Goal: Task Accomplishment & Management: Manage account settings

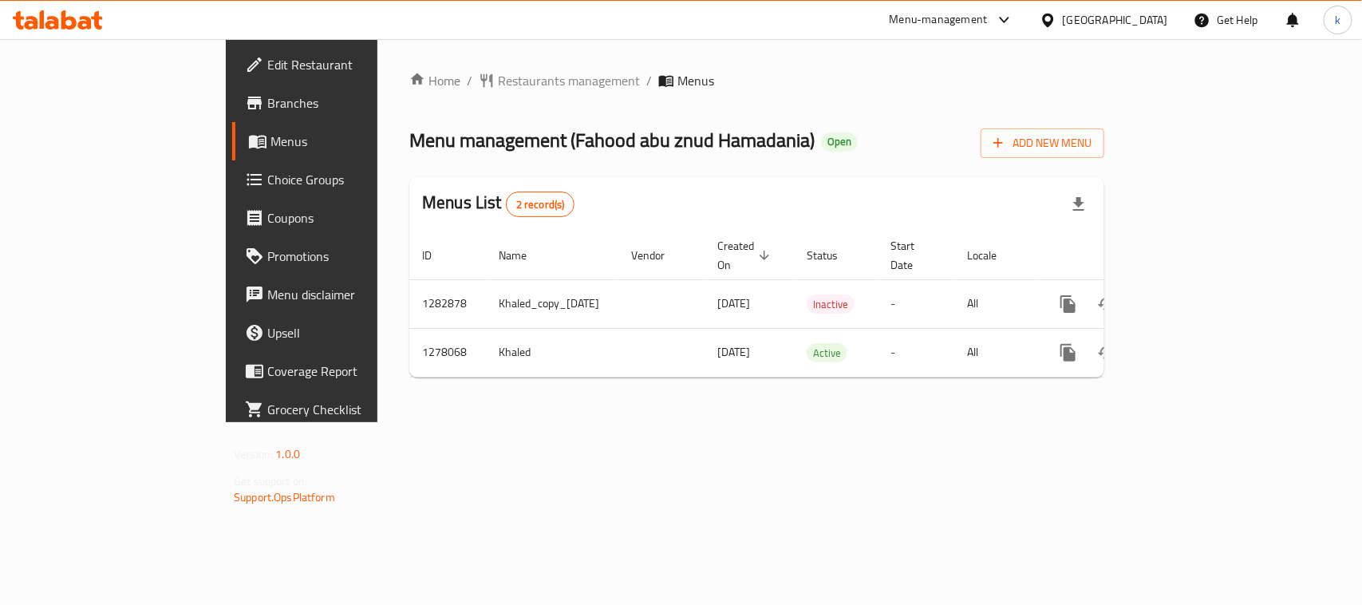
click at [267, 57] on span "Edit Restaurant" at bounding box center [353, 64] width 173 height 19
click at [81, 22] on icon at bounding box center [85, 23] width 14 height 14
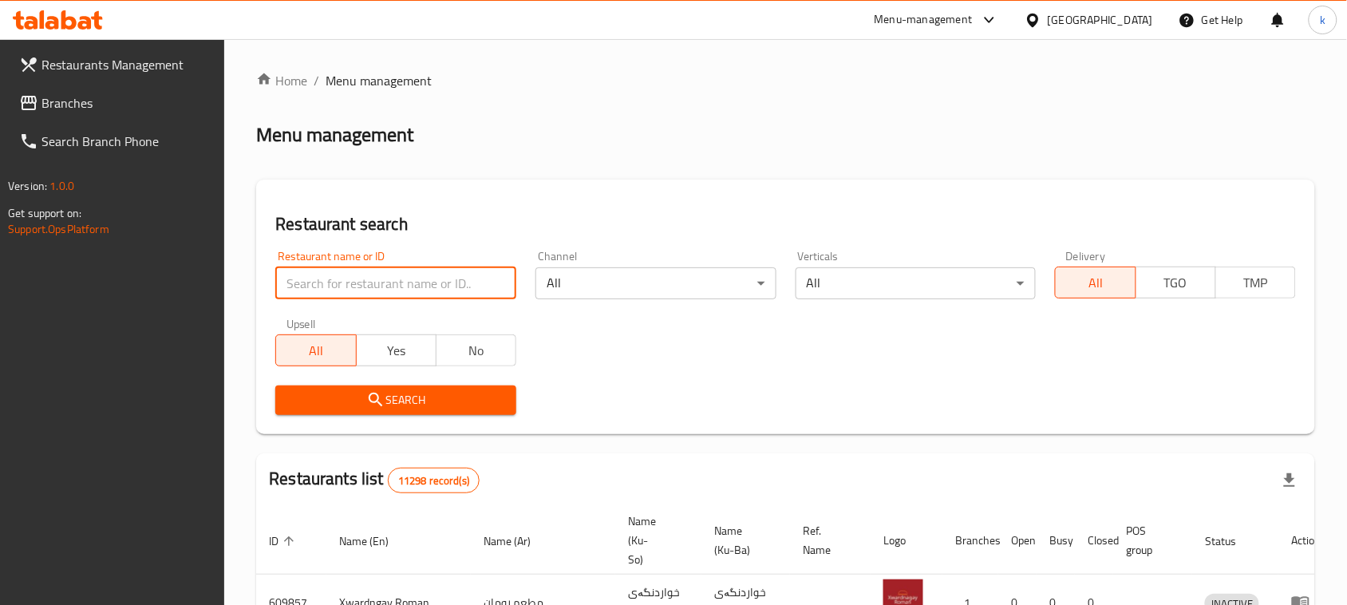
click at [336, 280] on input "search" at bounding box center [395, 283] width 241 height 32
paste input "766603"
type input "766603"
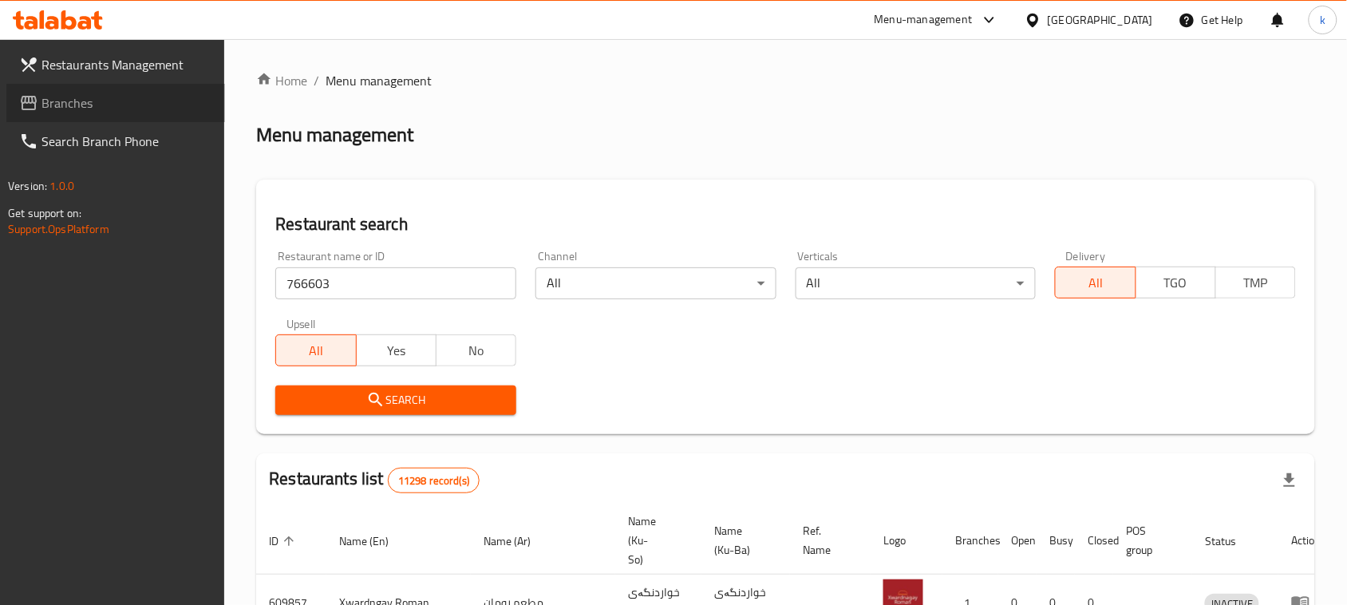
click at [121, 90] on link "Branches" at bounding box center [115, 103] width 219 height 38
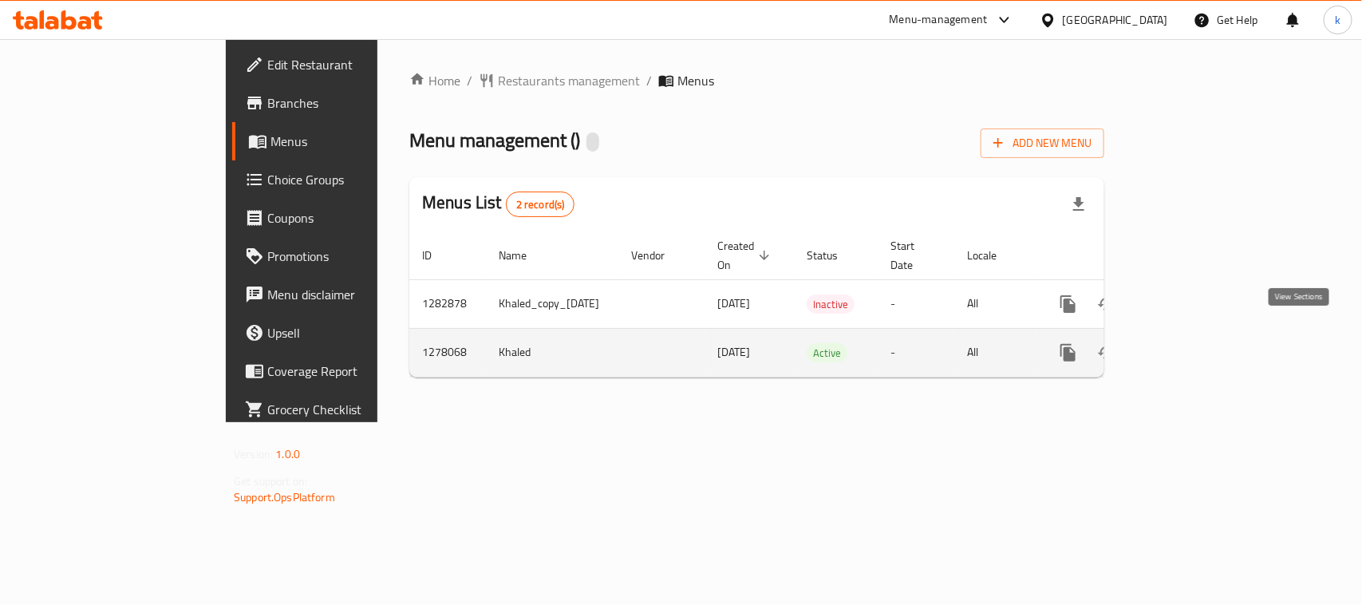
click at [1203, 343] on link "enhanced table" at bounding box center [1183, 353] width 38 height 38
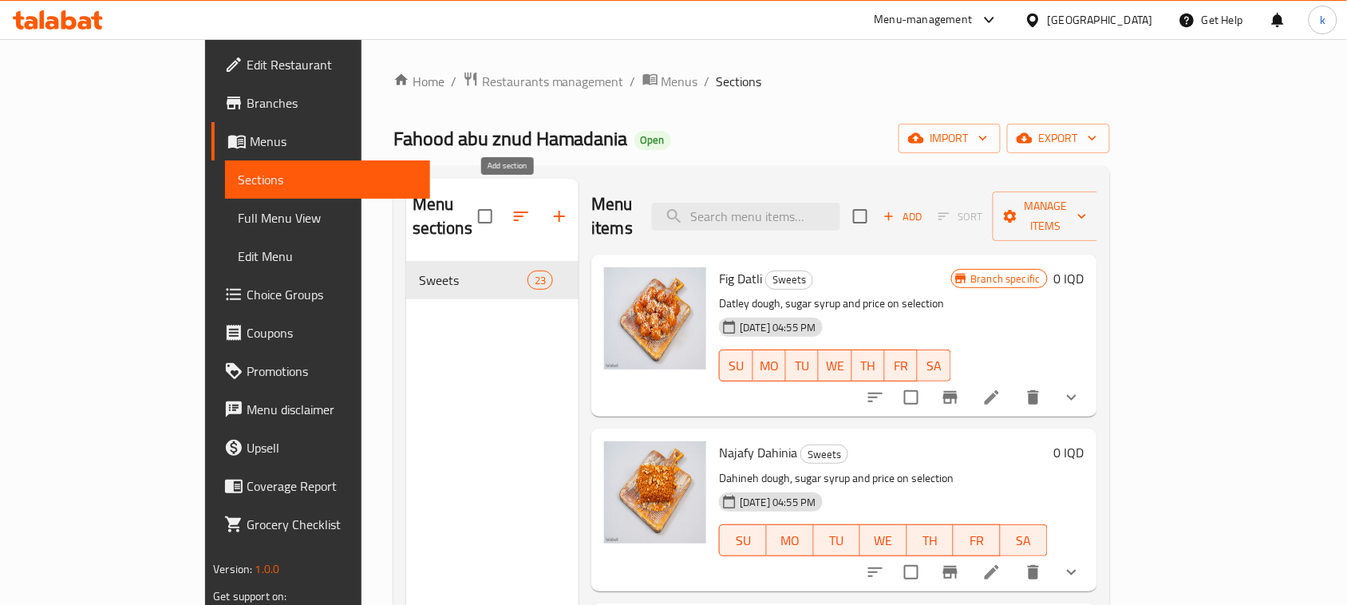
click at [550, 207] on icon "button" at bounding box center [559, 216] width 19 height 19
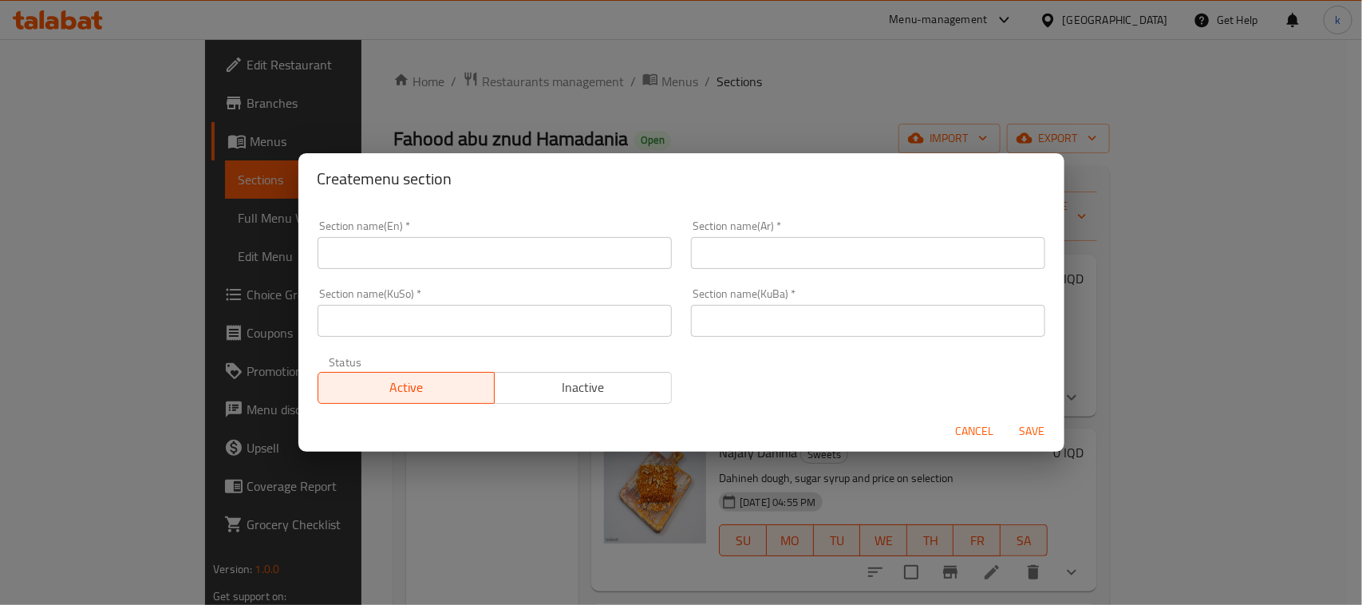
click at [385, 254] on input "text" at bounding box center [495, 253] width 354 height 32
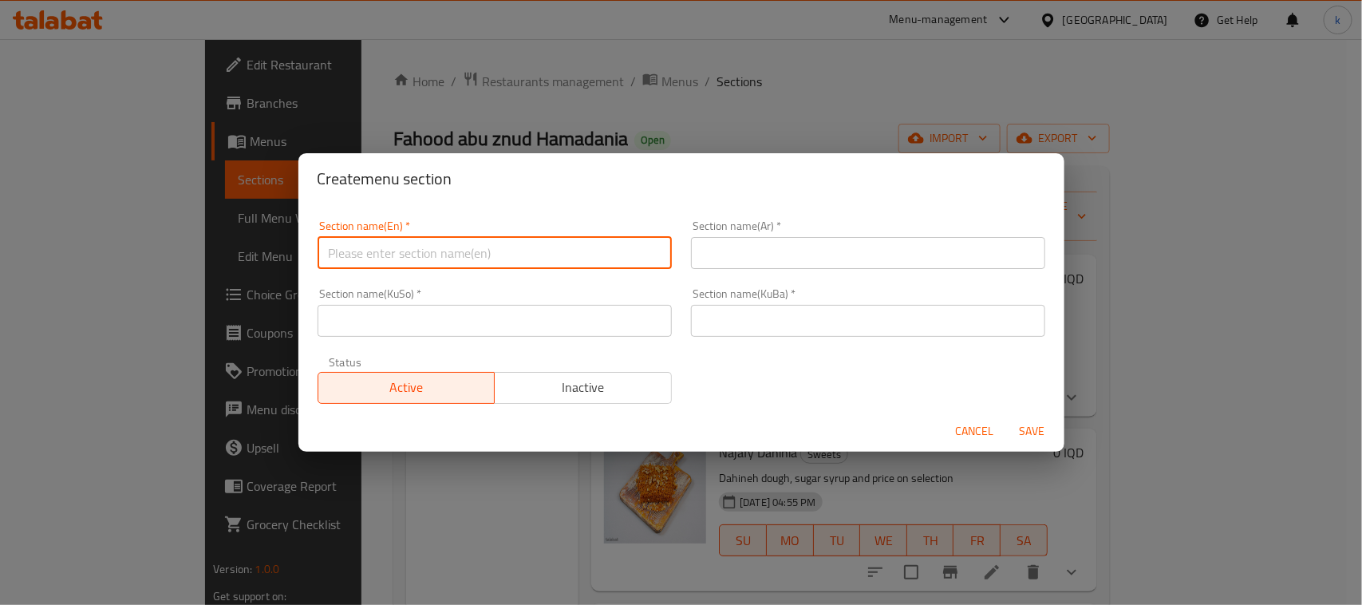
paste input "Juice"
type input "Juices"
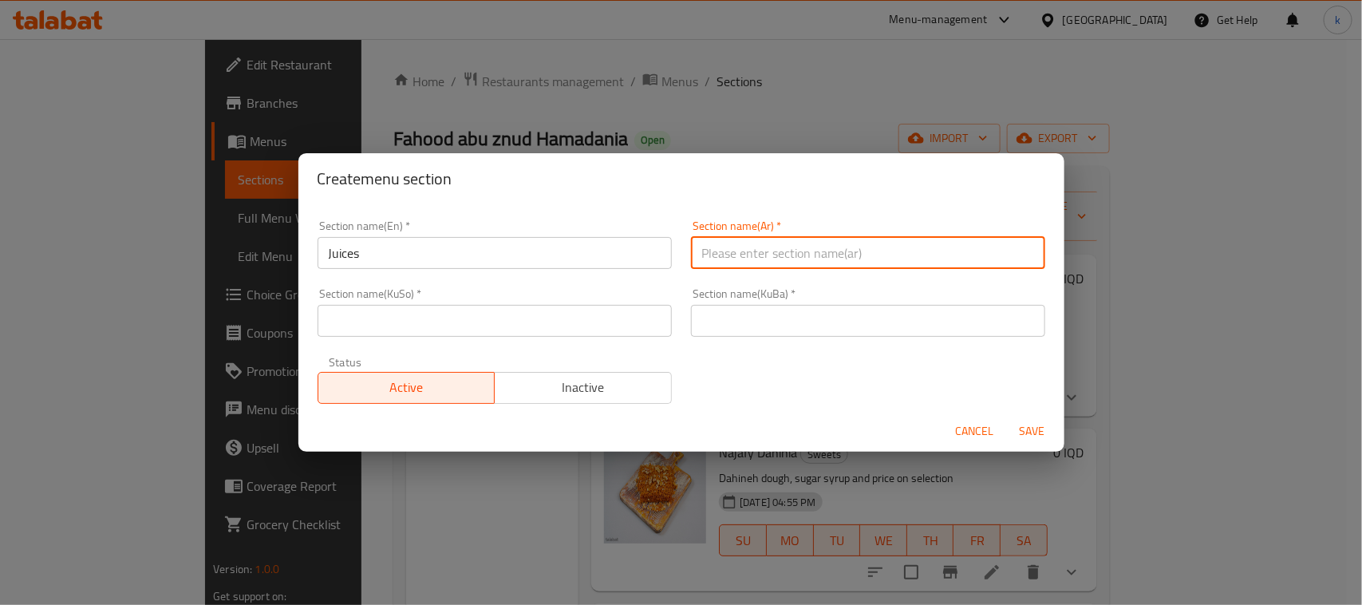
click at [804, 263] on input "text" at bounding box center [868, 253] width 354 height 32
type input "العصائر"
click at [836, 327] on input "text" at bounding box center [868, 321] width 354 height 32
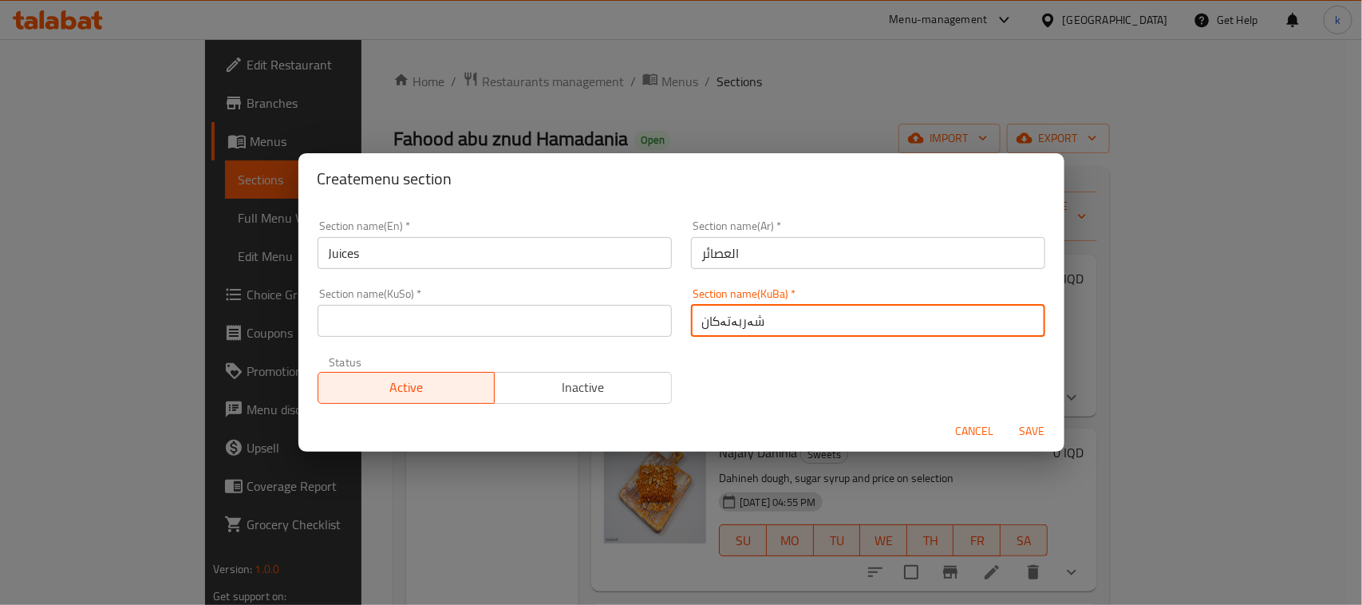
drag, startPoint x: 816, startPoint y: 336, endPoint x: 670, endPoint y: 323, distance: 146.6
click at [670, 323] on div "Section name(En)   * Juices Section name(En) * Section name(Ar)   * العصائر Sec…" at bounding box center [681, 312] width 747 height 203
type input "شەربەتەکان"
click at [455, 317] on input "text" at bounding box center [495, 321] width 354 height 32
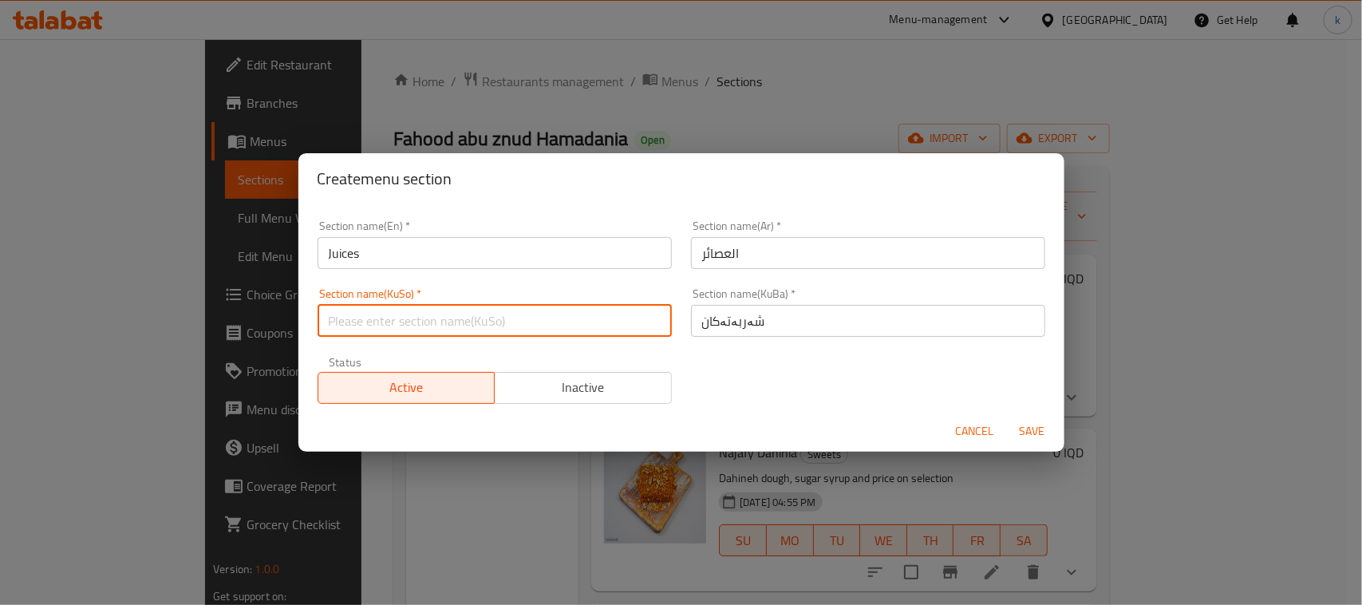
paste input "شەربەتەکان"
type input "شەربەتەکان"
click at [787, 319] on input "شەربەتەکان" at bounding box center [868, 321] width 354 height 32
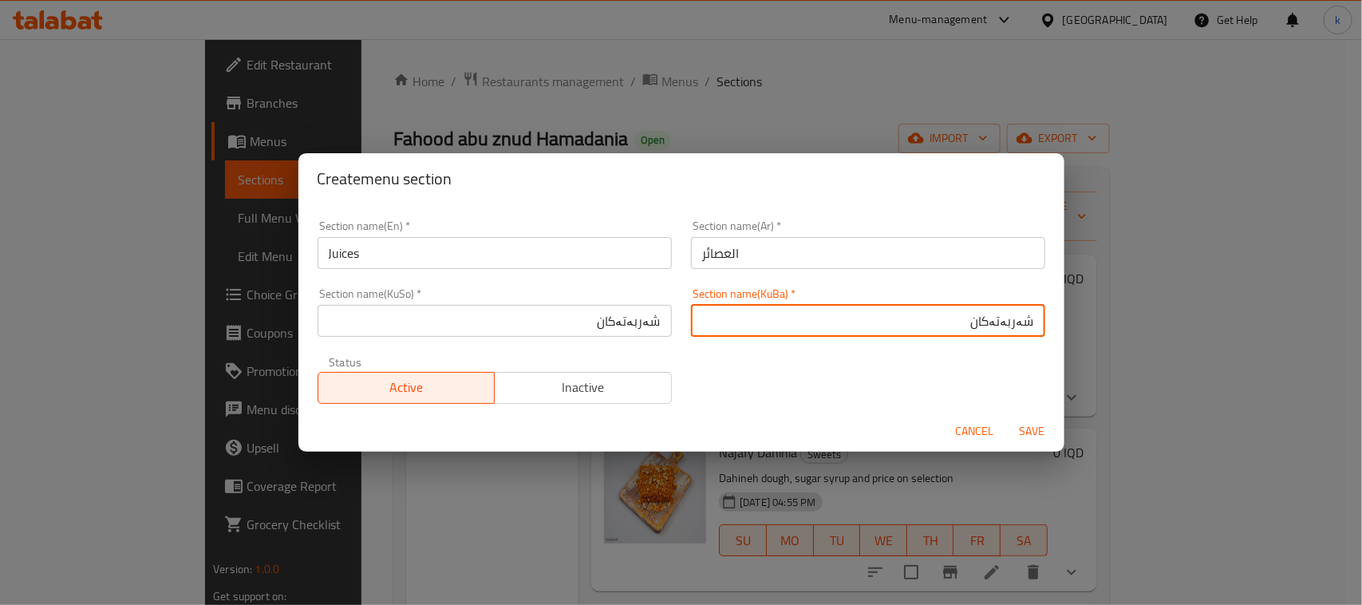
click at [545, 330] on input "شەربەتەکان" at bounding box center [495, 321] width 354 height 32
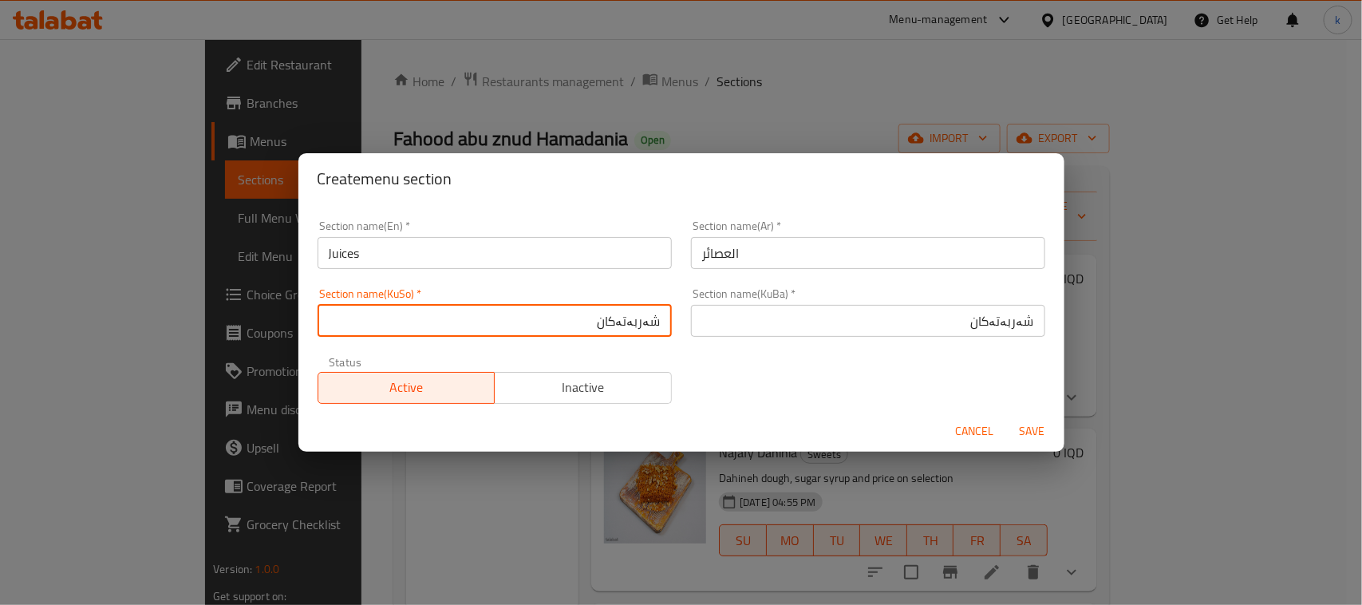
click at [1023, 427] on span "Save" at bounding box center [1033, 431] width 38 height 20
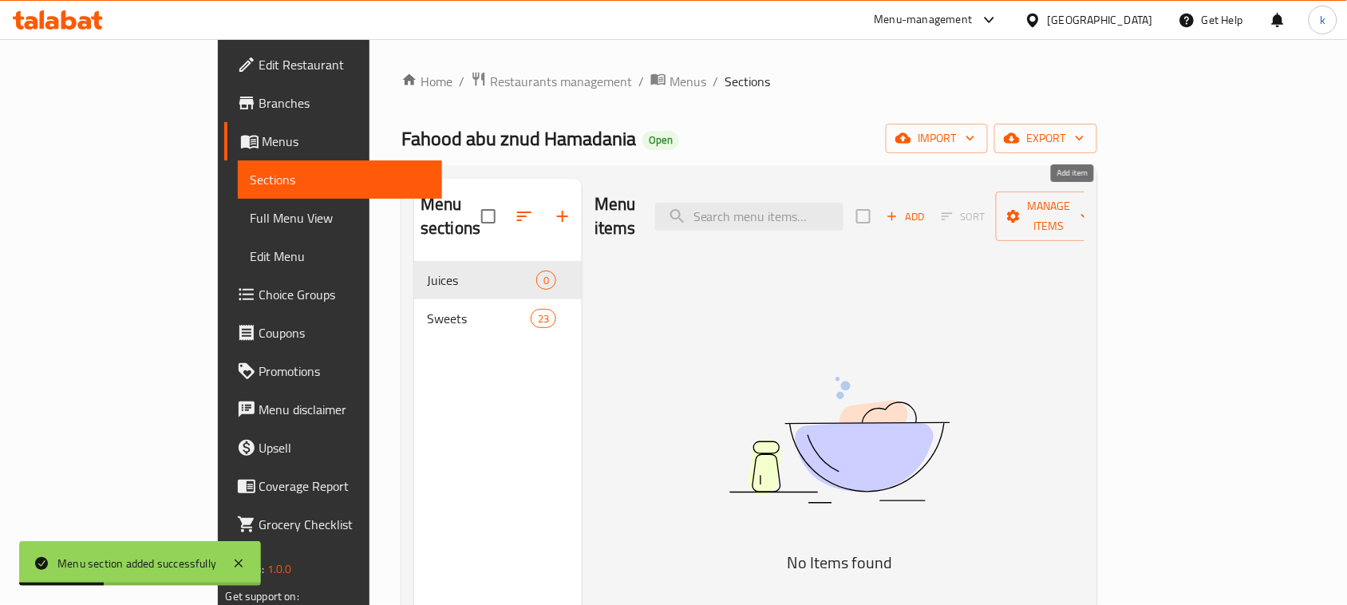
click at [899, 209] on icon "button" at bounding box center [892, 216] width 14 height 14
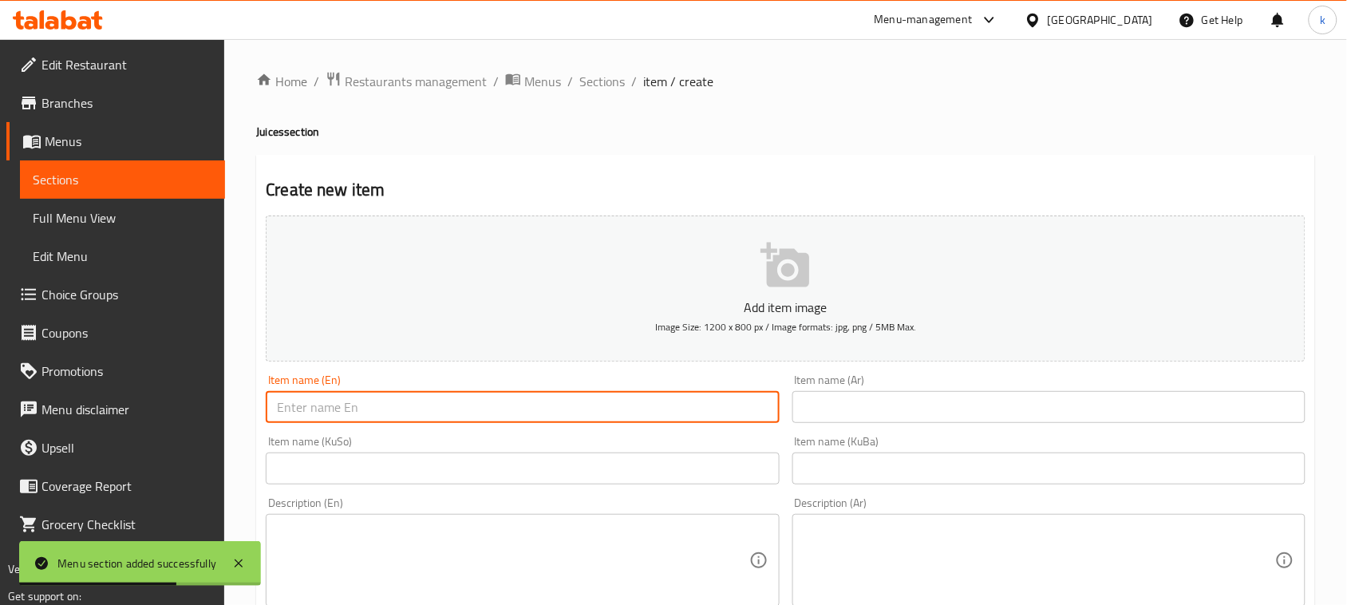
click at [432, 405] on input "text" at bounding box center [522, 407] width 513 height 32
paste input "Raisins Juice"
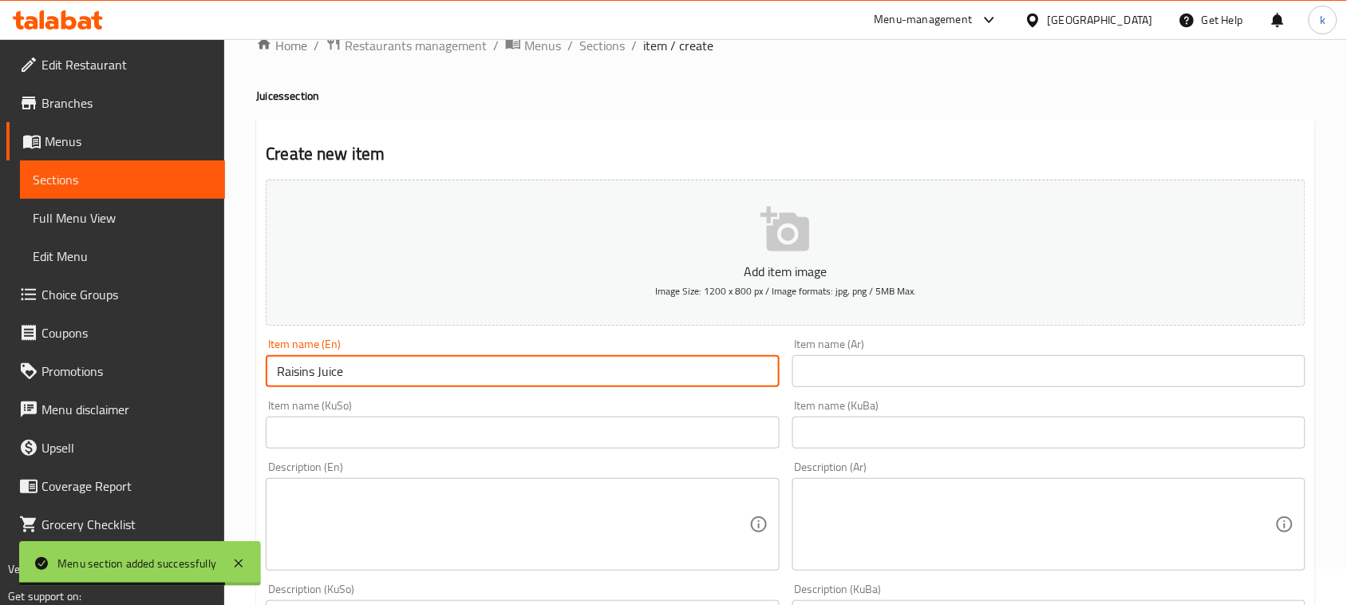
scroll to position [100, 0]
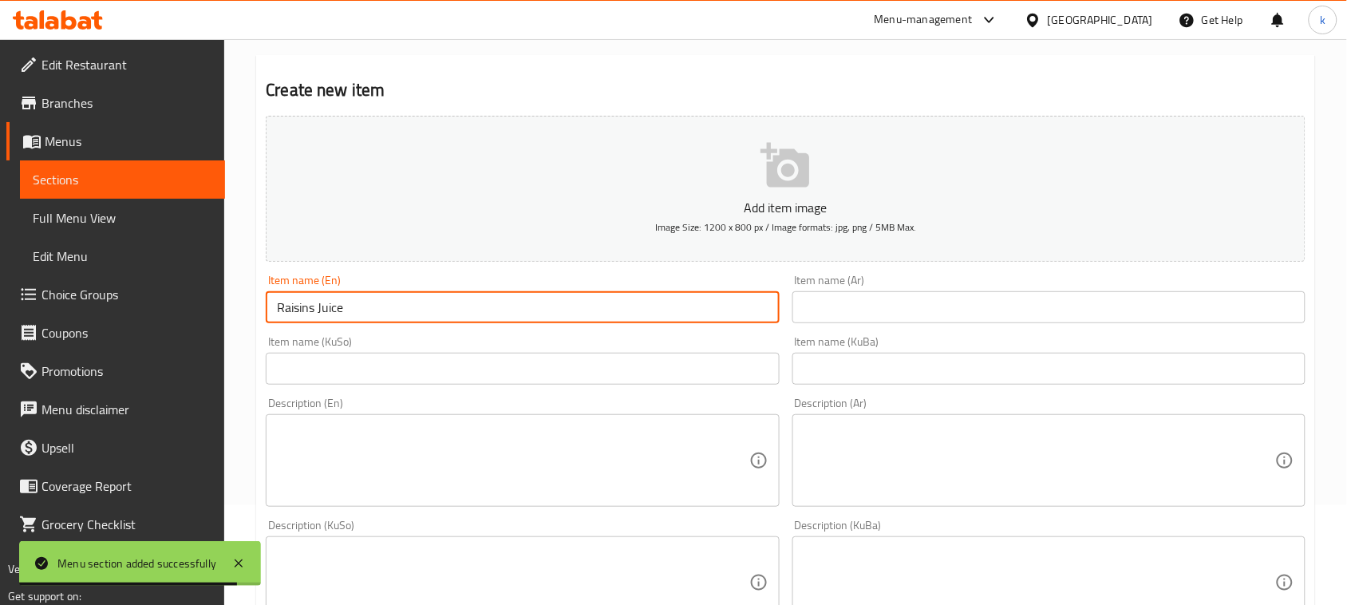
type input "Raisins Juice"
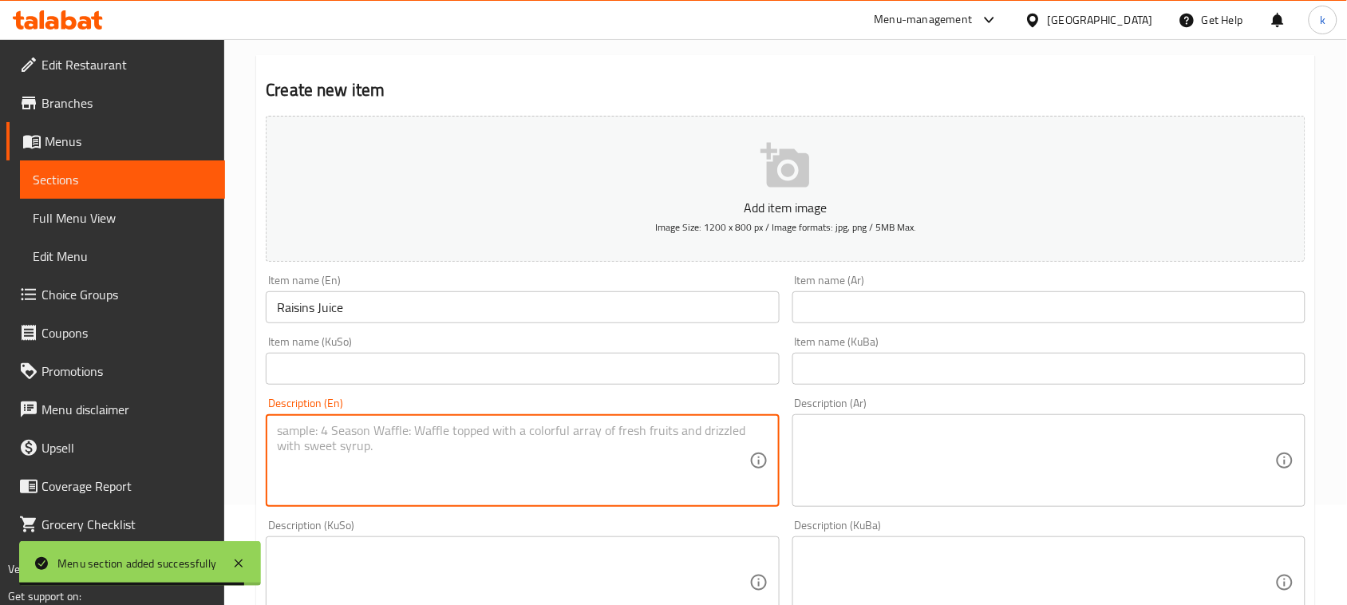
click at [559, 441] on textarea at bounding box center [513, 461] width 472 height 76
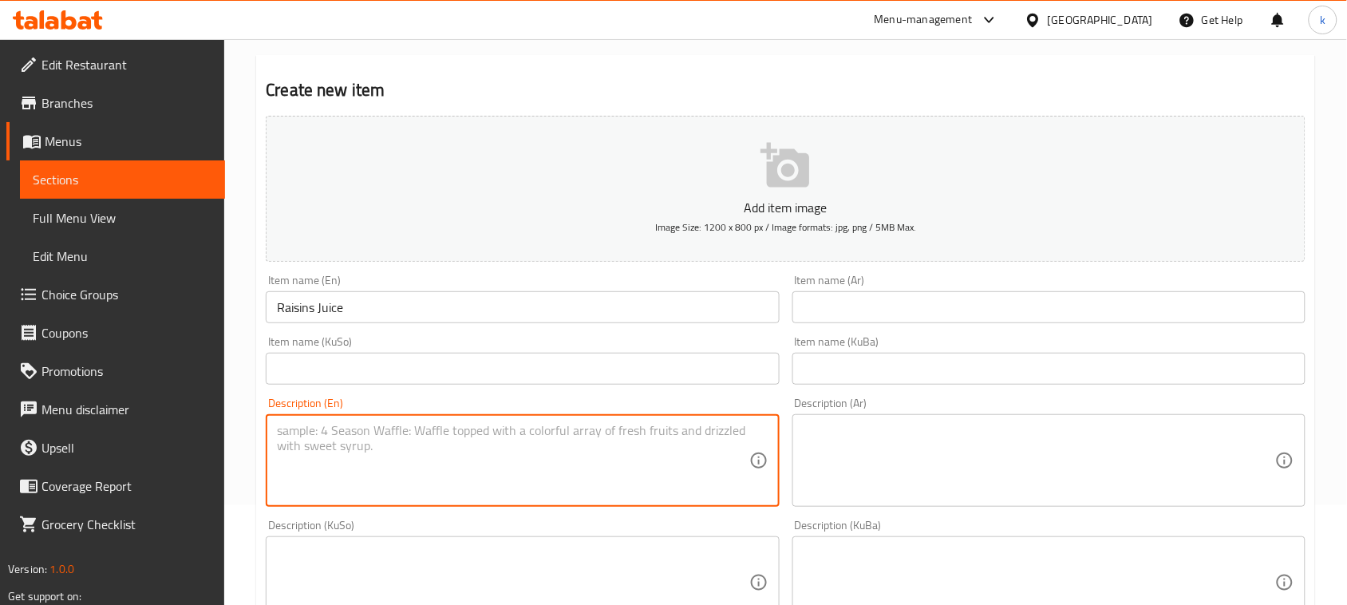
paste textarea "1.5 liter"
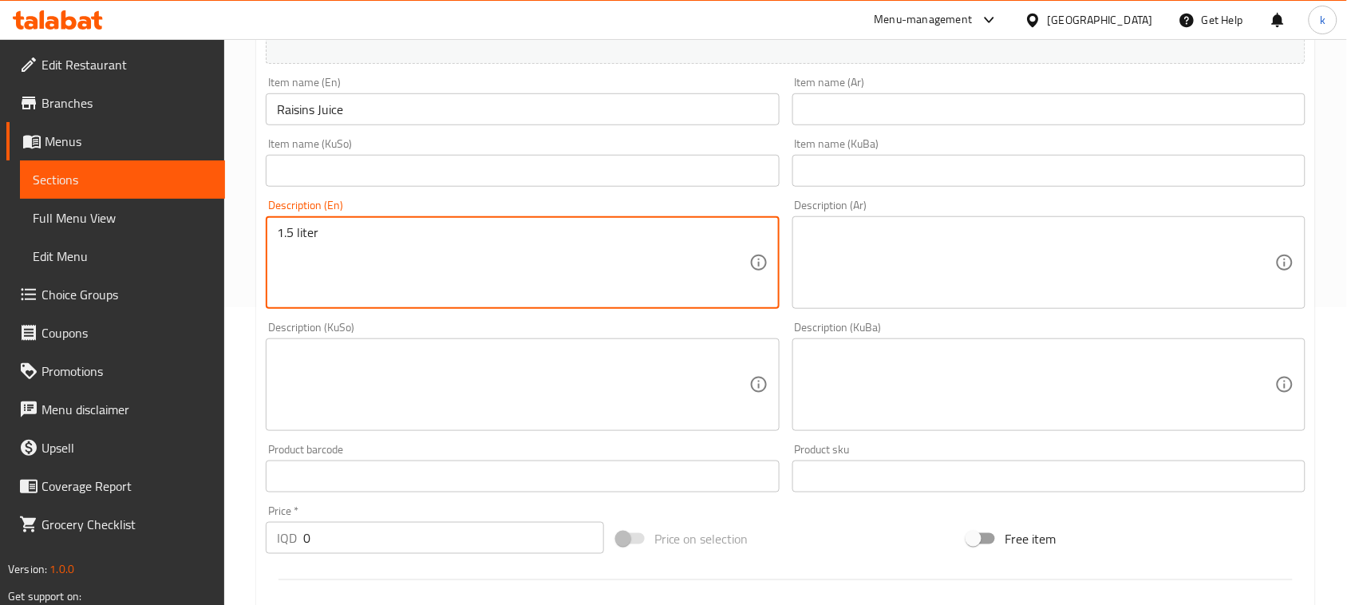
scroll to position [299, 0]
type textarea "1.5 liter"
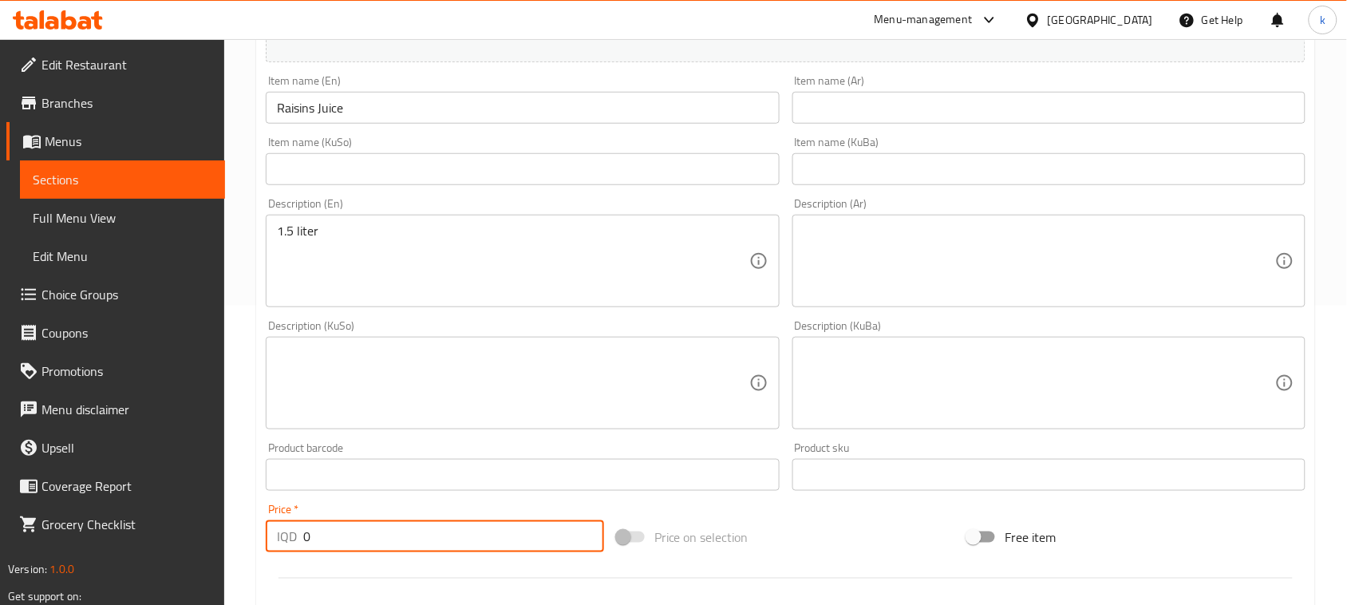
drag, startPoint x: 369, startPoint y: 525, endPoint x: 284, endPoint y: 532, distance: 84.9
click at [284, 532] on div "IQD 0 Price *" at bounding box center [435, 536] width 338 height 32
paste input "500"
type input "5000"
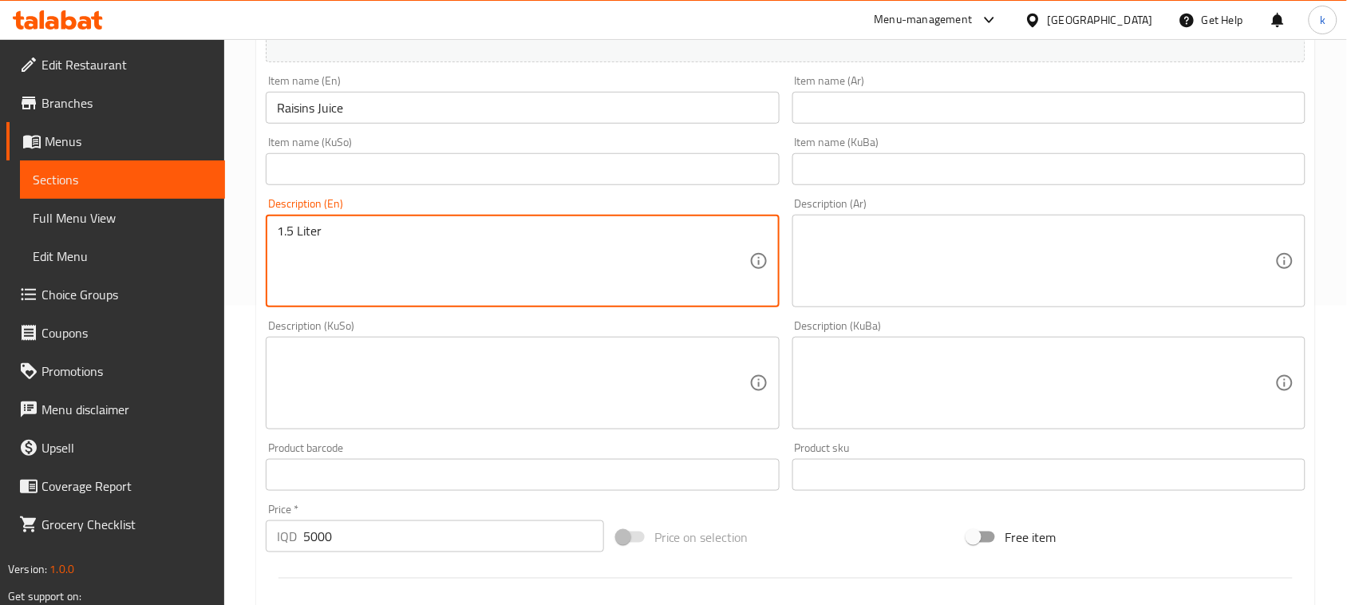
type textarea "1.5 Liter"
click at [310, 101] on input "Raisins Juice" at bounding box center [522, 108] width 513 height 32
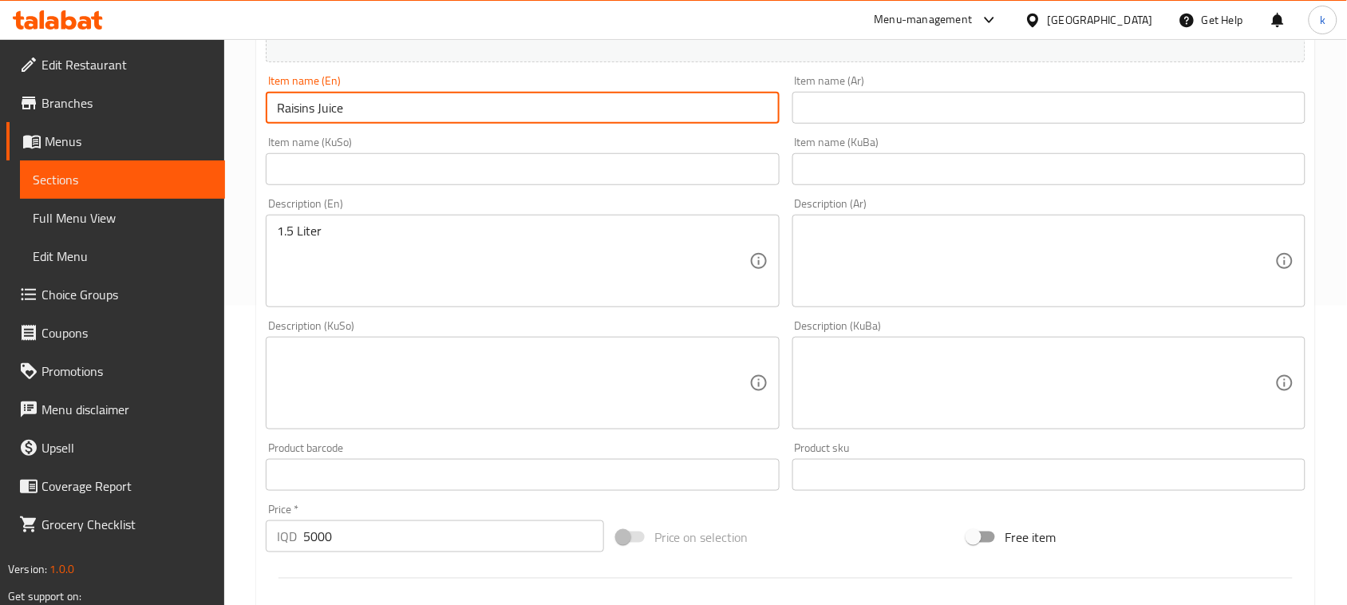
click at [310, 101] on input "Raisins Juice" at bounding box center [522, 108] width 513 height 32
click at [313, 104] on input "Raisins Juice" at bounding box center [522, 108] width 513 height 32
type input "Raisin Juice"
click at [844, 117] on input "text" at bounding box center [1049, 108] width 513 height 32
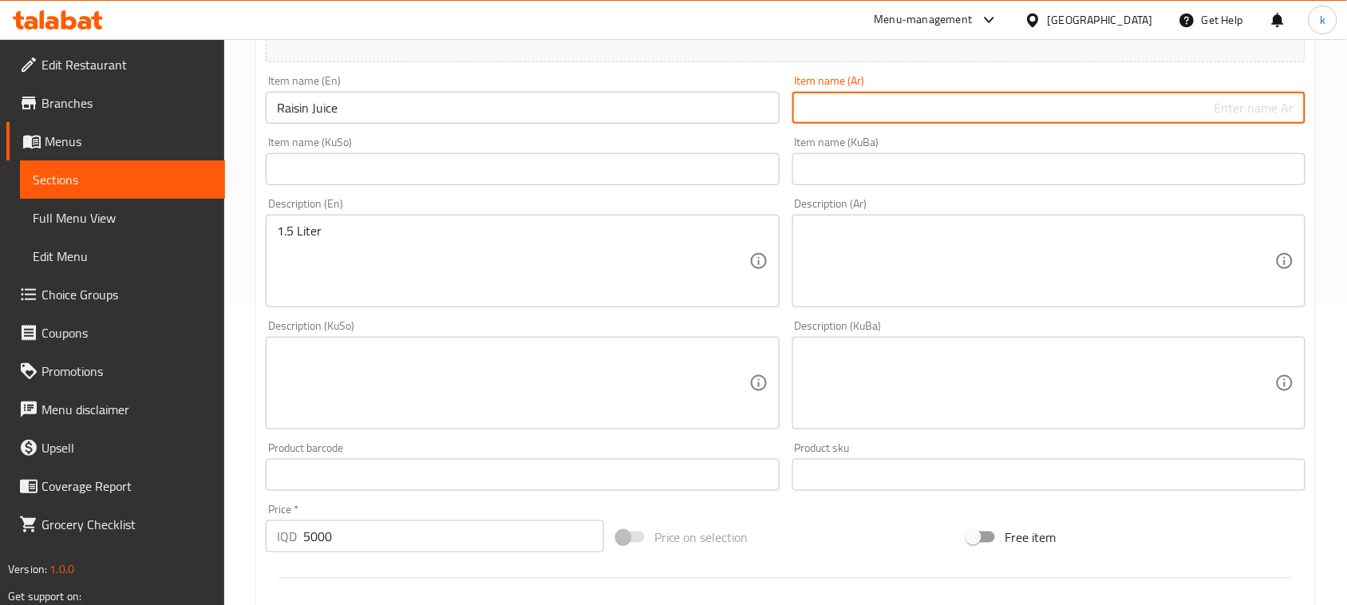
paste input "زبيب"
click at [1297, 113] on input "زبيب" at bounding box center [1049, 108] width 513 height 32
click at [1203, 109] on input "عصير زبيب" at bounding box center [1049, 108] width 513 height 32
type input "عصير زبيب"
click at [1253, 160] on input "text" at bounding box center [1049, 169] width 513 height 32
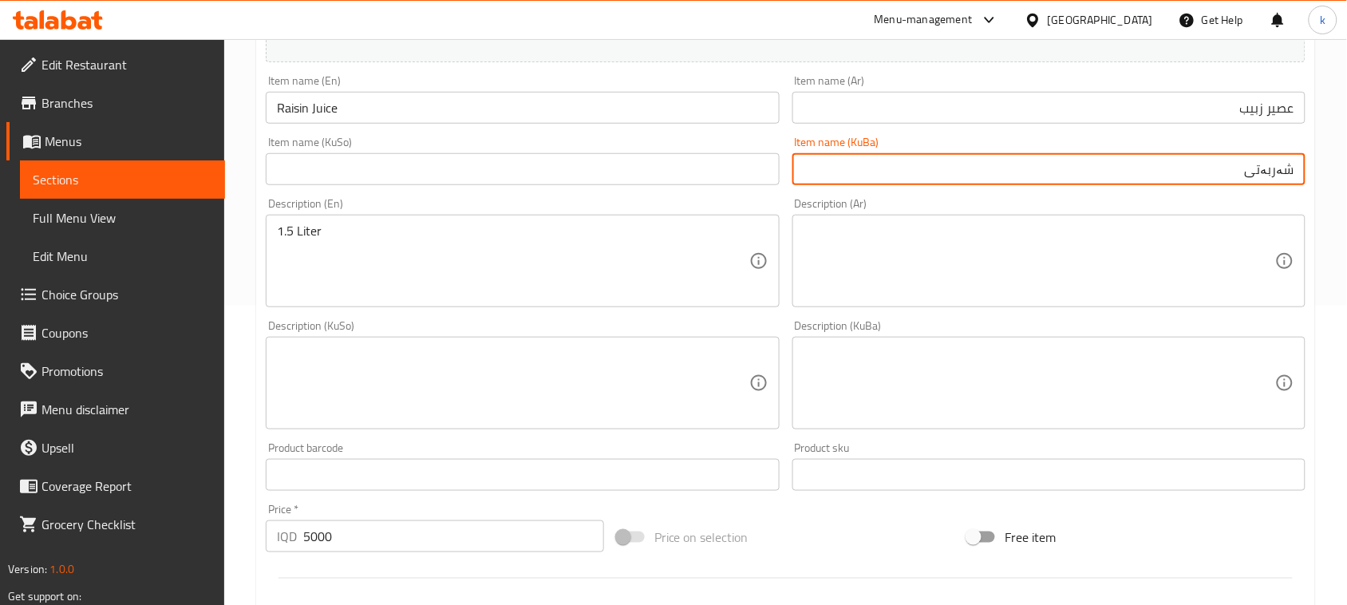
paste input "مێوژ"
drag, startPoint x: 1207, startPoint y: 170, endPoint x: 1339, endPoint y: 196, distance: 135.1
click at [1339, 196] on div "Home / Restaurants management / Menus / Sections / item / create Juices section…" at bounding box center [785, 376] width 1123 height 1272
type input "شەربەتی مێوژ"
click at [717, 172] on input "text" at bounding box center [522, 169] width 513 height 32
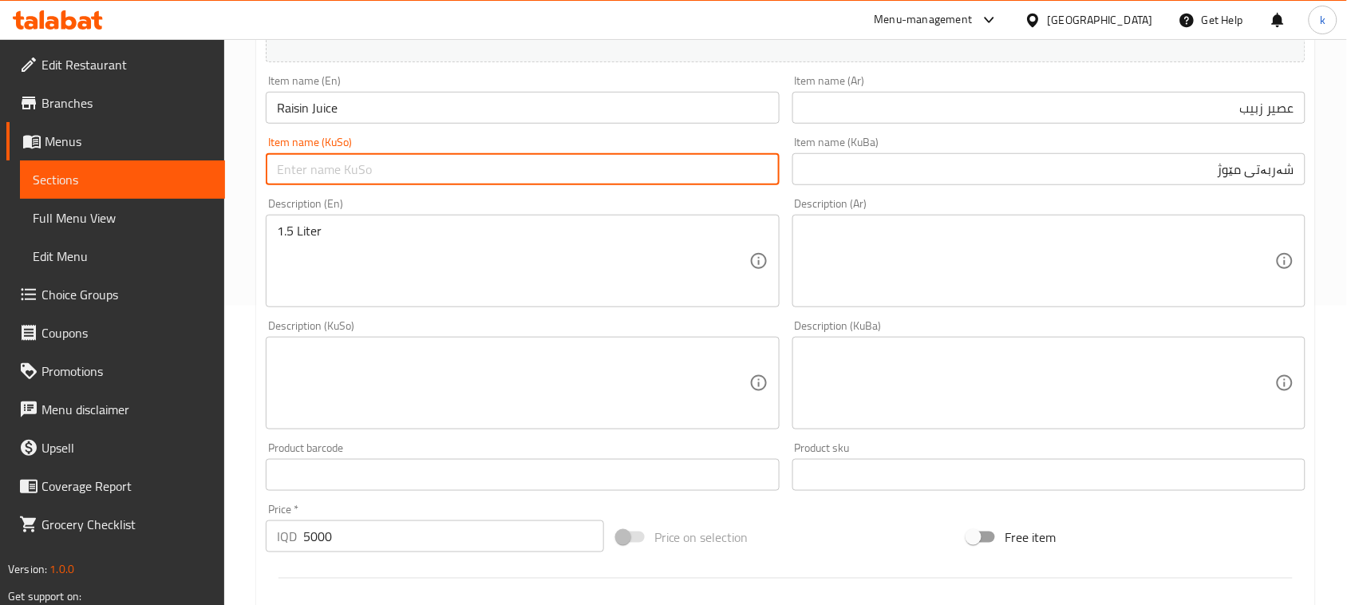
paste input "شەربەتی مێوژ"
type input "شەربەتی مێوژ"
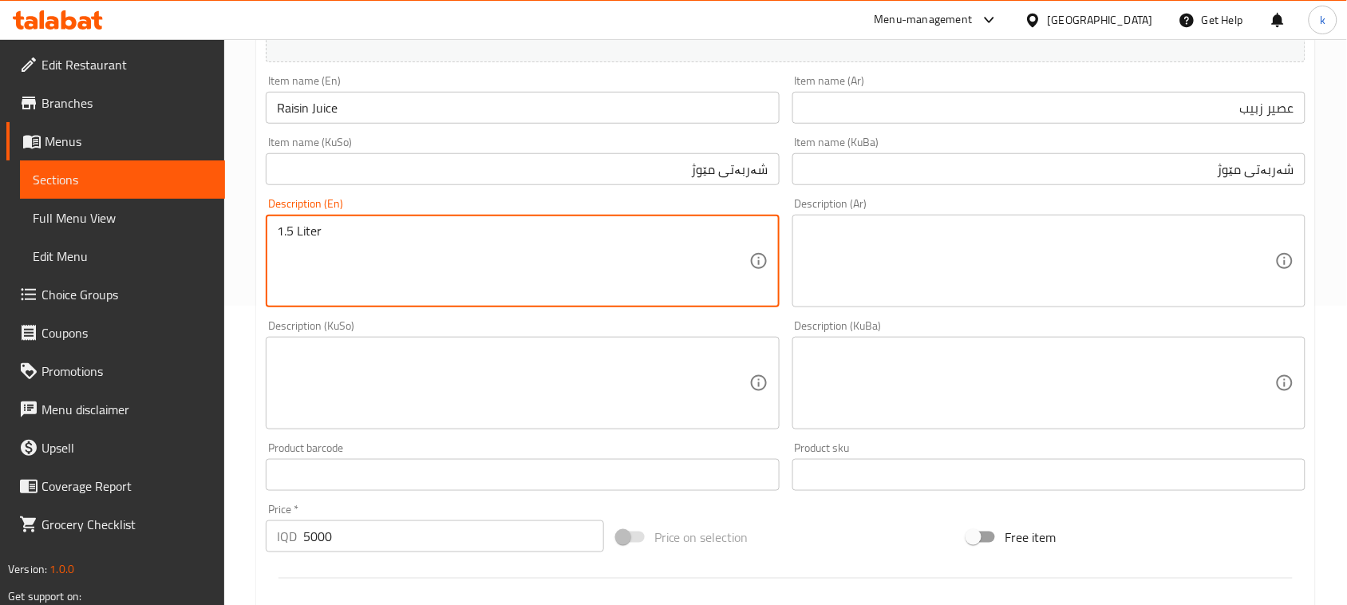
drag, startPoint x: 325, startPoint y: 238, endPoint x: 258, endPoint y: 240, distance: 67.1
click at [902, 276] on textarea at bounding box center [1040, 261] width 472 height 76
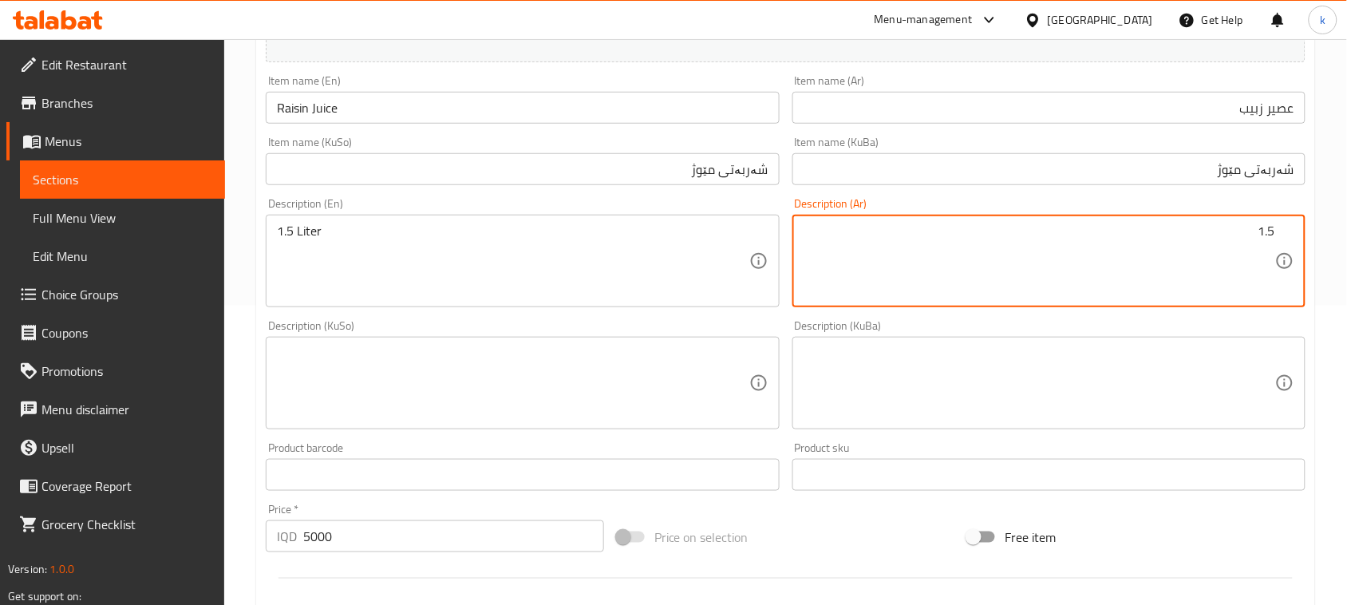
click at [313, 237] on textarea "1.5 Liter" at bounding box center [513, 261] width 472 height 76
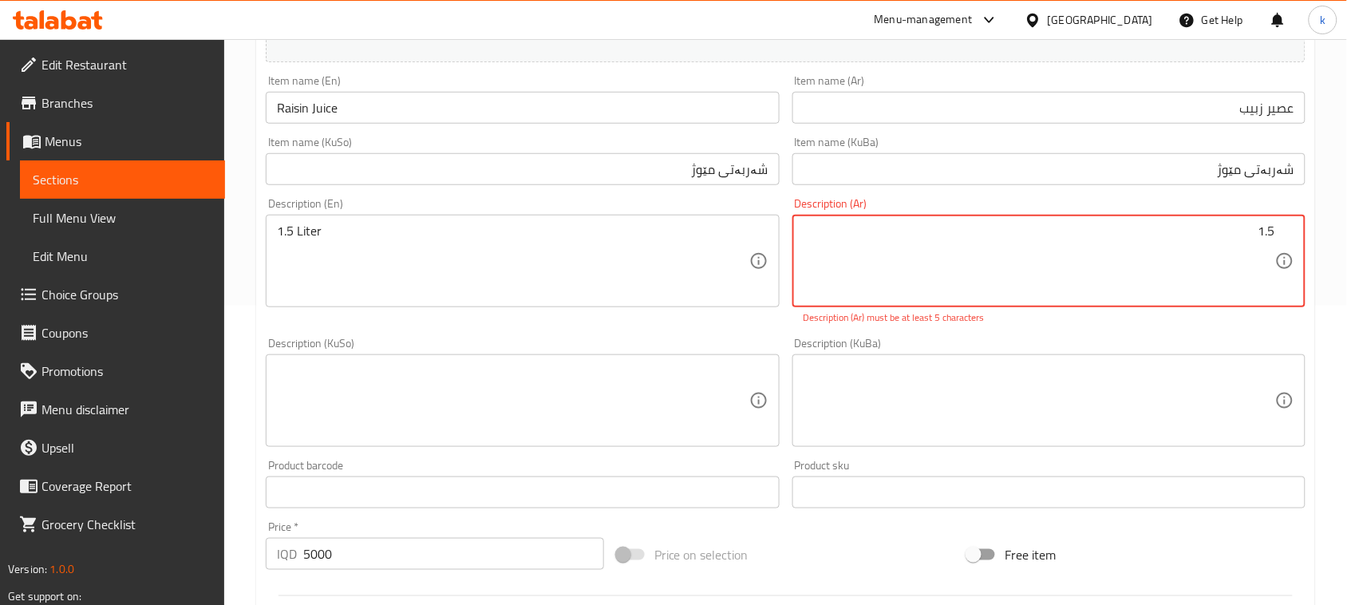
paste textarea "لتر"
type textarea "1.5 لتر"
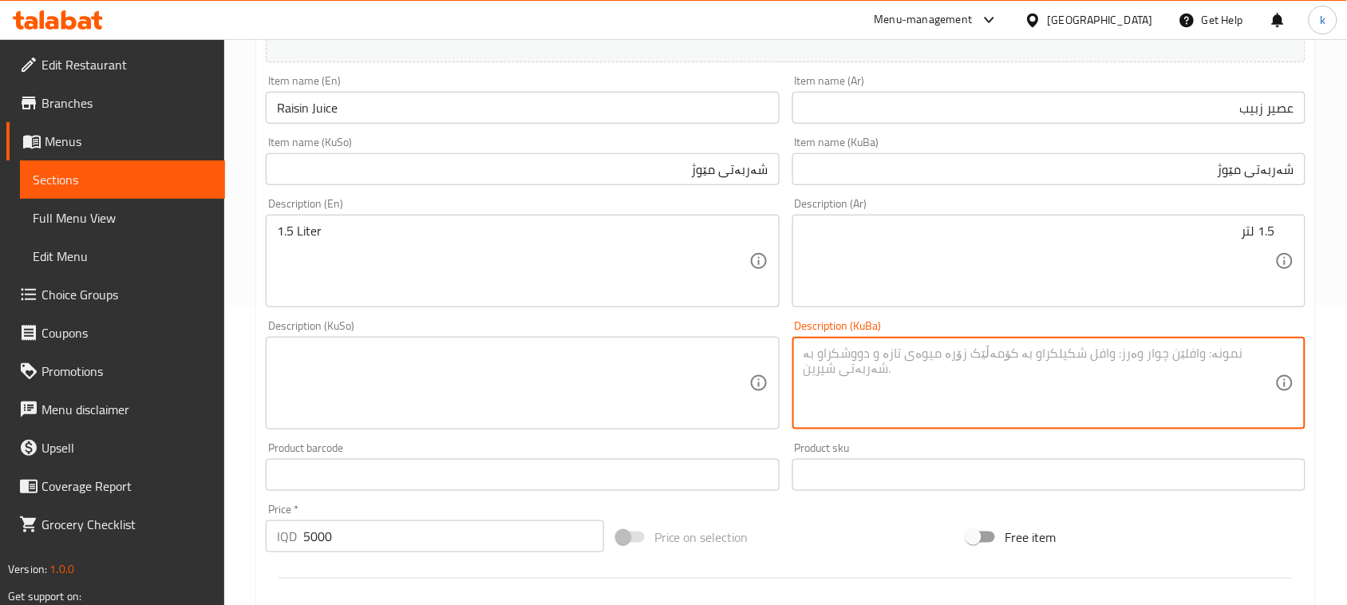
click at [1195, 413] on textarea at bounding box center [1040, 384] width 472 height 76
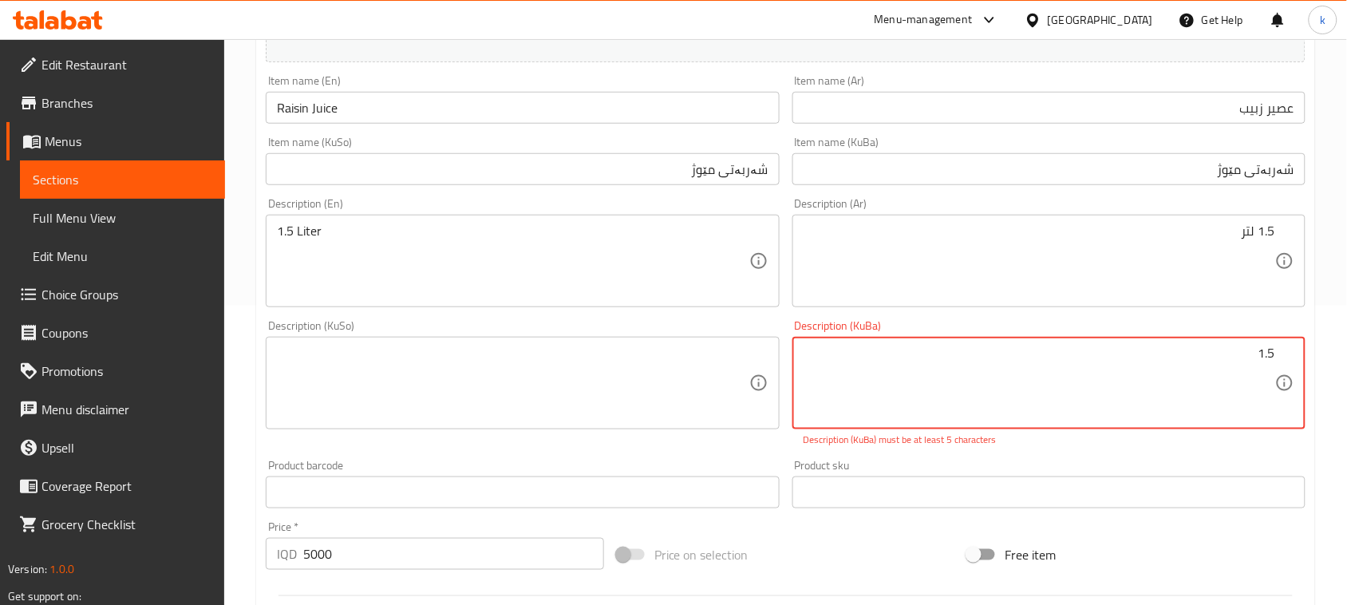
click at [1203, 346] on textarea "1.5" at bounding box center [1040, 384] width 472 height 76
paste textarea "لیتر"
drag, startPoint x: 1210, startPoint y: 359, endPoint x: 1362, endPoint y: 367, distance: 151.9
click at [1347, 306] on html "​ Menu-management Iraq Get Help k Edit Restaurant Branches Menus Sections Full …" at bounding box center [673, 3] width 1347 height 605
type textarea "1.5 لیتر"
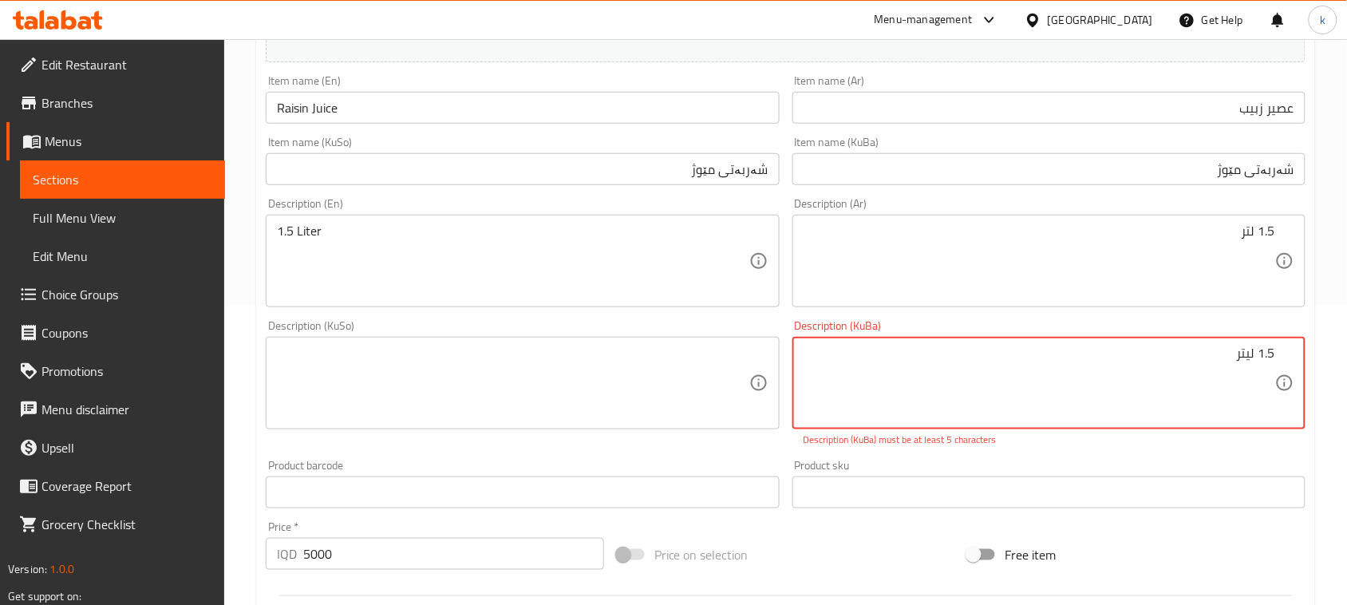
click at [564, 408] on textarea at bounding box center [513, 384] width 472 height 76
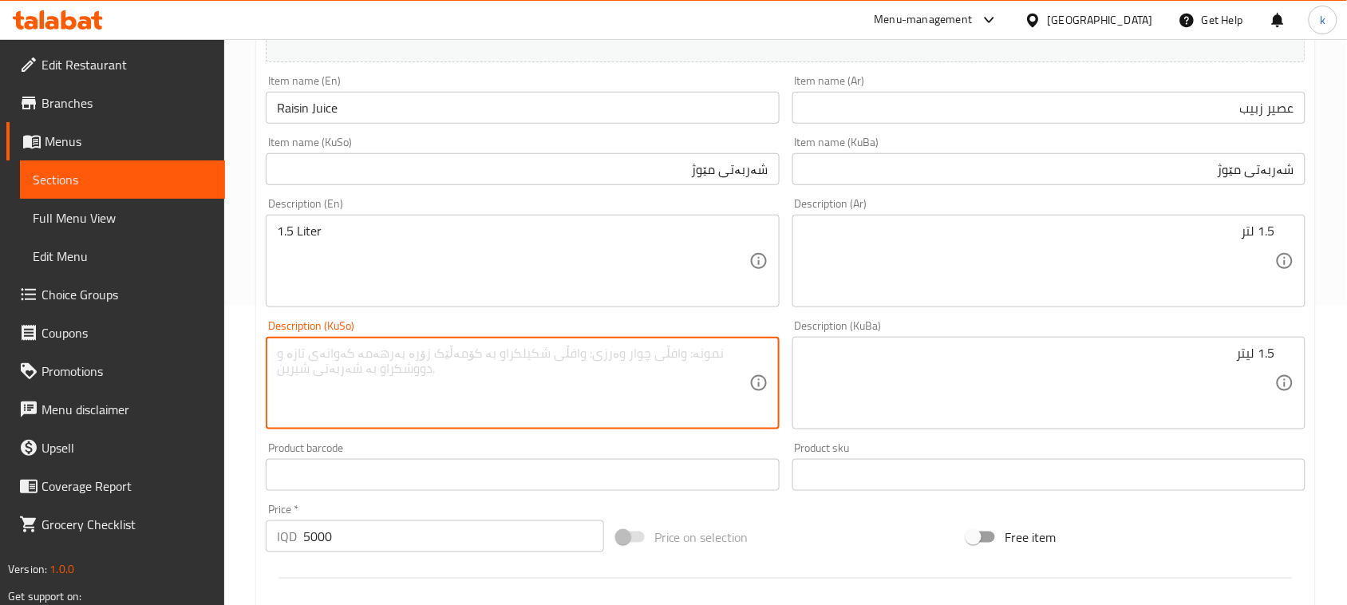
paste textarea "1.5 لیتر"
type textarea "1.5 لیتر"
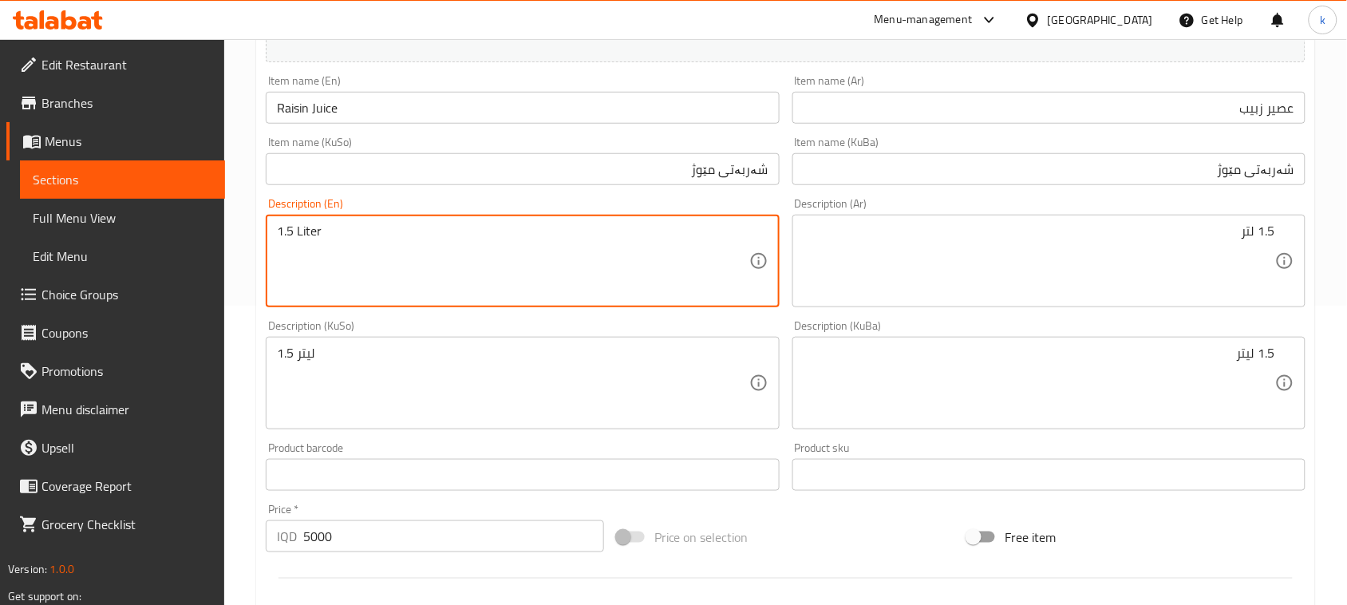
drag, startPoint x: 346, startPoint y: 237, endPoint x: 257, endPoint y: 235, distance: 88.6
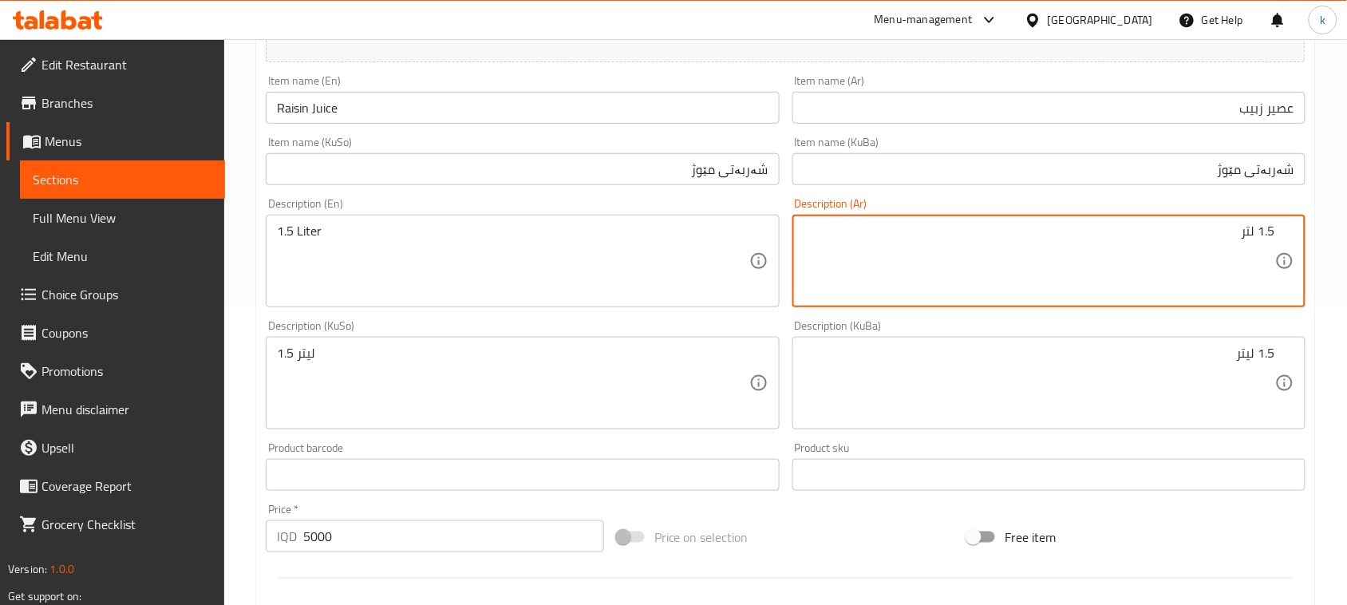
drag, startPoint x: 1194, startPoint y: 235, endPoint x: 1323, endPoint y: 259, distance: 130.7
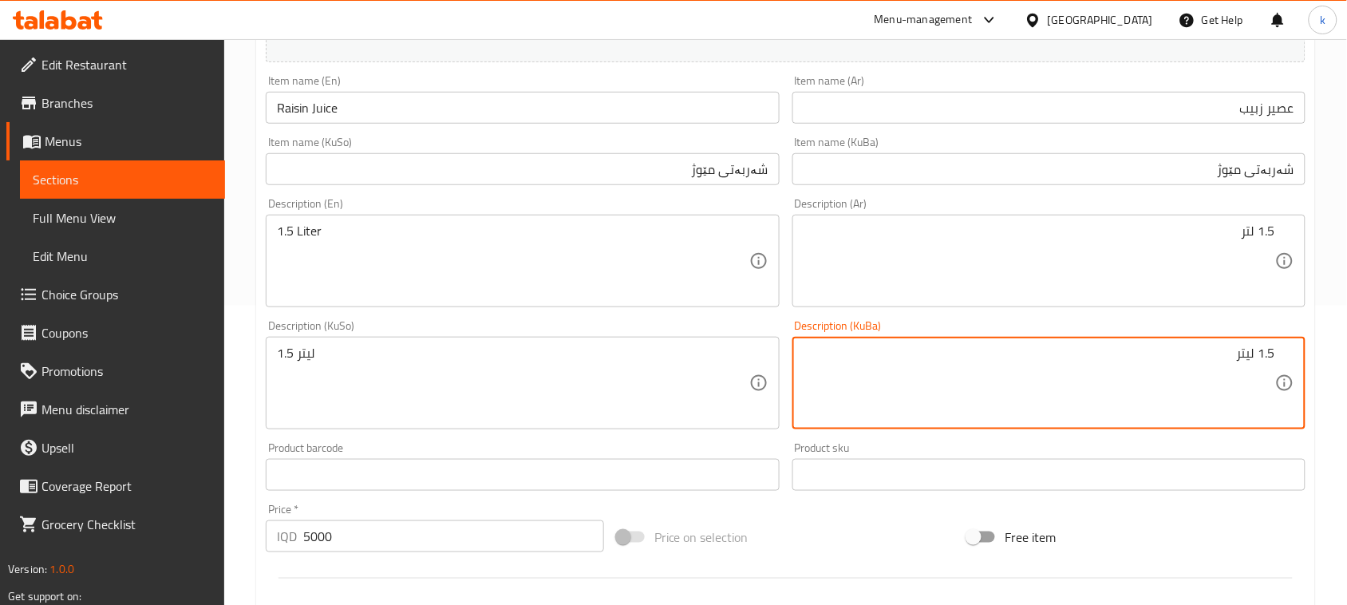
drag, startPoint x: 1213, startPoint y: 365, endPoint x: 1318, endPoint y: 370, distance: 104.7
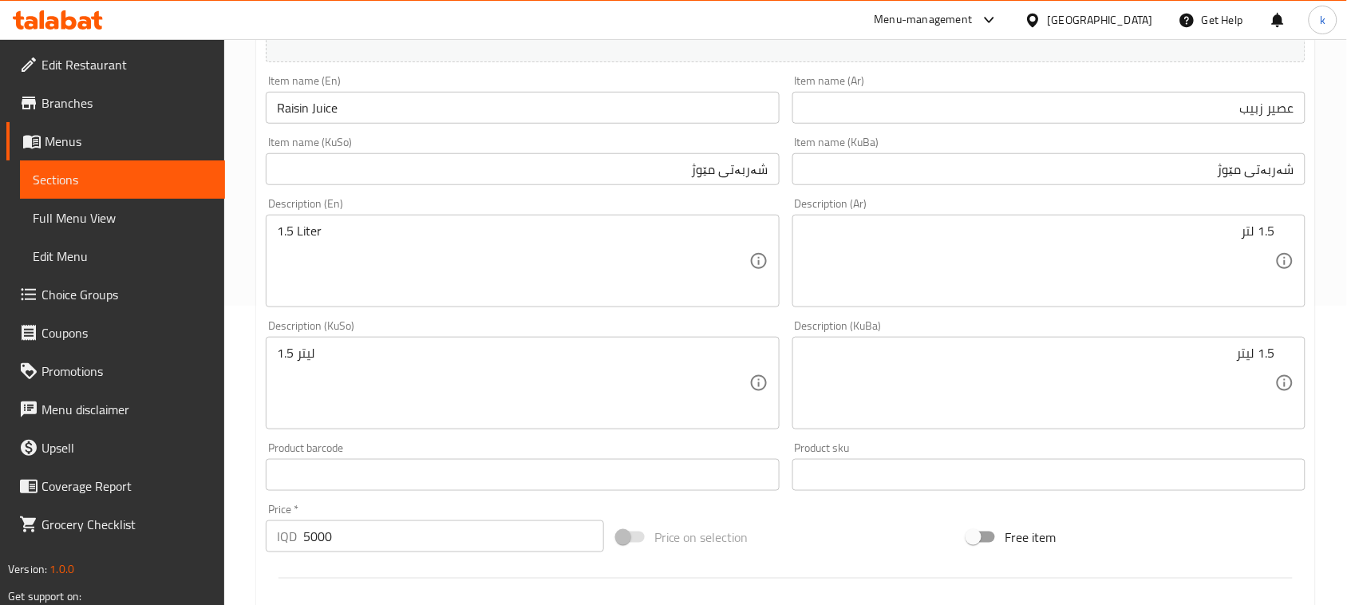
click at [1039, 429] on div "1.5 لیتر Description (KuBa)" at bounding box center [1049, 383] width 513 height 93
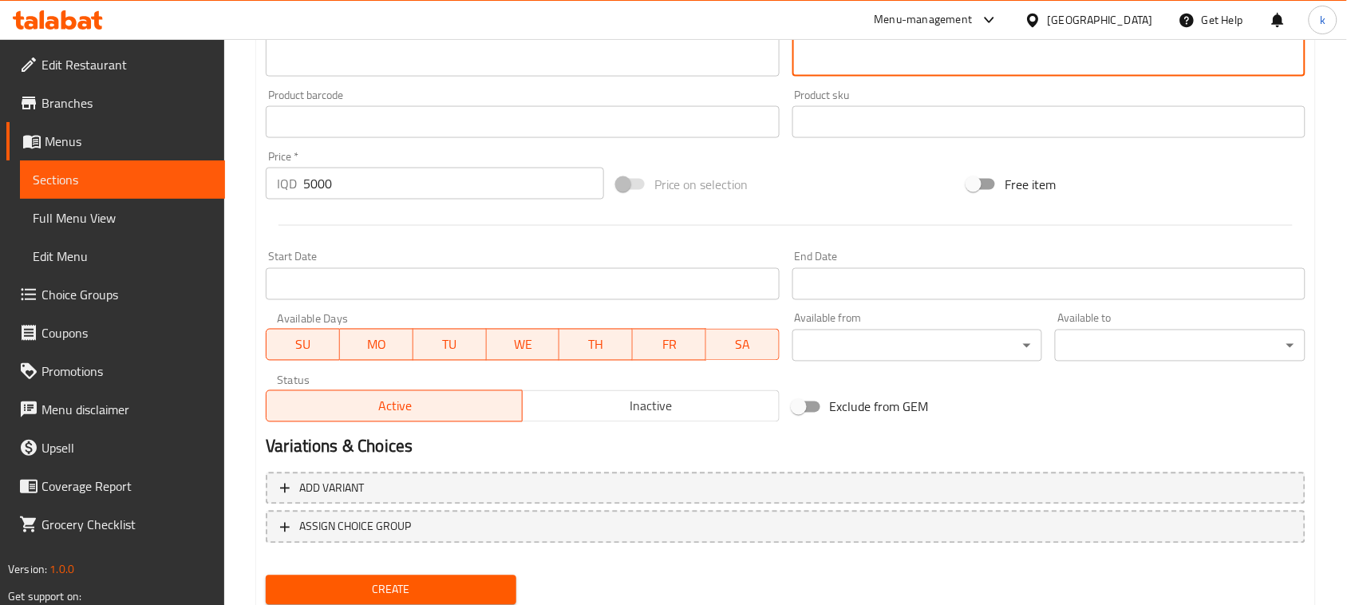
scroll to position [703, 0]
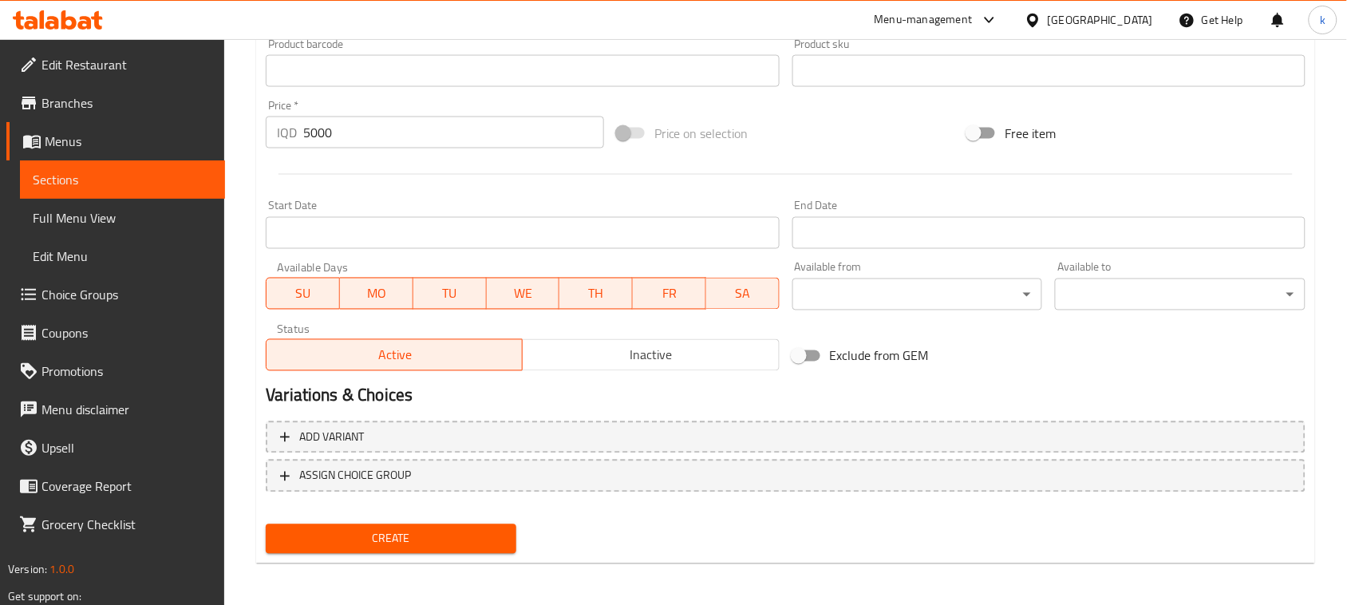
click at [445, 548] on button "Create" at bounding box center [391, 539] width 251 height 30
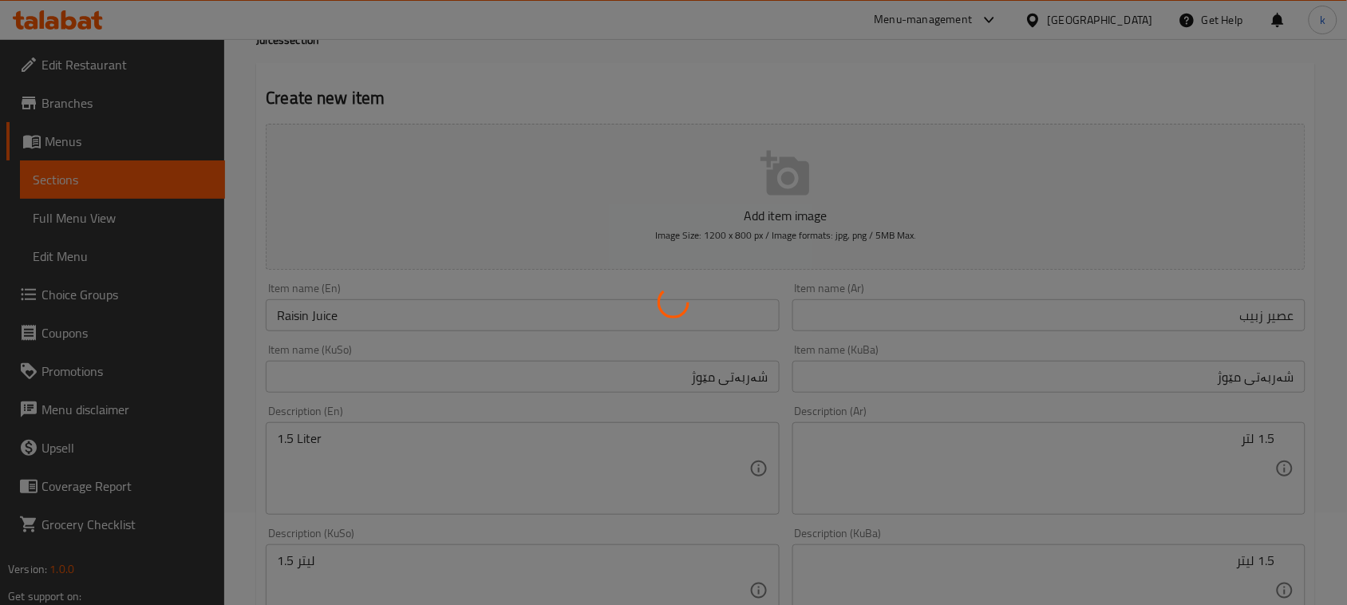
scroll to position [0, 0]
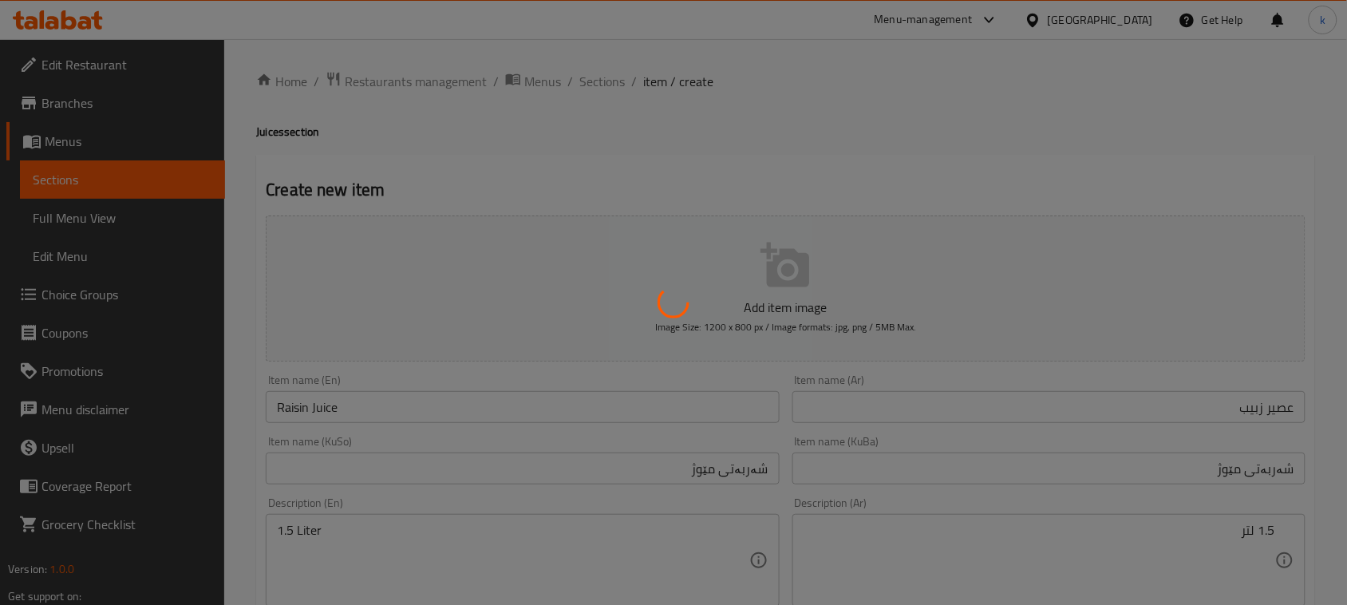
type input "0"
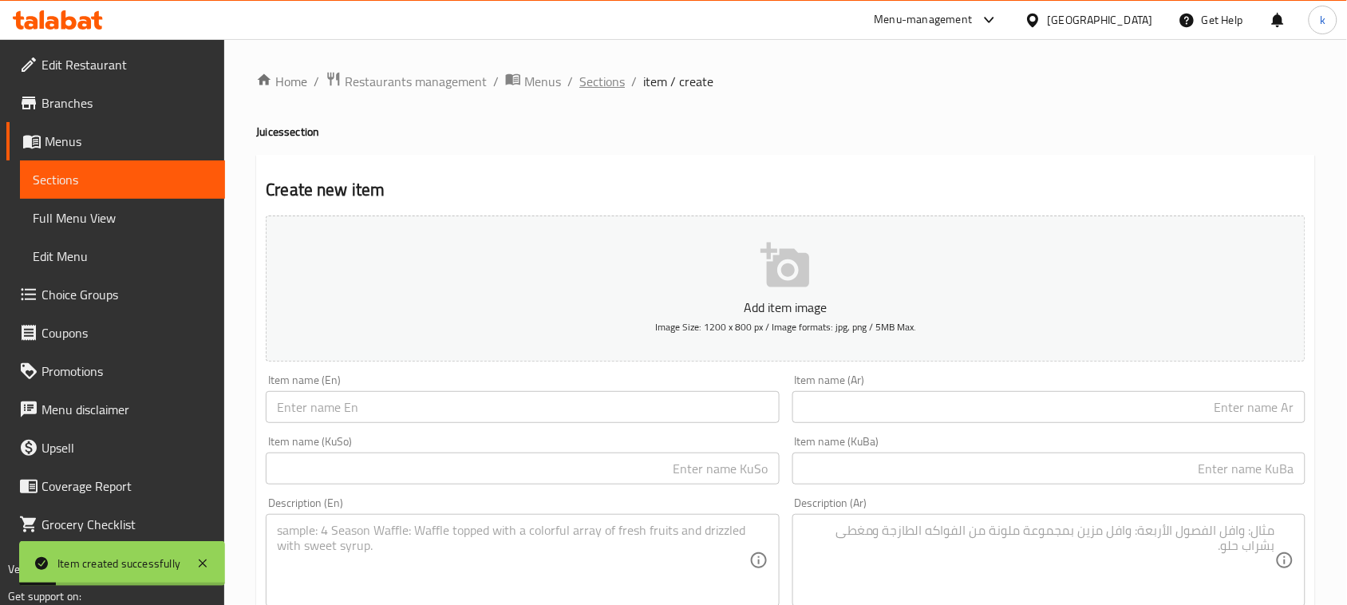
click at [589, 85] on span "Sections" at bounding box center [601, 81] width 45 height 19
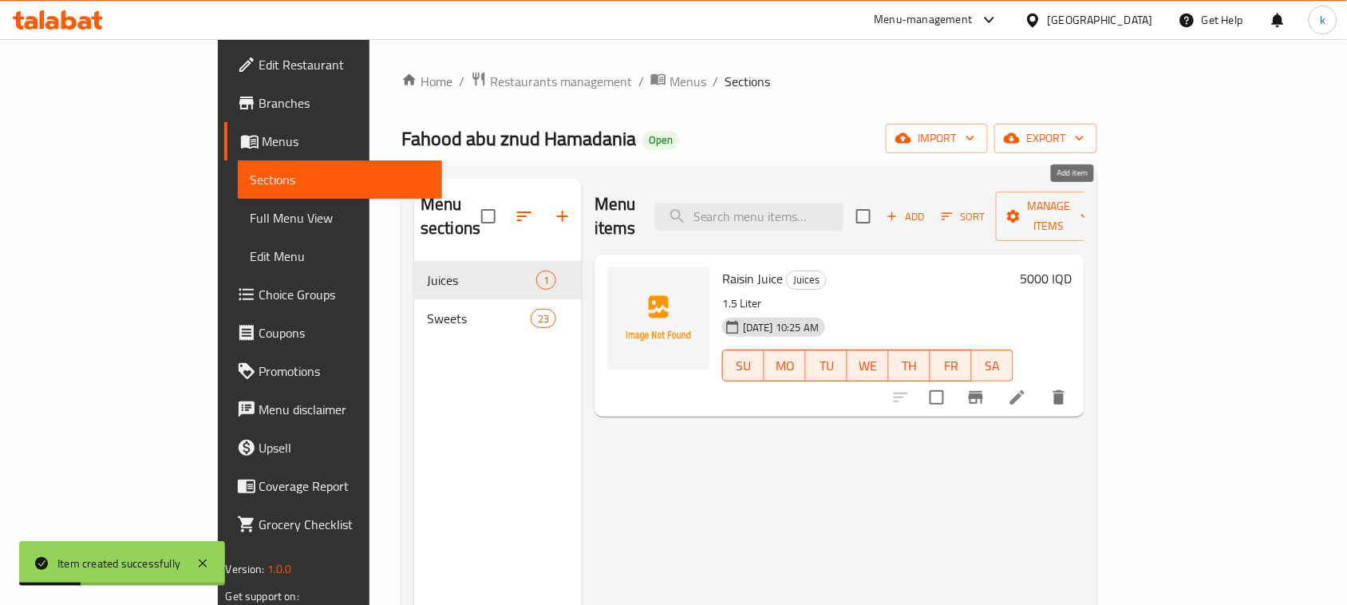
click at [899, 209] on icon "button" at bounding box center [892, 216] width 14 height 14
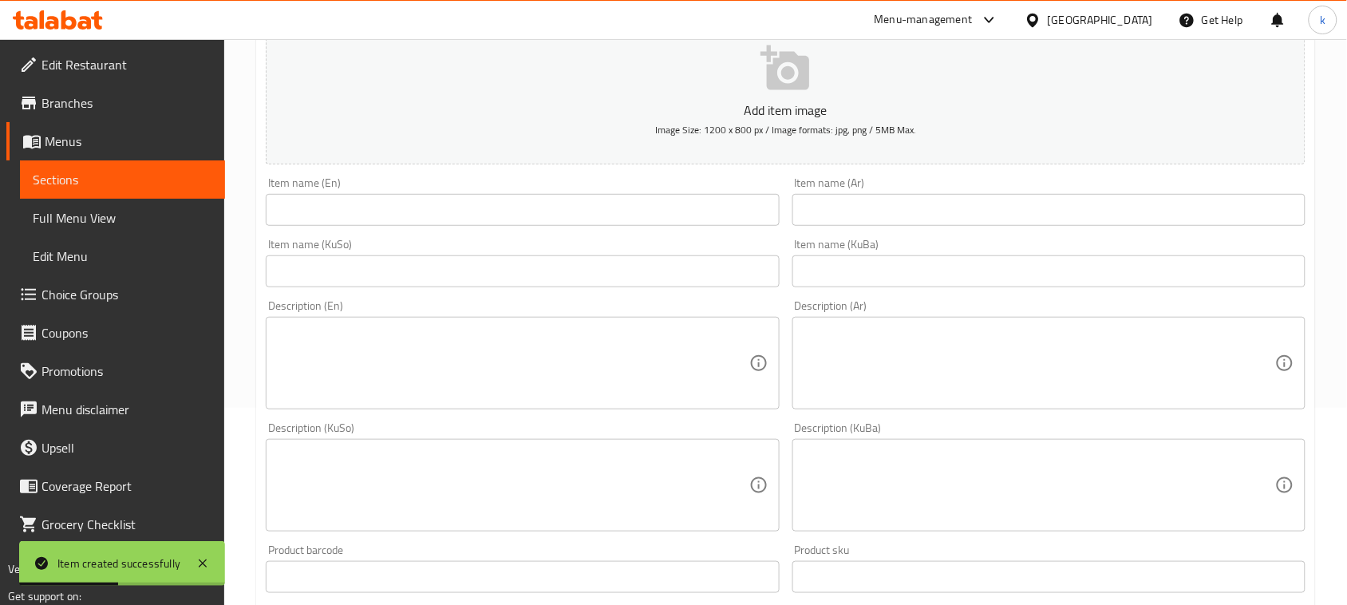
scroll to position [200, 0]
click at [351, 358] on textarea at bounding box center [513, 361] width 472 height 76
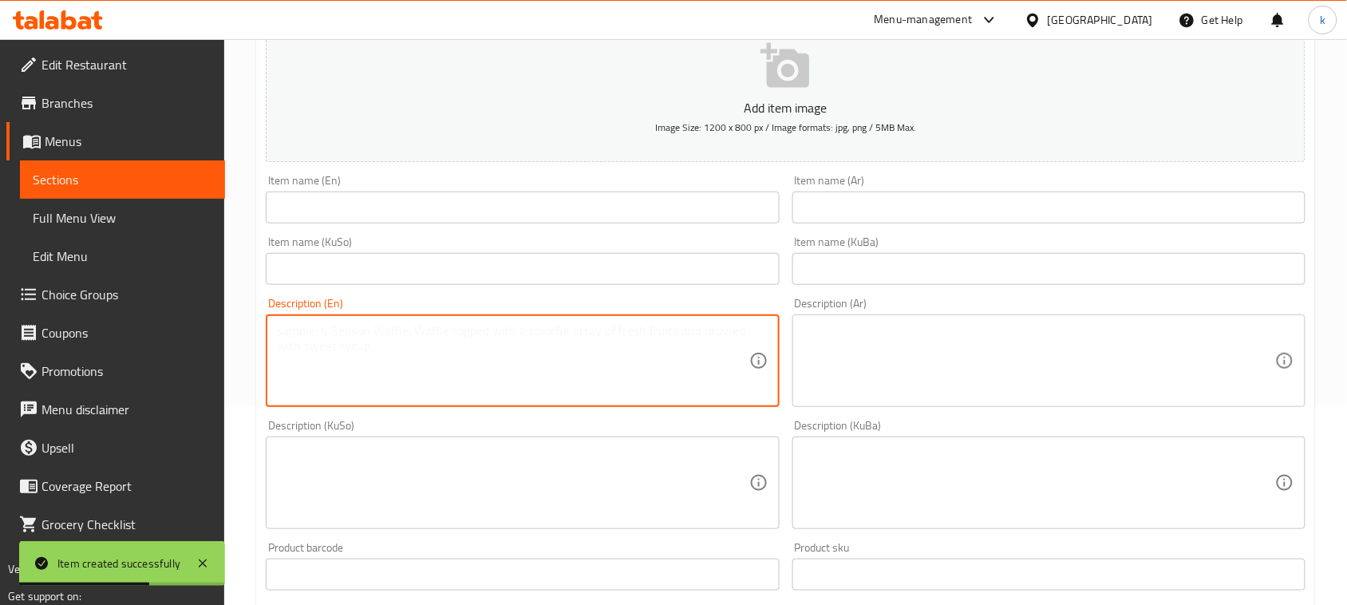
paste textarea "1.5 Liter"
type textarea "1.5 Liter"
click at [984, 364] on textarea at bounding box center [1040, 361] width 472 height 76
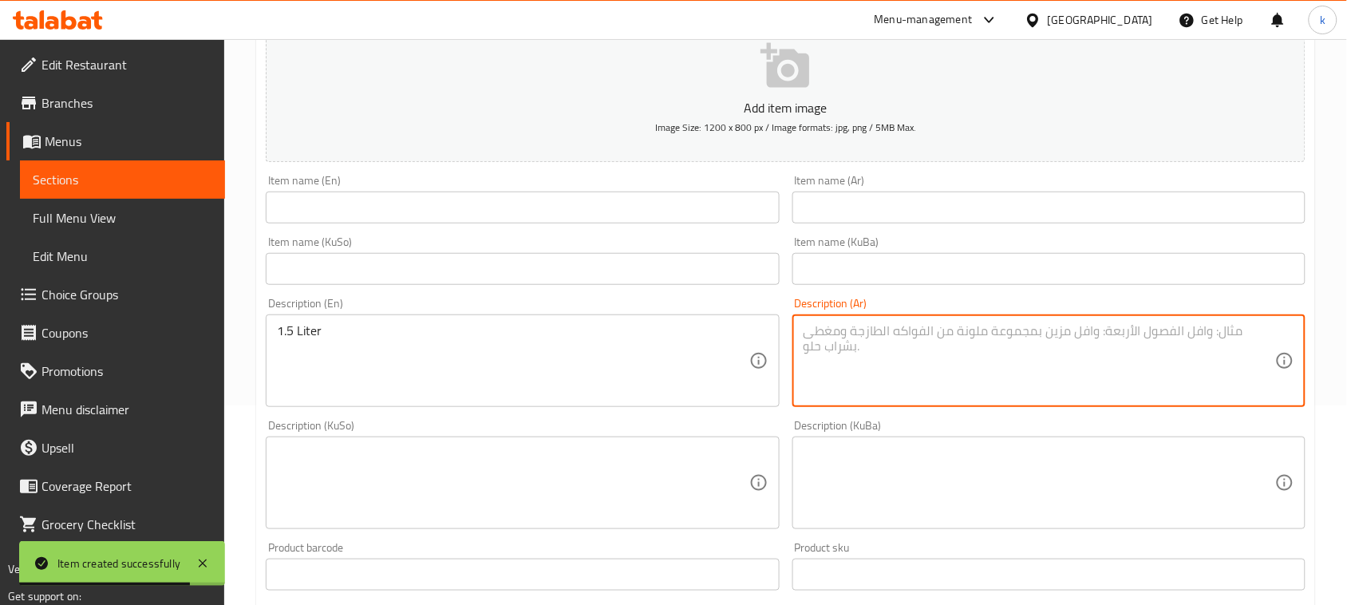
paste textarea "1.5 لتر"
type textarea "1.5 لتر"
click at [975, 471] on textarea at bounding box center [1040, 483] width 472 height 76
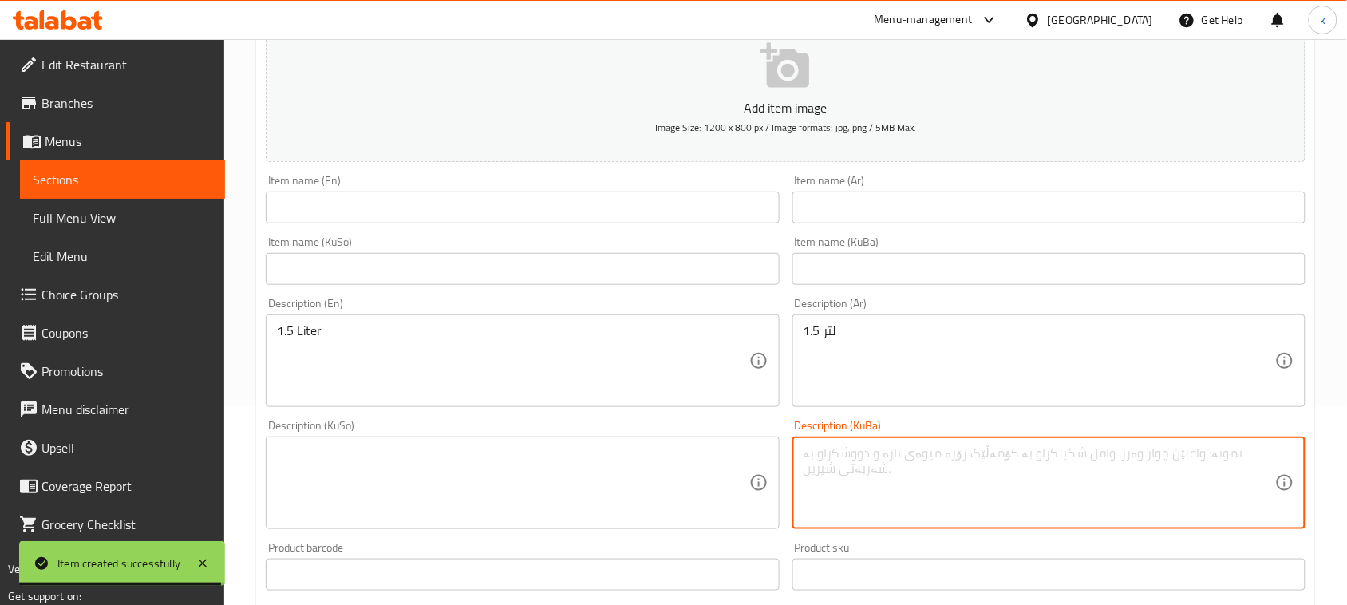
paste textarea "1.5 لیتر"
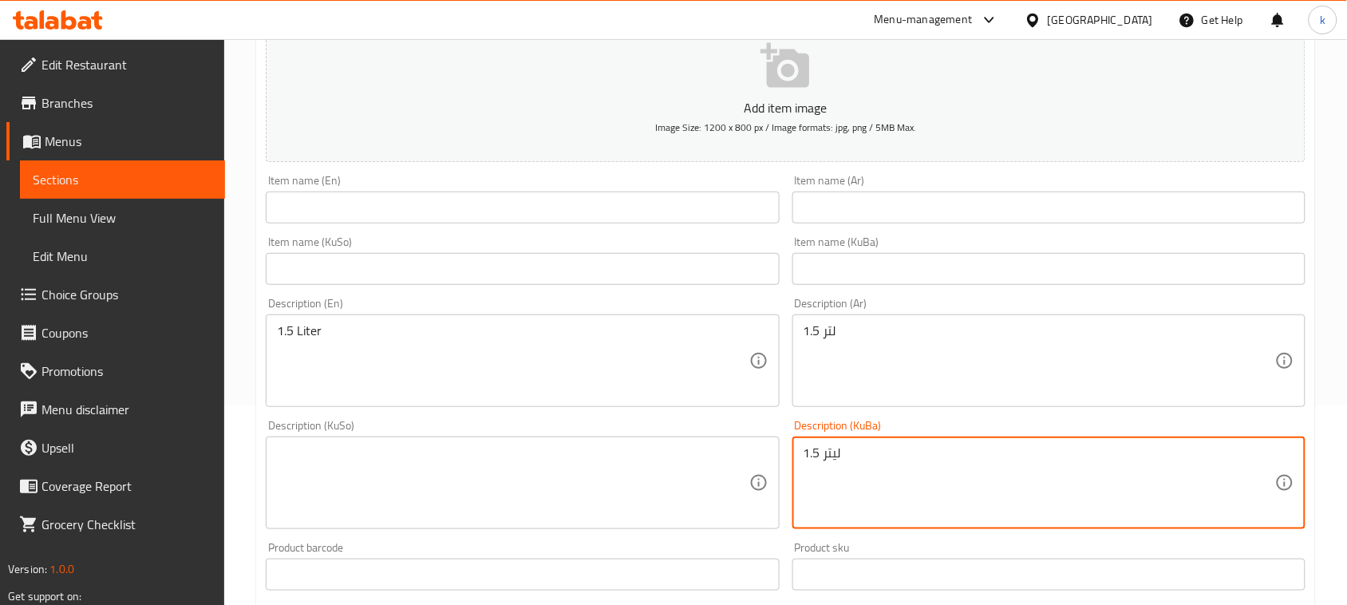
type textarea "1.5 لیتر"
click at [710, 484] on textarea at bounding box center [513, 483] width 472 height 76
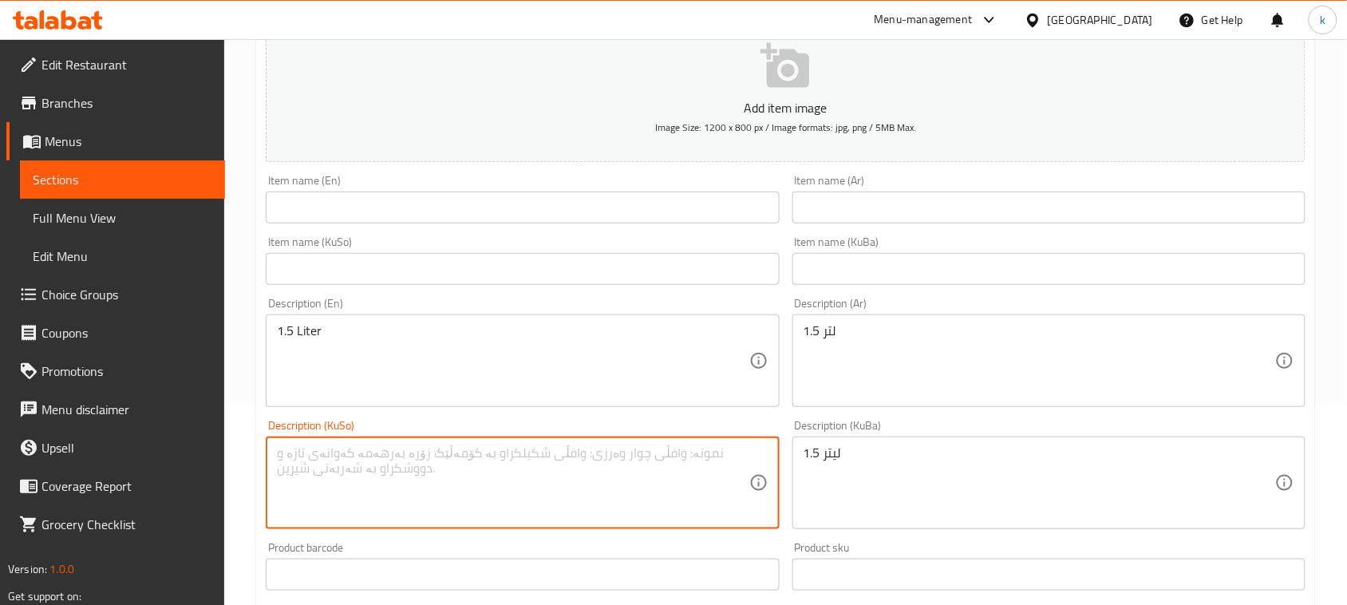
paste textarea "1.5 لیتر"
type textarea "1.5 لیتر"
click at [465, 213] on input "text" at bounding box center [522, 208] width 513 height 32
paste input "Pomegranate Juice"
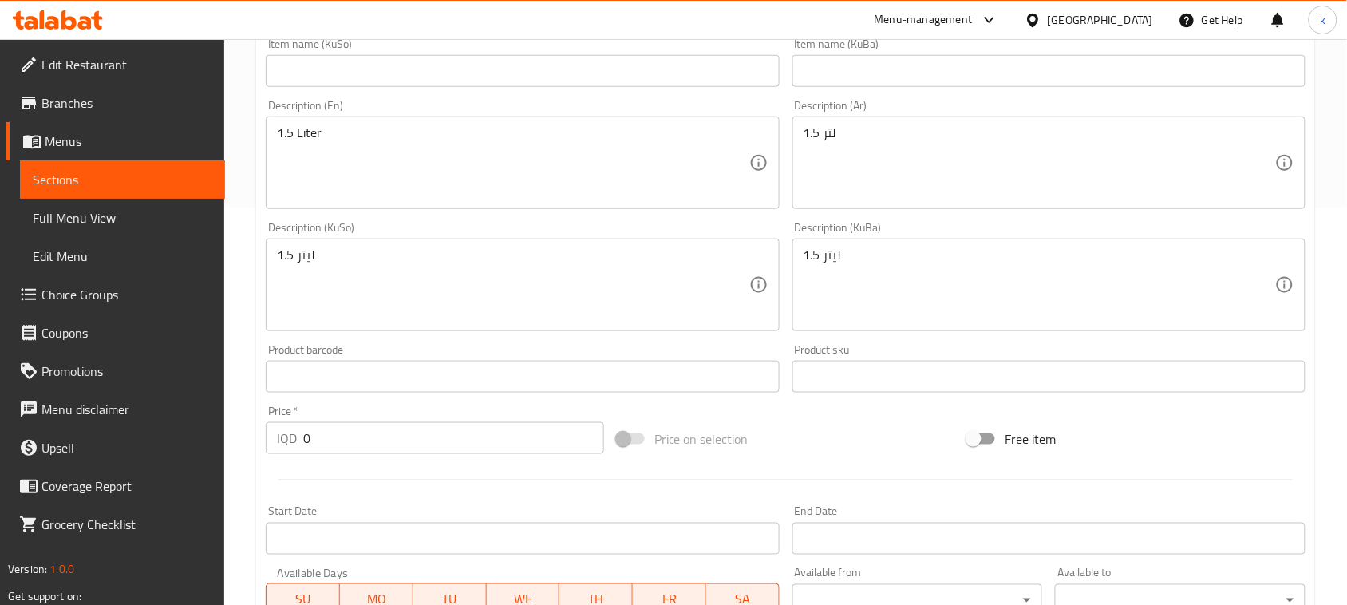
scroll to position [399, 0]
type input "Pomegranate Juice"
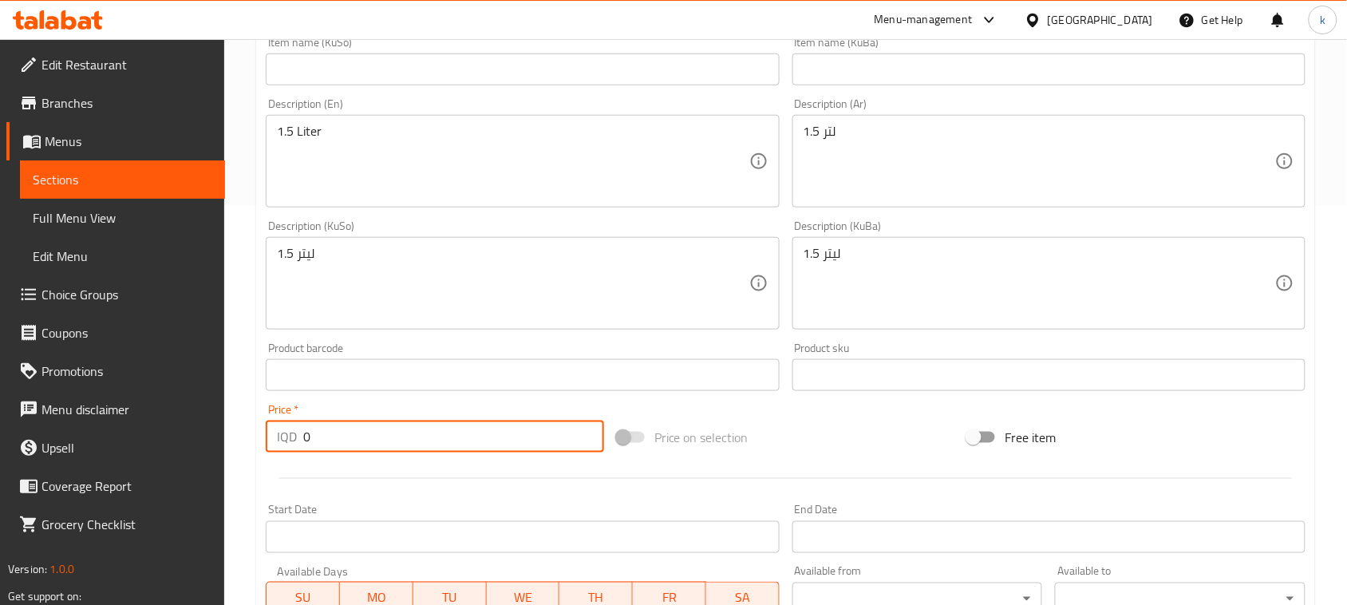
drag, startPoint x: 368, startPoint y: 448, endPoint x: 281, endPoint y: 443, distance: 87.1
click at [281, 443] on div "IQD 0 Price *" at bounding box center [435, 437] width 338 height 32
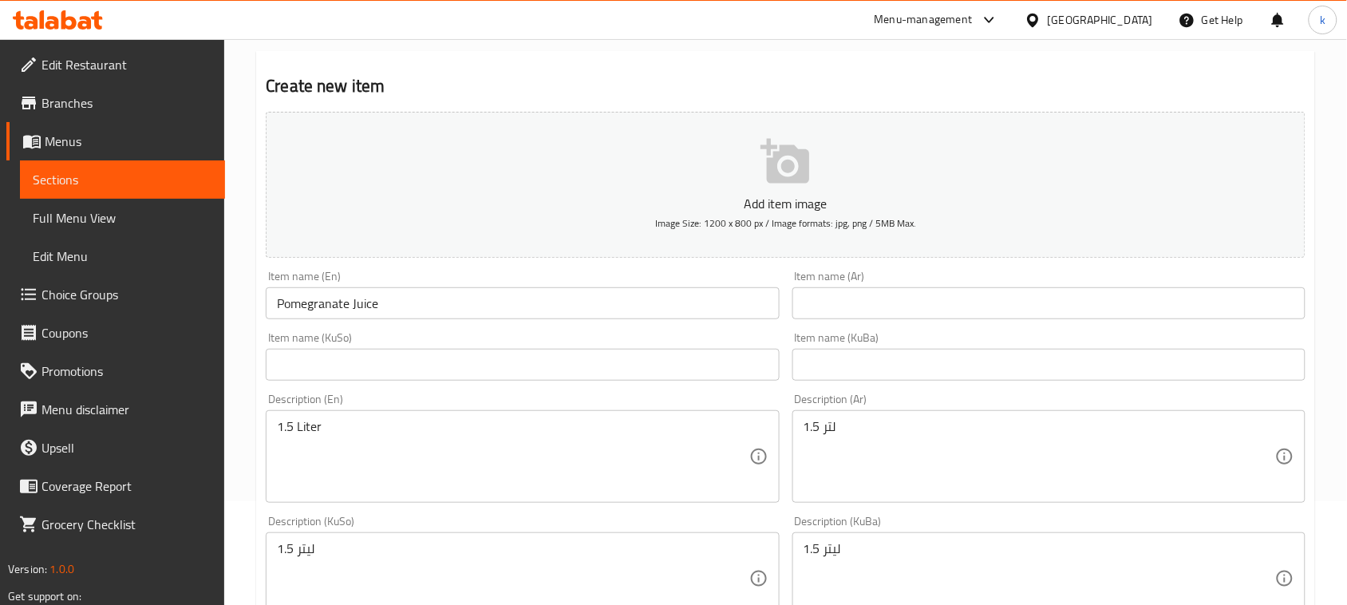
scroll to position [100, 0]
type input "5000"
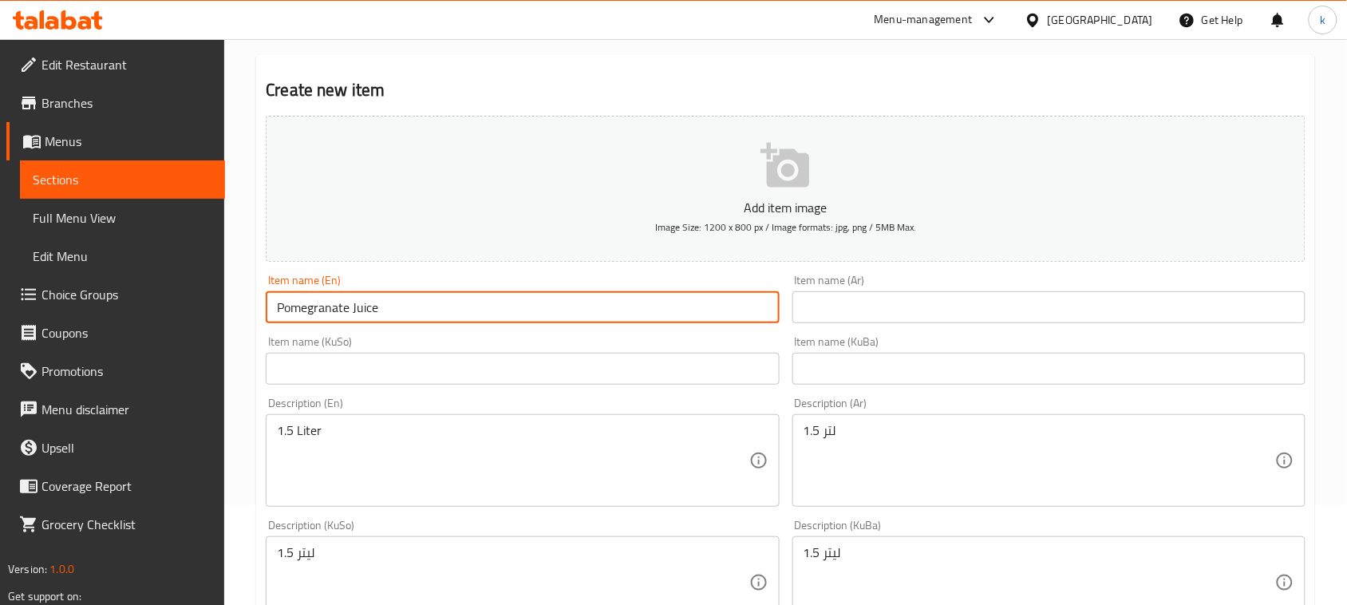
drag, startPoint x: 467, startPoint y: 304, endPoint x: 471, endPoint y: 313, distance: 9.6
click at [467, 304] on input "Pomegranate Juice" at bounding box center [522, 307] width 513 height 32
click at [838, 351] on div "Item name (KuBa) Item name (KuBa)" at bounding box center [1049, 360] width 513 height 49
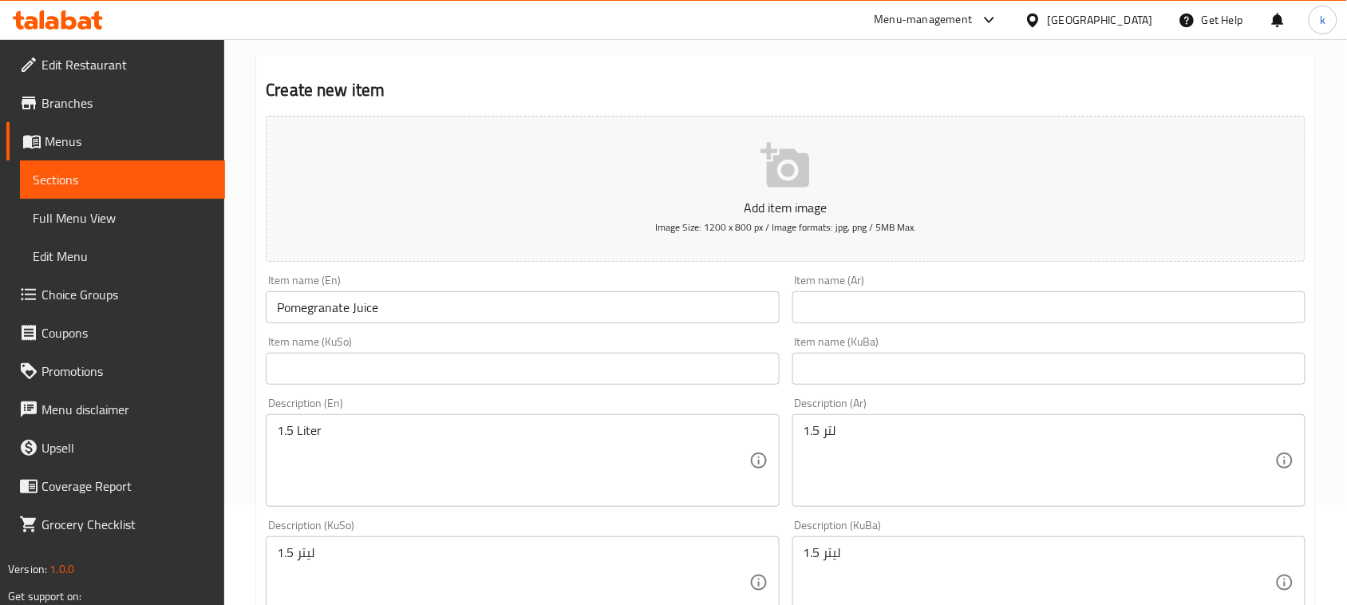
click at [840, 366] on input "text" at bounding box center [1049, 369] width 513 height 32
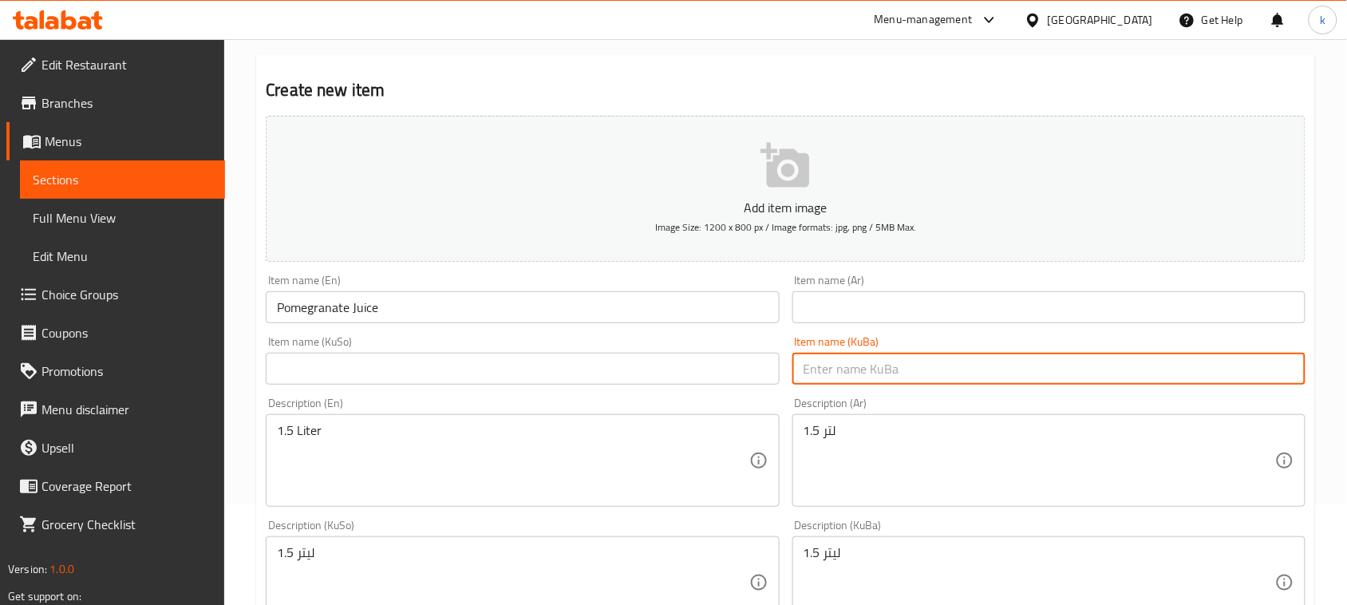
paste input "شەربەتی هەنار"
type input "شەربەتی هەنار"
click at [749, 363] on input "text" at bounding box center [522, 369] width 513 height 32
paste input "شەربەتی هەنار"
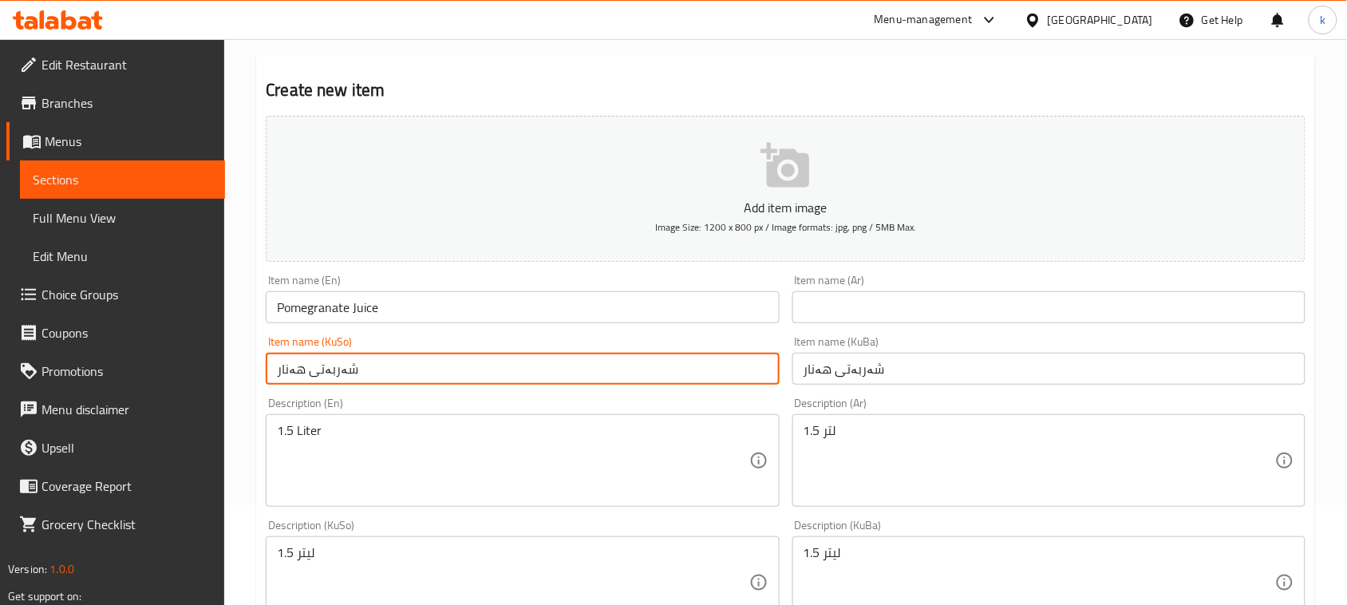
type input "شەربەتی هەنار"
click at [867, 307] on input "text" at bounding box center [1049, 307] width 513 height 32
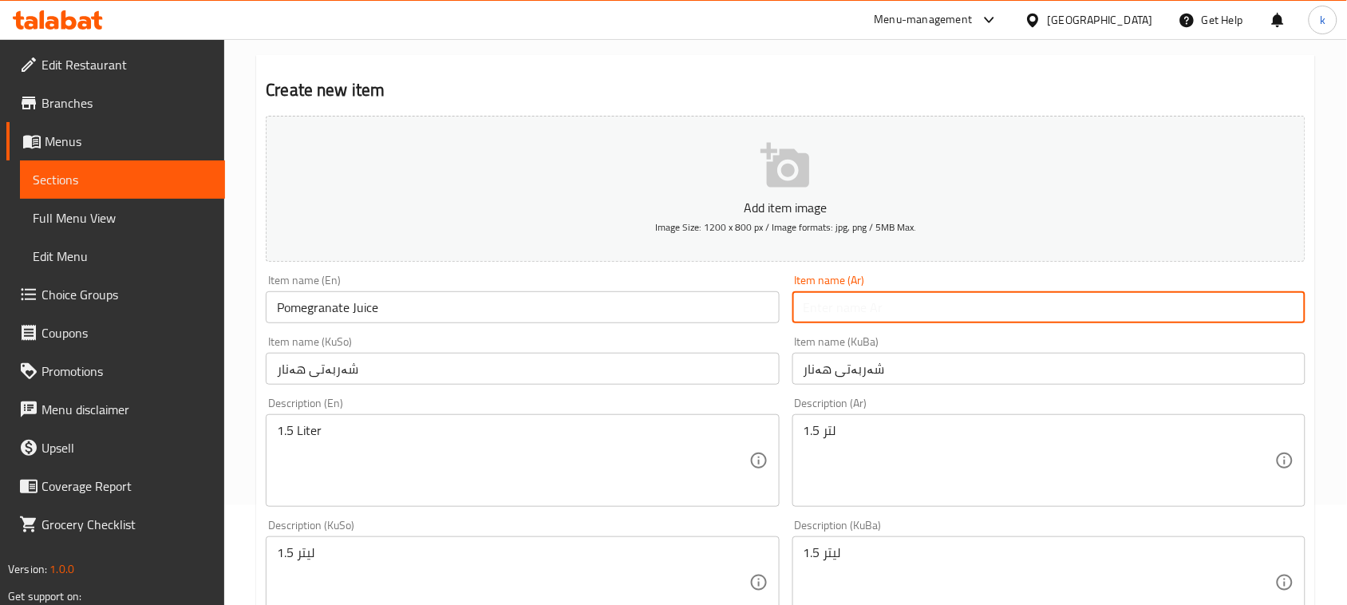
paste input "عصير رمان"
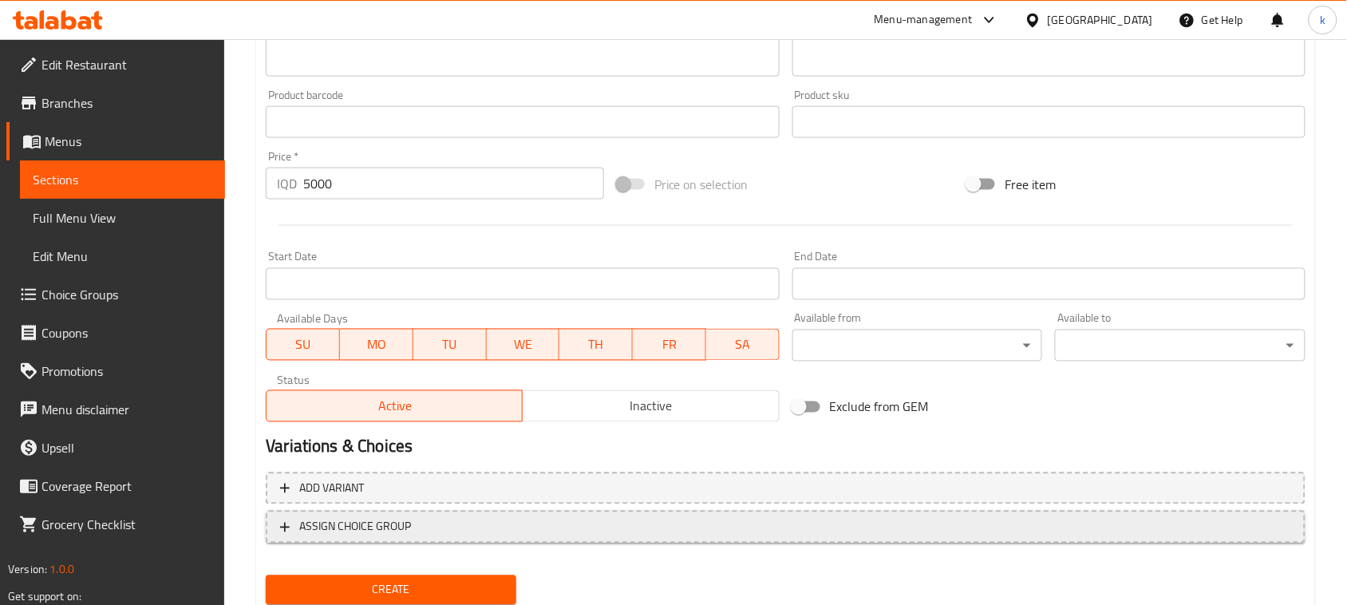
scroll to position [703, 0]
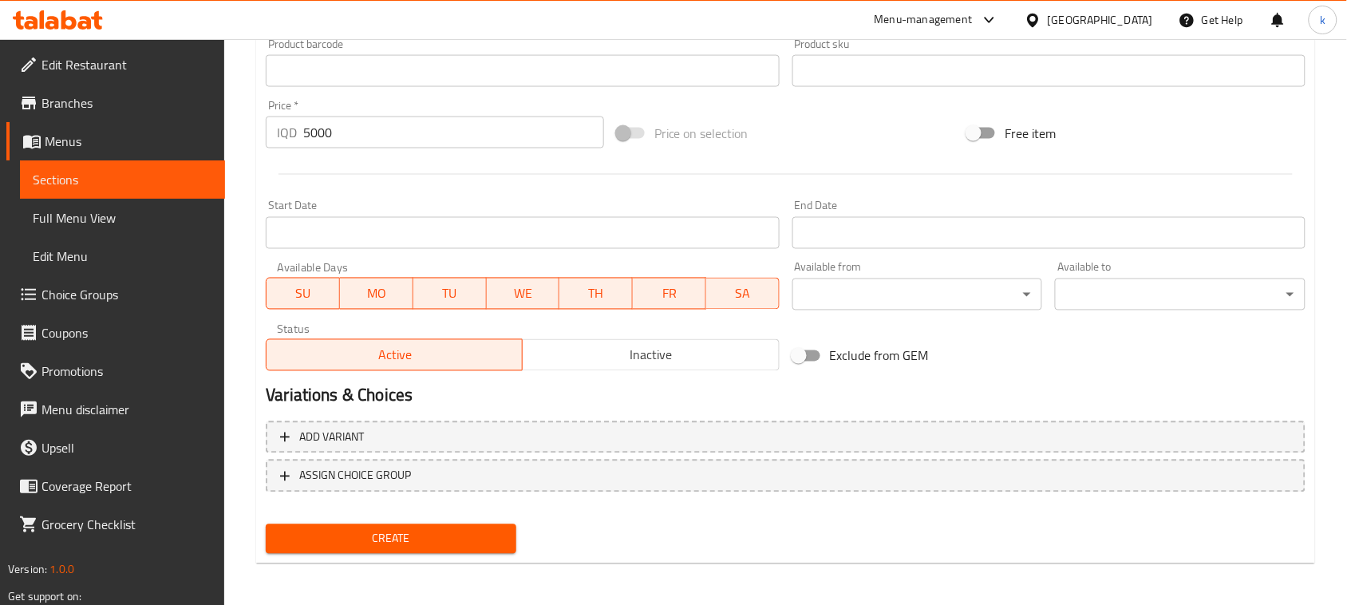
type input "عصير رمان"
click at [403, 541] on span "Create" at bounding box center [391, 539] width 225 height 20
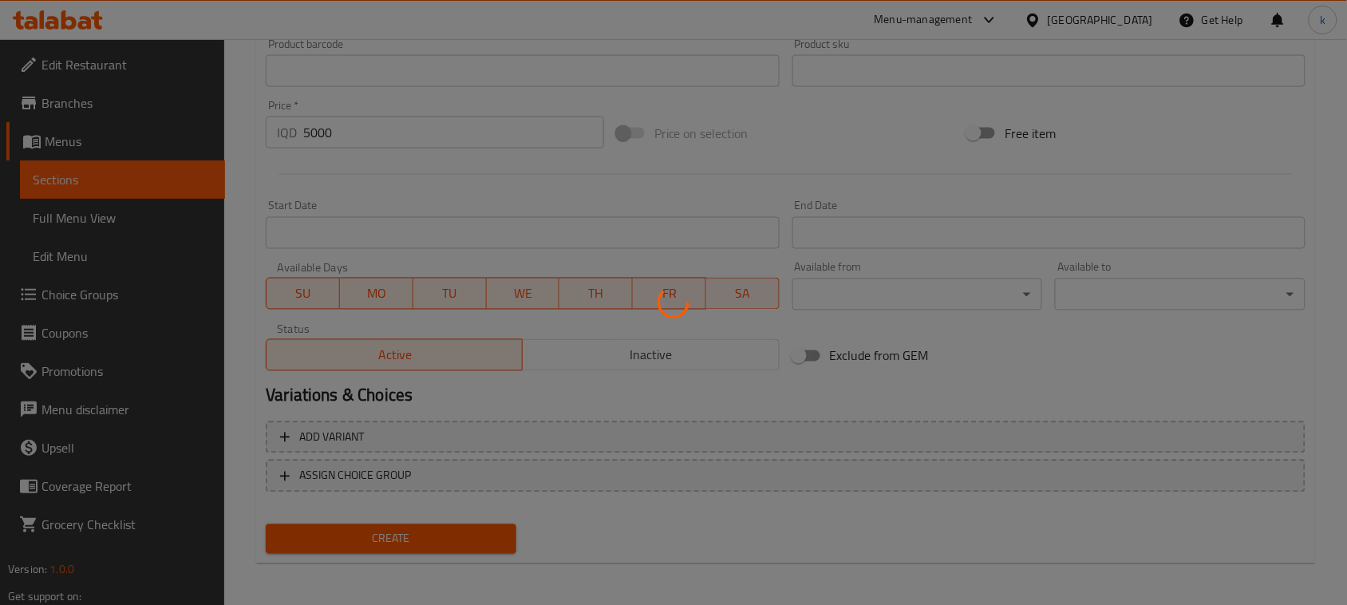
type input "0"
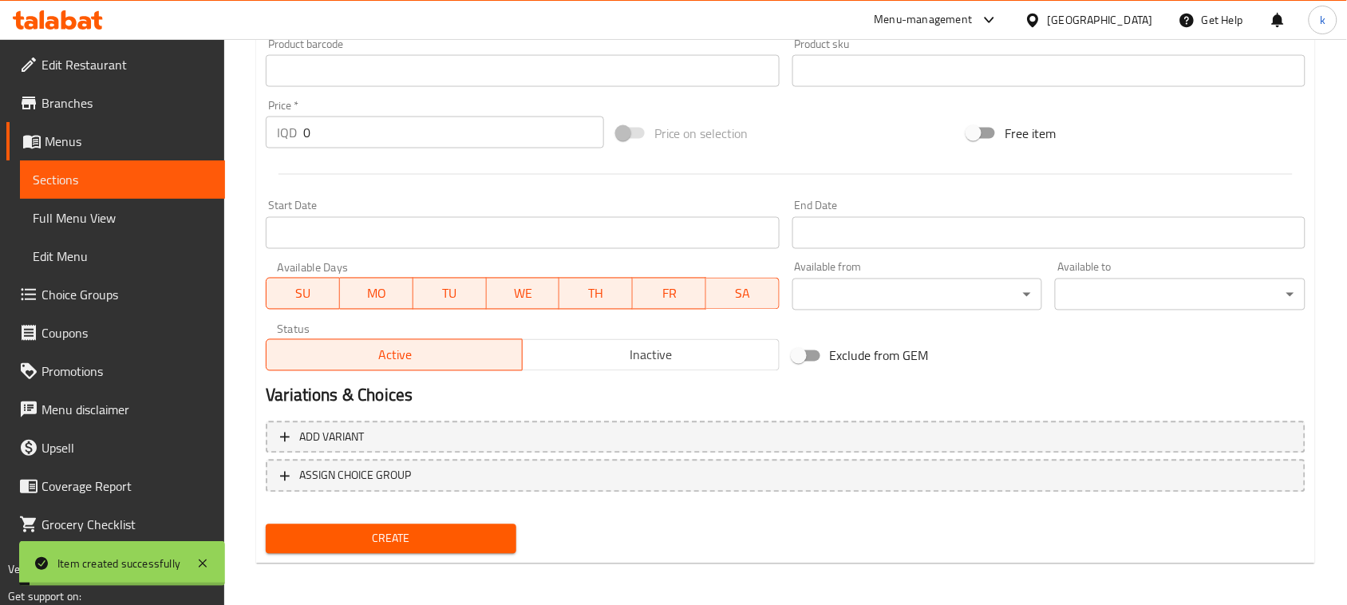
click at [66, 144] on span "Menus" at bounding box center [129, 141] width 168 height 19
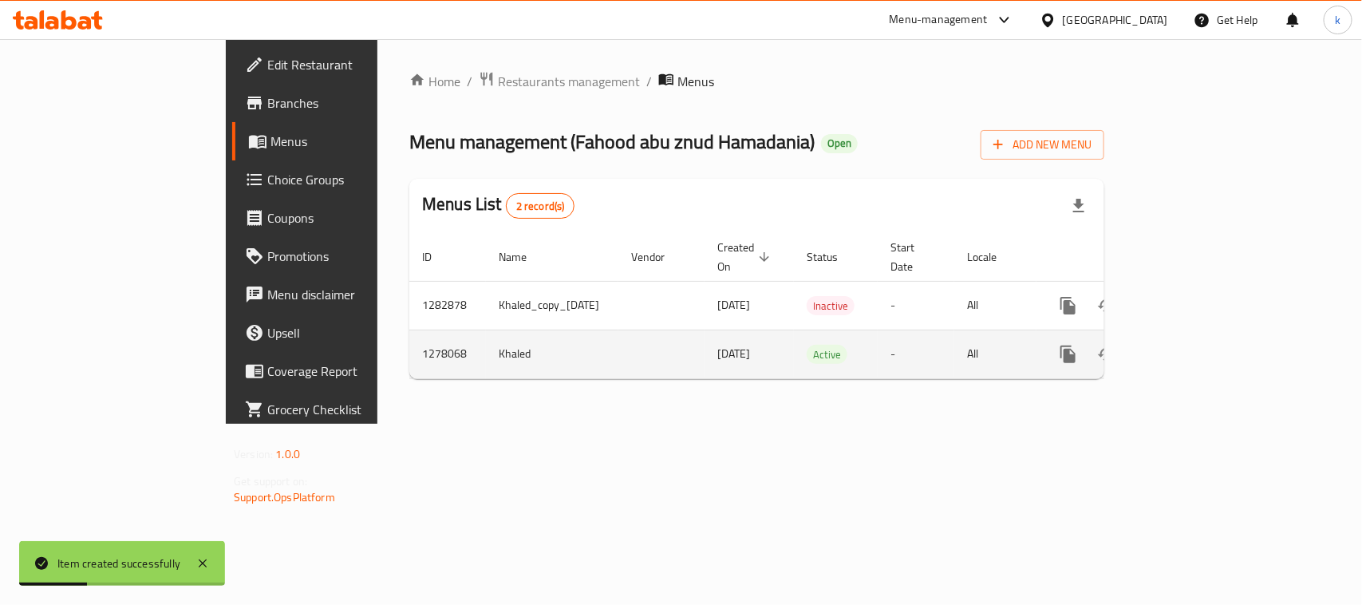
click at [1193, 345] on icon "enhanced table" at bounding box center [1183, 354] width 19 height 19
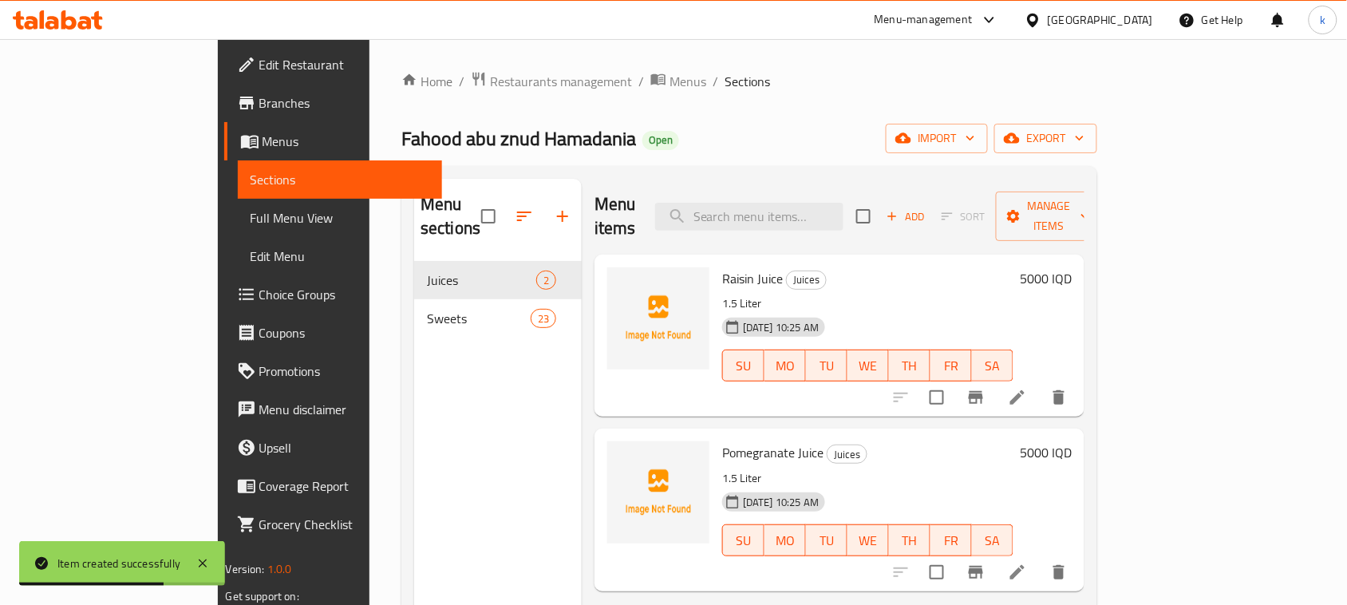
click at [263, 140] on span "Menus" at bounding box center [347, 141] width 168 height 19
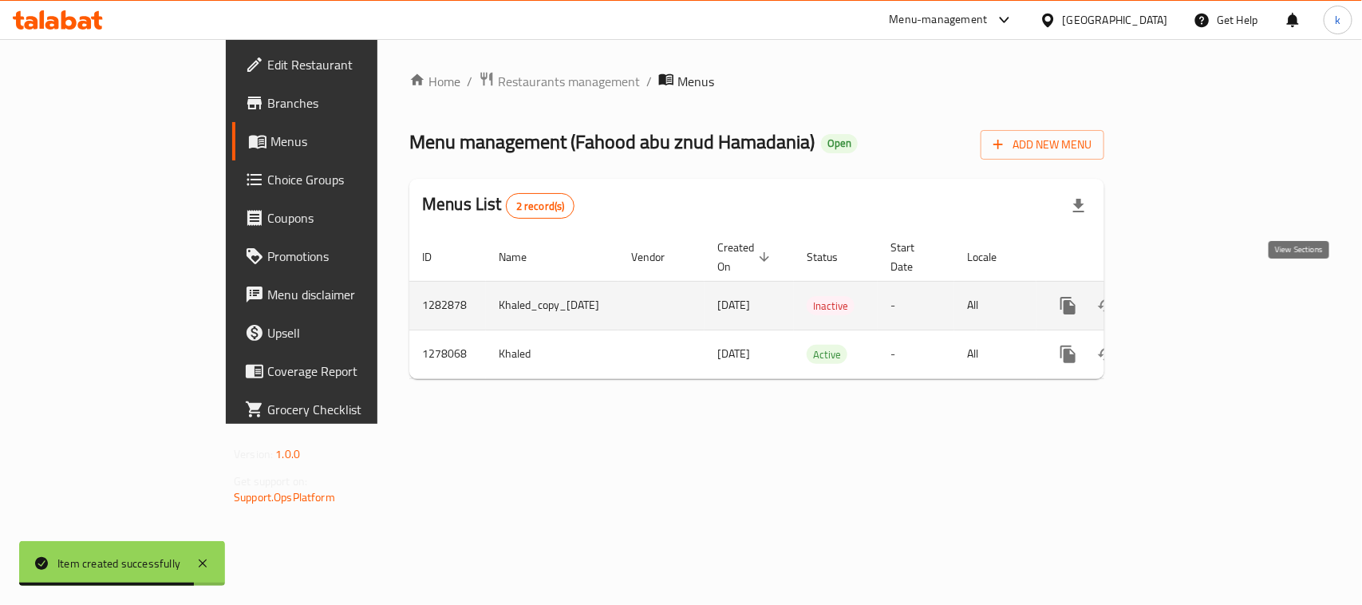
click at [1193, 296] on icon "enhanced table" at bounding box center [1183, 305] width 19 height 19
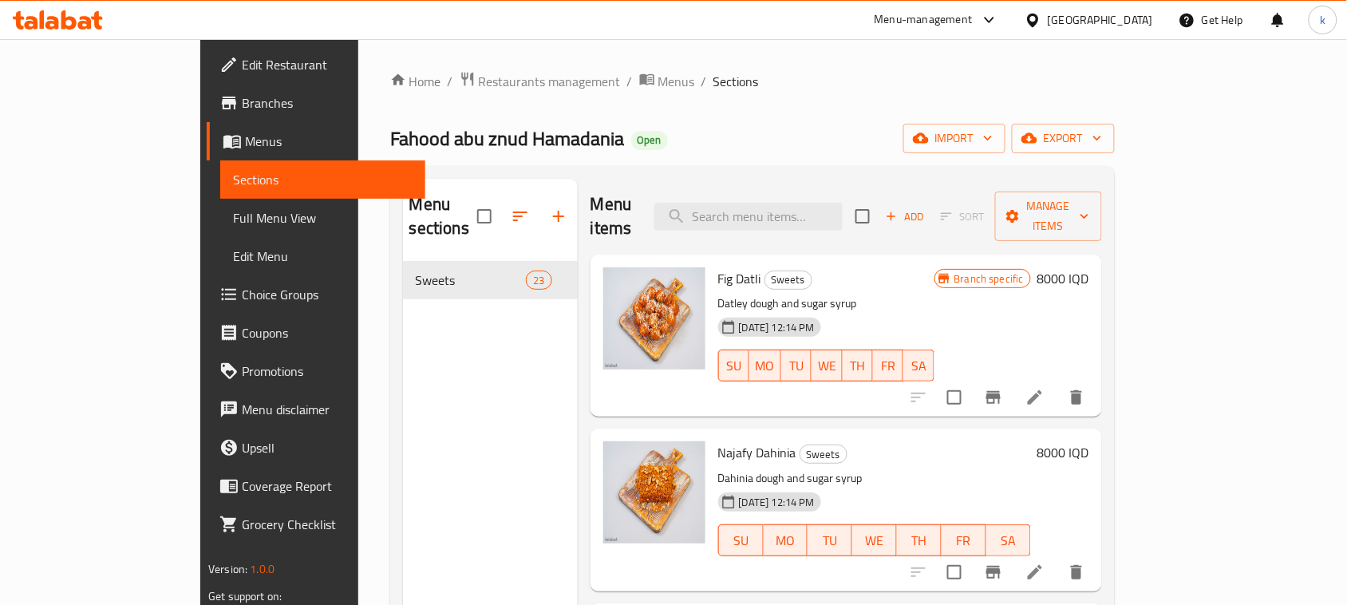
click at [245, 144] on span "Menus" at bounding box center [329, 141] width 168 height 19
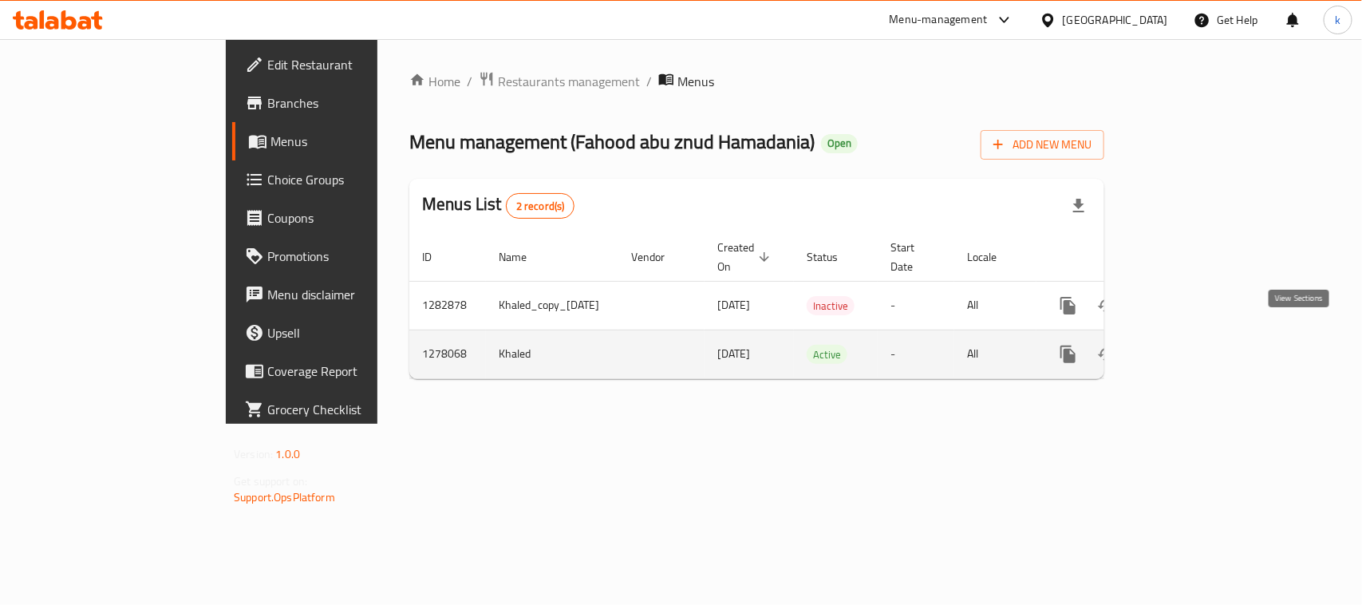
click at [1191, 347] on icon "enhanced table" at bounding box center [1183, 354] width 14 height 14
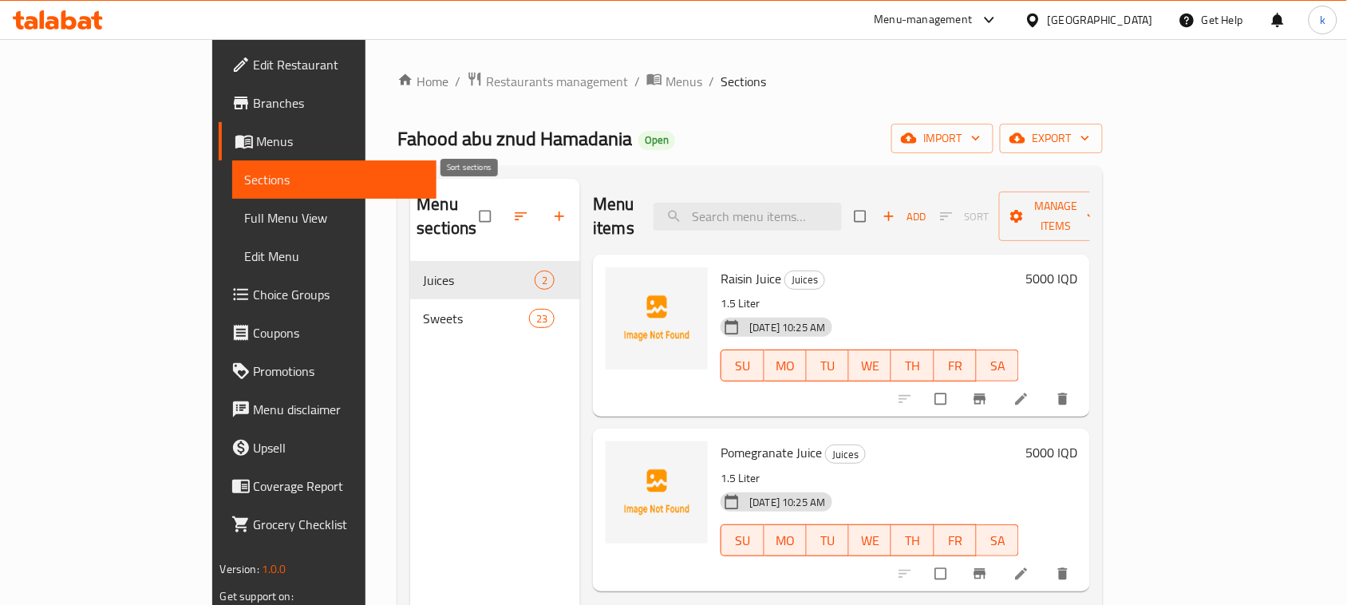
click at [513, 212] on icon "button" at bounding box center [521, 216] width 16 height 16
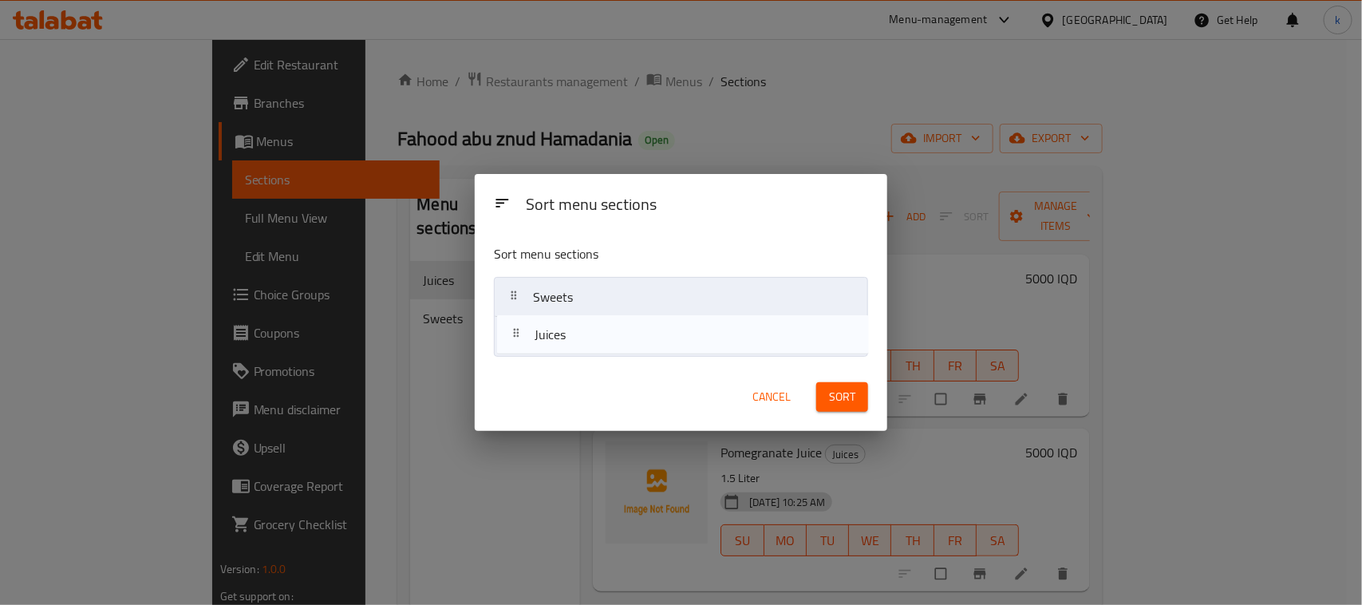
drag, startPoint x: 520, startPoint y: 298, endPoint x: 521, endPoint y: 341, distance: 43.1
click at [521, 341] on nav "Juices Sweets" at bounding box center [681, 317] width 374 height 80
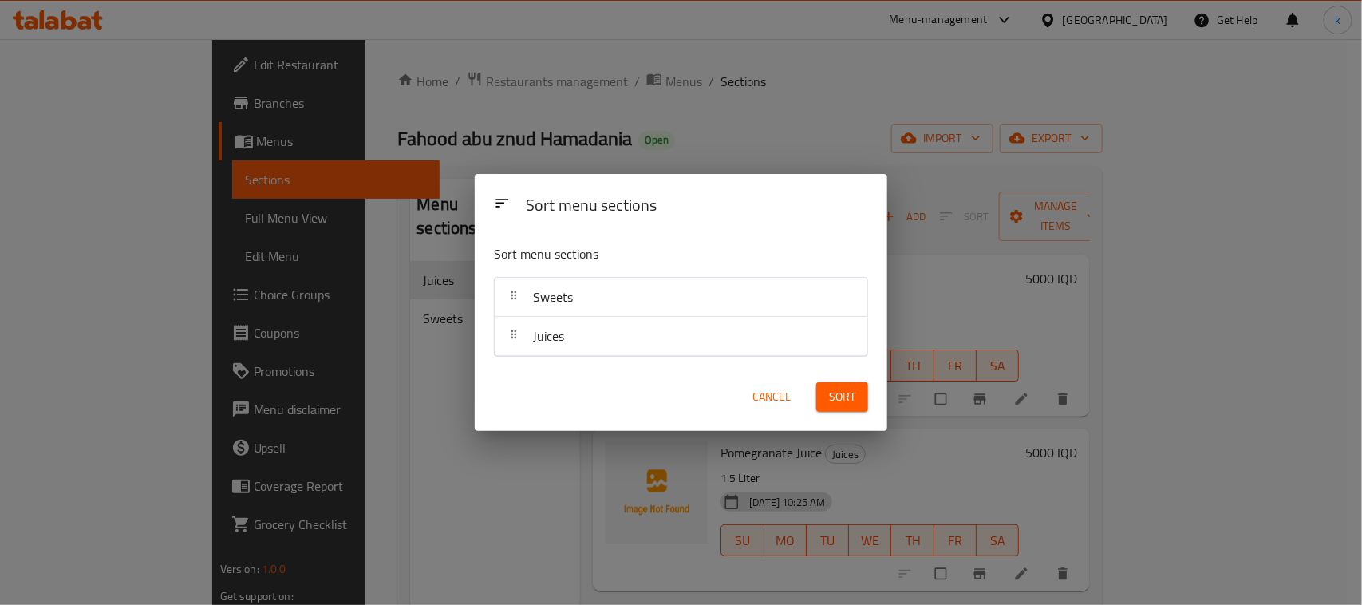
click at [843, 401] on span "Sort" at bounding box center [842, 397] width 26 height 20
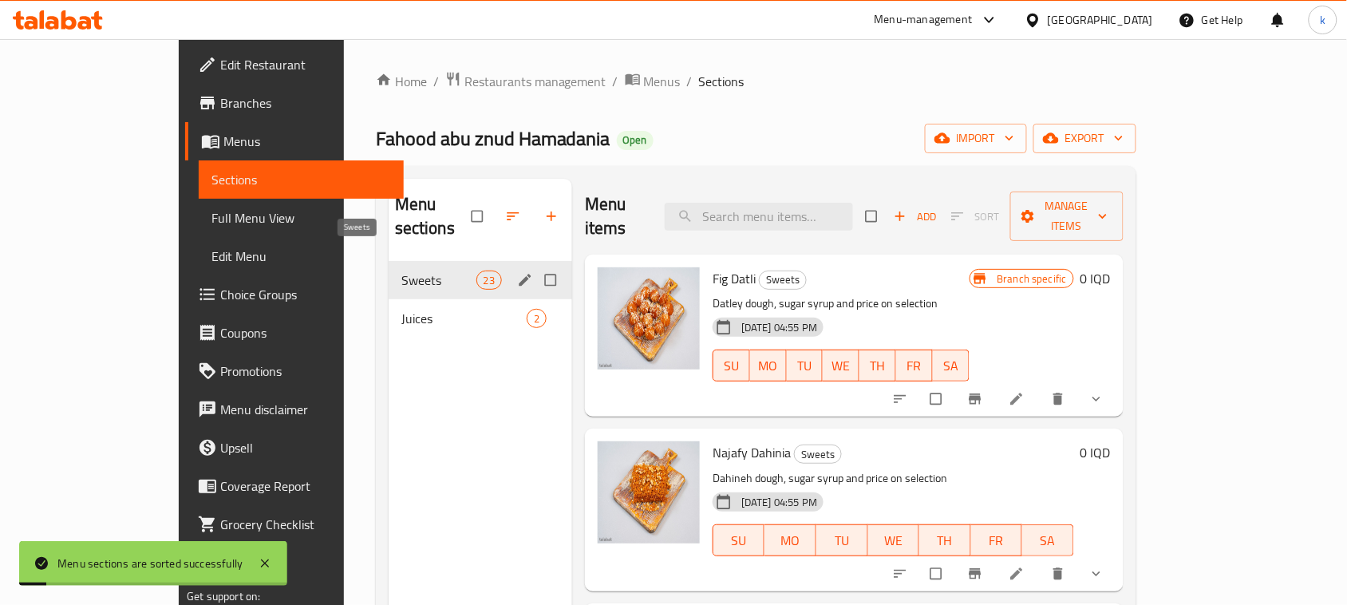
click at [401, 271] on span "Sweets" at bounding box center [438, 280] width 75 height 19
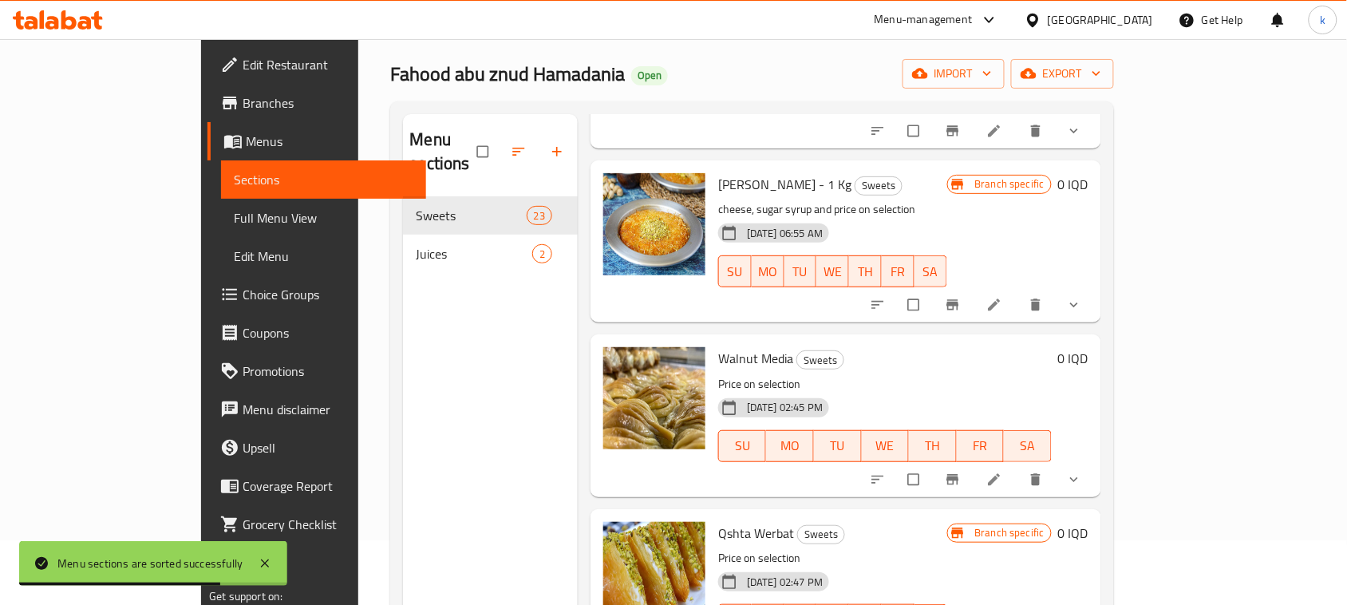
scroll to position [100, 0]
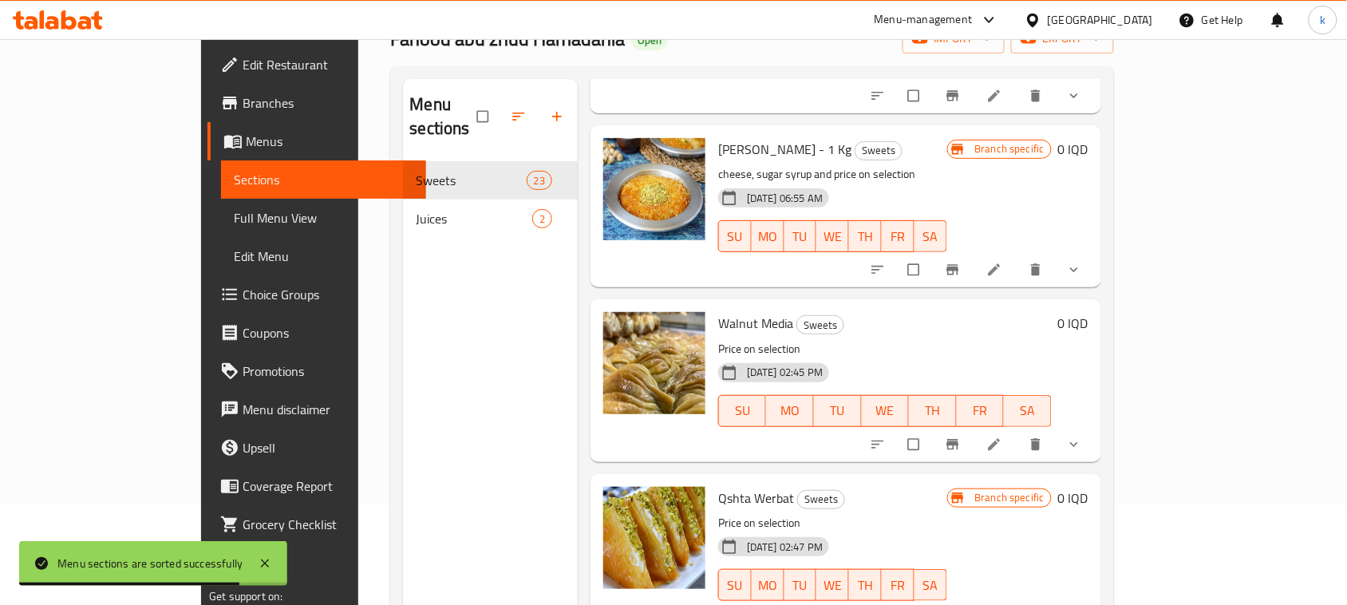
click at [234, 210] on span "Full Menu View" at bounding box center [324, 217] width 180 height 19
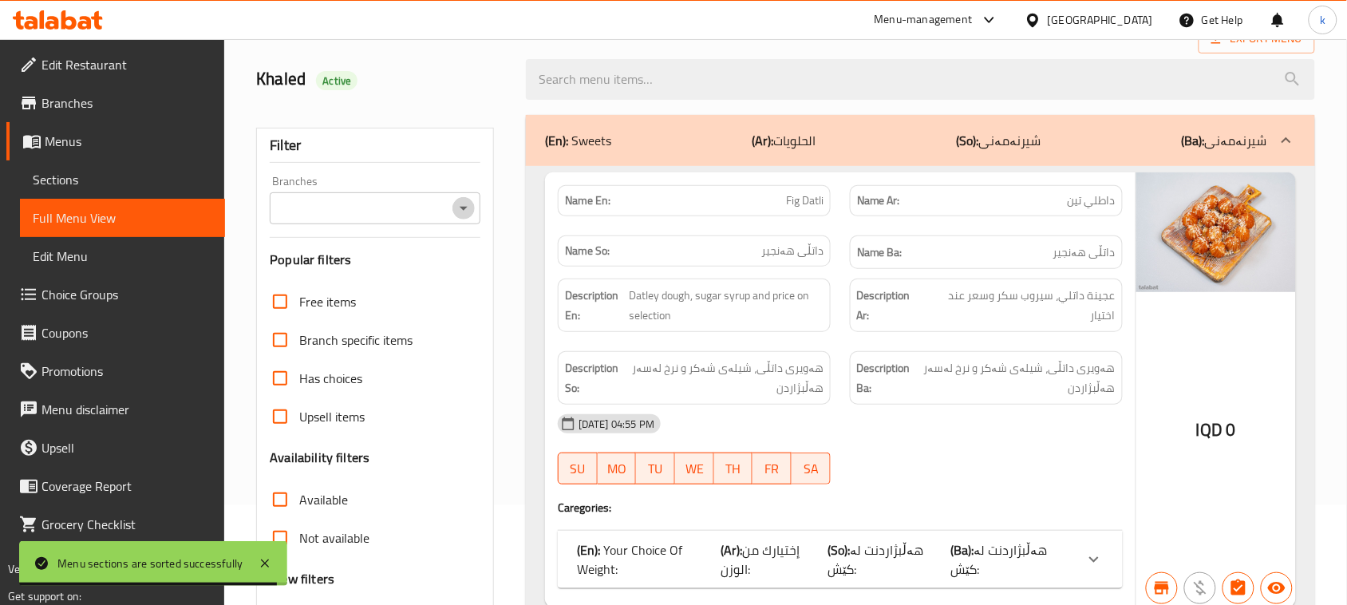
click at [465, 214] on icon "Open" at bounding box center [463, 208] width 19 height 19
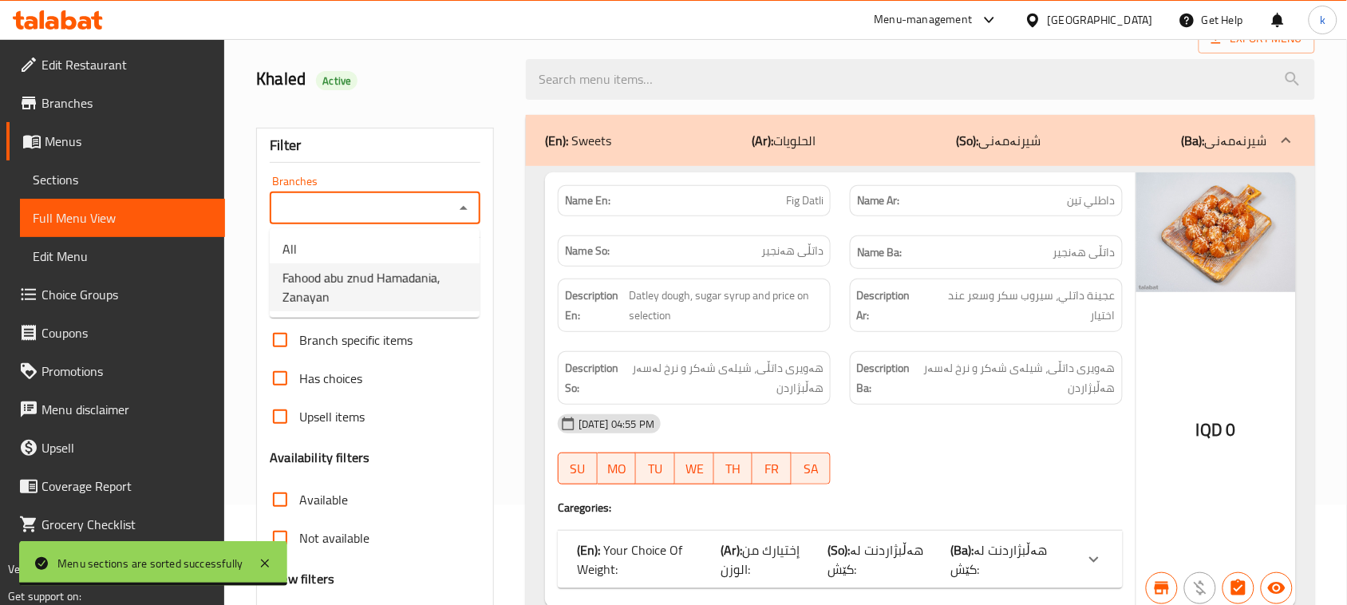
click at [364, 288] on span "Fahood abu znud Hamadania, Zanayan" at bounding box center [375, 287] width 184 height 38
type input "Fahood abu znud Hamadania, Zanayan"
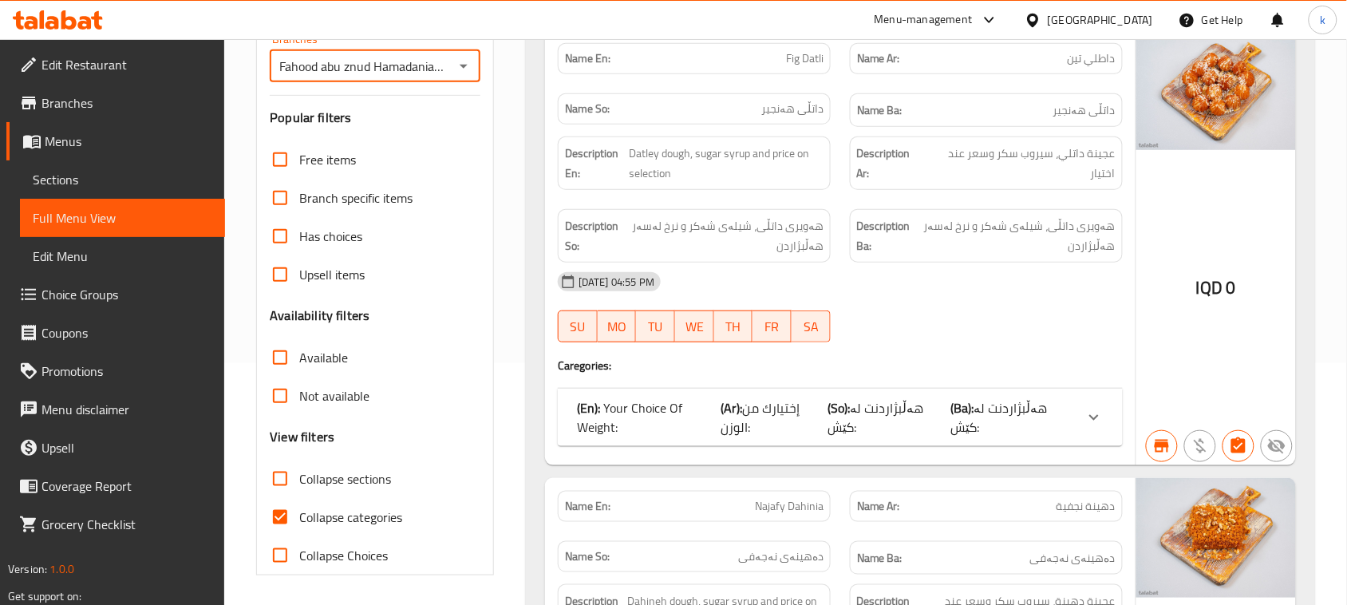
scroll to position [244, 0]
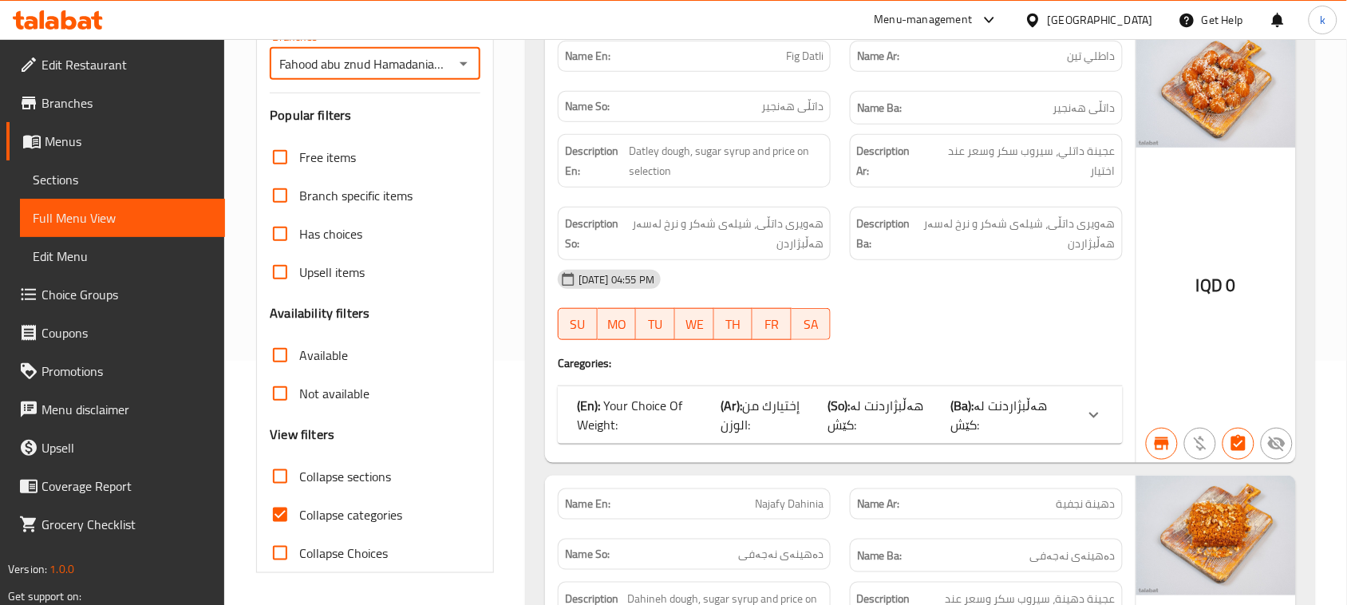
click at [280, 517] on input "Collapse categories" at bounding box center [280, 515] width 38 height 38
checkbox input "false"
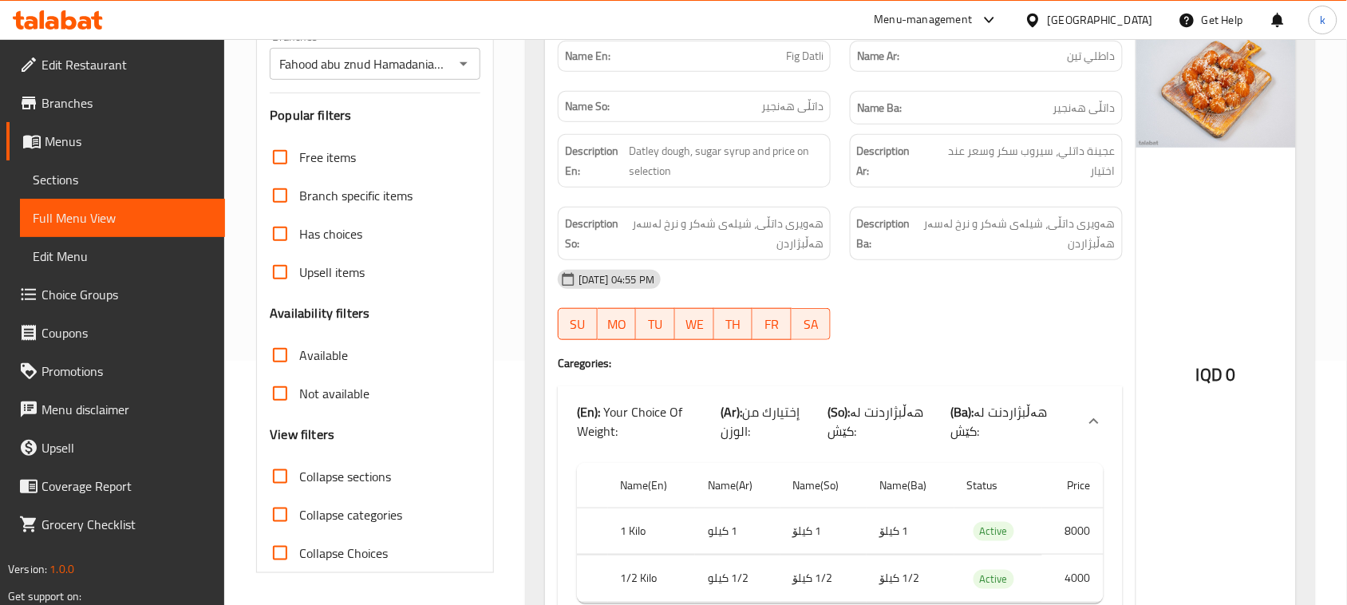
click at [287, 483] on input "Collapse sections" at bounding box center [280, 476] width 38 height 38
checkbox input "true"
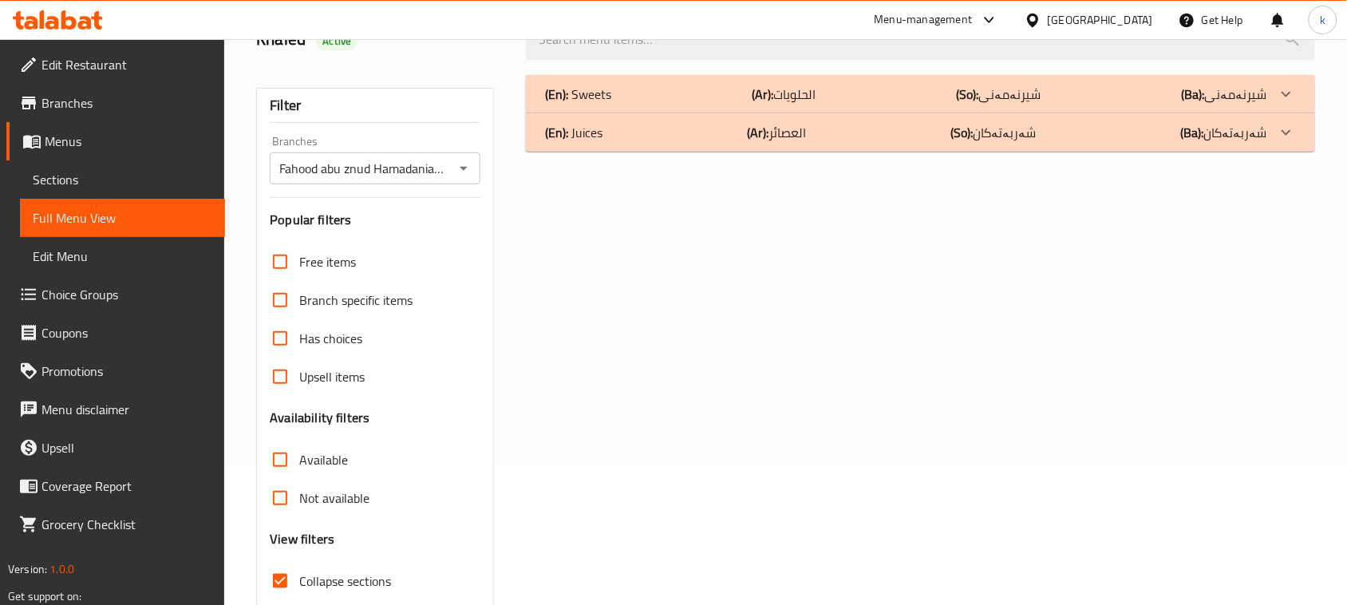
scroll to position [0, 0]
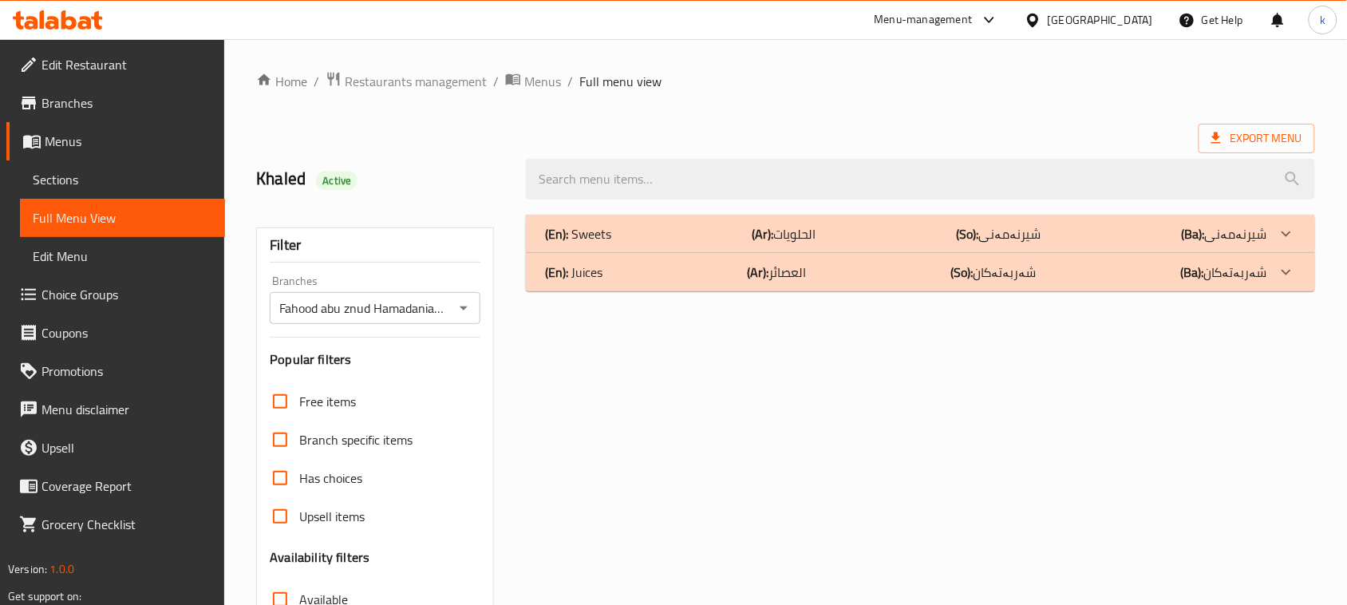
click at [604, 235] on p "(En): Sweets" at bounding box center [578, 233] width 66 height 19
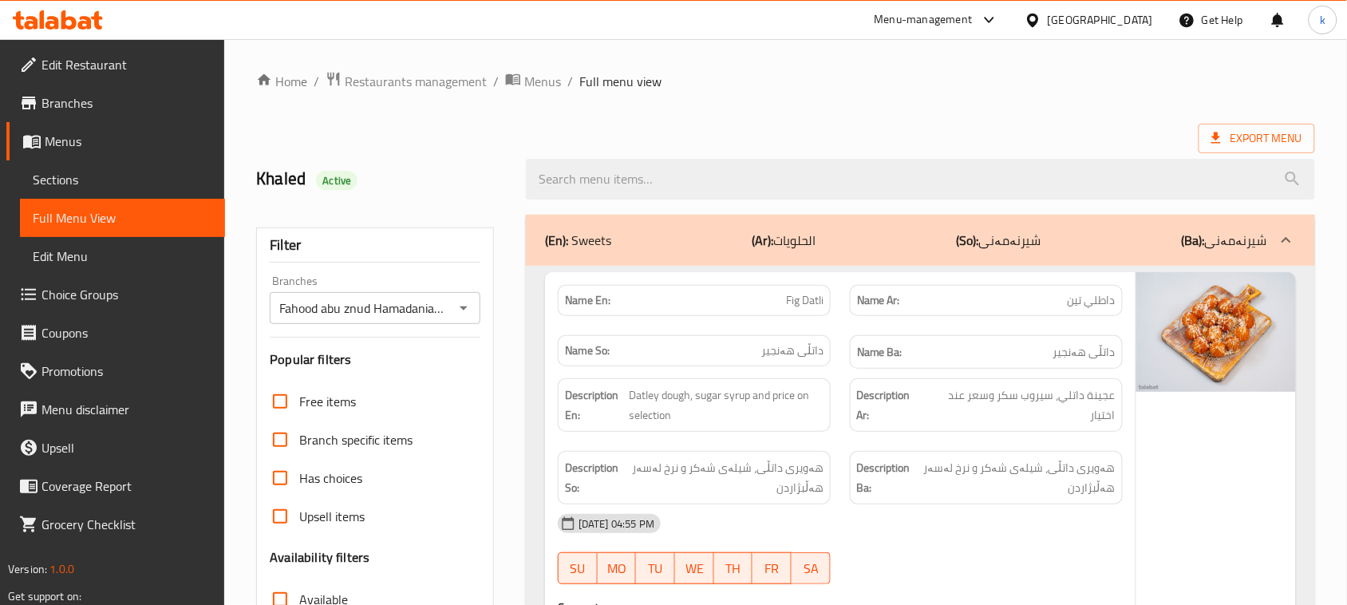
click at [1234, 239] on p "(Ba): شیرنەمەنی" at bounding box center [1224, 240] width 85 height 19
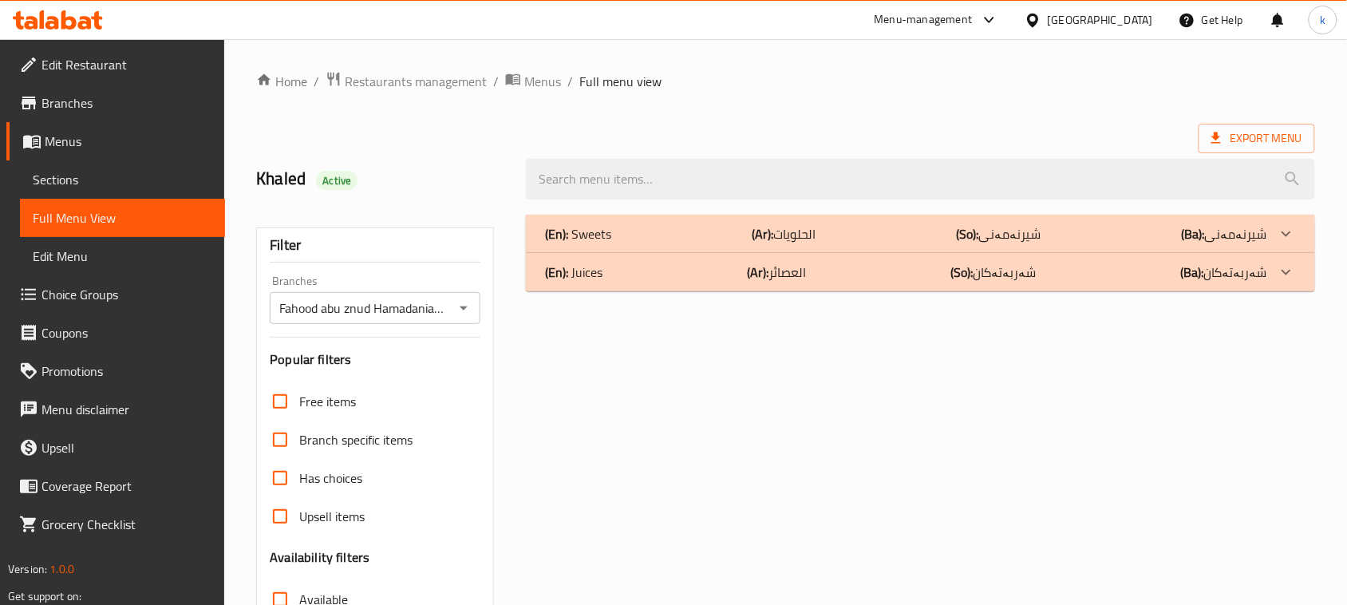
click at [587, 243] on p "(En): Juices" at bounding box center [578, 233] width 66 height 19
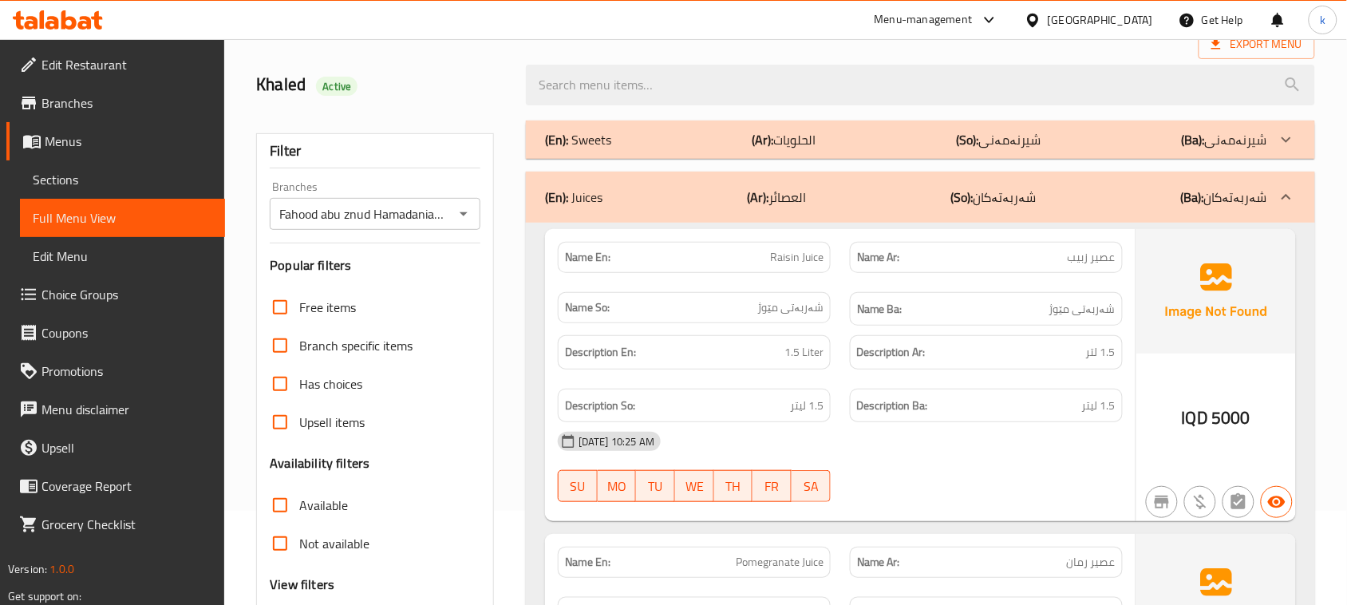
scroll to position [200, 0]
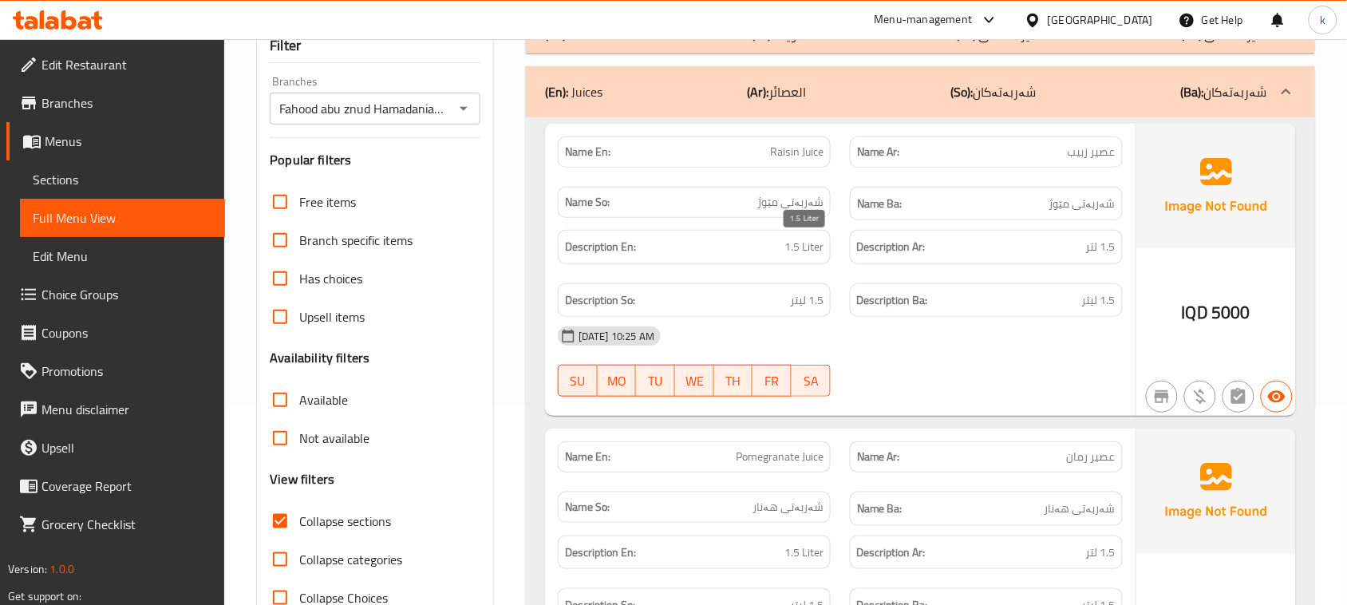
click at [803, 257] on span "1.5 Liter" at bounding box center [804, 247] width 39 height 20
copy span "Liter"
click at [802, 253] on span "1.5 Liter" at bounding box center [804, 247] width 39 height 20
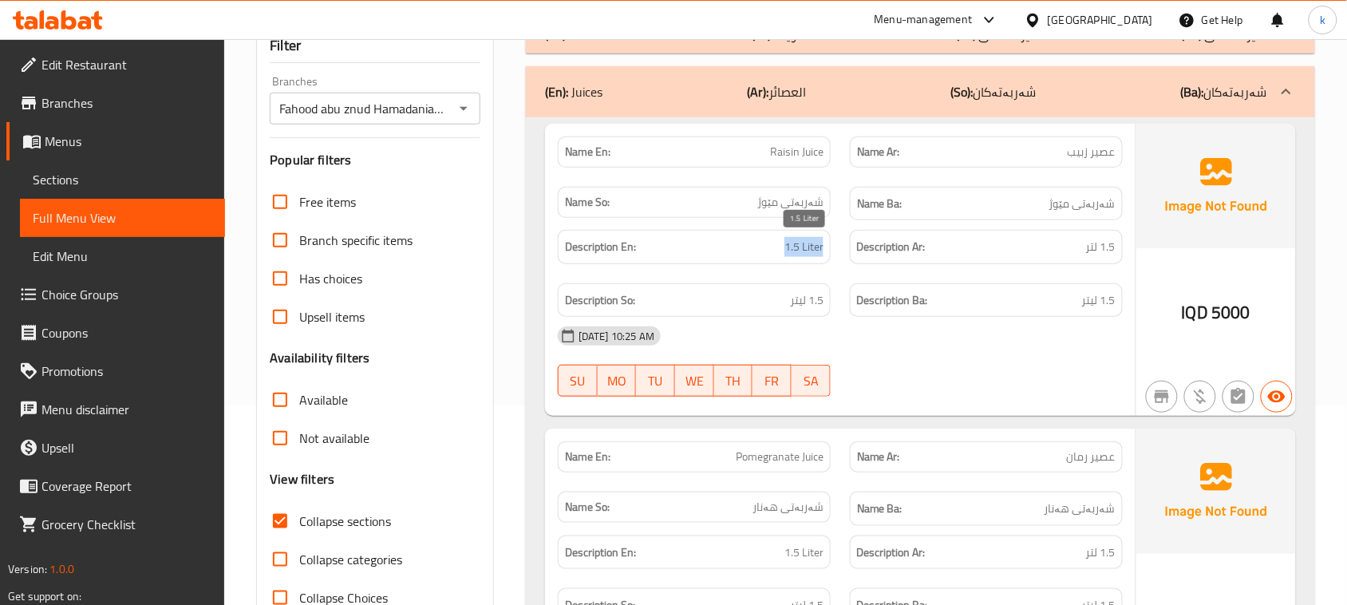
click at [802, 253] on span "1.5 Liter" at bounding box center [804, 247] width 39 height 20
click at [1058, 358] on div "20-08-2025 10:25 AM SU MO TU WE TH FR SA" at bounding box center [840, 361] width 584 height 89
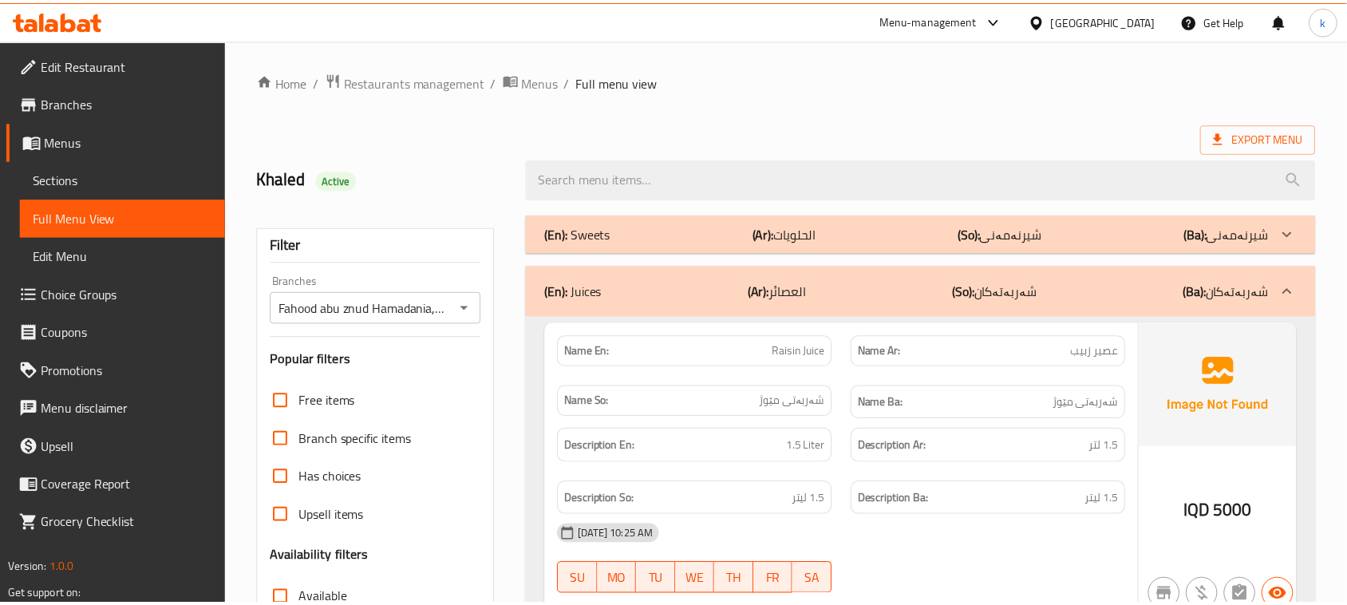
scroll to position [383, 0]
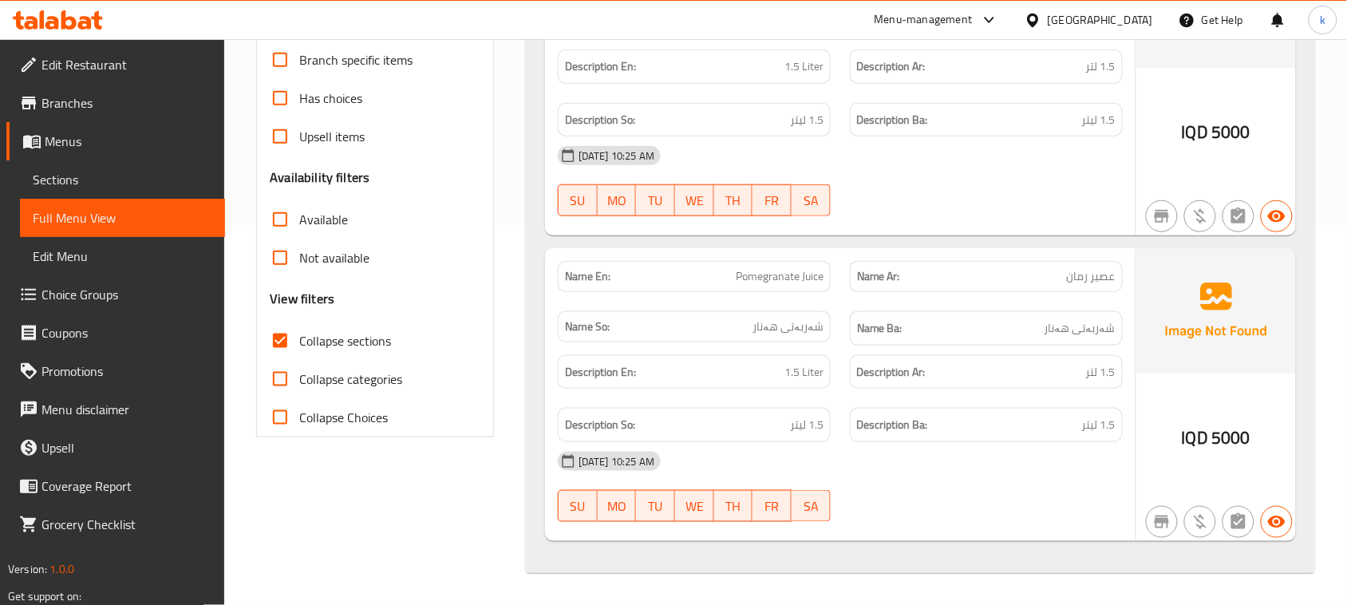
click at [56, 21] on icon at bounding box center [52, 23] width 14 height 14
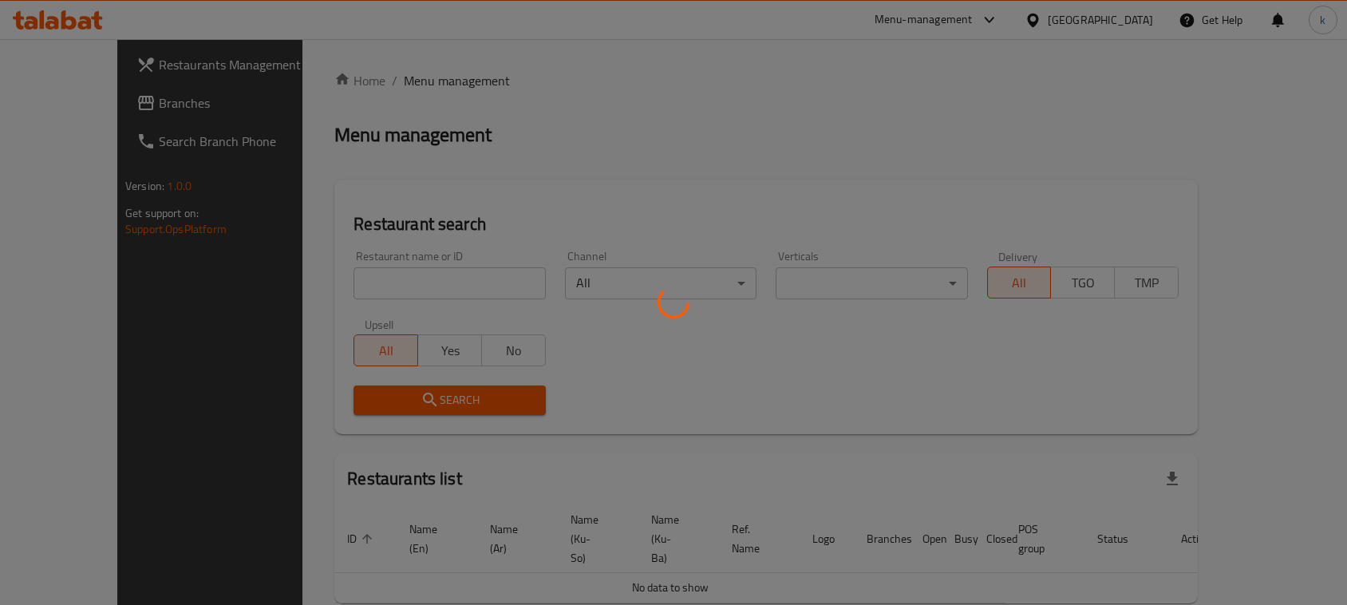
scroll to position [32, 0]
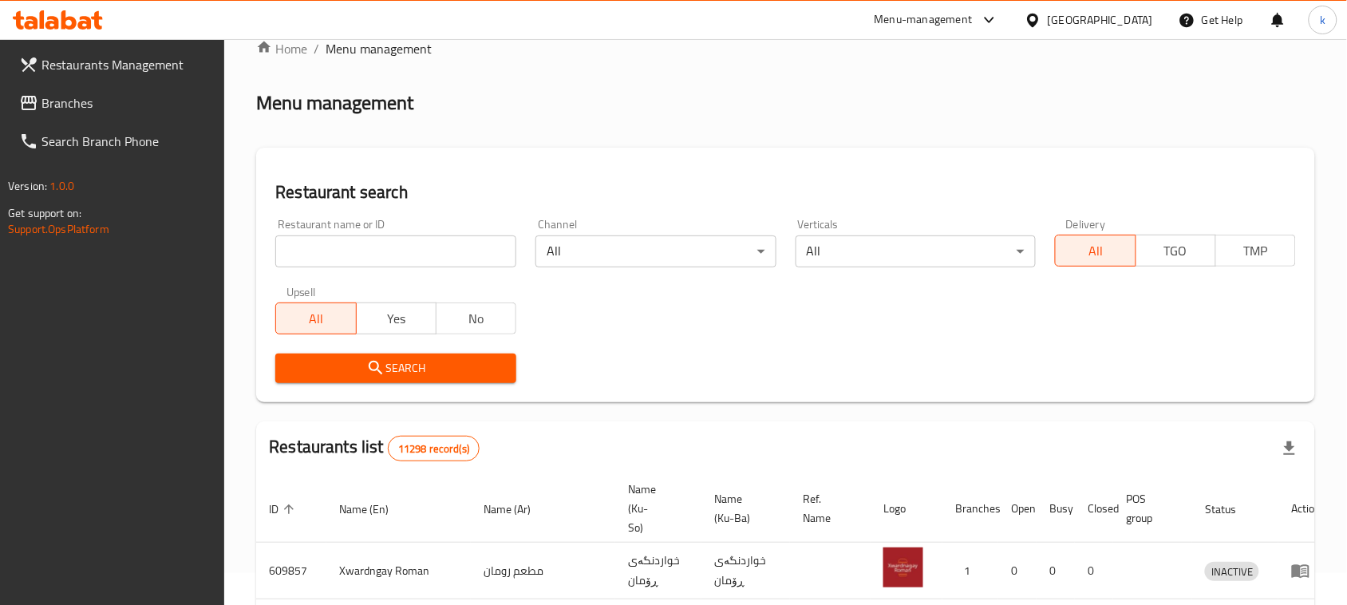
click at [72, 101] on span "Branches" at bounding box center [127, 102] width 171 height 19
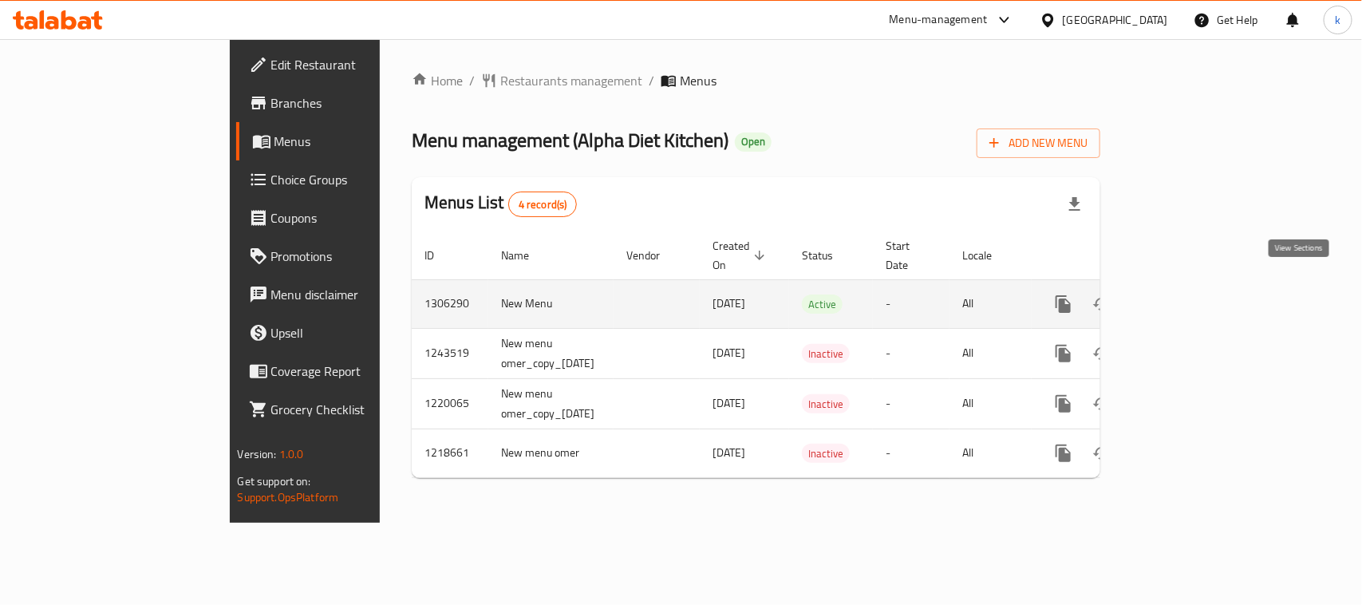
click at [1188, 295] on icon "enhanced table" at bounding box center [1178, 304] width 19 height 19
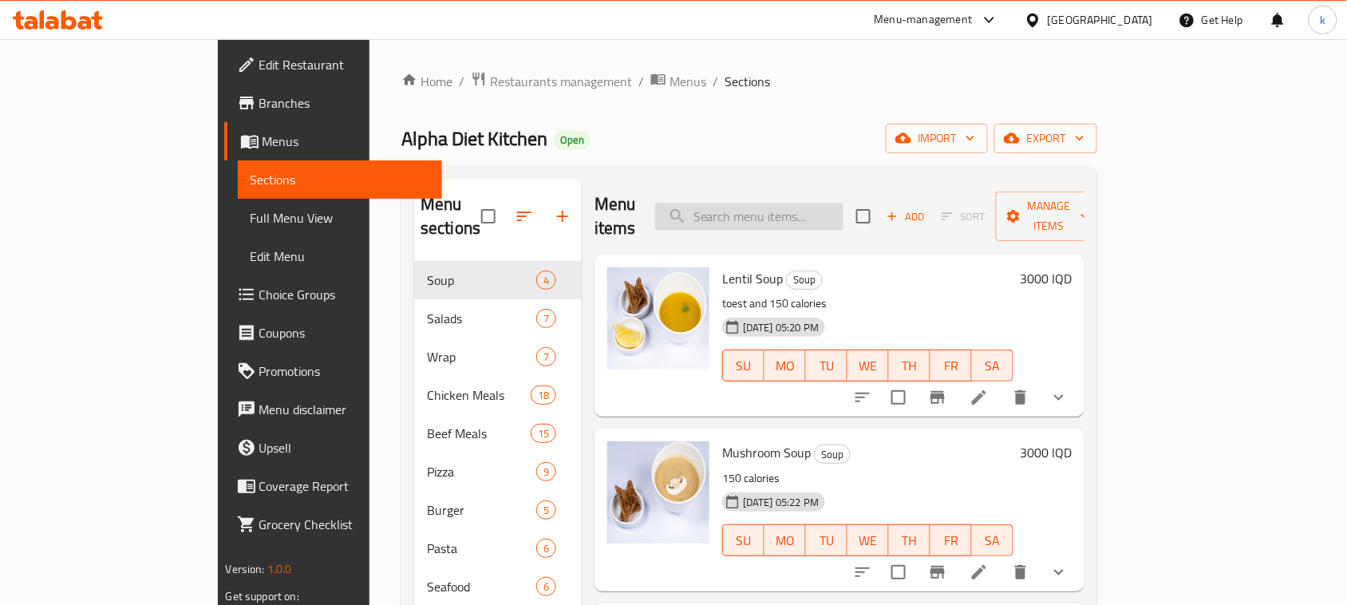
click at [820, 204] on input "search" at bounding box center [749, 217] width 188 height 28
paste input "Beef Mushroom Burger"
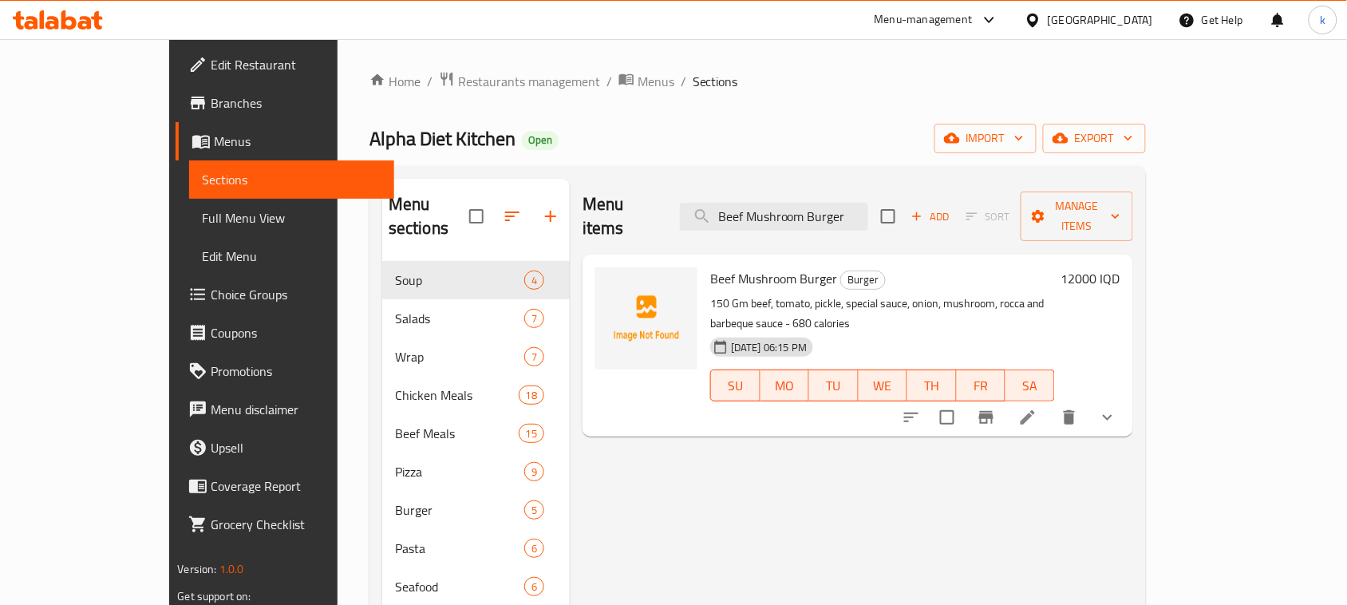
type input "Beef Mushroom Burger"
click at [1035, 410] on icon at bounding box center [1028, 417] width 14 height 14
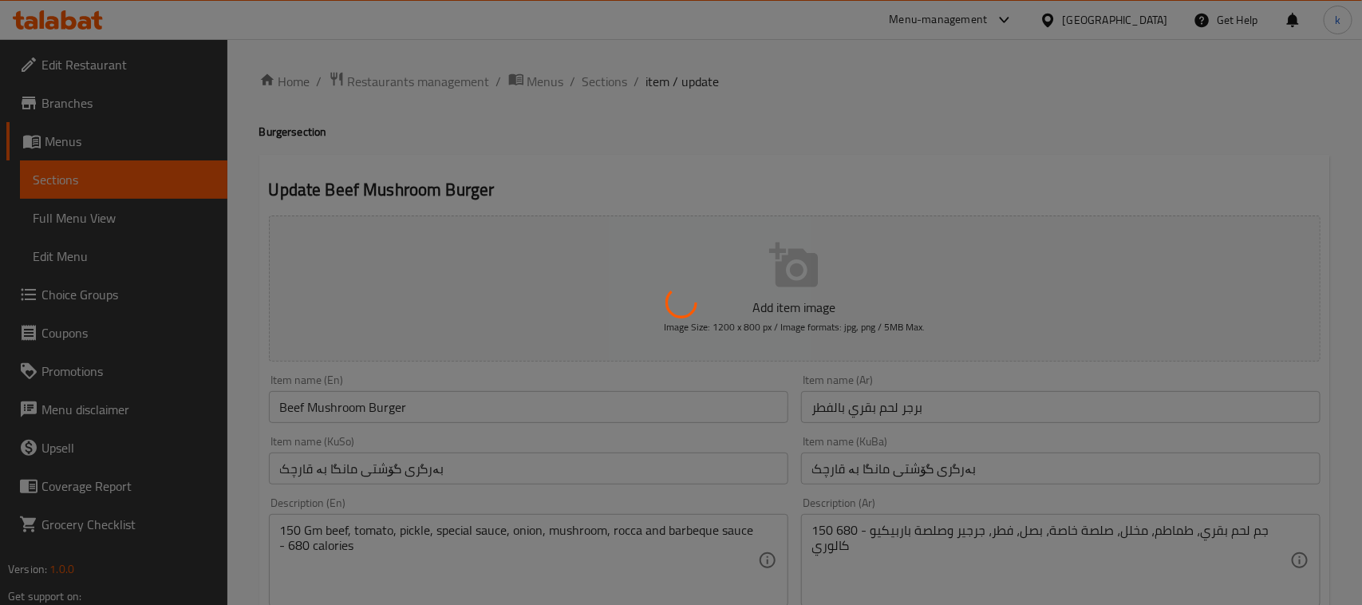
type input "إكسترا"
type input "ئێکسترا"
type input "0"
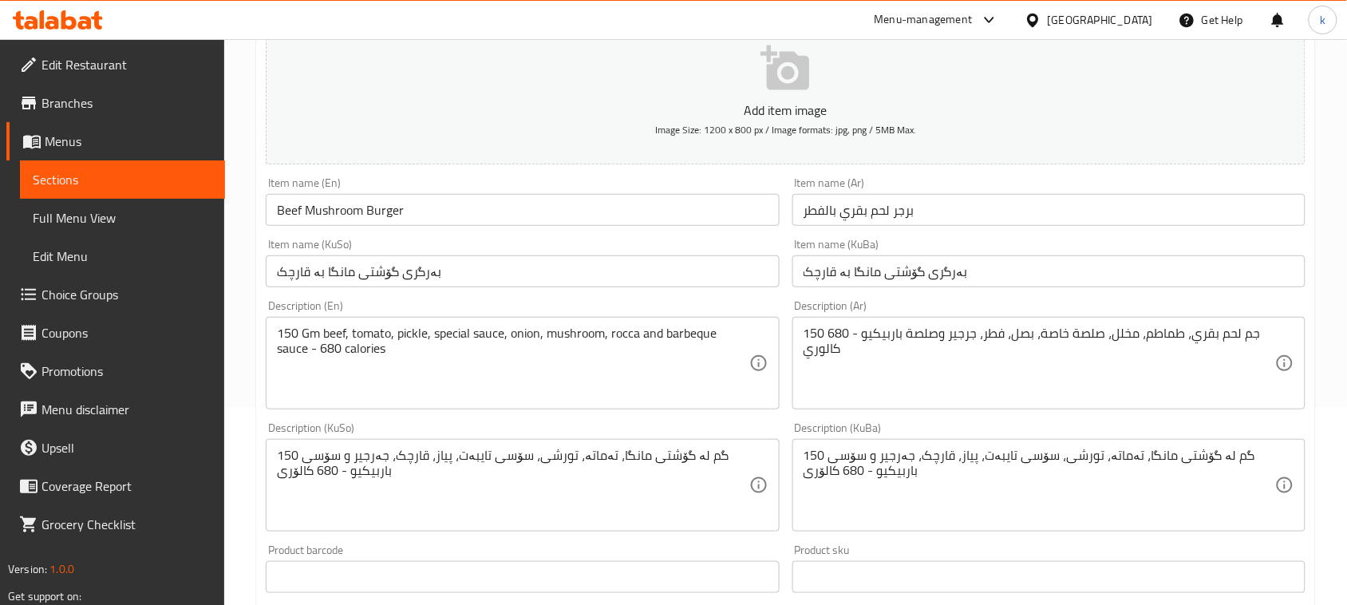
scroll to position [200, 0]
click at [1204, 400] on div "150 جم لحم بقري، طماطم، مخلل، صلصة خاصة، بصل، فطر، جرجير وصلصة باربيكيو - 680 ك…" at bounding box center [1049, 360] width 513 height 93
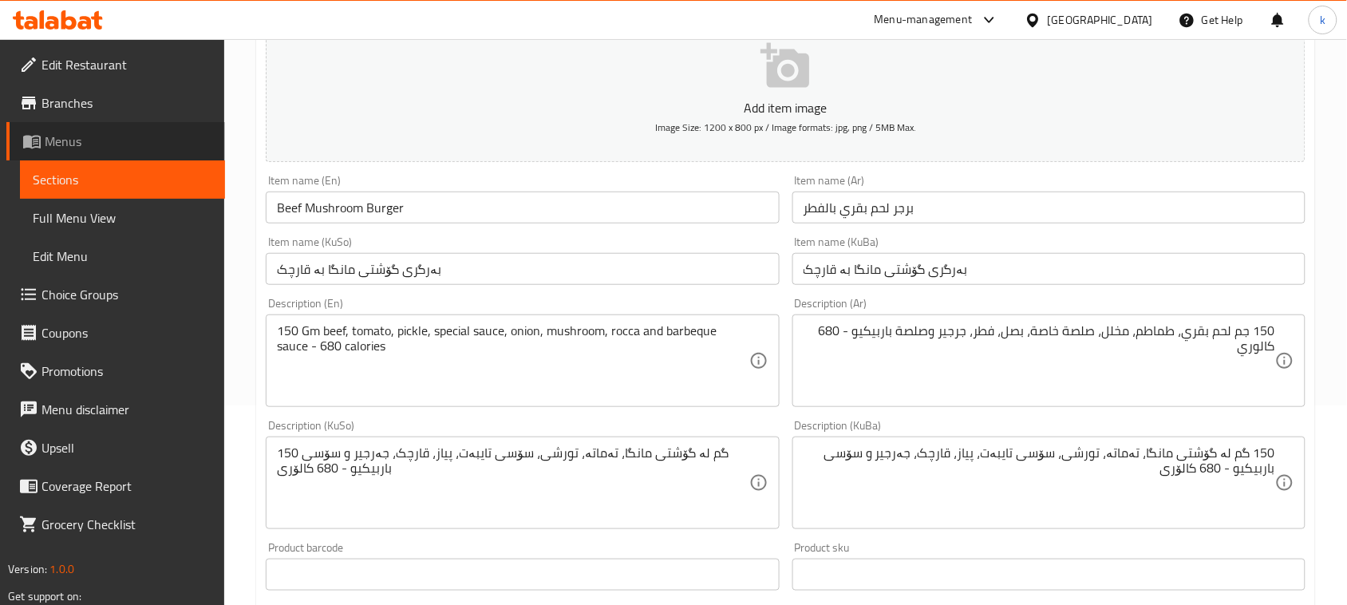
click at [142, 132] on span "Menus" at bounding box center [129, 141] width 168 height 19
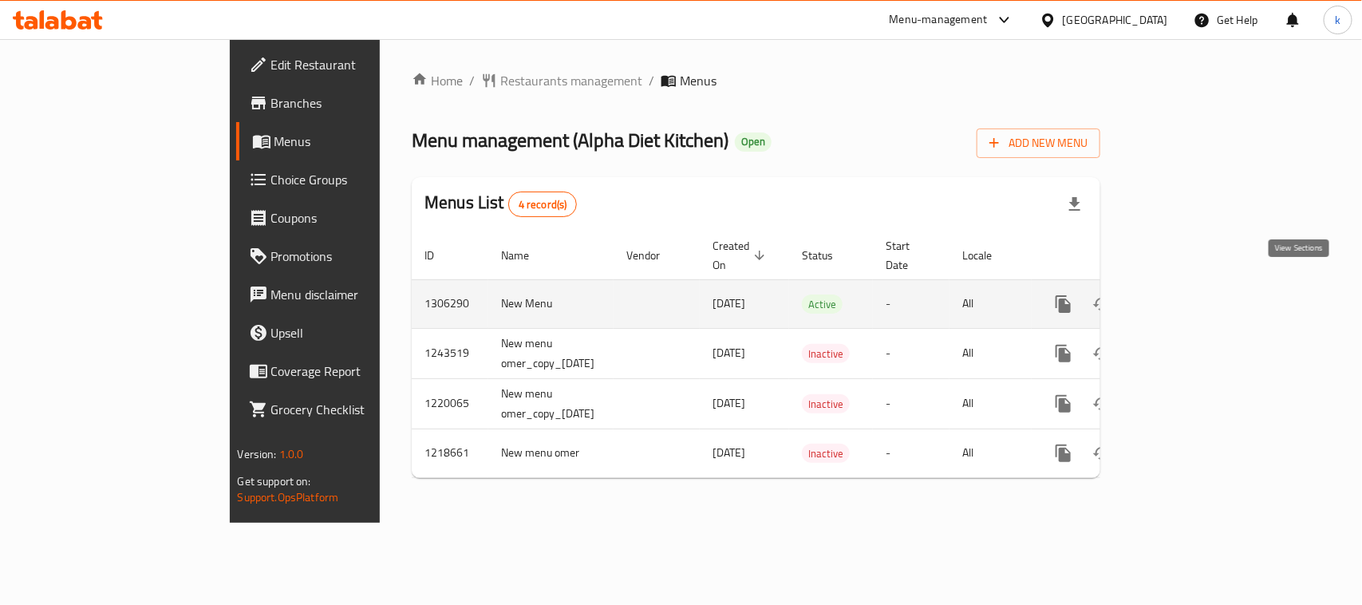
click at [1188, 295] on icon "enhanced table" at bounding box center [1178, 304] width 19 height 19
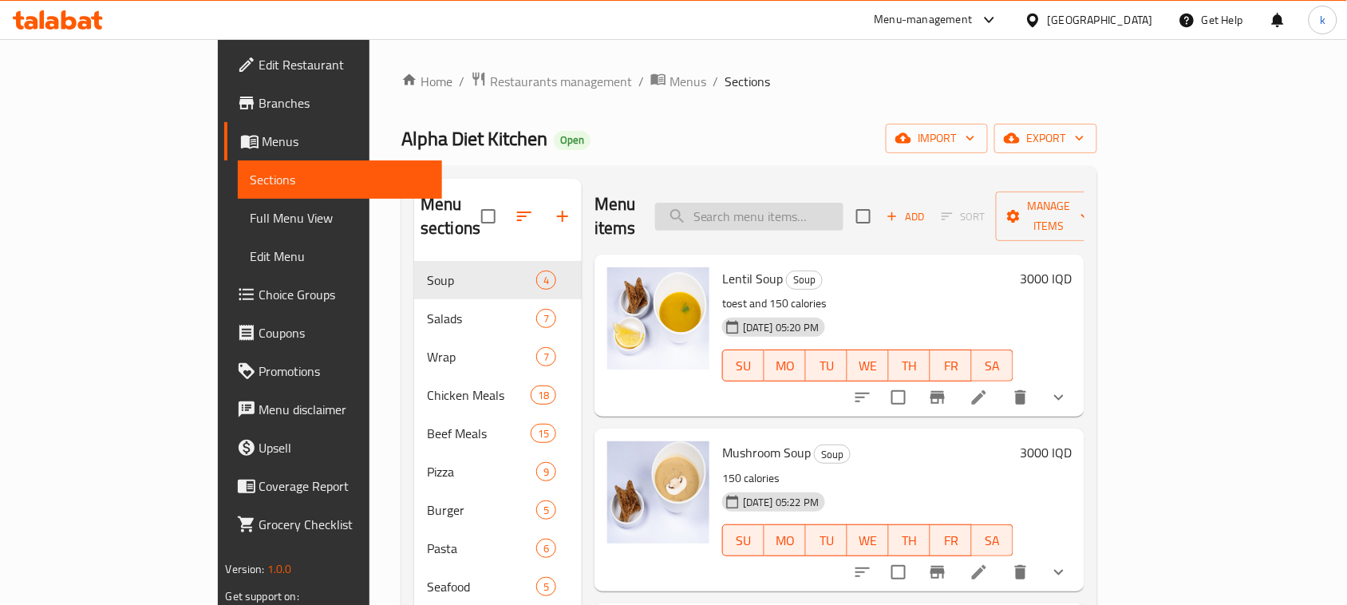
click at [779, 210] on input "search" at bounding box center [749, 217] width 188 height 28
paste input "Beef Mushroom Burger"
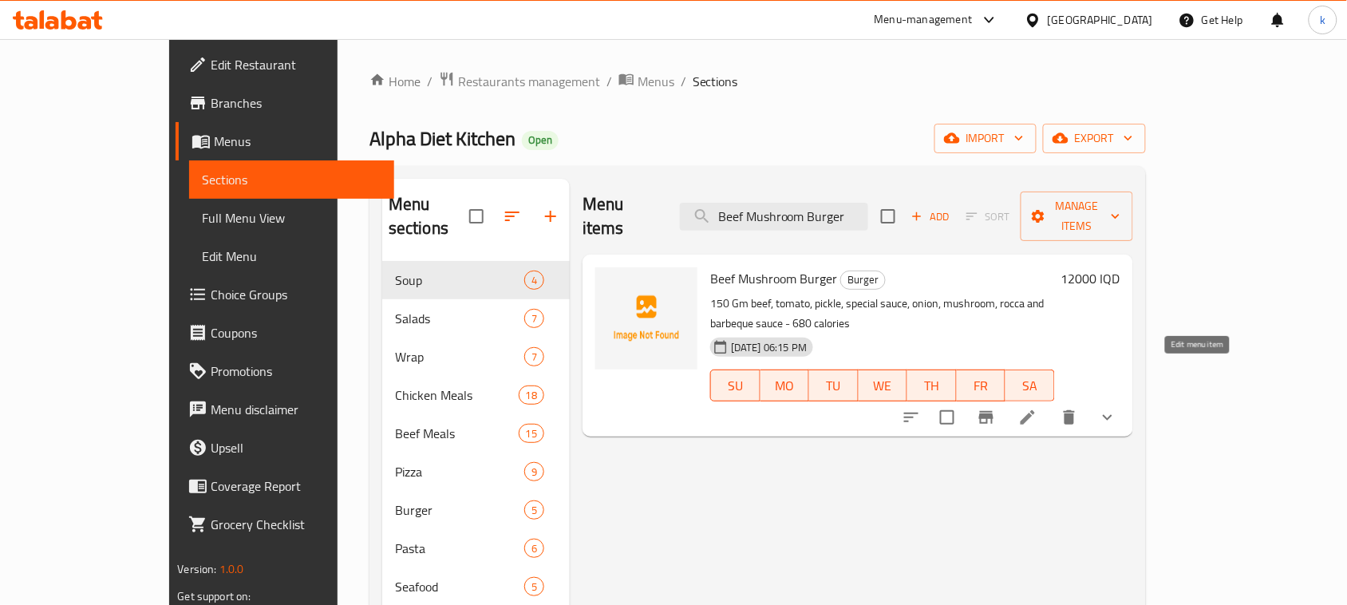
type input "Beef Mushroom Burger"
click at [1038, 408] on icon at bounding box center [1027, 417] width 19 height 19
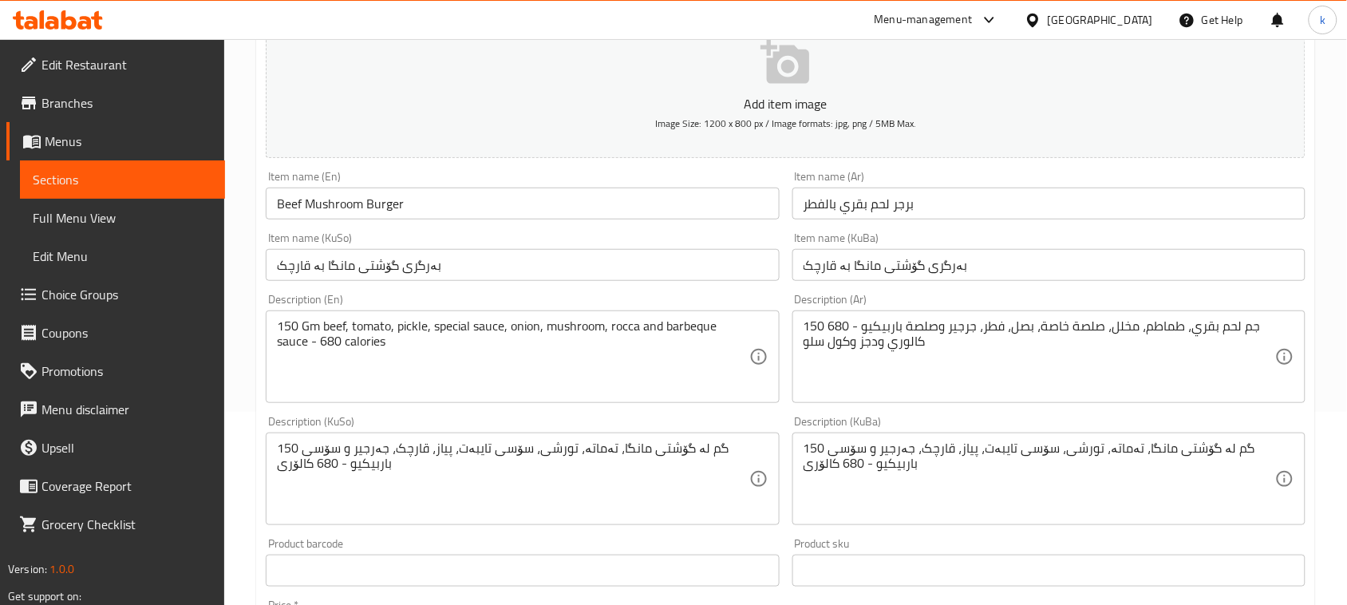
scroll to position [200, 0]
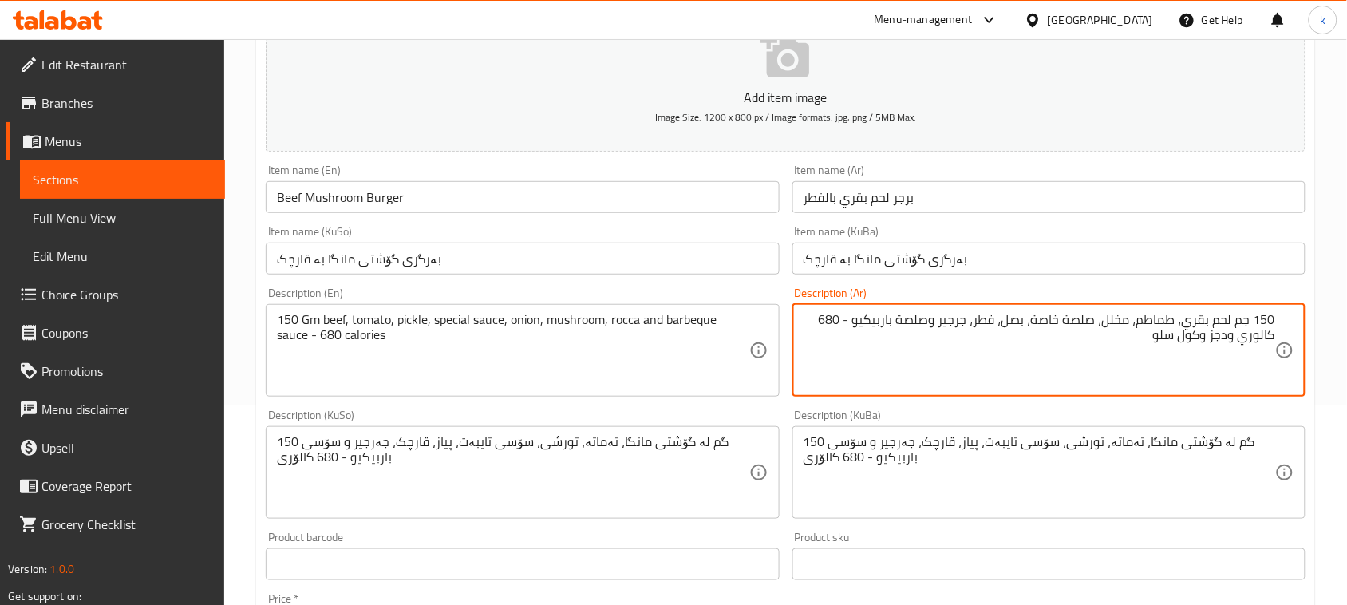
drag, startPoint x: 1129, startPoint y: 508, endPoint x: 1140, endPoint y: 480, distance: 29.8
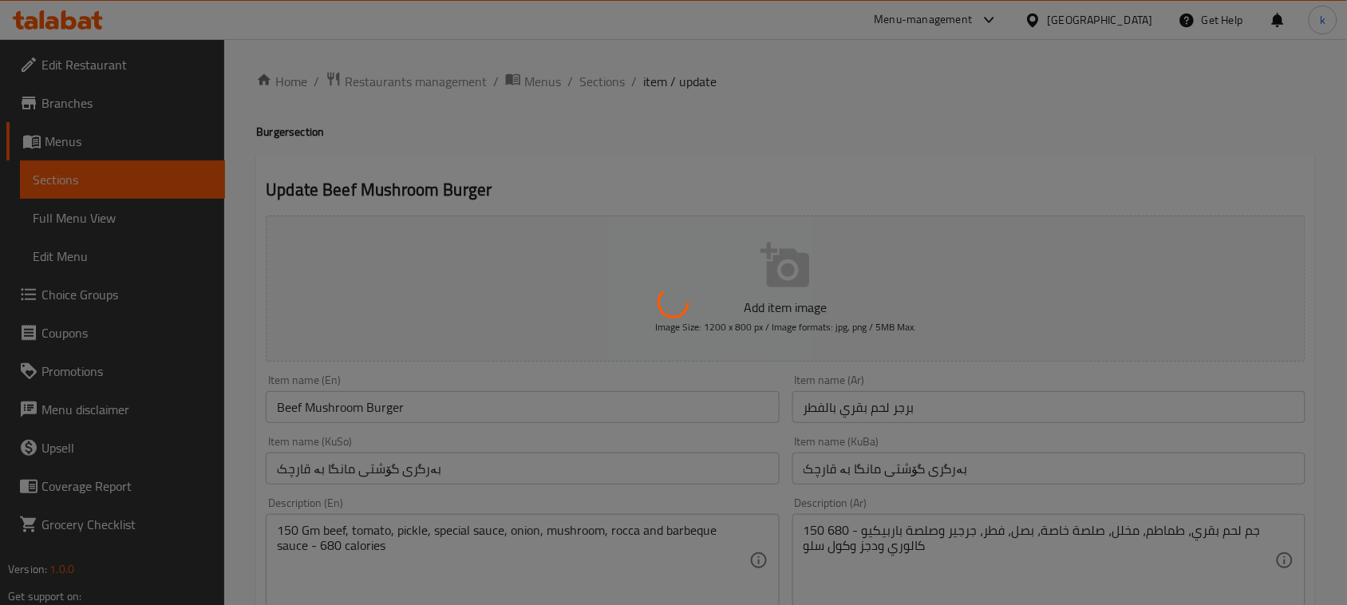
type input "إكسترا"
type input "ئێکسترا"
type input "0"
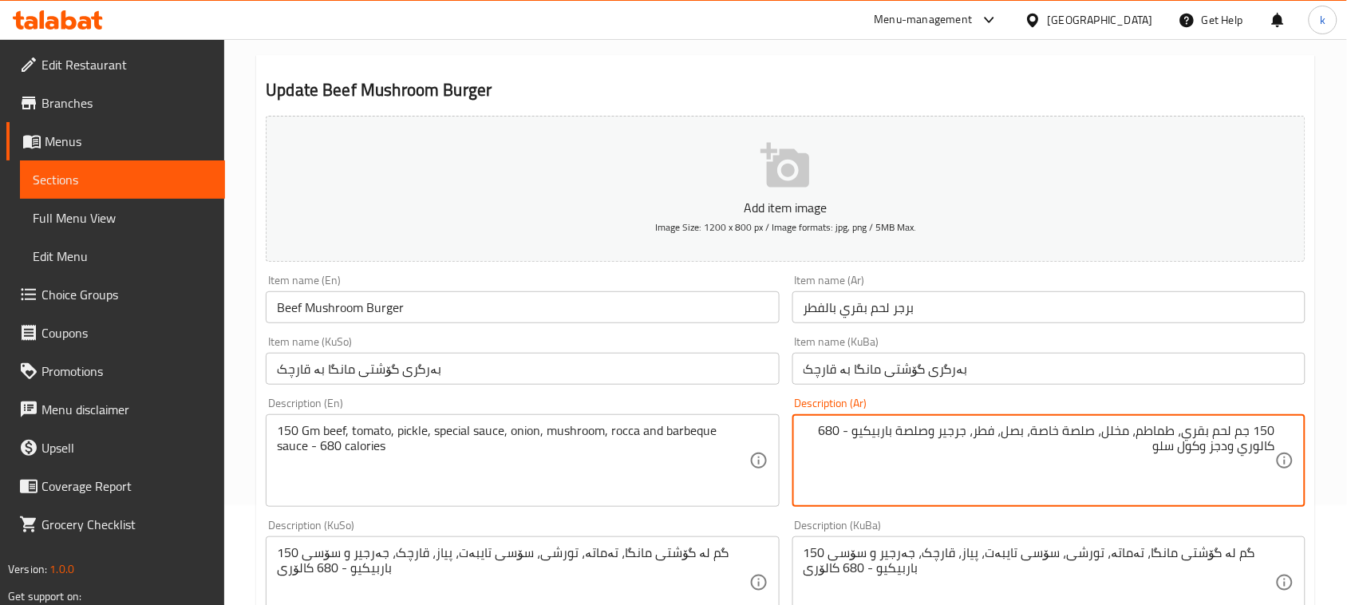
scroll to position [200, 0]
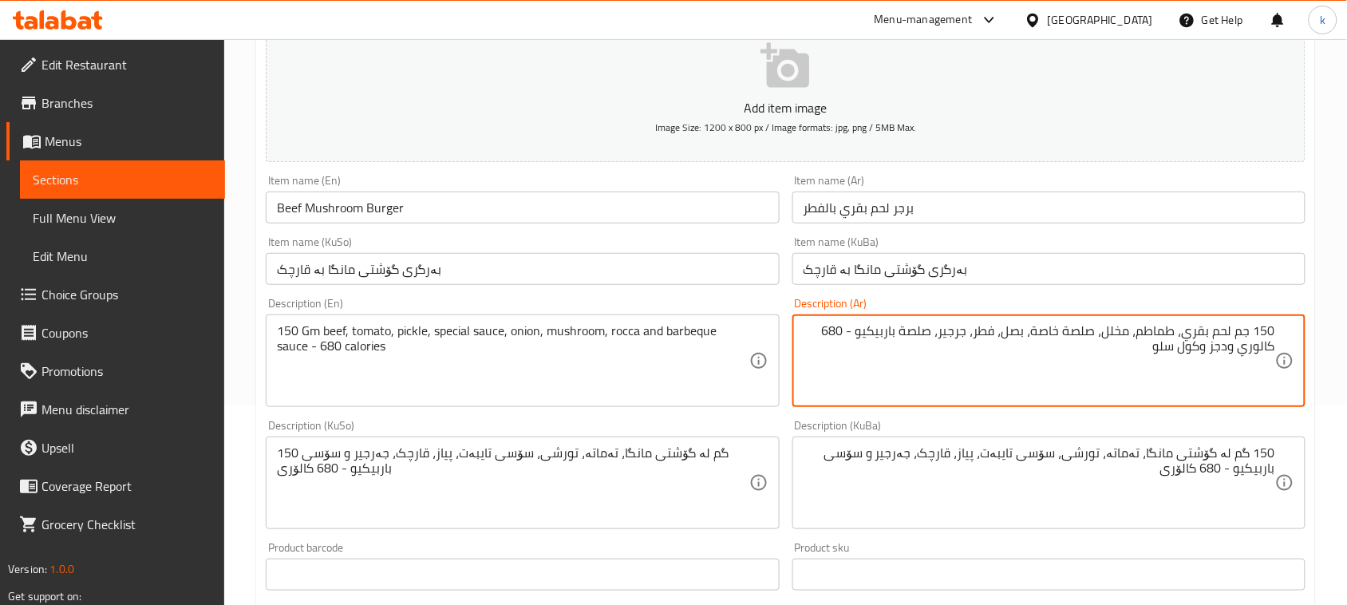
type textarea "150 جم لحم بقري، طماطم، مخلل، صلصة خاصة، بصل، فطر، جرجير، صلصة باربيكيو - 680 ك…"
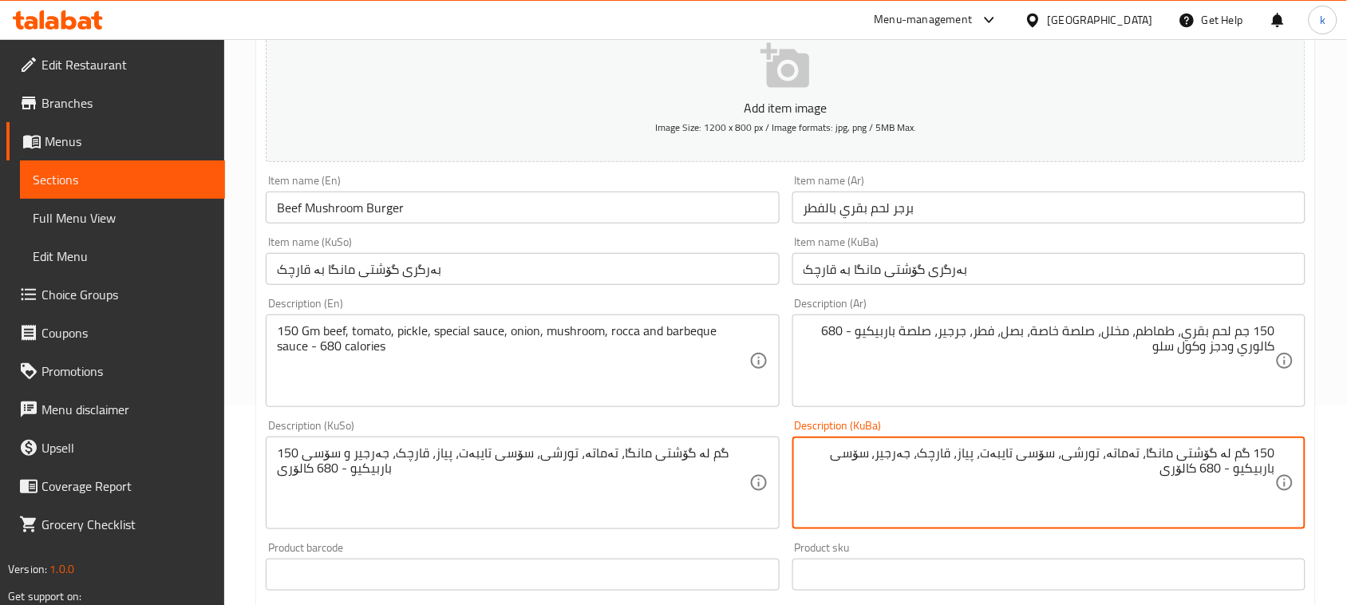
type textarea "150 گم لە گۆشتی مانگا، تەماتە، تورشی، سۆسی تایبەت، پیاز، قارچک، جەرجیر، سۆسی با…"
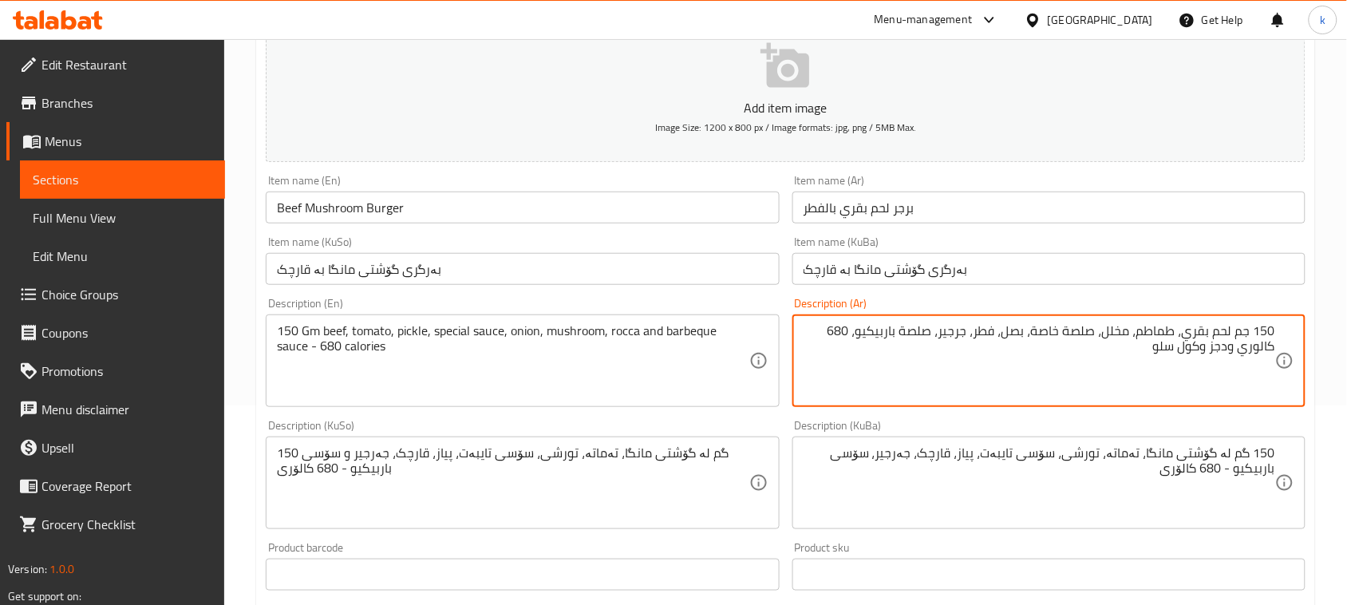
type textarea "150 جم لحم بقري، طماطم، مخلل، صلصة خاصة، بصل، فطر، جرجير، صلصة باربيكيو، 680 كا…"
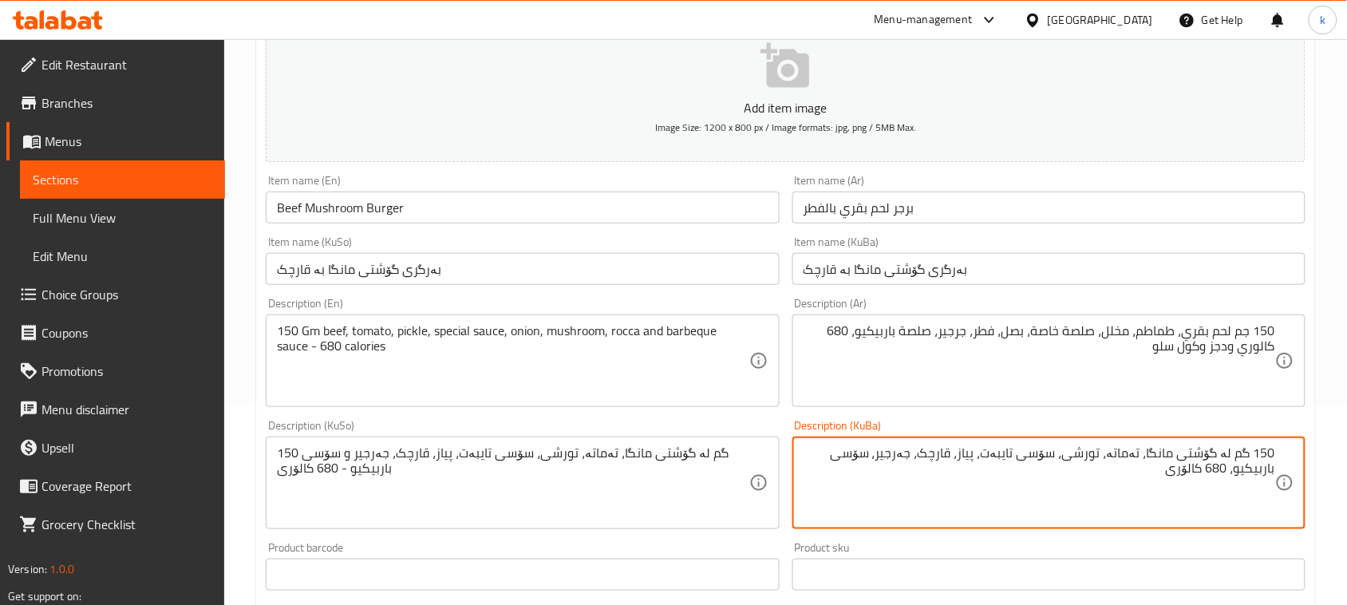
click at [1274, 467] on textarea "150 گم لە گۆشتی مانگا، تەماتە، تورشی، سۆسی تایبەت، پیاز، قارچک، جەرجیر، سۆسی با…" at bounding box center [1040, 483] width 472 height 76
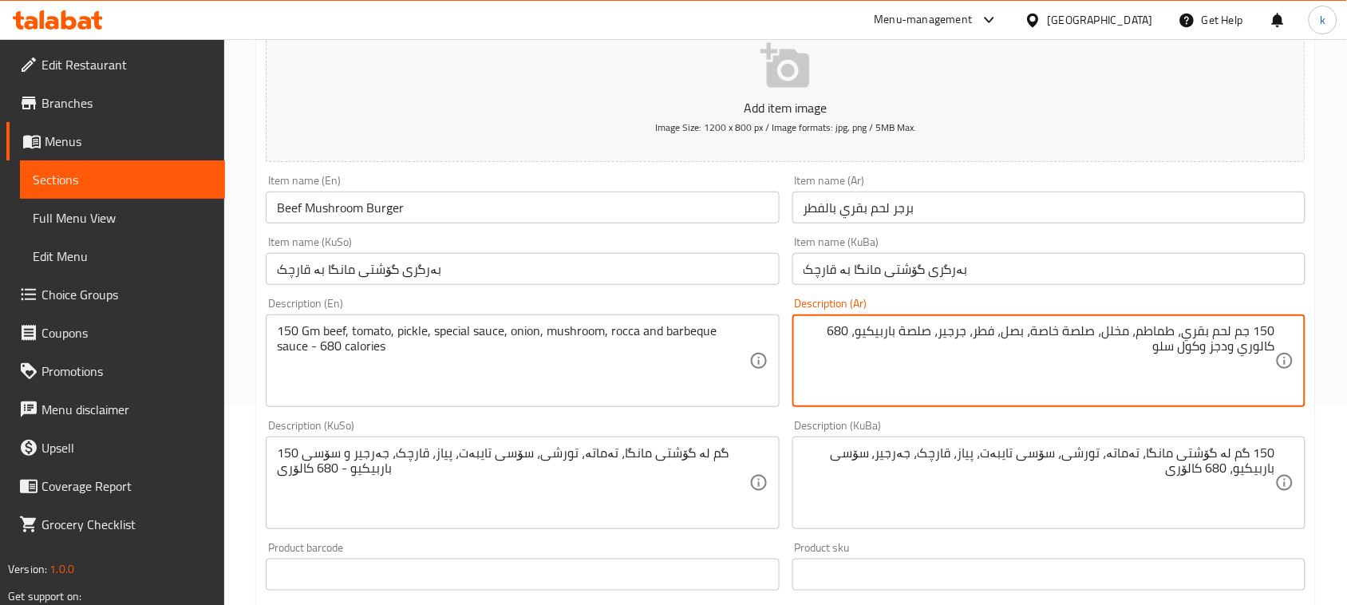
click at [1241, 358] on textarea "150 جم لحم بقري، طماطم، مخلل، صلصة خاصة، بصل، فطر، جرجير، صلصة باربيكيو، 680 كا…" at bounding box center [1040, 361] width 472 height 76
click at [1253, 358] on textarea "150 جم لحم بقري، طماطم، مخلل، صلصة خاصة، بصل، فطر، جرجير، صلصة باربيكيو، 680 كا…" at bounding box center [1040, 361] width 472 height 76
drag, startPoint x: 856, startPoint y: 331, endPoint x: 1217, endPoint y: 363, distance: 362.2
click at [1213, 365] on textarea "150 جم لحم بقري، طماطم، مخلل، صلصة خاصة، بصل، فطر، جرجير، صلصة باربيكيو، 680 كا…" at bounding box center [1040, 361] width 472 height 76
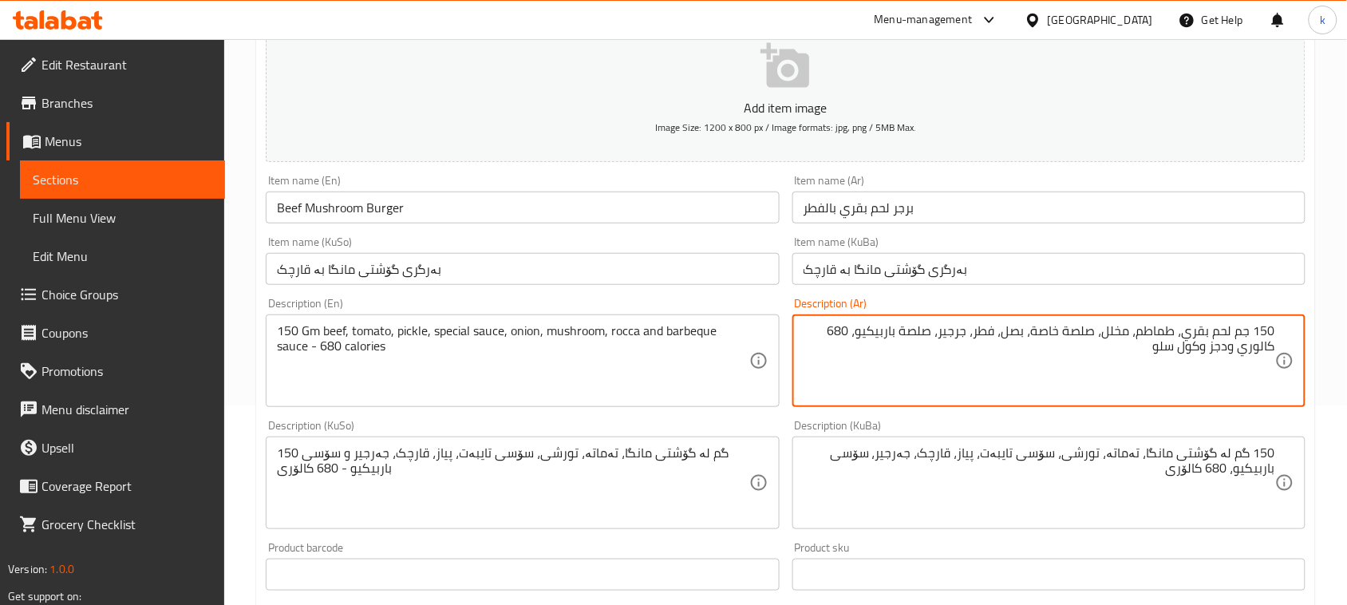
click at [1198, 362] on textarea "150 جم لحم بقري، طماطم، مخلل، صلصة خاصة، بصل، فطر، جرجير، صلصة باربيكيو، 680 كا…" at bounding box center [1040, 361] width 472 height 76
click at [1148, 356] on textarea "150 جم لحم بقري، طماطم، مخلل، صلصة خاصة، بصل، فطر، جرجير، صلصة باربيكيو، 680 كا…" at bounding box center [1040, 361] width 472 height 76
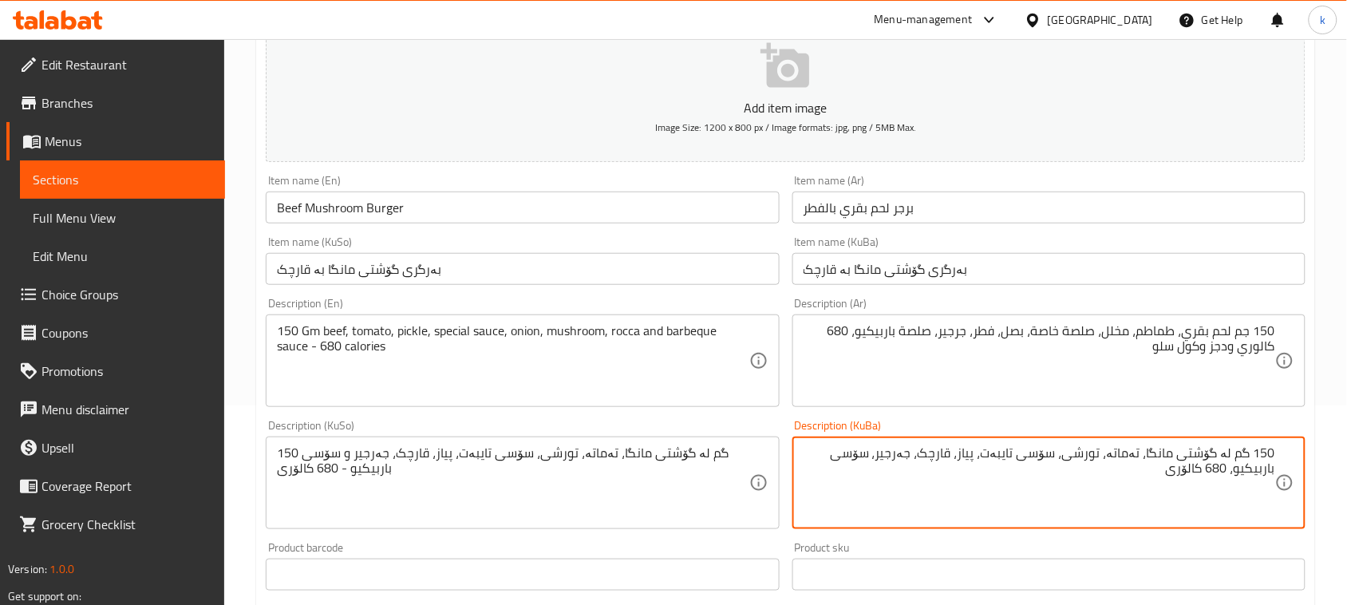
click at [1228, 451] on textarea "150 گم لە گۆشتی مانگا، تەماتە، تورشی، سۆسی تایبەت، پیاز، قارچک، جەرجیر، سۆسی با…" at bounding box center [1040, 483] width 472 height 76
click at [1207, 481] on textarea "150 گم گۆشتی مانگا، تەماتە، تورشی، سۆسی تایبەت، پیاز، قارچک، جەرجیر، سۆسی باربی…" at bounding box center [1040, 483] width 472 height 76
type textarea "150 گم گۆشتی مانگا، تەماتە، تورشی، سۆسی تایبەت، پیاز، قارچک، جەرجیر، سۆسی باربی…"
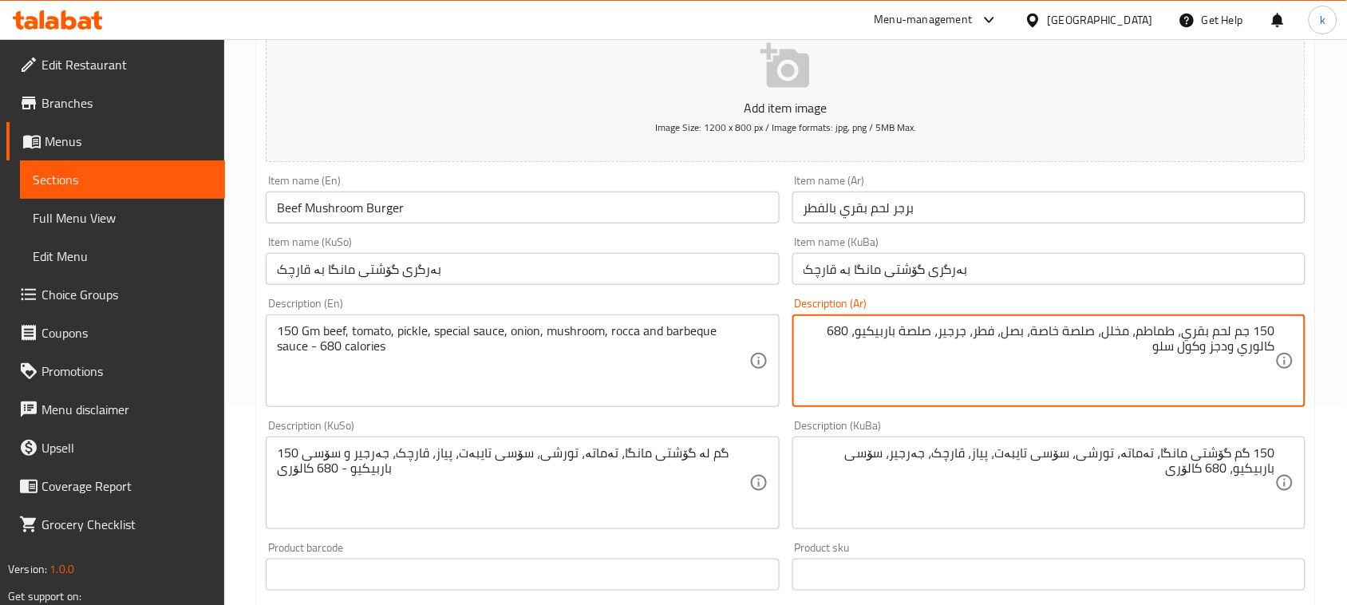
click at [1221, 348] on textarea "150 جم لحم بقري، طماطم، مخلل، صلصة خاصة، بصل، فطر، جرجير، صلصة باربيكيو، 680 كا…" at bounding box center [1040, 361] width 472 height 76
paste textarea "يدجز"
type textarea "150 جم لحم بقري، طماطم، مخلل، صلصة خاصة، بصل، فطر، جرجير، صلصة باربيكيو، 680 كا…"
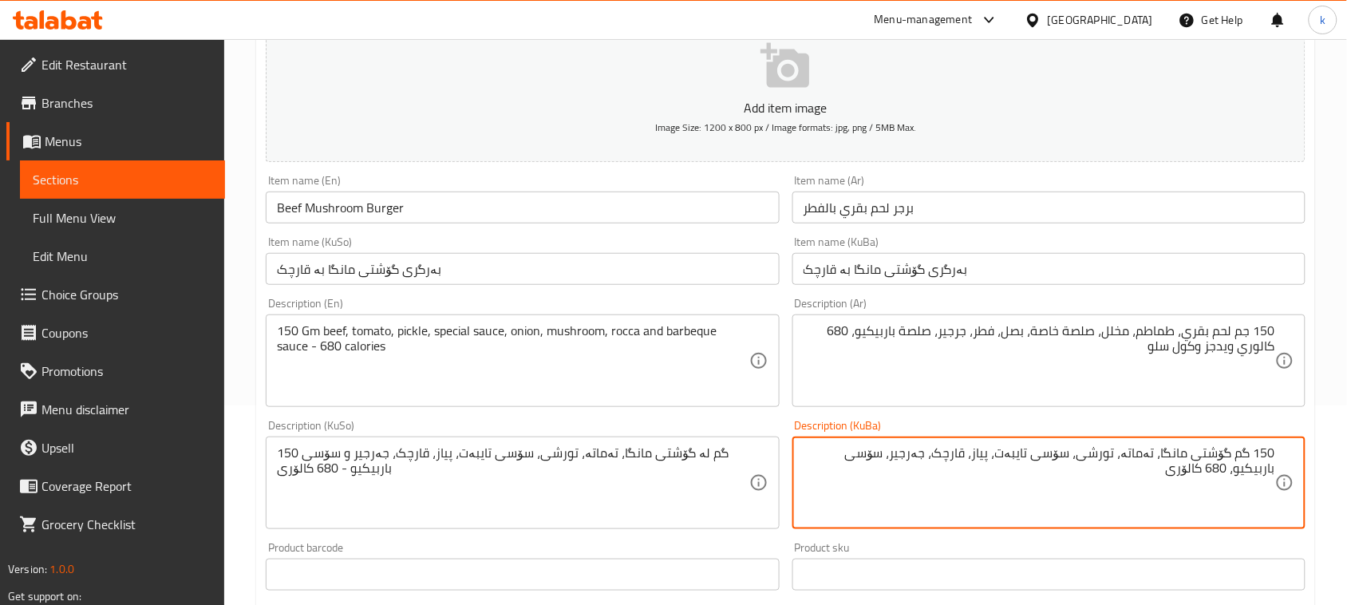
paste textarea "ويدجز"
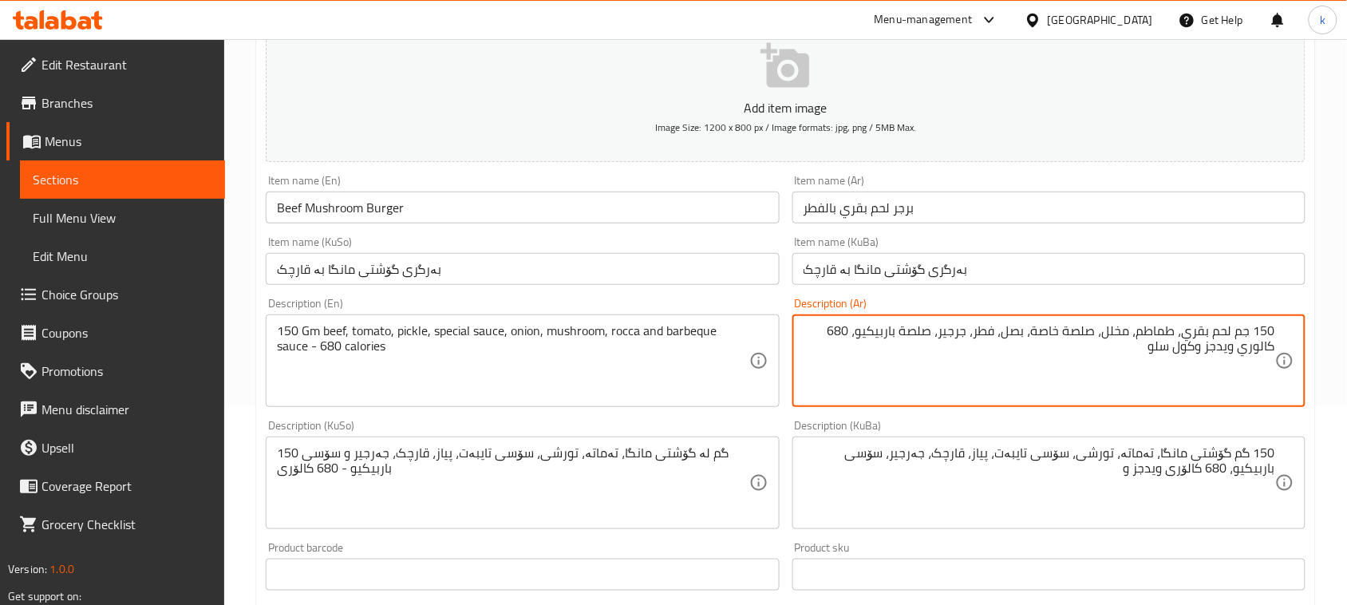
drag, startPoint x: 1196, startPoint y: 355, endPoint x: 1153, endPoint y: 359, distance: 42.5
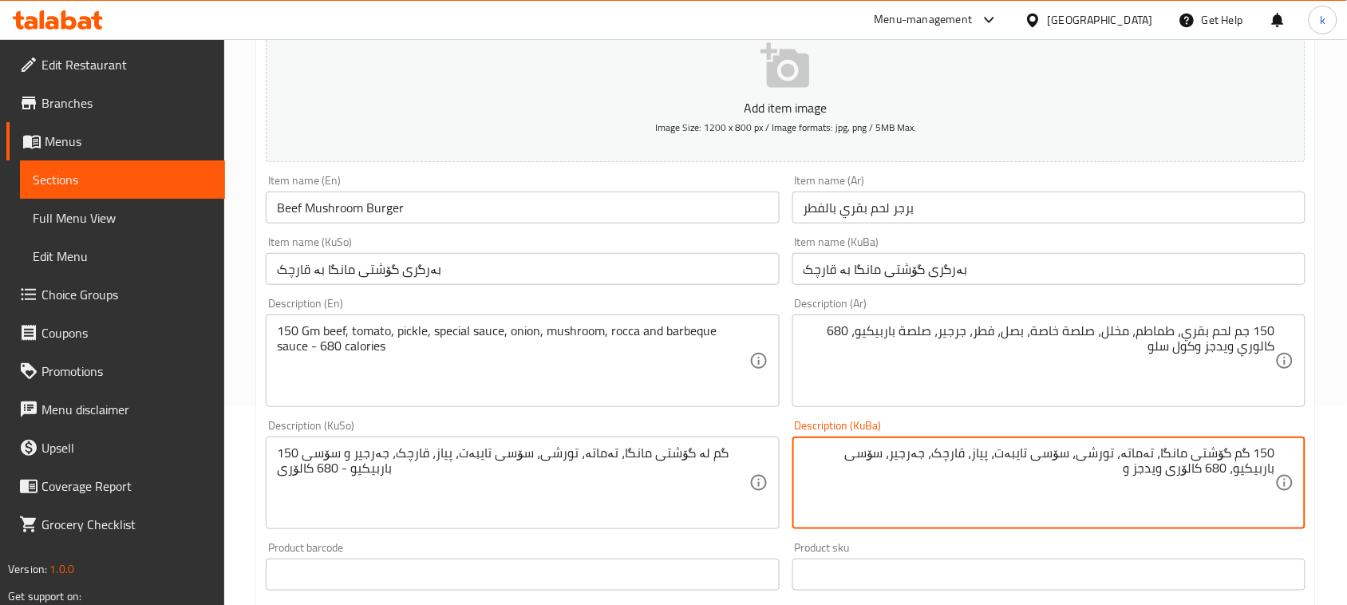
paste textarea "کۆل سلۆ"
drag, startPoint x: 1130, startPoint y: 480, endPoint x: 1318, endPoint y: 441, distance: 191.8
click at [1318, 441] on div "Home / Restaurants management / Menus / Sections / item / update Burger section…" at bounding box center [785, 508] width 1123 height 1337
type textarea "150 گم گۆشتی مانگا، تەماتە، تورشی، سۆسی تایبەت، پیاز، قارچک، جەرجیر، سۆسی باربی…"
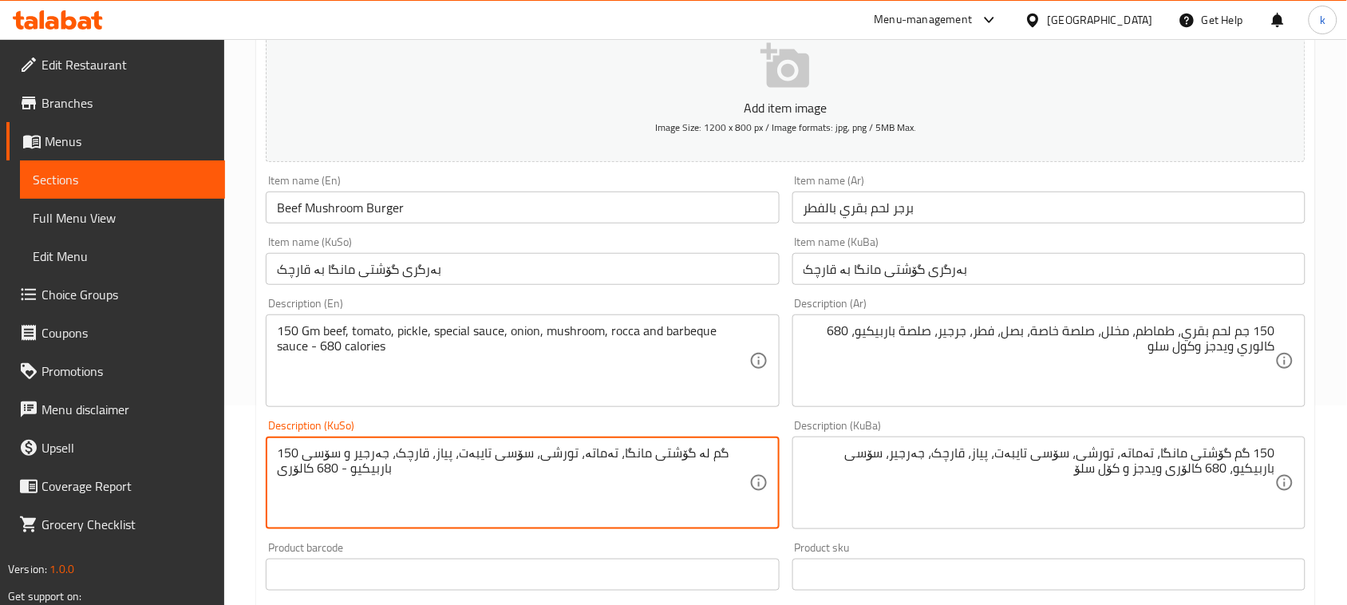
click at [640, 460] on textarea "150 گم لە گۆشتی مانگا، تەماتە، تورشی، سۆسی تایبەت، پیاز، قارچک، جەرجیر و سۆسی ب…" at bounding box center [513, 483] width 472 height 76
paste textarea "گۆشتی مانگا، تەماتە، تورشی، سۆسی تایبەت، پیاز، قارچک، جەرجیر، سۆسی باربیکیو، 68…"
type textarea "150 گم گۆشتی مانگا، تەماتە، تورشی، سۆسی تایبەت، پیاز، قارچک، جەرجیر، سۆسی باربی…"
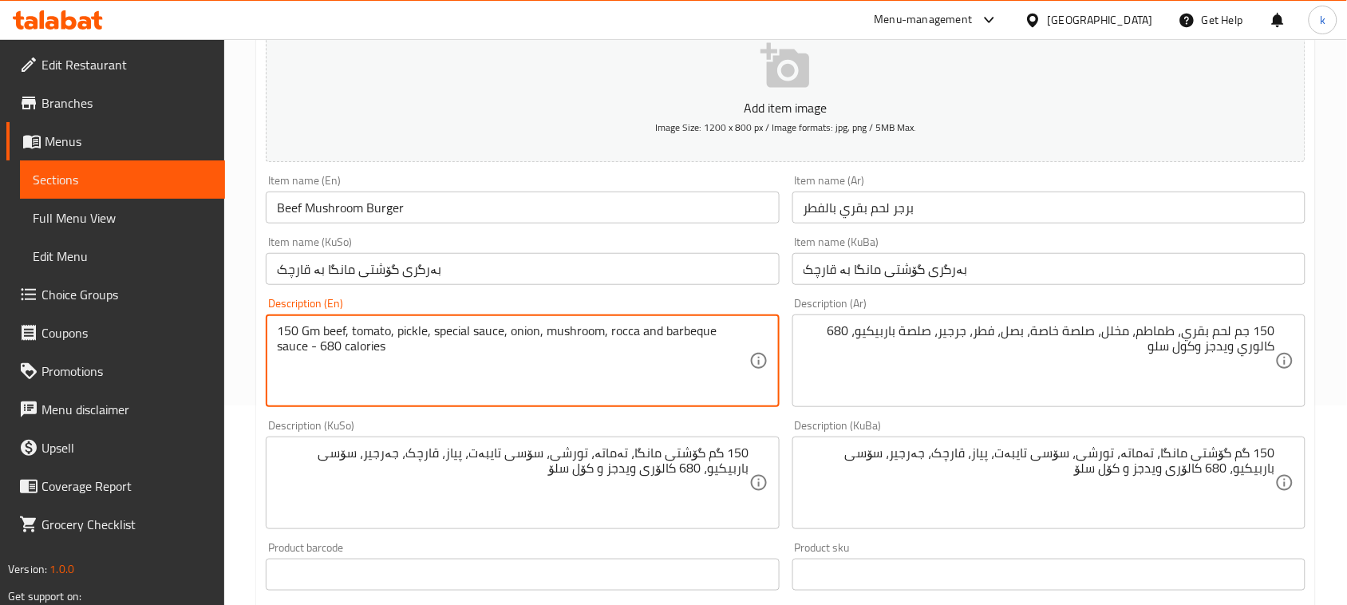
click at [648, 338] on textarea "150 Gm beef, tomato, pickle, special sauce, onion, mushroom, rocca and barbeque…" at bounding box center [513, 361] width 472 height 76
click at [736, 337] on textarea "150 Gm beef, tomato, pickle, special sauce, onion, mushroom, rocca, barbeque sa…" at bounding box center [513, 361] width 472 height 76
click at [279, 348] on textarea "150 Gm beef, tomato, pickle, special sauce, onion, mushroom, rocca, barbeque sa…" at bounding box center [513, 361] width 472 height 76
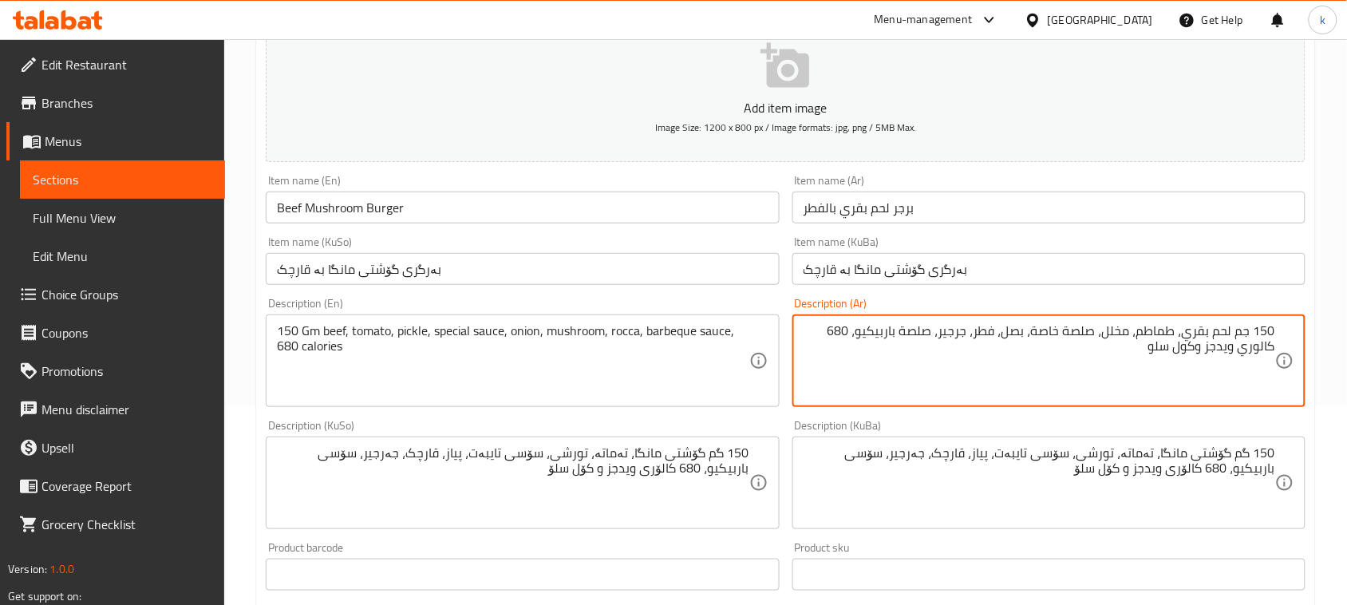
drag, startPoint x: 858, startPoint y: 334, endPoint x: 824, endPoint y: 347, distance: 36.2
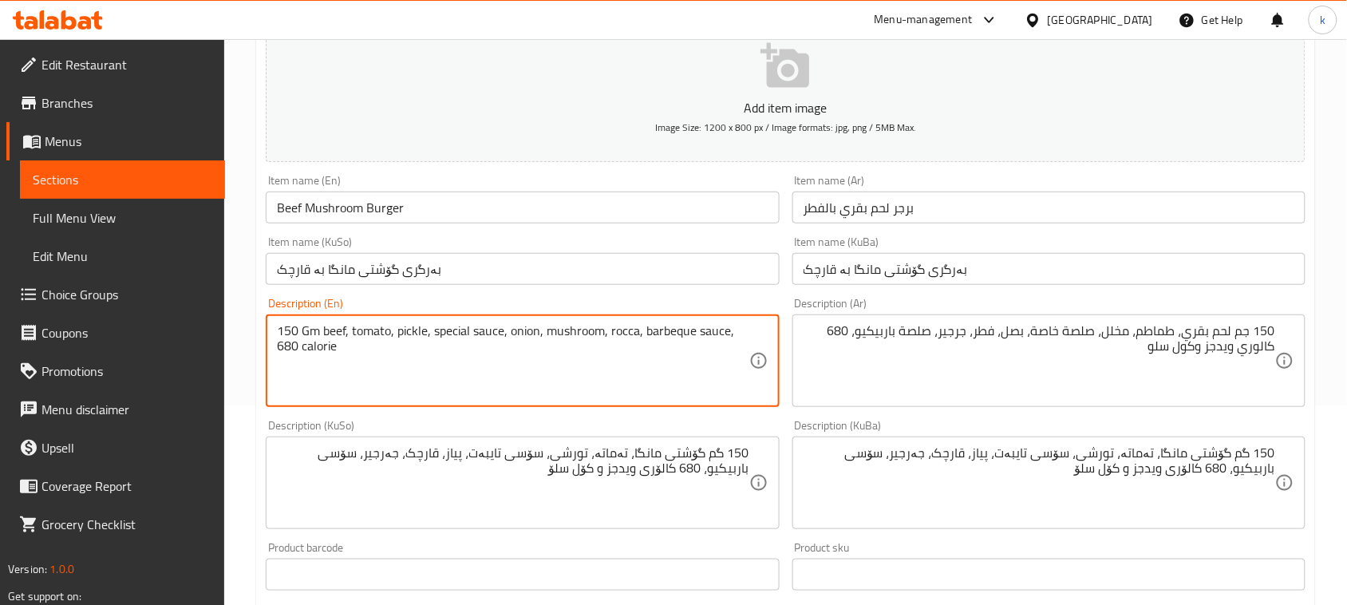
click at [321, 348] on textarea "150 Gm beef, tomato, pickle, special sauce, onion, mushroom, rocca, barbeque sa…" at bounding box center [513, 361] width 472 height 76
click at [1255, 352] on textarea "150 جم لحم بقري، طماطم، مخلل، صلصة خاصة، بصل، فطر، جرجير، صلصة باربيكيو، 680 كا…" at bounding box center [1040, 361] width 472 height 76
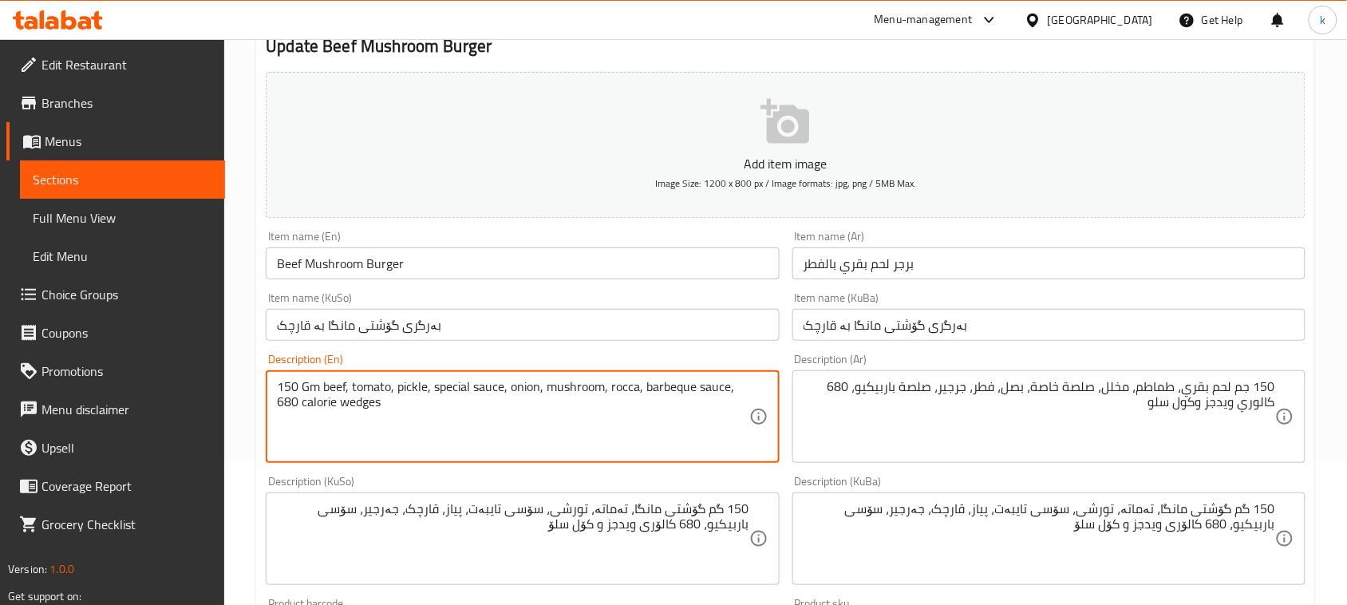
scroll to position [100, 0]
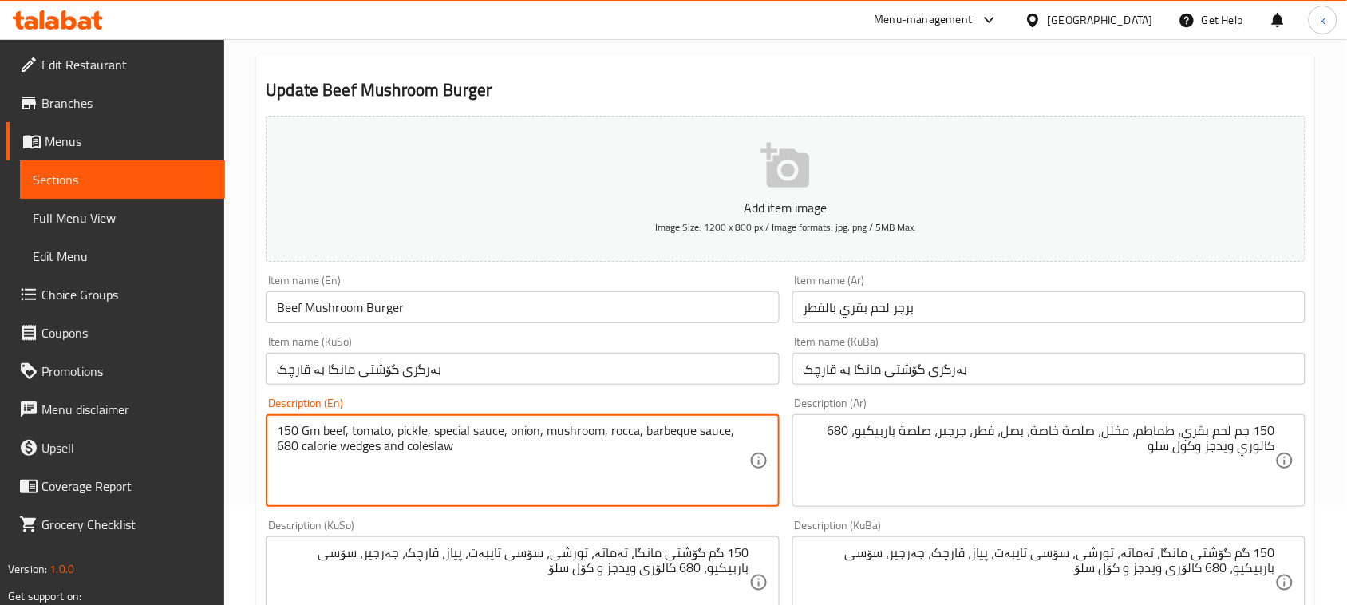
type textarea "150 Gm beef, tomato, pickle, special sauce, onion, mushroom, rocca, barbeque sa…"
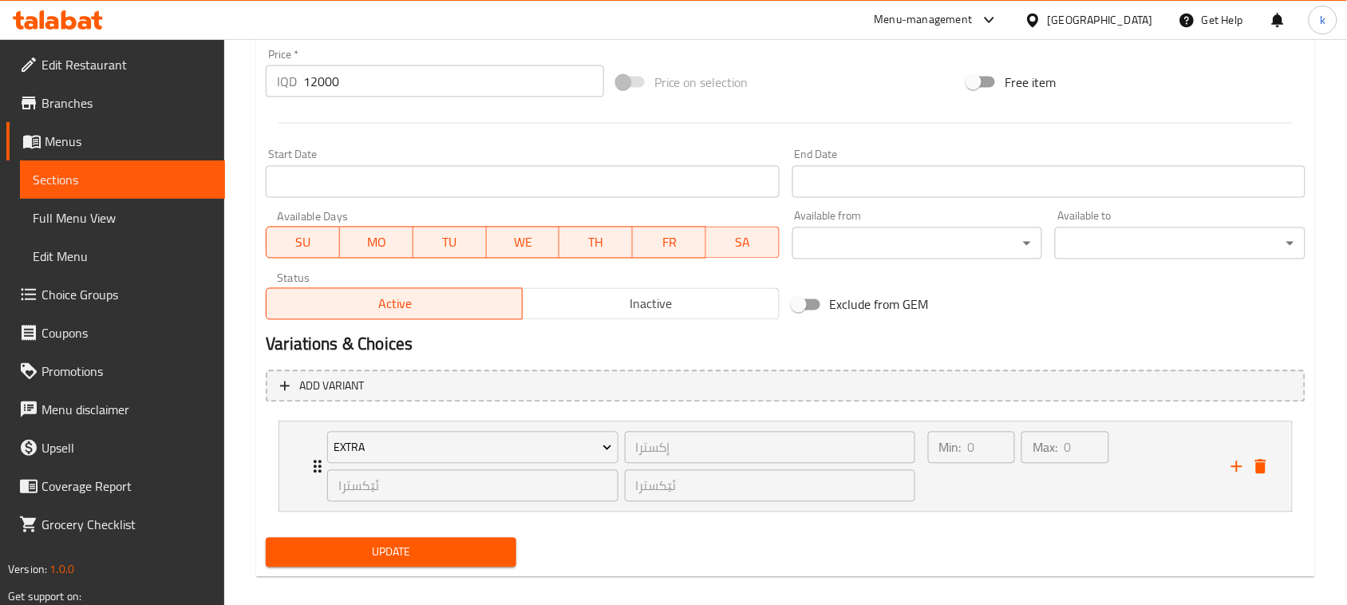
scroll to position [770, 0]
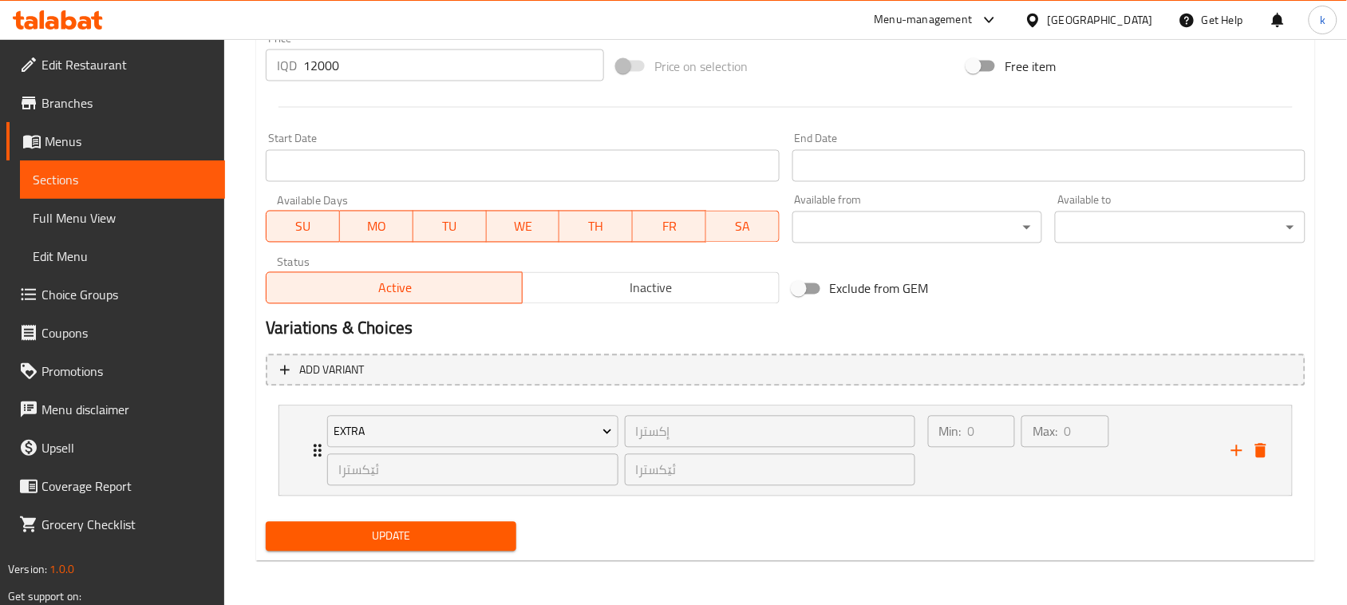
click at [448, 548] on button "Update" at bounding box center [391, 537] width 251 height 30
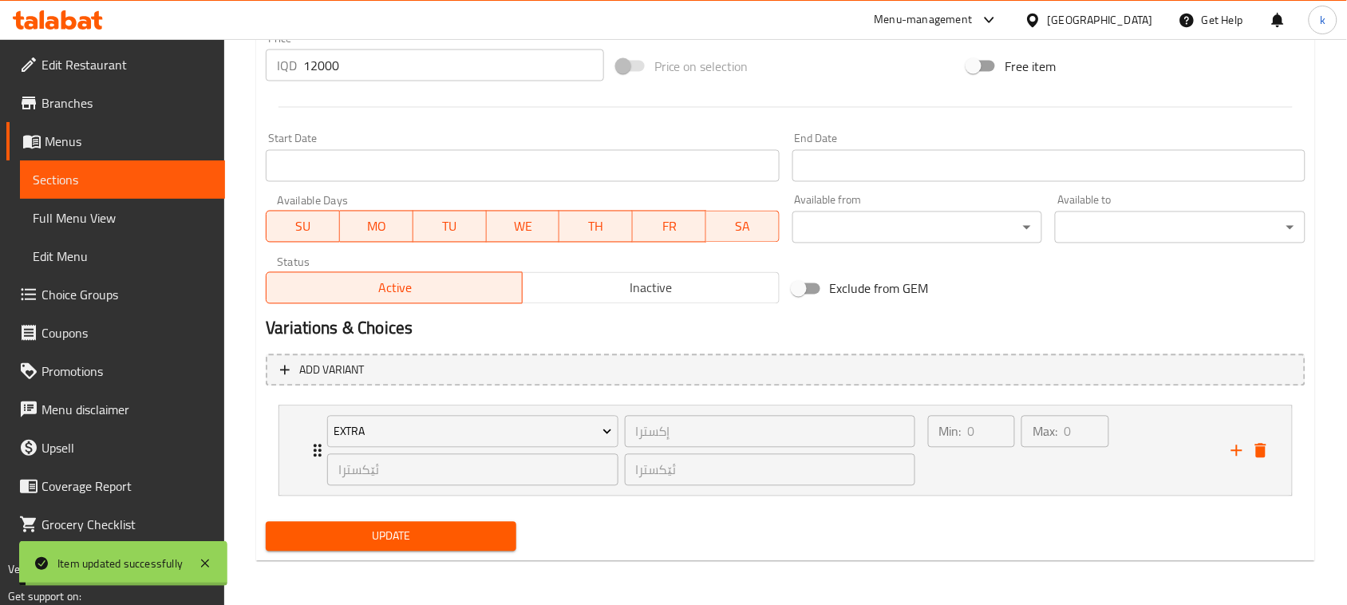
click at [74, 141] on span "Menus" at bounding box center [129, 141] width 168 height 19
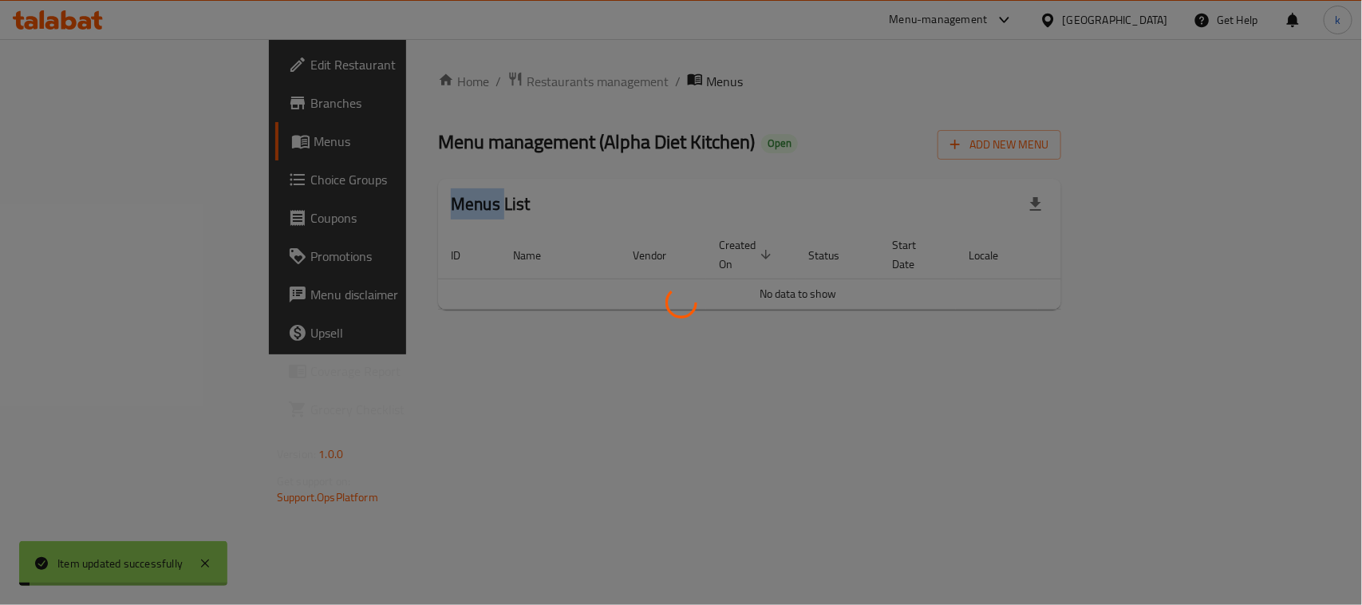
click at [74, 141] on div at bounding box center [681, 302] width 1362 height 605
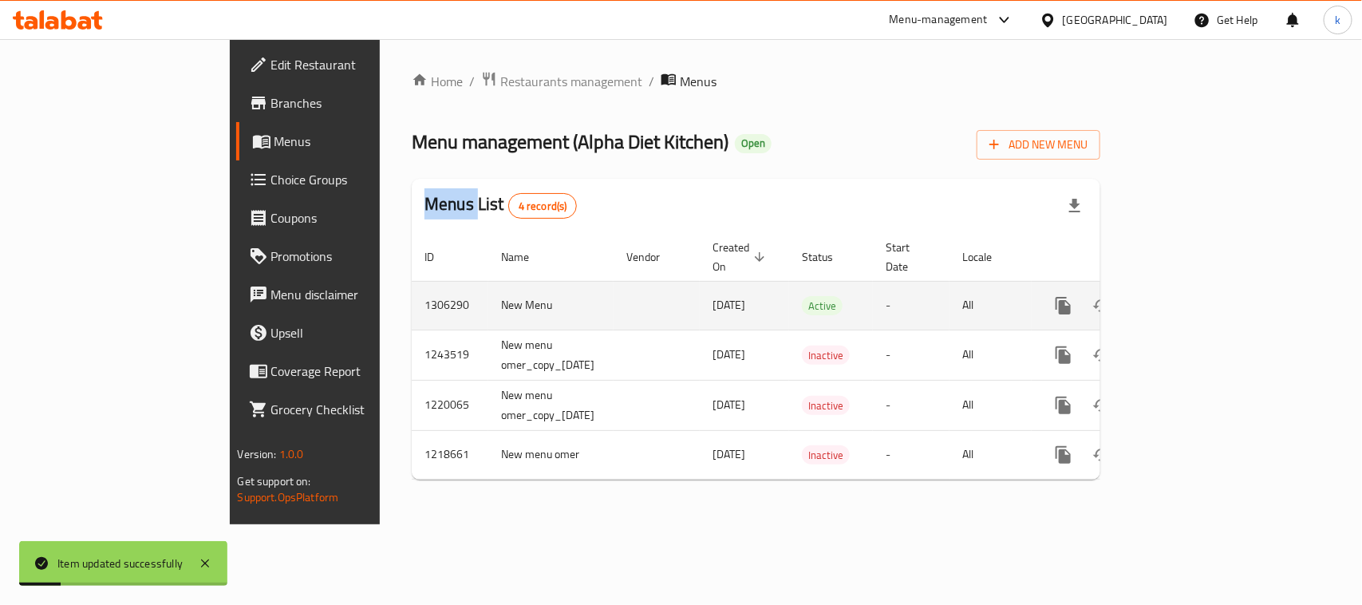
click at [1186, 299] on icon "enhanced table" at bounding box center [1179, 306] width 14 height 14
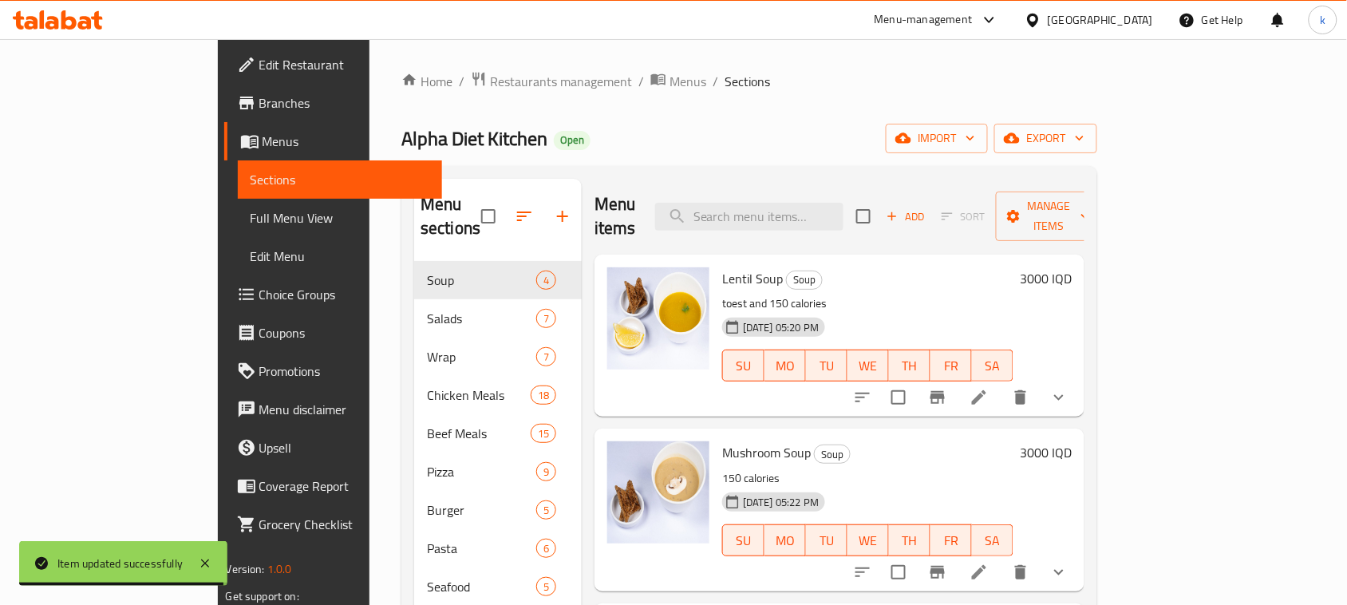
click at [251, 220] on span "Full Menu View" at bounding box center [341, 217] width 180 height 19
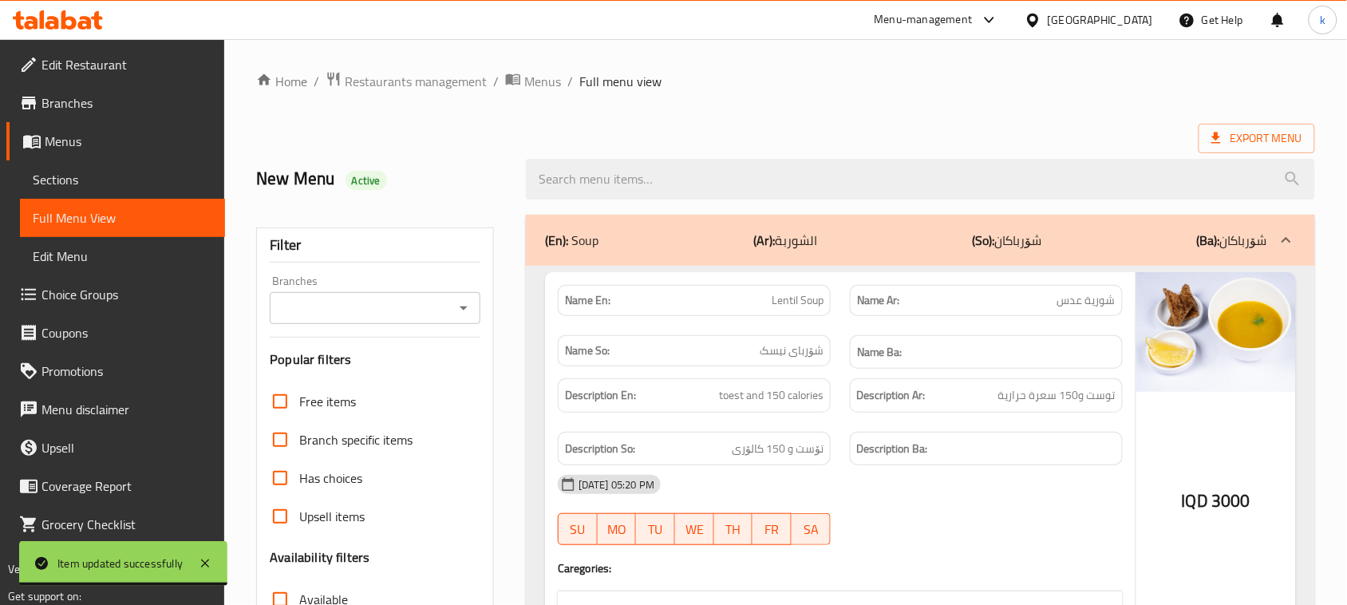
click at [460, 305] on icon "Open" at bounding box center [463, 308] width 19 height 19
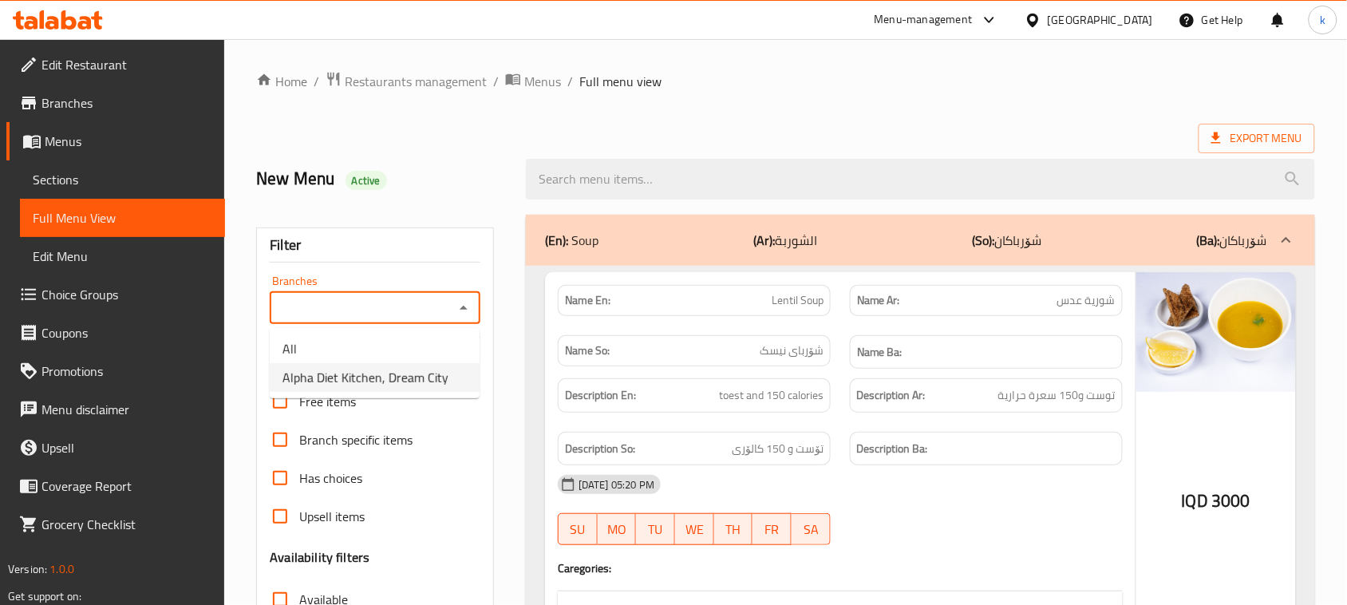
drag, startPoint x: 401, startPoint y: 380, endPoint x: 389, endPoint y: 399, distance: 22.6
click at [403, 379] on span "Alpha Diet Kitchen, Dream City" at bounding box center [366, 377] width 166 height 19
type input "Alpha Diet Kitchen, Dream City"
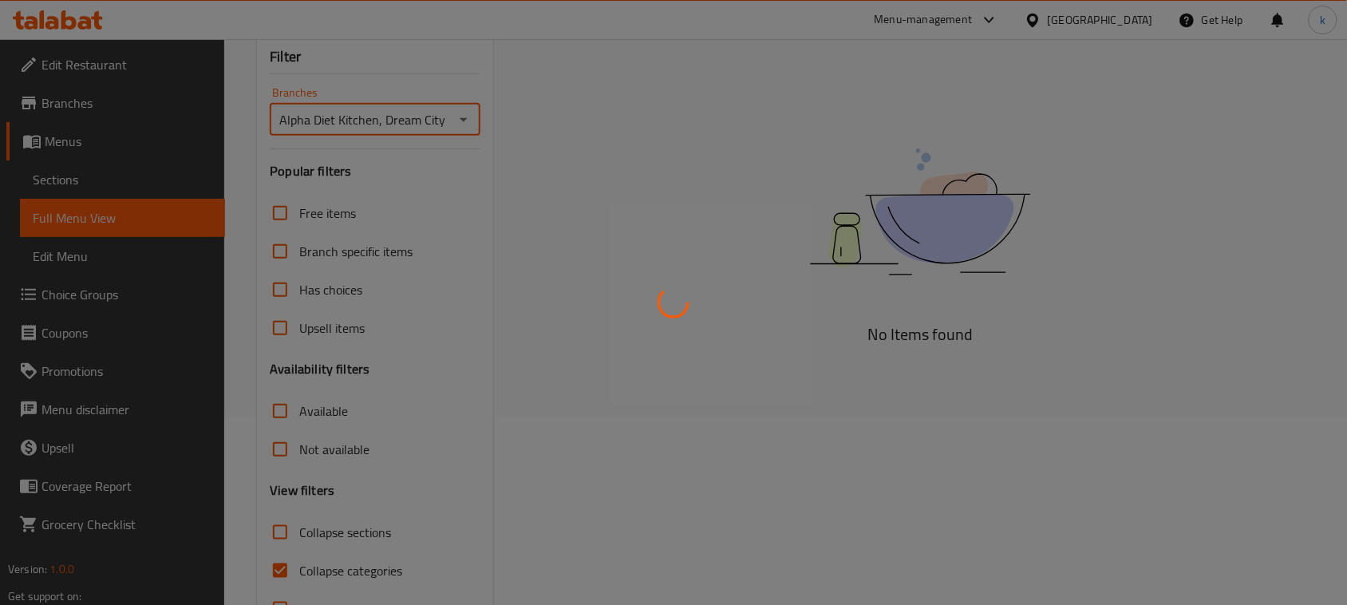
scroll to position [244, 0]
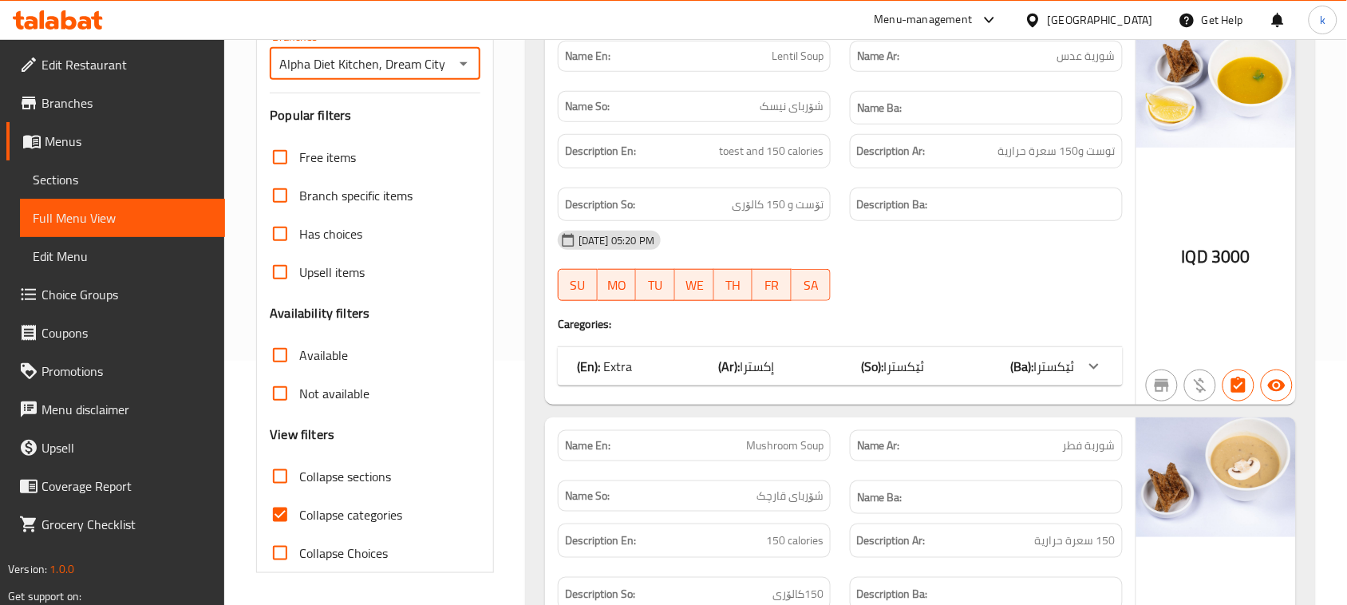
click at [278, 512] on input "Collapse categories" at bounding box center [280, 515] width 38 height 38
checkbox input "false"
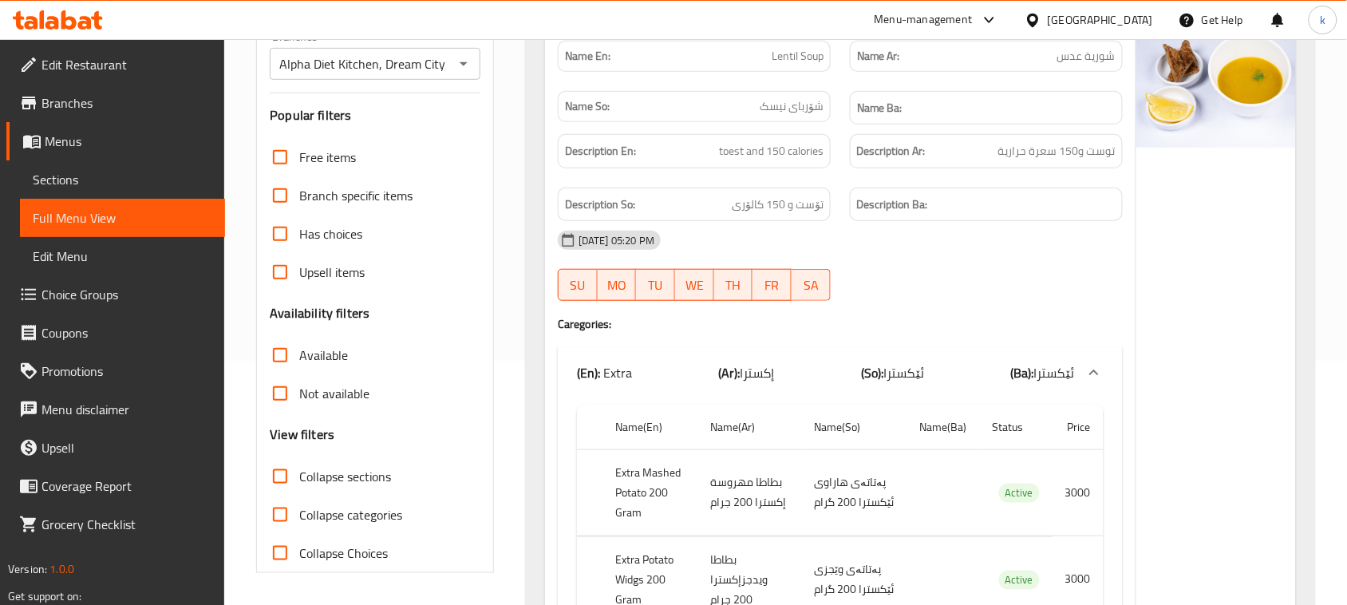
scroll to position [0, 0]
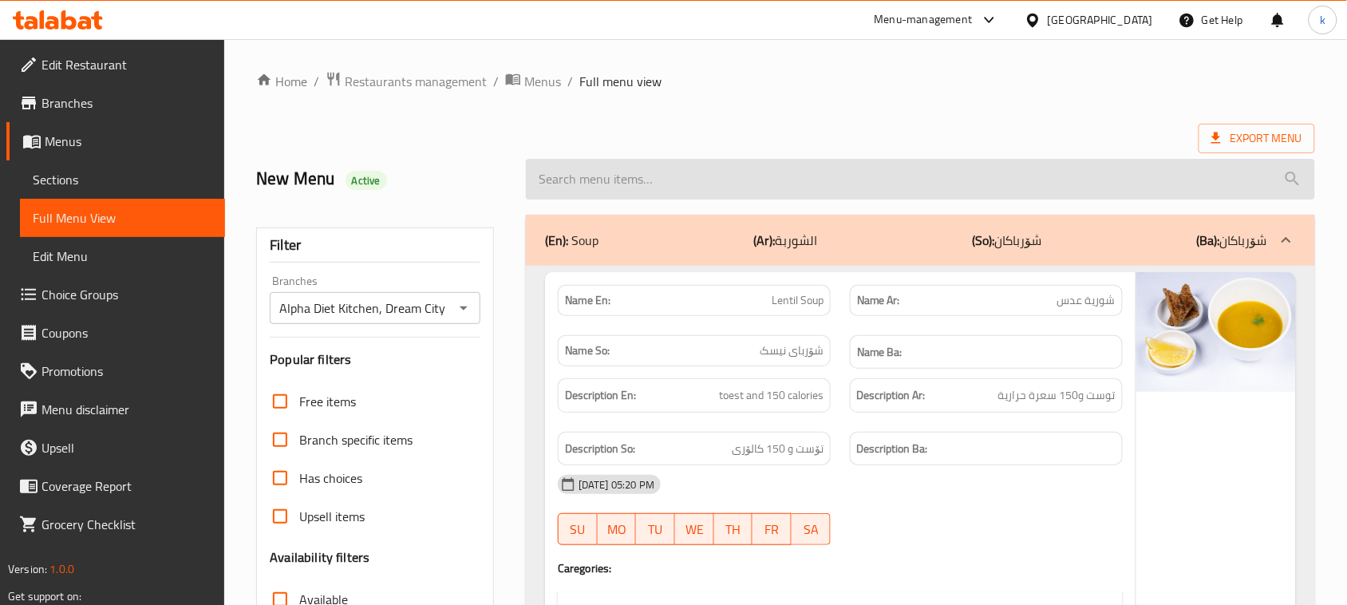
click at [569, 174] on input "search" at bounding box center [920, 179] width 789 height 41
click at [639, 180] on input "search" at bounding box center [920, 179] width 789 height 41
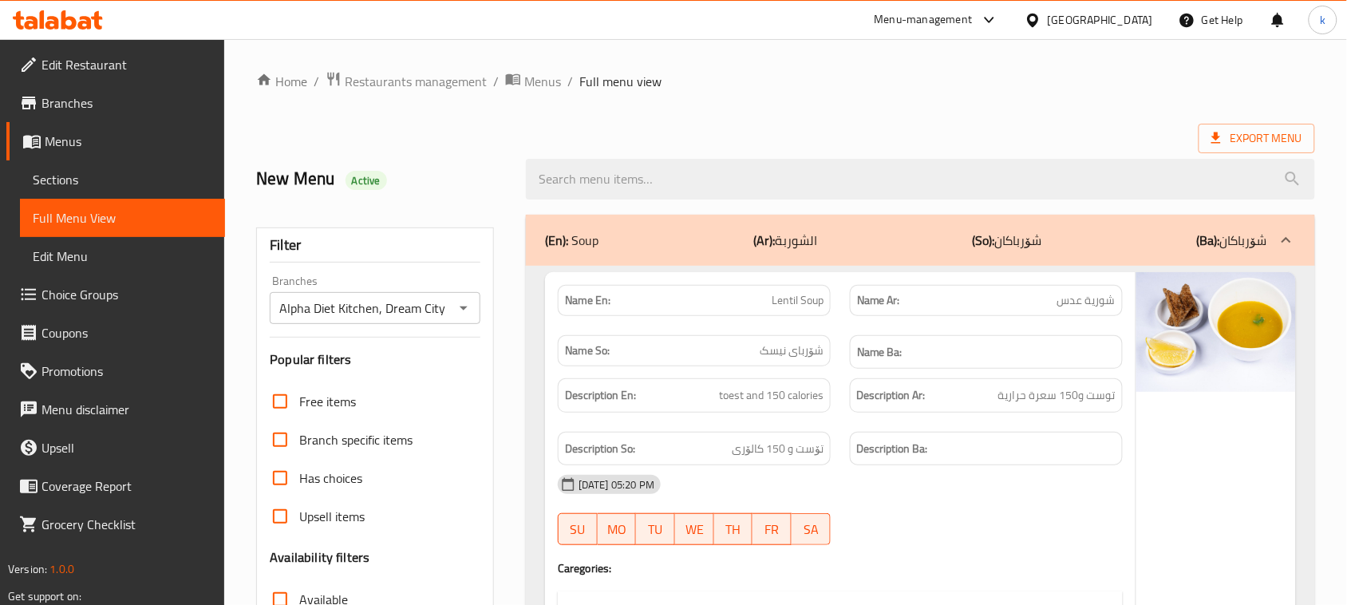
paste input "Beef Mushroom Burger"
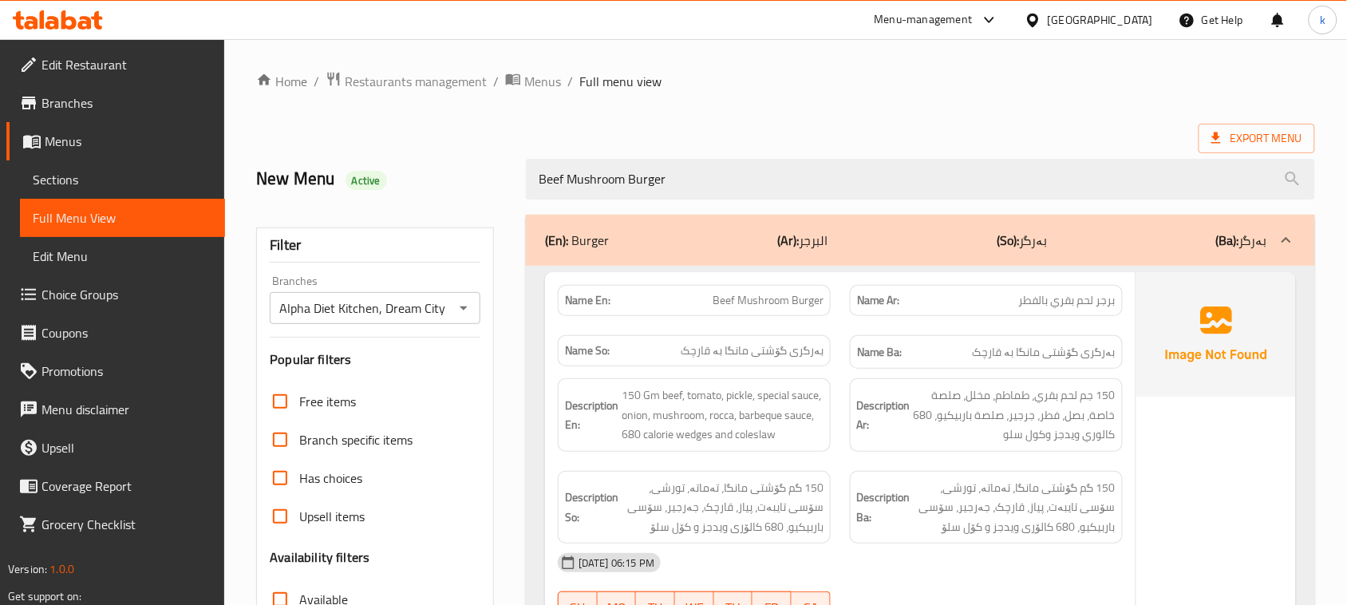
type input "Beef Mushroom Burger"
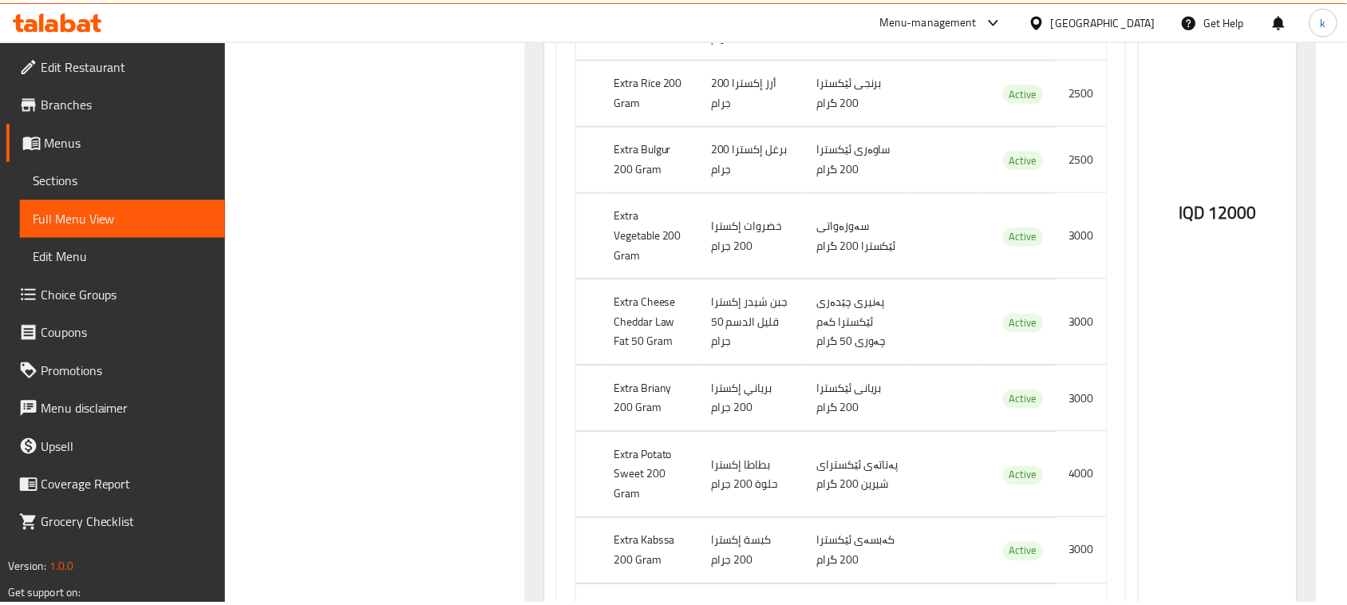
scroll to position [1267, 0]
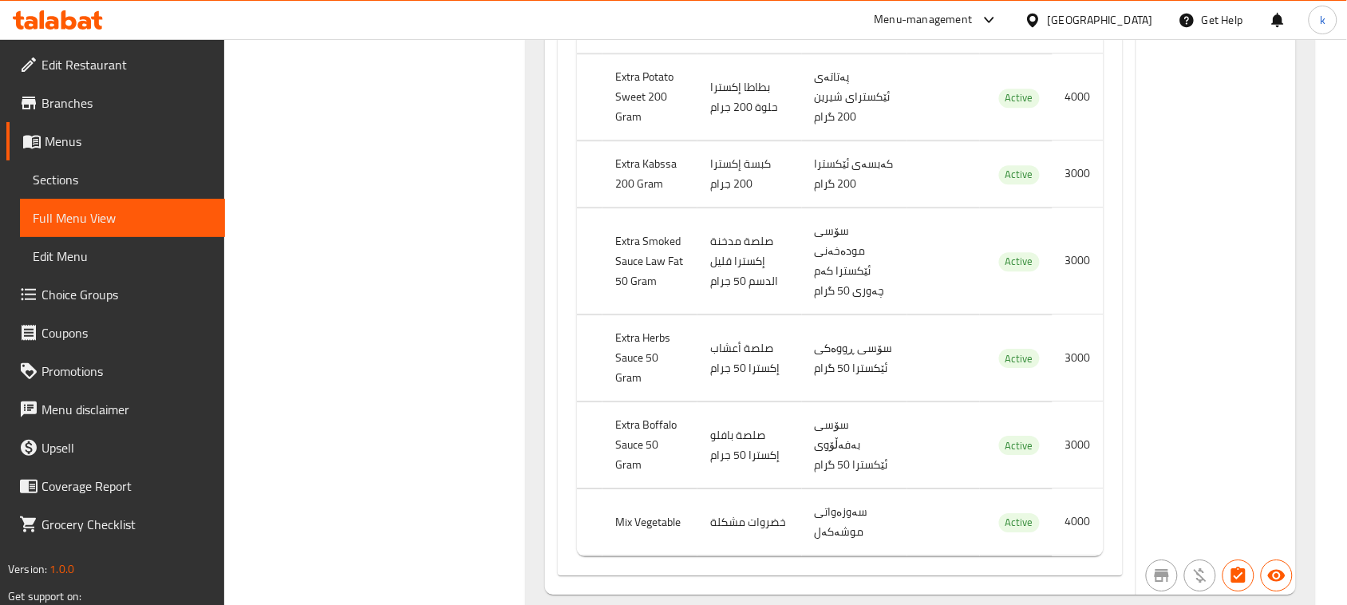
click at [64, 141] on span "Menus" at bounding box center [129, 141] width 168 height 19
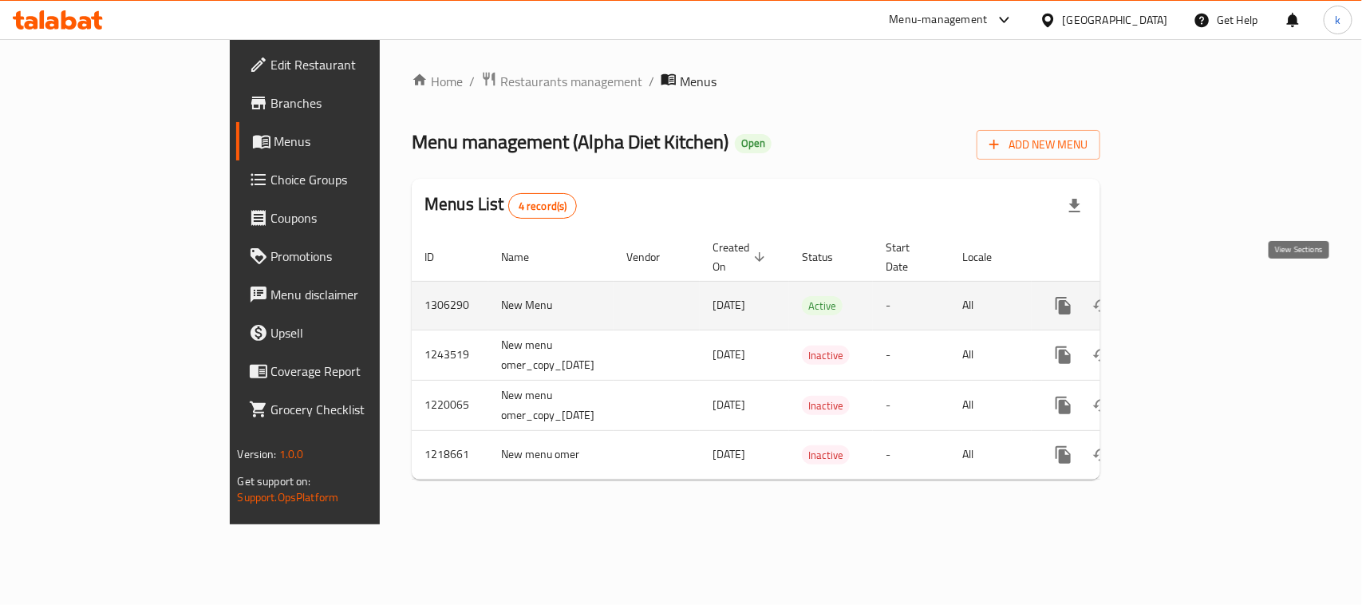
click at [1186, 299] on icon "enhanced table" at bounding box center [1179, 306] width 14 height 14
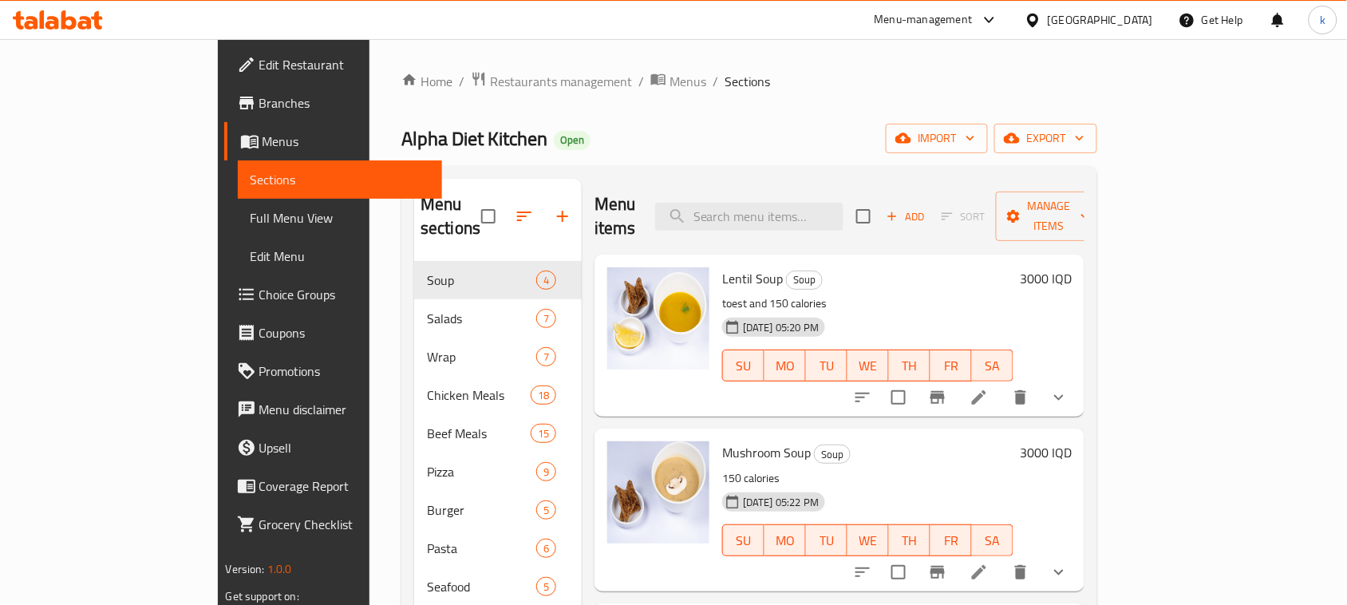
click at [800, 188] on div "Menu items Add Sort Manage items" at bounding box center [840, 217] width 490 height 76
click at [796, 210] on input "search" at bounding box center [749, 217] width 188 height 28
paste input "Dynamite Chicken Burger"
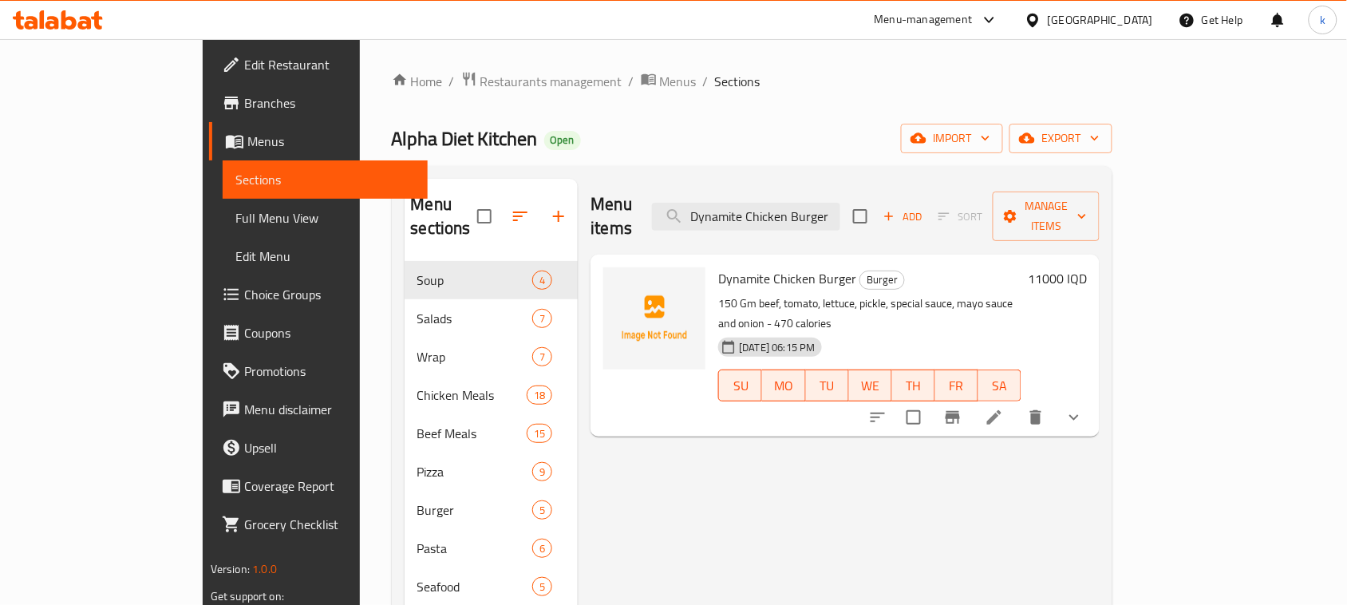
type input "Dynamite Chicken Burger"
click at [1004, 408] on icon at bounding box center [994, 417] width 19 height 19
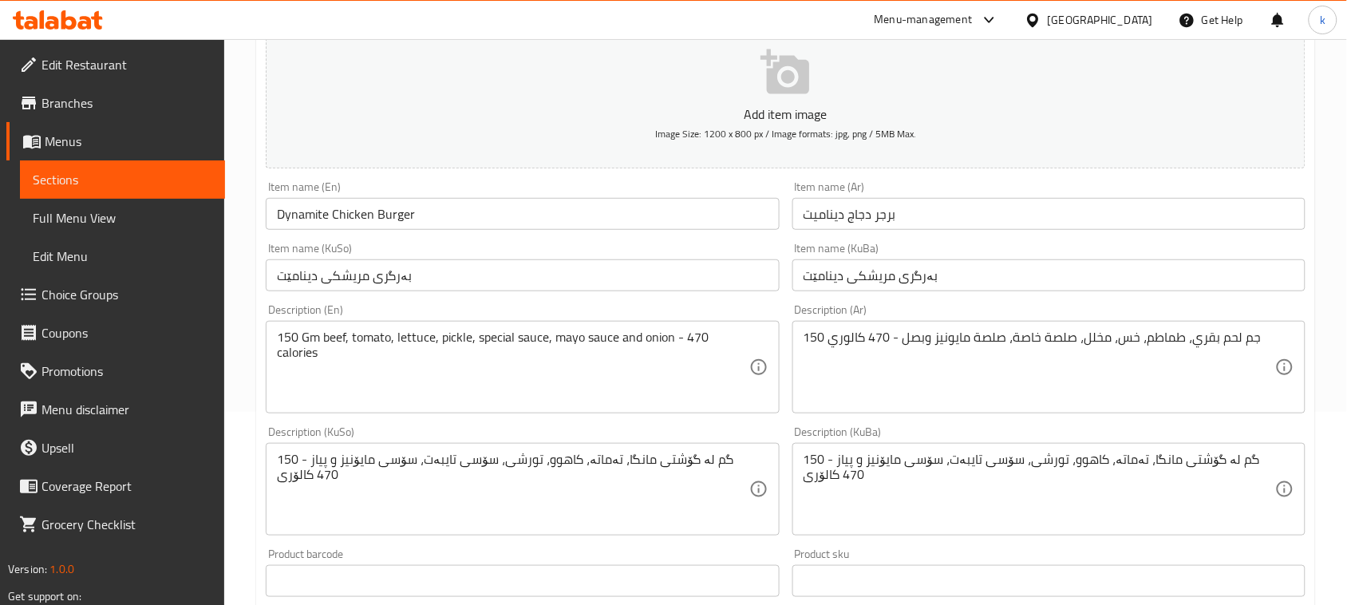
scroll to position [200, 0]
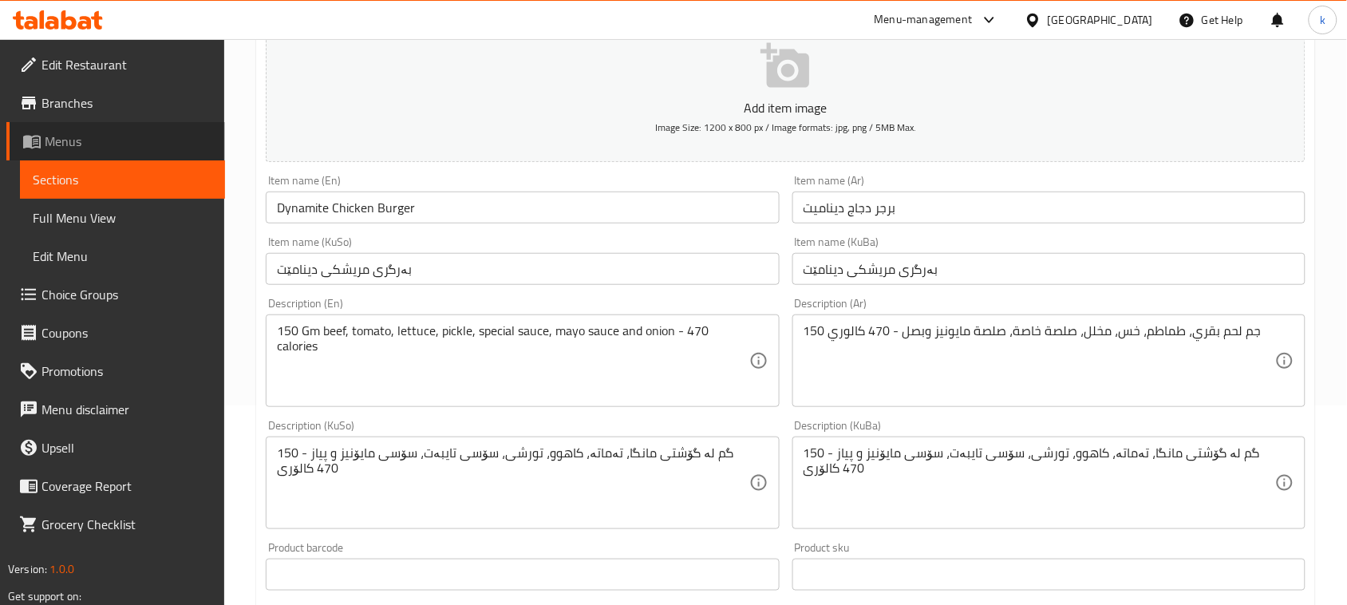
click at [73, 132] on span "Menus" at bounding box center [129, 141] width 168 height 19
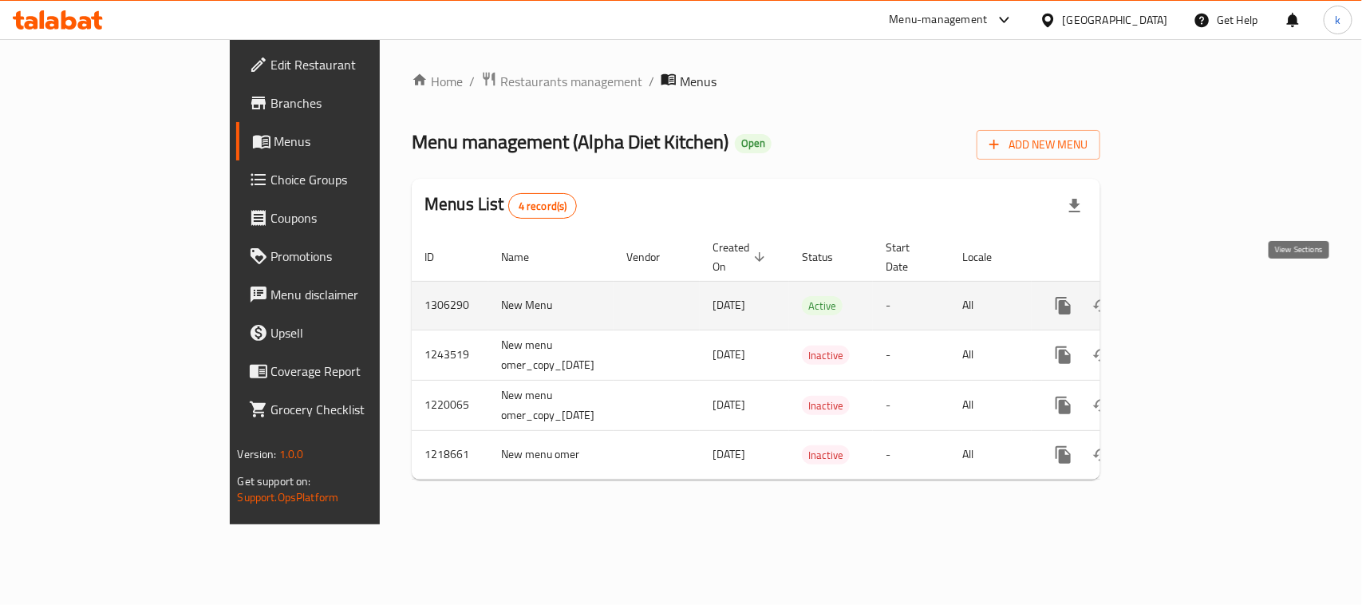
click at [1188, 296] on icon "enhanced table" at bounding box center [1178, 305] width 19 height 19
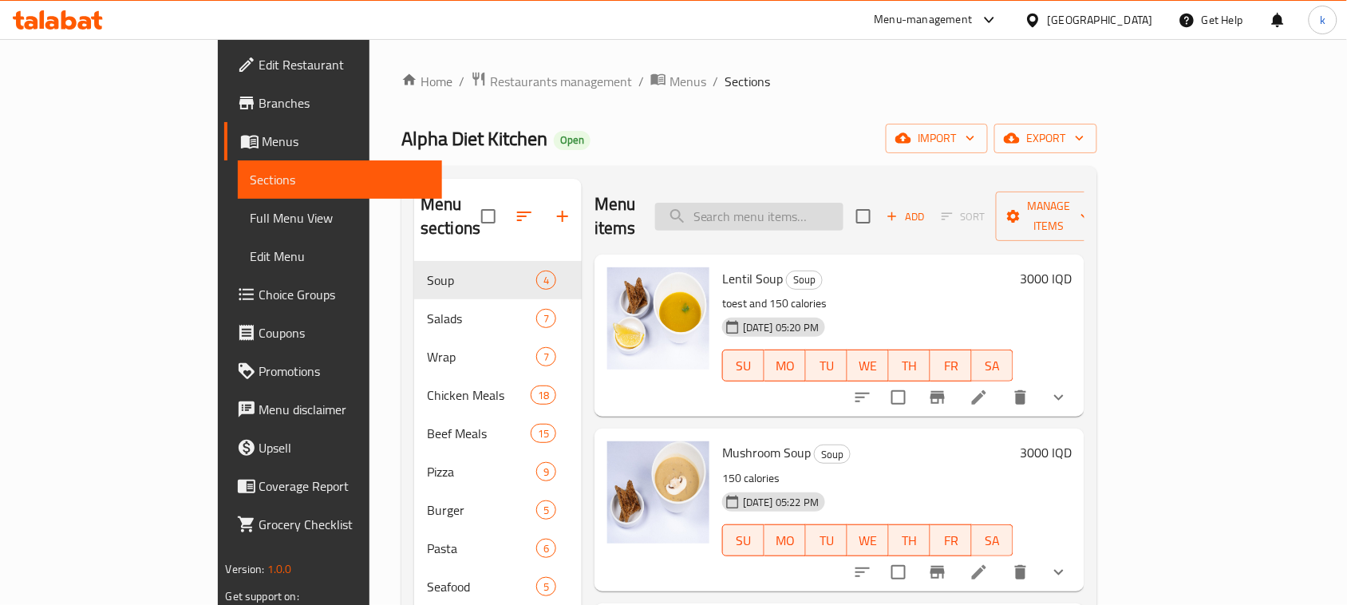
click at [796, 206] on input "search" at bounding box center [749, 217] width 188 height 28
paste input "Dynamite Chicken Burger"
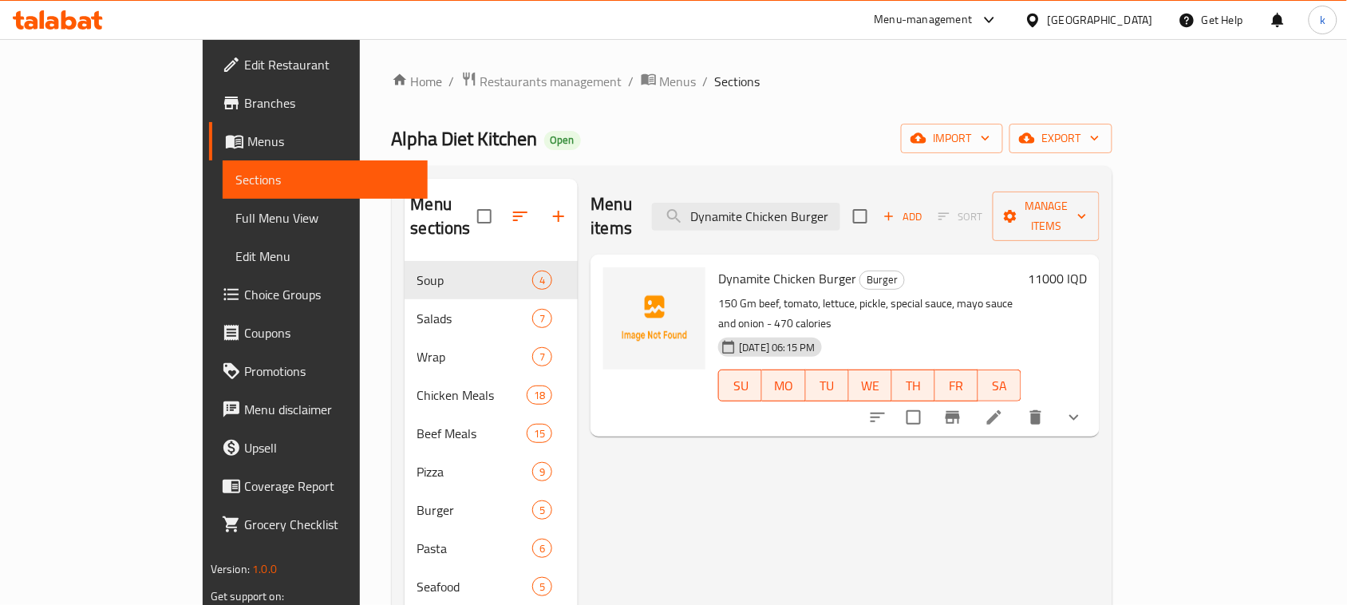
type input "Dynamite Chicken Burger"
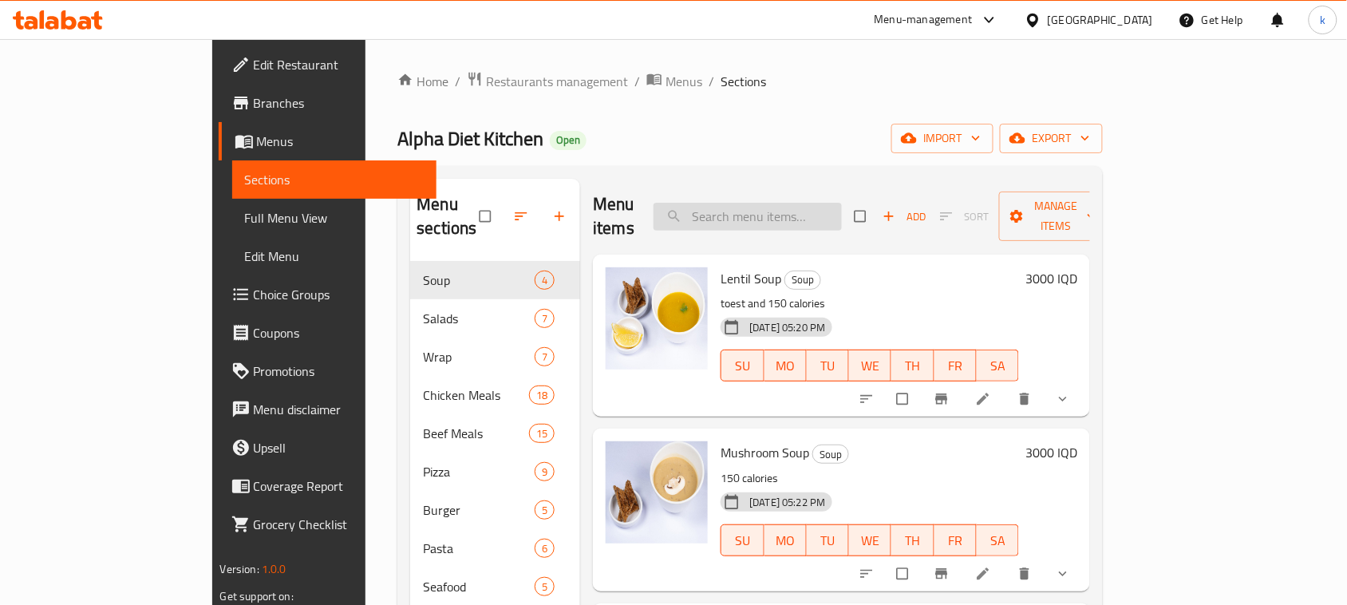
click at [842, 212] on input "search" at bounding box center [748, 217] width 188 height 28
paste input "Dynamite Chicken Burger"
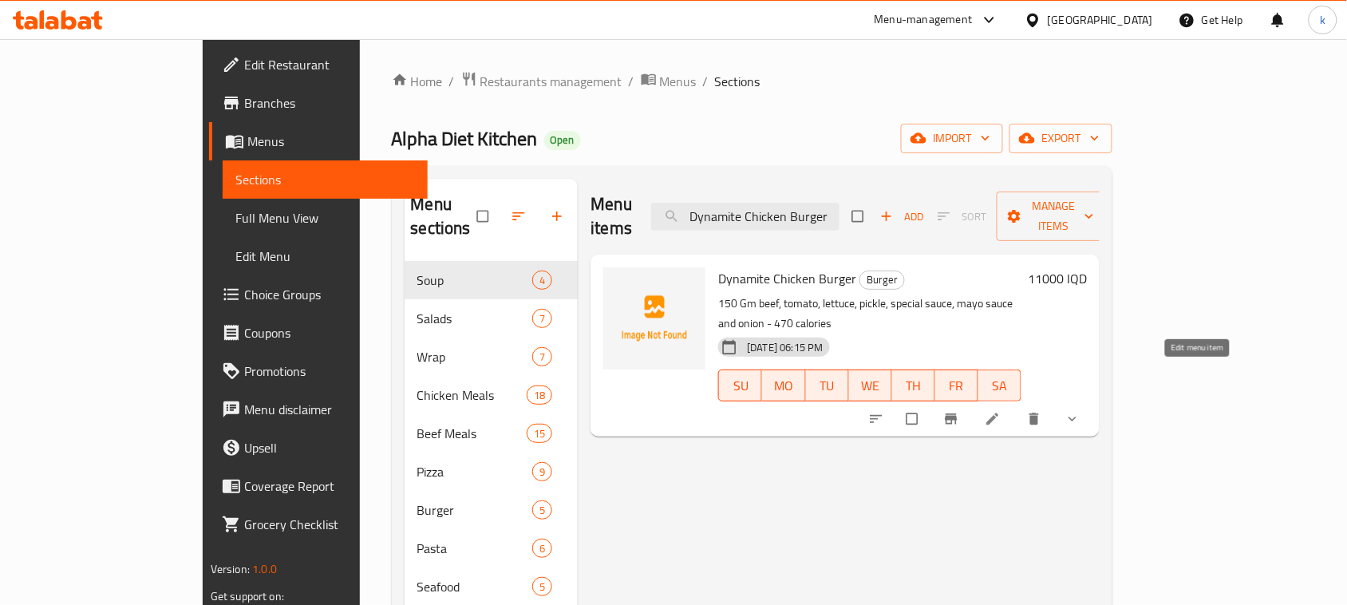
type input "Dynamite Chicken Burger"
click at [1001, 411] on icon at bounding box center [993, 419] width 16 height 16
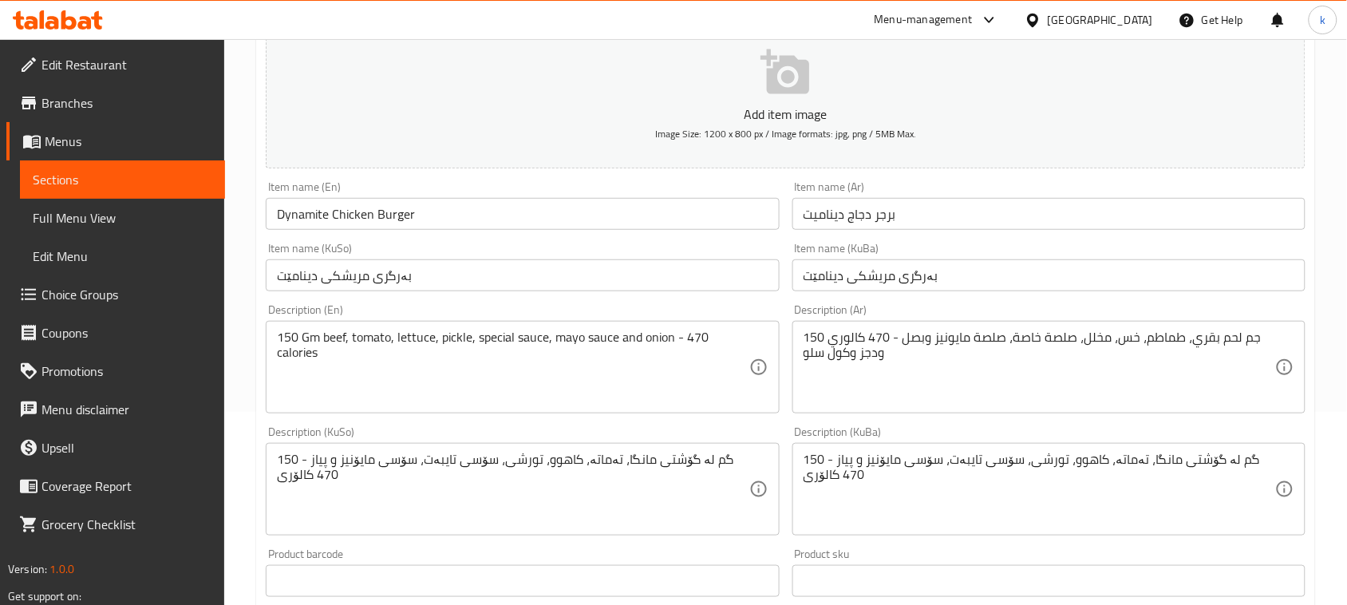
scroll to position [200, 0]
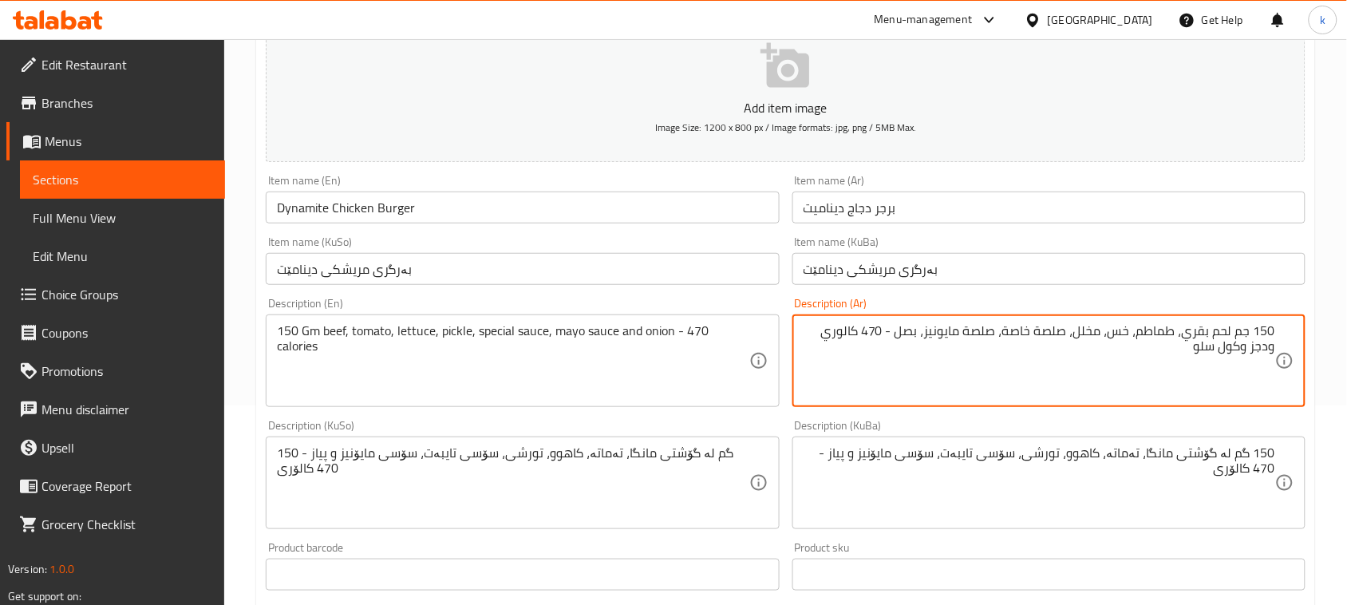
click at [895, 326] on textarea "150 جم لحم بقري، طماطم، خس، مخلل، صلصة خاصة، صلصة مايونيز، بصل - 470 كالوري ودج…" at bounding box center [1040, 361] width 472 height 76
type textarea "150 جم لحم بقري، طماطم، خس، مخلل، صلصة خاصة، صلصة مايونيز، بصل، 470 كالوري ودجز…"
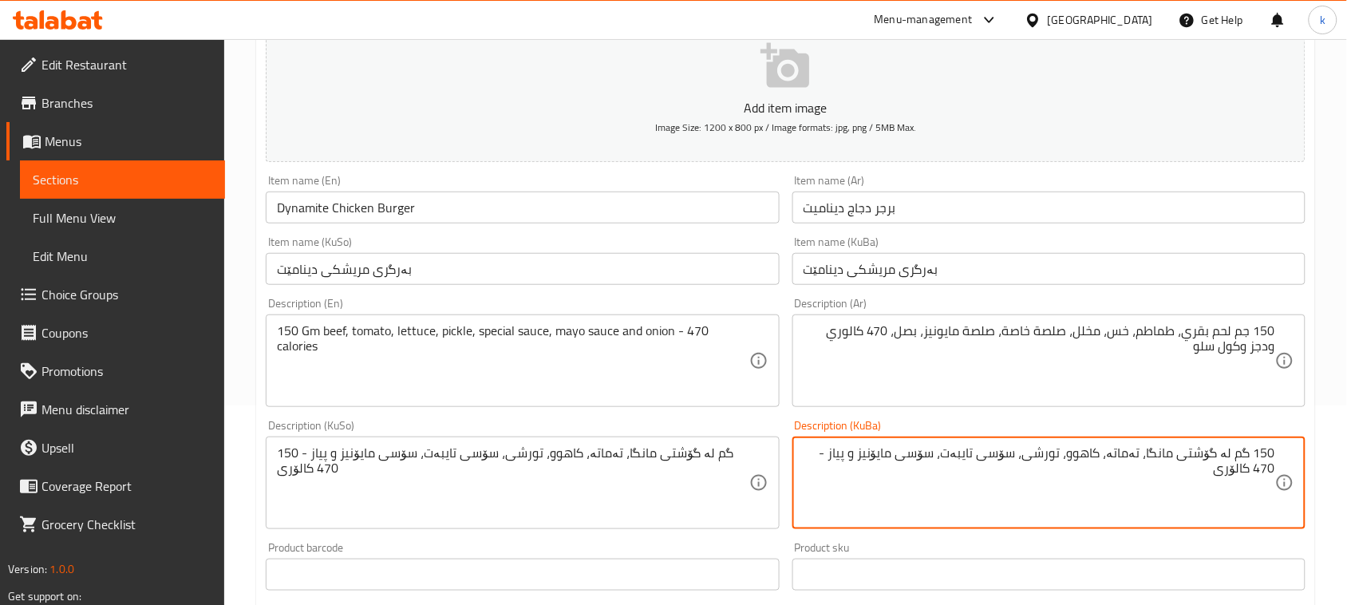
click at [1230, 463] on textarea "150 گم لە گۆشتی مانگا، تەماتە، کاهوو، تورشی، سۆسی تایبەت، سۆسی مایۆنیز و پیاز -…" at bounding box center [1040, 483] width 472 height 76
click at [1028, 489] on textarea "150 گم گۆشتی مانگا، تەماتە، کاهوو، تورشی، سۆسی تایبەت، سۆسی مایۆنیز و پیاز - 47…" at bounding box center [1040, 483] width 472 height 76
click at [876, 453] on textarea "150 گم گۆشتی مانگا، تەماتە، کاهوو، تورشی، سۆسی تایبەت، سۆسی مایۆنیز و پیاز - 47…" at bounding box center [1040, 483] width 472 height 76
click at [856, 447] on textarea "150 گم گۆشتی مانگا، تەماتە، کاهوو، تورشی، سۆسی تایبەت، سۆسی مایۆنیز، پیاز - 470…" at bounding box center [1040, 483] width 472 height 76
click at [1231, 472] on textarea "150 گم گۆشتی مانگا، تەماتە، کاهوو، تورشی، سۆسی تایبەت، سۆسی مایۆنیز، پیاز، 470 …" at bounding box center [1040, 483] width 472 height 76
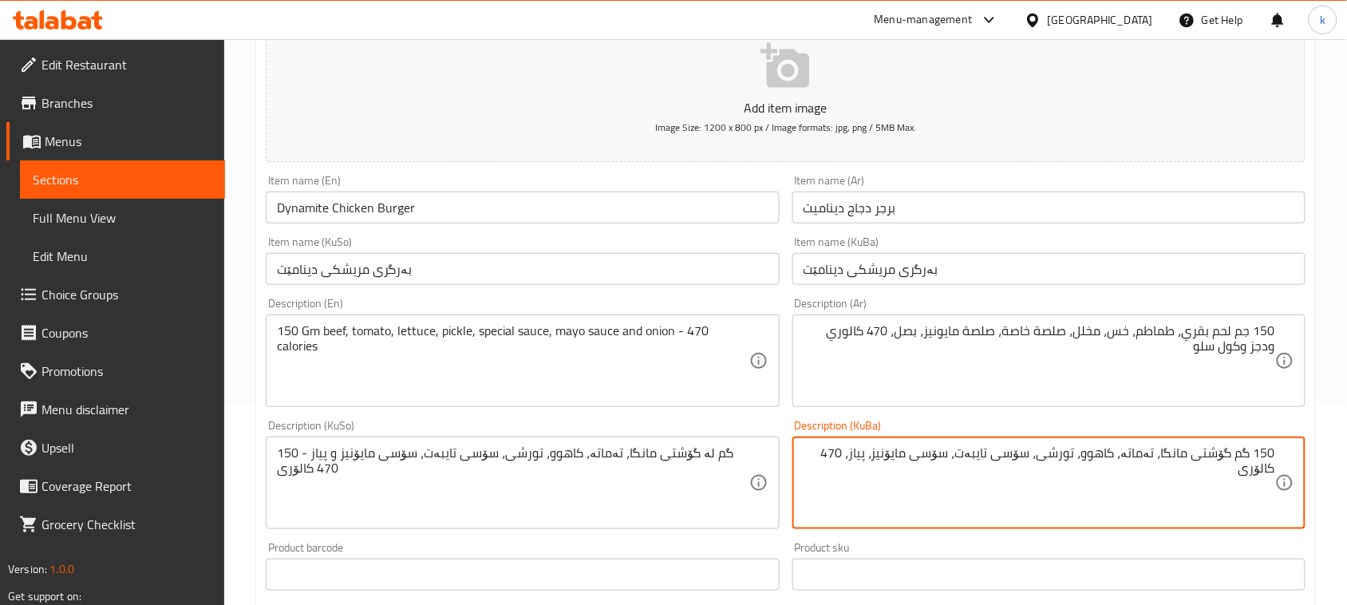
paste textarea "ویدجز"
paste textarea "کۆل سلۆ"
drag, startPoint x: 1147, startPoint y: 467, endPoint x: 1335, endPoint y: 445, distance: 189.7
click at [1335, 445] on div "Home / Restaurants management / Menus / Sections / item / update Burger section…" at bounding box center [785, 508] width 1123 height 1337
type textarea "150 گم گۆشتی مانگا، تەماتە، کاهوو، تورشی، سۆسی تایبەت، سۆسی مایۆنیز، پیاز، 470 …"
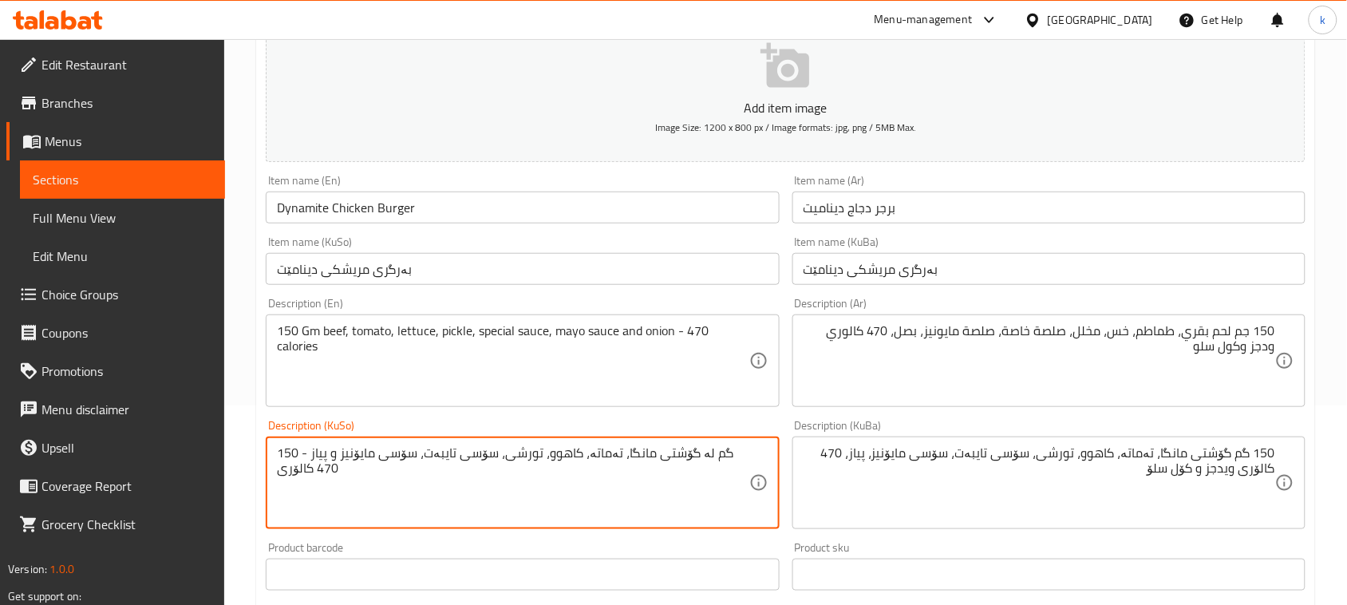
click at [553, 445] on textarea "150 گم لە گۆشتی مانگا، تەماتە، کاهوو، تورشی، سۆسی تایبەت، سۆسی مایۆنیز و پیاز -…" at bounding box center [513, 483] width 472 height 76
paste textarea "گۆشتی مانگا، تەماتە، کاهوو، تورشی، سۆسی تایبەت، سۆسی مایۆنیز، پیاز، 470 کالۆری …"
type textarea "150 گم گۆشتی مانگا، تەماتە، کاهوو، تورشی، سۆسی تایبەت، سۆسی مایۆنیز، پیاز، 470 …"
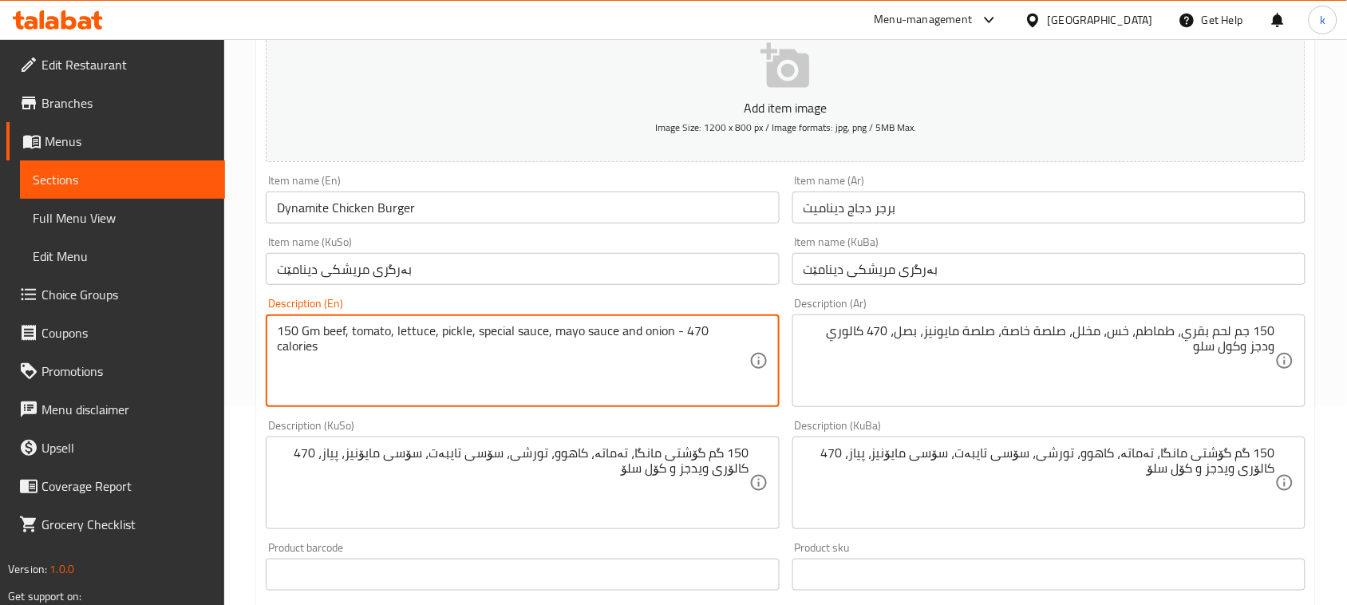
click at [680, 334] on textarea "150 Gm beef, tomato, lettuce, pickle, special sauce, mayo sauce and onion - 470…" at bounding box center [513, 361] width 472 height 76
click at [635, 329] on textarea "150 Gm beef, tomato, lettuce, pickle, special sauce, mayo sauce and onion - 470…" at bounding box center [513, 361] width 472 height 76
click at [661, 335] on textarea "150 Gm beef, tomato, lettuce, pickle, special sauce, mayo sauce, onion - 470 ca…" at bounding box center [513, 361] width 472 height 76
click at [726, 333] on textarea "150 Gm beef, tomato, lettuce, pickle, special sauce, mayo sauce, onion, 470 cal…" at bounding box center [513, 361] width 472 height 76
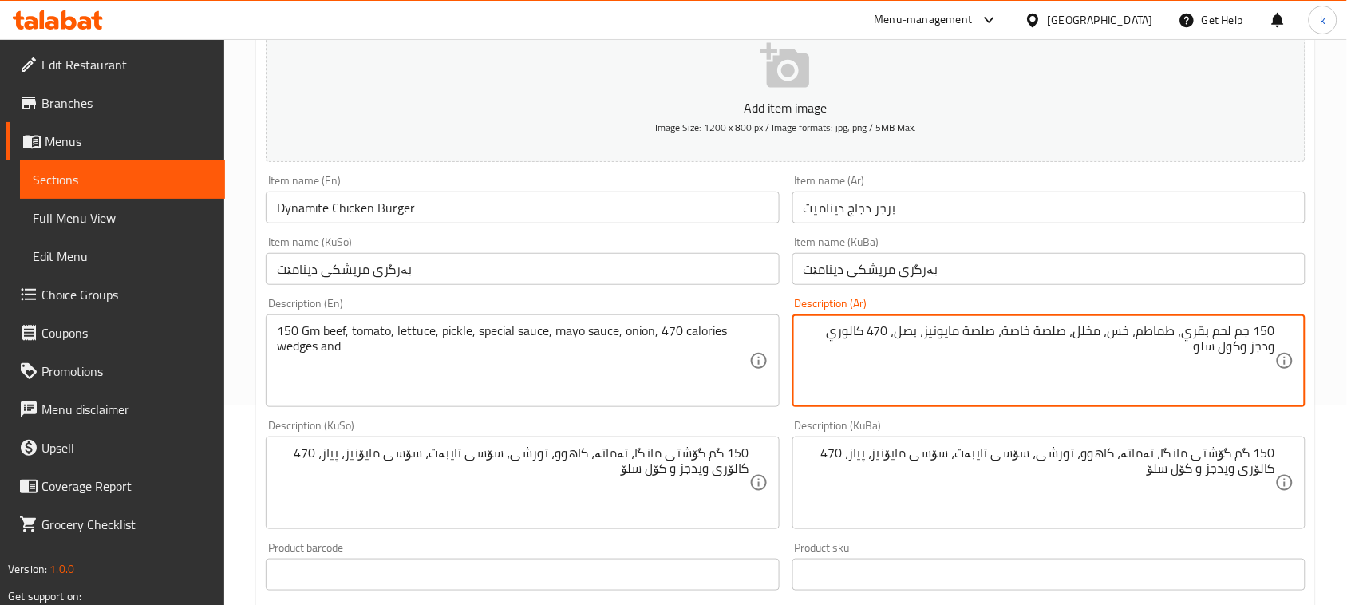
drag, startPoint x: 1267, startPoint y: 354, endPoint x: 1221, endPoint y: 361, distance: 46.8
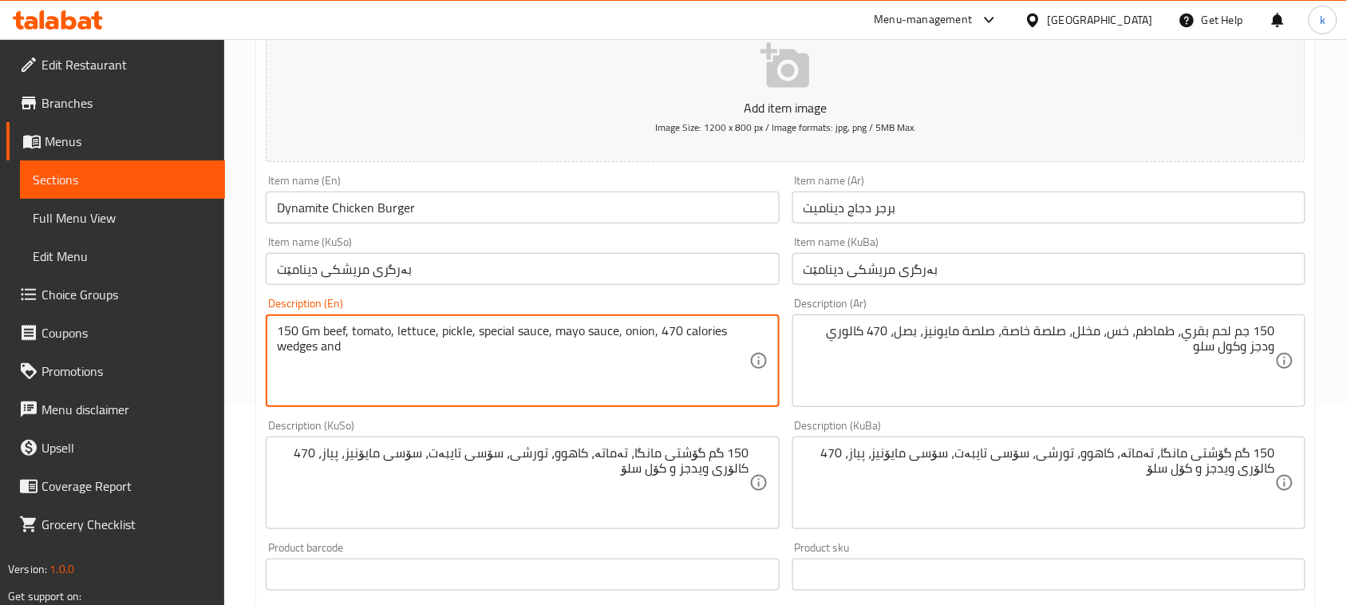
paste textarea "Coleslaw"
click at [351, 347] on textarea "150 Gm beef, tomato, lettuce, pickle, special sauce, mayo sauce, onion, 470 cal…" at bounding box center [513, 361] width 472 height 76
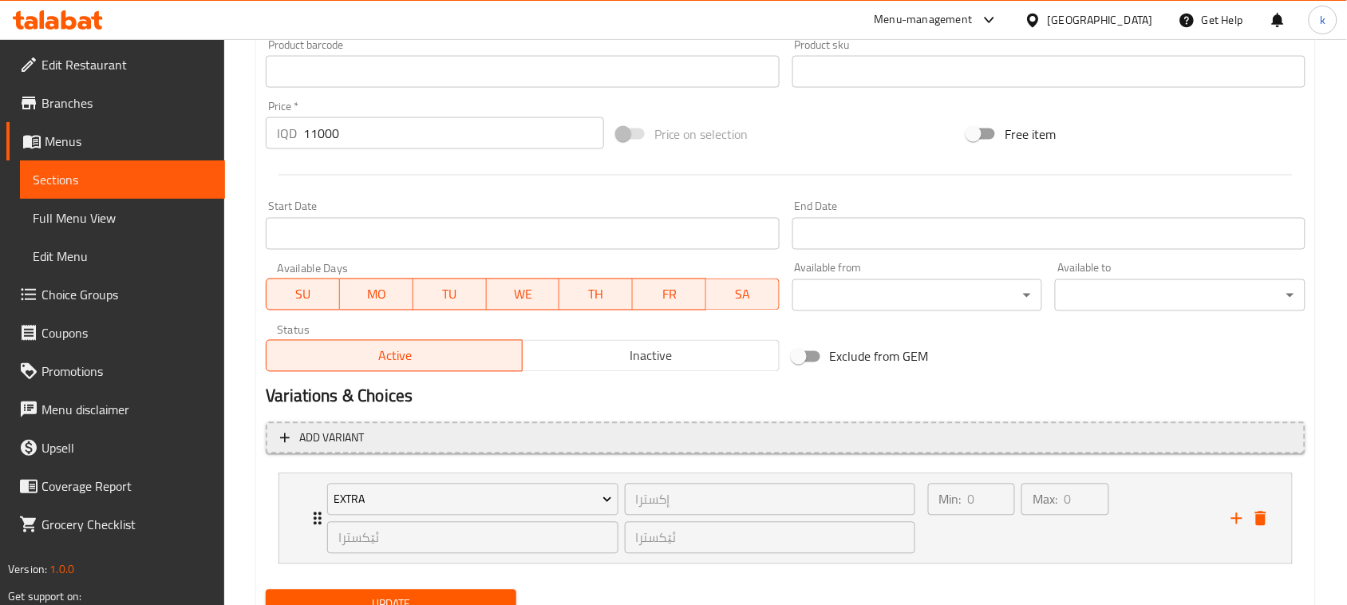
scroll to position [770, 0]
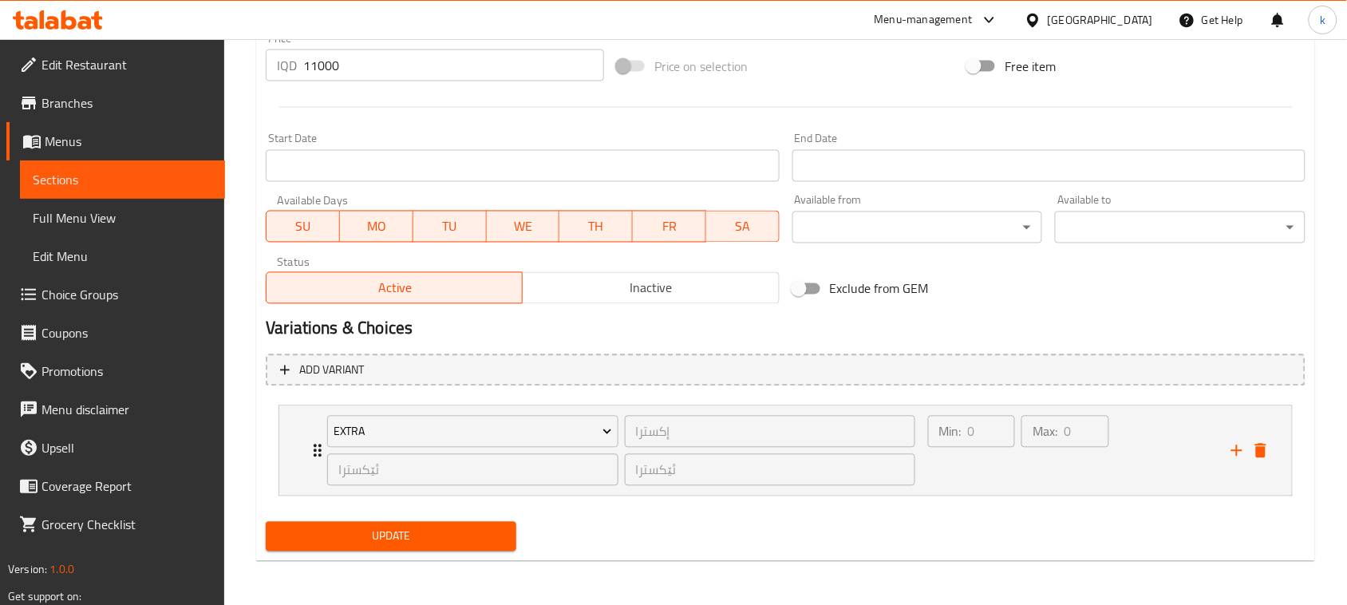
type textarea "150 Gm beef, tomato, lettuce, pickle, special sauce, mayo sauce, onion, 470 cal…"
click at [441, 543] on span "Update" at bounding box center [391, 537] width 225 height 20
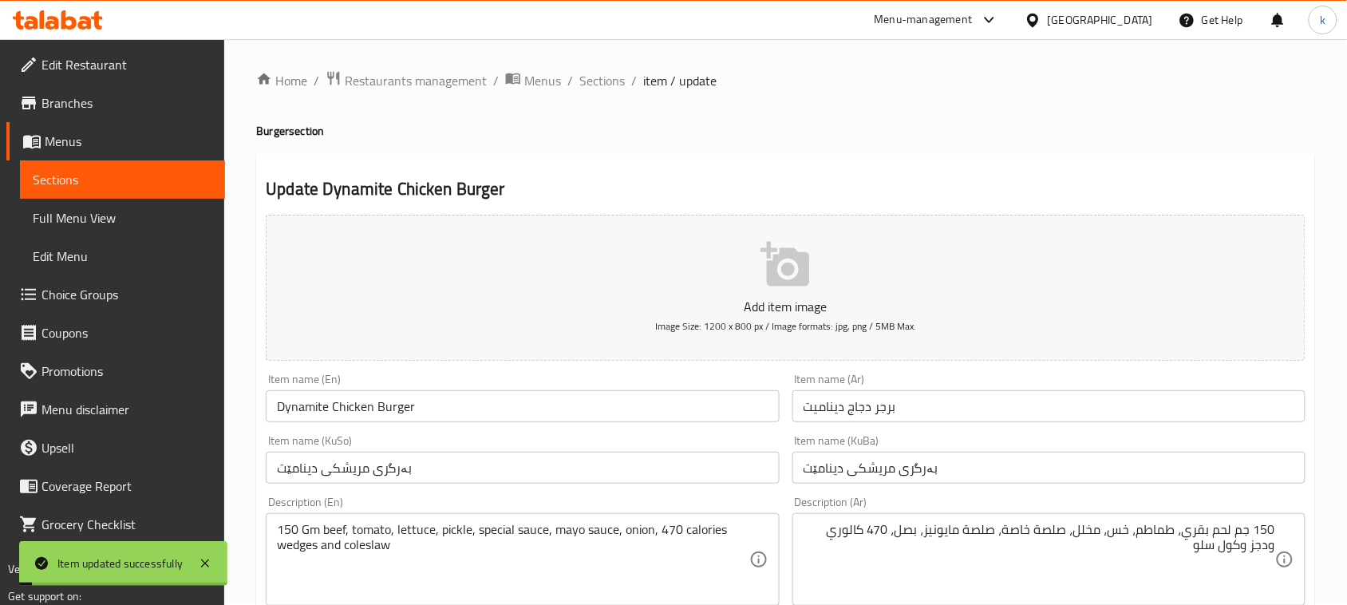
scroll to position [0, 0]
click at [596, 84] on span "Sections" at bounding box center [601, 81] width 45 height 19
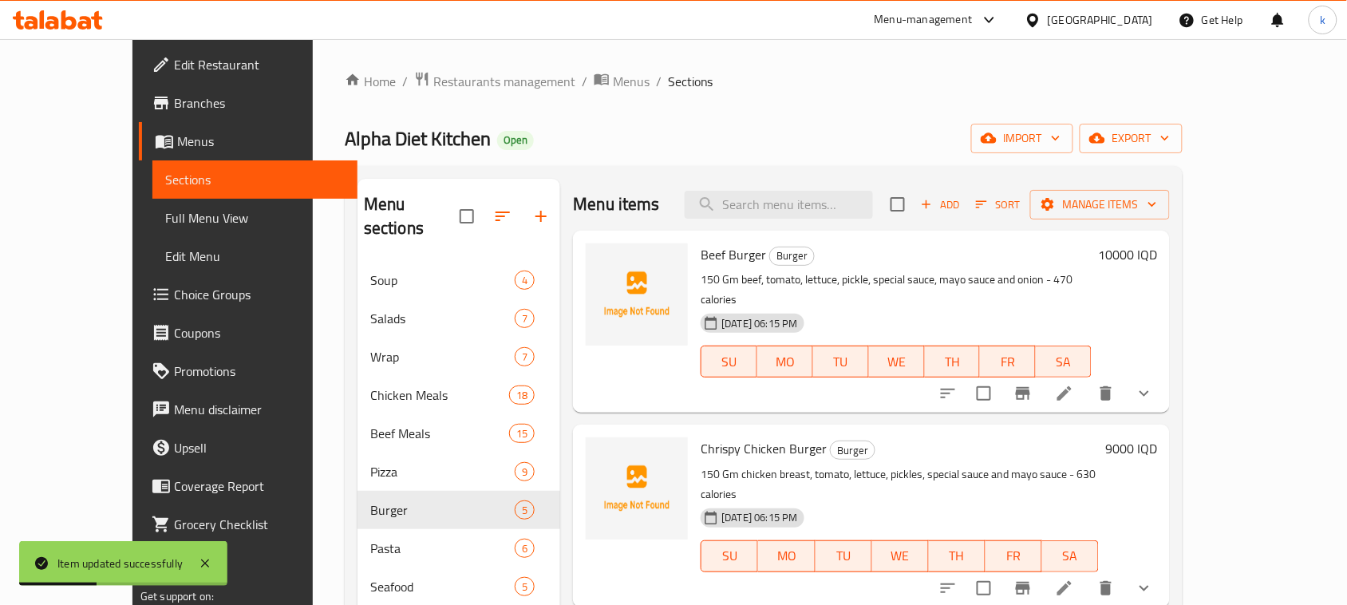
click at [165, 219] on span "Full Menu View" at bounding box center [255, 217] width 180 height 19
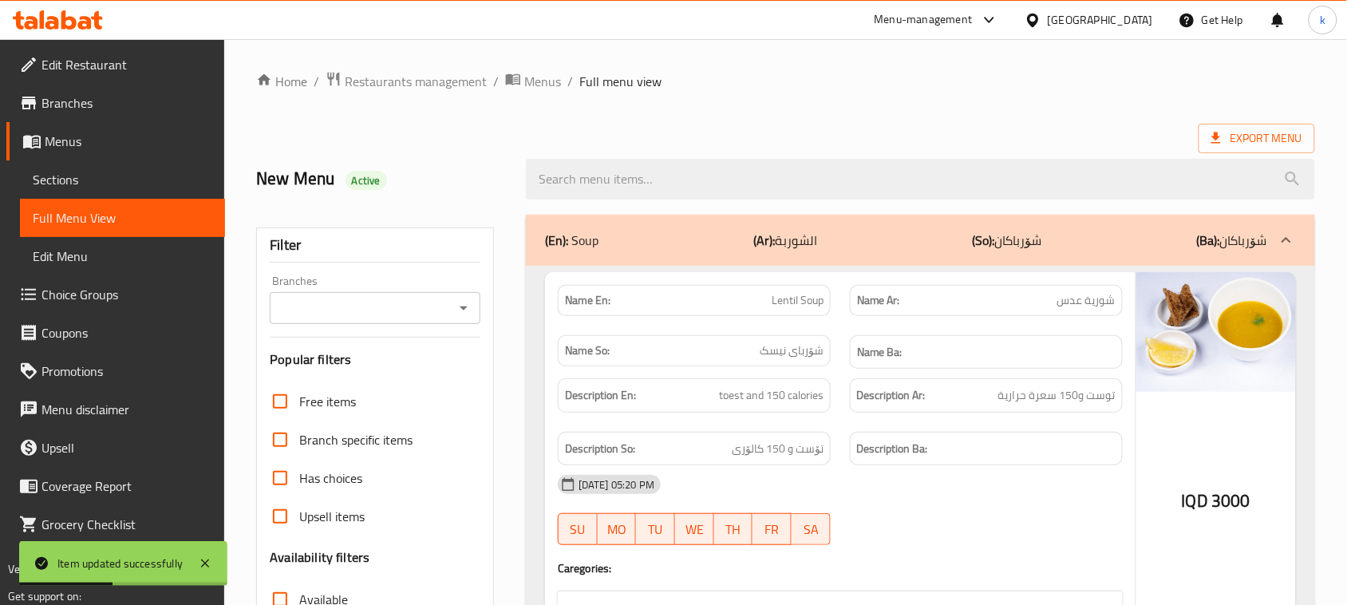
click at [459, 309] on icon "Open" at bounding box center [463, 308] width 19 height 19
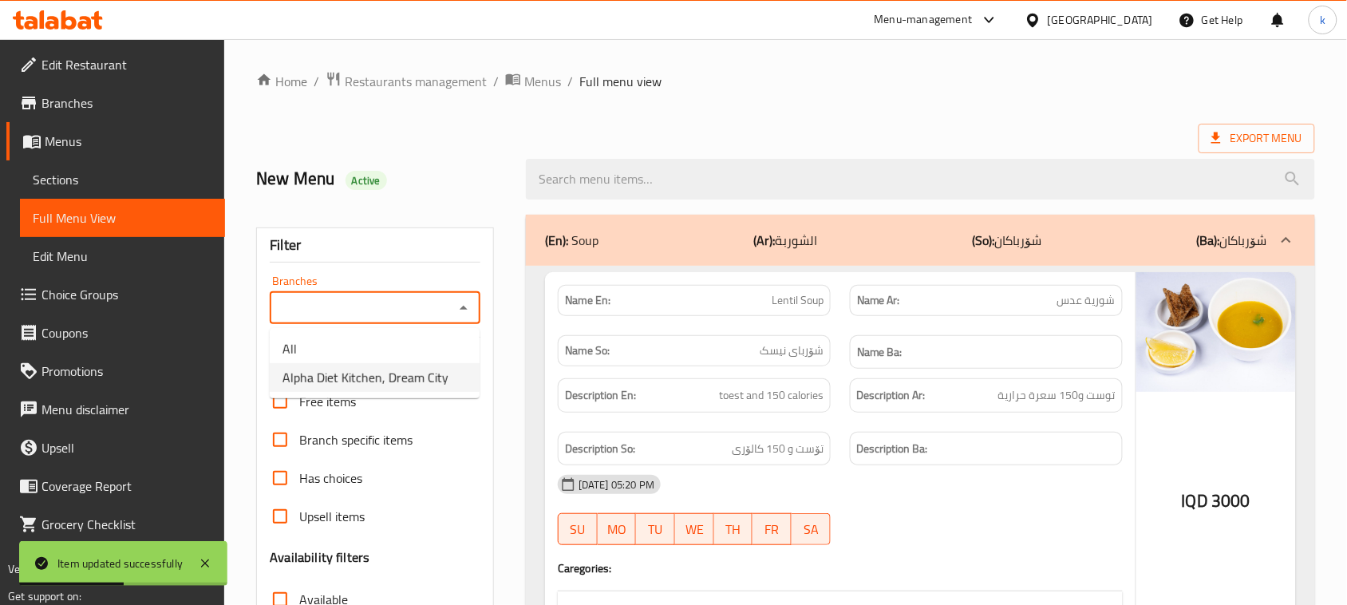
click at [368, 382] on span "Alpha Diet Kitchen, Dream City" at bounding box center [366, 377] width 166 height 19
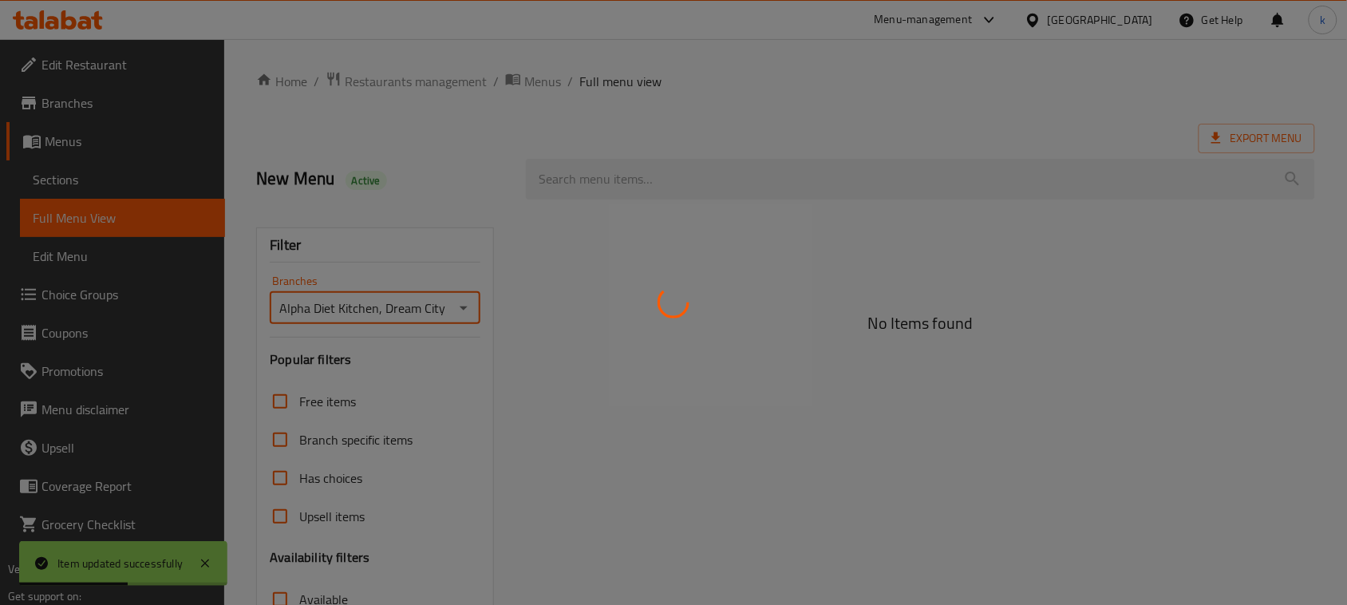
type input "Alpha Diet Kitchen, Dream City"
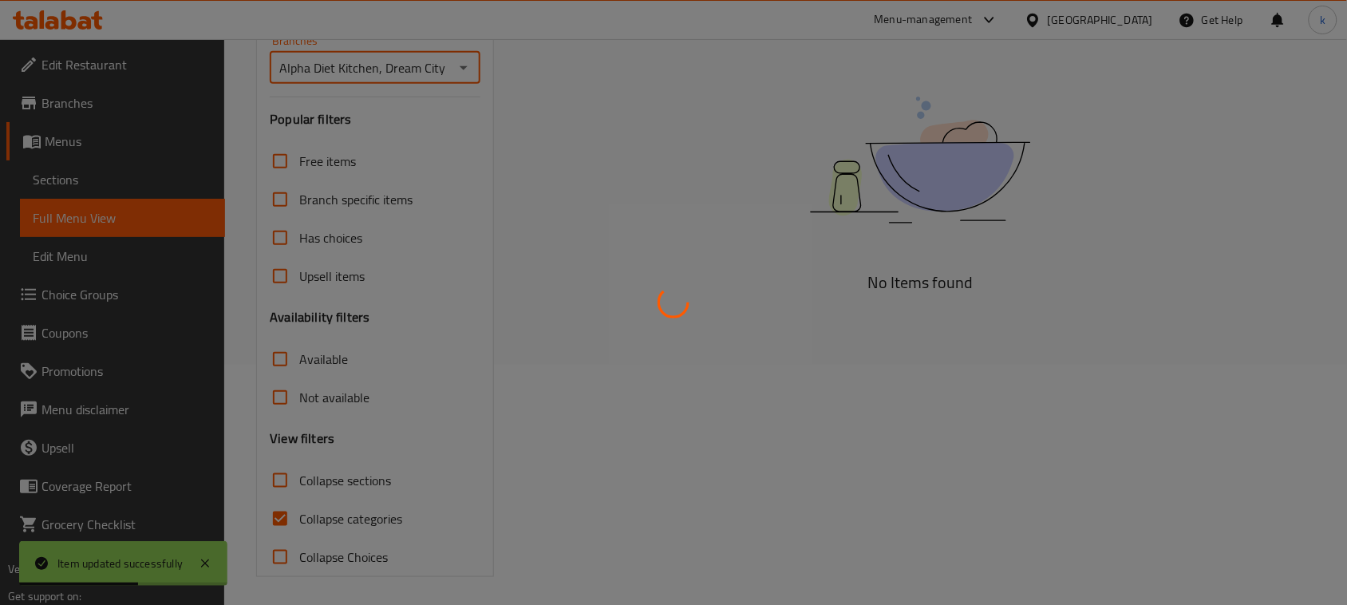
scroll to position [244, 0]
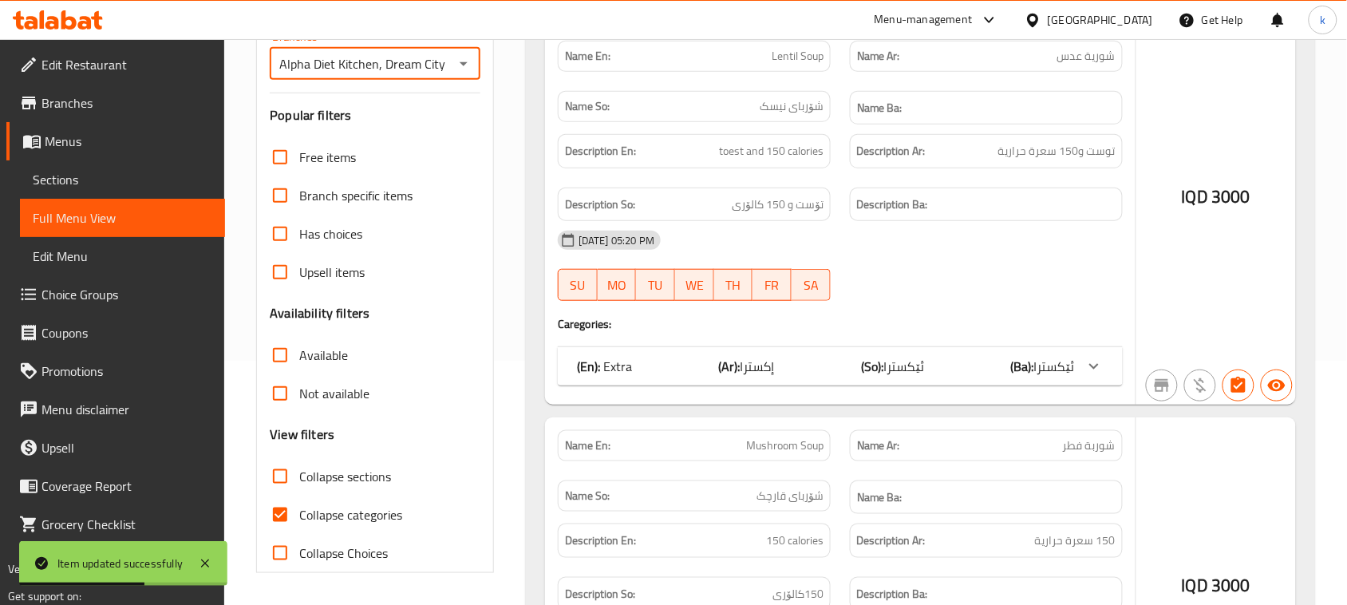
click at [281, 520] on input "Collapse categories" at bounding box center [280, 515] width 38 height 38
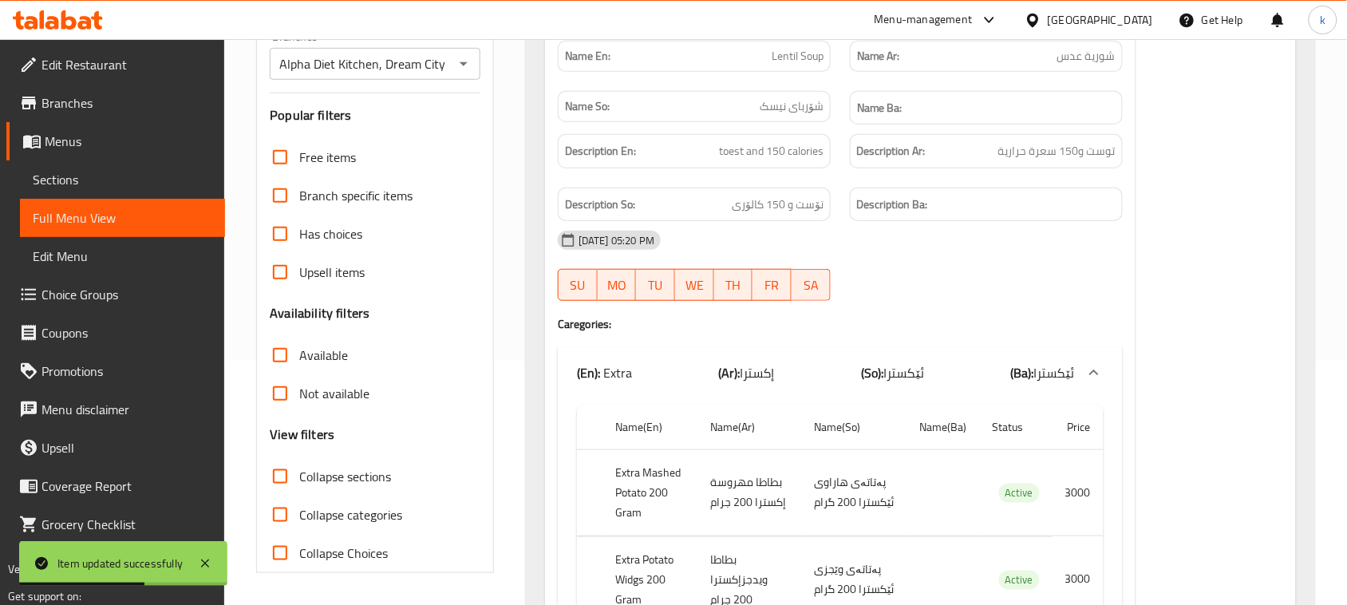
click at [282, 519] on input "Collapse categories" at bounding box center [280, 515] width 38 height 38
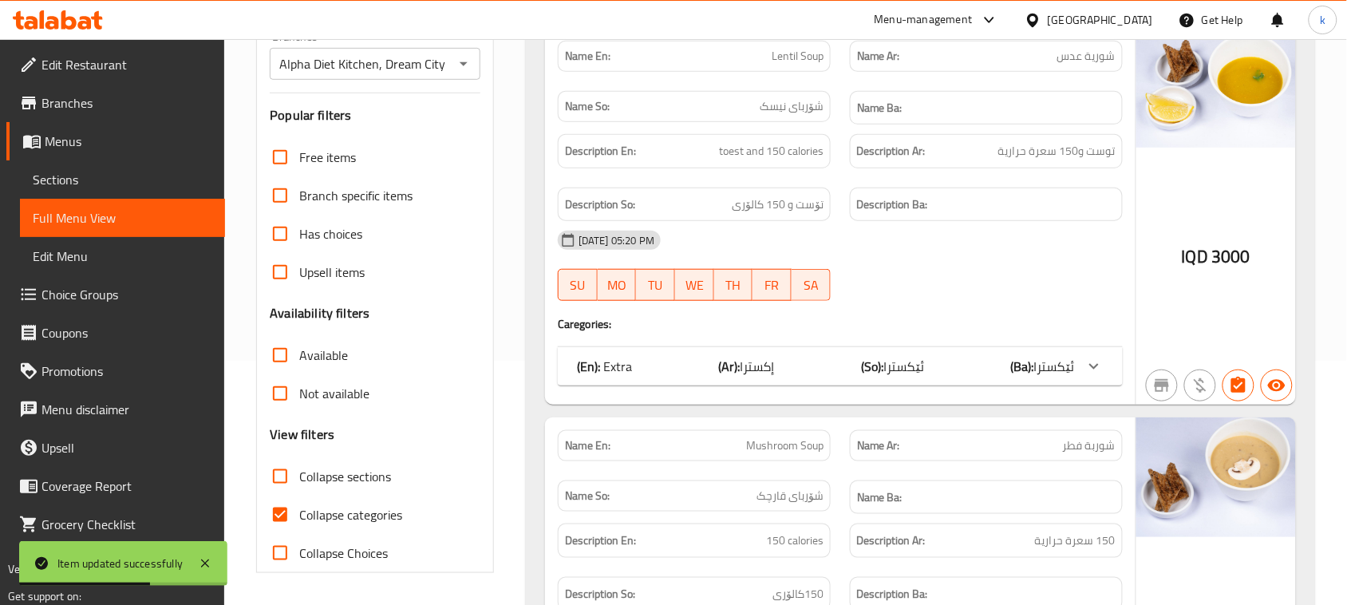
click at [277, 519] on input "Collapse categories" at bounding box center [280, 515] width 38 height 38
checkbox input "false"
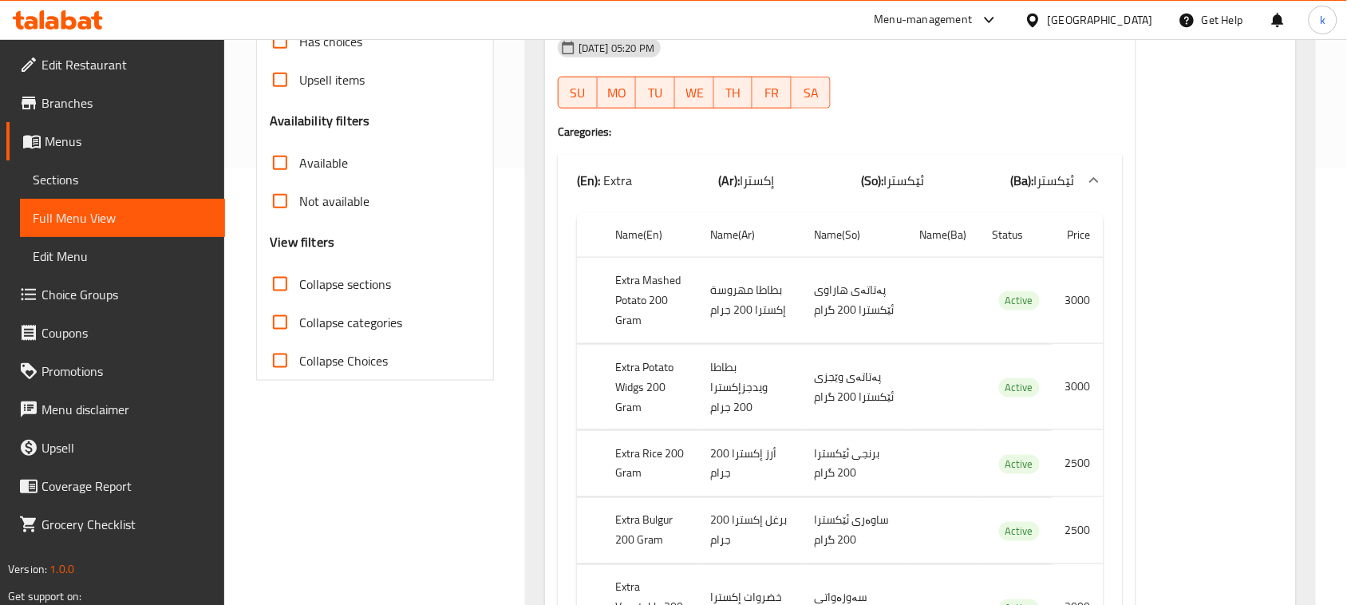
scroll to position [0, 0]
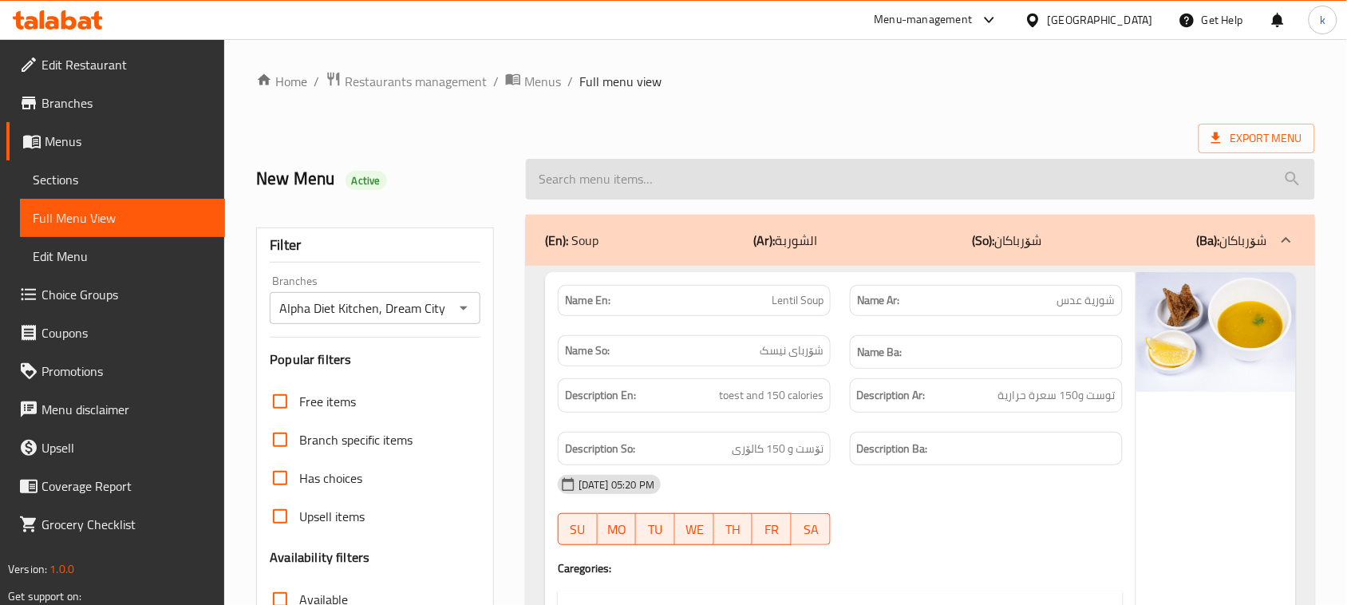
click at [645, 184] on input "search" at bounding box center [920, 179] width 789 height 41
paste input "Dynamite Chicken Burger"
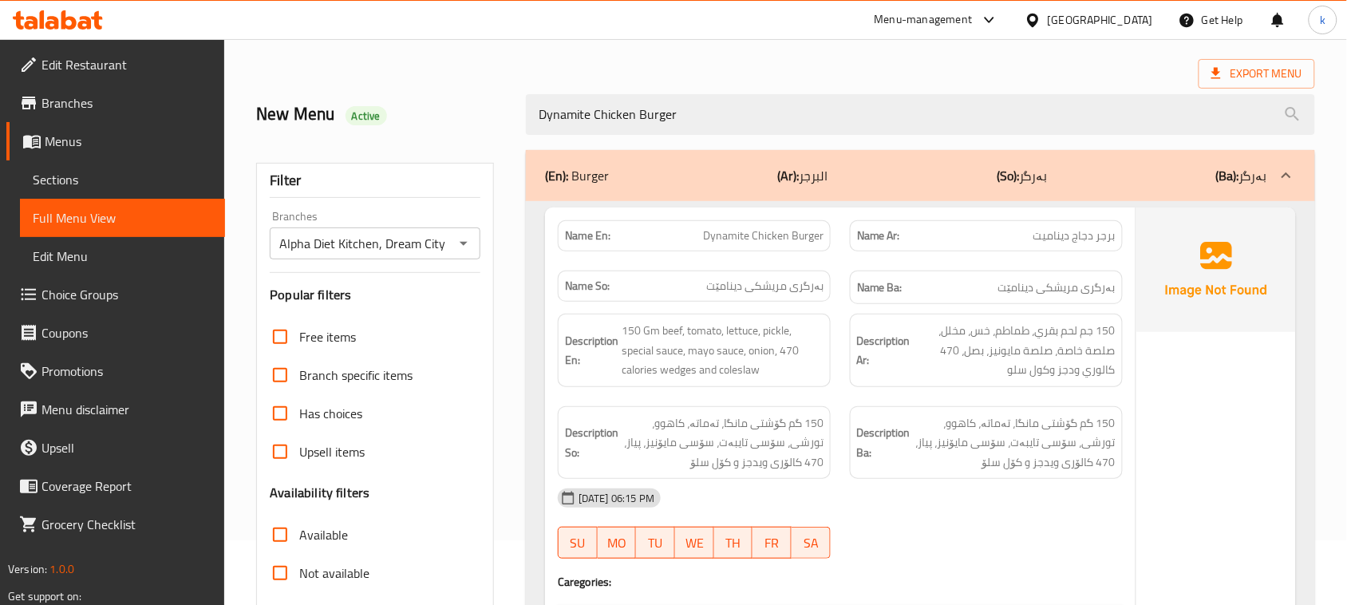
scroll to position [100, 0]
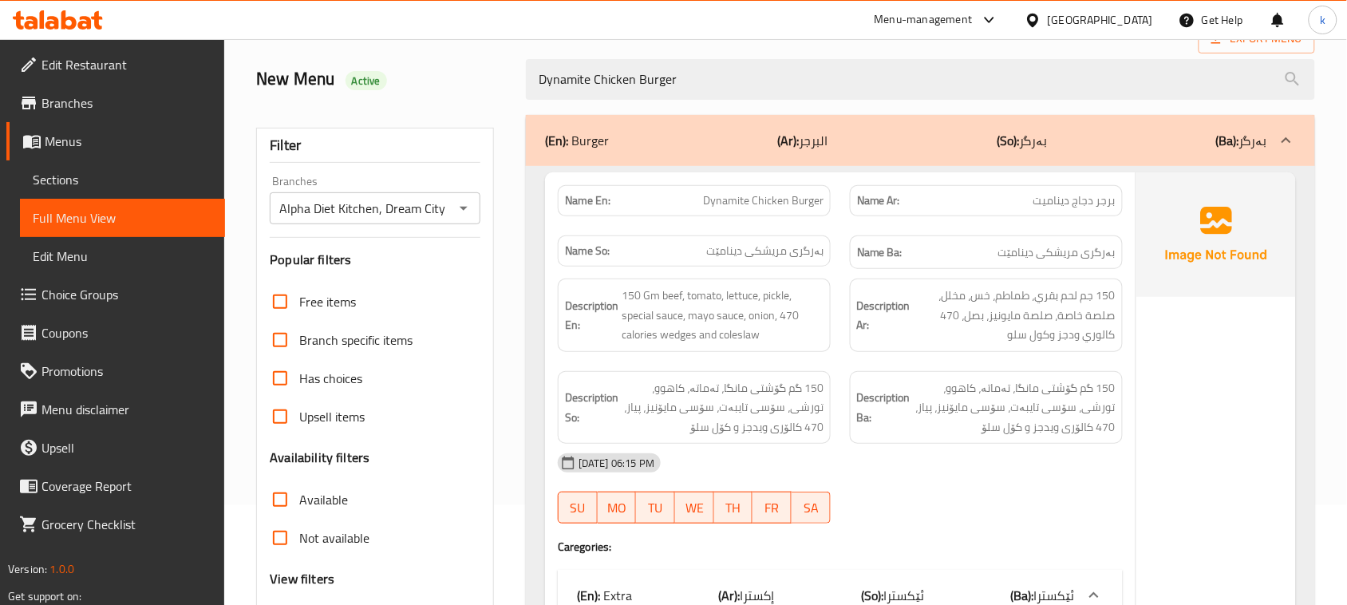
type input "Dynamite Chicken Burger"
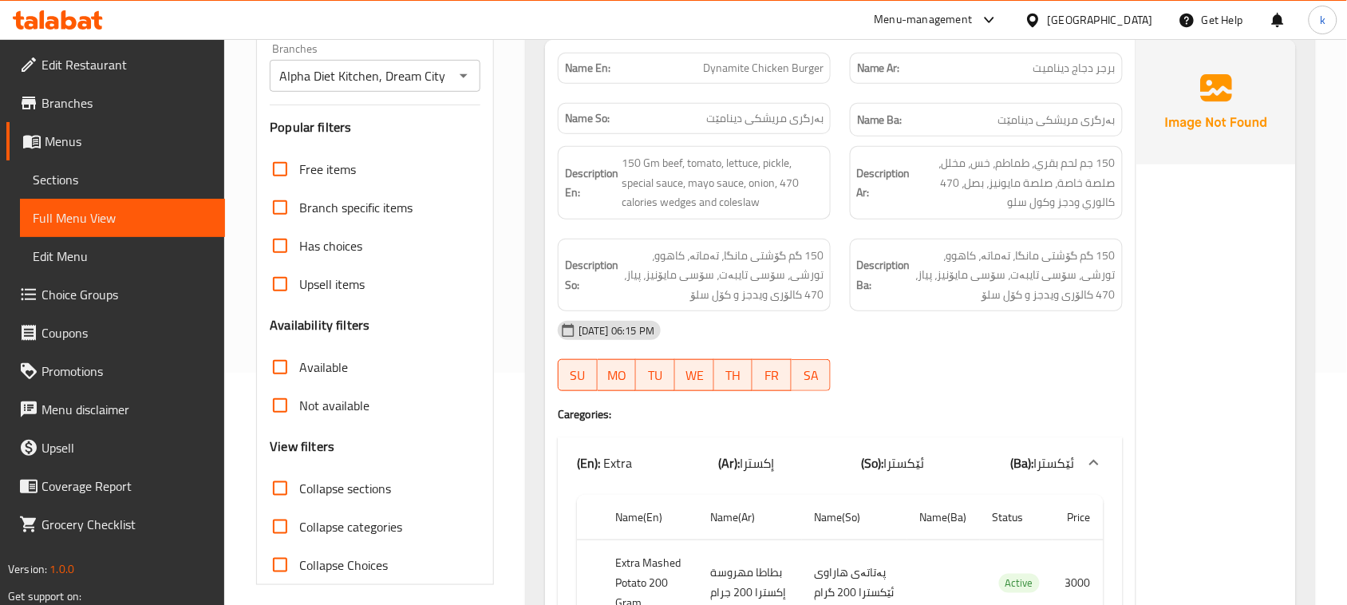
scroll to position [200, 0]
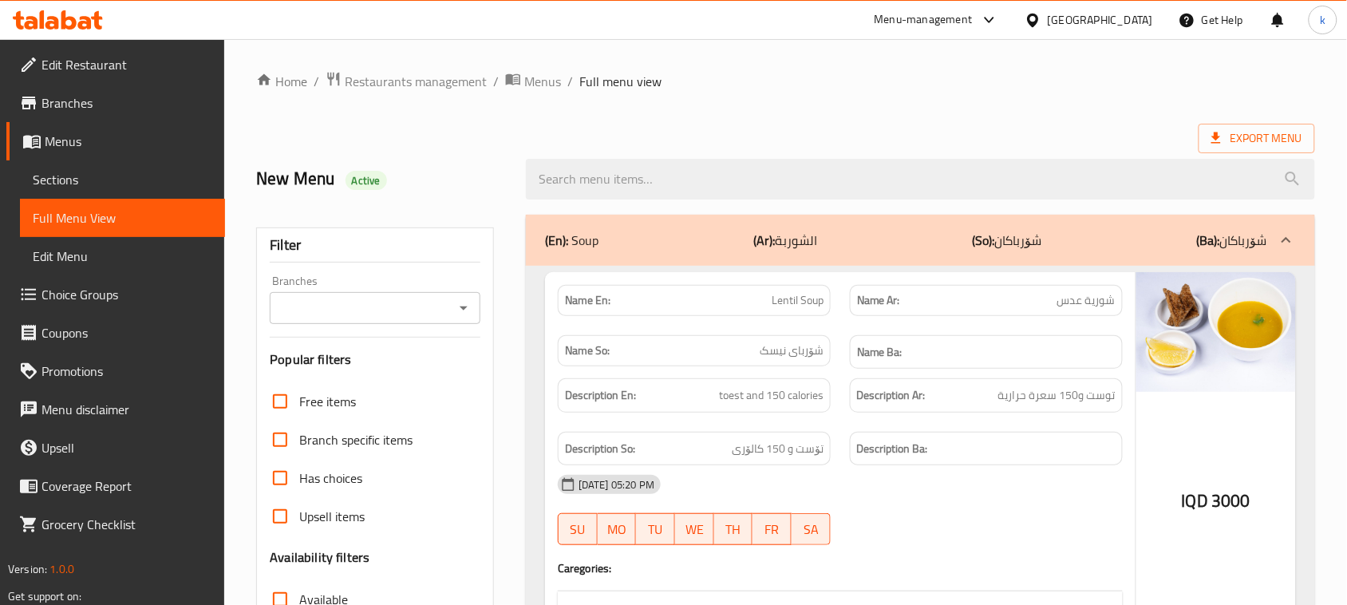
click at [463, 307] on icon "Open" at bounding box center [464, 308] width 8 height 4
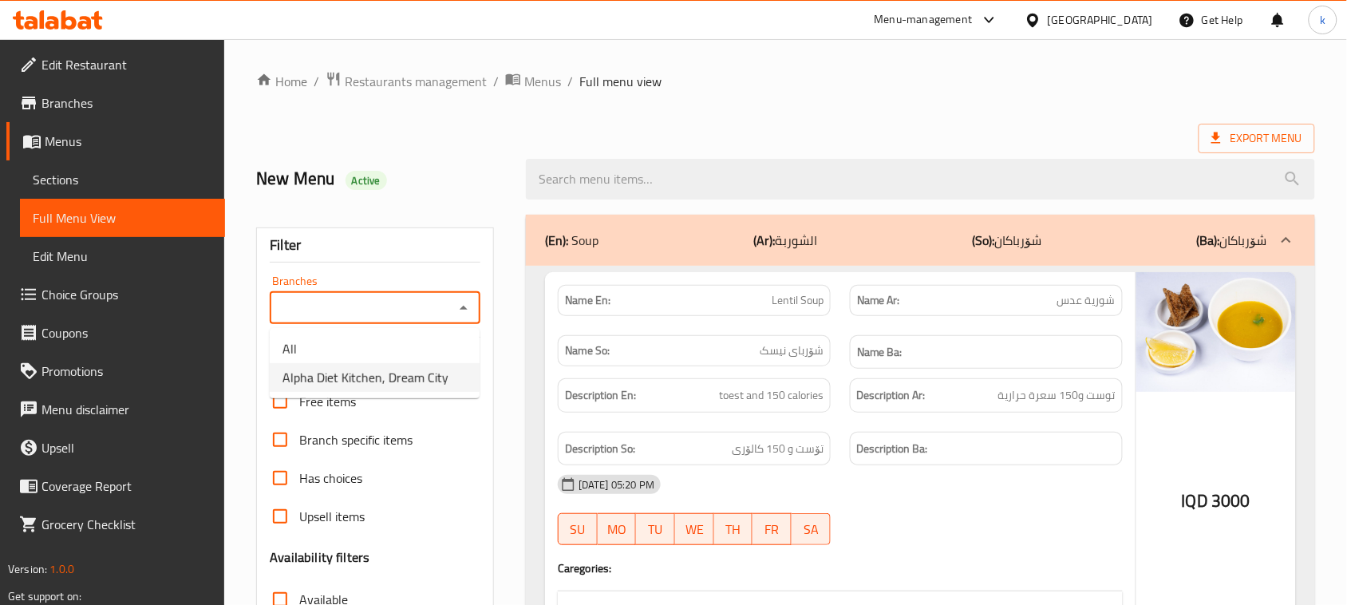
click at [378, 376] on span "Alpha Diet Kitchen, Dream City" at bounding box center [366, 377] width 166 height 19
type input "Alpha Diet Kitchen, Dream City"
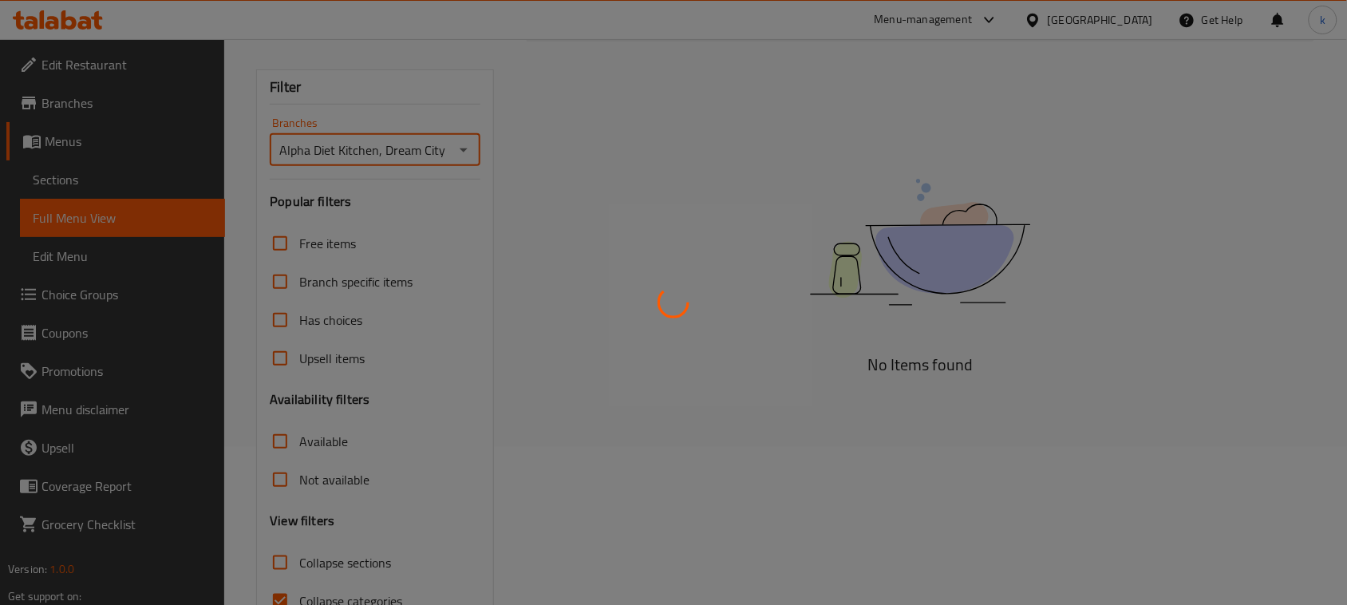
scroll to position [244, 0]
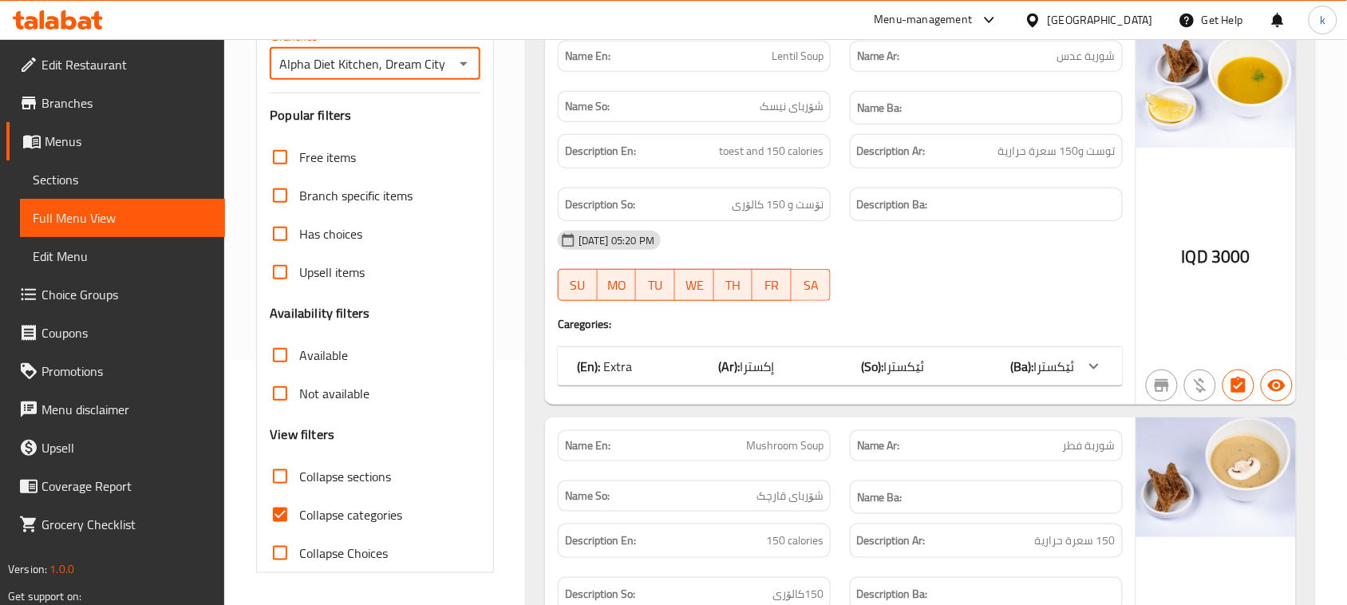
click at [279, 509] on input "Collapse categories" at bounding box center [280, 515] width 38 height 38
checkbox input "false"
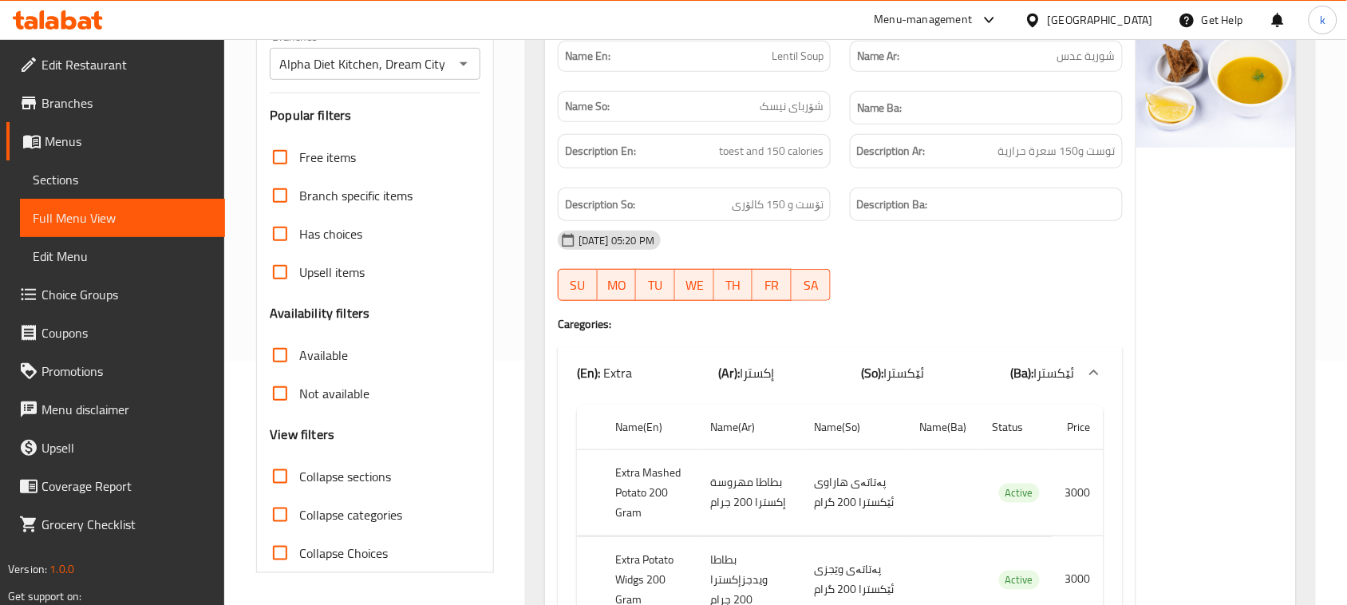
paste input "Dynamite Chicken Burger"
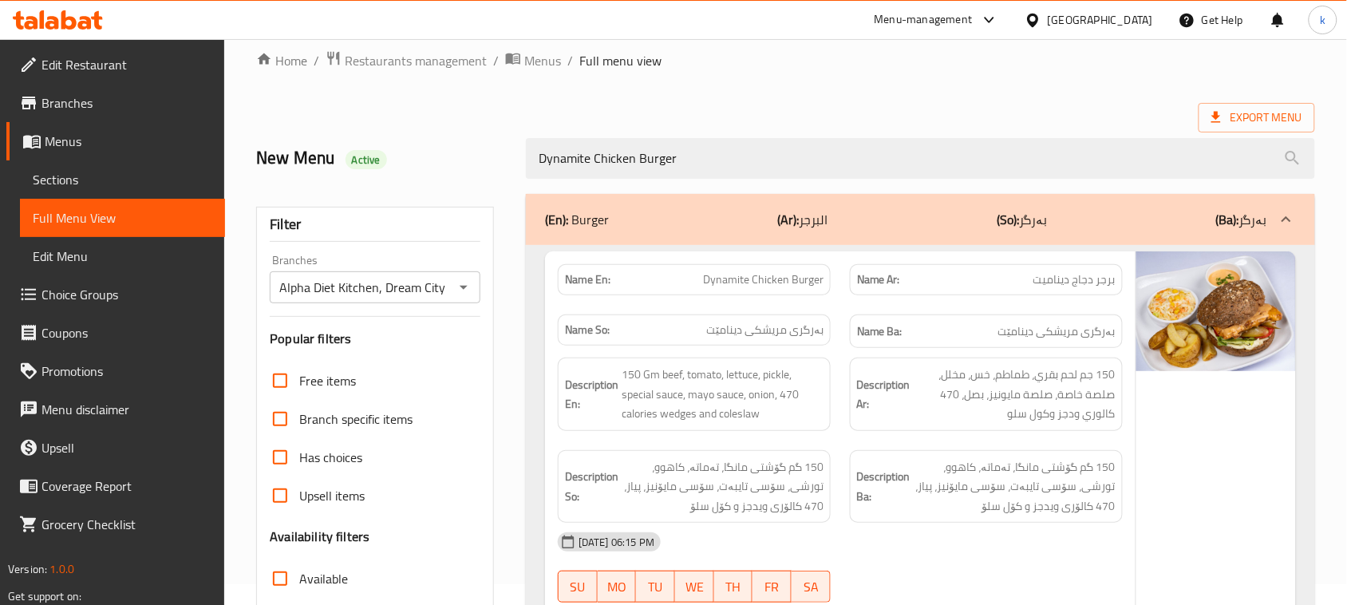
scroll to position [0, 0]
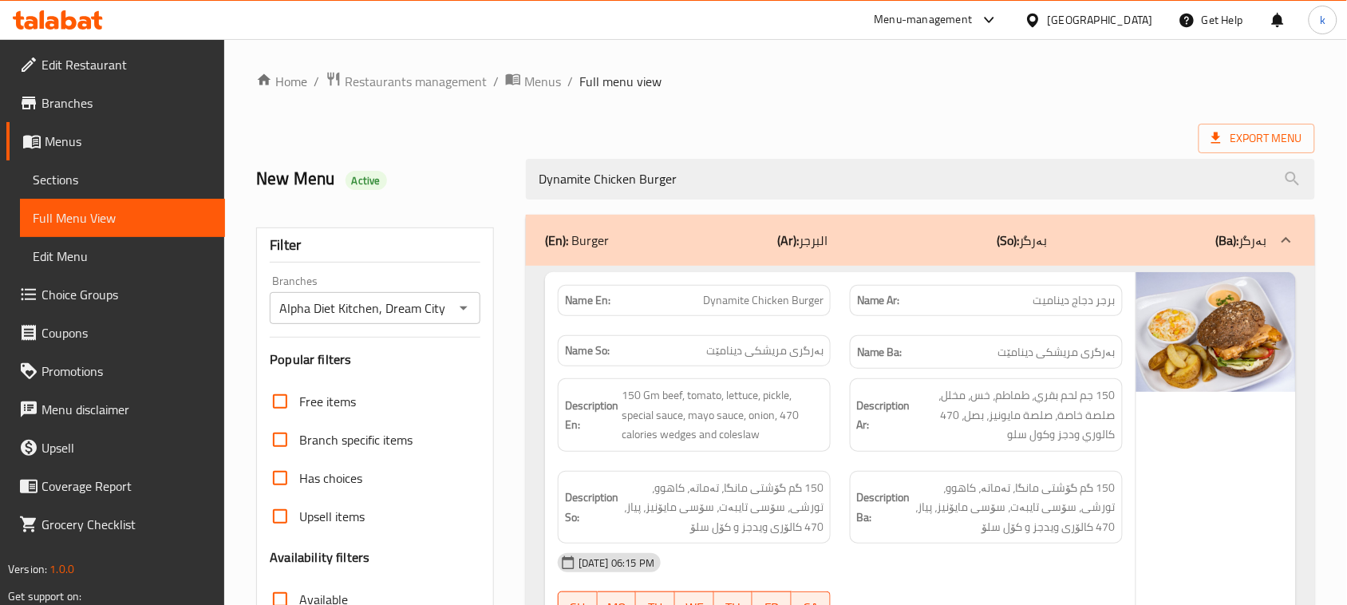
drag, startPoint x: 637, startPoint y: 189, endPoint x: 432, endPoint y: 180, distance: 205.3
click at [408, 177] on div "New Menu Active Dynamite Chicken Burger" at bounding box center [786, 179] width 1078 height 71
paste input "Beef Mushroom"
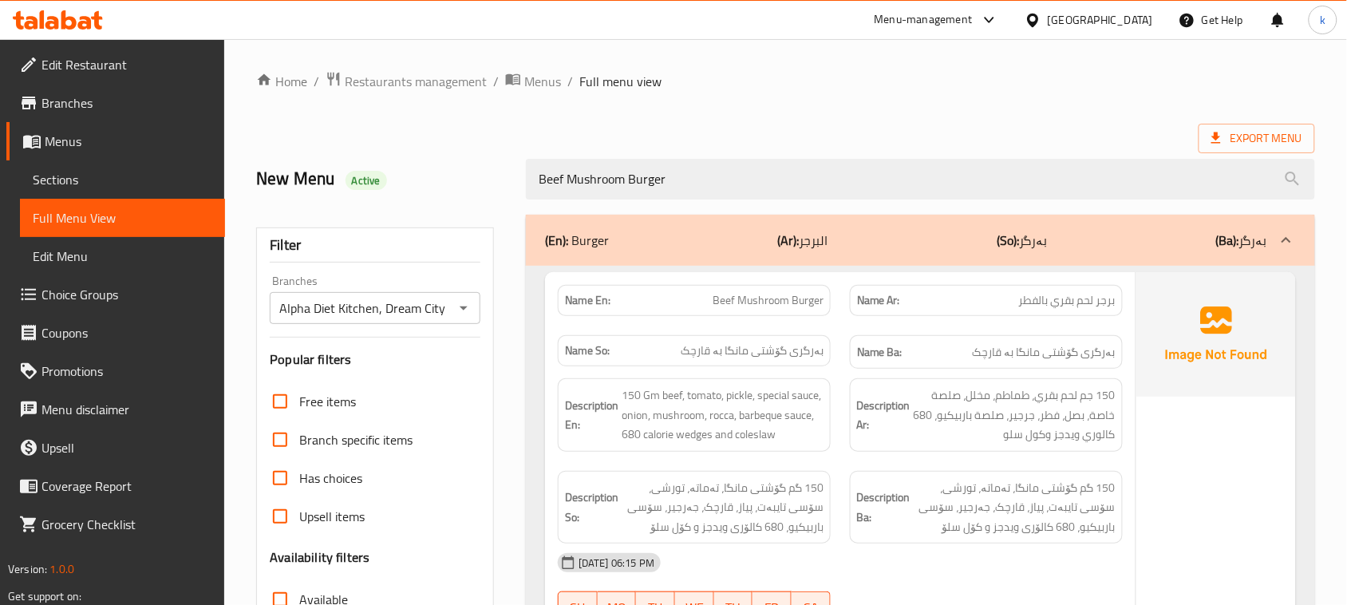
type input "Beef Mushroom Burger"
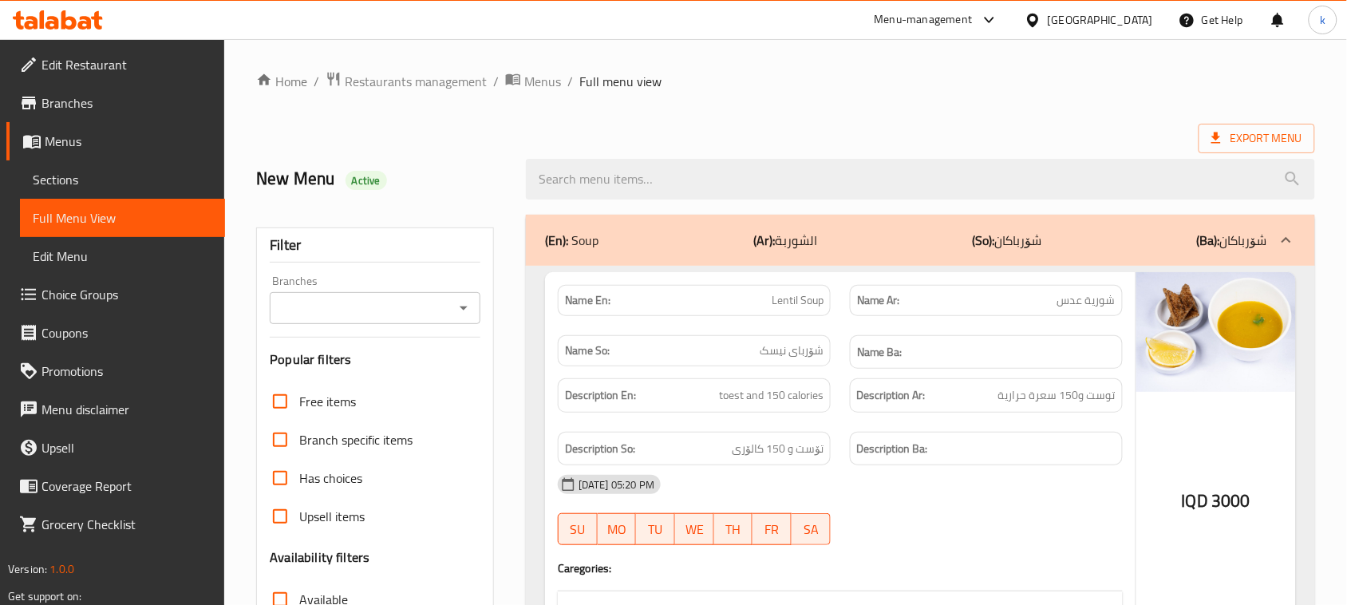
click at [463, 315] on icon "Open" at bounding box center [463, 308] width 19 height 19
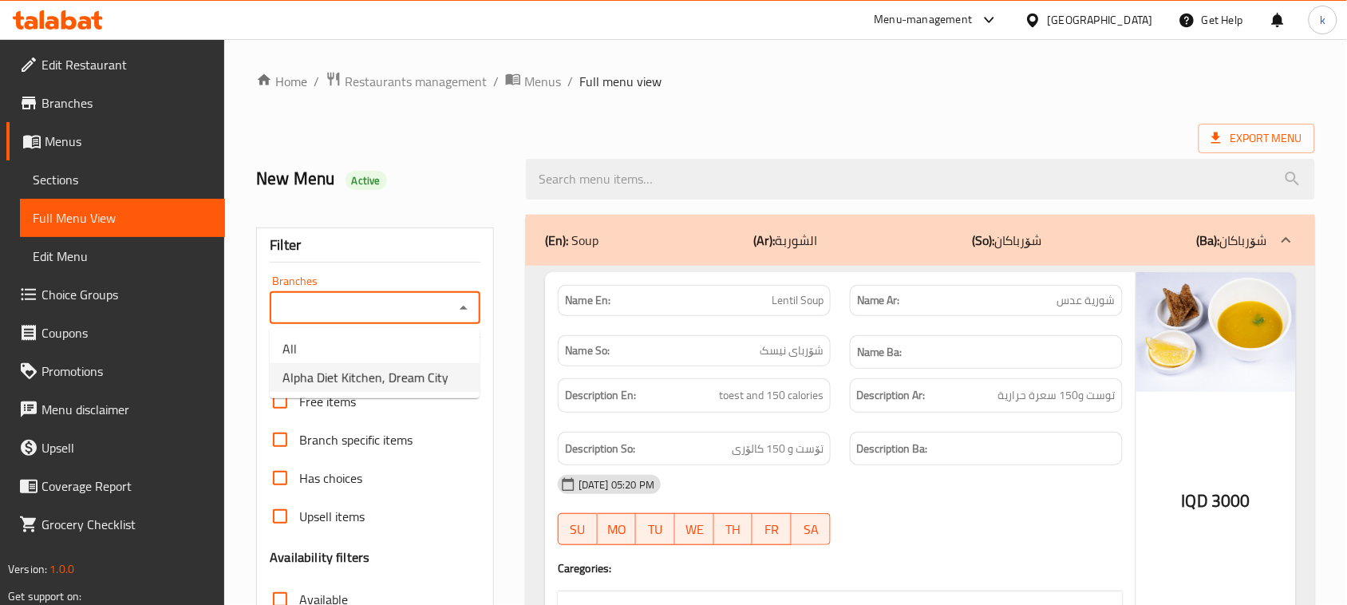
click at [375, 379] on span "Alpha Diet Kitchen, Dream City" at bounding box center [366, 377] width 166 height 19
type input "Alpha Diet Kitchen, Dream City"
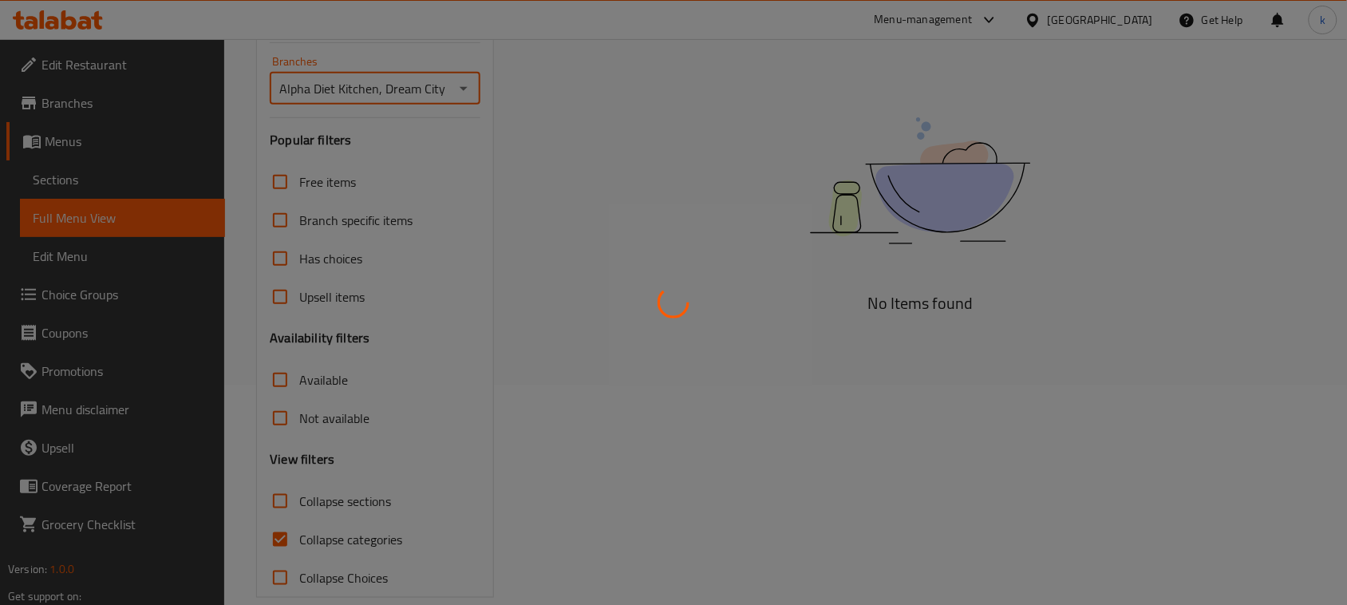
scroll to position [244, 0]
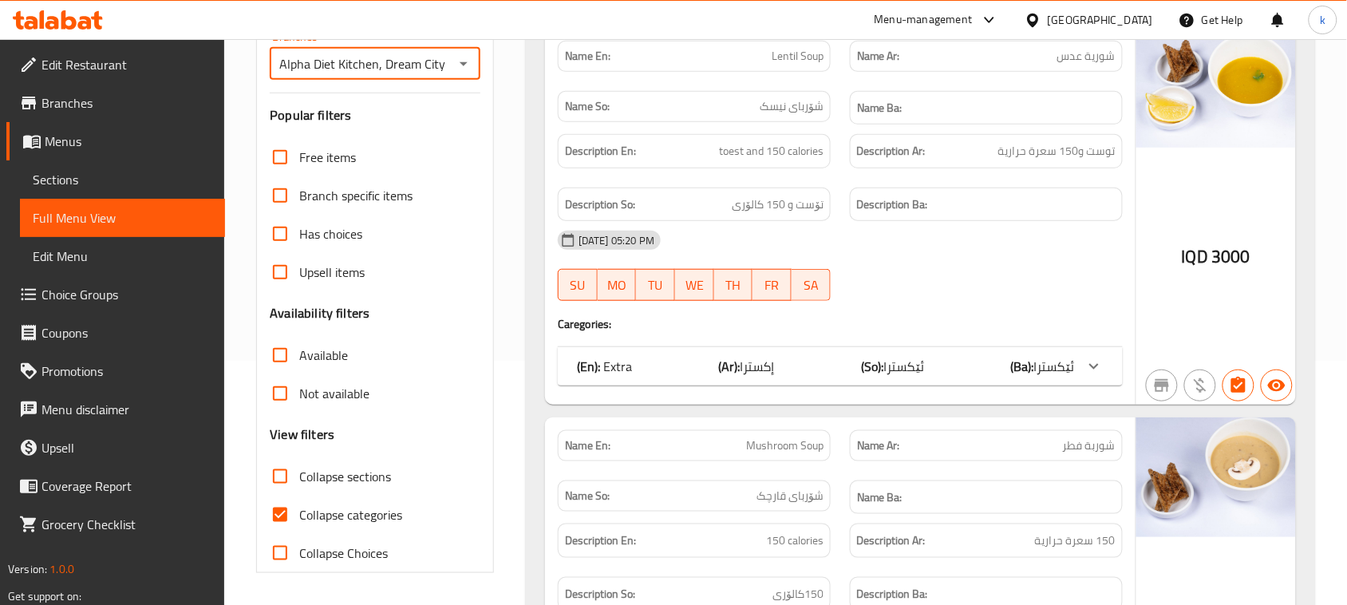
click at [282, 512] on input "Collapse categories" at bounding box center [280, 515] width 38 height 38
checkbox input "false"
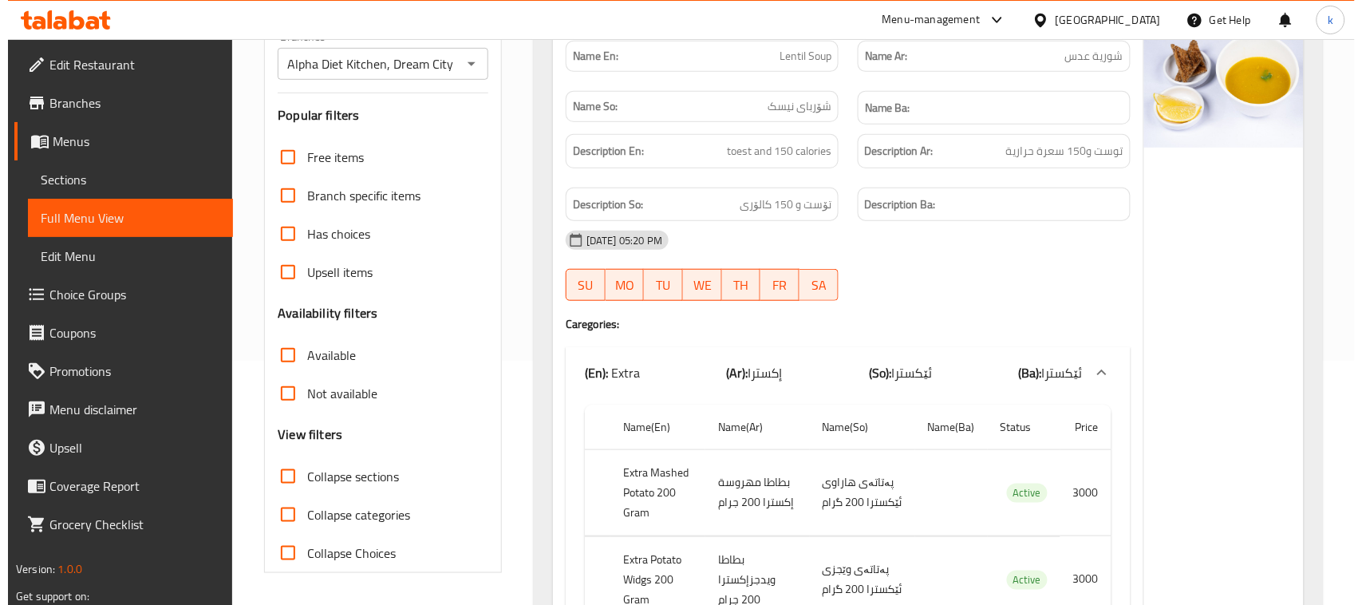
scroll to position [0, 0]
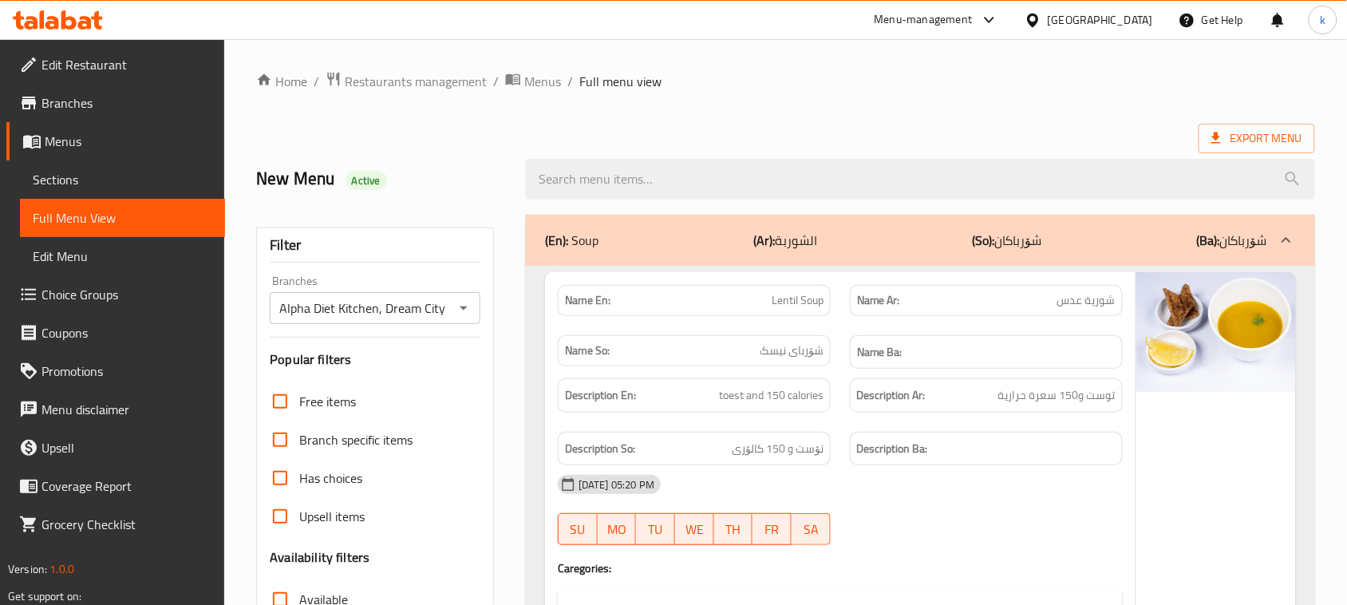
click at [632, 180] on input "search" at bounding box center [920, 179] width 789 height 41
paste input "Beef Mushroom Burger"
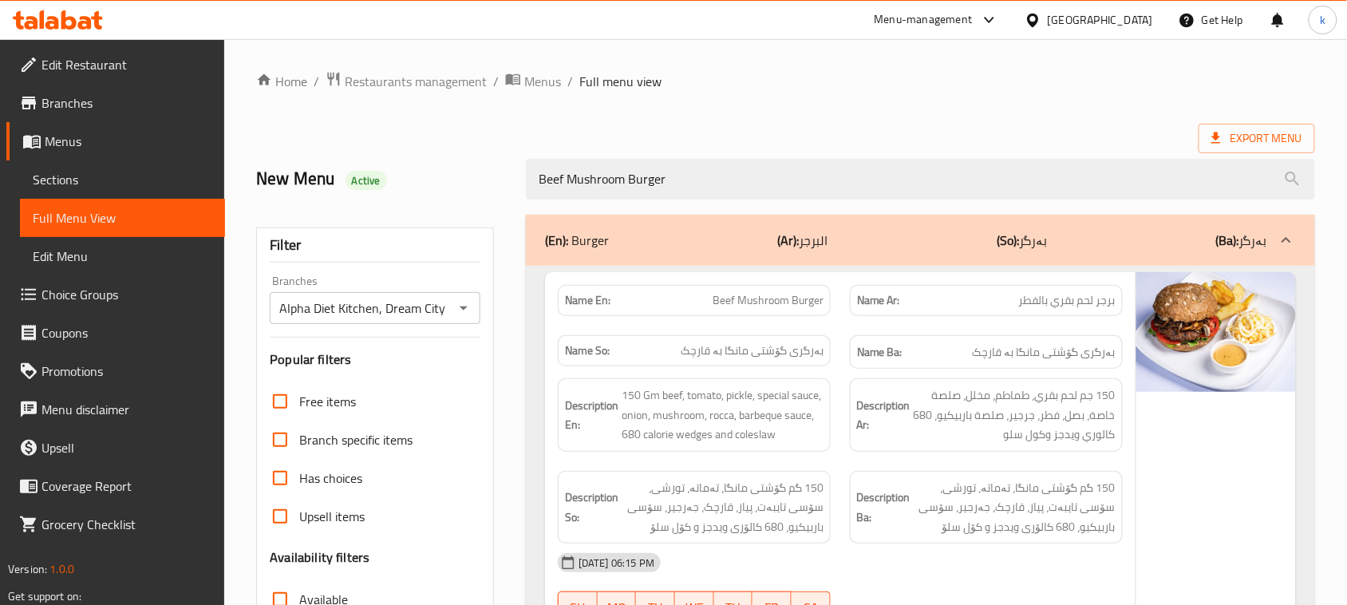
type input "Beef Mushroom Burger"
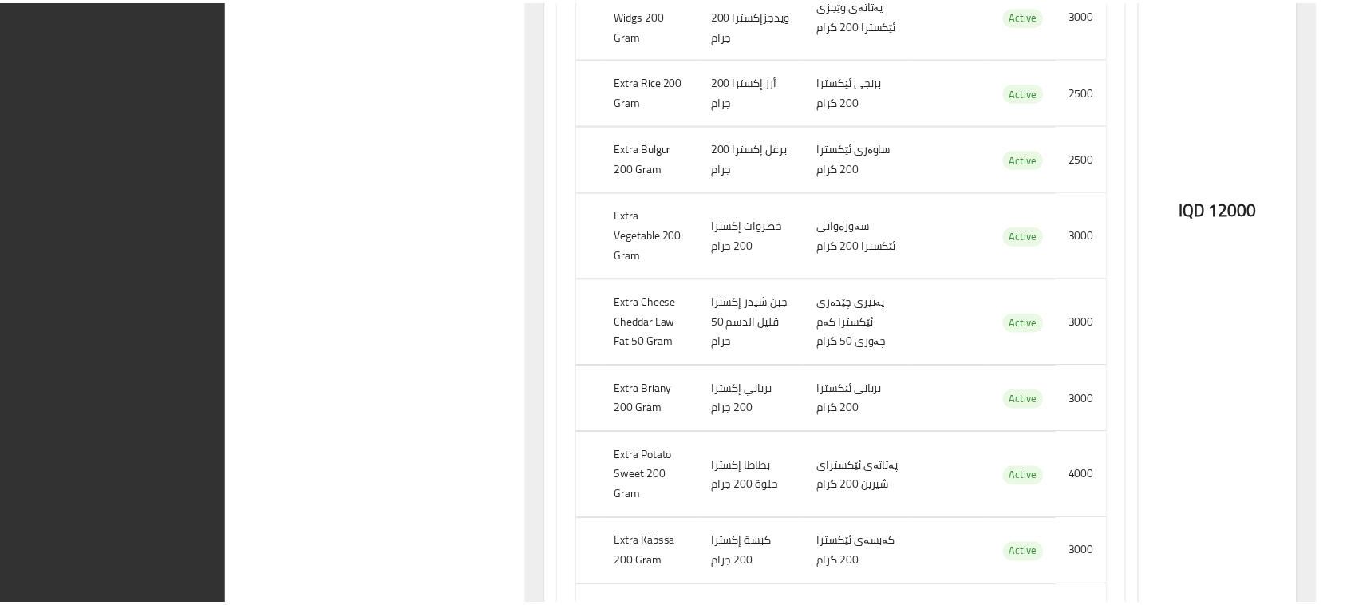
scroll to position [1267, 0]
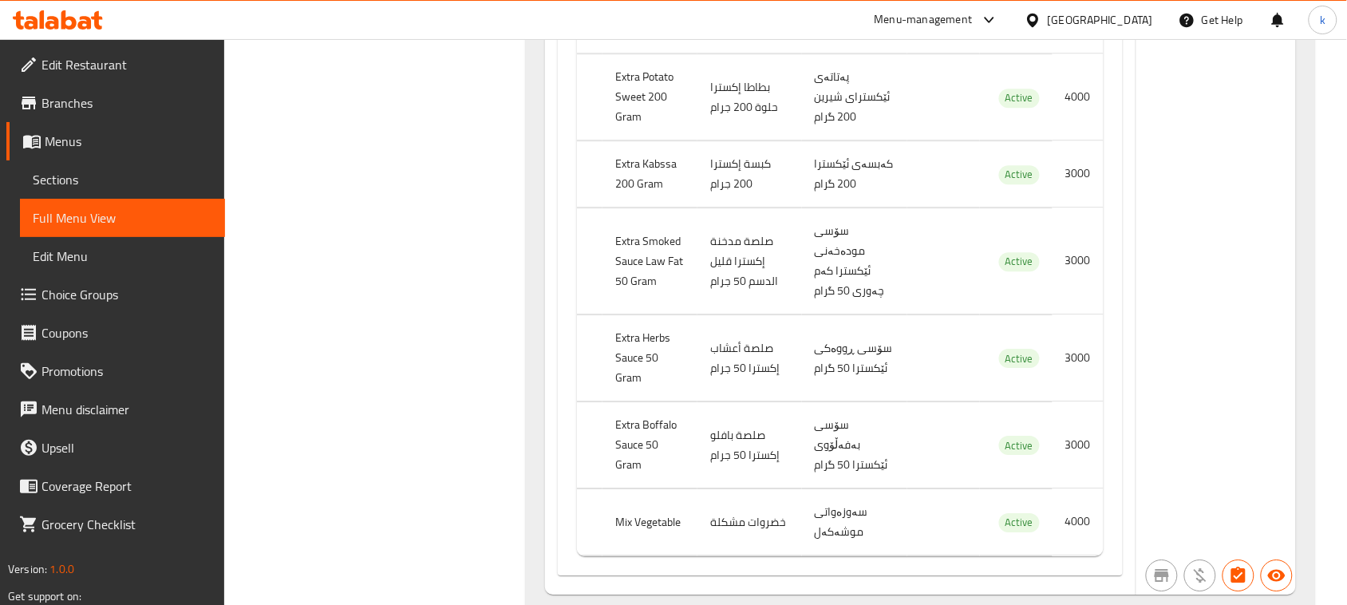
click at [76, 132] on span "Menus" at bounding box center [129, 141] width 168 height 19
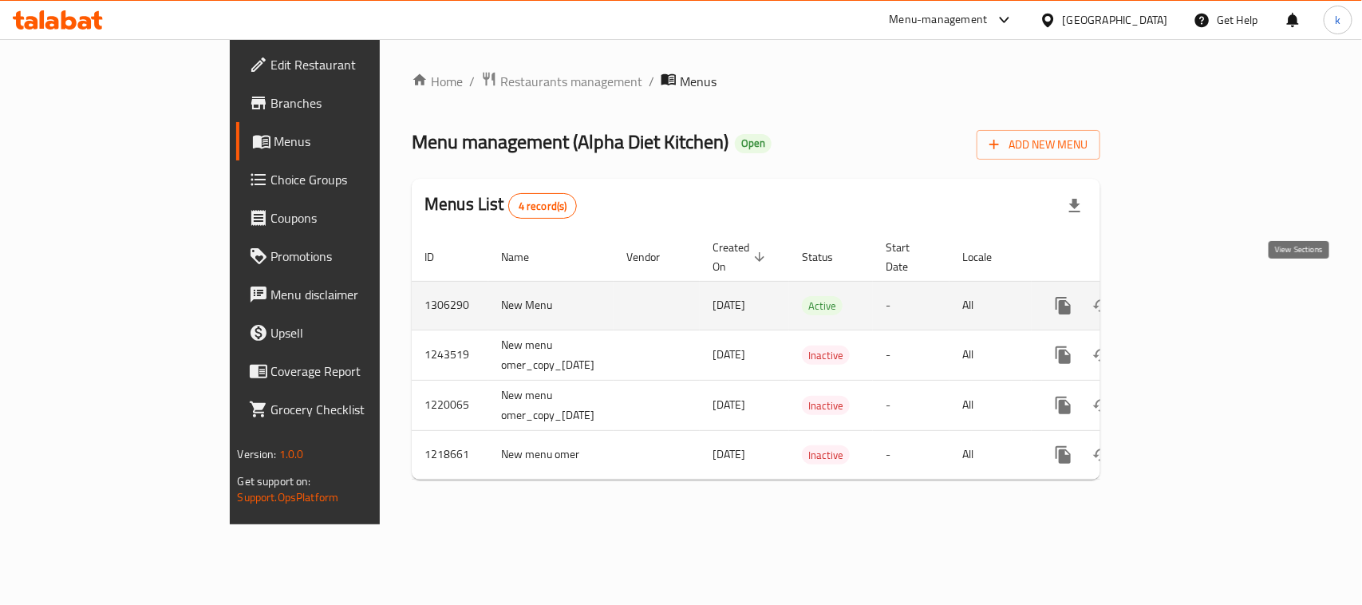
click at [1188, 296] on icon "enhanced table" at bounding box center [1178, 305] width 19 height 19
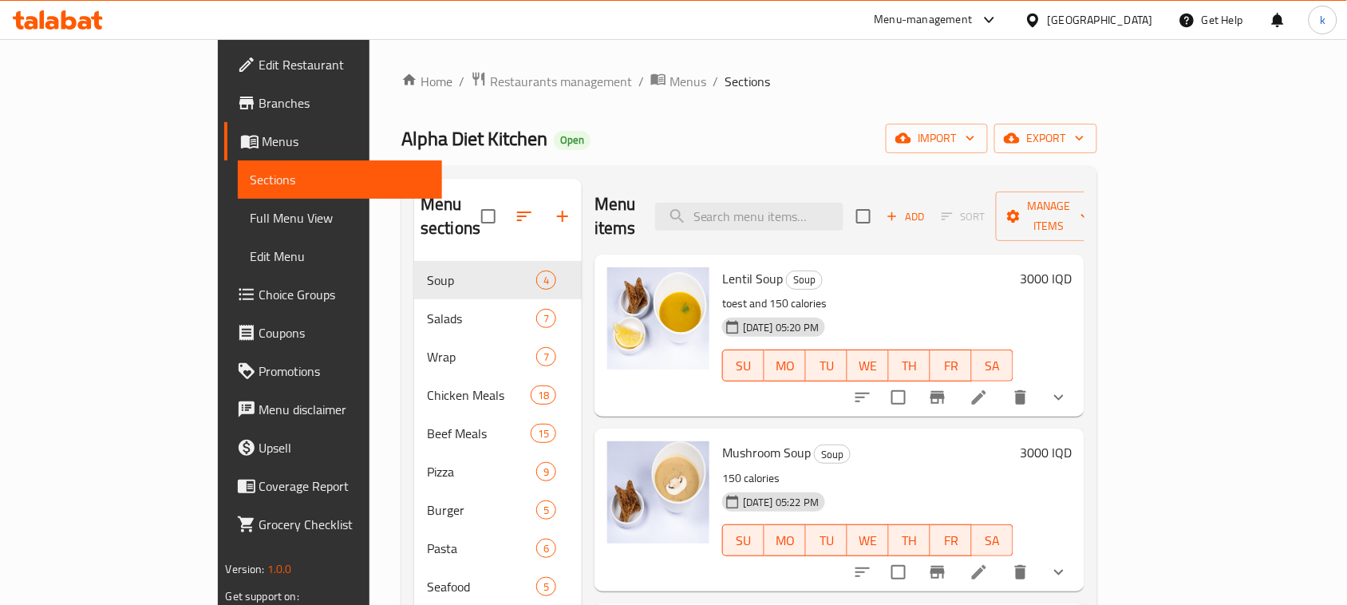
click at [46, 28] on icon at bounding box center [52, 23] width 14 height 14
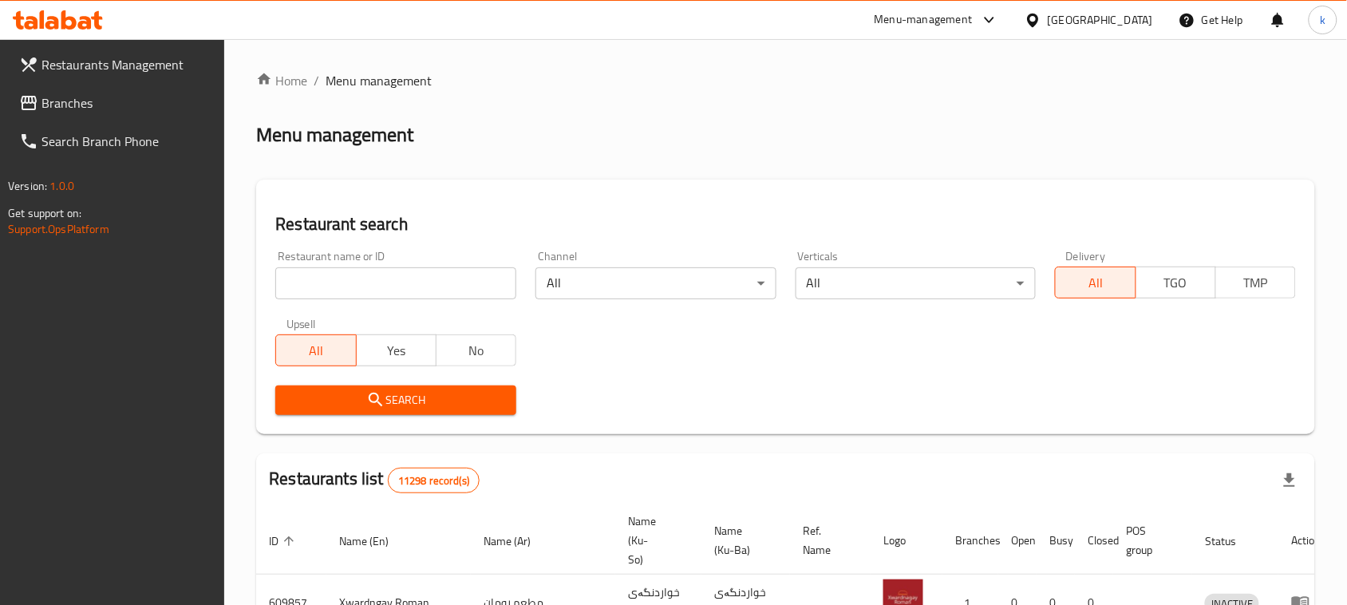
click at [68, 97] on span "Branches" at bounding box center [127, 102] width 171 height 19
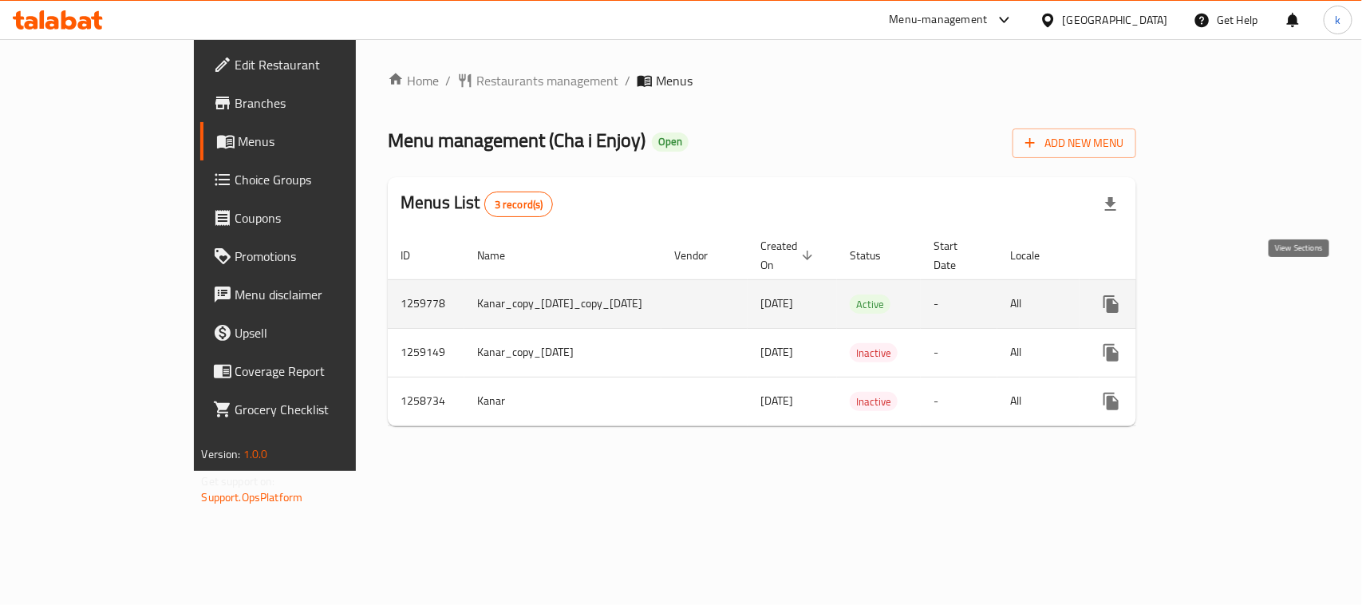
click at [1234, 297] on icon "enhanced table" at bounding box center [1227, 304] width 14 height 14
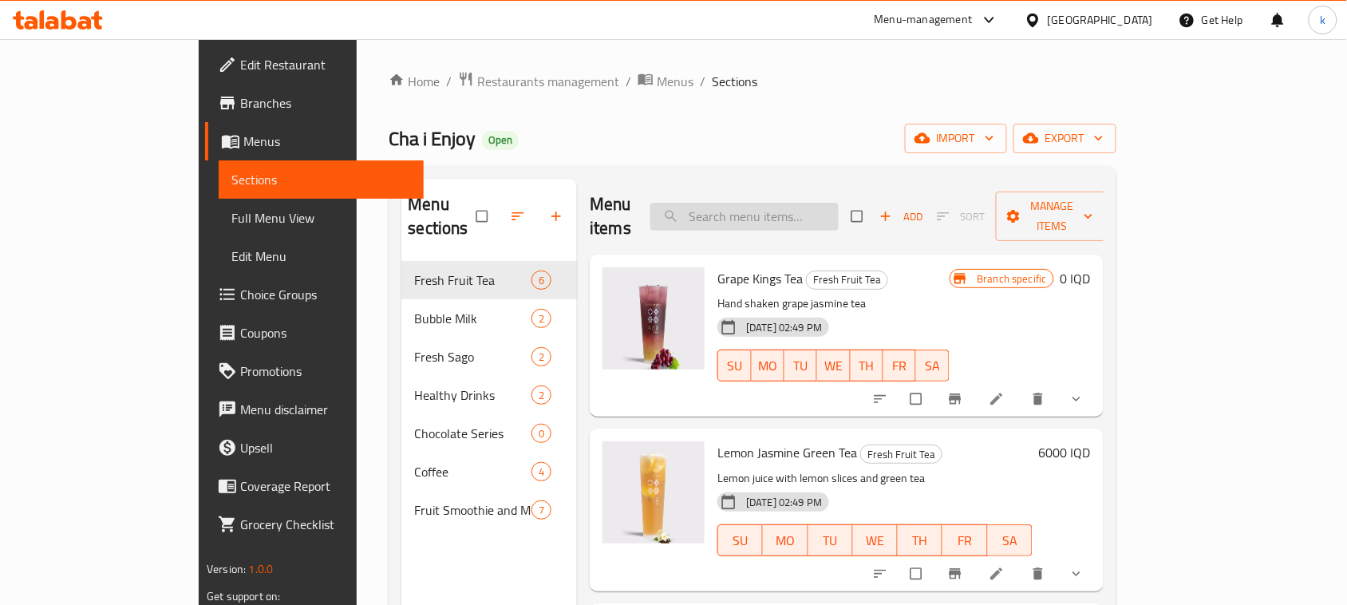
click at [787, 204] on input "search" at bounding box center [744, 217] width 188 height 28
paste input "Chocolate Latte"
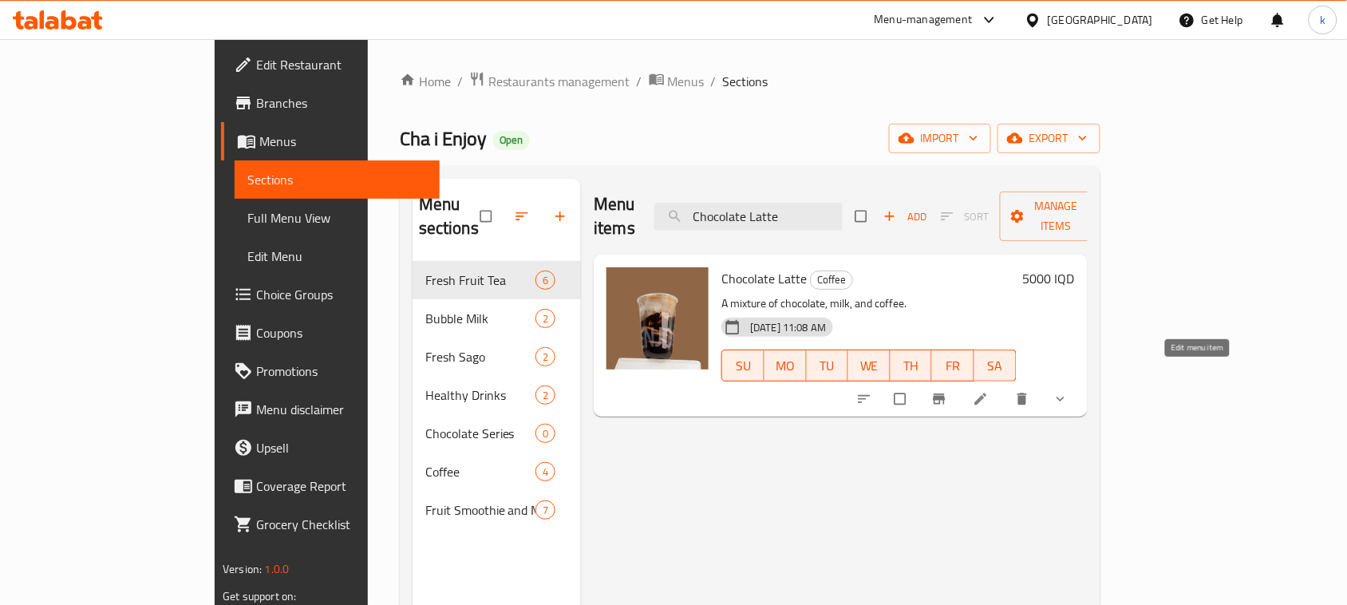
type input "Chocolate Latte"
click at [989, 391] on icon at bounding box center [981, 399] width 16 height 16
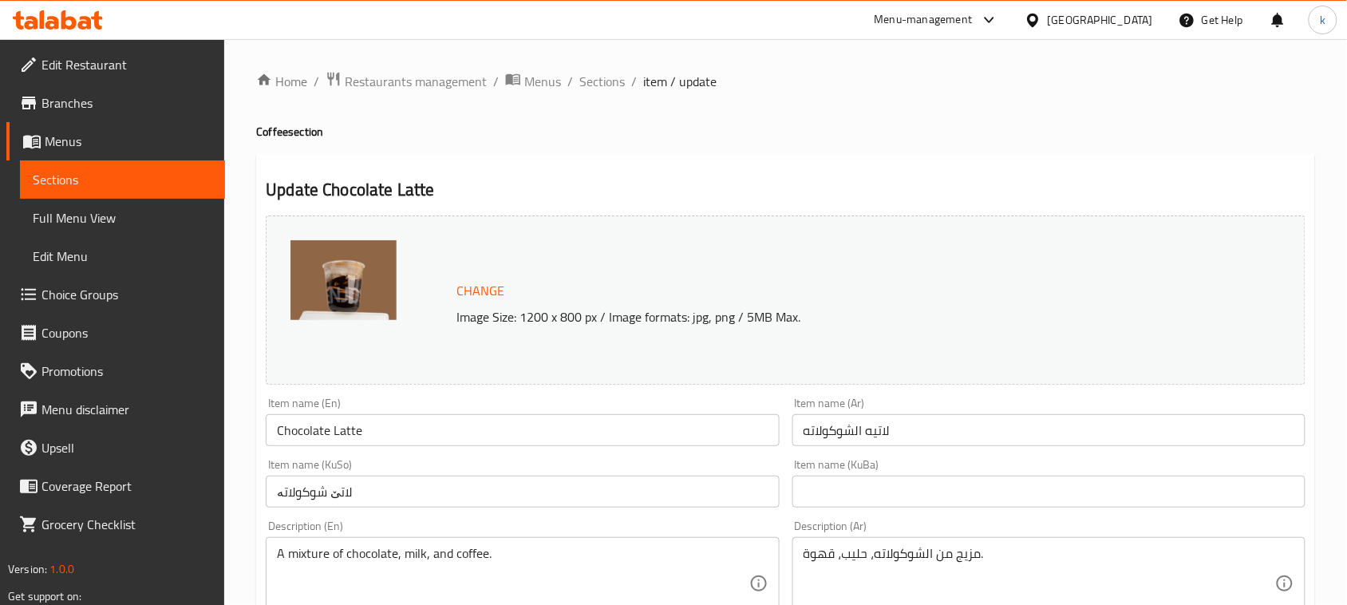
scroll to position [100, 0]
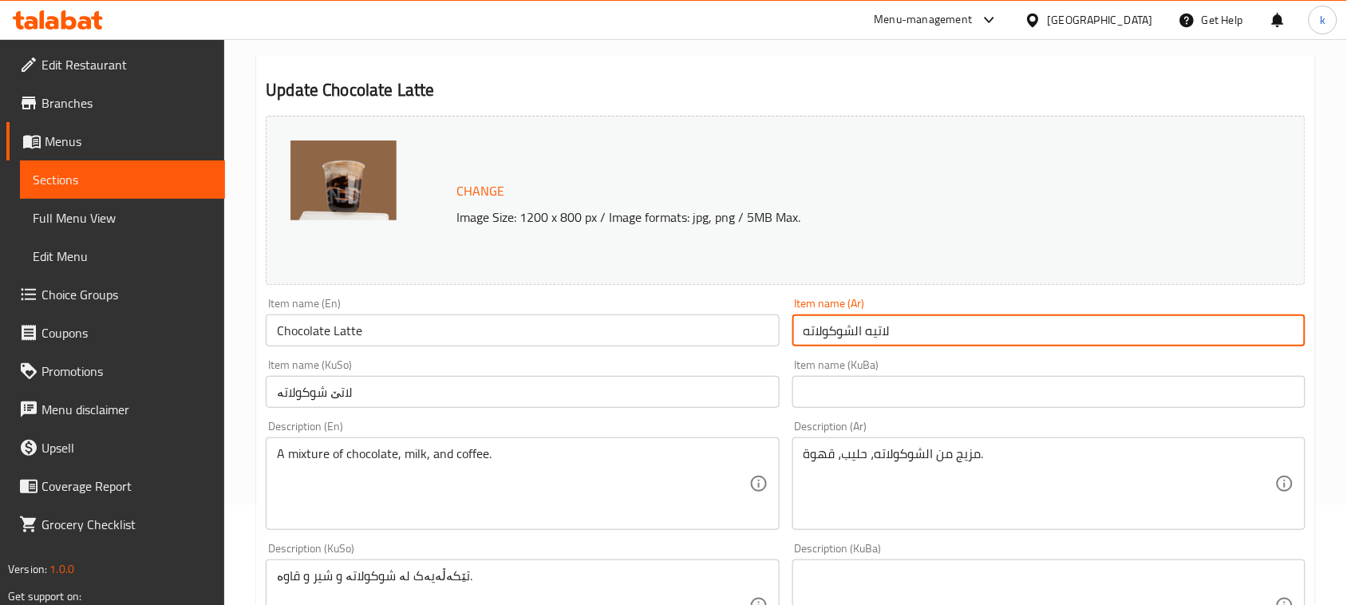
click at [942, 326] on input "لاتيه الشوكولاته" at bounding box center [1049, 330] width 513 height 32
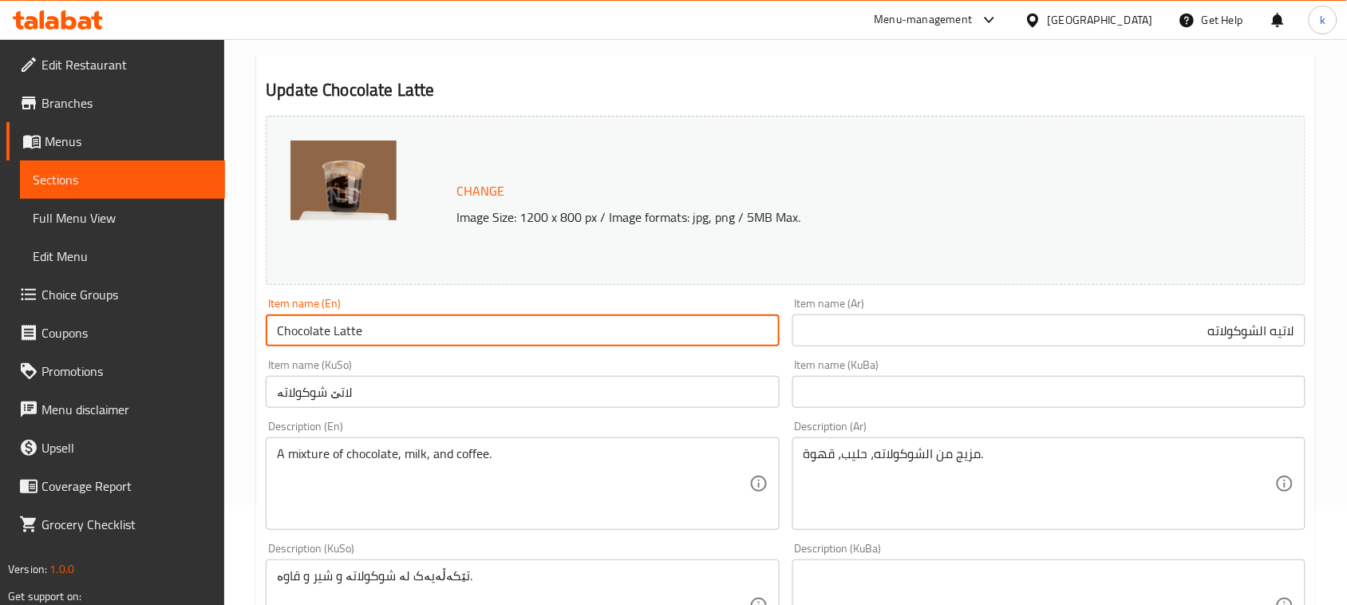
drag, startPoint x: 382, startPoint y: 324, endPoint x: 260, endPoint y: 328, distance: 121.4
click at [260, 328] on div "Item name (En) Chocolate Latte Item name (En)" at bounding box center [522, 321] width 526 height 61
click at [1259, 334] on input "لاتيه الشوكولاته" at bounding box center [1049, 330] width 513 height 32
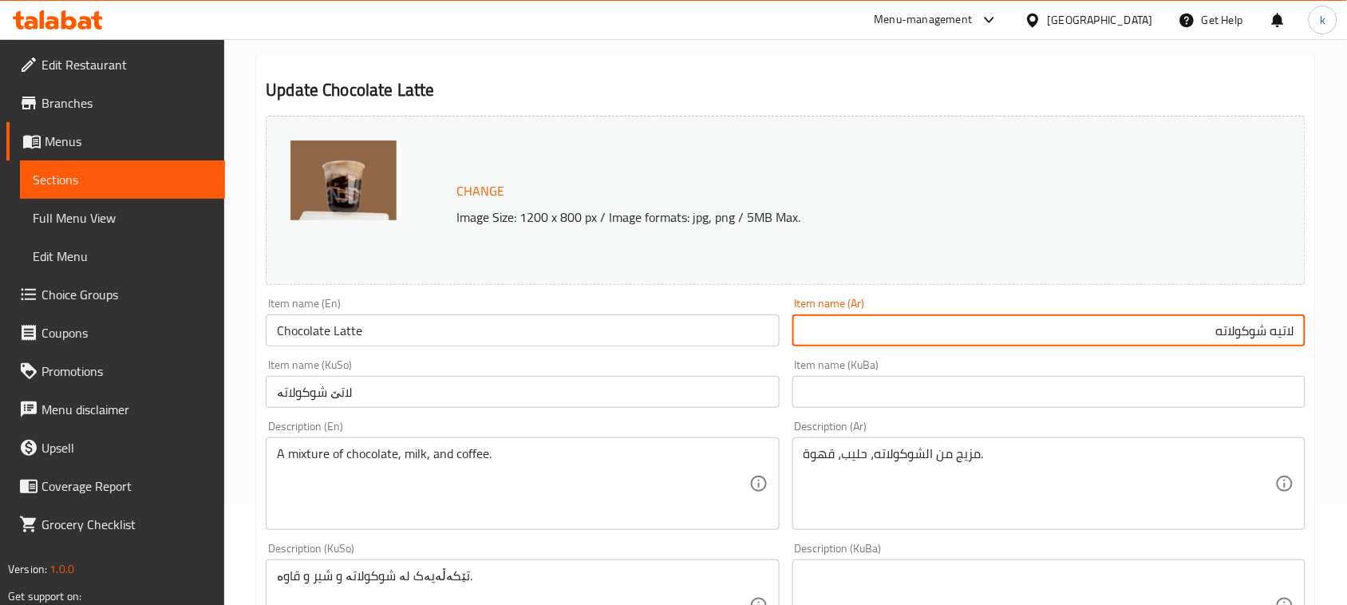
type input "لاتيه شوكولاته"
click at [531, 401] on input "لاتێ شوکولاتە" at bounding box center [522, 392] width 513 height 32
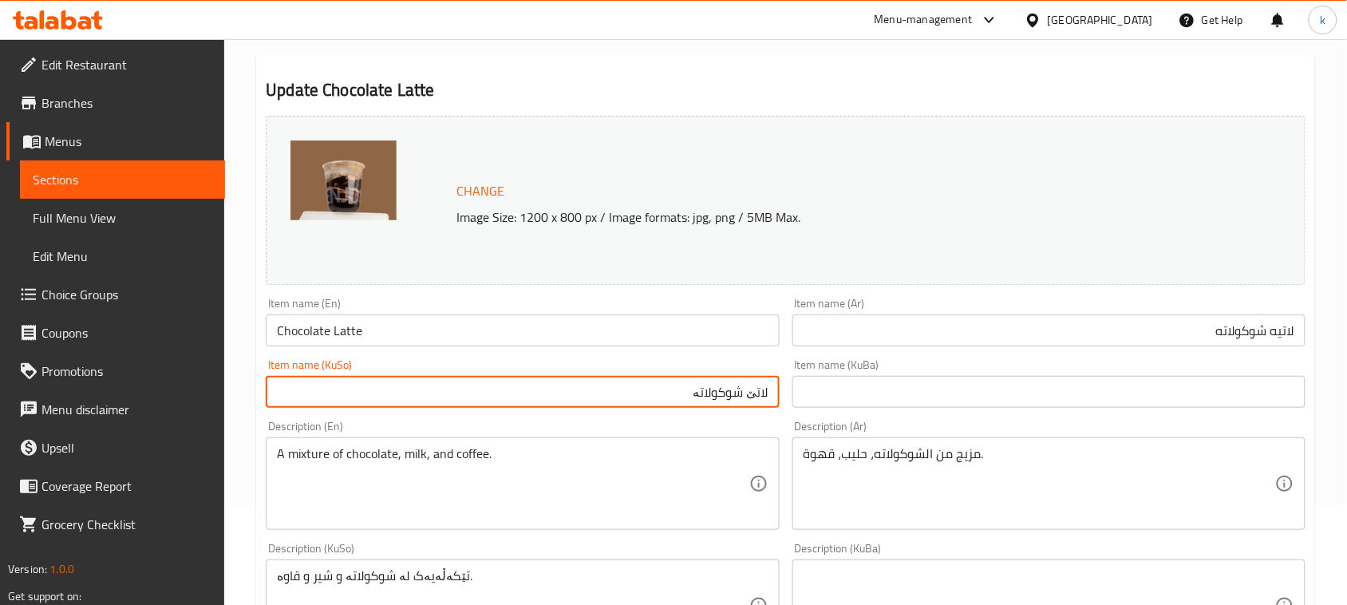
drag, startPoint x: 750, startPoint y: 393, endPoint x: 791, endPoint y: 413, distance: 45.7
click at [760, 393] on input "لاتێ شوکولاتە" at bounding box center [522, 392] width 513 height 32
click at [728, 392] on input "لاتێ شوکولاتە" at bounding box center [522, 392] width 513 height 32
click at [743, 395] on input "لاتێ شوکولاتە" at bounding box center [522, 392] width 513 height 32
click at [752, 397] on input "لاتێ چوکولاتە" at bounding box center [522, 392] width 513 height 32
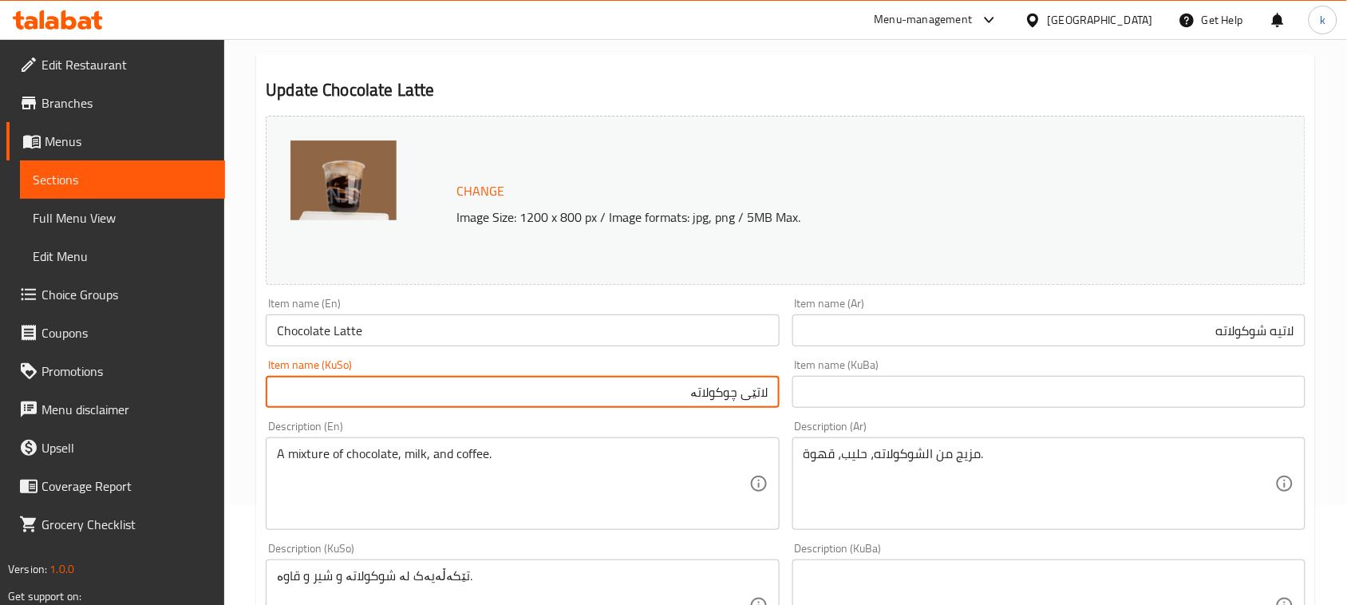
type input "لاتێی چوکولاتە"
click at [1283, 328] on input "لاتيه شوكولاته" at bounding box center [1049, 330] width 513 height 32
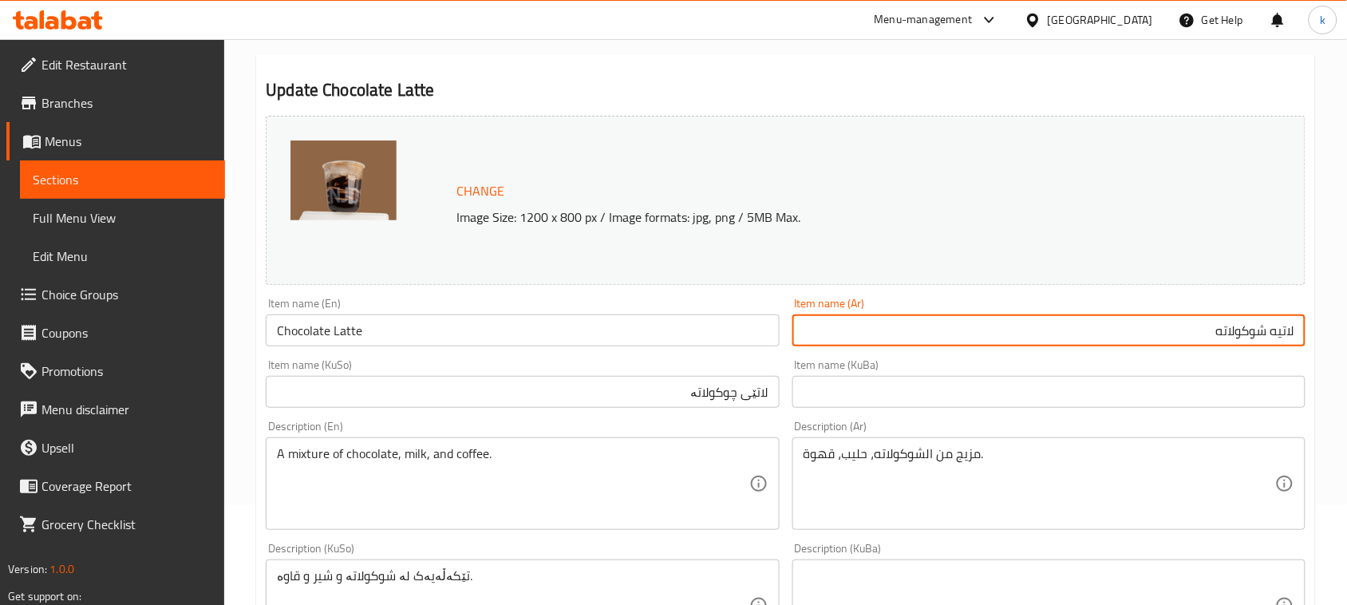
click at [1283, 328] on input "لاتيه شوكولاته" at bounding box center [1049, 330] width 513 height 32
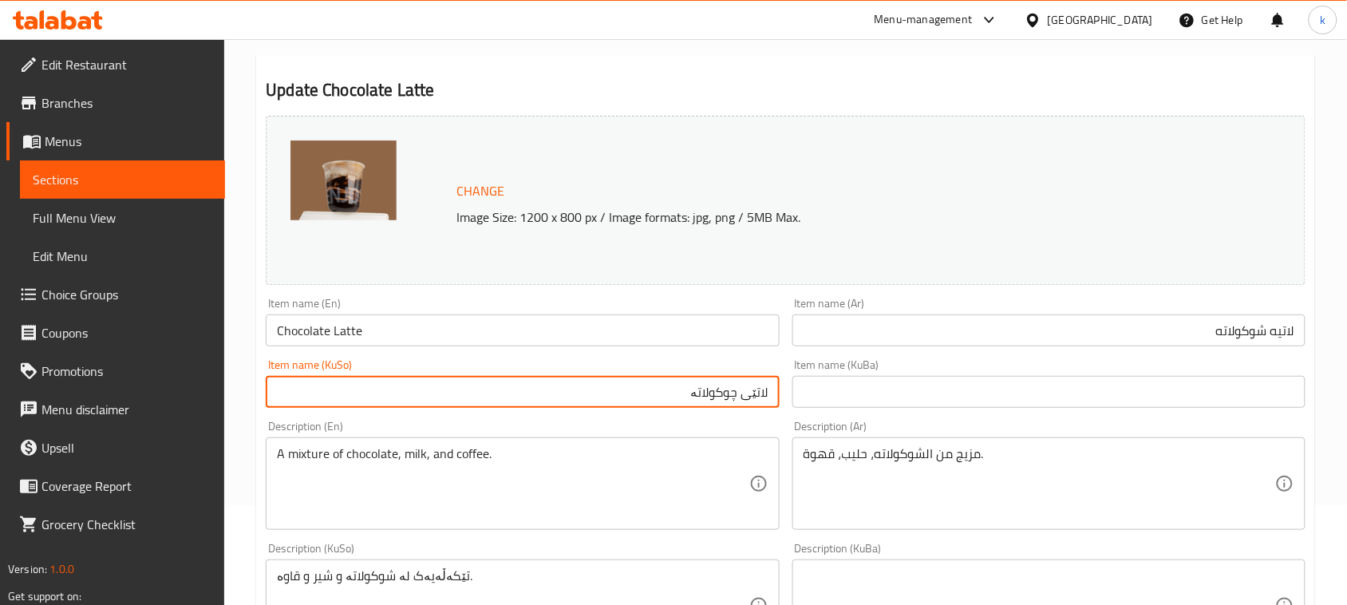
drag, startPoint x: 676, startPoint y: 395, endPoint x: 796, endPoint y: 404, distance: 120.0
click at [796, 404] on div "Change Image Size: 1200 x 800 px / Image formats: jpg, png / 5MB Max. Item name…" at bounding box center [785, 556] width 1053 height 895
click at [947, 389] on input "text" at bounding box center [1049, 392] width 513 height 32
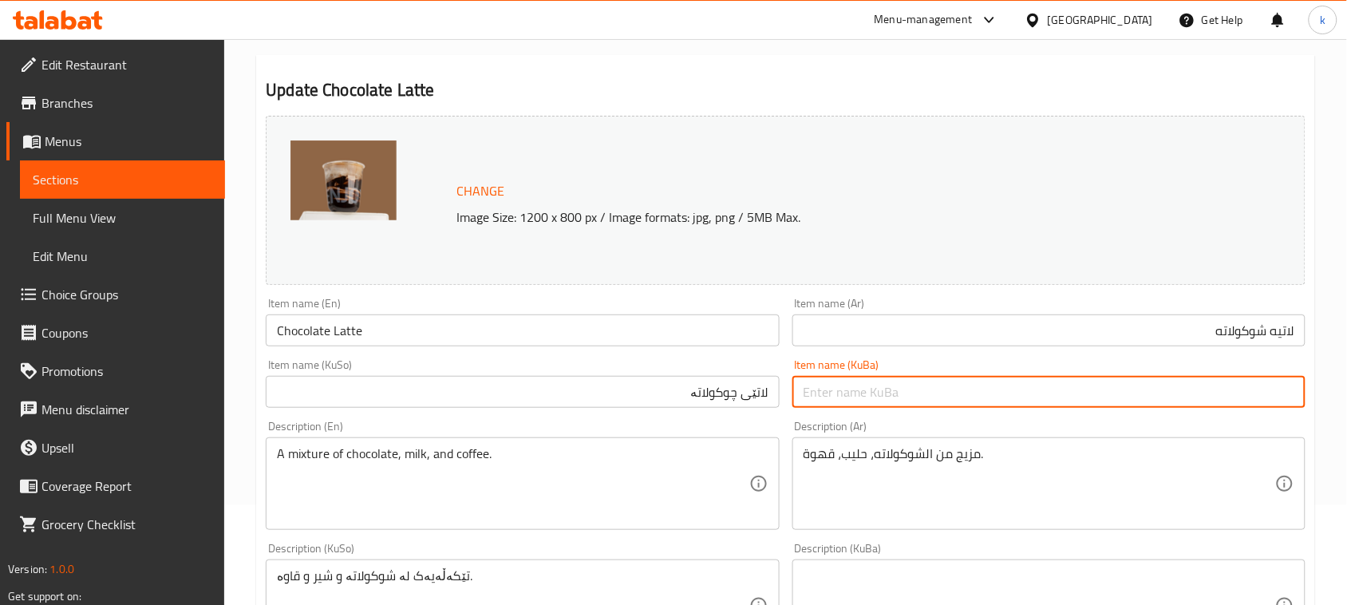
paste input "لاتێی چوکولاتە"
type input "لاتێی چوکولاتە"
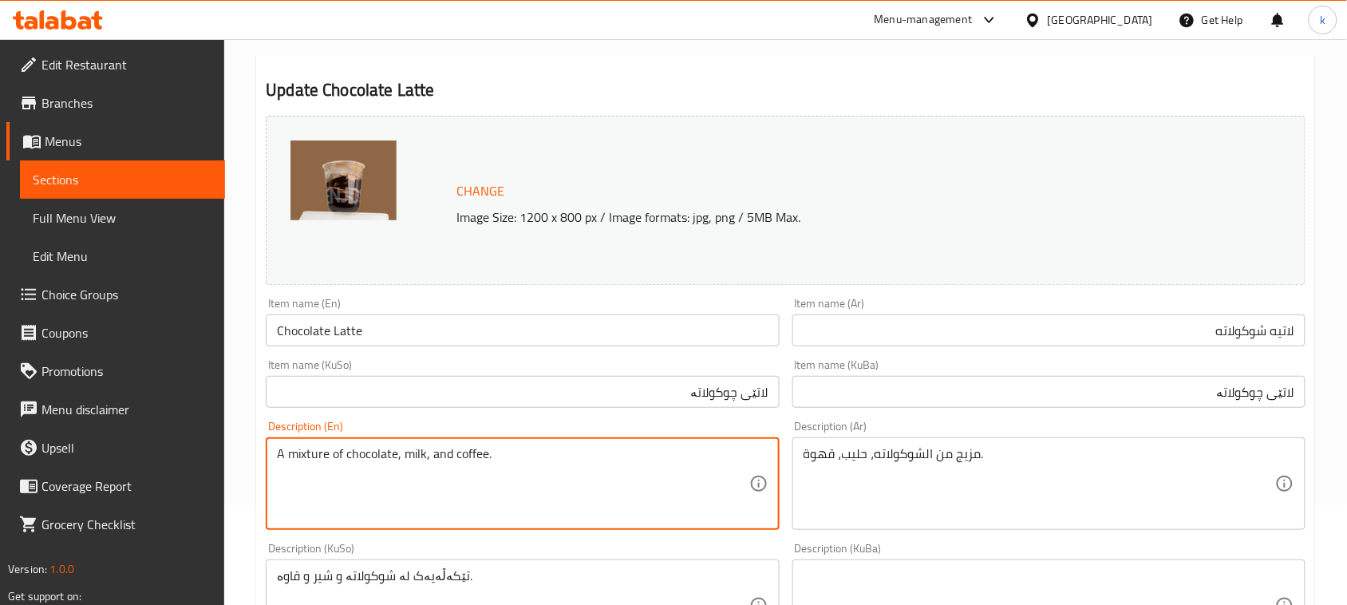
click at [300, 452] on textarea "A mixture of chocolate, milk, and coffee." at bounding box center [513, 484] width 472 height 76
click at [419, 457] on textarea "Mixture of chocolate, milk, and coffee." at bounding box center [513, 484] width 472 height 76
click at [491, 467] on textarea "Mixture of chocolate, milk and coffee." at bounding box center [513, 484] width 472 height 76
type textarea "Mixture of chocolate, milk and coffee"
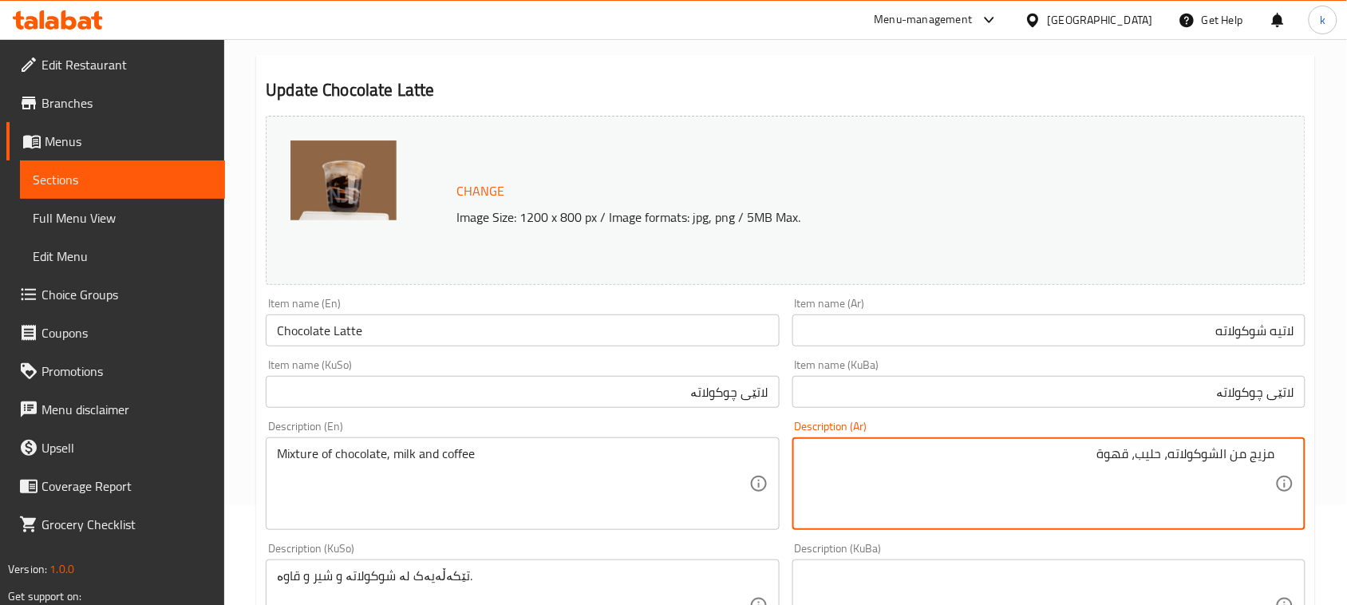
click at [1218, 455] on textarea "مزيج من الشوكولاته، حليب، قهوة" at bounding box center [1040, 484] width 472 height 76
drag, startPoint x: 1139, startPoint y: 453, endPoint x: 1158, endPoint y: 476, distance: 30.0
click at [1142, 453] on textarea "مزيج من شوكولاته، حليب، قهوة" at bounding box center [1040, 484] width 472 height 76
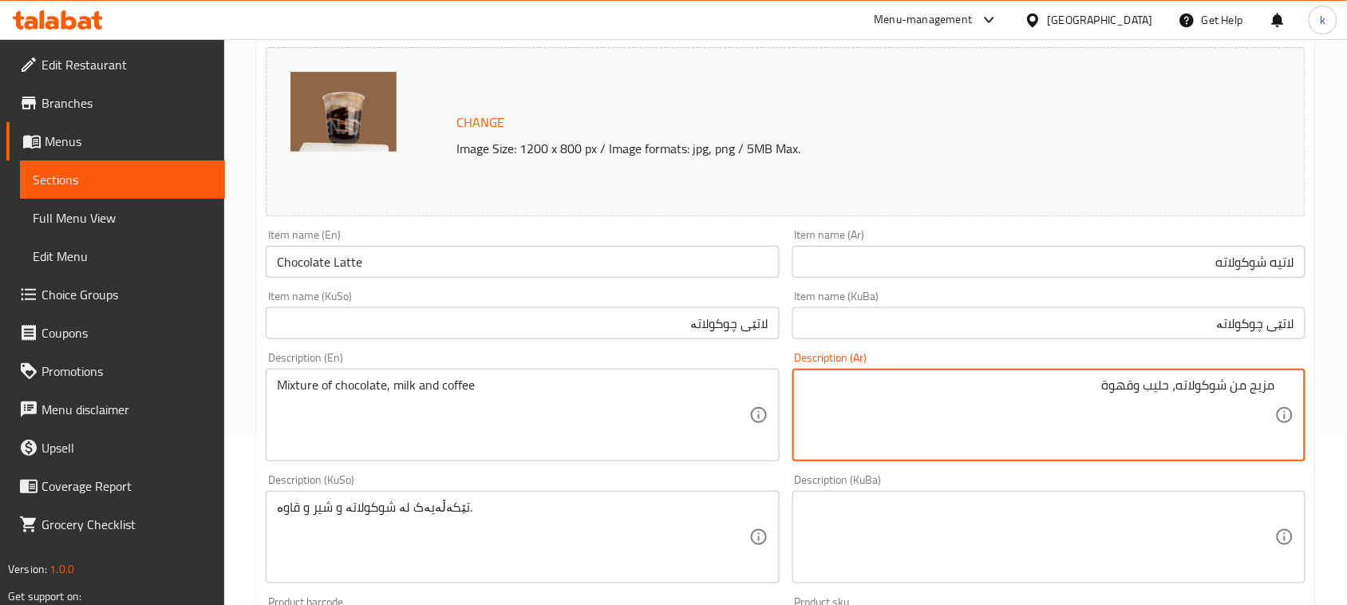
scroll to position [200, 0]
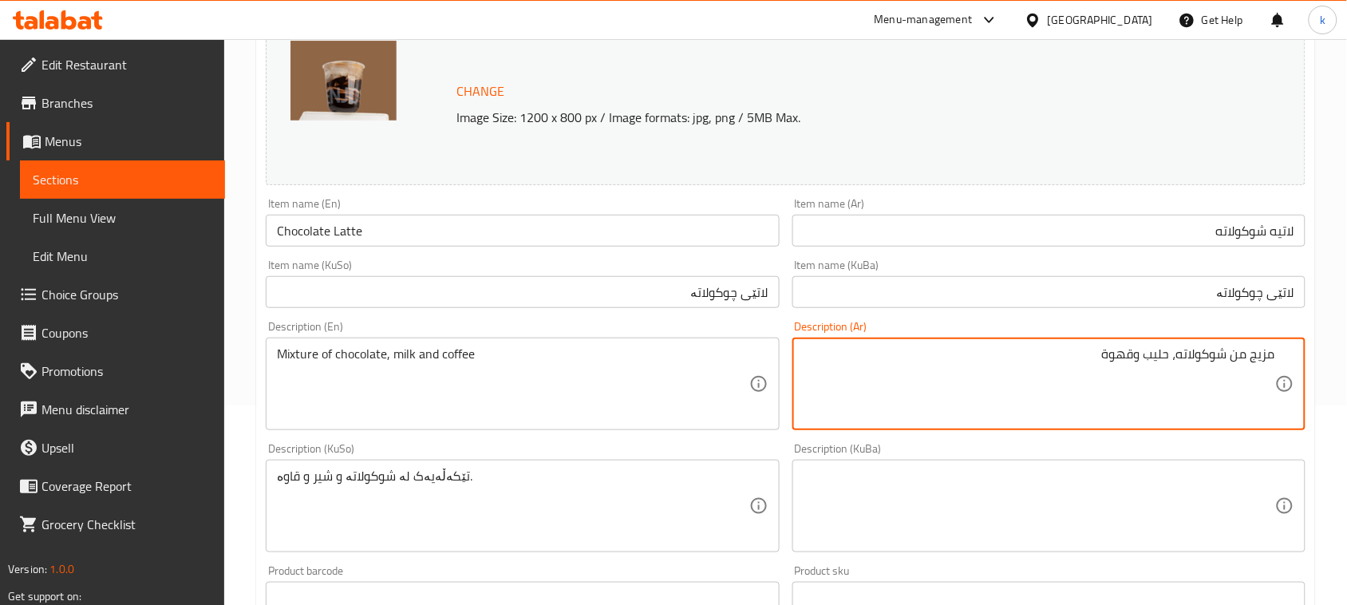
type textarea "مزيج من شوكولاته، حليب وقهوة"
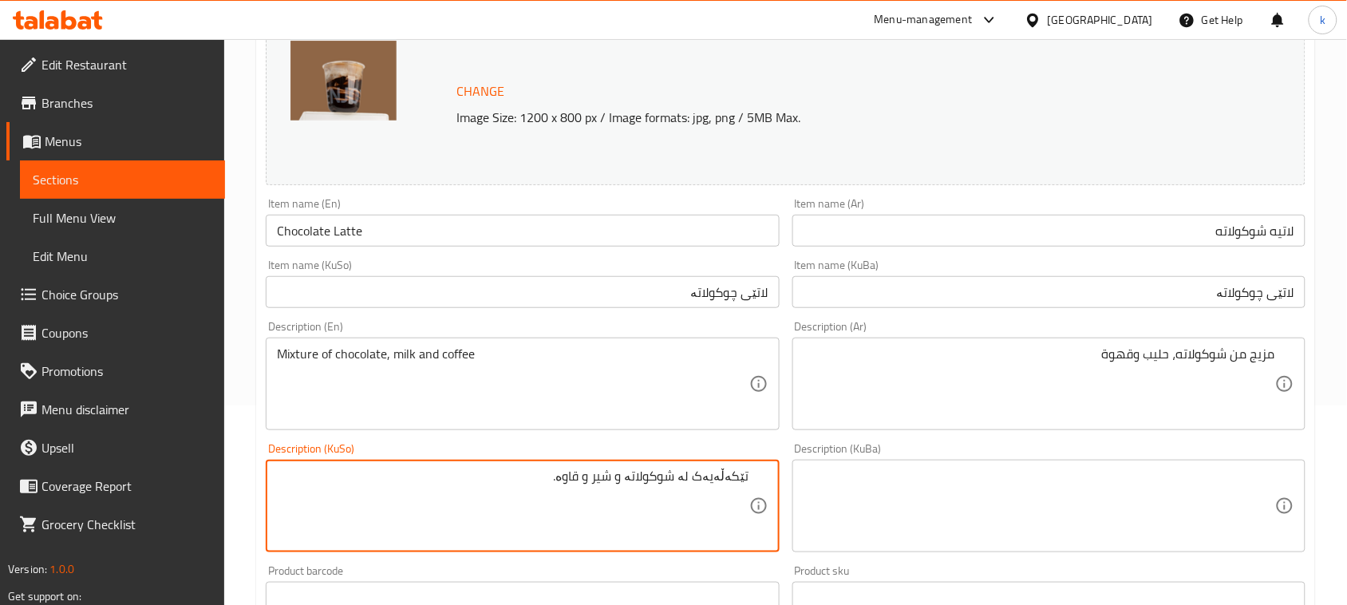
click at [680, 472] on textarea "تێکەڵەیەک لە شوکولاتە و شیر و قاوە." at bounding box center [513, 507] width 472 height 76
click at [635, 477] on textarea "تێکەڵەیەک لە چوکولاتە و شیر و قاوە." at bounding box center [513, 507] width 472 height 76
click at [563, 477] on textarea "تێکەڵەیەک لە چوکولاتە، شیر و قاوە." at bounding box center [513, 507] width 472 height 76
drag, startPoint x: 561, startPoint y: 480, endPoint x: 785, endPoint y: 488, distance: 223.6
click at [785, 488] on div "Description (KuSo) تێکەڵەیەک لە چوکولاتە، شیر و قاوە Description (KuSo)" at bounding box center [522, 498] width 526 height 122
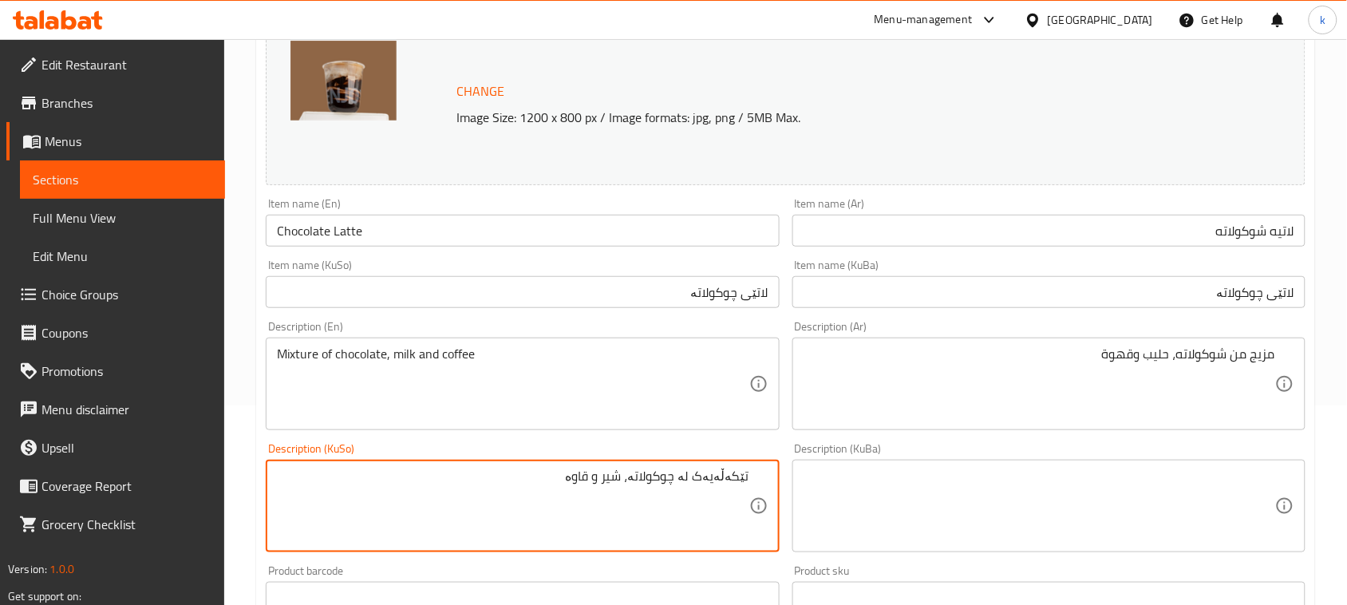
type textarea "تێکەڵەیەک لە چوکولاتە، شیر و قاوە"
click at [887, 492] on textarea at bounding box center [1040, 507] width 472 height 76
paste textarea "تێکەڵەیەک لە چوکولاتە، شیر و قاوە"
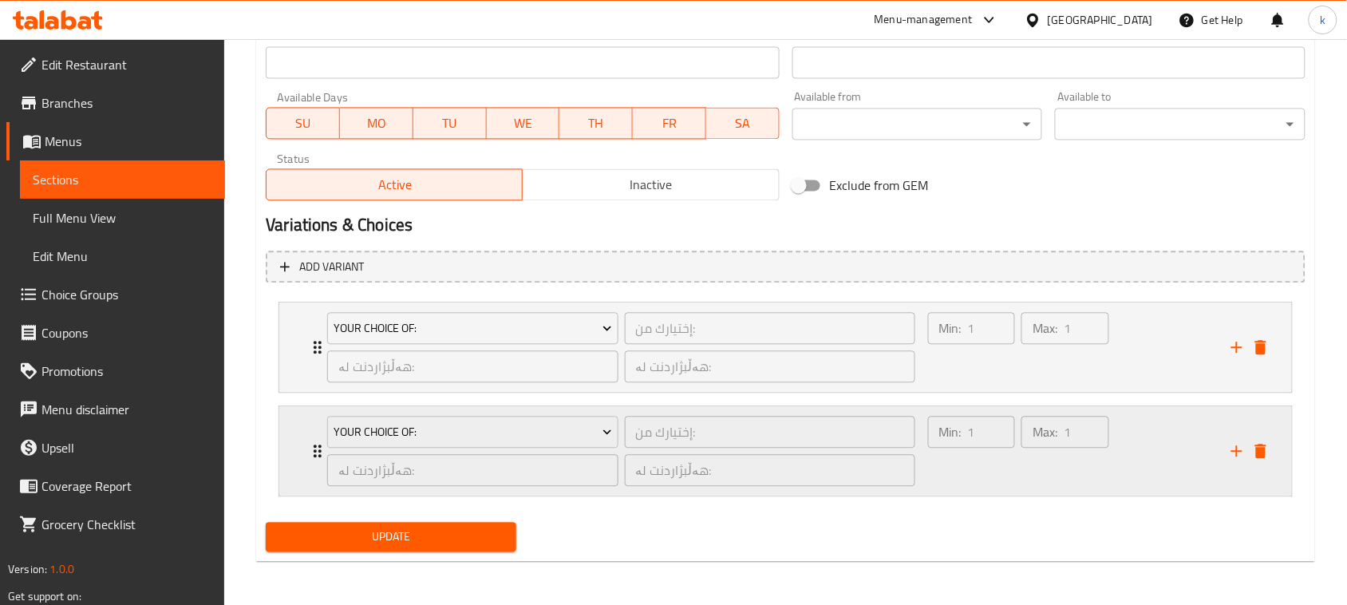
scroll to position [898, 0]
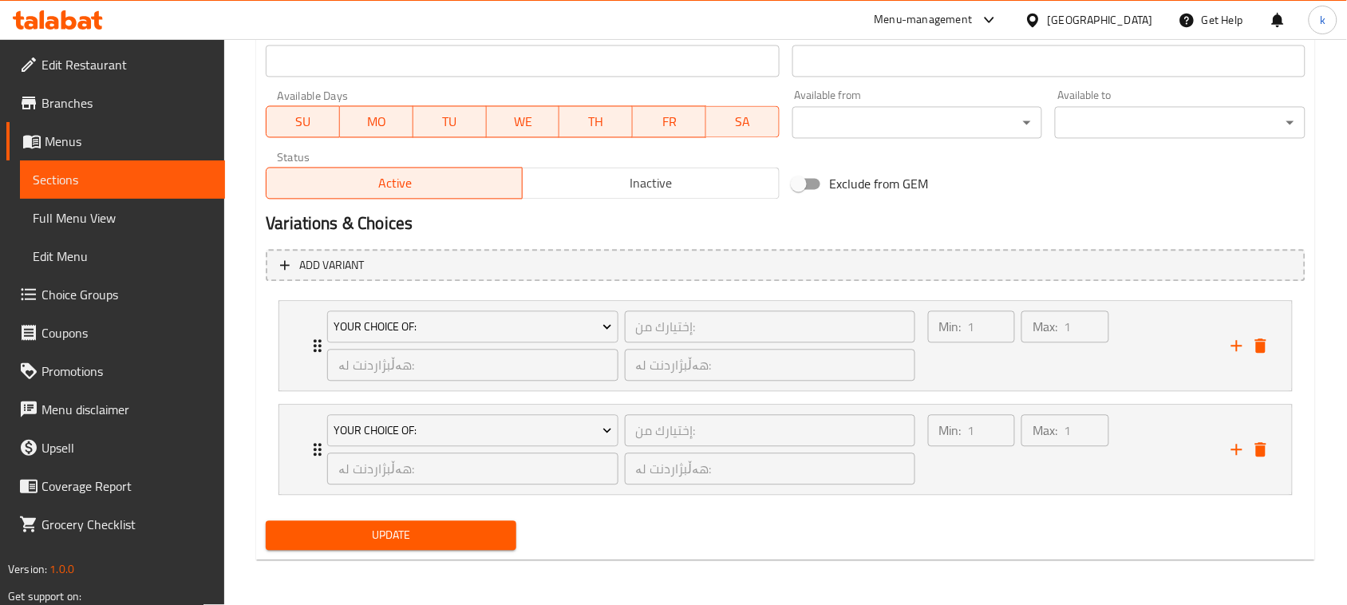
type textarea "تێکەڵەیەک لە چوکولاتە، شیر و قاوە"
click at [476, 543] on span "Update" at bounding box center [391, 536] width 225 height 20
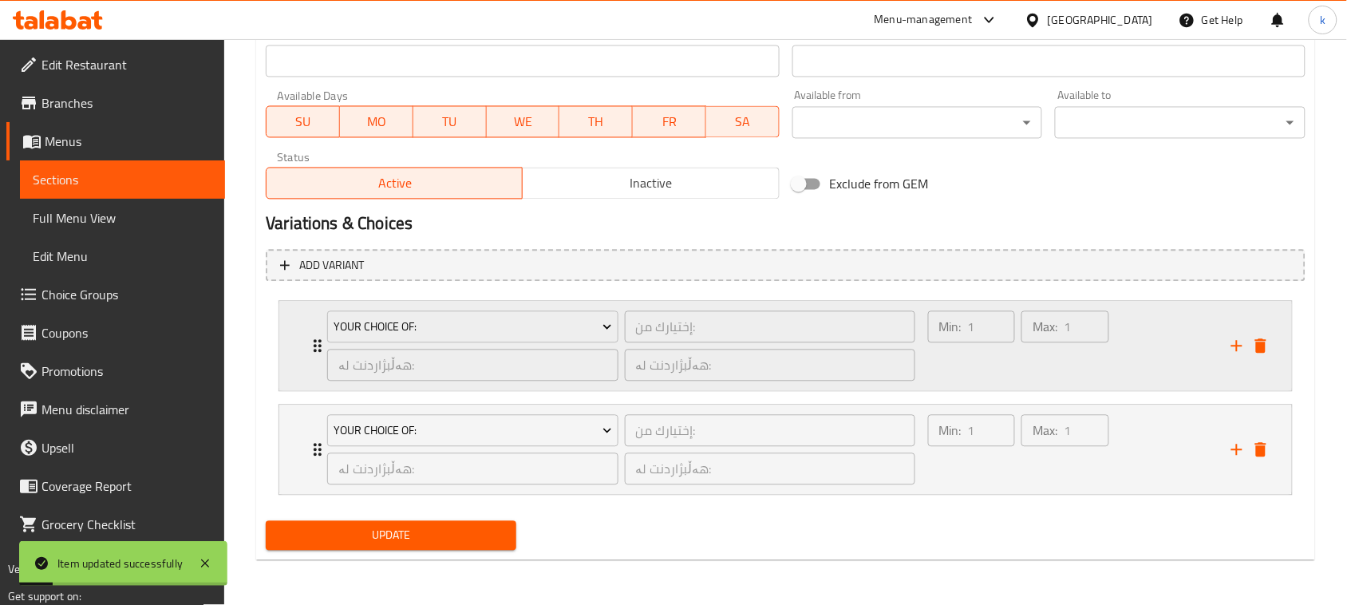
click at [1071, 371] on div "Max: 1 ​" at bounding box center [1064, 346] width 93 height 77
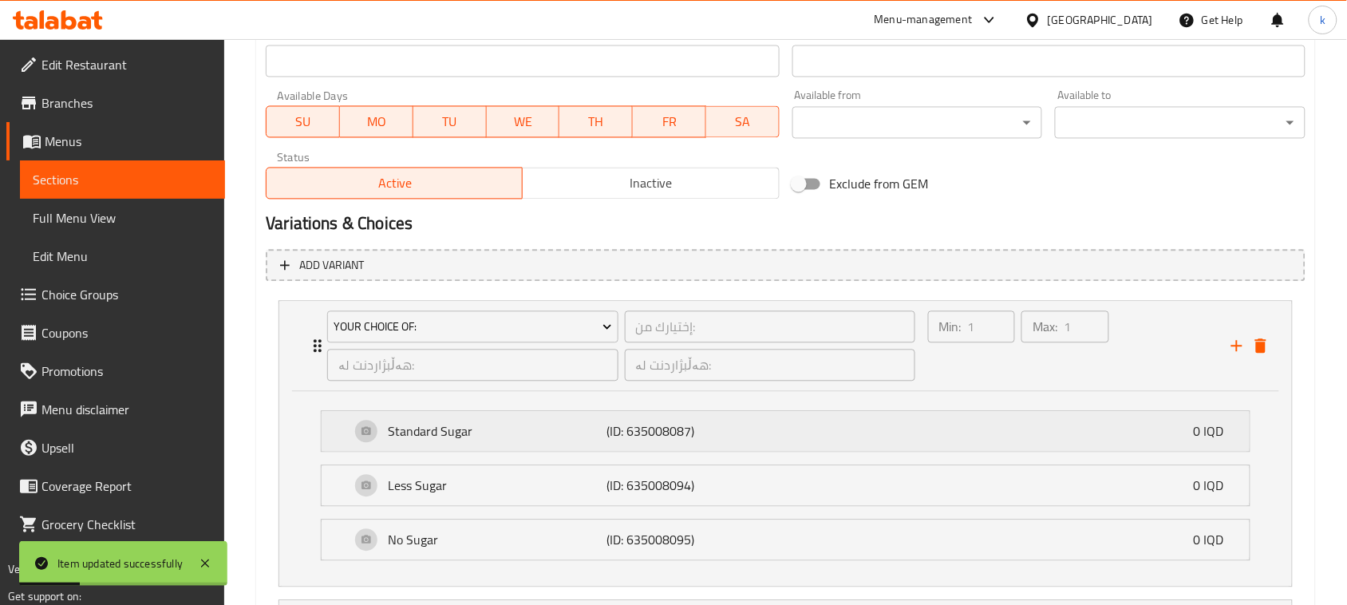
click at [808, 433] on div "Standard Sugar (ID: 635008087) 0 IQD" at bounding box center [790, 432] width 880 height 40
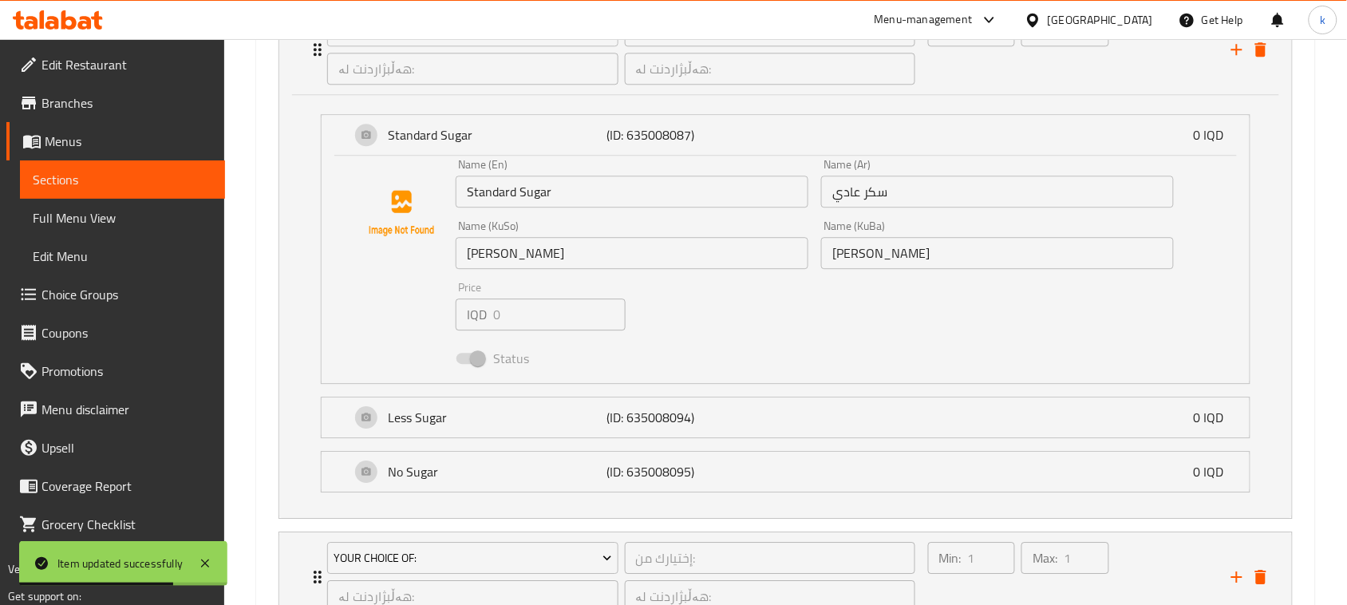
scroll to position [1197, 0]
click at [789, 432] on div "Less Sugar (ID: 635008094) 0 IQD" at bounding box center [790, 415] width 880 height 40
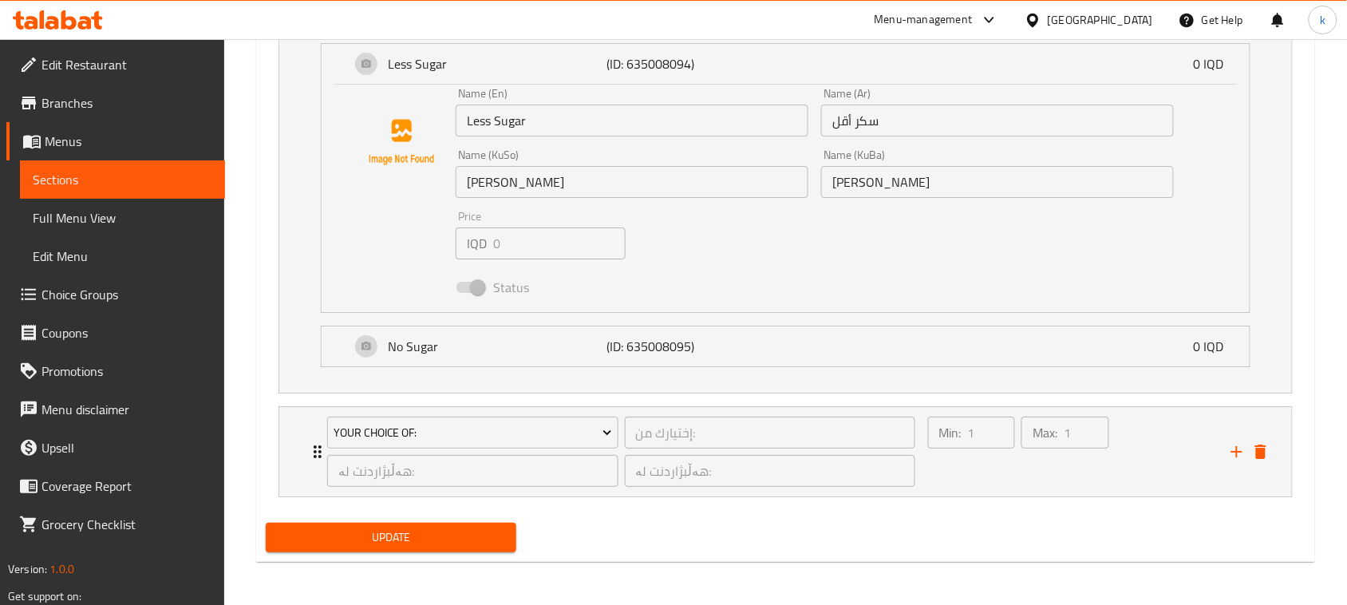
scroll to position [1550, 0]
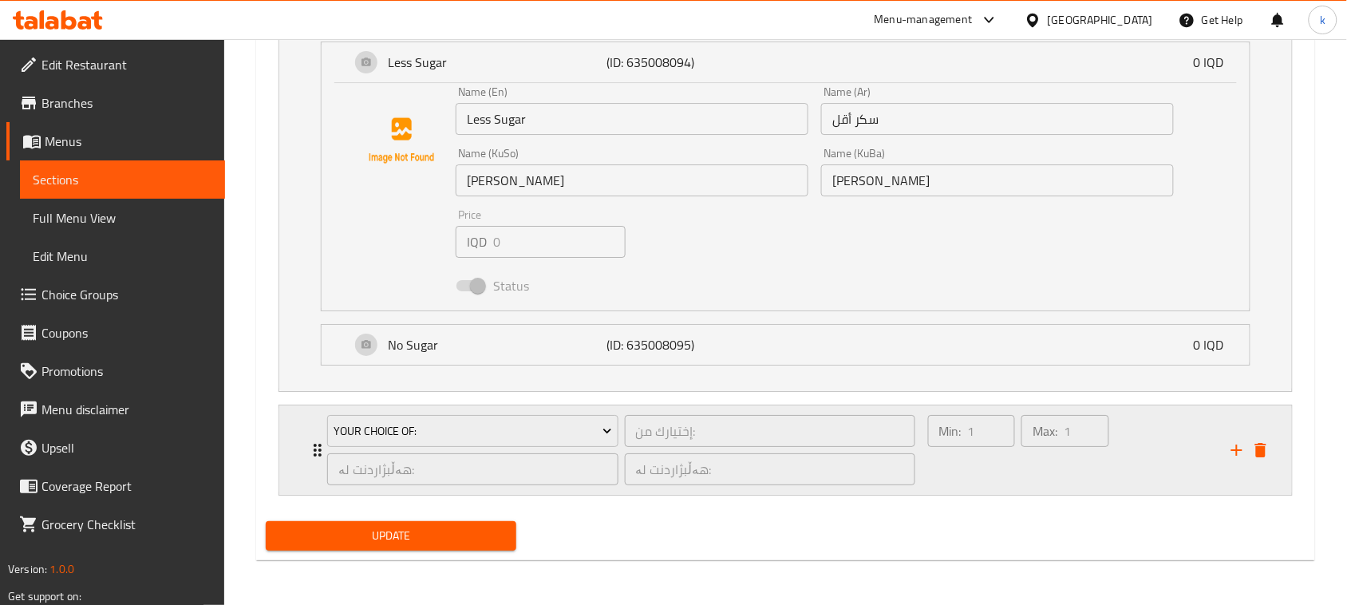
drag, startPoint x: 1040, startPoint y: 467, endPoint x: 952, endPoint y: 472, distance: 88.0
click at [1040, 465] on div "Max: 1 ​" at bounding box center [1064, 450] width 93 height 77
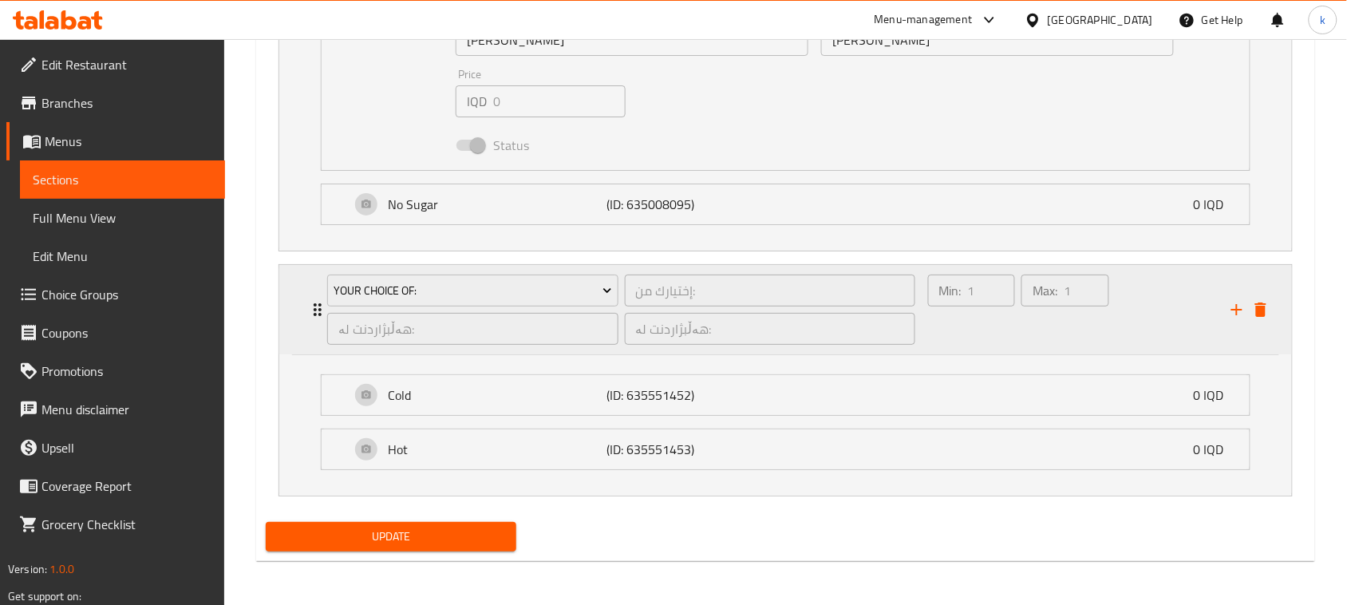
scroll to position [1692, 0]
click at [787, 409] on div "Cold (ID: 635551452) 0 IQD" at bounding box center [790, 394] width 880 height 40
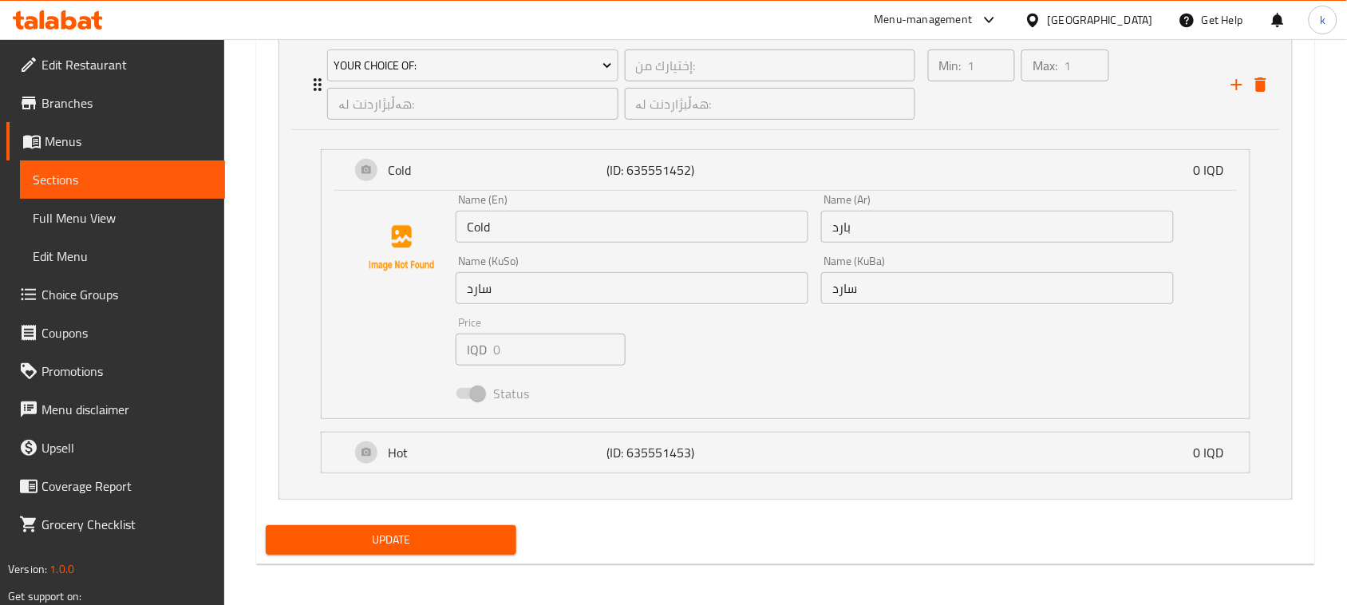
scroll to position [1920, 0]
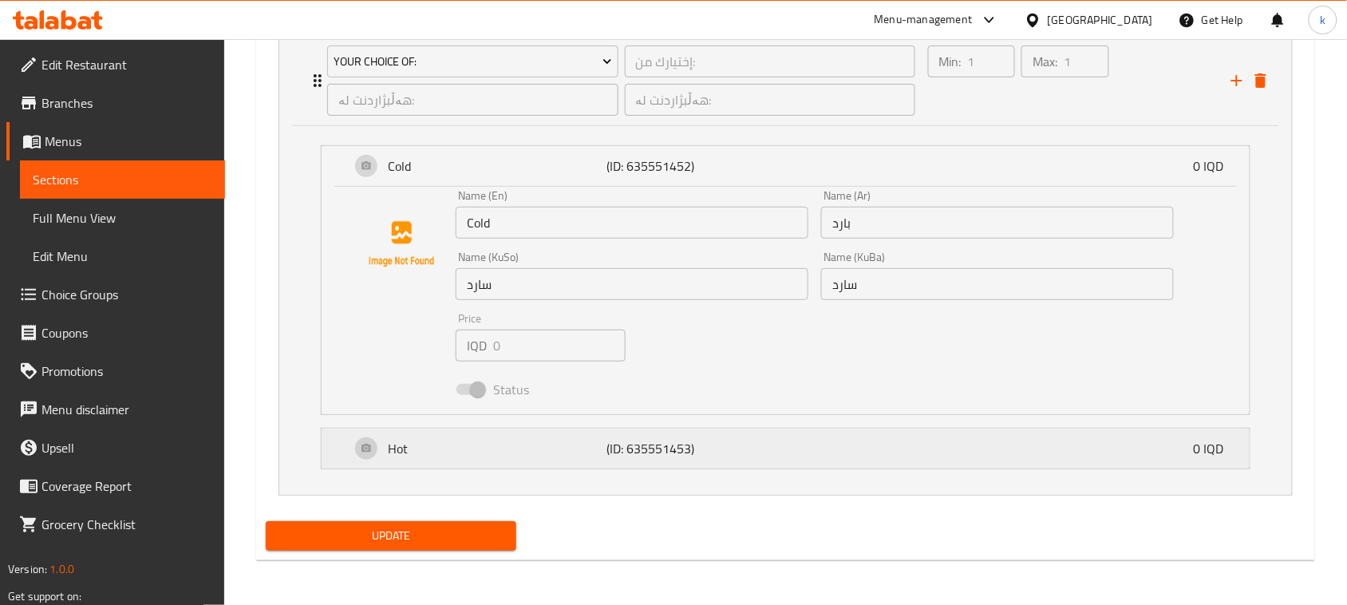
click at [891, 457] on div "Hot (ID: 635551453) 0 IQD" at bounding box center [790, 449] width 880 height 40
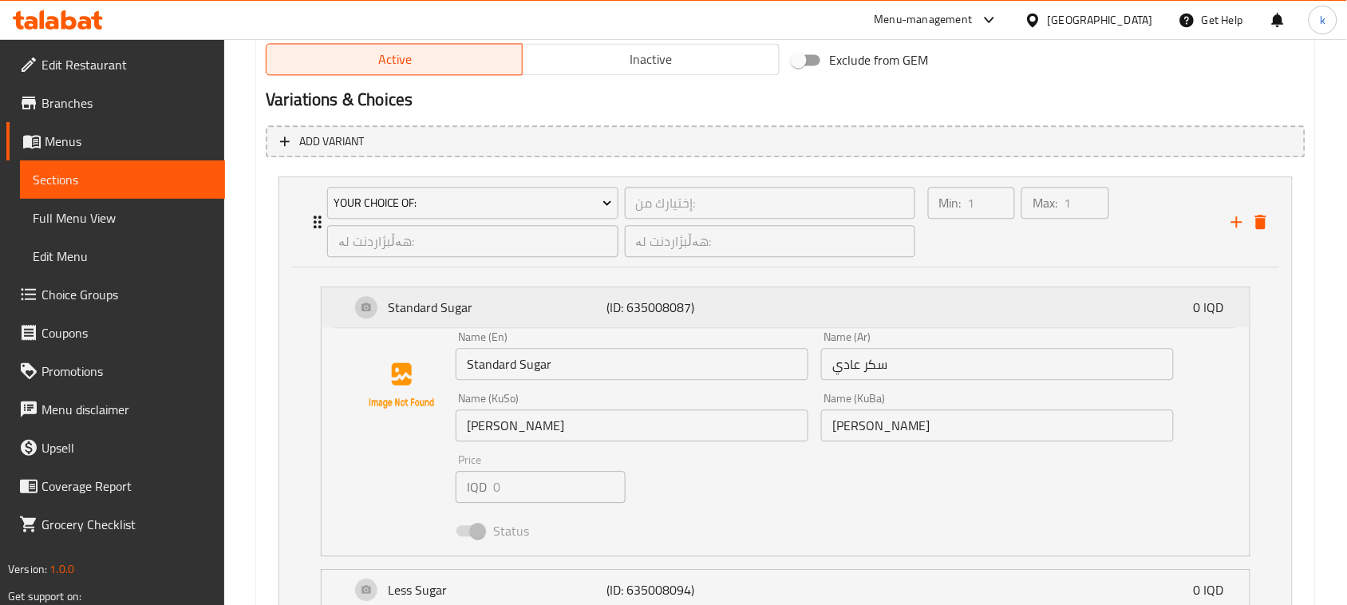
scroll to position [723, 0]
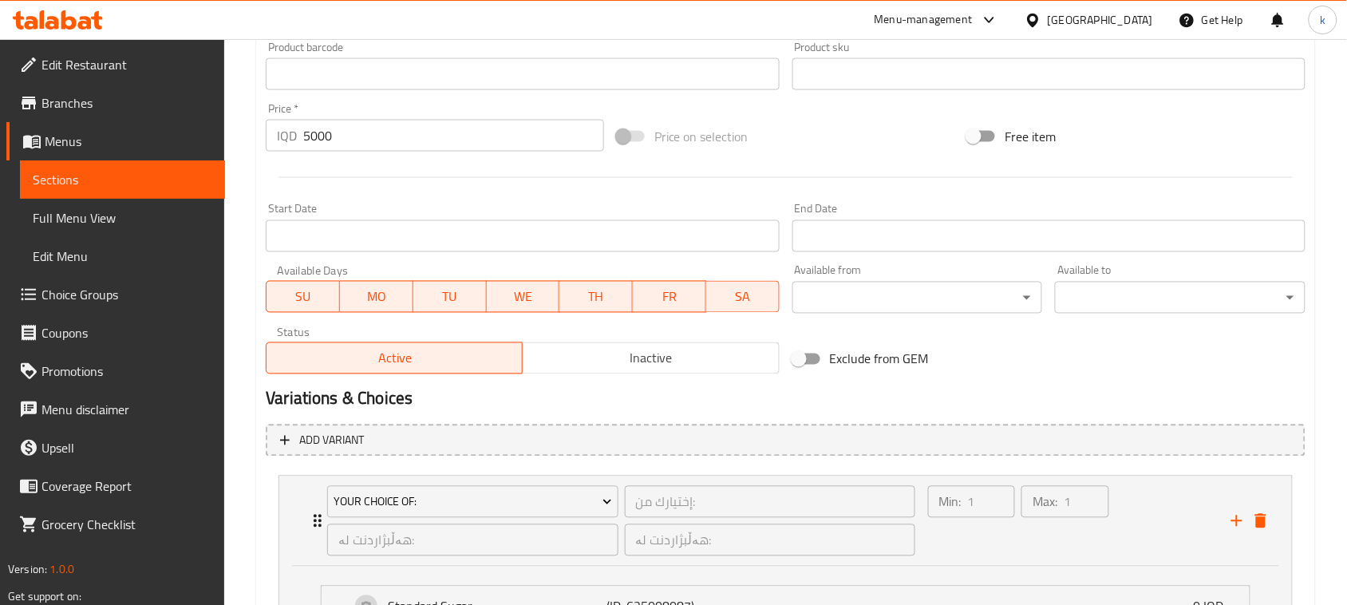
click at [74, 293] on span "Choice Groups" at bounding box center [127, 294] width 171 height 19
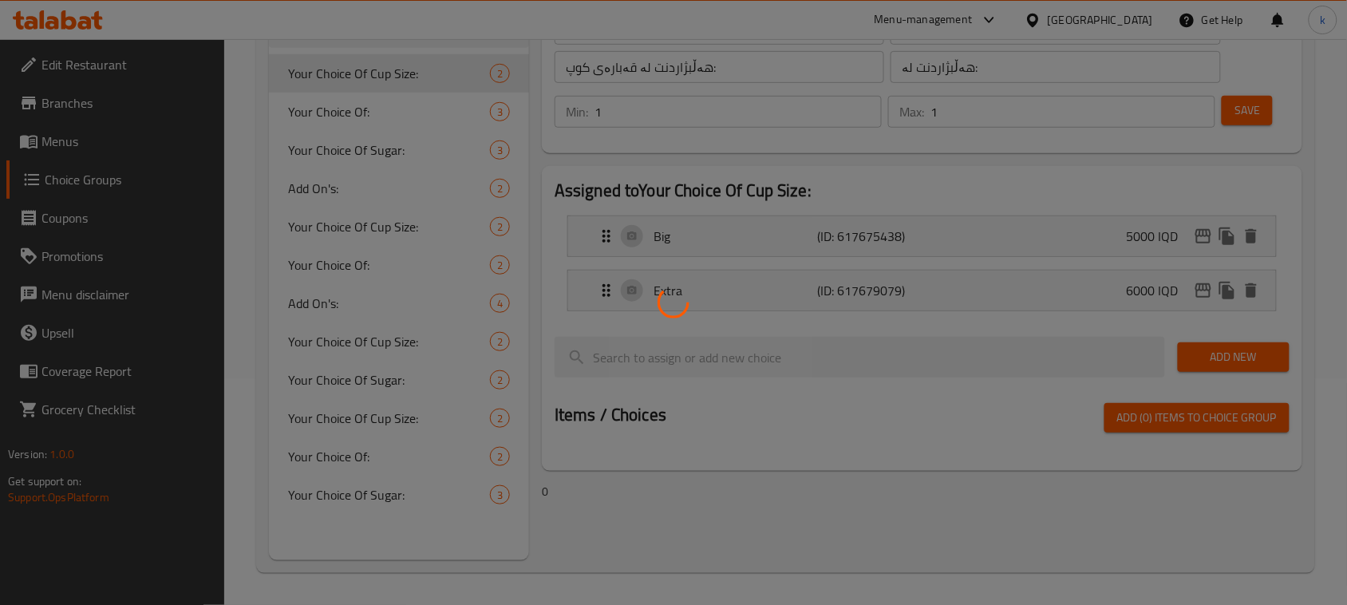
scroll to position [226, 0]
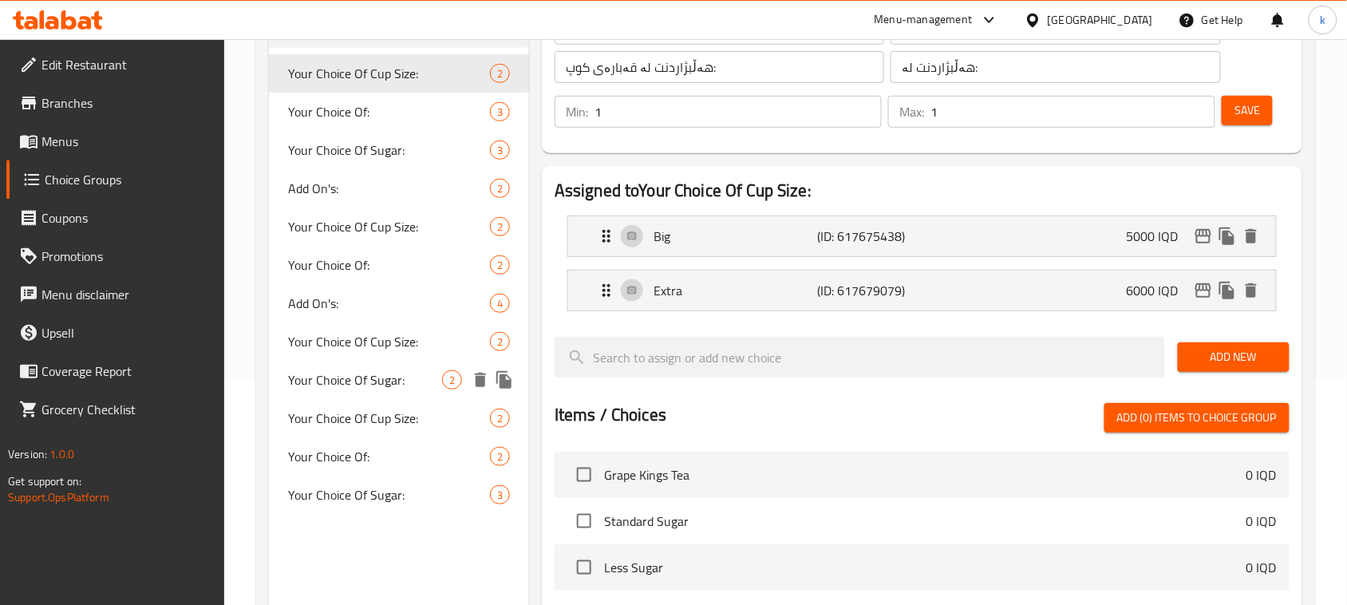
click at [361, 380] on span "Your Choice Of Sugar:" at bounding box center [365, 379] width 154 height 19
type input "Your Choice Of Sugar:"
type input "إختيارك من سكر:"
type input "هەڵبژاردنت لە شەکر:"
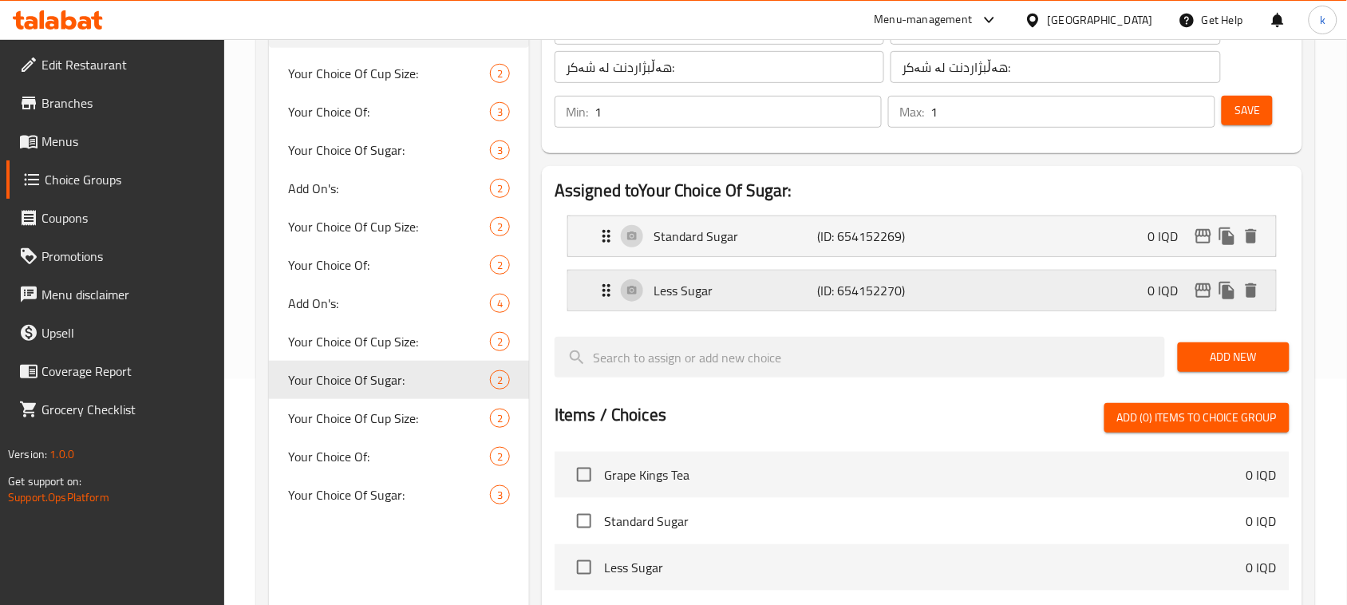
click at [781, 293] on p "Less Sugar" at bounding box center [736, 290] width 164 height 19
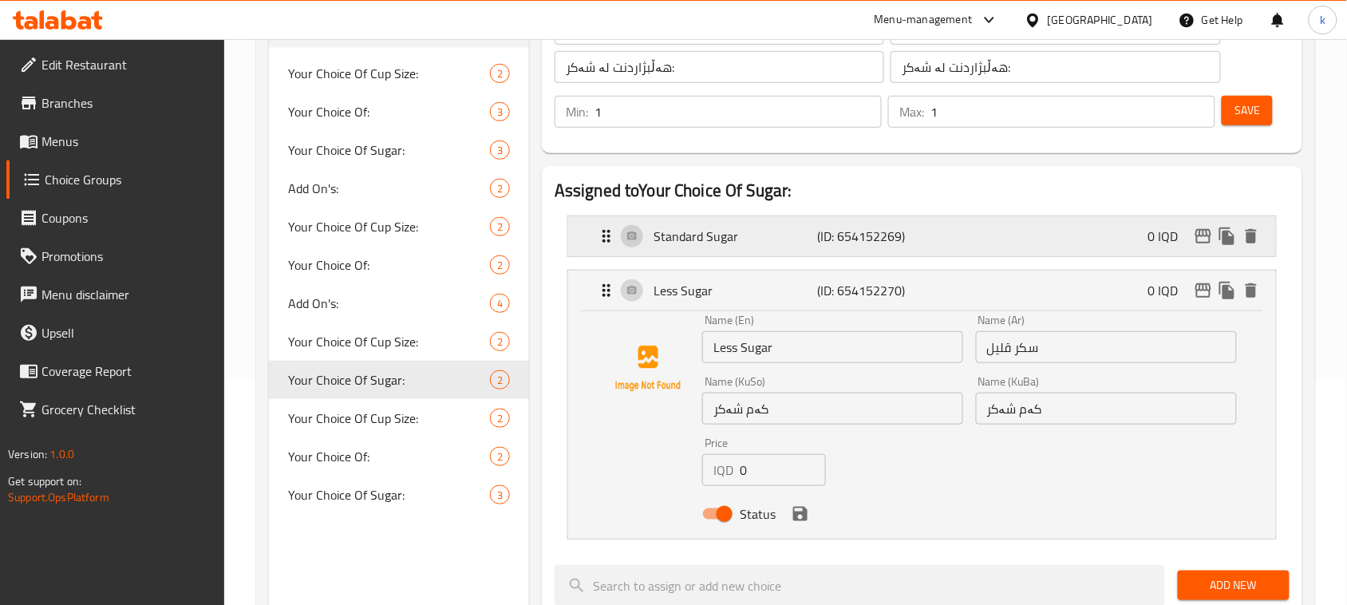
click at [931, 224] on div "Standard Sugar (ID: 654152269) 0 IQD" at bounding box center [927, 236] width 660 height 40
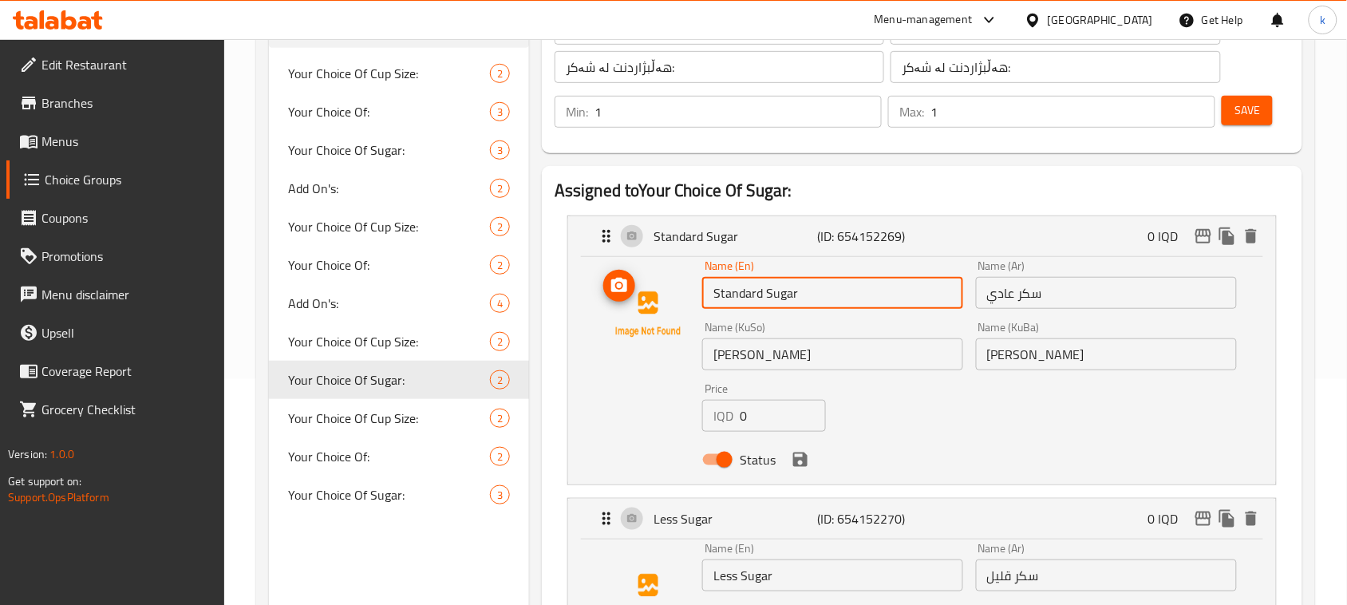
drag, startPoint x: 807, startPoint y: 292, endPoint x: 692, endPoint y: 301, distance: 115.3
click at [694, 301] on div "Name (En) Standard Sugar Name (En) Name (Ar) سكر عادي Name (Ar) Name (KuSo) شەک…" at bounding box center [922, 367] width 657 height 215
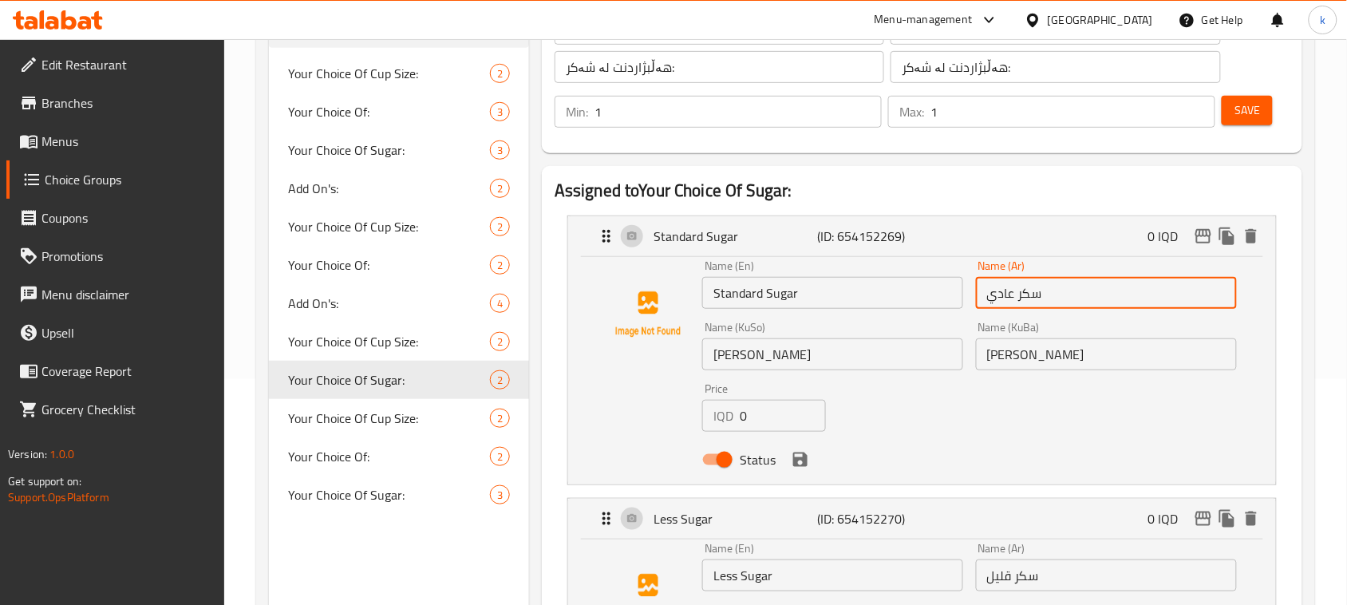
click at [1072, 290] on input "سكر عادي" at bounding box center [1106, 293] width 261 height 32
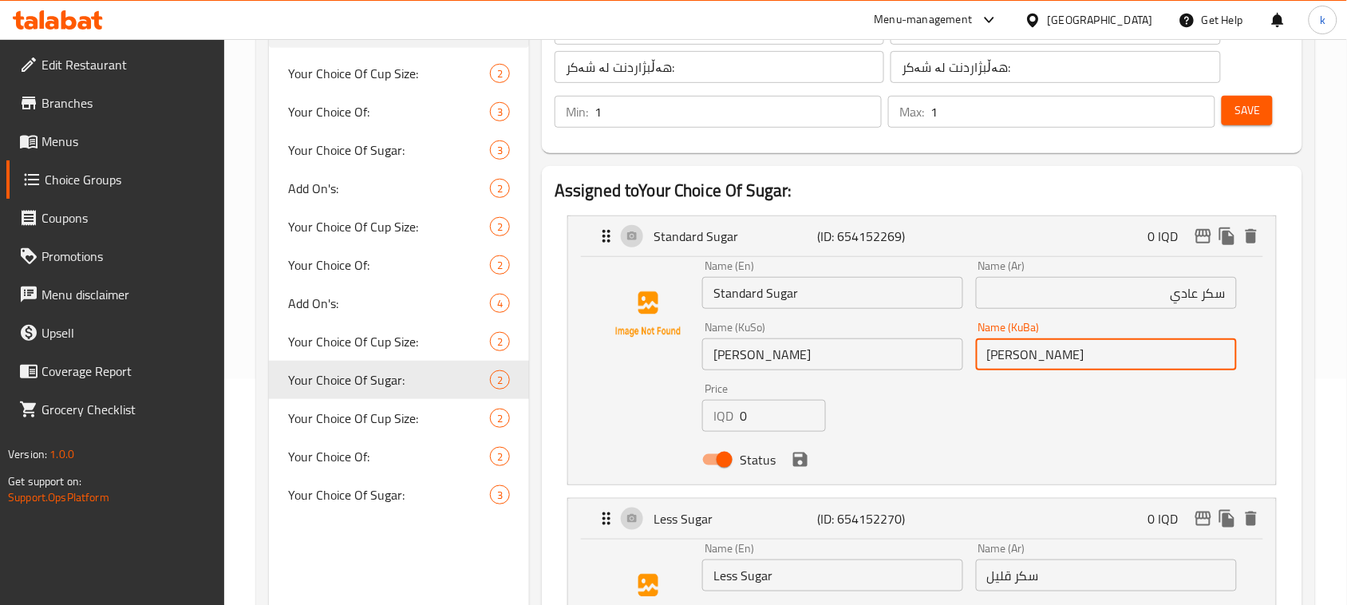
click at [1129, 357] on input "شەکری ستاندارد" at bounding box center [1106, 354] width 261 height 32
click at [733, 288] on input "Standard Sugar" at bounding box center [832, 293] width 261 height 32
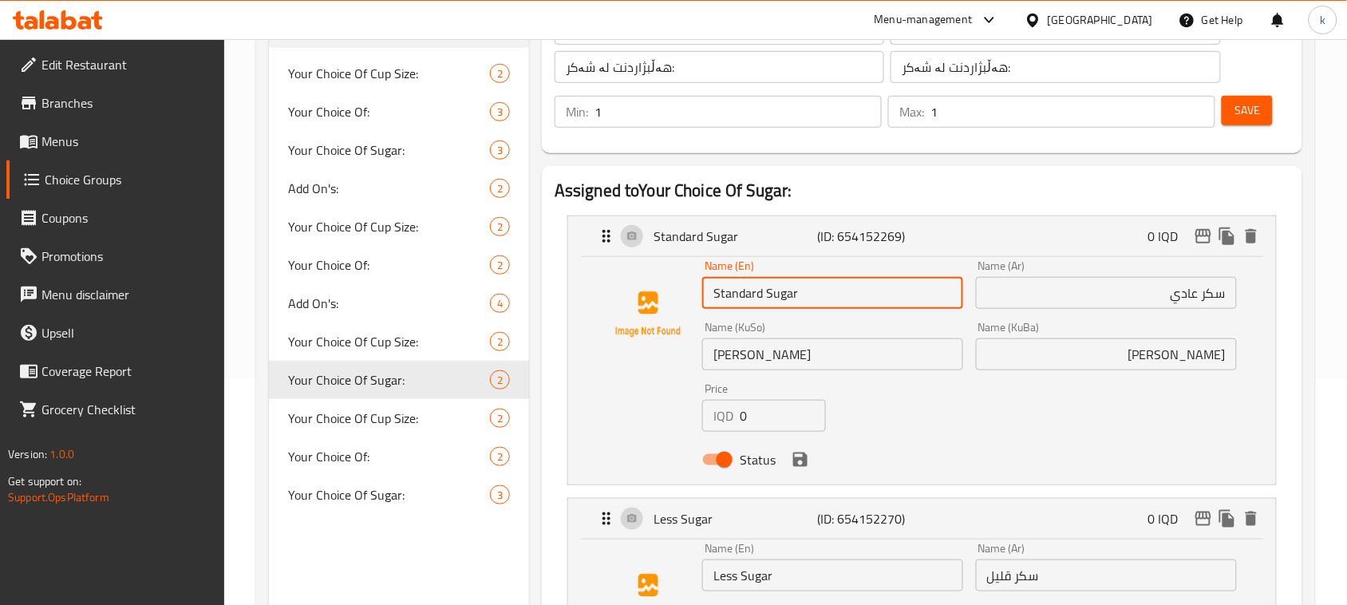
click at [733, 288] on input "Standard Sugar" at bounding box center [832, 293] width 261 height 32
click at [1181, 295] on input "سكر عادي" at bounding box center [1106, 293] width 261 height 32
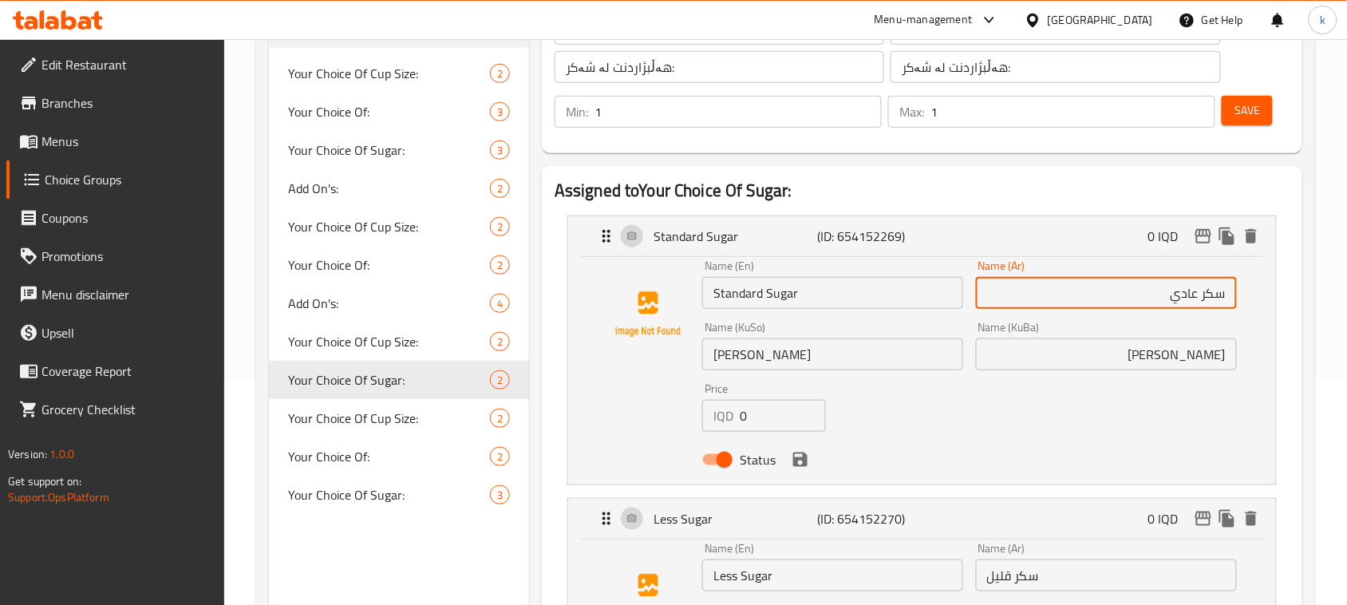
click at [1181, 295] on input "سكر عادي" at bounding box center [1106, 293] width 261 height 32
click at [1137, 301] on input "سكر عادي" at bounding box center [1106, 293] width 261 height 32
drag, startPoint x: 1141, startPoint y: 301, endPoint x: 1295, endPoint y: 329, distance: 155.8
paste input "قياس"
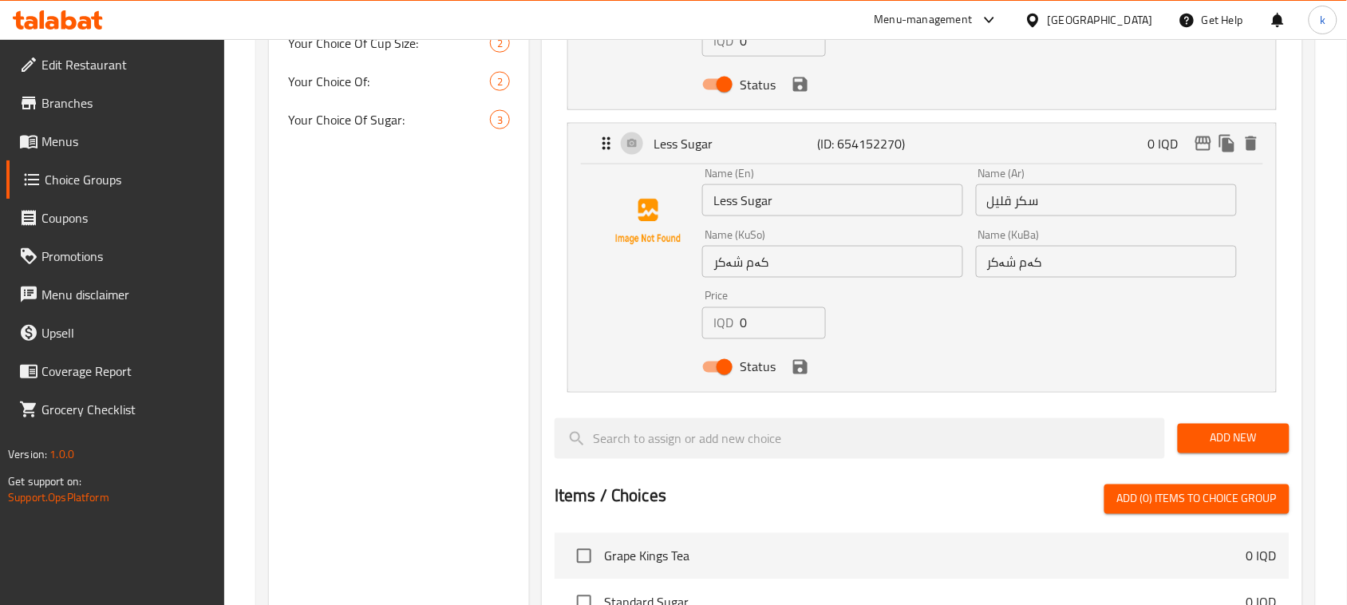
scroll to position [425, 0]
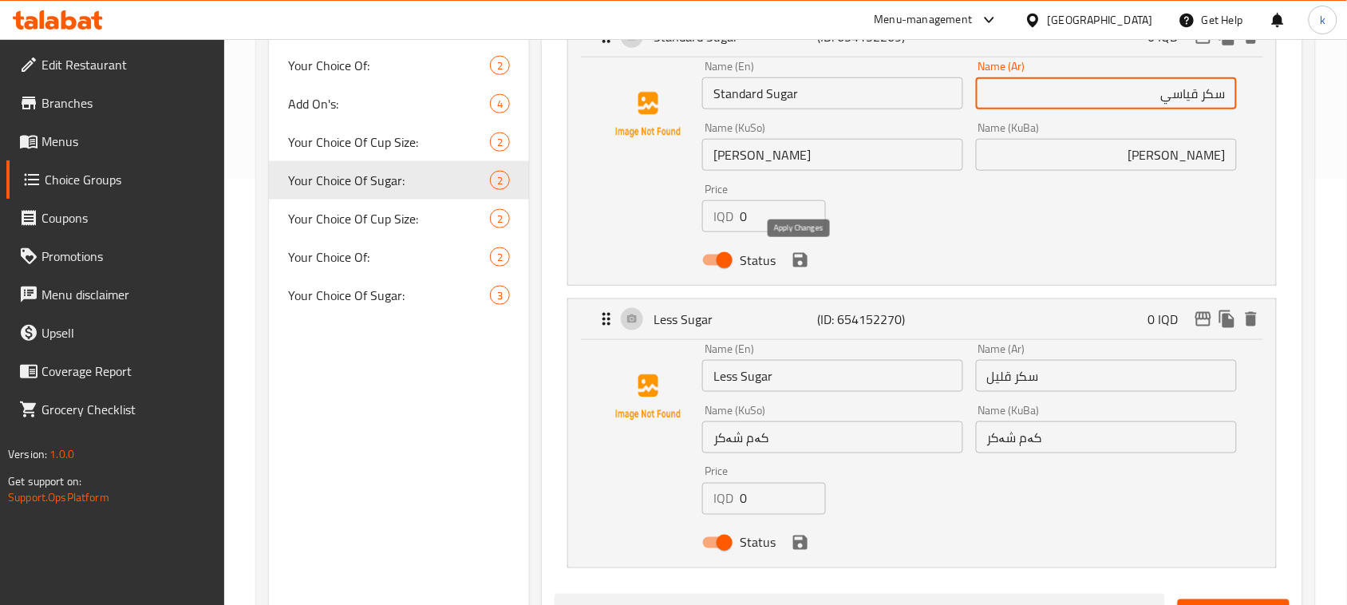
click at [802, 263] on icon "save" at bounding box center [800, 260] width 19 height 19
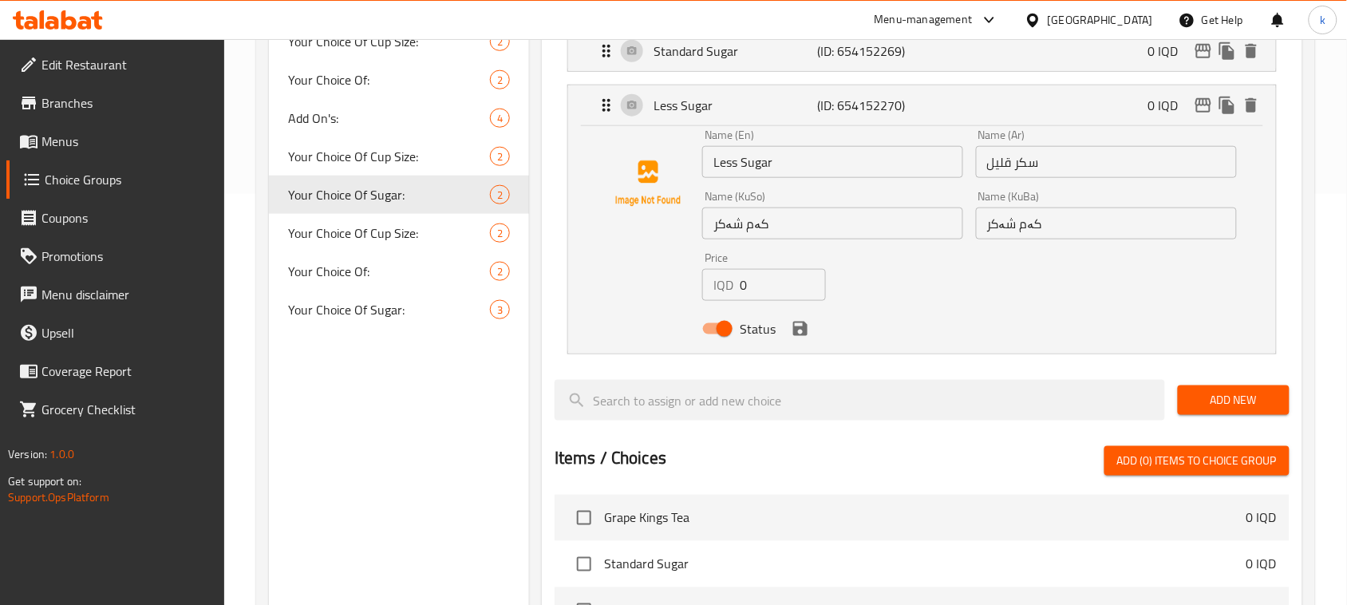
type input "سكر قياسي"
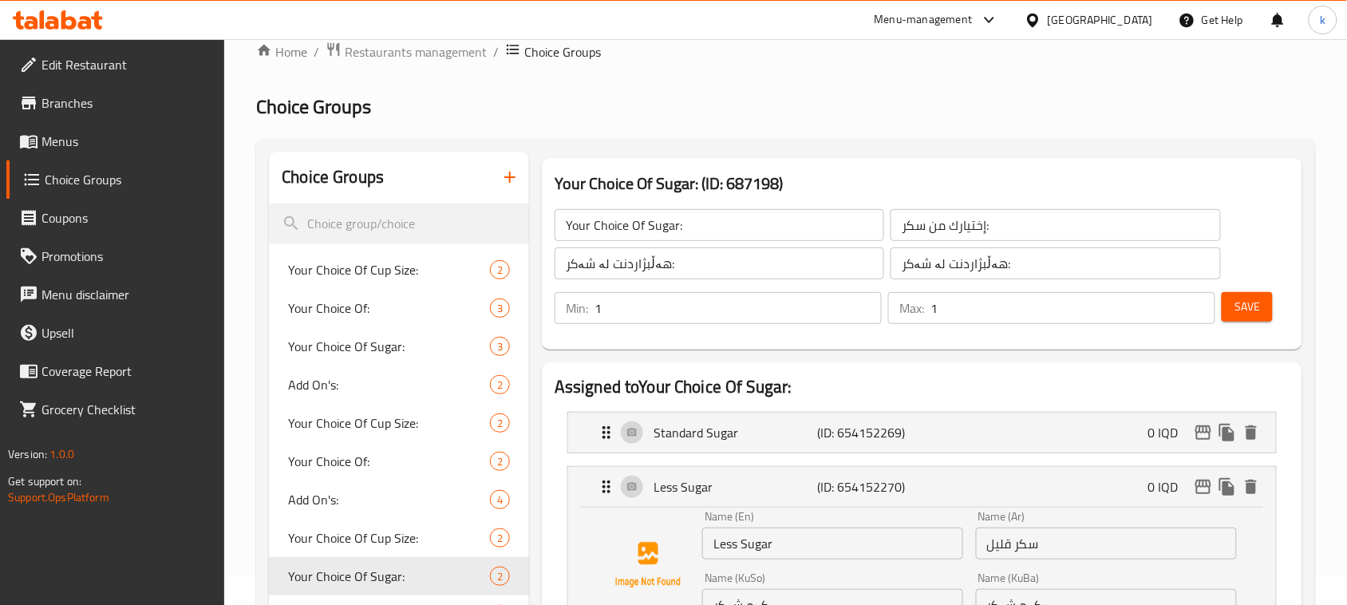
scroll to position [26, 0]
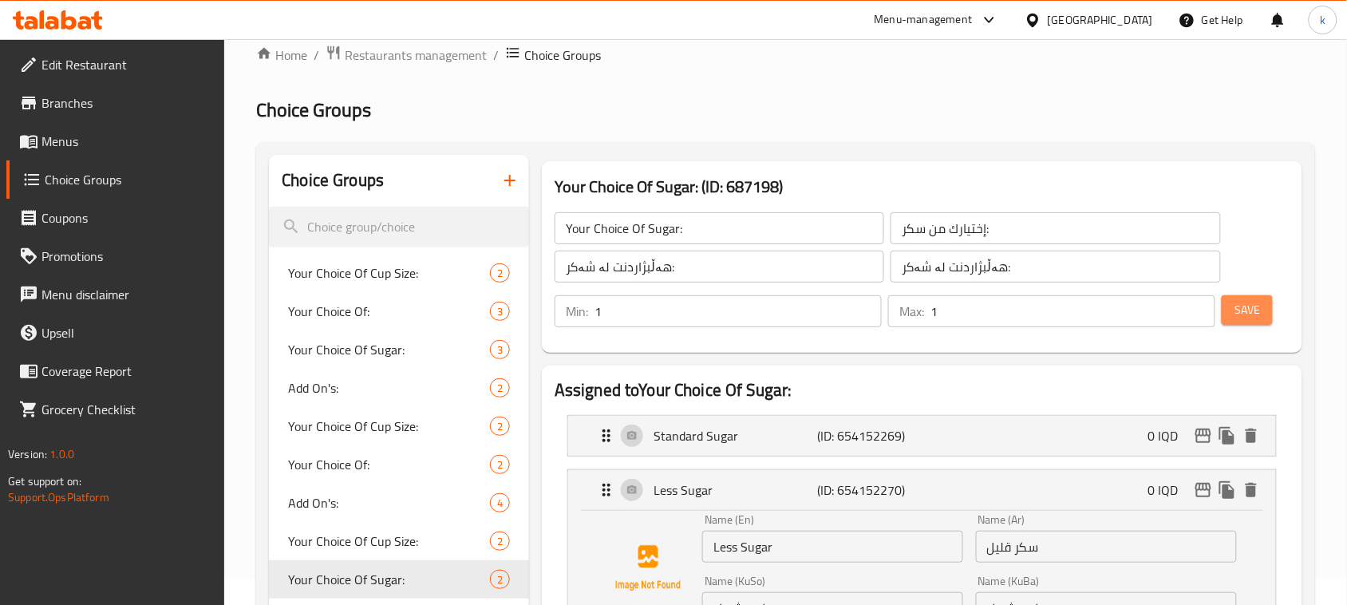
click at [1247, 295] on button "Save" at bounding box center [1247, 310] width 51 height 30
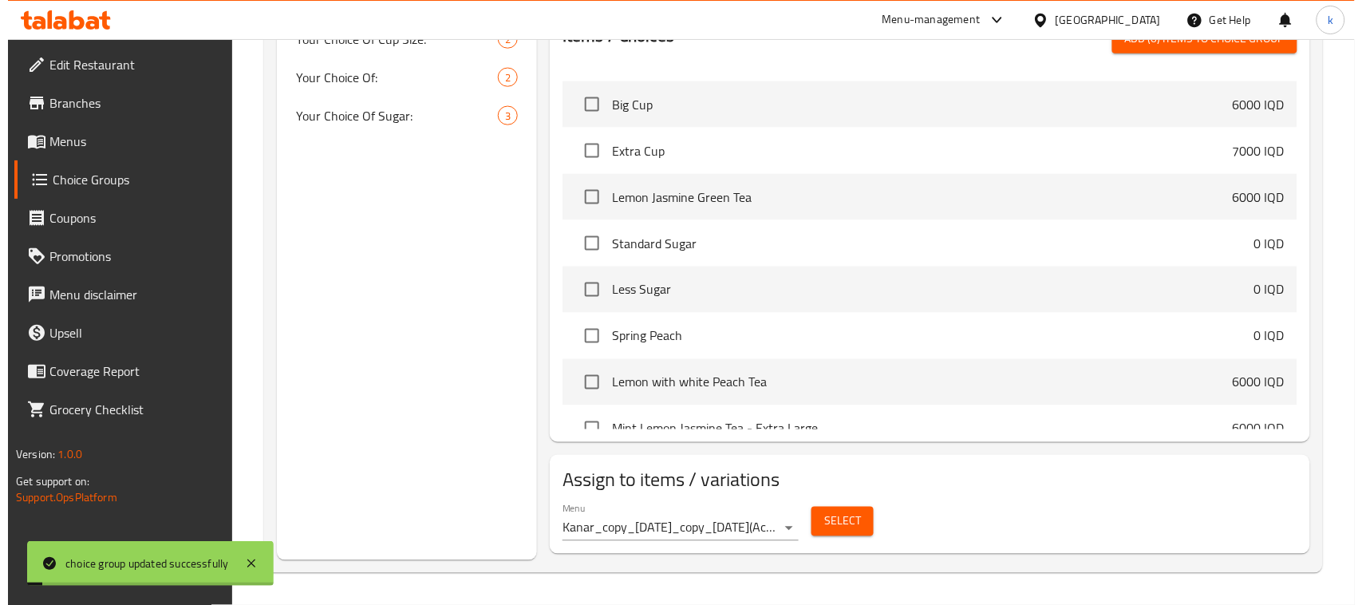
scroll to position [399, 0]
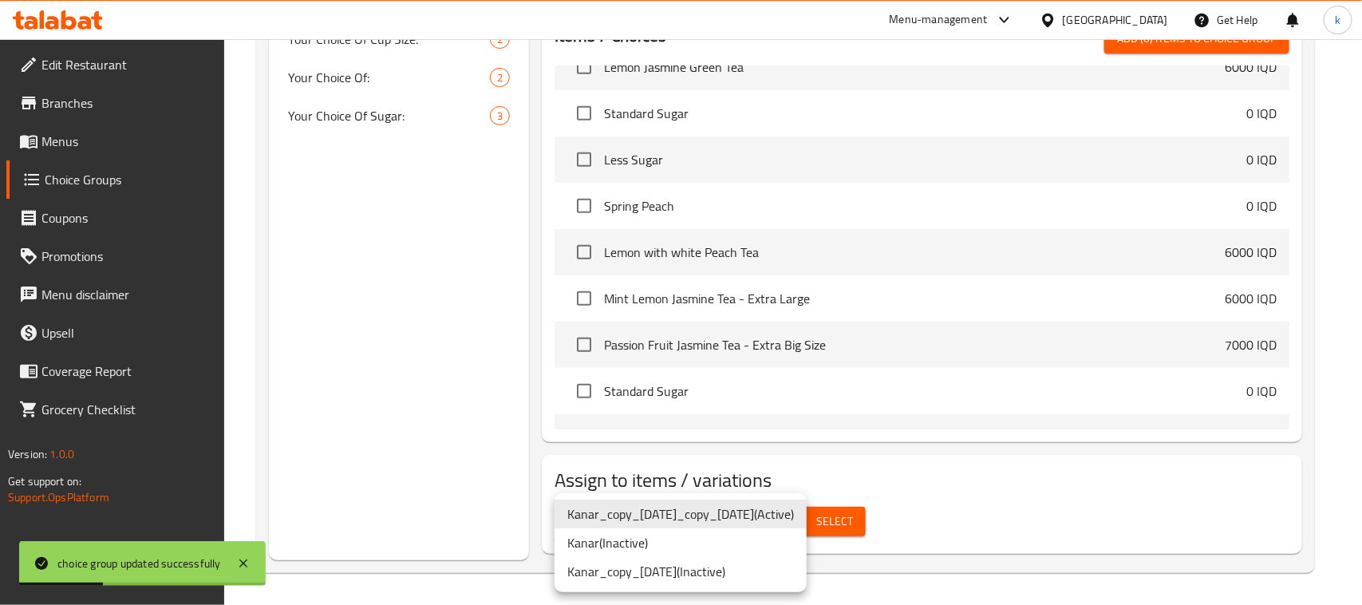
click at [807, 515] on li "Kanar_copy_02/10/2024_copy_03/10/2024 ( Active )" at bounding box center [681, 514] width 252 height 29
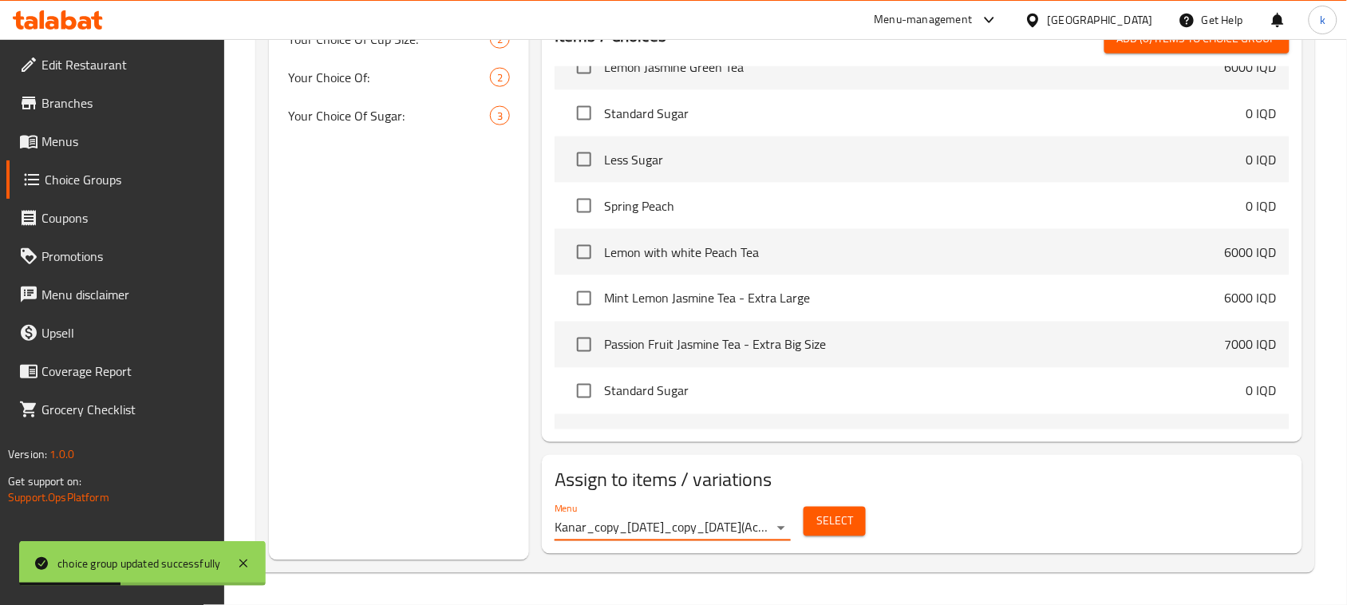
click at [828, 523] on span "Select" at bounding box center [834, 522] width 37 height 20
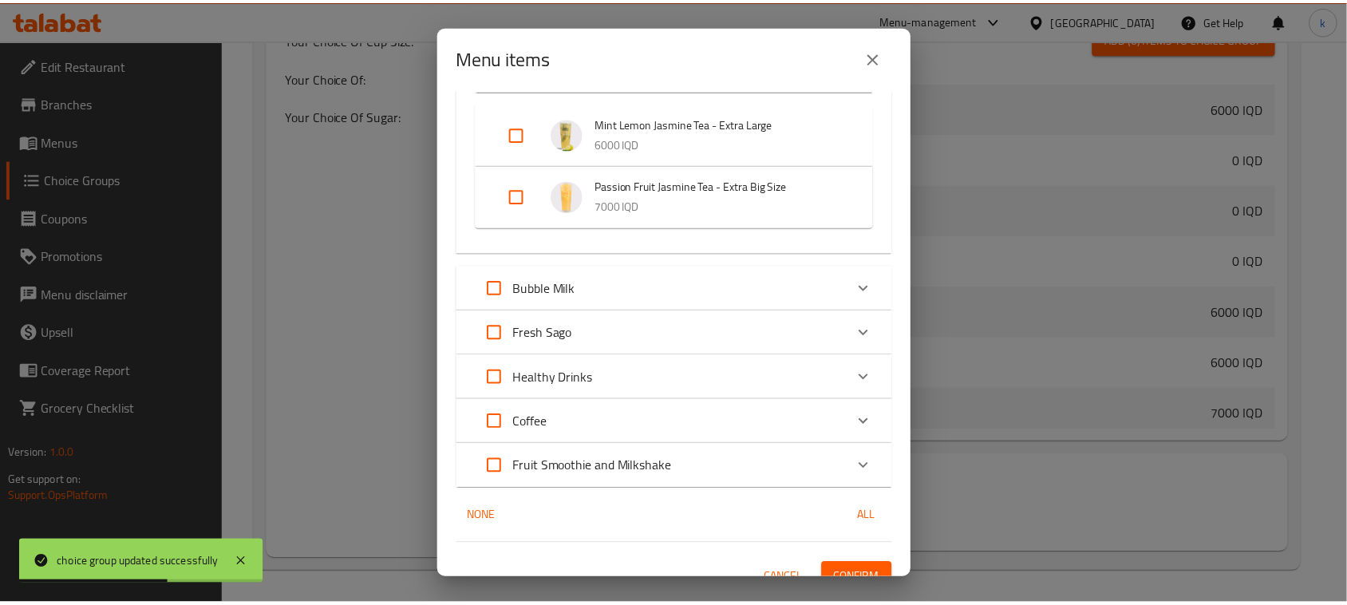
scroll to position [433, 0]
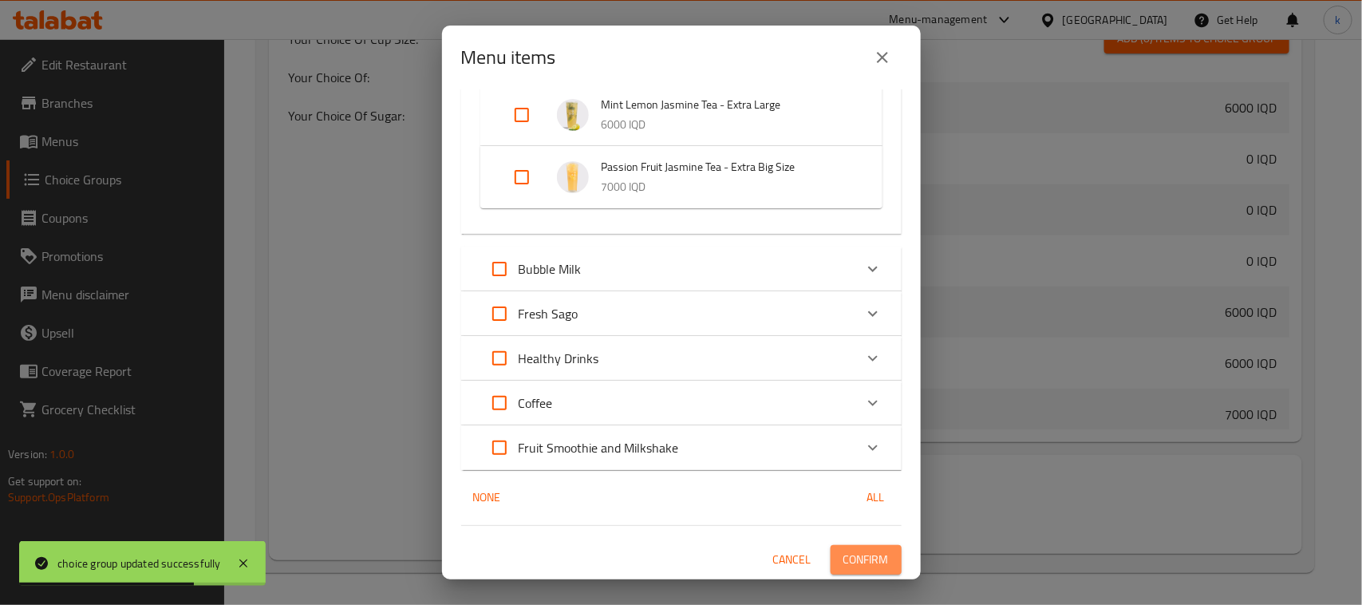
click at [844, 556] on span "Confirm" at bounding box center [866, 560] width 45 height 20
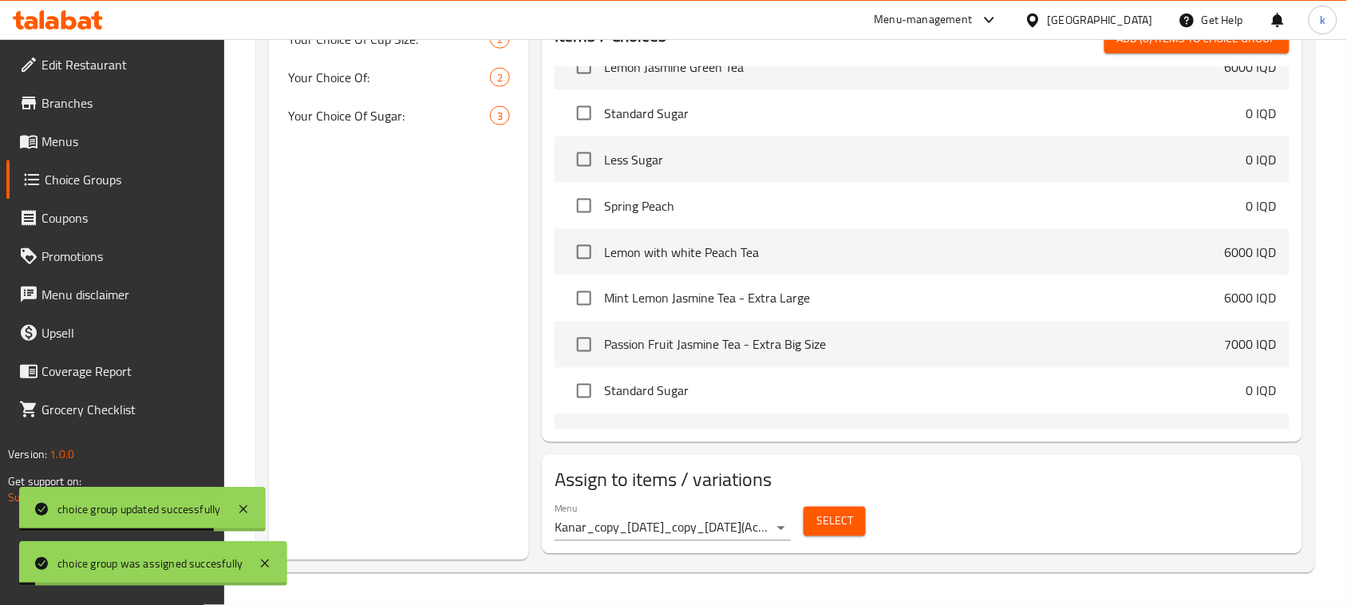
click at [97, 176] on span "Choice Groups" at bounding box center [129, 179] width 168 height 19
click at [106, 129] on link "Menus" at bounding box center [115, 141] width 219 height 38
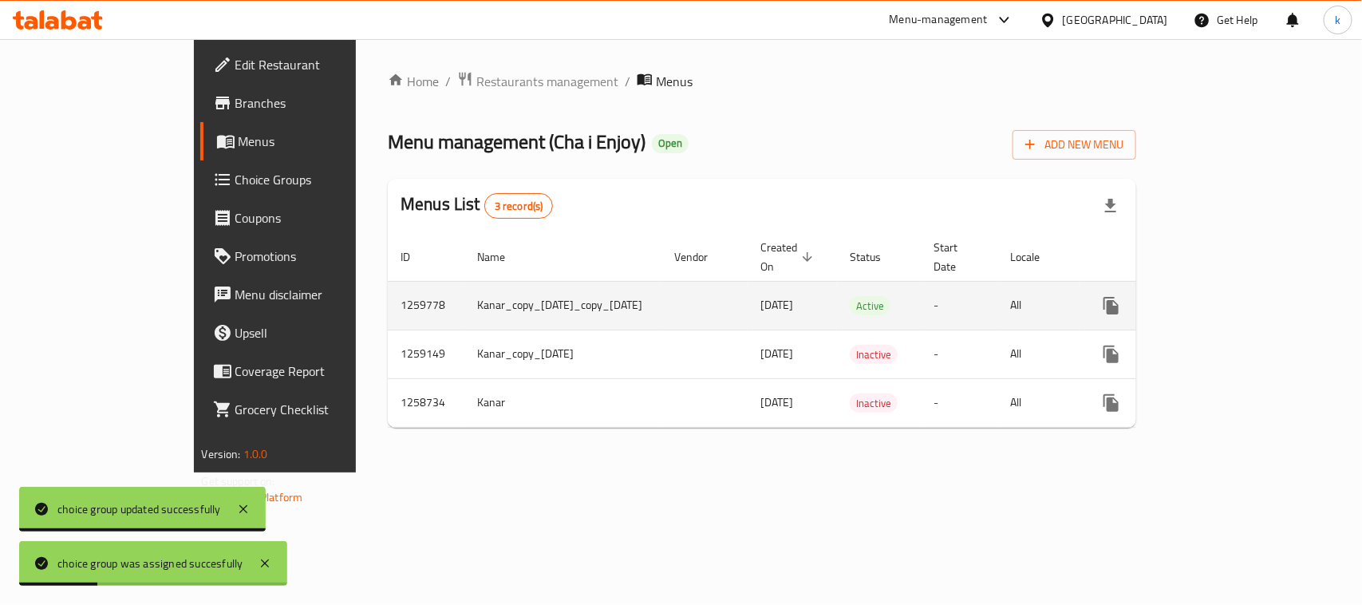
click at [1234, 299] on icon "enhanced table" at bounding box center [1227, 306] width 14 height 14
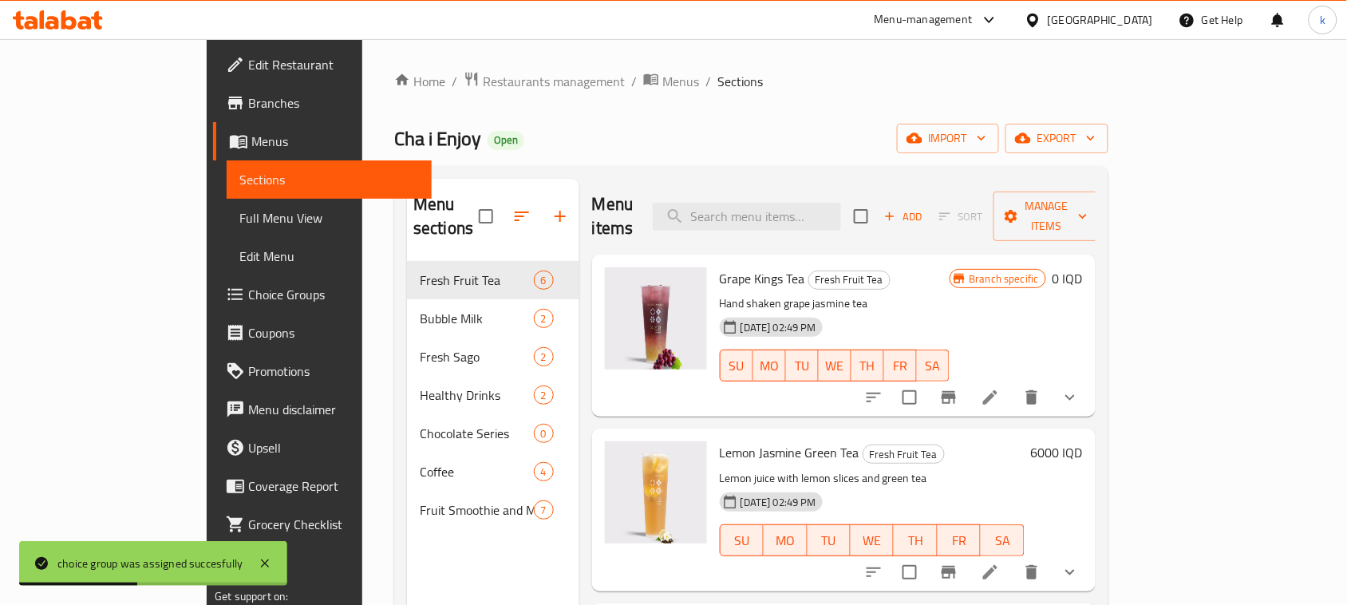
click at [239, 212] on span "Full Menu View" at bounding box center [329, 217] width 180 height 19
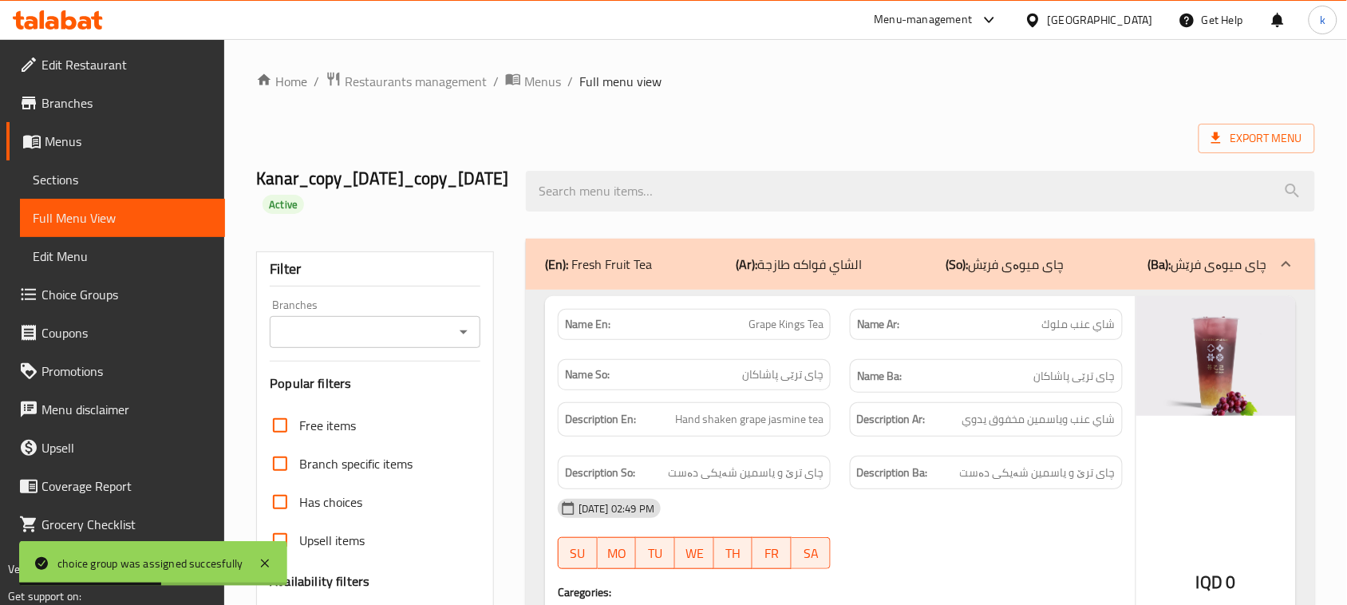
click at [461, 324] on icon "Open" at bounding box center [463, 331] width 19 height 19
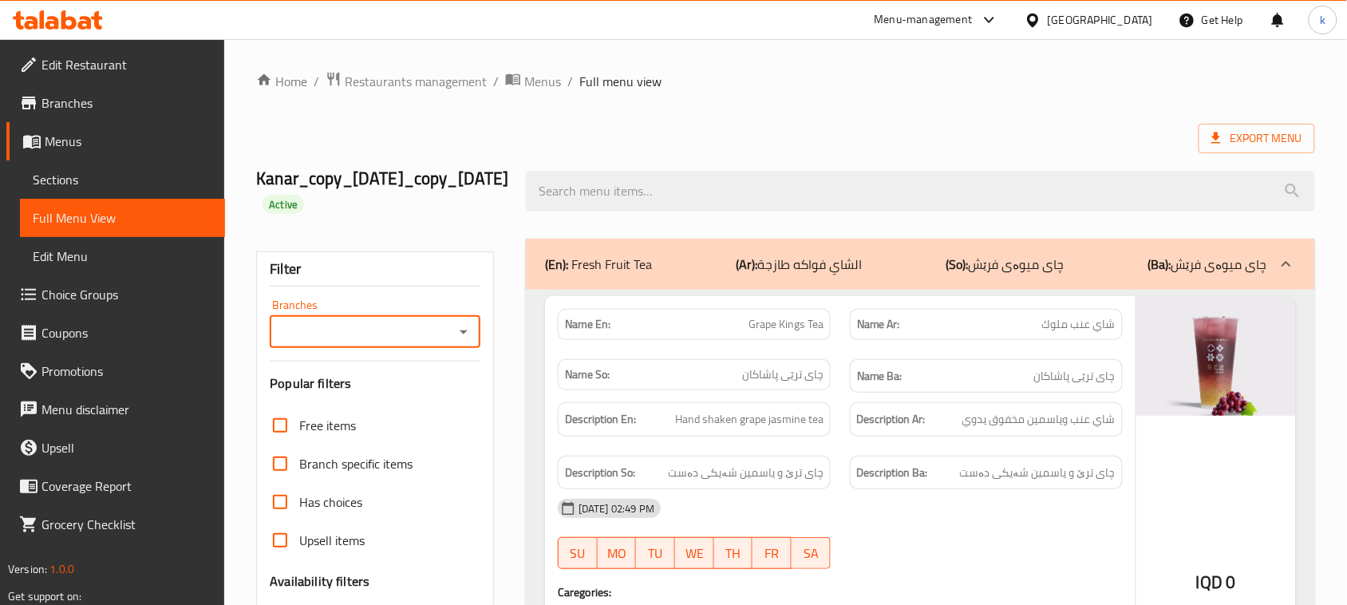
click at [423, 333] on input "Branches" at bounding box center [362, 332] width 175 height 22
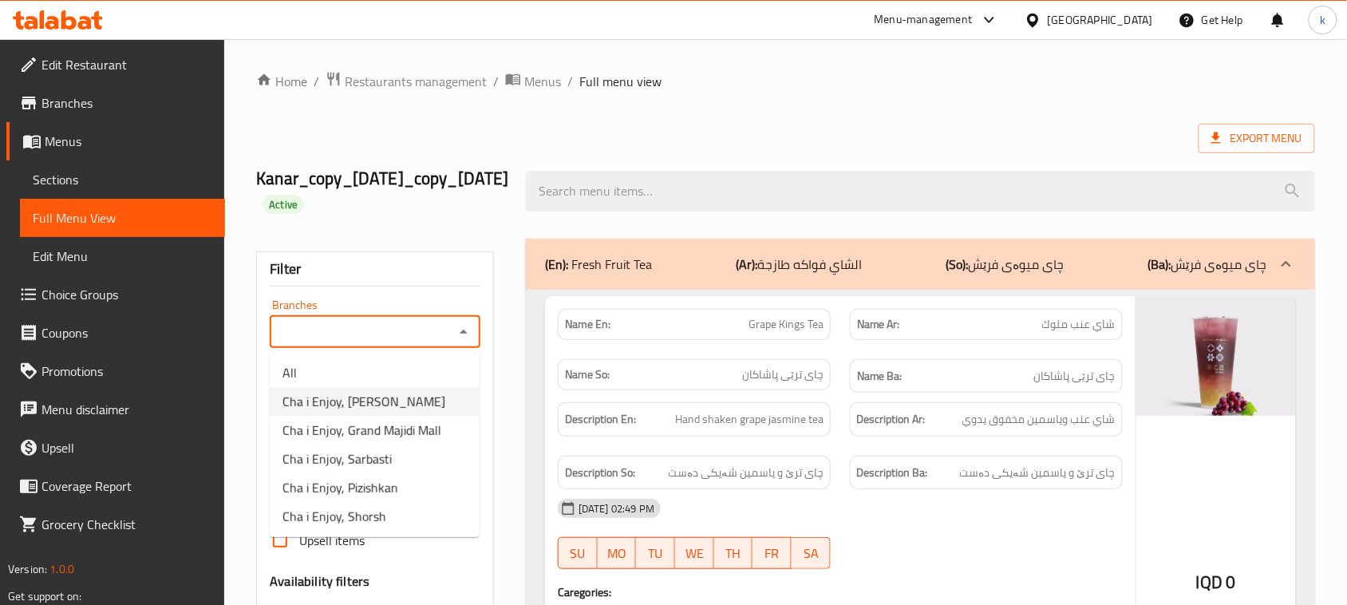
click at [397, 404] on li "Cha i Enjoy, Naz Naz" at bounding box center [375, 401] width 210 height 29
type input "Cha i Enjoy, Naz Naz"
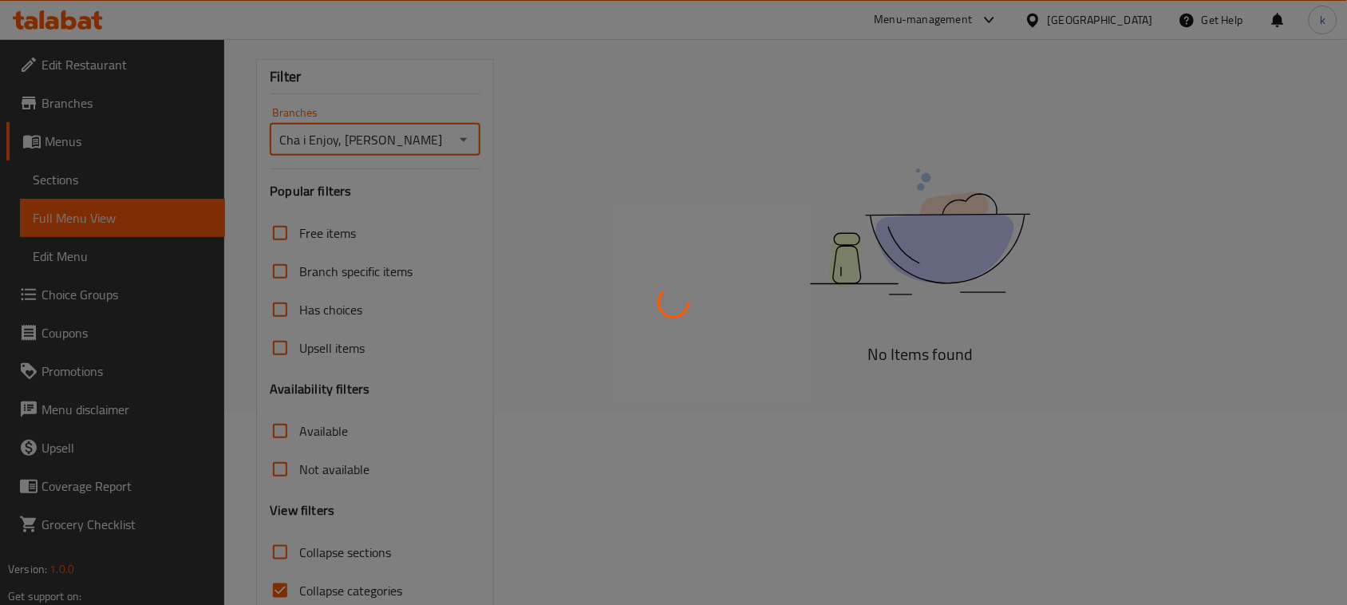
scroll to position [268, 0]
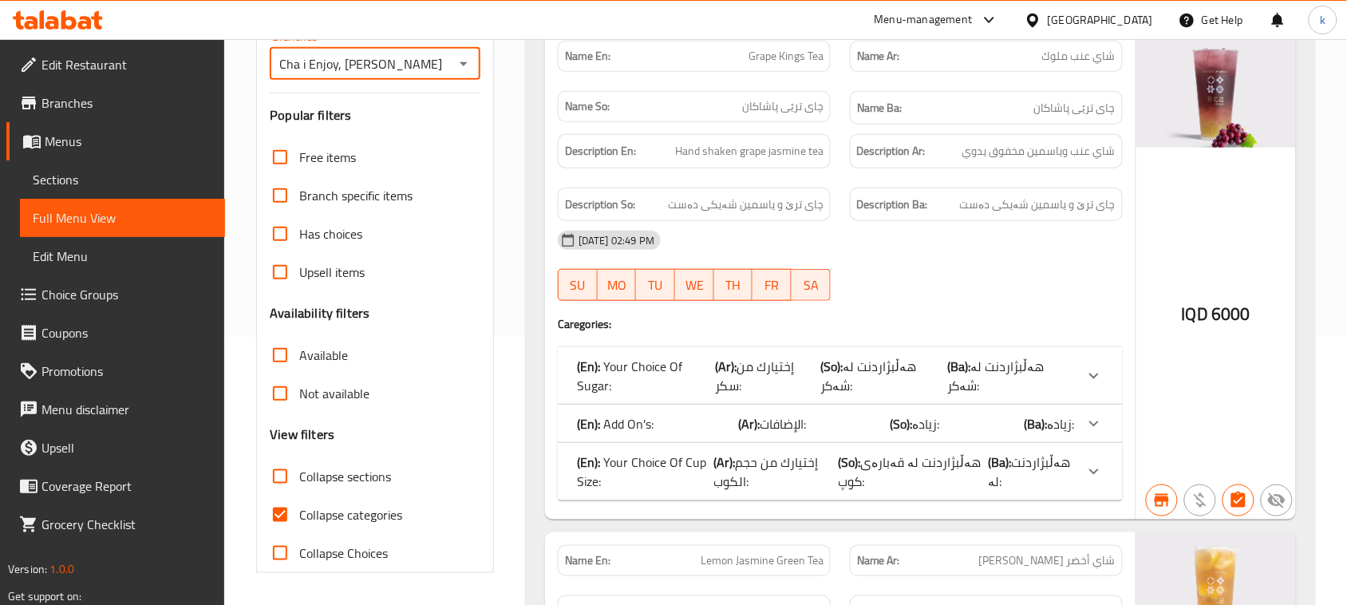
click at [283, 512] on input "Collapse categories" at bounding box center [280, 515] width 38 height 38
checkbox input "false"
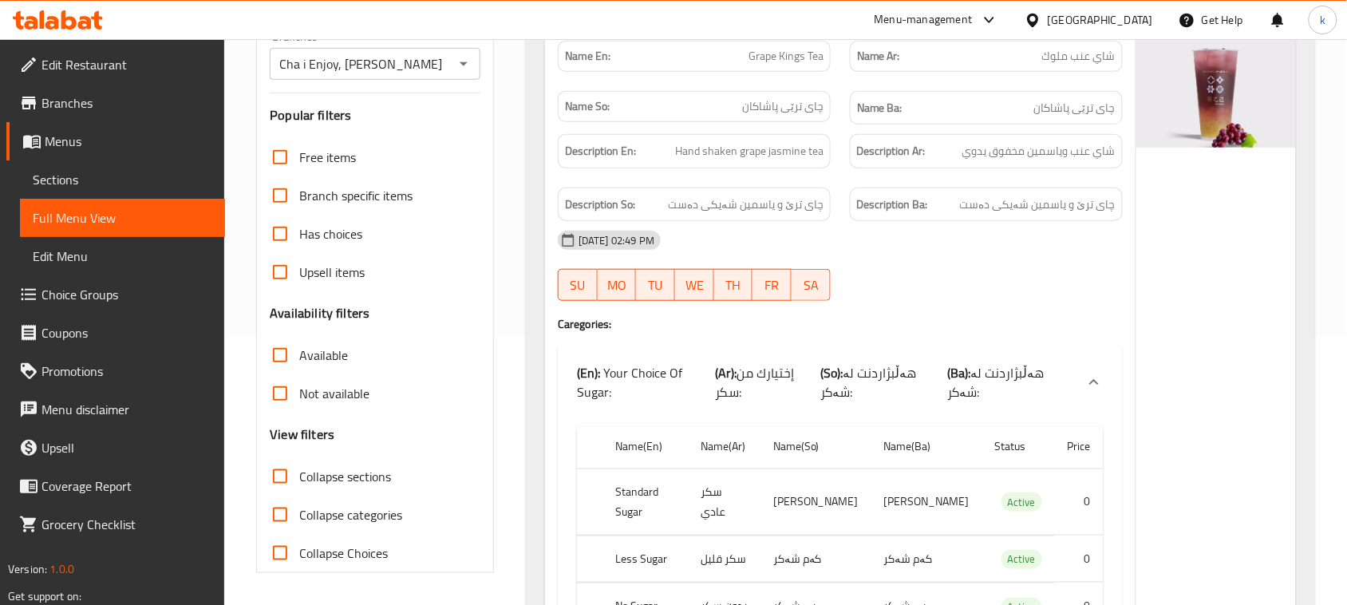
scroll to position [0, 0]
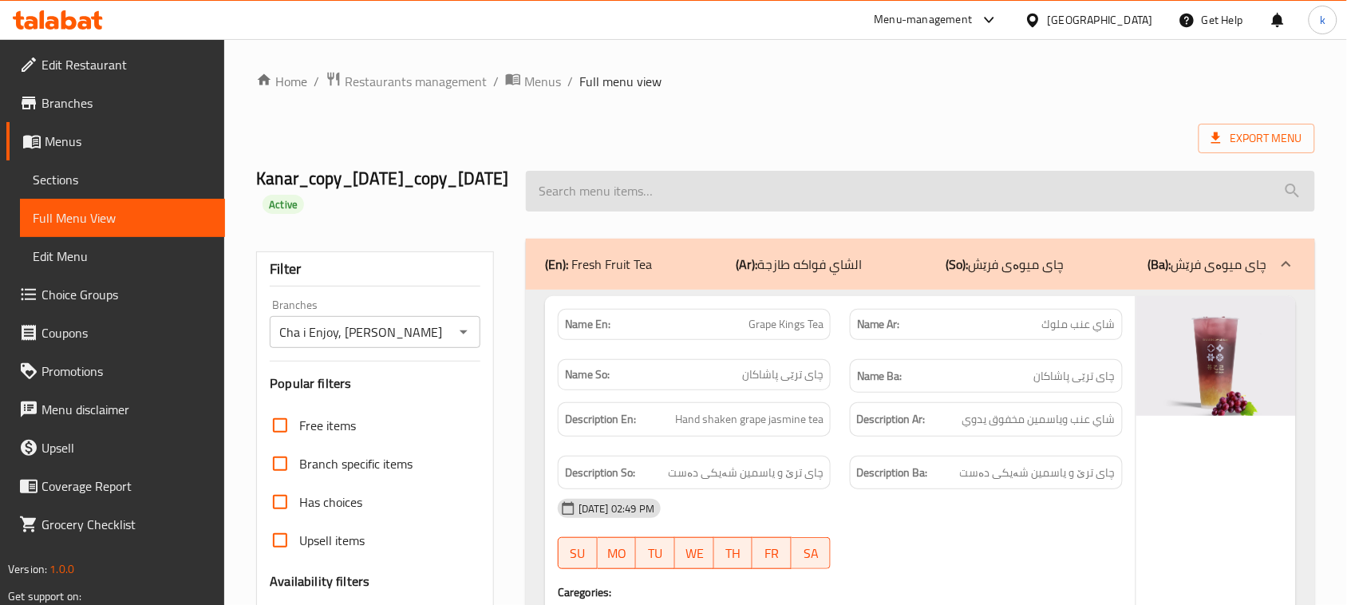
click at [617, 193] on input "search" at bounding box center [920, 191] width 789 height 41
paste input "Chocolate Latte"
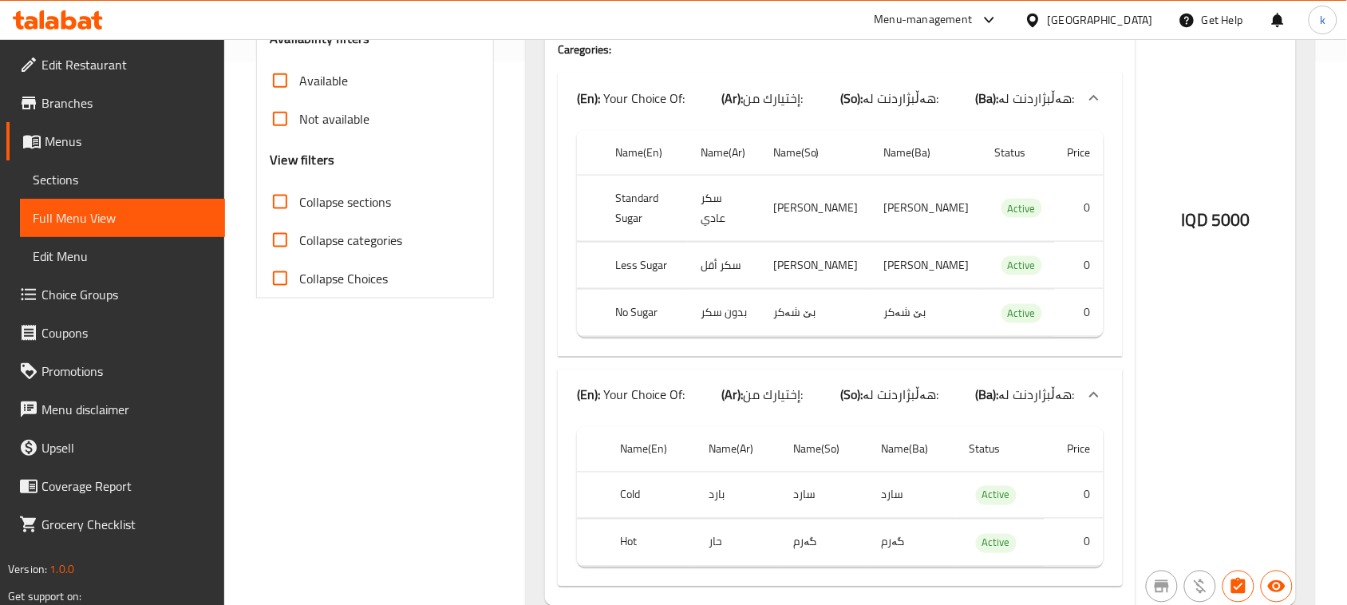
scroll to position [493, 0]
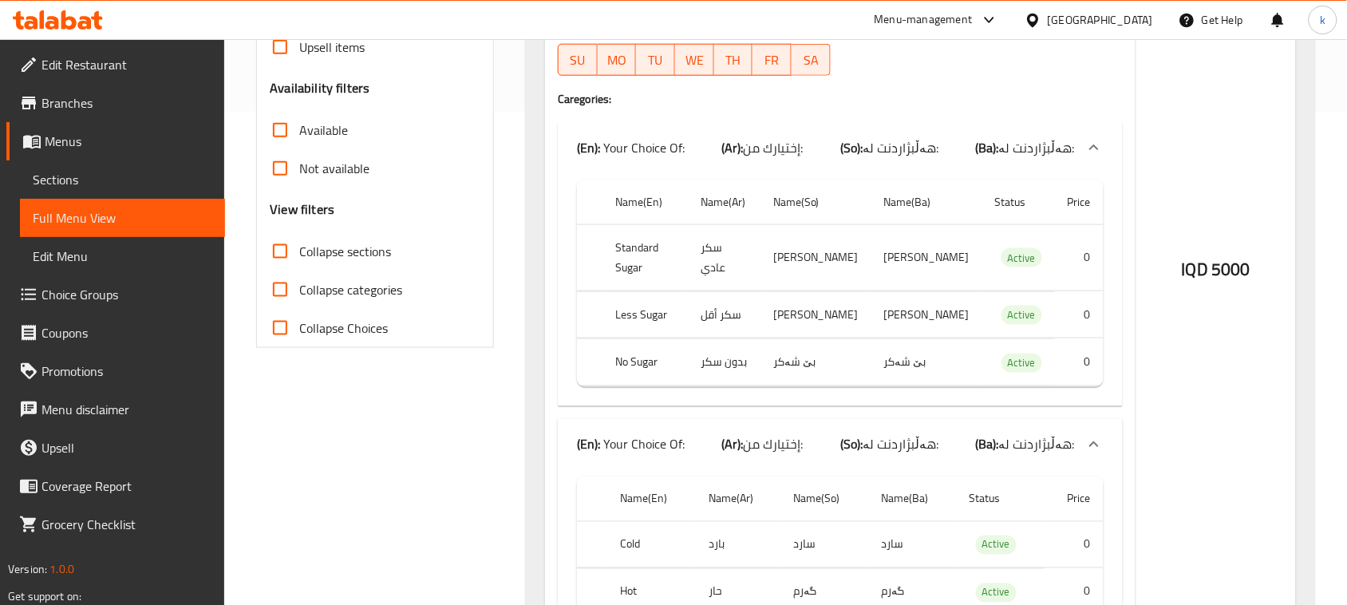
type input "Chocolate Latte"
click at [639, 297] on th "Less Sugar" at bounding box center [645, 314] width 85 height 47
click at [640, 296] on th "Less Sugar" at bounding box center [645, 314] width 85 height 47
copy th "Less Sugar"
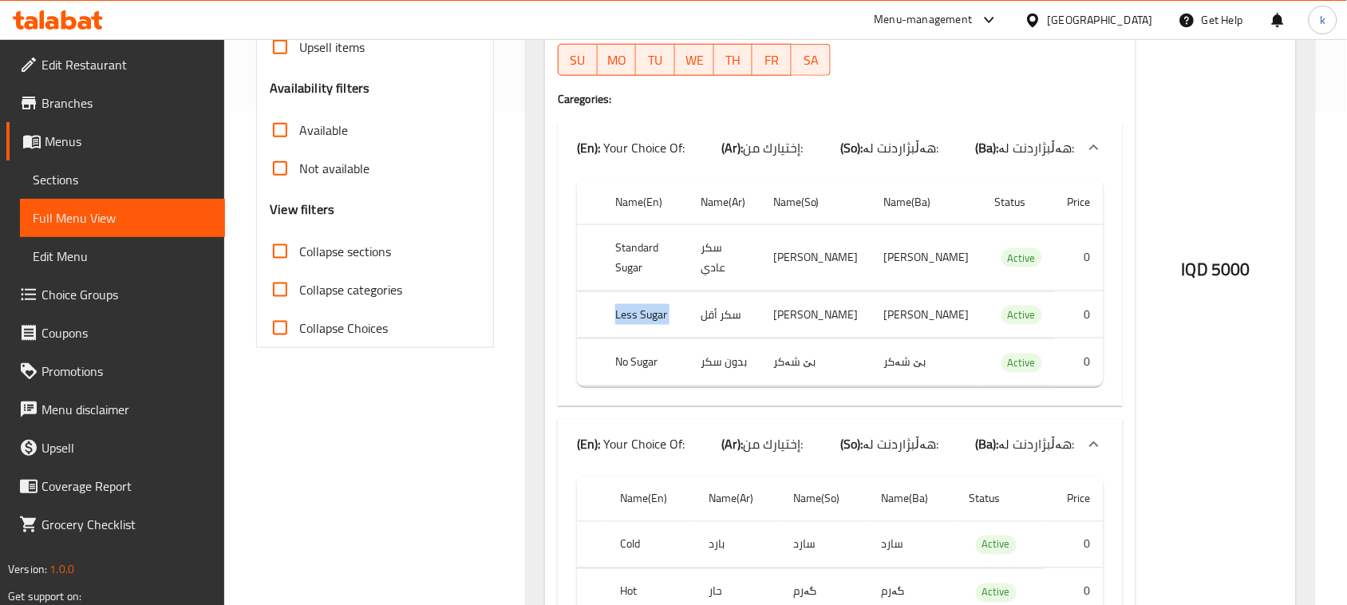
click at [96, 286] on span "Choice Groups" at bounding box center [127, 294] width 171 height 19
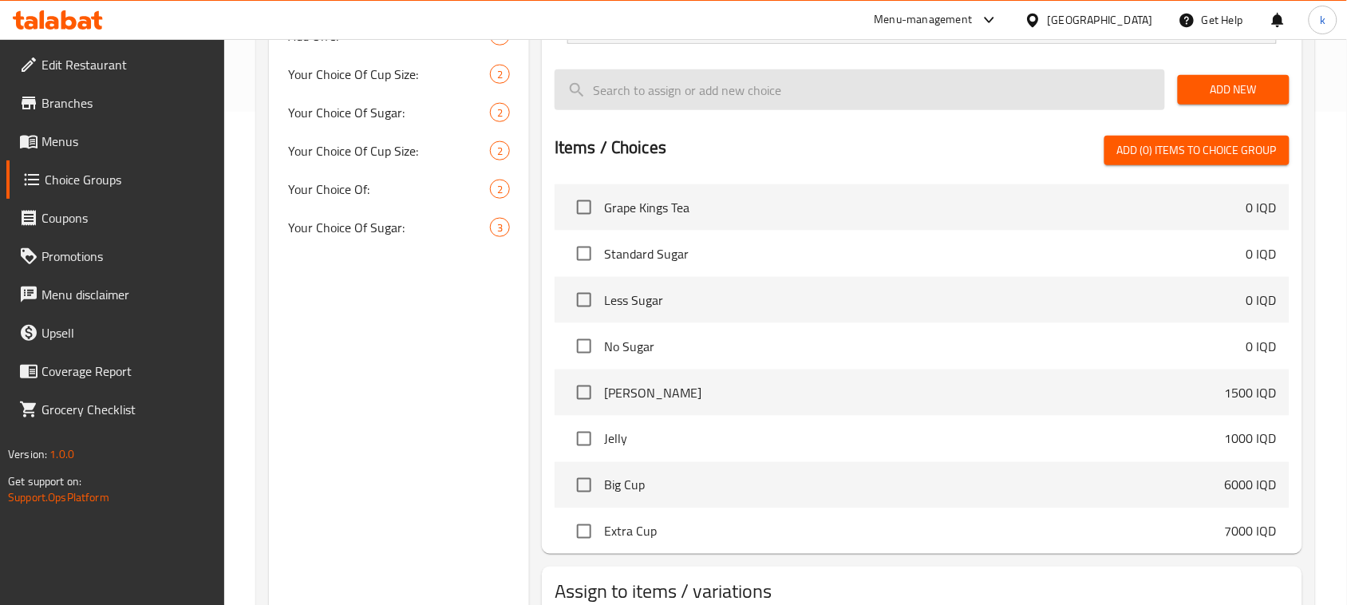
scroll to position [226, 0]
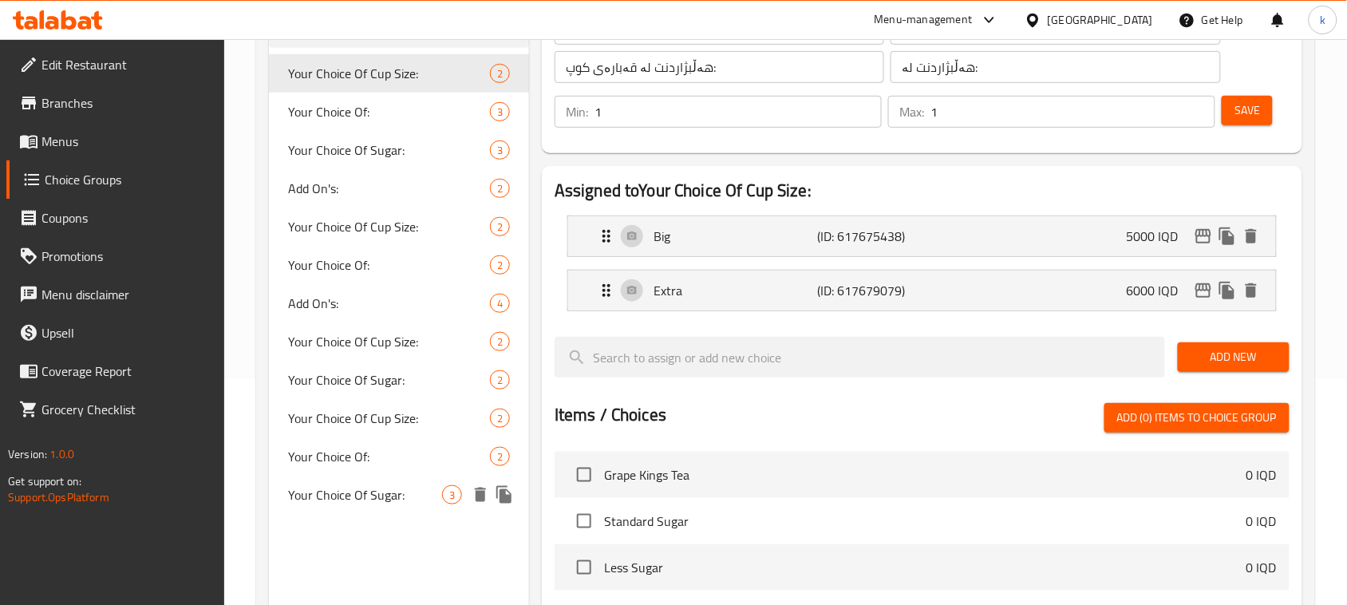
click at [389, 495] on span "Your Choice Of Sugar:" at bounding box center [365, 494] width 154 height 19
type input "Your Choice Of Sugar:"
type input "إختيارك من سكر:"
type input "هەڵبژاردنت لە شەکر:"
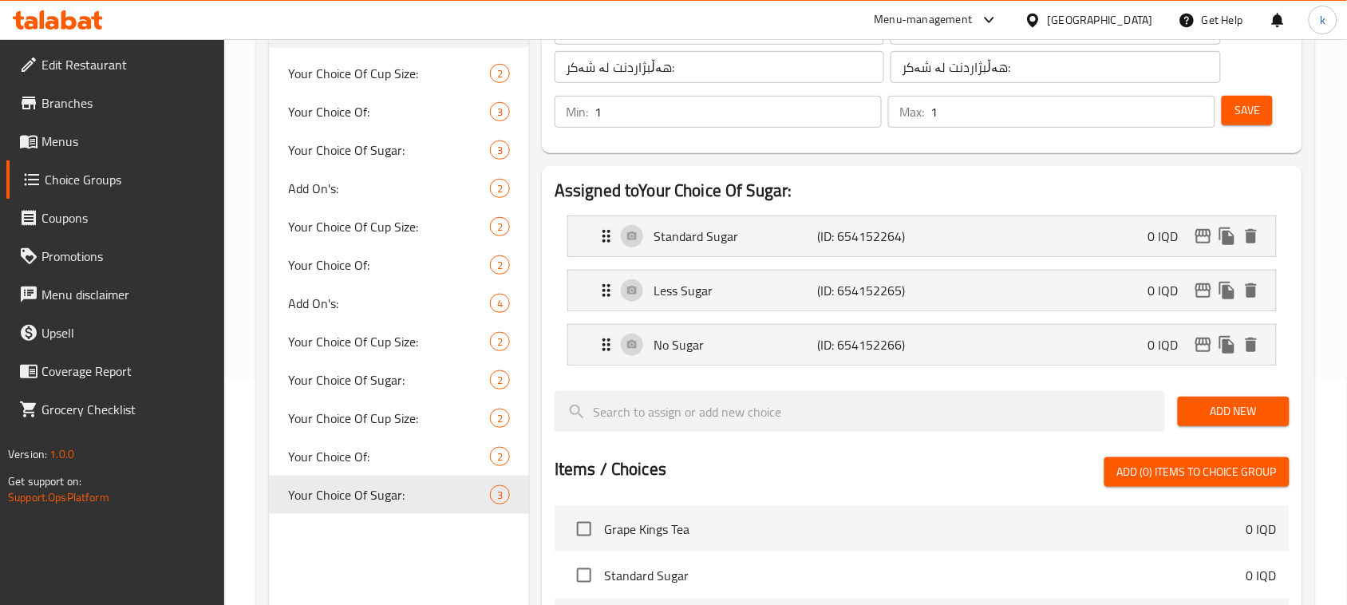
click at [759, 246] on div "Standard Sugar (ID: 654152264) 0 IQD" at bounding box center [927, 236] width 660 height 40
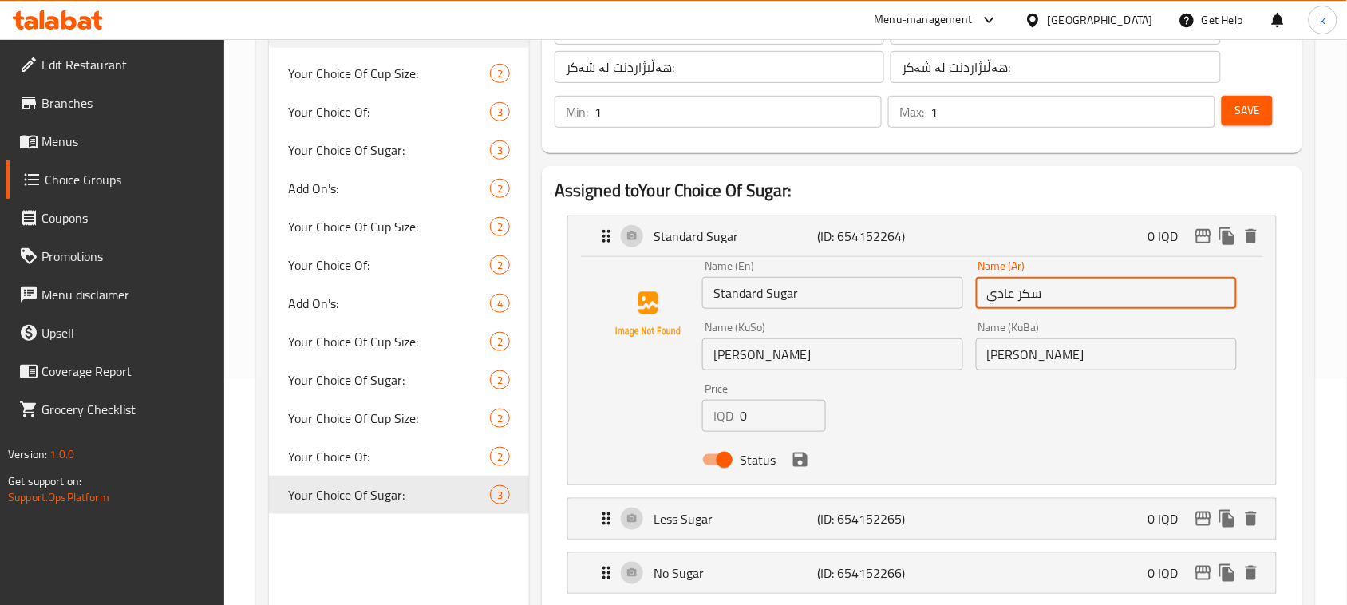
drag, startPoint x: 1062, startPoint y: 287, endPoint x: 946, endPoint y: 285, distance: 116.6
click at [946, 285] on div "Name (En) Standard Sugar Name (En) Name (Ar) سكر عادي Name (Ar) Name (KuSo) شەک…" at bounding box center [970, 367] width 548 height 227
paste input "قياس"
click at [802, 461] on icon "save" at bounding box center [800, 460] width 14 height 14
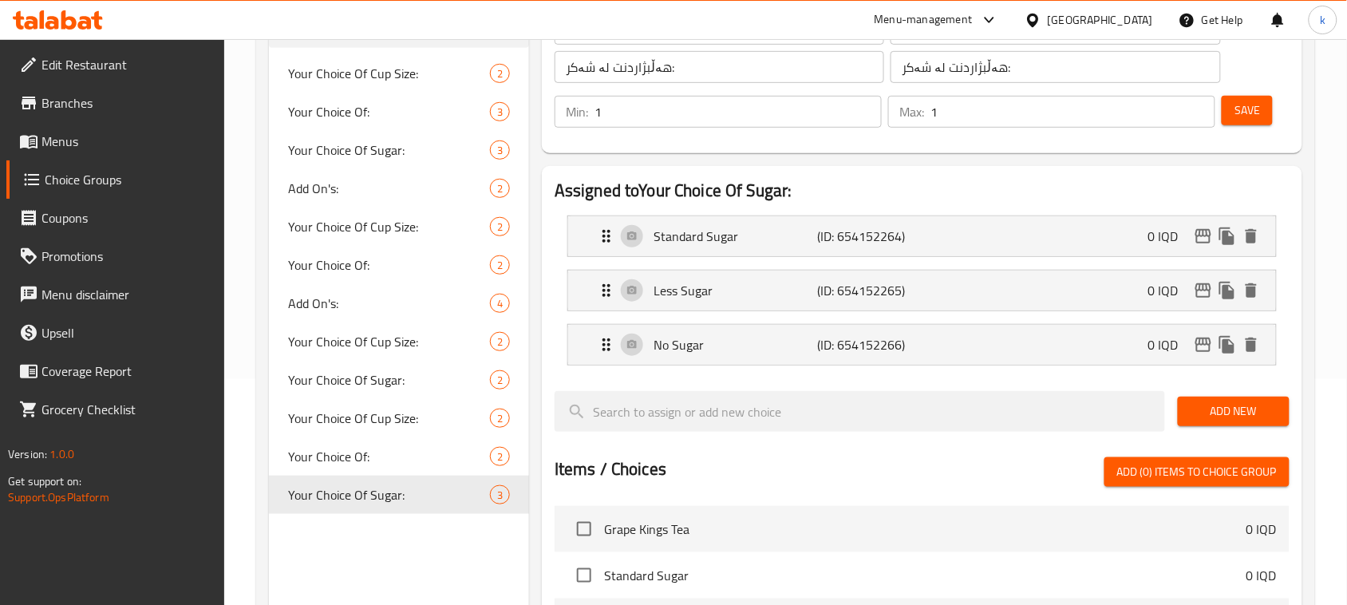
type input "سكر قياسي"
click at [1225, 126] on div "Save" at bounding box center [1249, 112] width 61 height 38
click at [1247, 108] on span "Save" at bounding box center [1248, 111] width 26 height 20
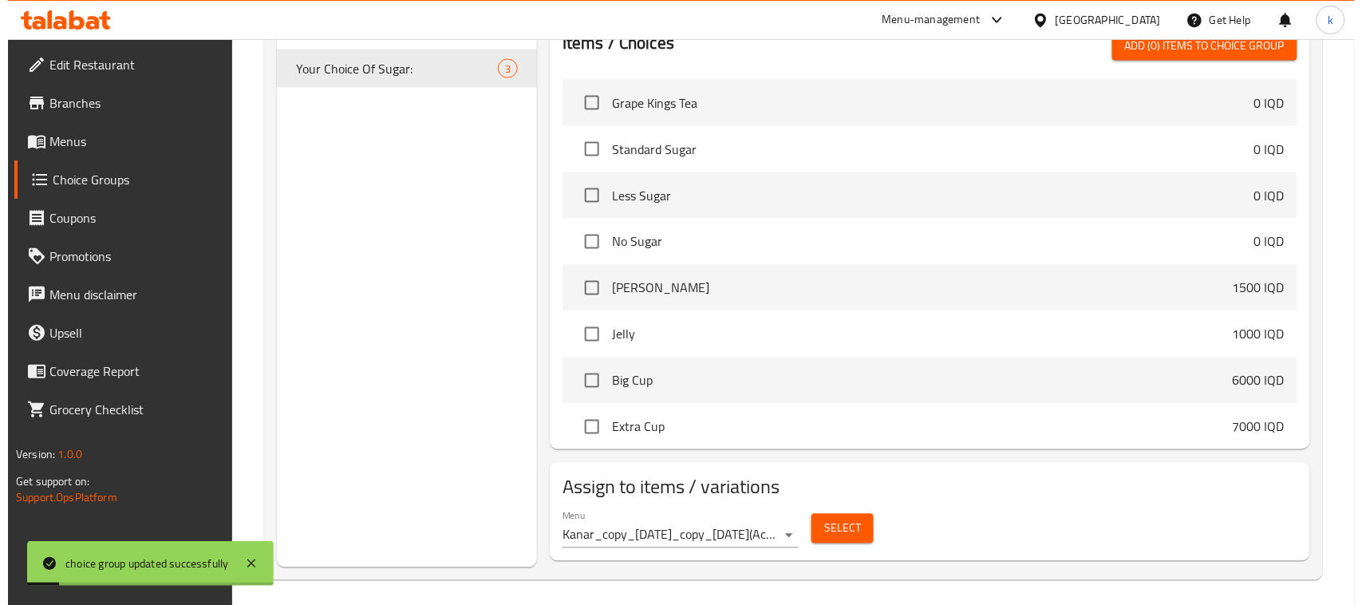
scroll to position [660, 0]
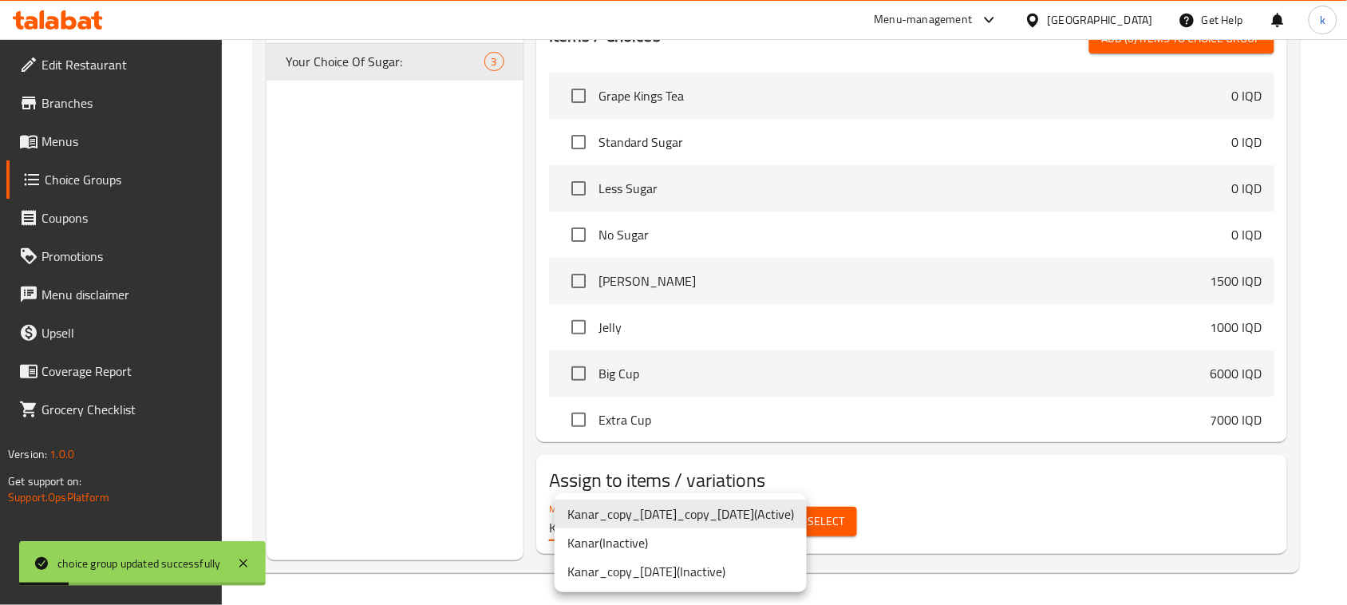
click at [806, 520] on li "Kanar_copy_02/10/2024_copy_03/10/2024 ( Active )" at bounding box center [681, 514] width 252 height 29
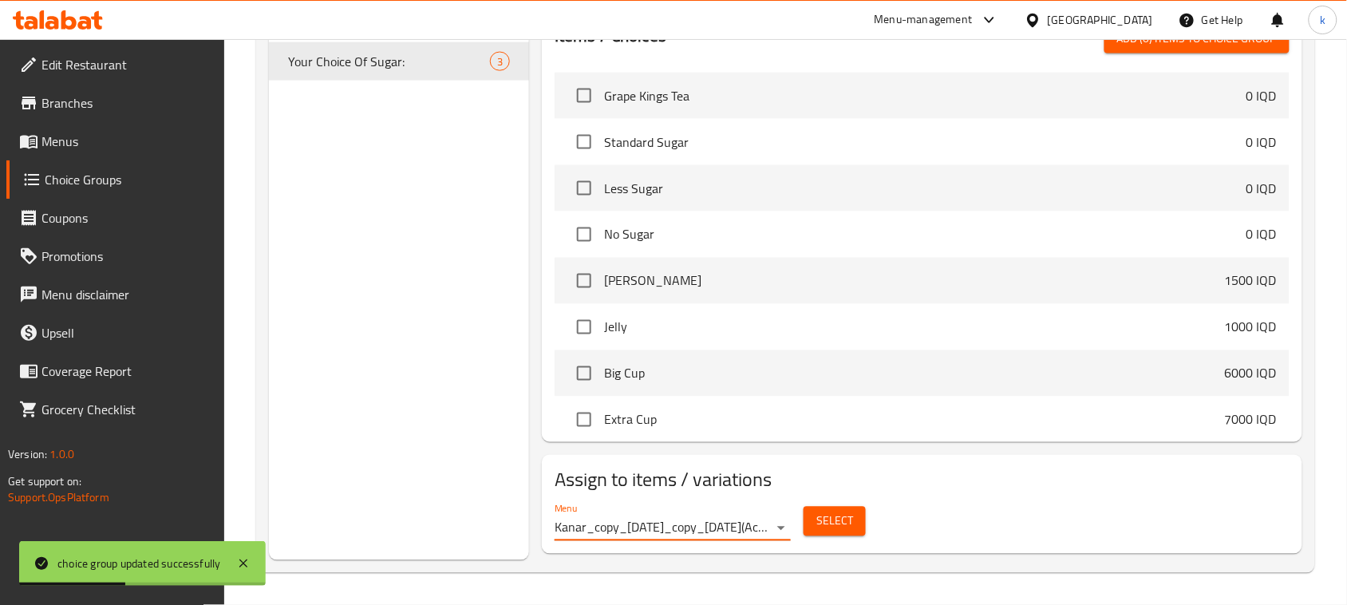
click at [836, 517] on span "Select" at bounding box center [834, 522] width 37 height 20
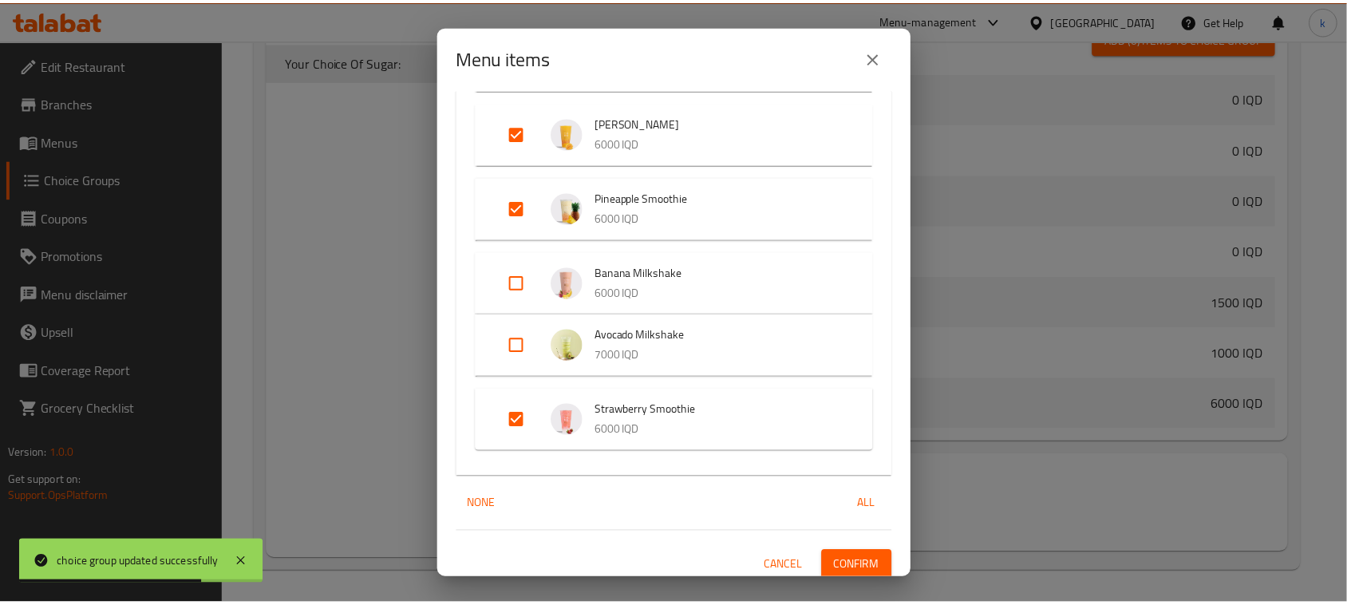
scroll to position [1722, 0]
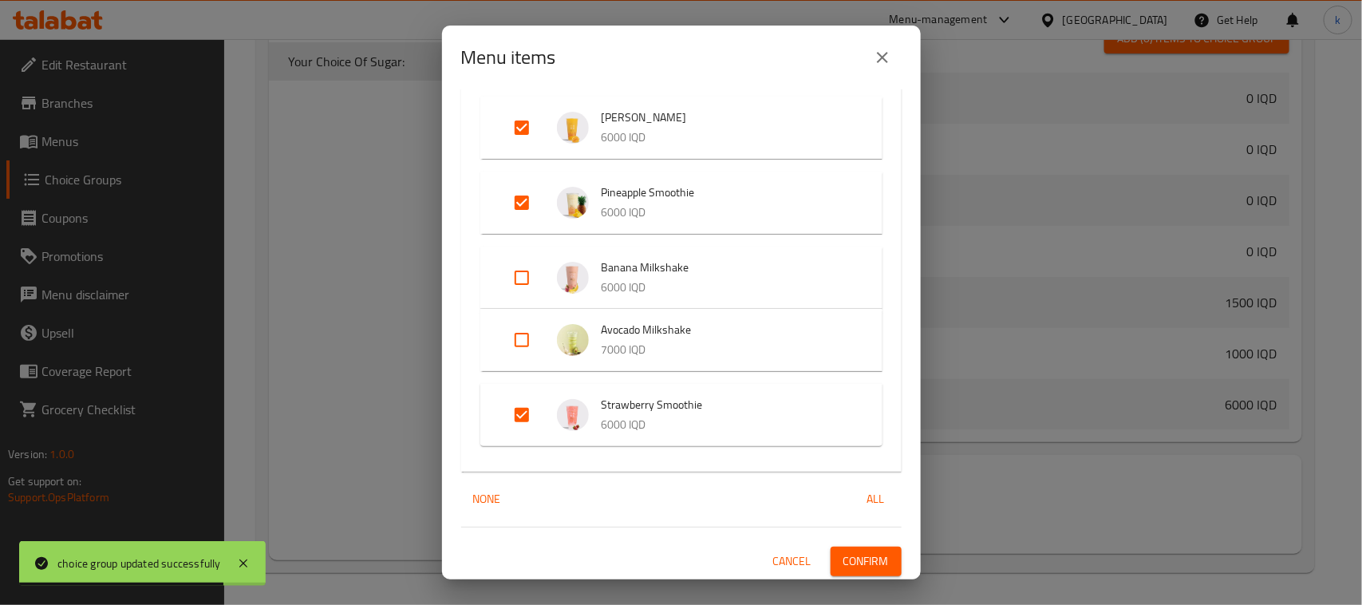
click at [855, 559] on span "Confirm" at bounding box center [866, 562] width 45 height 20
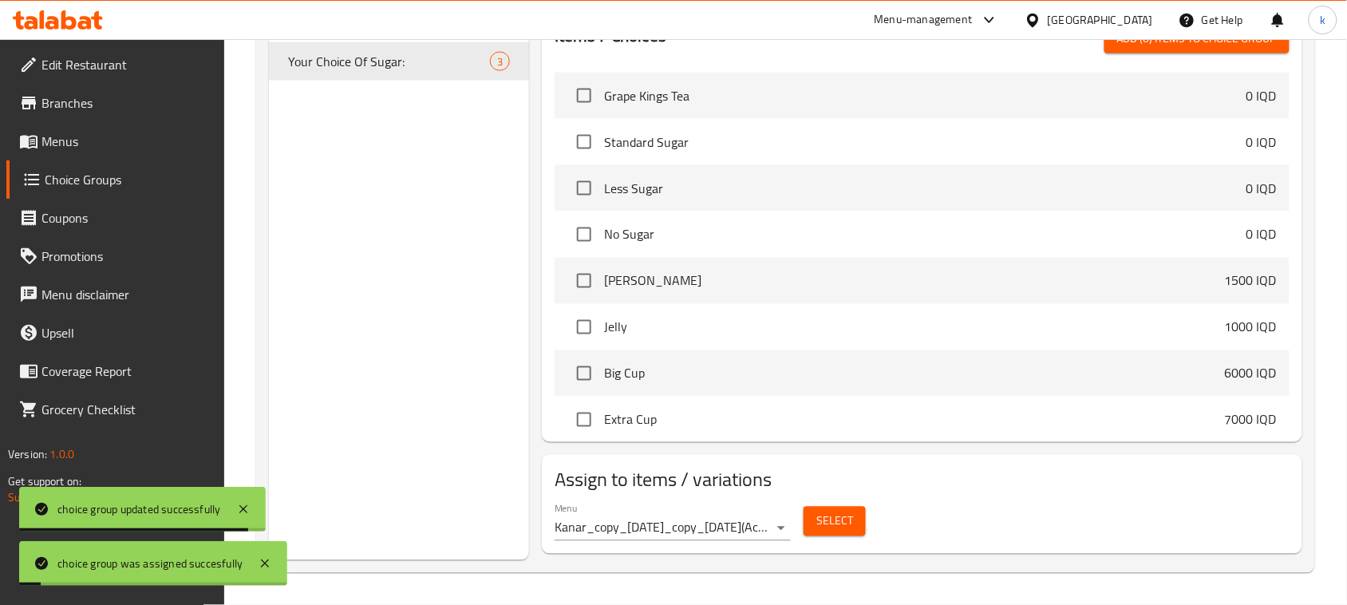
click at [49, 144] on span "Menus" at bounding box center [127, 141] width 171 height 19
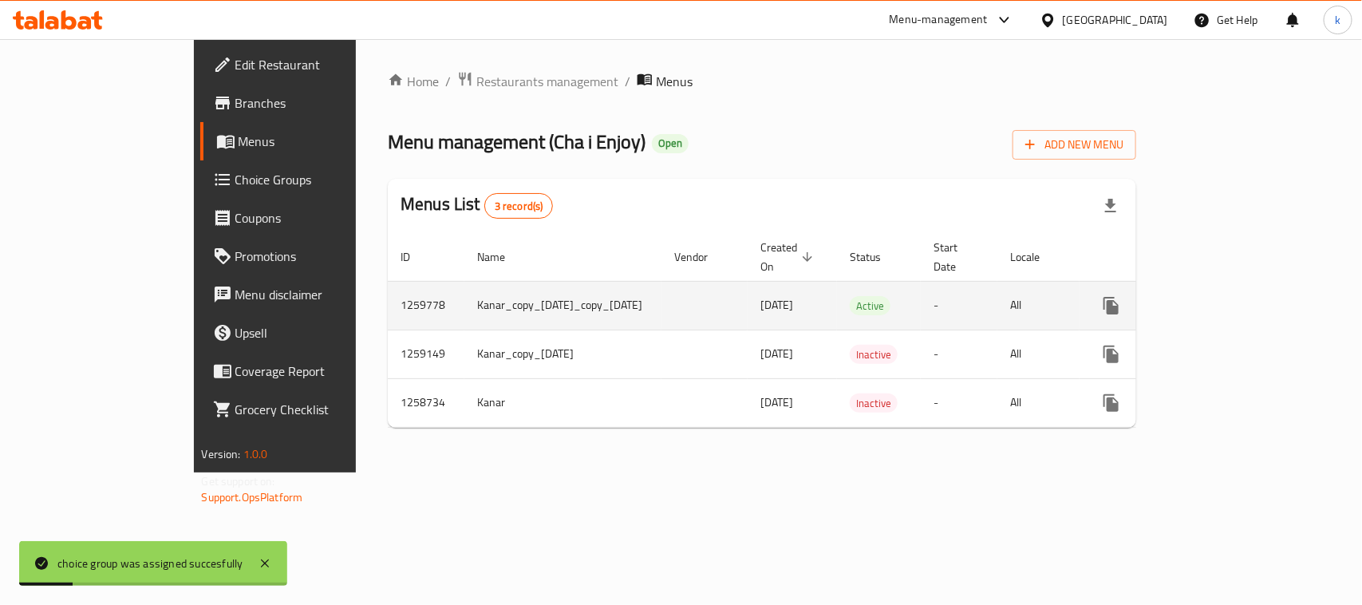
click at [1236, 296] on icon "enhanced table" at bounding box center [1226, 305] width 19 height 19
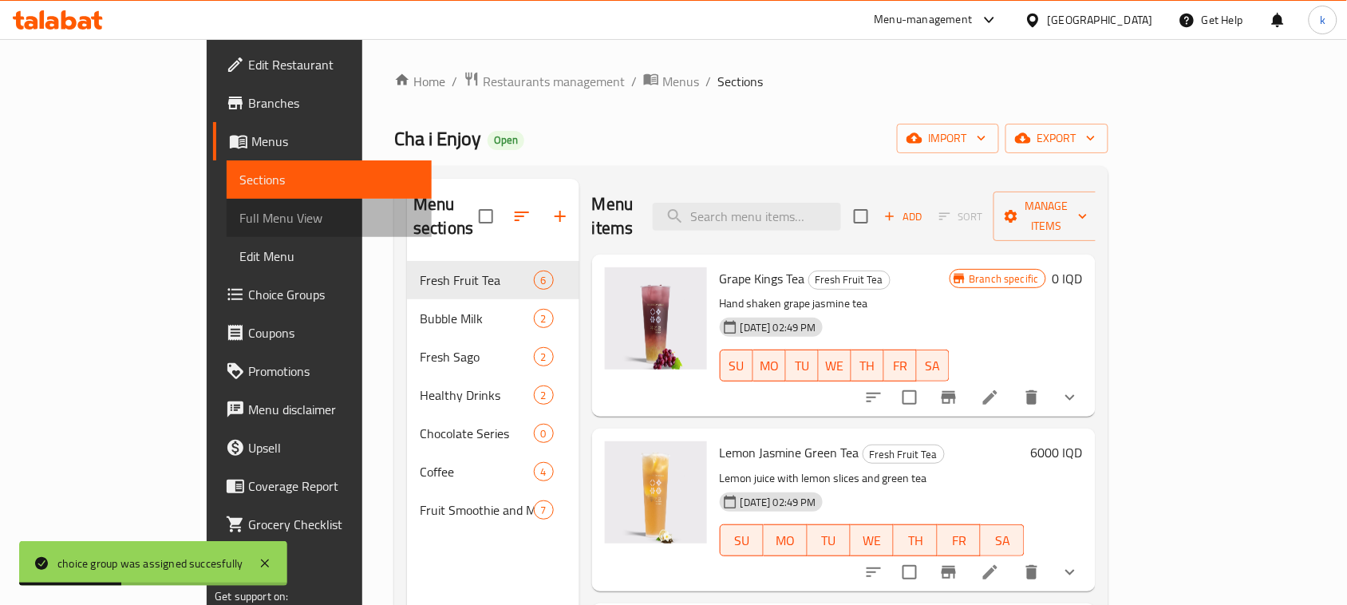
click at [239, 214] on span "Full Menu View" at bounding box center [329, 217] width 180 height 19
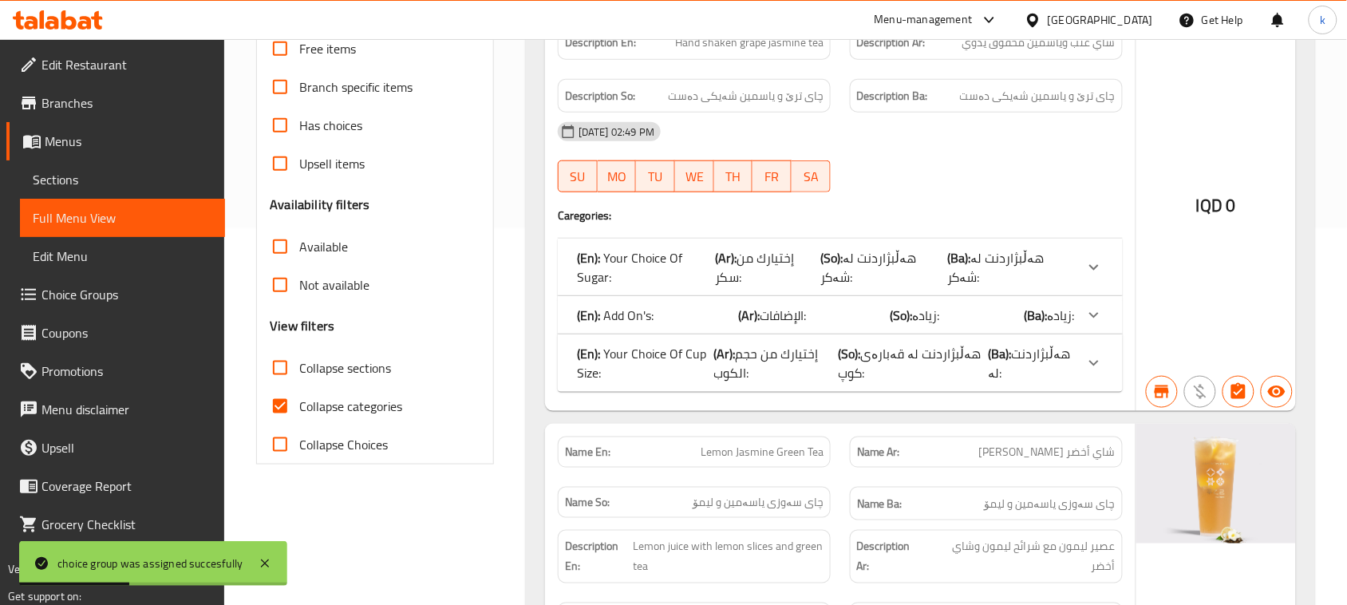
scroll to position [399, 0]
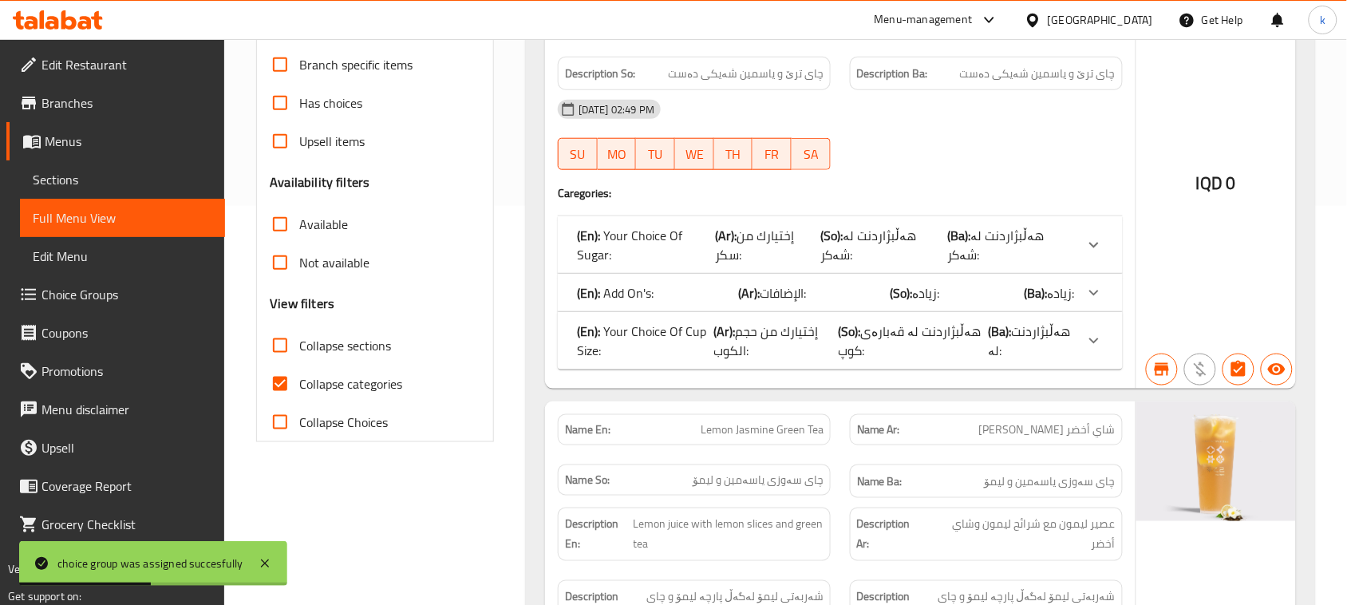
click at [285, 379] on input "Collapse categories" at bounding box center [280, 384] width 38 height 38
checkbox input "false"
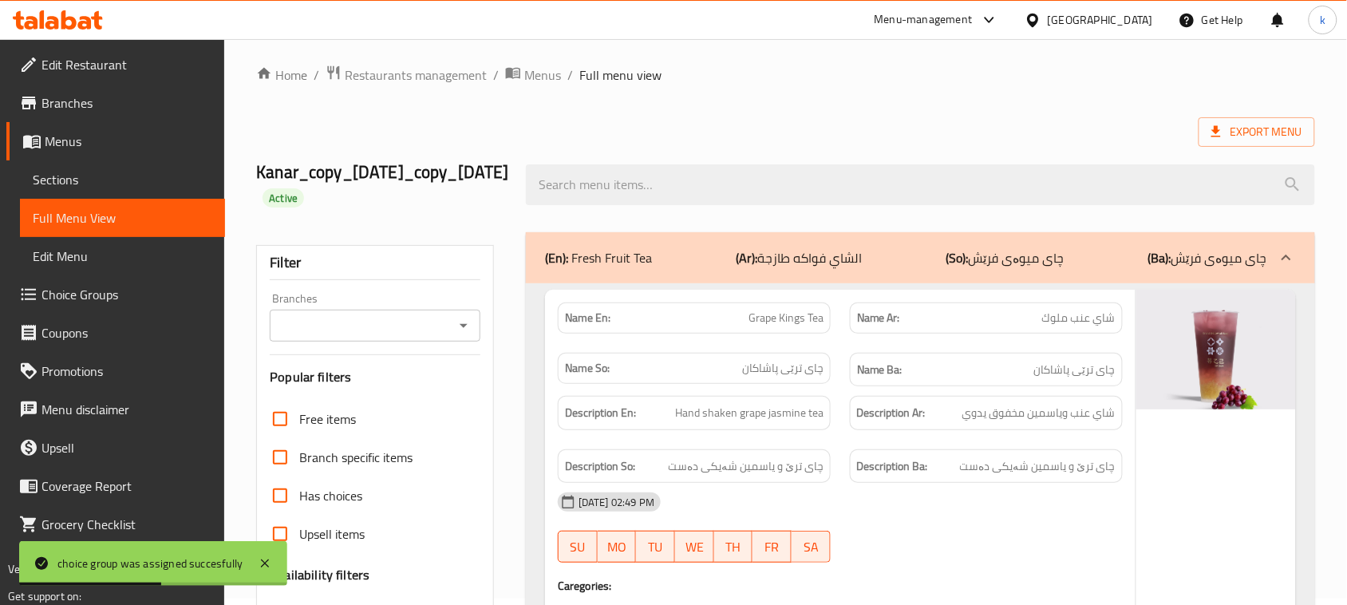
scroll to position [0, 0]
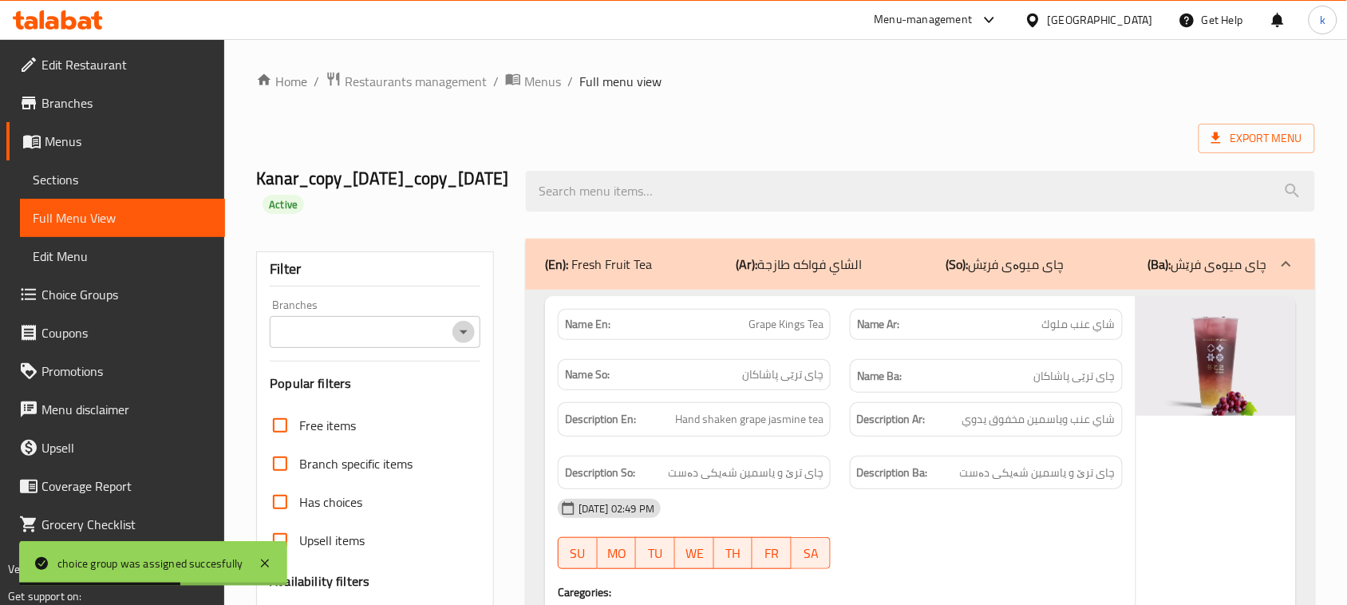
click at [464, 338] on icon "Open" at bounding box center [463, 331] width 19 height 19
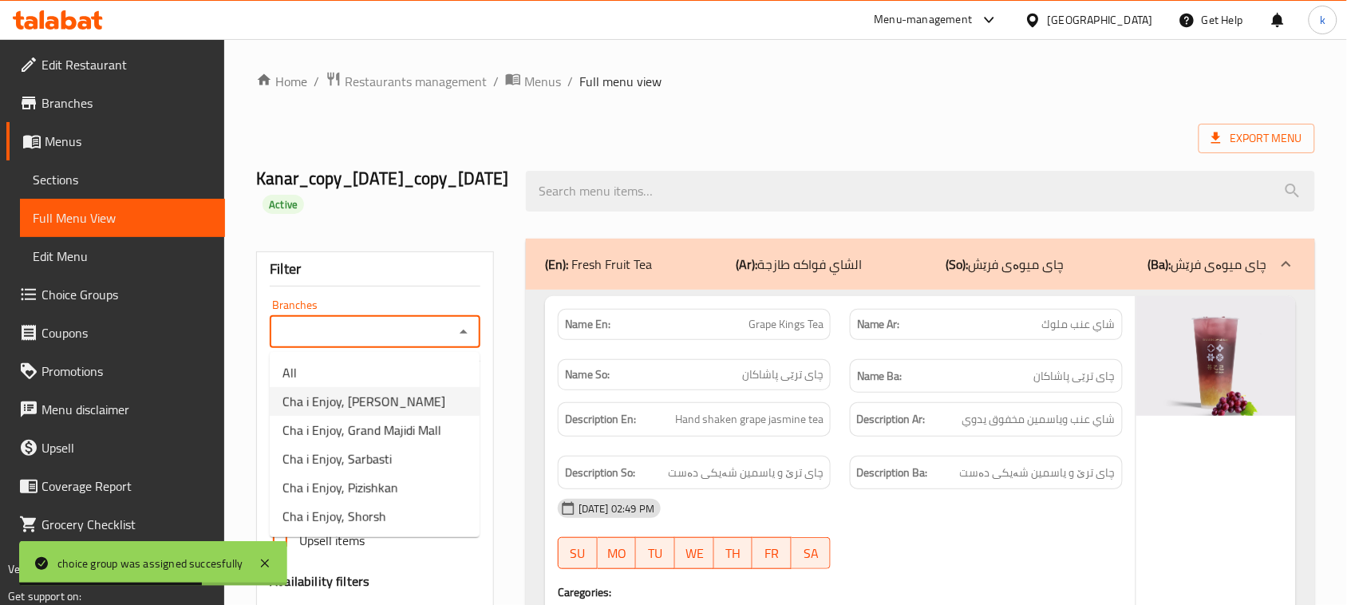
click at [371, 400] on span "Cha i Enjoy, Naz Naz" at bounding box center [364, 401] width 163 height 19
type input "Cha i Enjoy, Naz Naz"
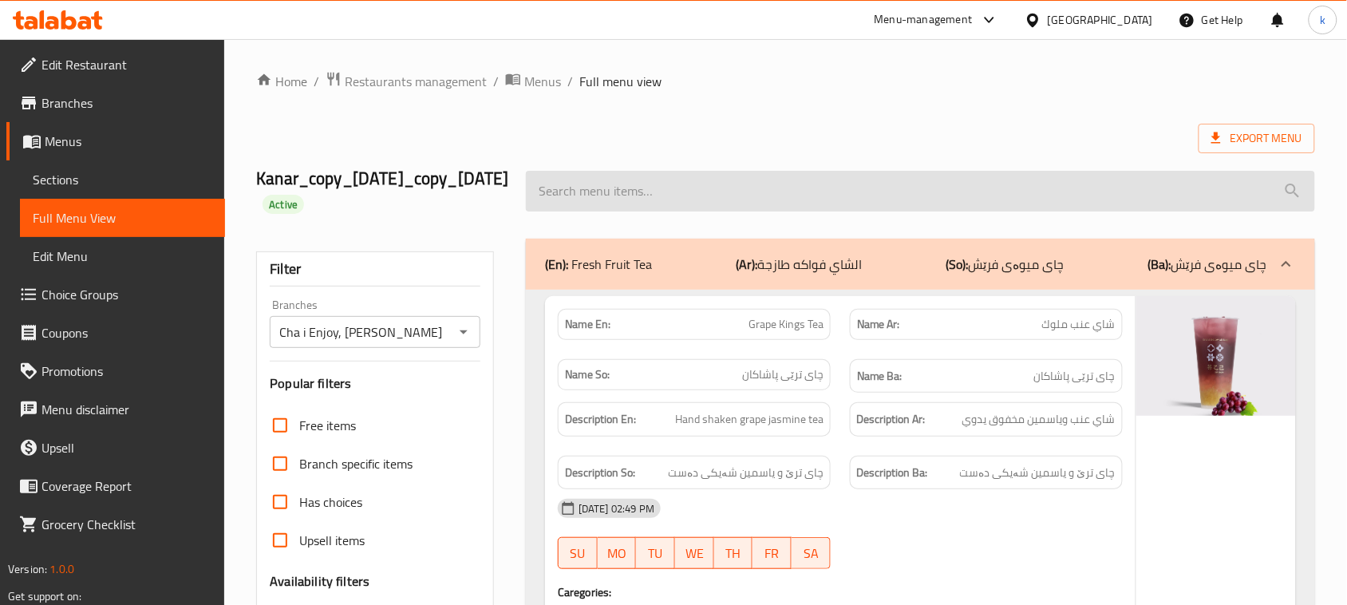
click at [650, 209] on input "search" at bounding box center [920, 191] width 789 height 41
paste input "Chocolate Latte"
type input "Chocolate Latte"
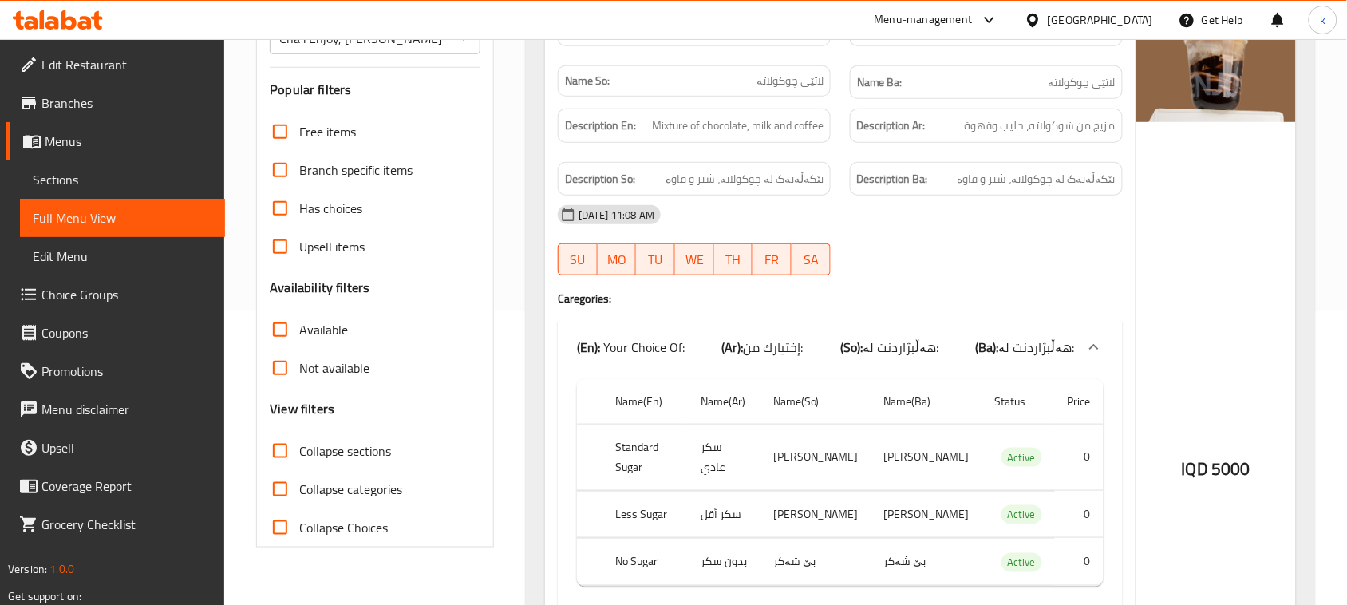
scroll to position [499, 0]
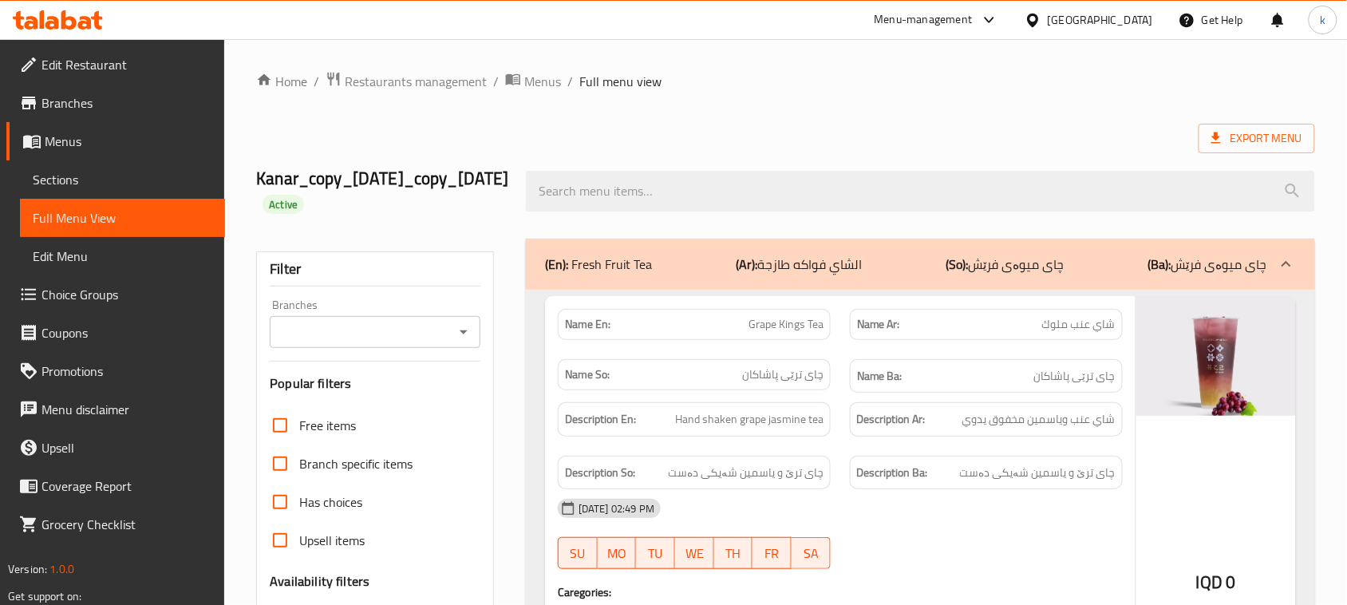
click at [81, 28] on icon at bounding box center [85, 23] width 14 height 14
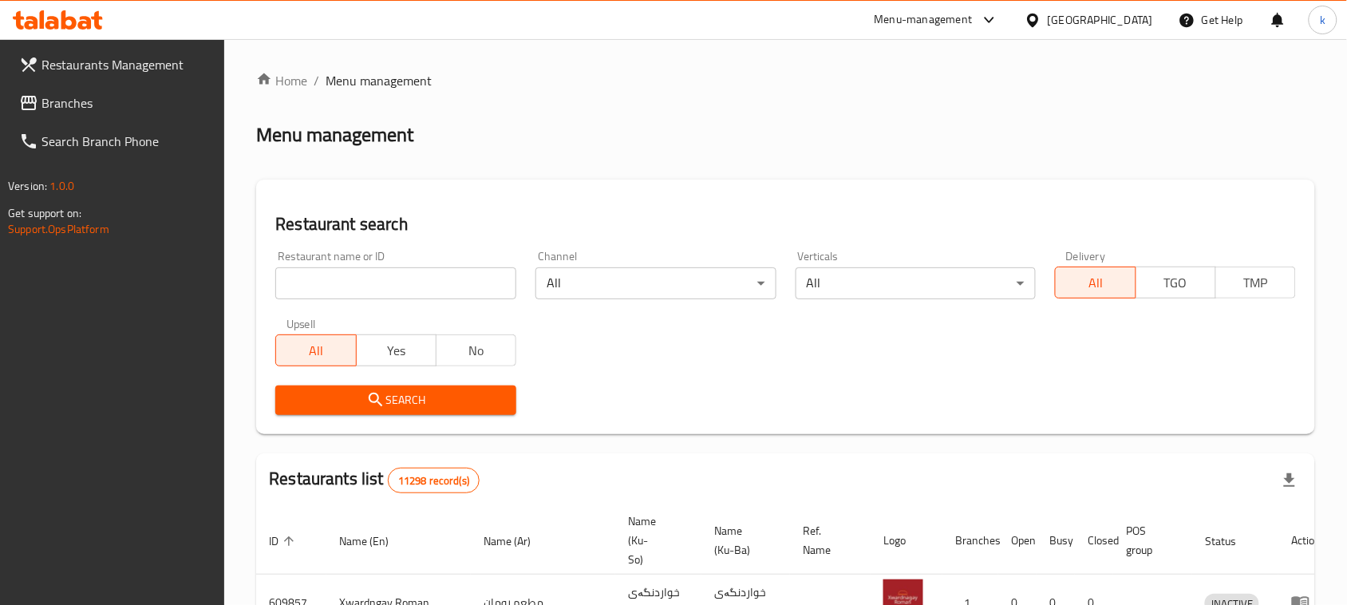
click at [53, 106] on span "Branches" at bounding box center [127, 102] width 171 height 19
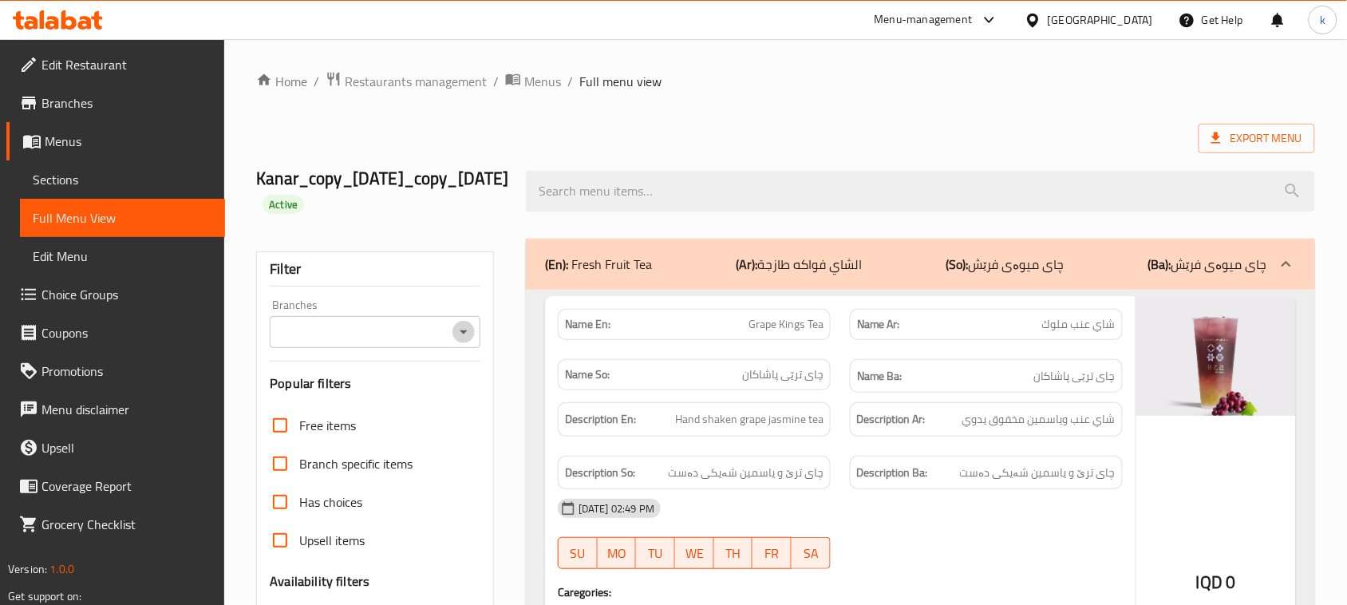
click at [457, 330] on icon "Open" at bounding box center [463, 331] width 19 height 19
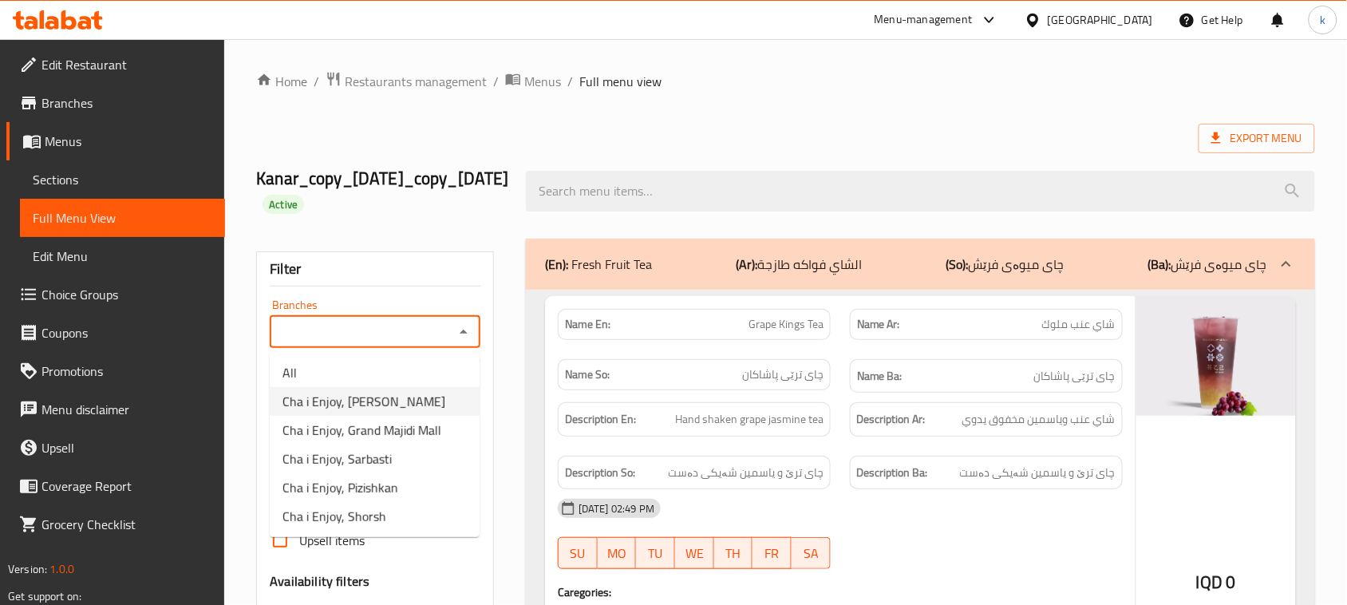
click at [381, 392] on span "Cha i Enjoy, [PERSON_NAME]" at bounding box center [364, 401] width 163 height 19
type input "Cha i Enjoy, [PERSON_NAME]"
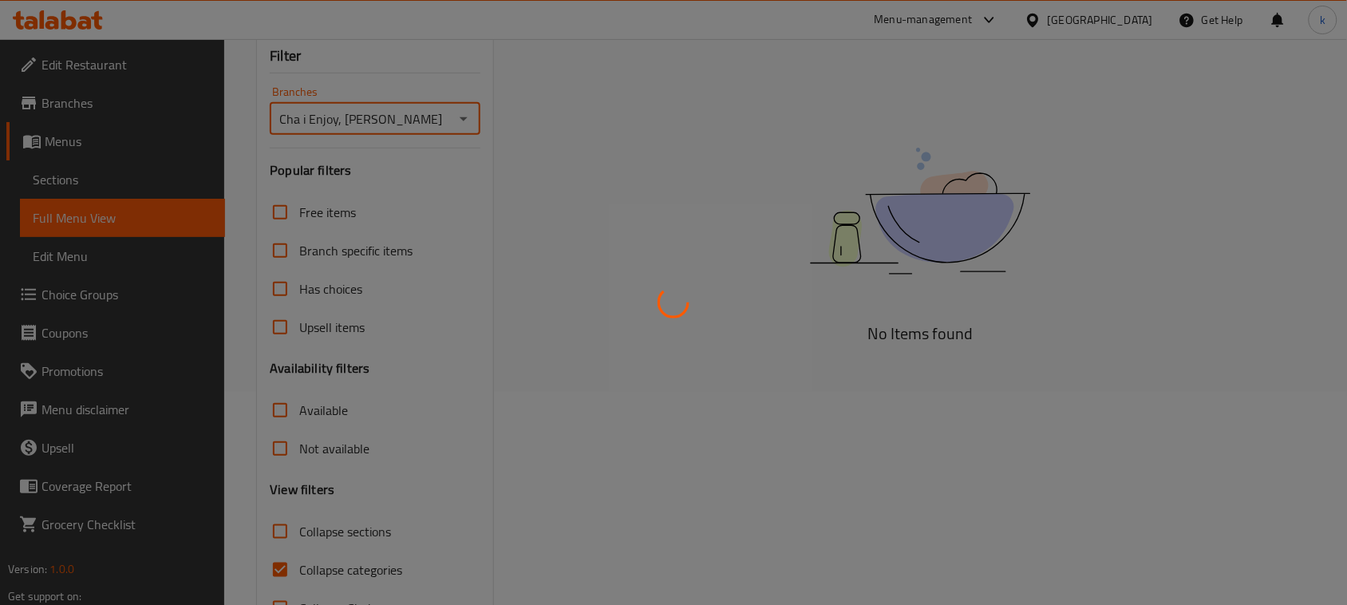
scroll to position [268, 0]
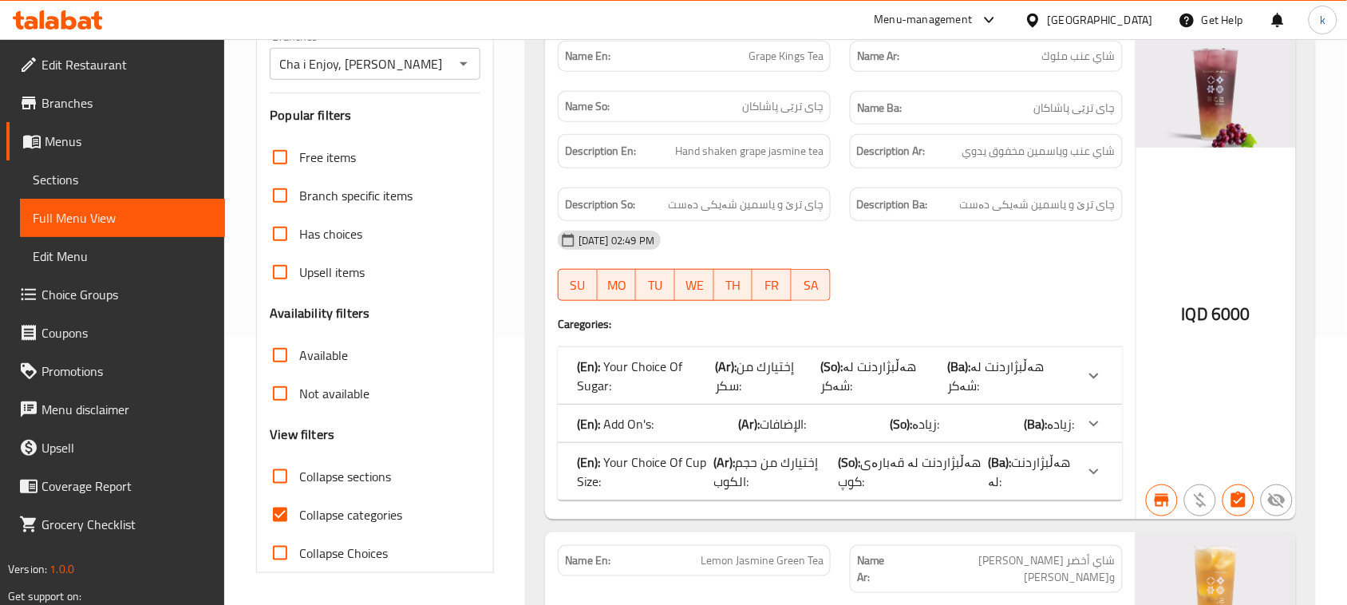
click at [283, 513] on input "Collapse categories" at bounding box center [280, 515] width 38 height 38
checkbox input "false"
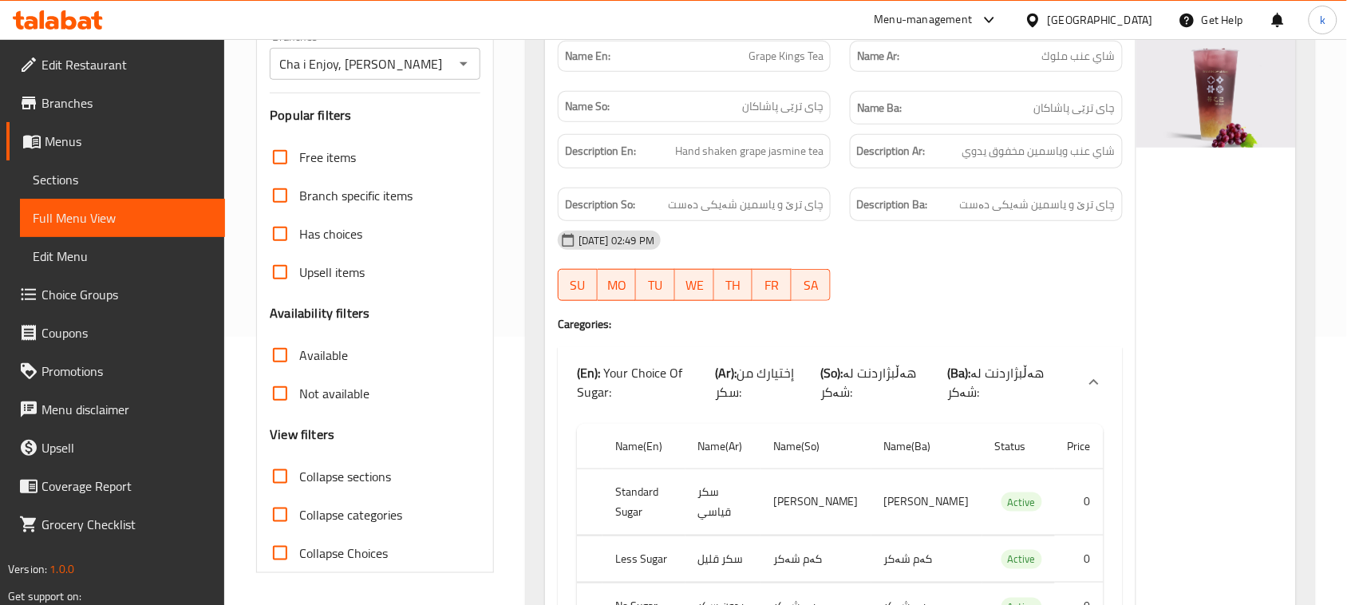
scroll to position [0, 0]
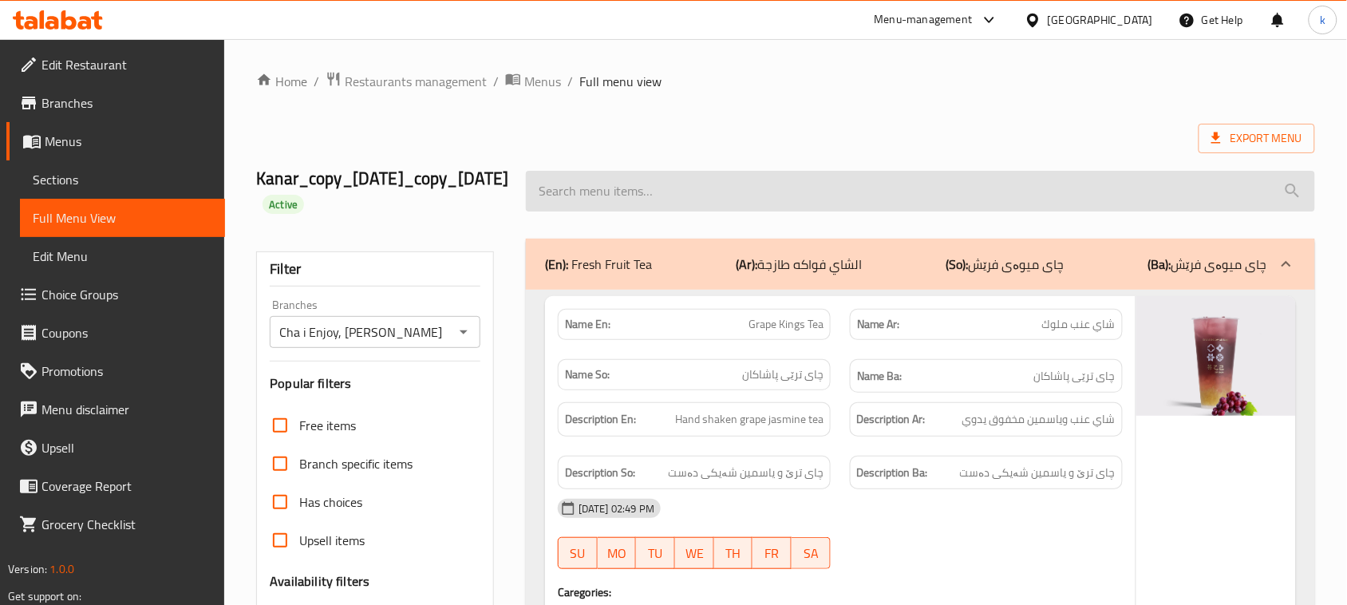
click at [591, 205] on input "search" at bounding box center [920, 191] width 789 height 41
paste input "Chocolate Latte"
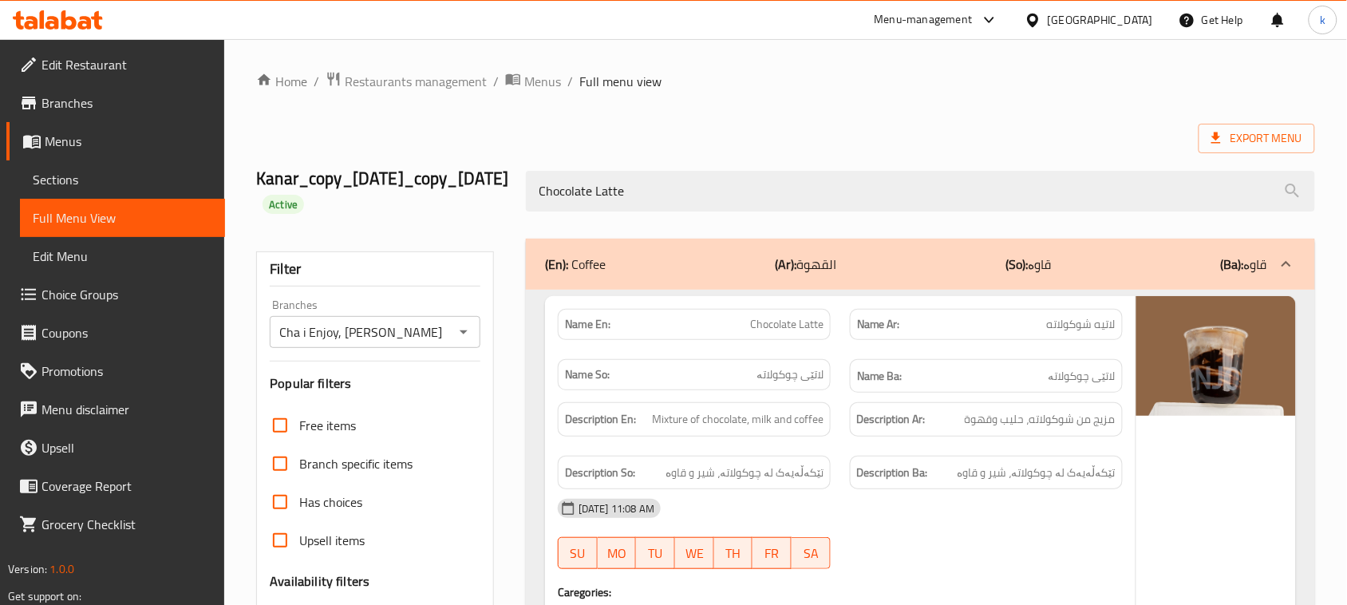
drag, startPoint x: 665, startPoint y: 192, endPoint x: 436, endPoint y: 230, distance: 232.2
click at [440, 221] on div "Kanar_copy_02/10/2024_copy_03/10/2024 Active Chocolate Latte" at bounding box center [786, 191] width 1078 height 95
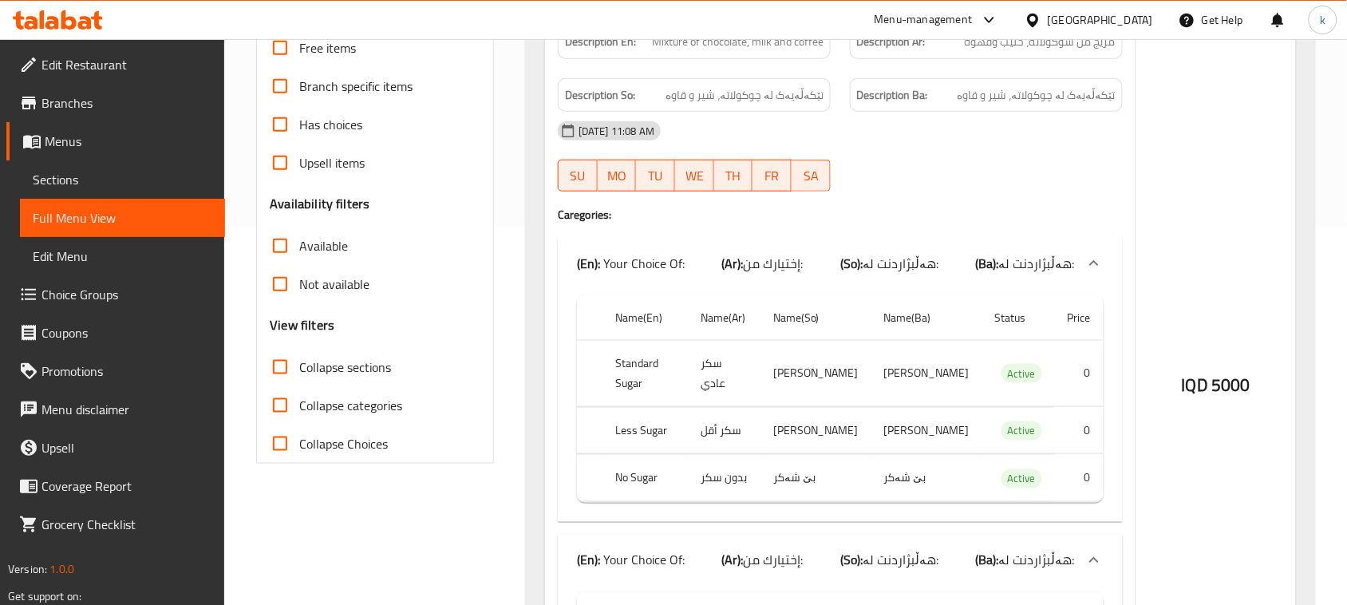
scroll to position [399, 0]
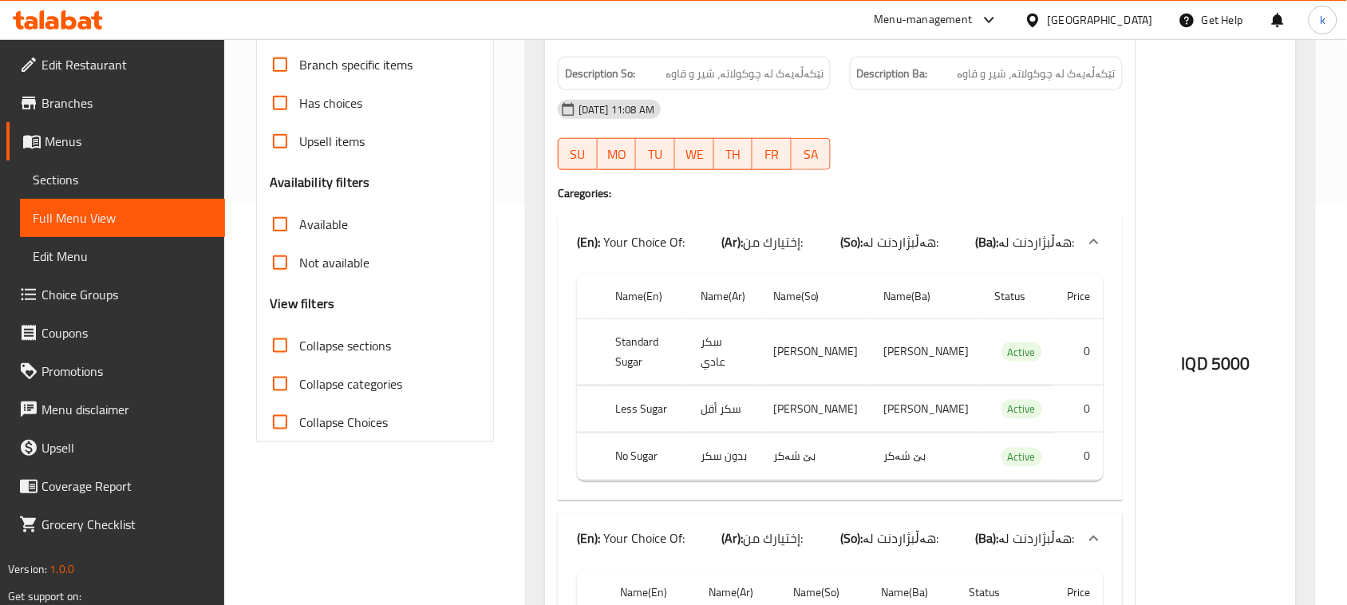
type input "Chocolate Latte"
click at [102, 293] on span "Choice Groups" at bounding box center [127, 294] width 171 height 19
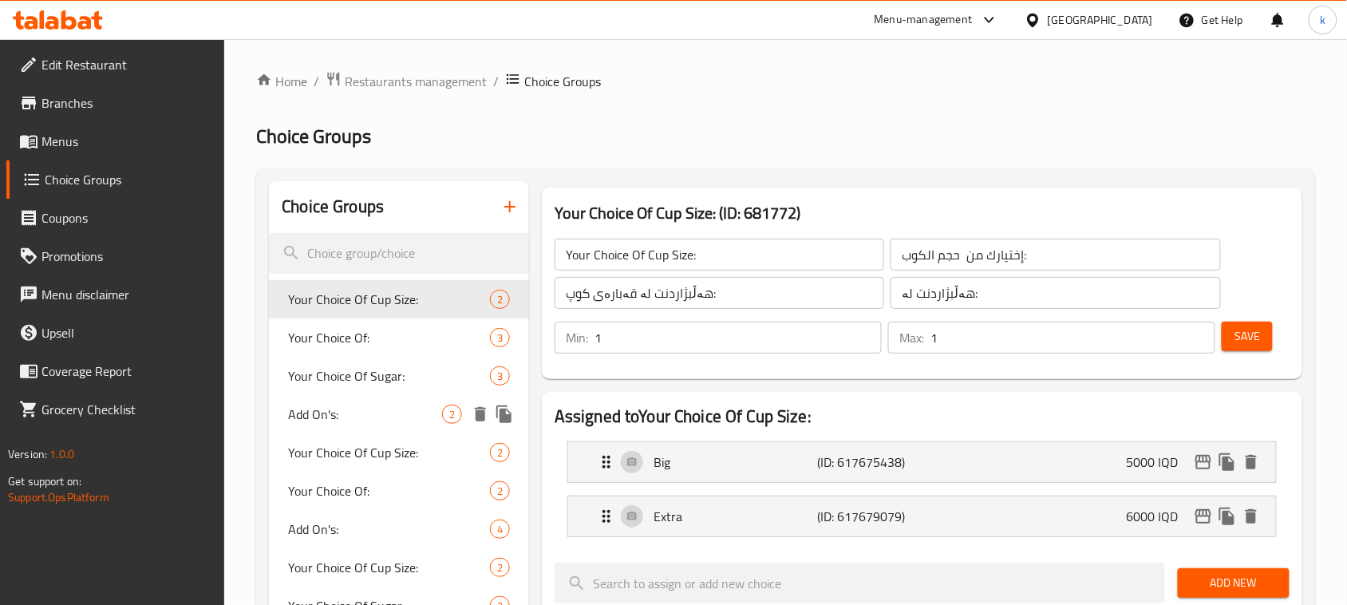
click at [378, 376] on span "Your Choice Of Sugar:" at bounding box center [389, 375] width 202 height 19
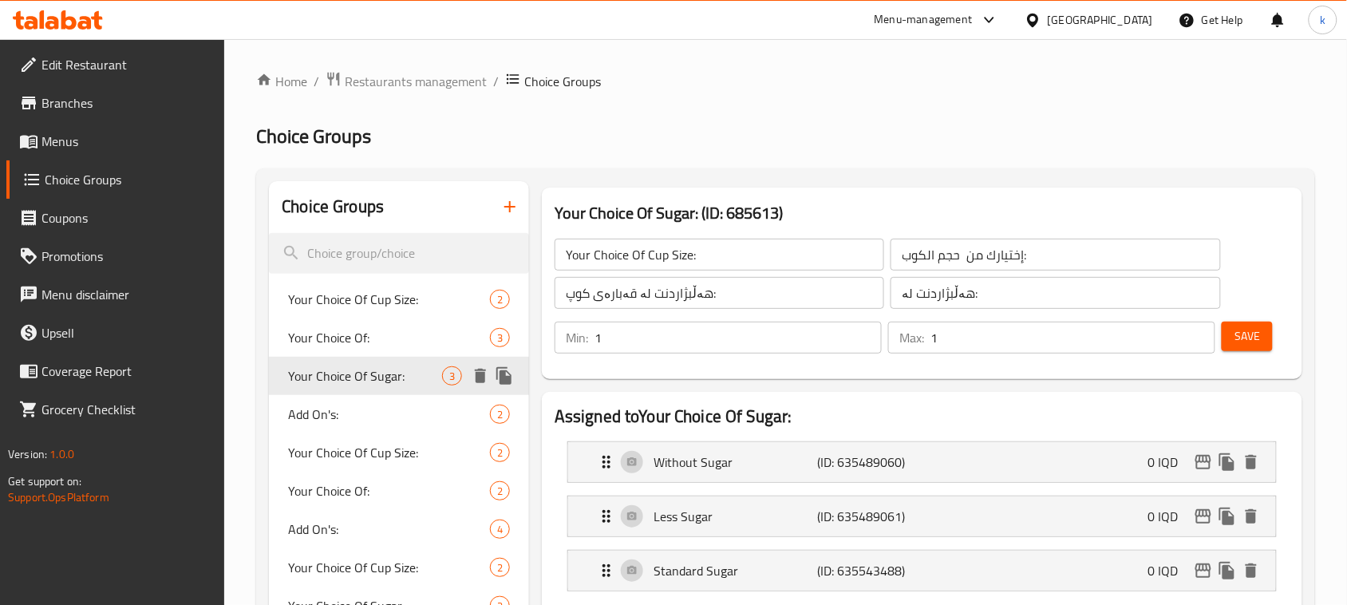
type input "Your Choice Of Sugar:"
type input "إختيارك من سكر:"
type input "هەڵبژاردنت لە شەکر:"
click at [766, 520] on p "Less Sugar" at bounding box center [736, 516] width 164 height 19
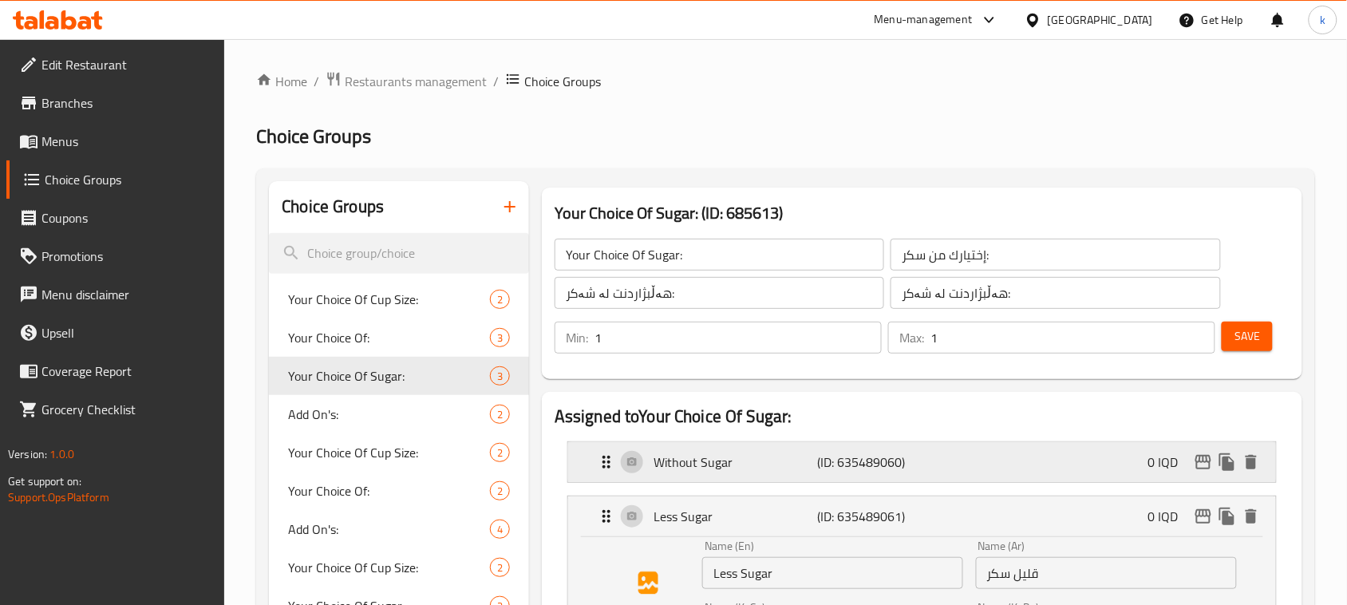
click at [810, 471] on p "Without Sugar" at bounding box center [736, 462] width 164 height 19
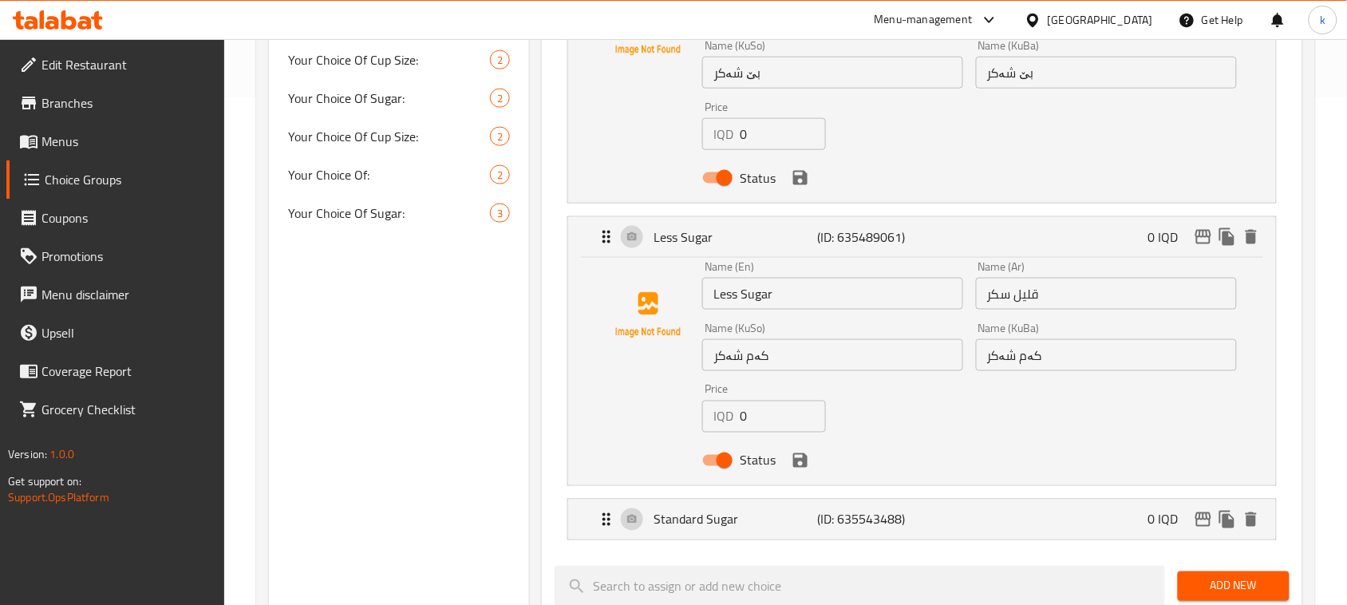
scroll to position [399, 0]
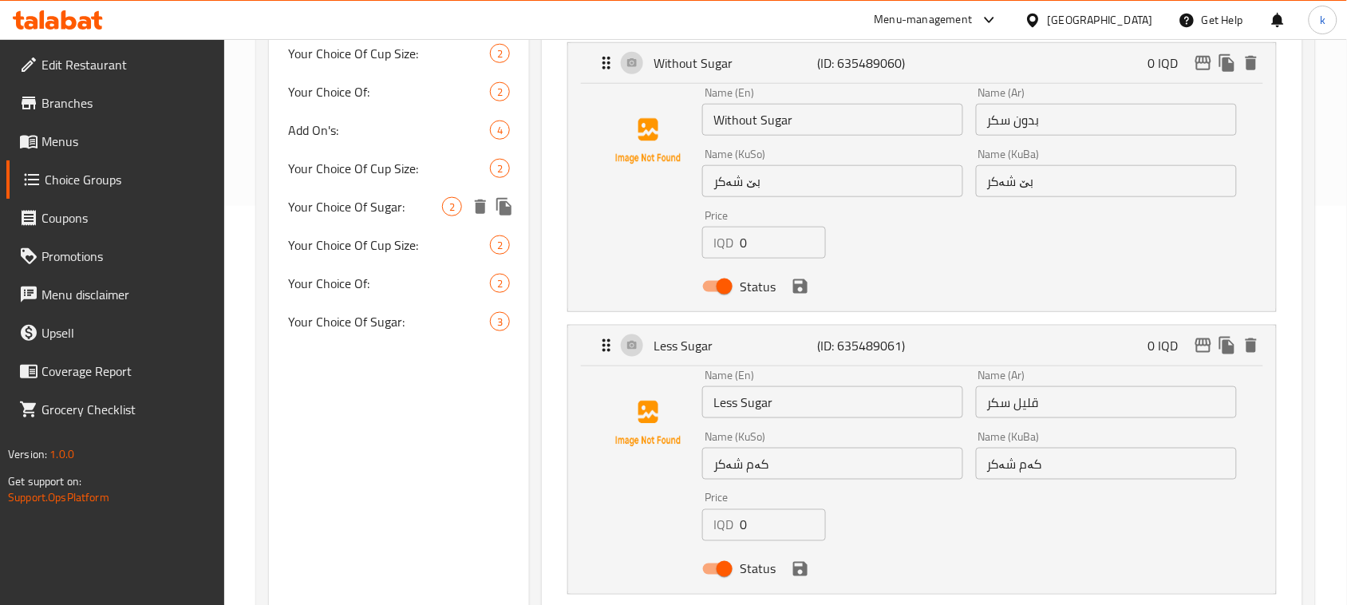
click at [407, 204] on span "Your Choice Of Sugar:" at bounding box center [365, 206] width 154 height 19
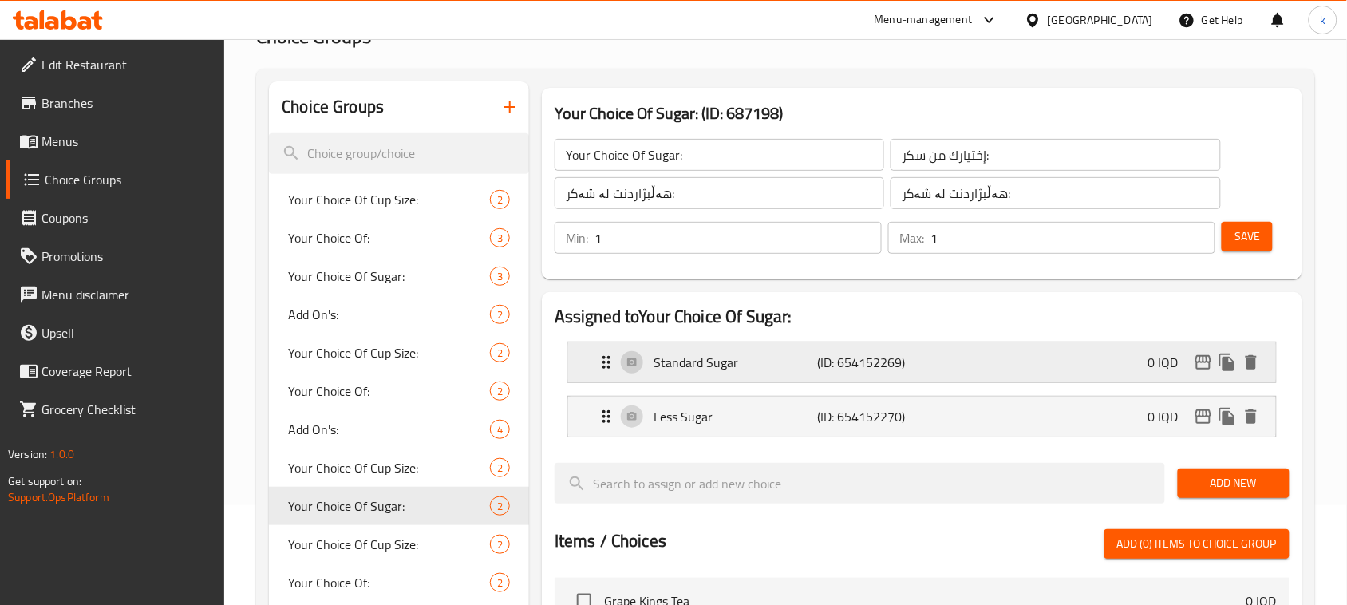
click at [876, 358] on p "(ID: 654152269)" at bounding box center [871, 362] width 109 height 19
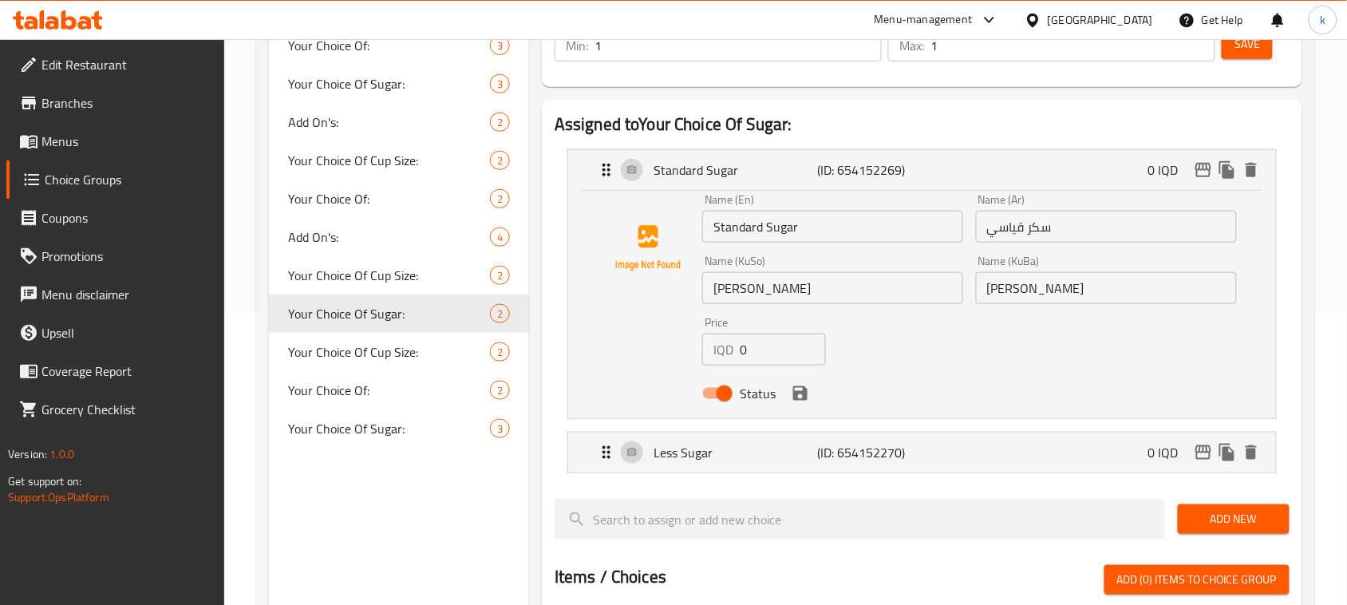
scroll to position [299, 0]
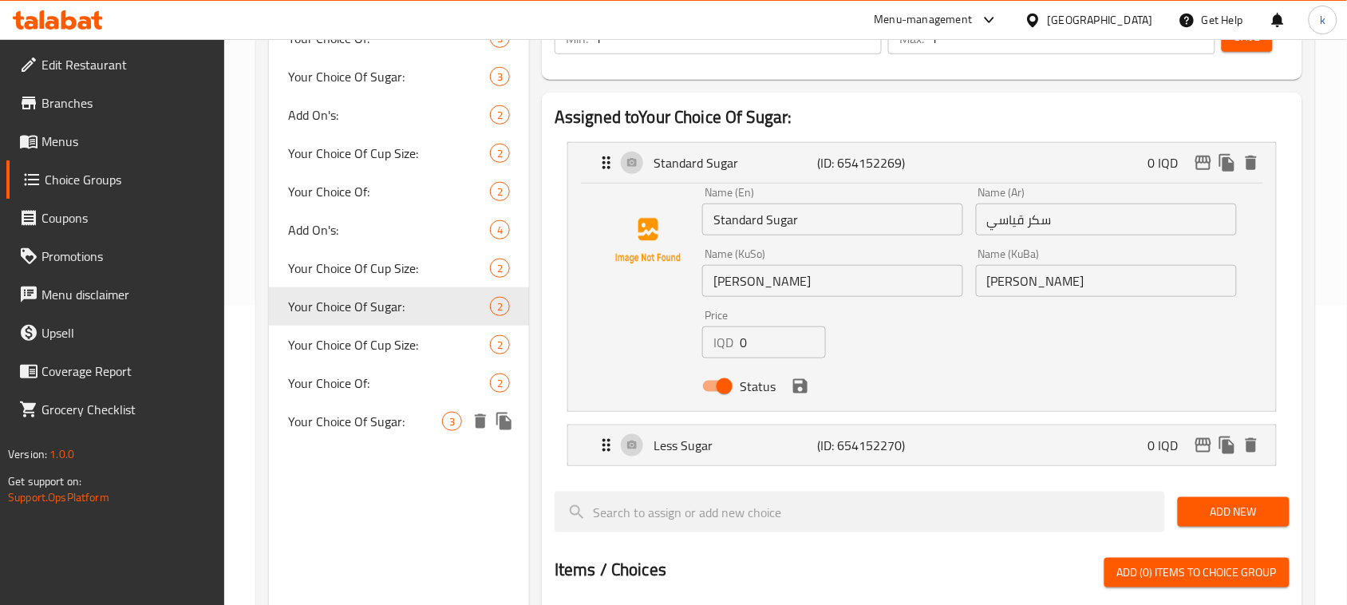
click at [380, 413] on span "Your Choice Of Sugar:" at bounding box center [365, 421] width 154 height 19
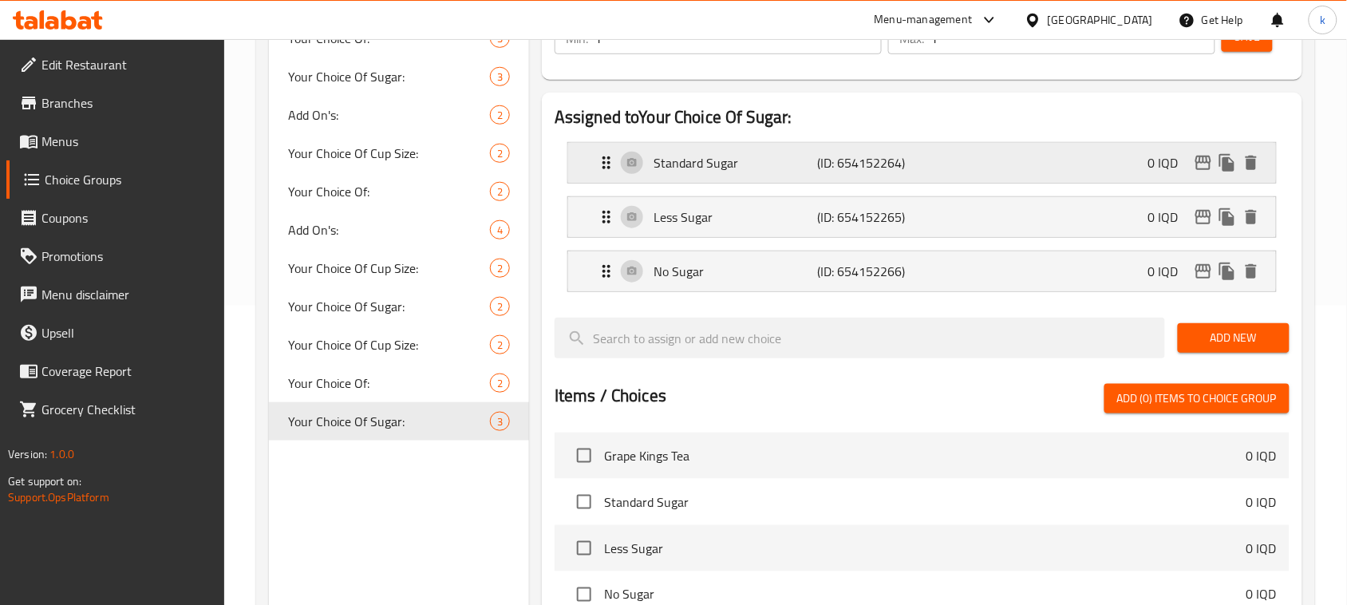
click at [755, 168] on p "Standard Sugar" at bounding box center [736, 162] width 164 height 19
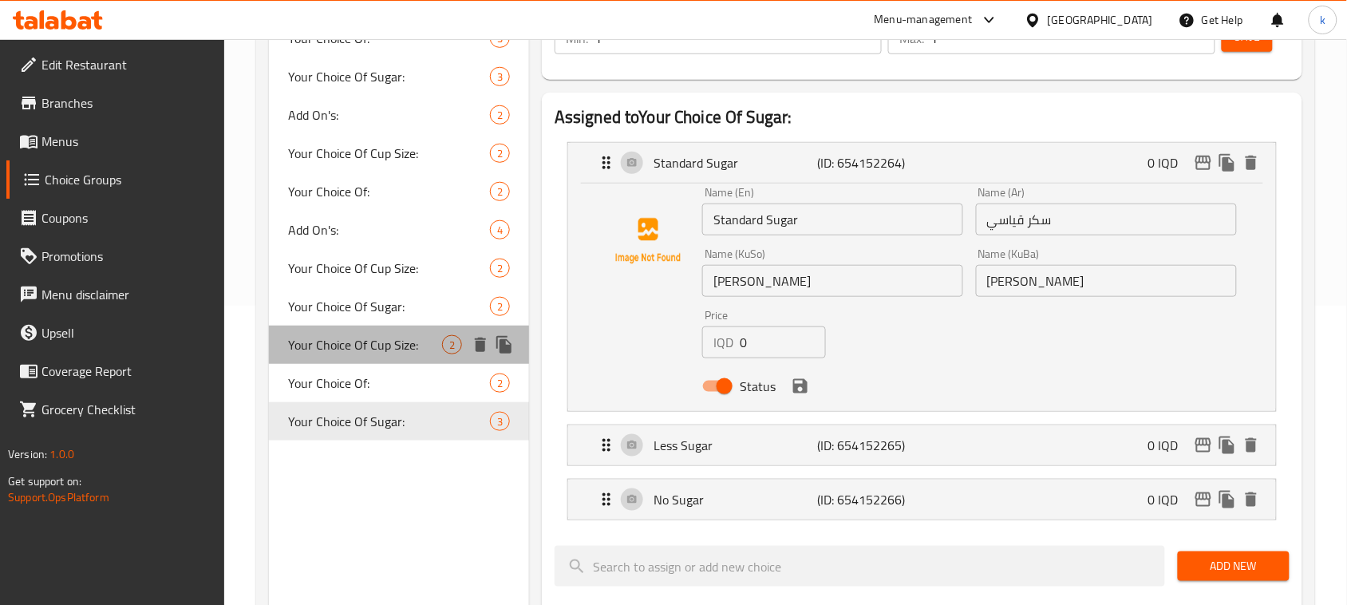
click at [393, 341] on span "Your Choice Of Cup Size:" at bounding box center [365, 344] width 154 height 19
type input "Your Choice Of Cup Size:"
type input "إختيارك من حجم الكوب:"
type input "هەڵبژاردنت لە قەبارەی کوپ:"
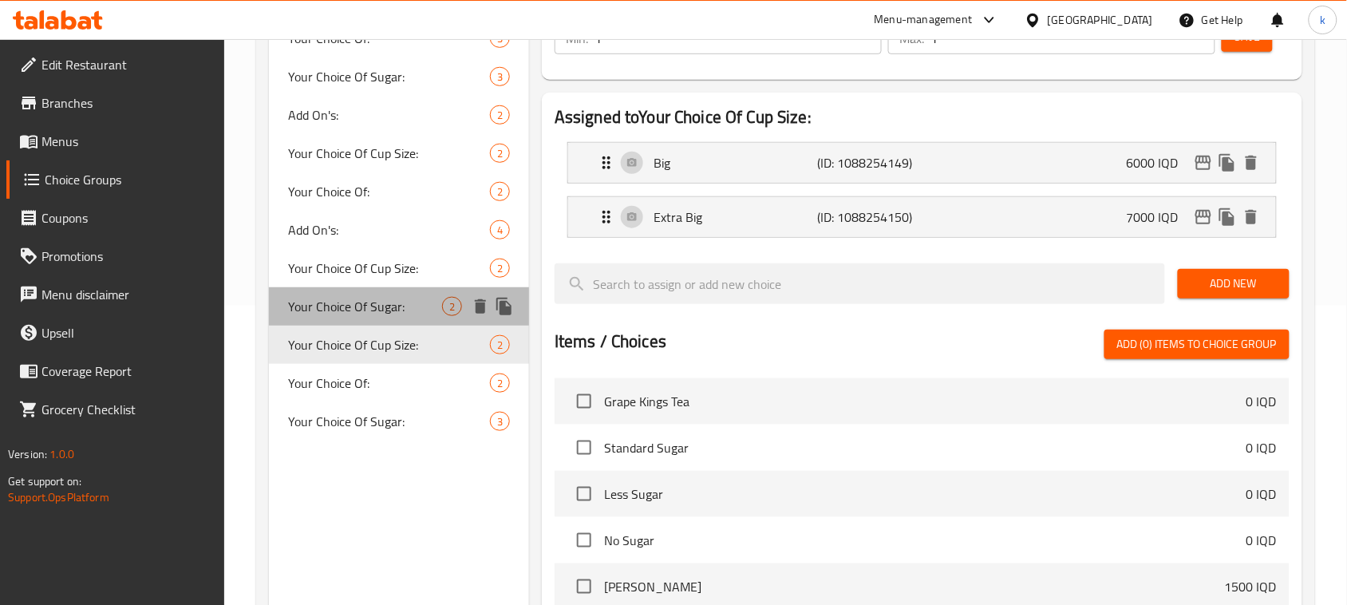
click at [368, 306] on span "Your Choice Of Sugar:" at bounding box center [365, 306] width 154 height 19
type input "Your Choice Of Sugar:"
type input "إختيارك من سكر:"
type input "هەڵبژاردنت لە شەکر:"
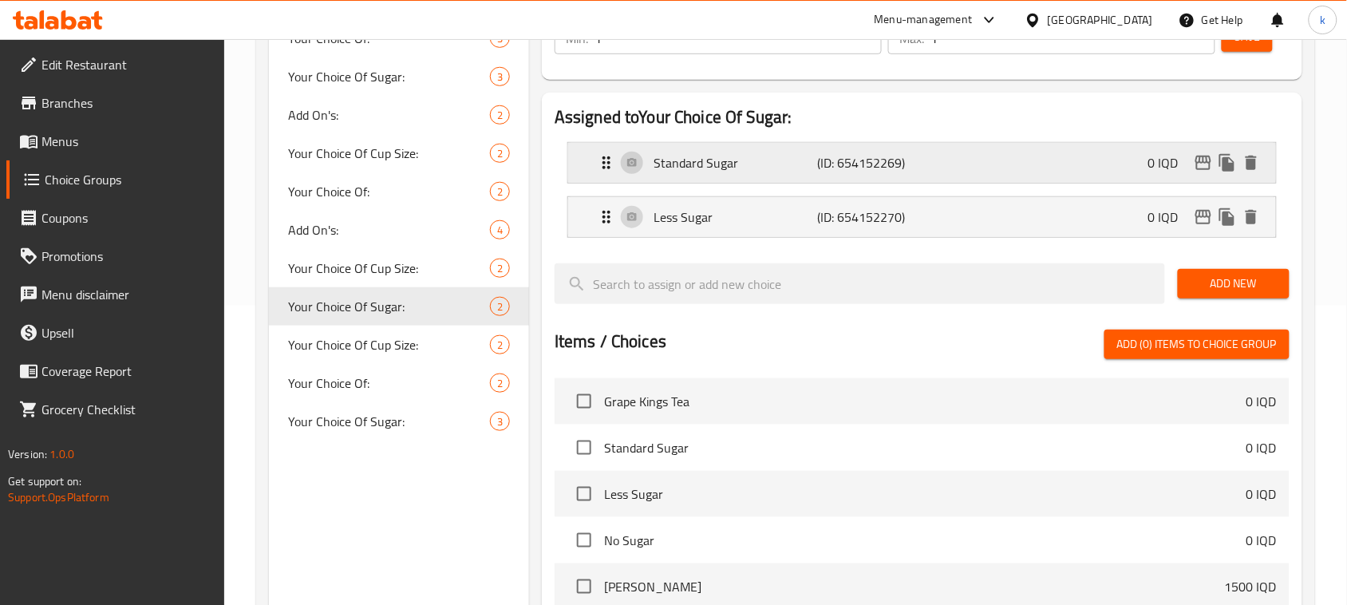
click at [848, 170] on p "(ID: 654152269)" at bounding box center [871, 162] width 109 height 19
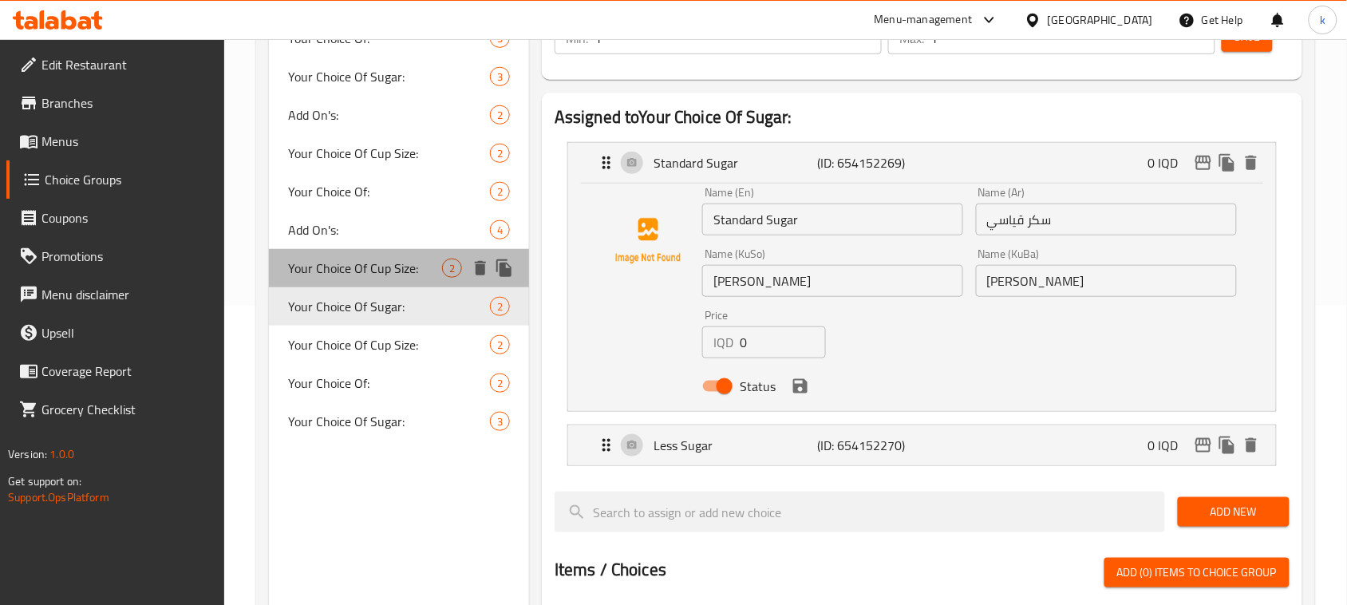
click at [393, 270] on span "Your Choice Of Cup Size:" at bounding box center [365, 268] width 154 height 19
type input "Your Choice Of Cup Size:"
type input "إختيارك من حجم الكوب:"
type input "هەڵبژاردنت لە قەبارەی کوپ:"
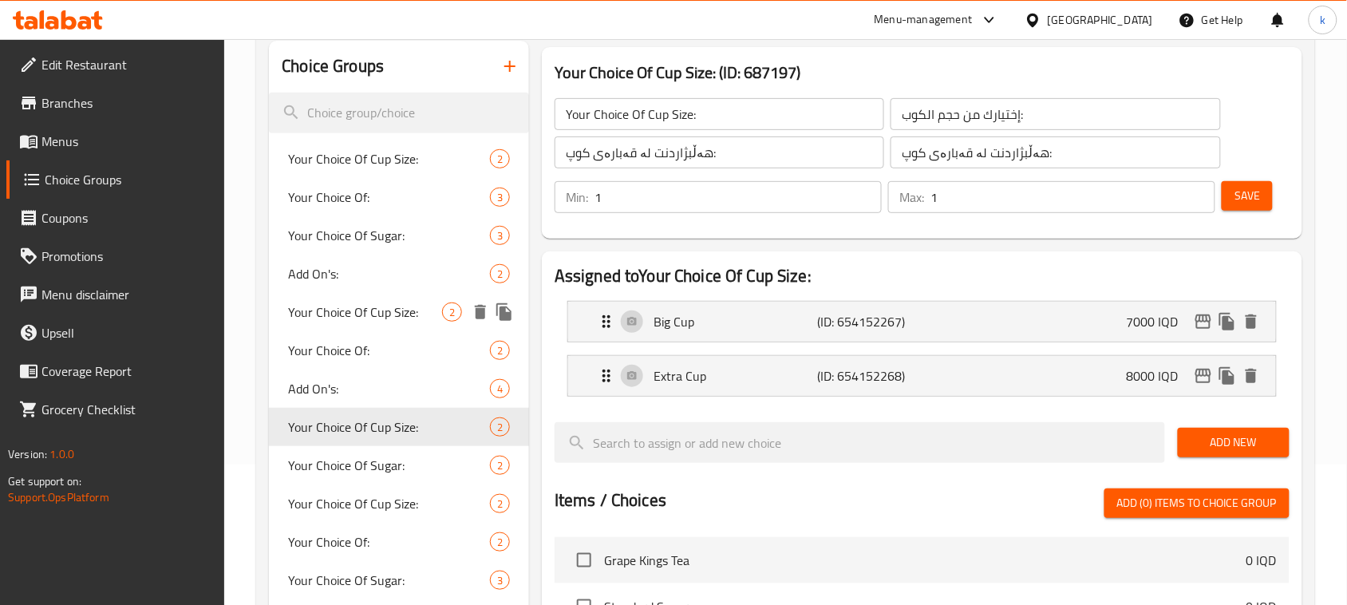
scroll to position [100, 0]
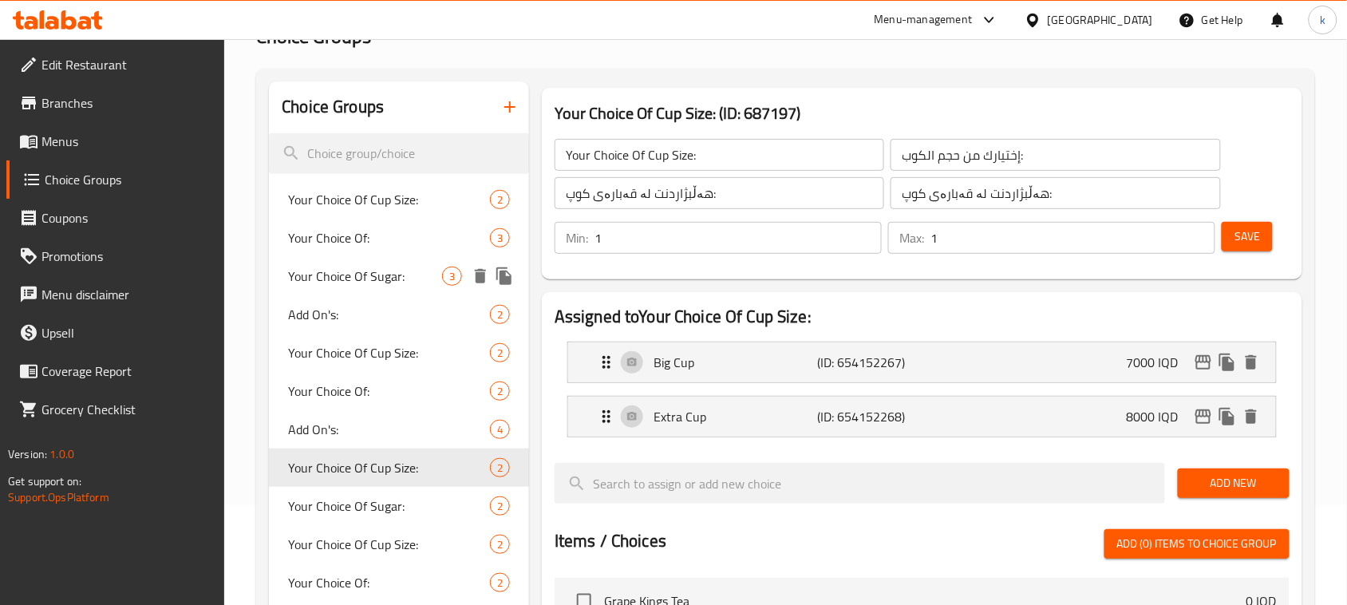
click at [405, 284] on span "Your Choice Of Sugar:" at bounding box center [365, 276] width 154 height 19
type input "Your Choice Of Sugar:"
type input "إختيارك من سكر:"
type input "هەڵبژاردنت لە شەکر:"
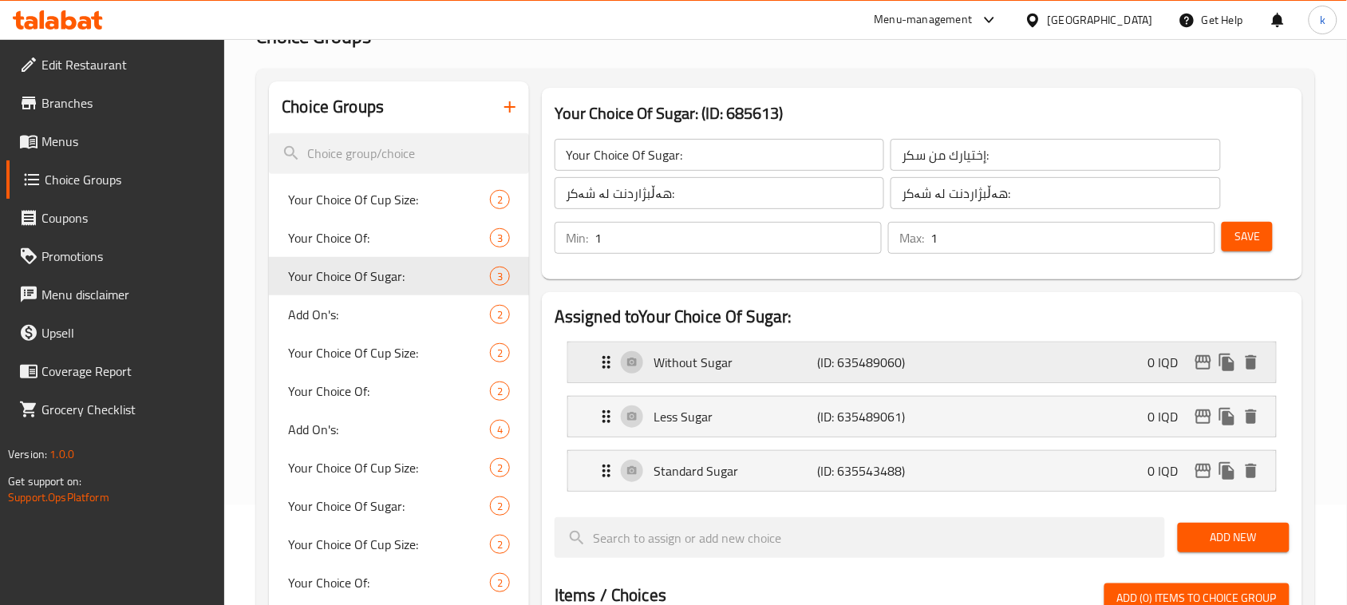
click at [1007, 360] on div "Without Sugar (ID: 635489060) 0 IQD" at bounding box center [927, 362] width 660 height 40
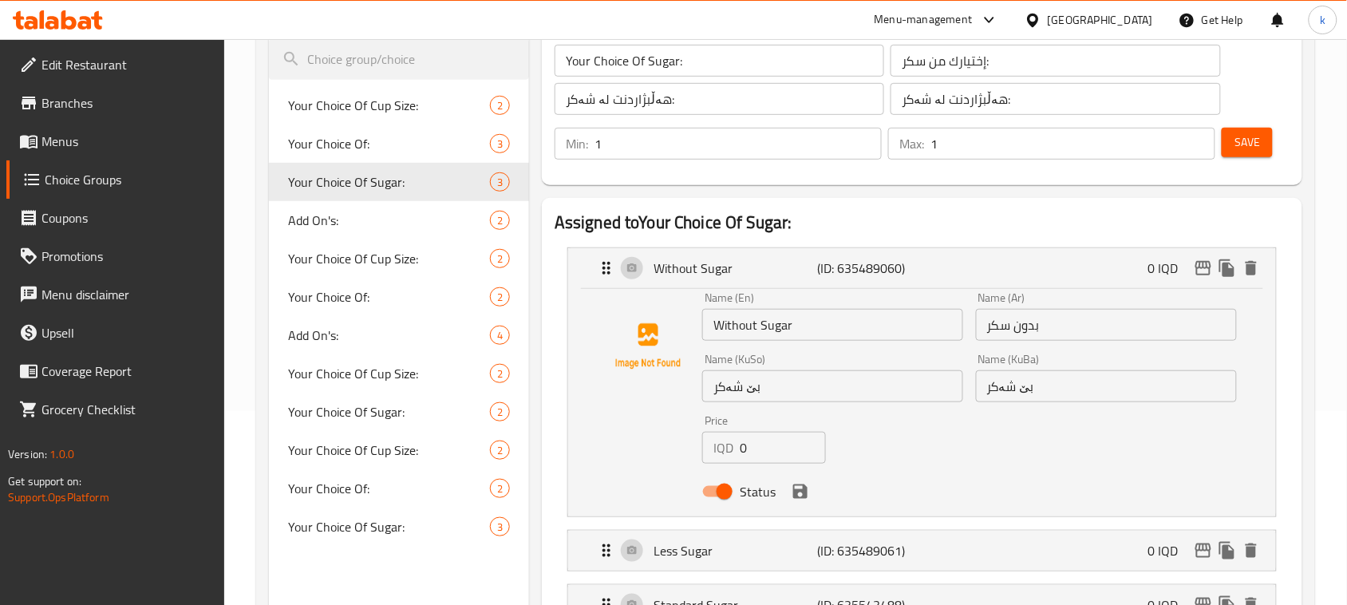
scroll to position [299, 0]
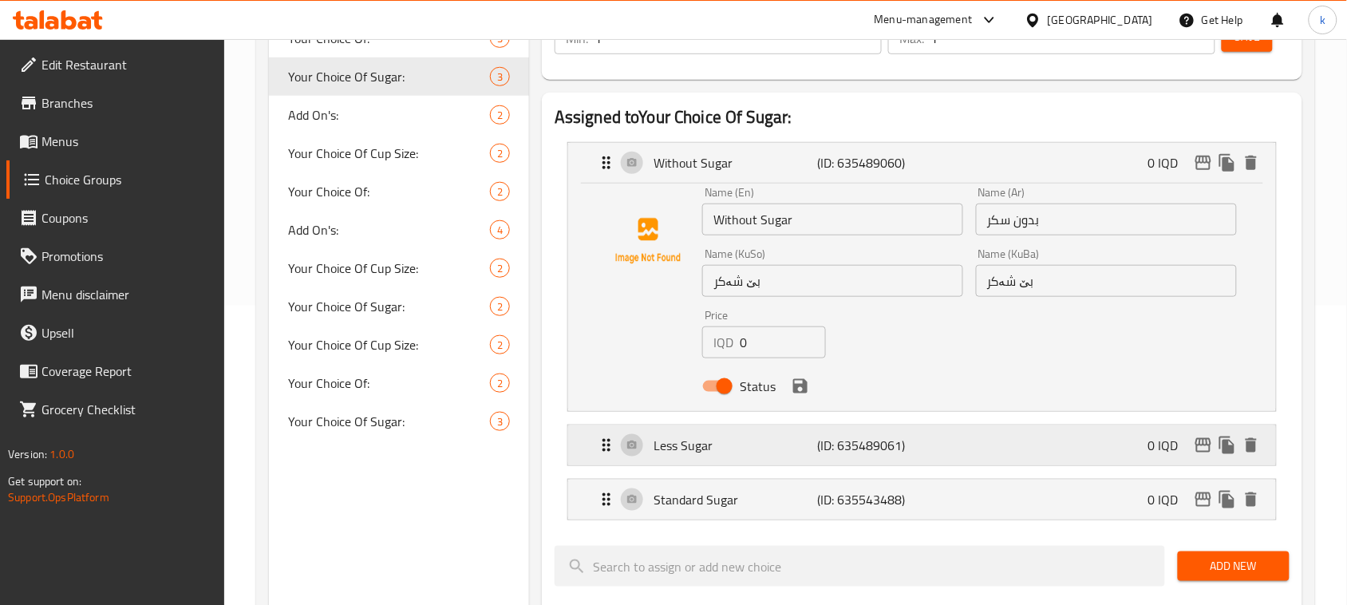
click at [1066, 437] on div "Less Sugar (ID: 635489061) 0 IQD" at bounding box center [927, 445] width 660 height 40
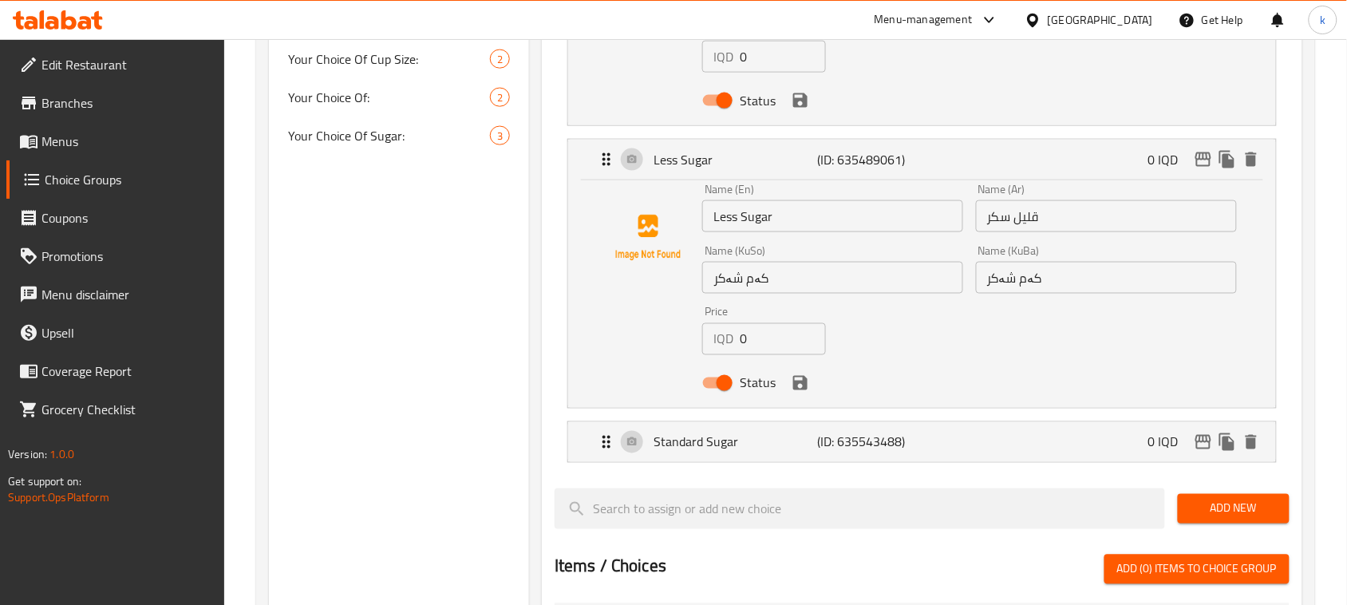
scroll to position [698, 0]
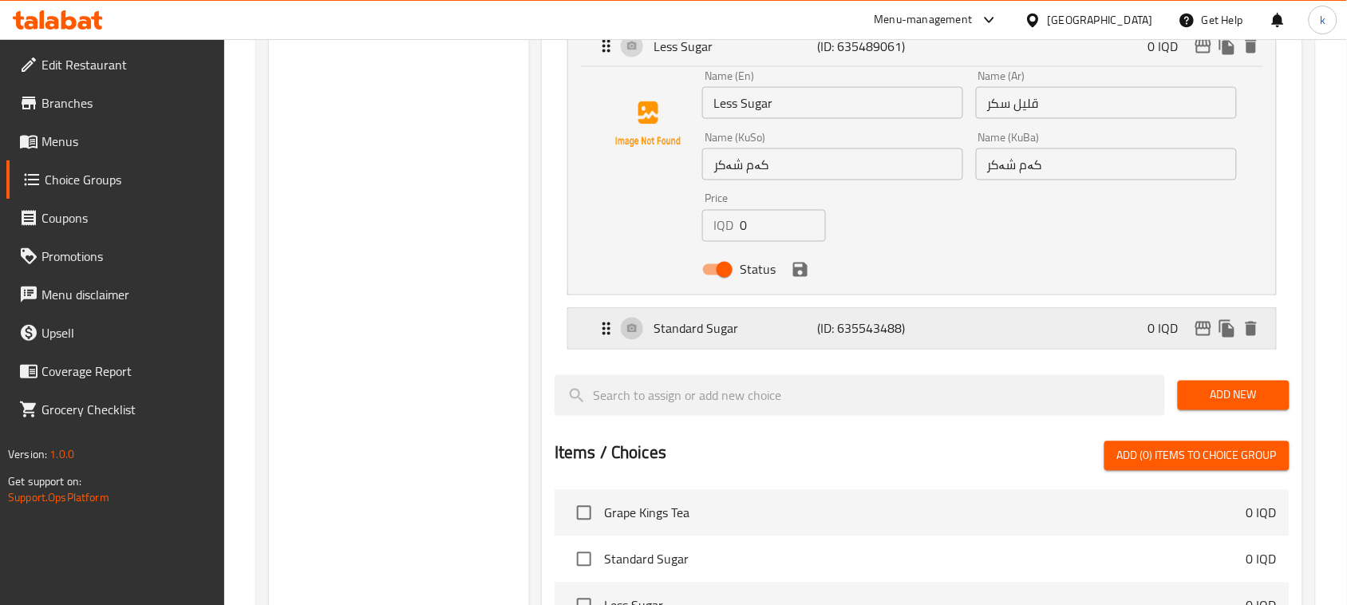
click at [995, 335] on div "Standard Sugar (ID: 635543488) 0 IQD" at bounding box center [927, 329] width 660 height 40
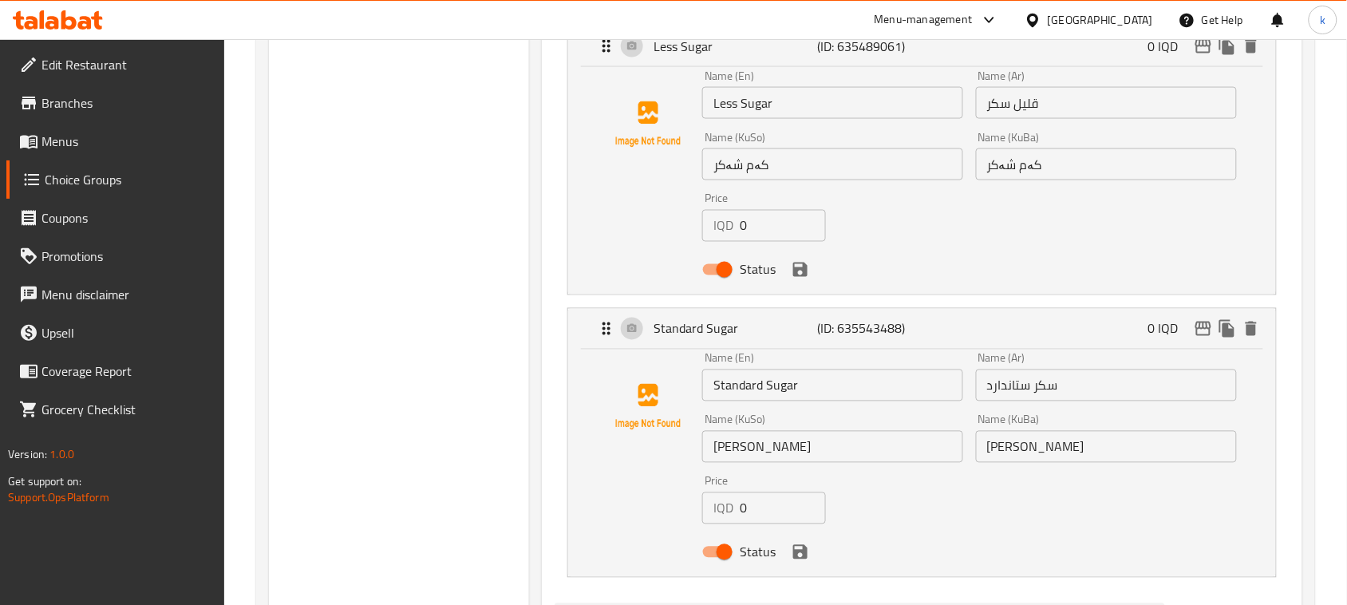
click at [1035, 384] on input "سكر ستاندارد" at bounding box center [1106, 386] width 261 height 32
paste input "قياسي"
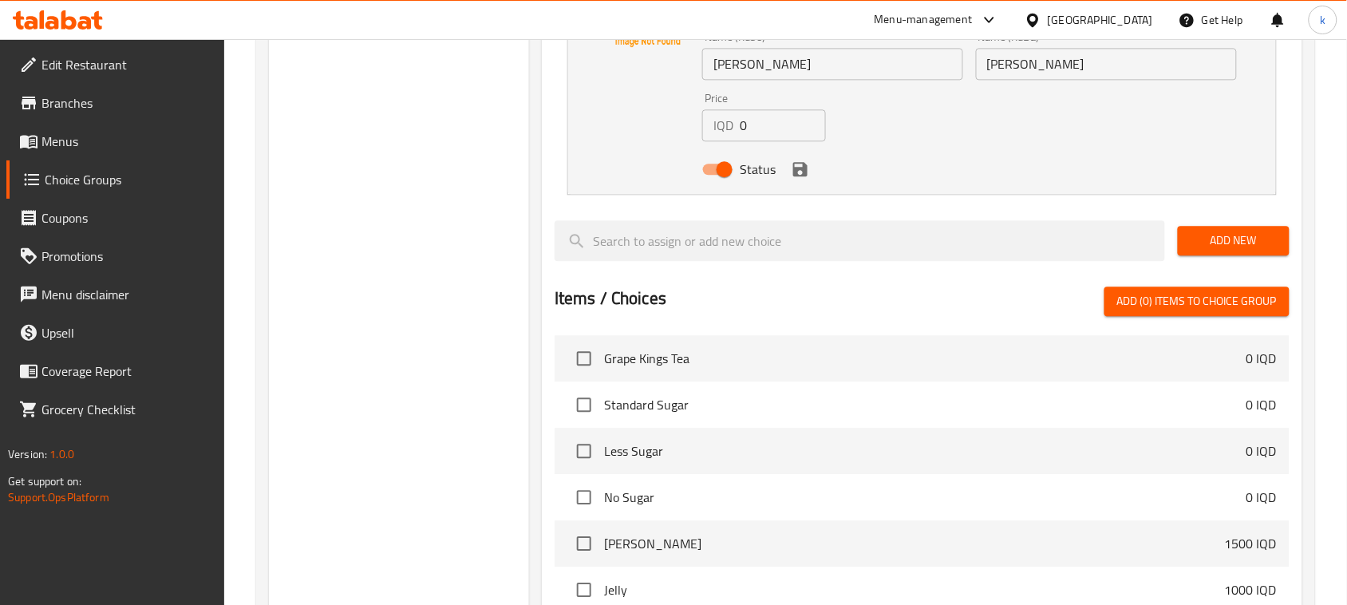
scroll to position [1097, 0]
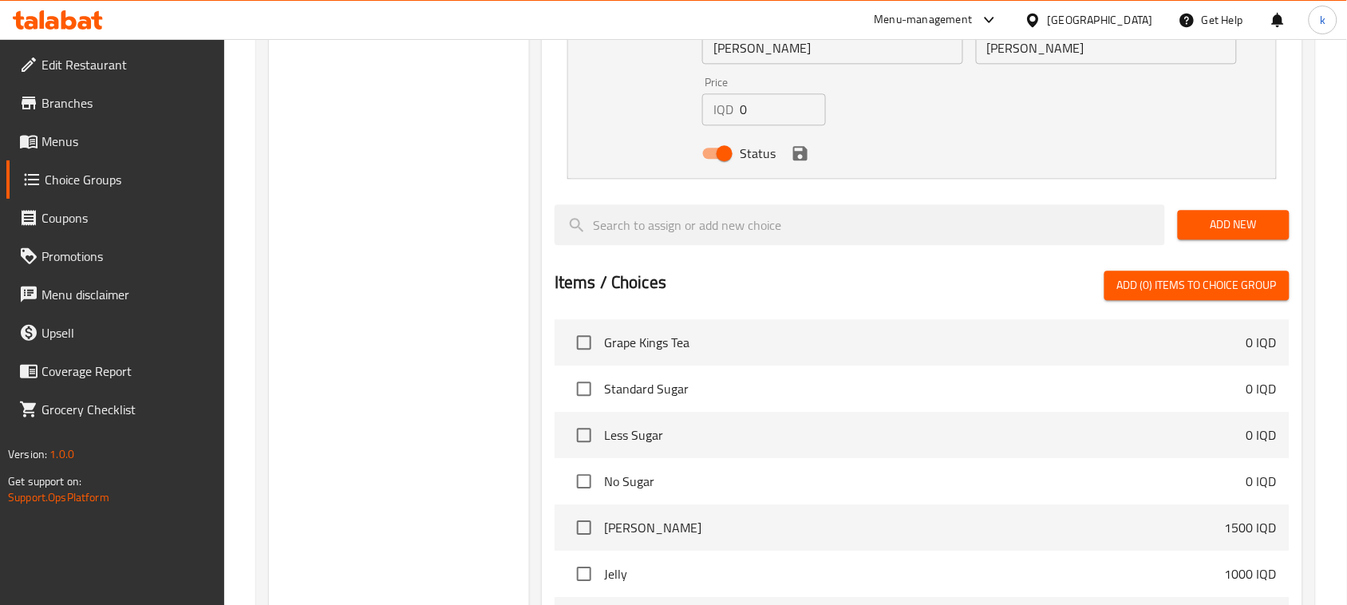
type input "سكر قياسي"
click at [801, 164] on button "save" at bounding box center [801, 153] width 24 height 24
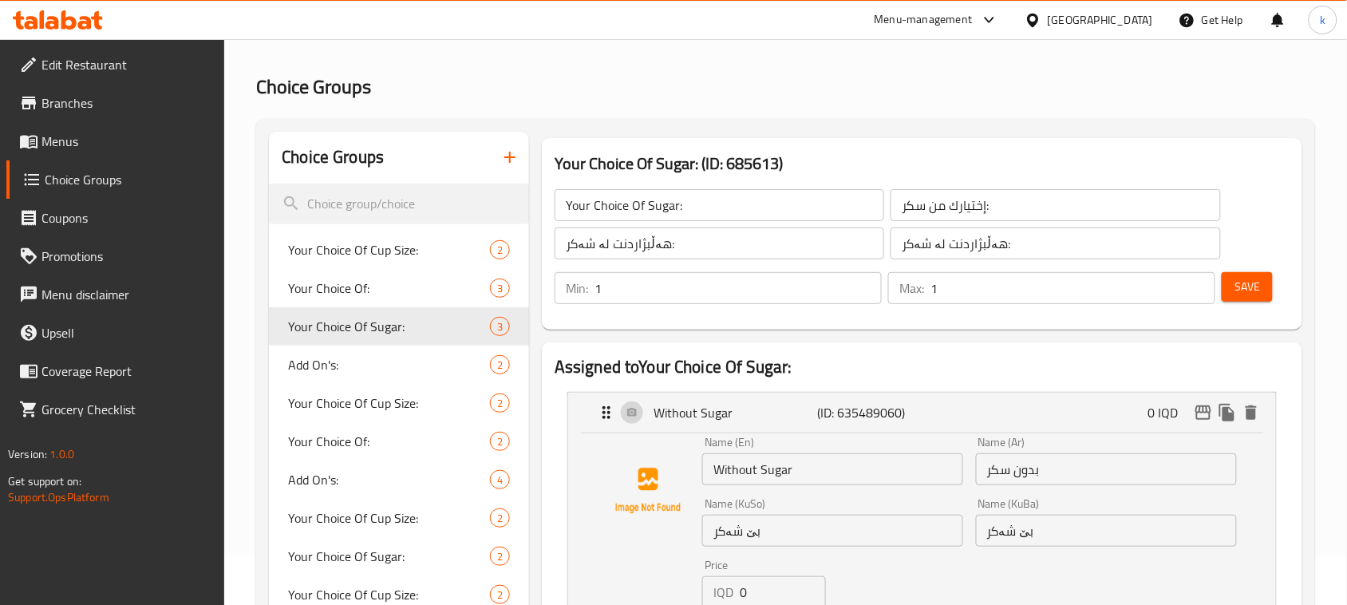
scroll to position [0, 0]
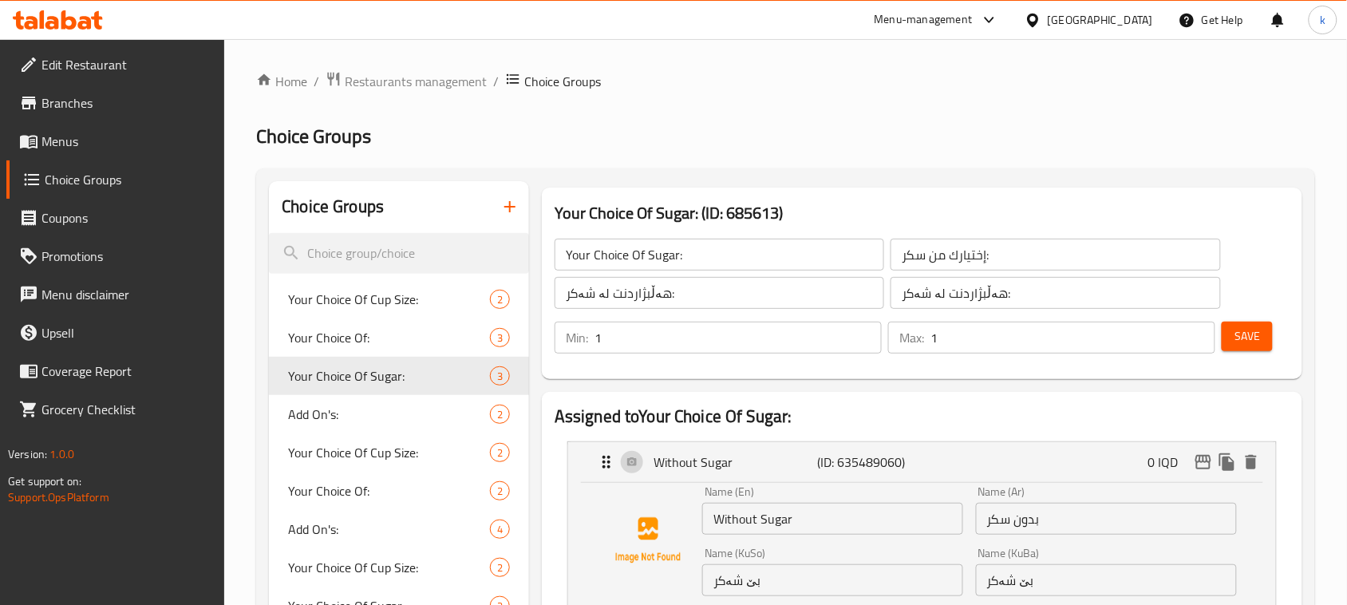
click at [1246, 331] on span "Save" at bounding box center [1248, 336] width 26 height 20
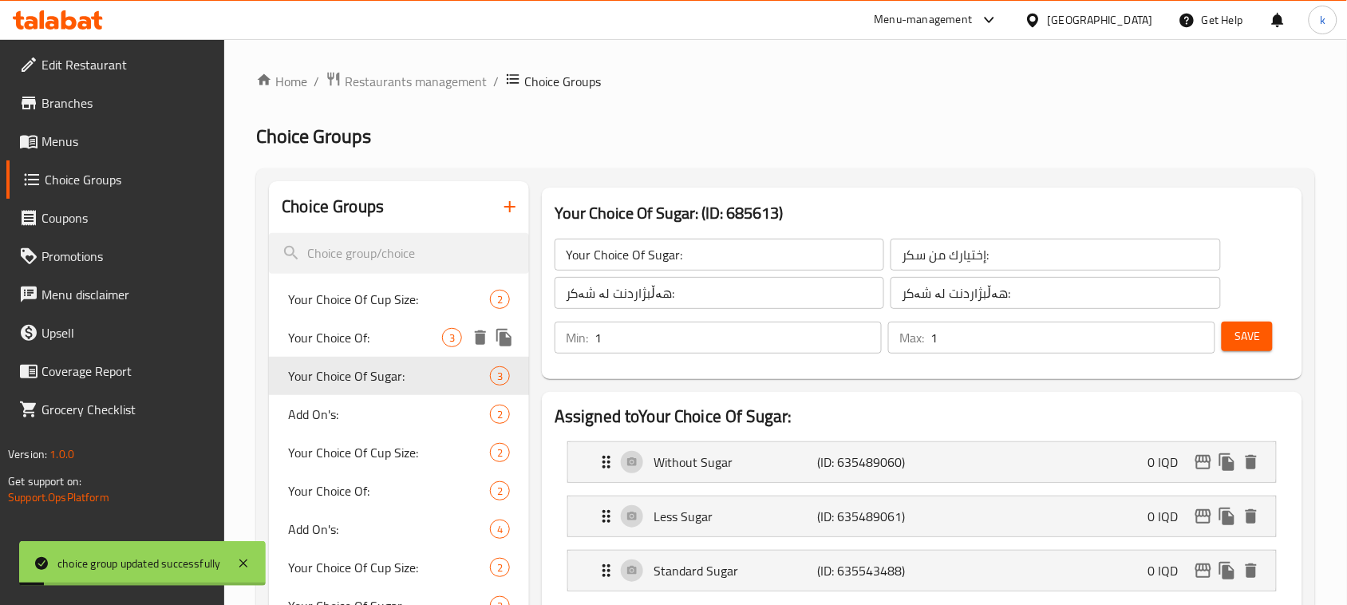
click at [382, 337] on span "Your Choice Of:" at bounding box center [365, 337] width 154 height 19
type input "Your Choice Of:"
type input "إختيارك من:"
type input "هەڵبژاردنت لە:"
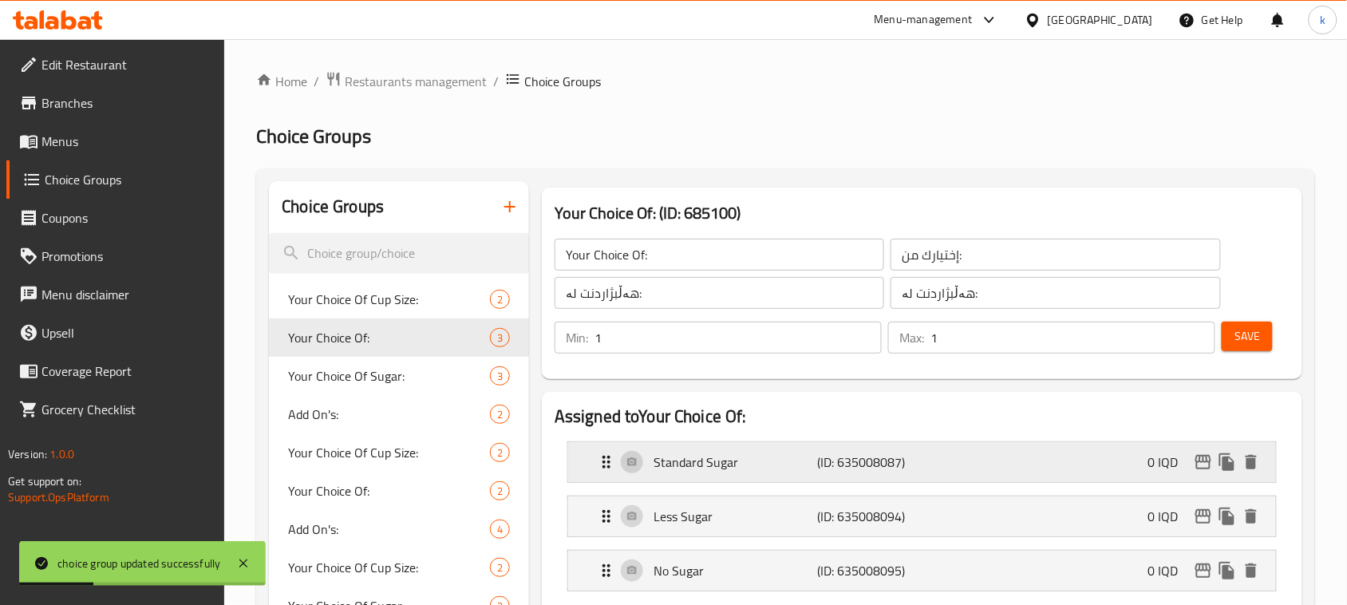
click at [743, 455] on p "Standard Sugar" at bounding box center [736, 462] width 164 height 19
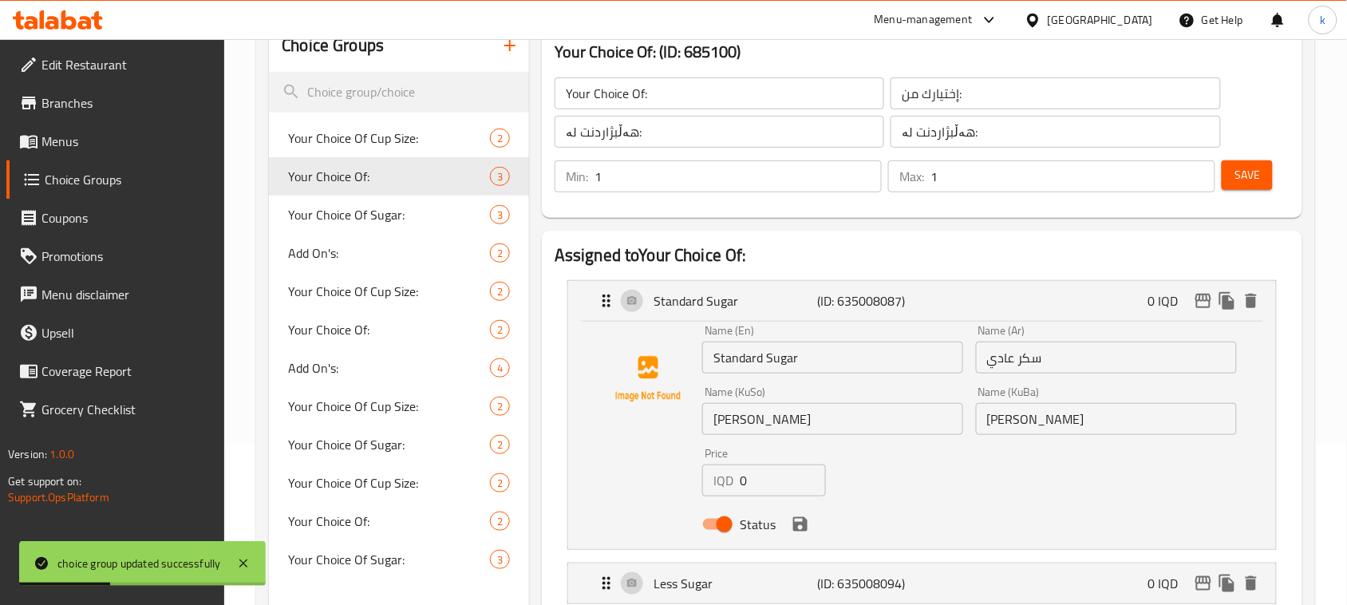
scroll to position [200, 0]
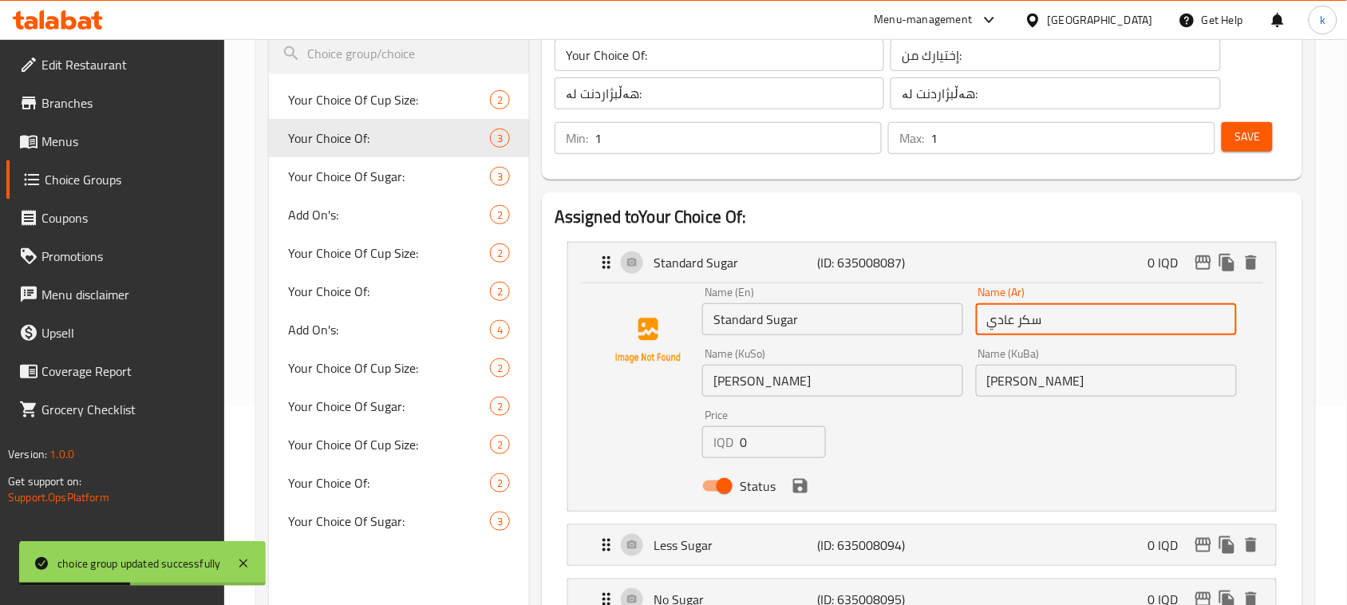
click at [1023, 328] on input "سكر عادي" at bounding box center [1106, 319] width 261 height 32
paste input "قياس"
click at [803, 485] on icon "save" at bounding box center [800, 486] width 14 height 14
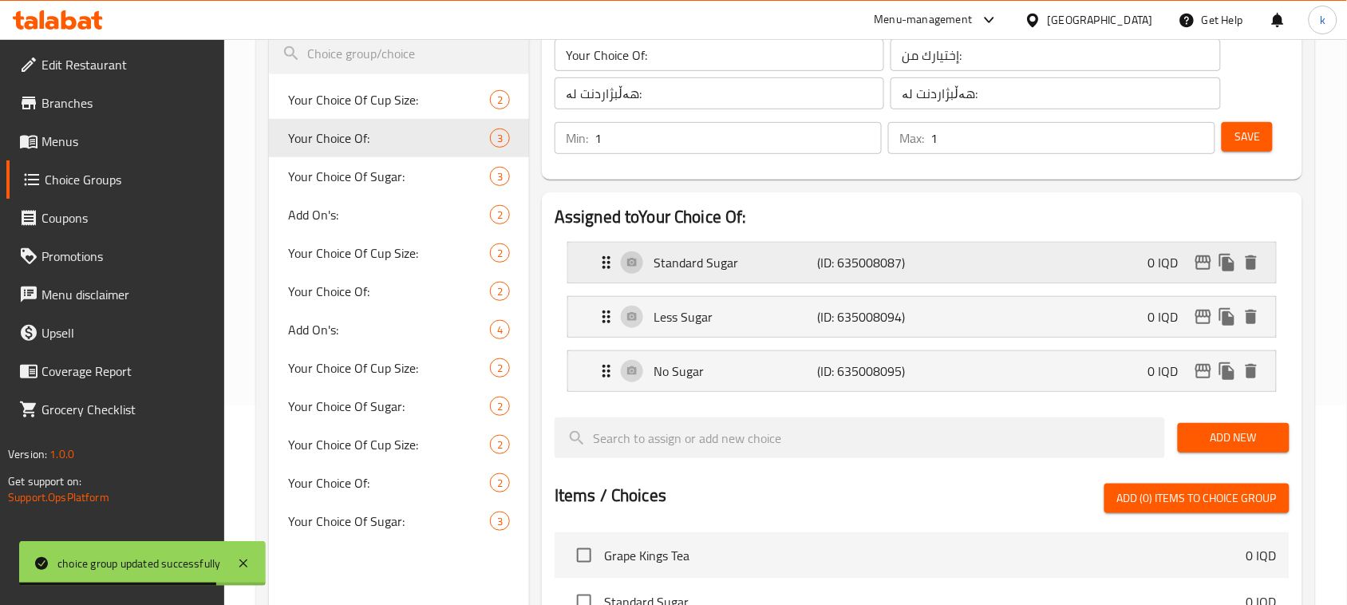
type input "سكر قياسي"
click at [1241, 144] on span "Save" at bounding box center [1248, 137] width 26 height 20
click at [392, 97] on span "Your Choice Of Cup Size:" at bounding box center [365, 99] width 154 height 19
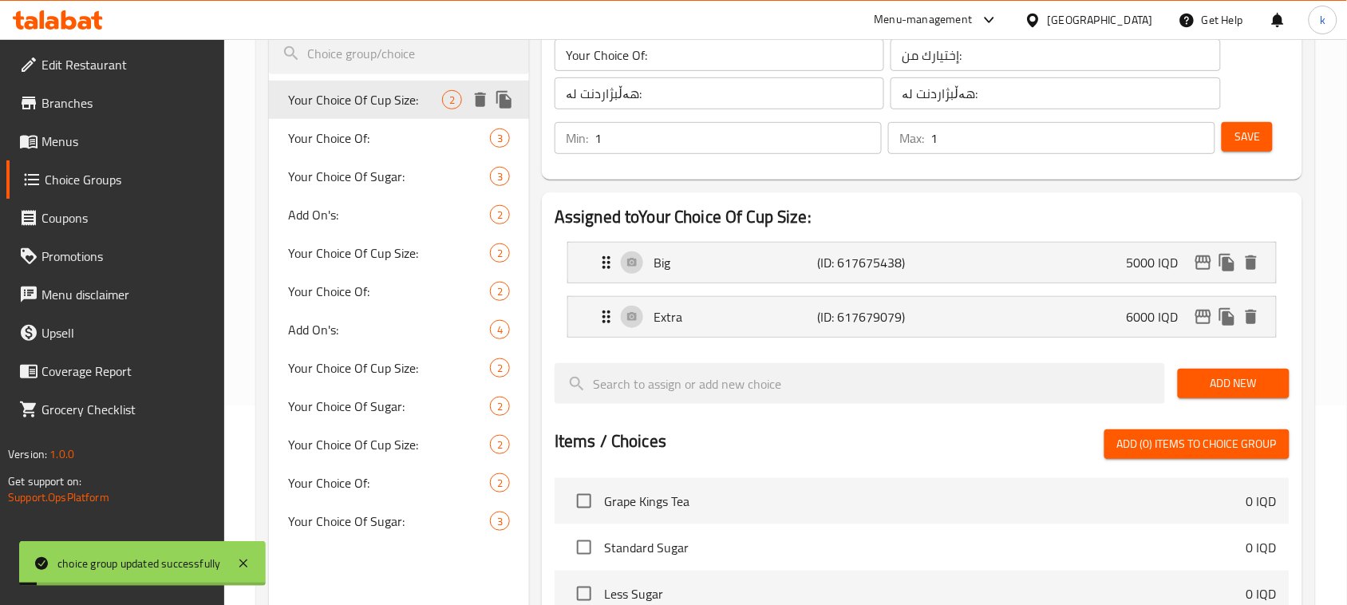
type input "Your Choice Of Cup Size:"
type input "إختيارك من حجم الكوب:"
type input "هەڵبژاردنت لە قەبارەی کوپ:"
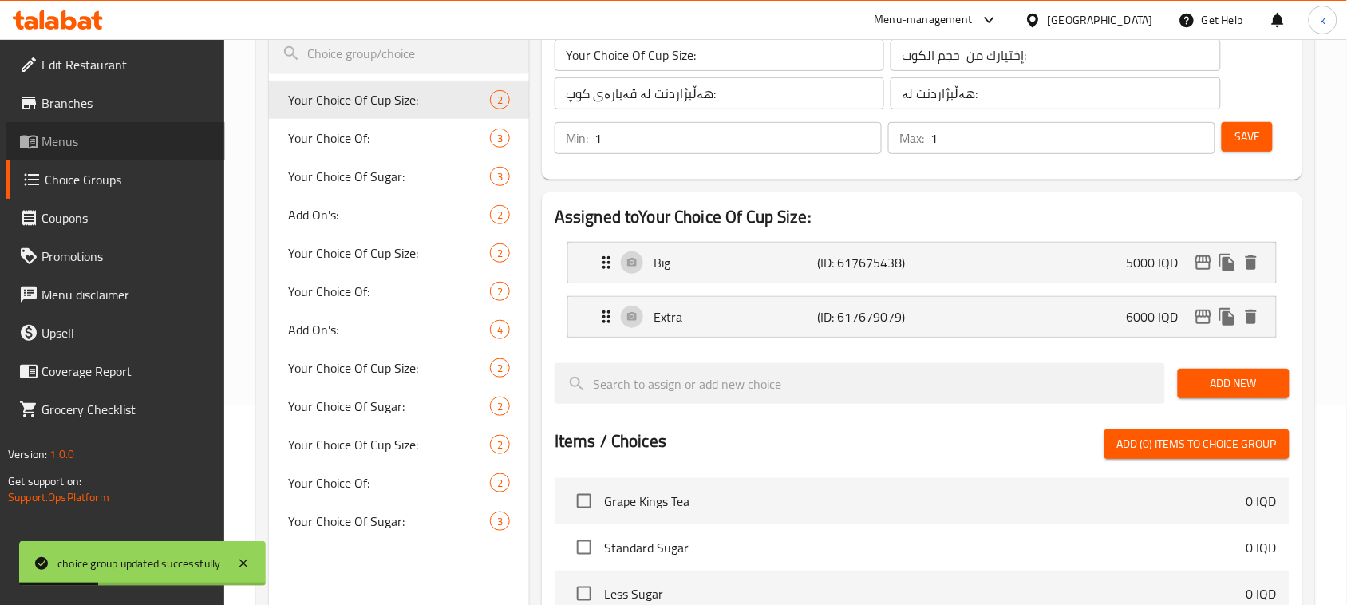
click at [72, 144] on span "Menus" at bounding box center [127, 141] width 171 height 19
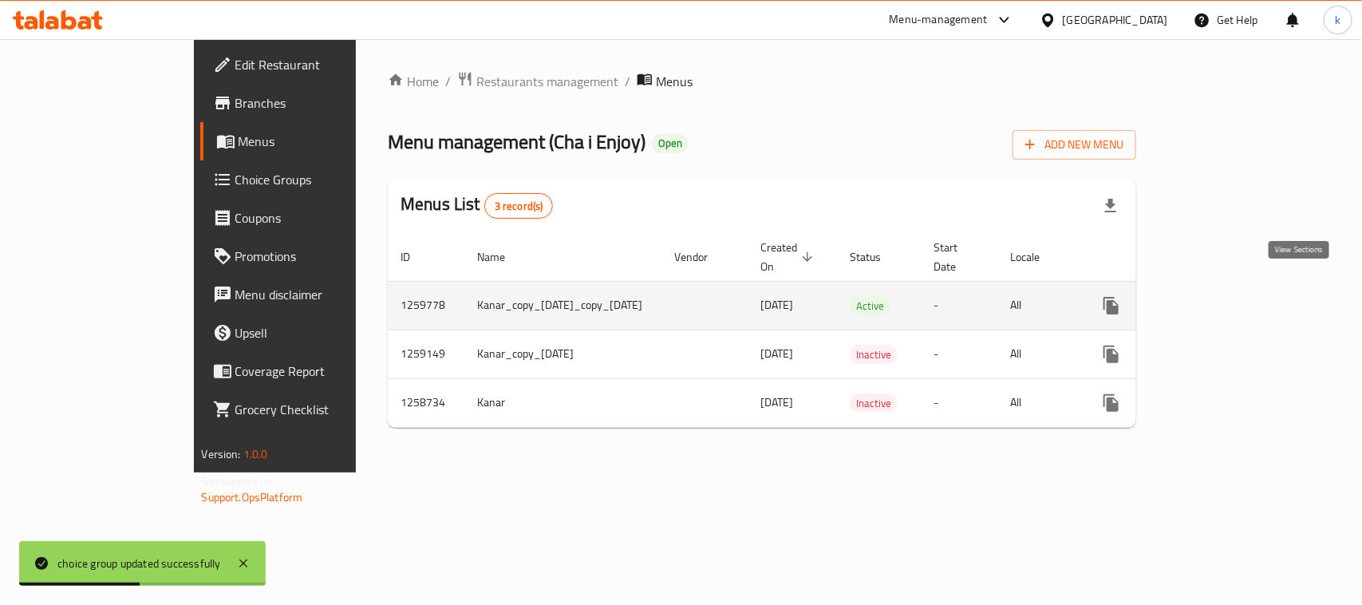
click at [1236, 296] on icon "enhanced table" at bounding box center [1226, 305] width 19 height 19
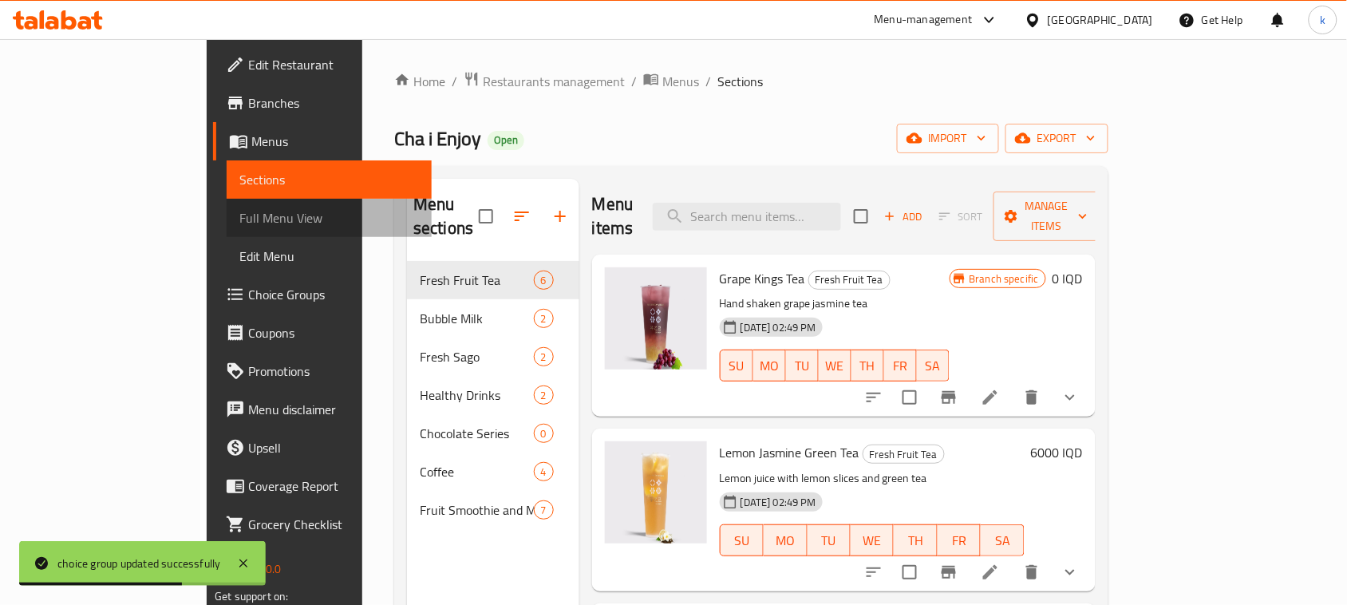
click at [239, 226] on span "Full Menu View" at bounding box center [329, 217] width 180 height 19
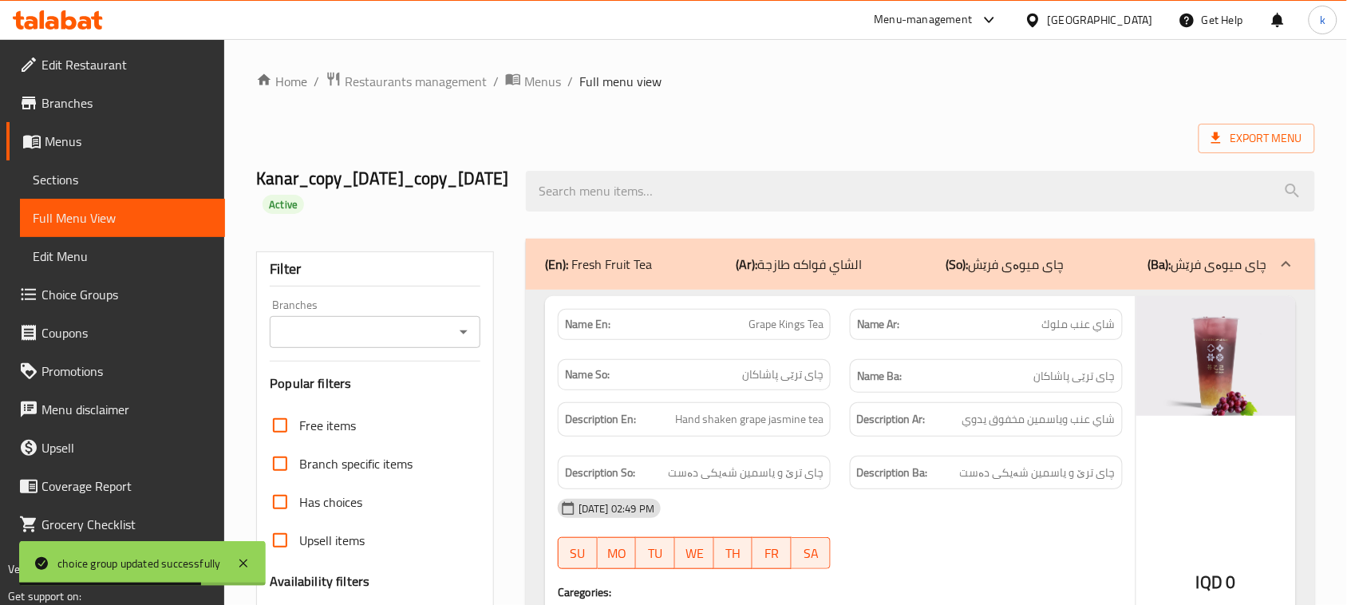
click at [457, 338] on icon "Open" at bounding box center [463, 331] width 19 height 19
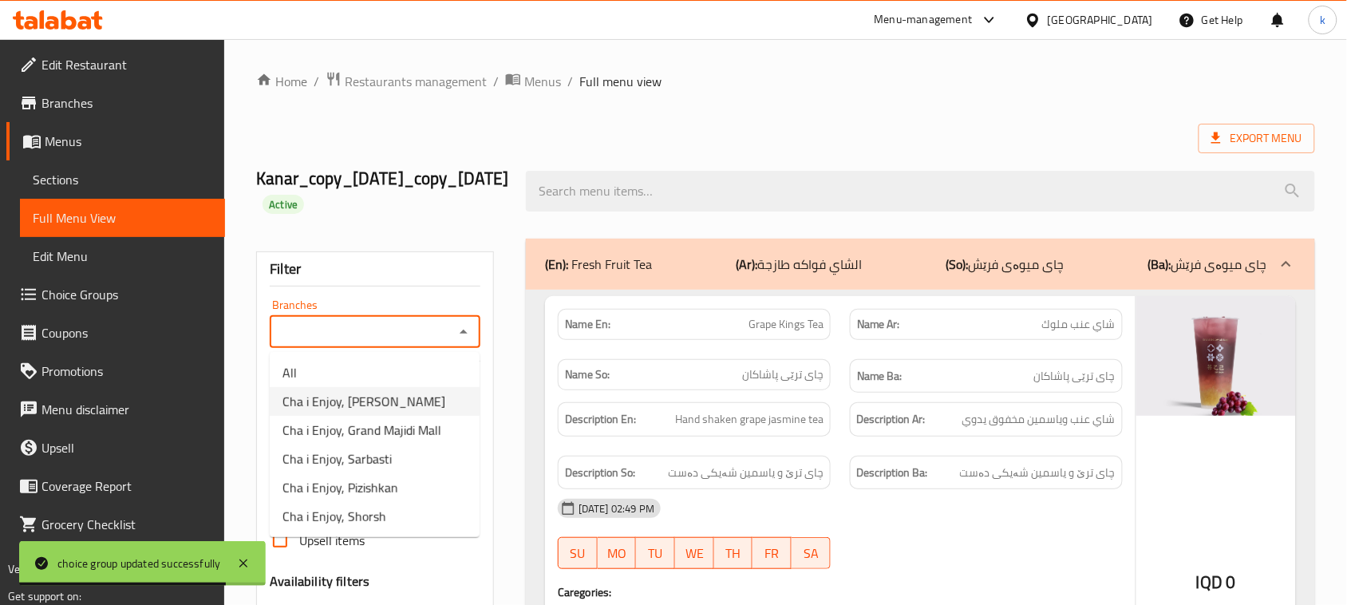
click at [380, 393] on span "Cha i Enjoy, Naz Naz" at bounding box center [364, 401] width 163 height 19
type input "Cha i Enjoy, Naz Naz"
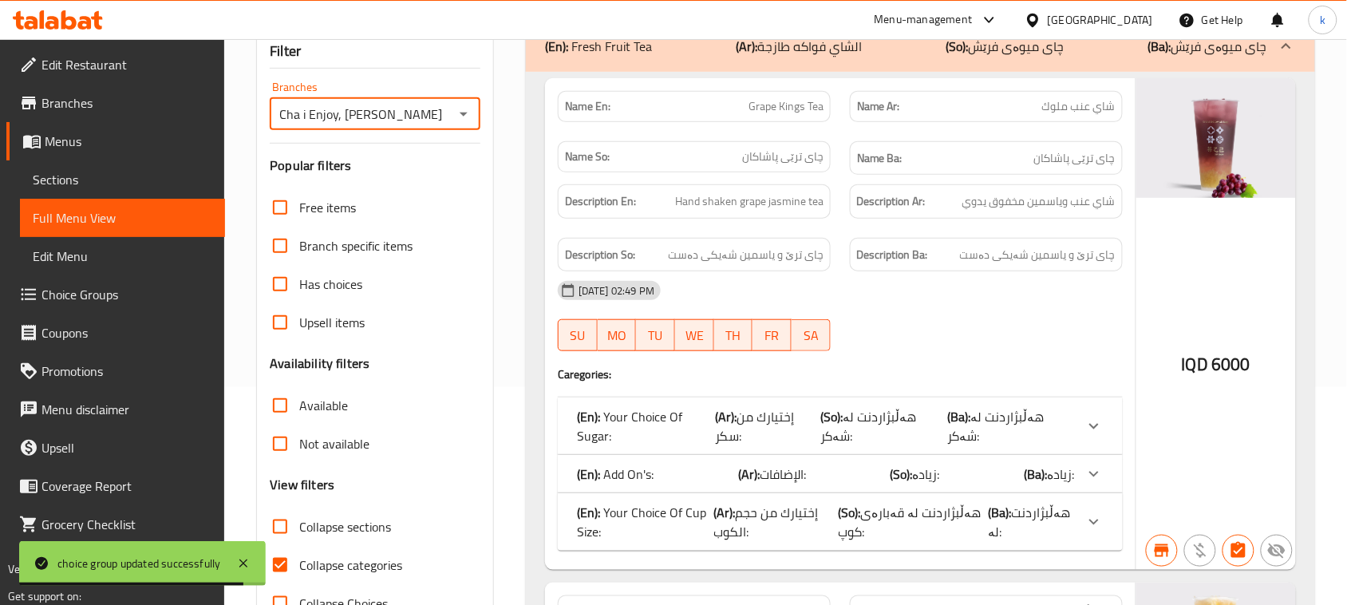
scroll to position [299, 0]
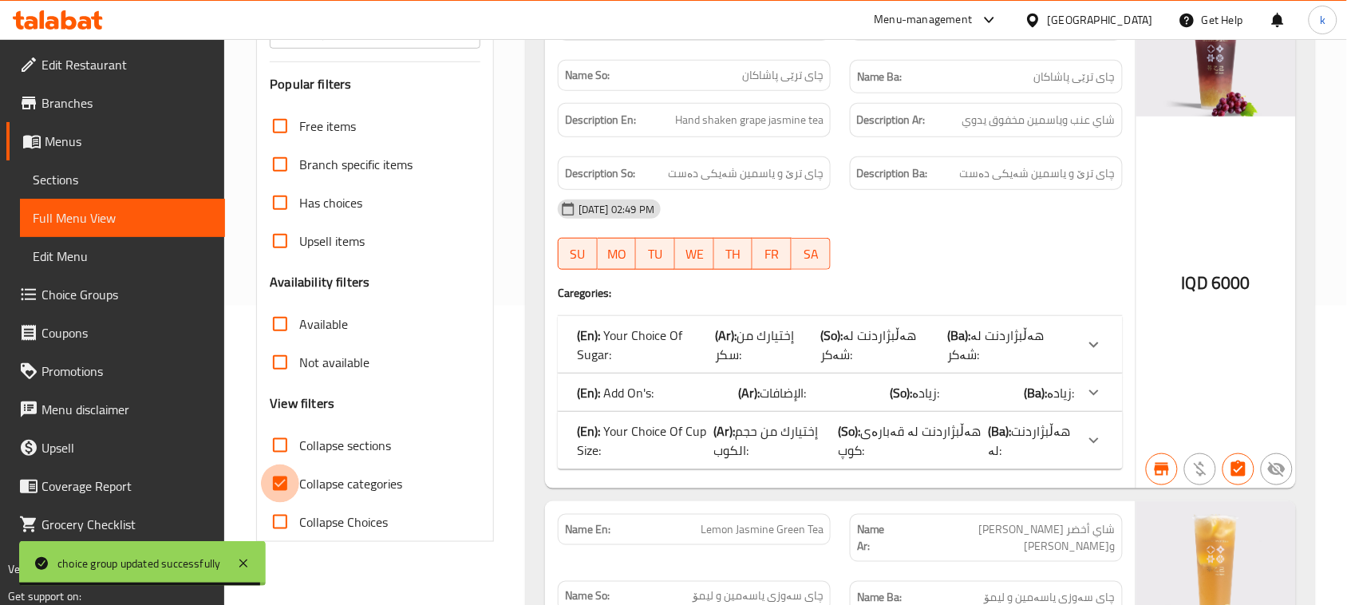
click at [285, 476] on input "Collapse categories" at bounding box center [280, 484] width 38 height 38
checkbox input "false"
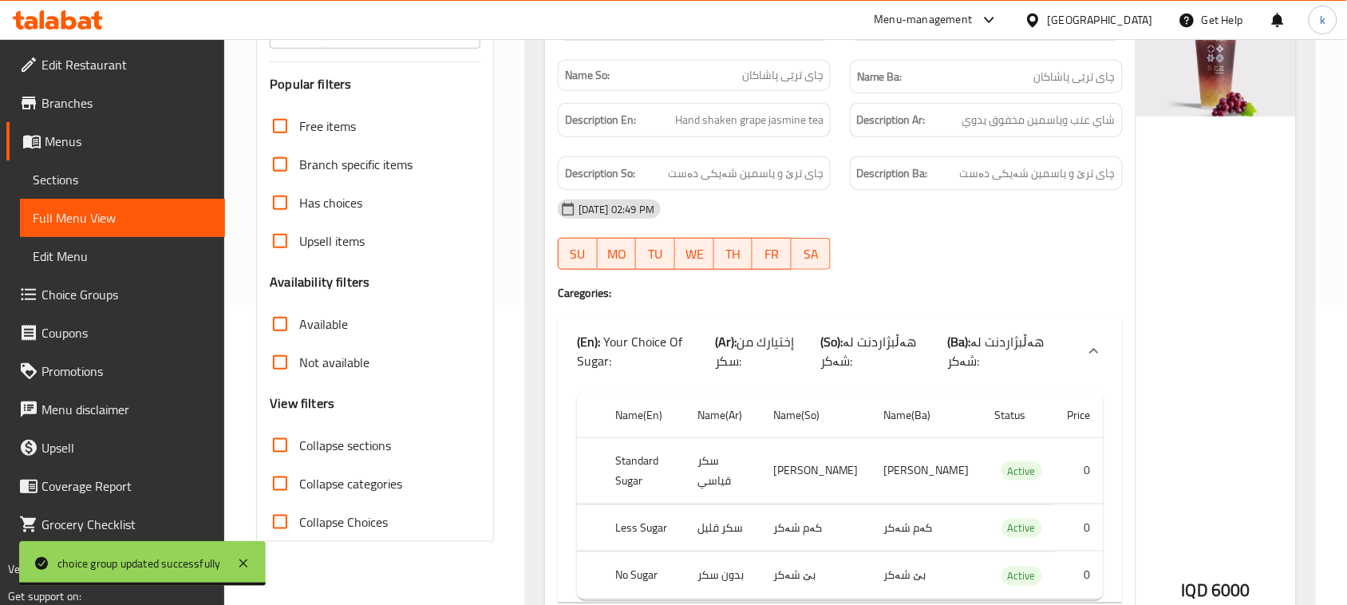
scroll to position [0, 0]
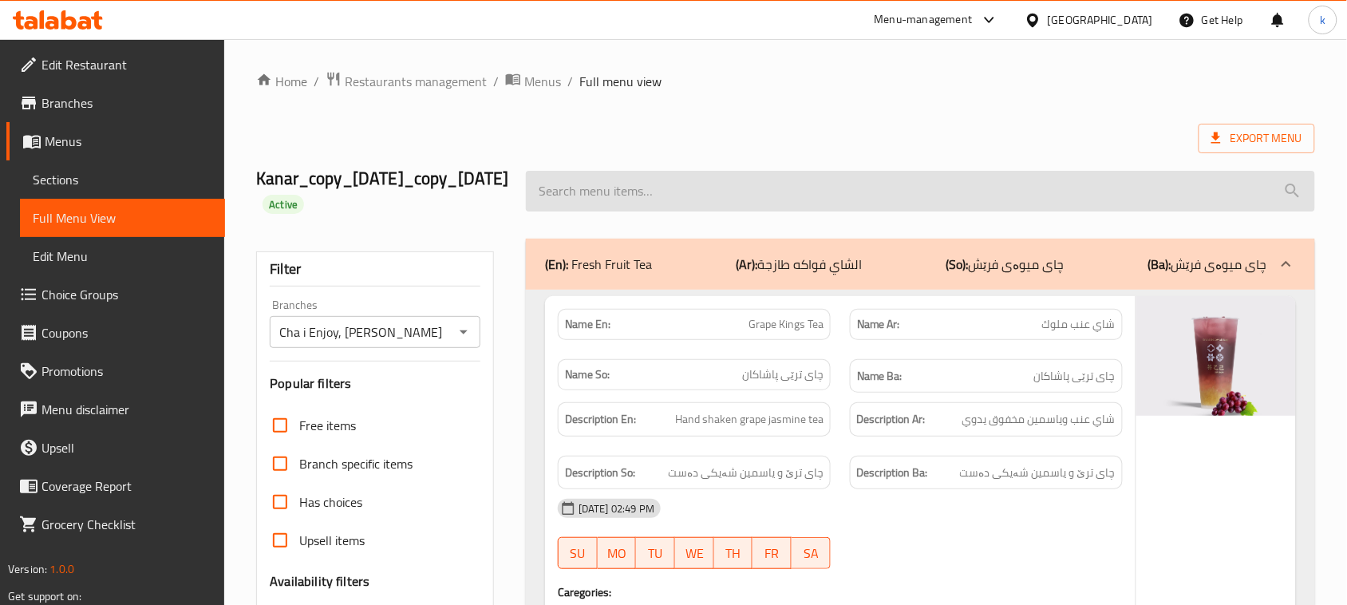
click at [628, 192] on input "search" at bounding box center [920, 191] width 789 height 41
paste input "Chocolate Latte"
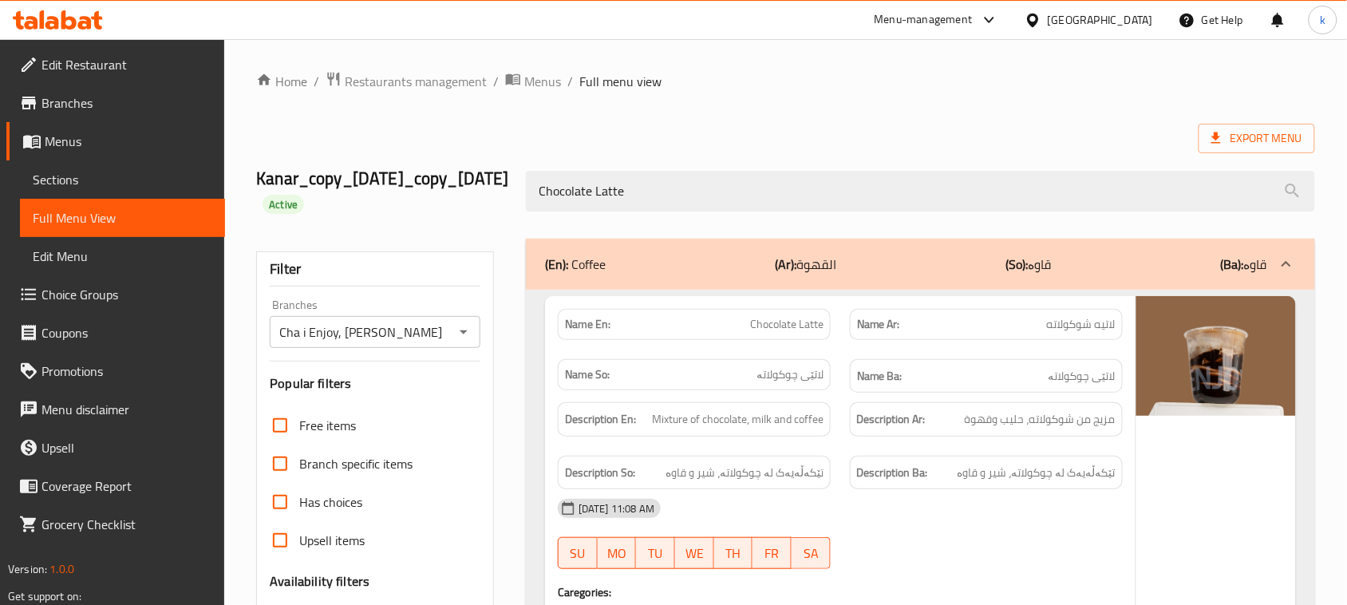
drag, startPoint x: 658, startPoint y: 209, endPoint x: 501, endPoint y: 193, distance: 158.0
click at [495, 190] on div "Kanar_copy_02/10/2024_copy_03/10/2024 Active Chocolate Latte" at bounding box center [786, 191] width 1078 height 95
paste input "Jasmin"
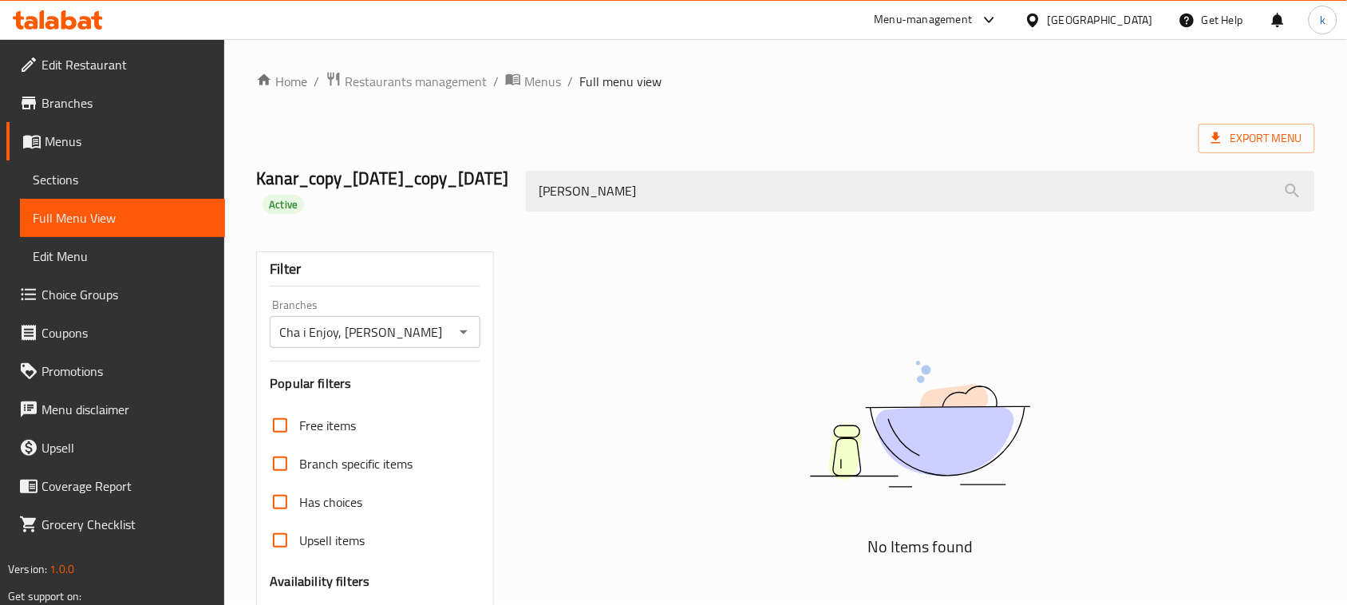
type input "Jasmine Latte"
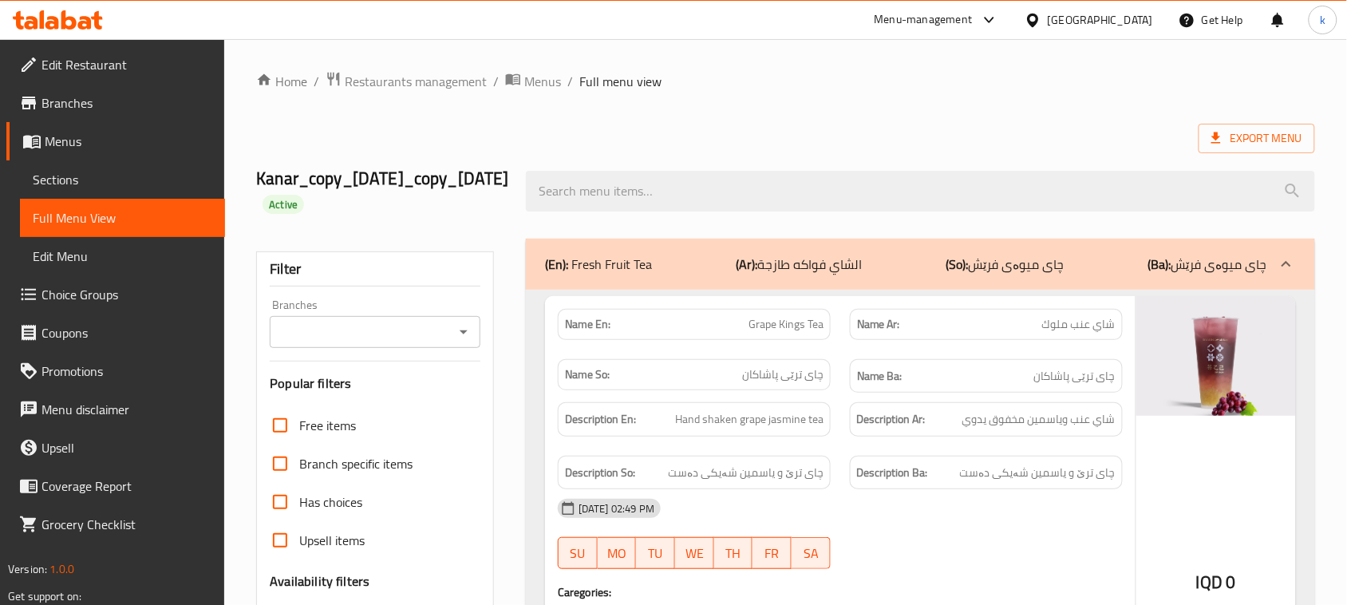
click at [68, 140] on span "Menus" at bounding box center [129, 141] width 168 height 19
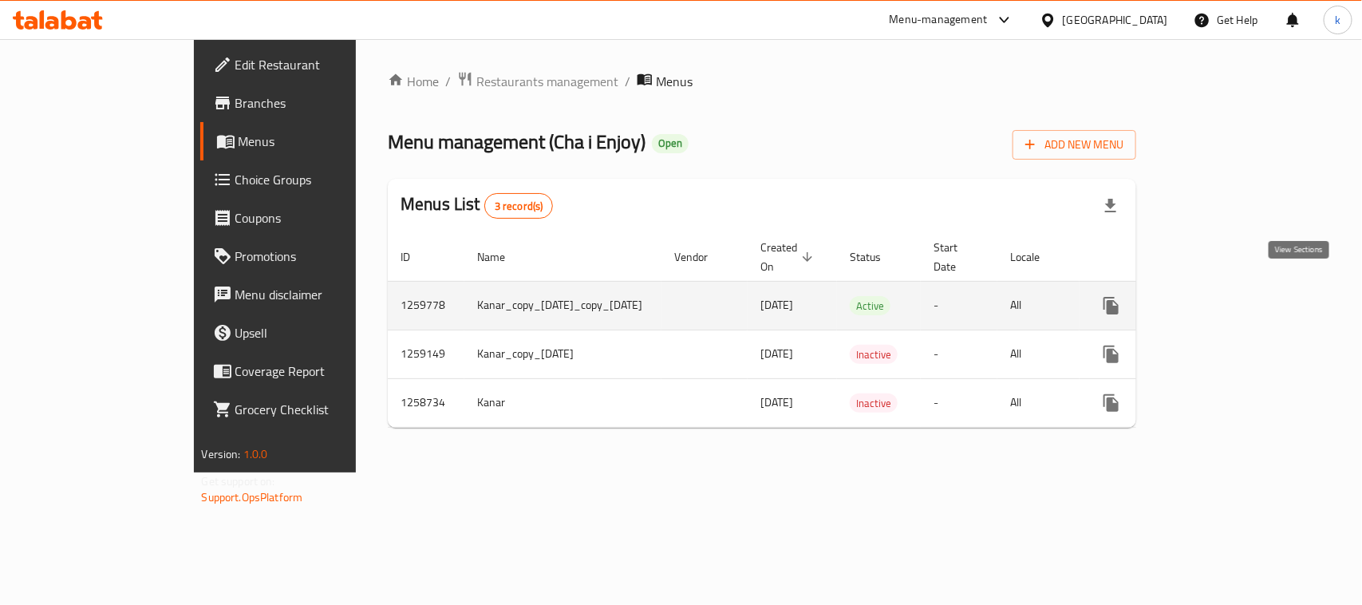
click at [1236, 296] on icon "enhanced table" at bounding box center [1226, 305] width 19 height 19
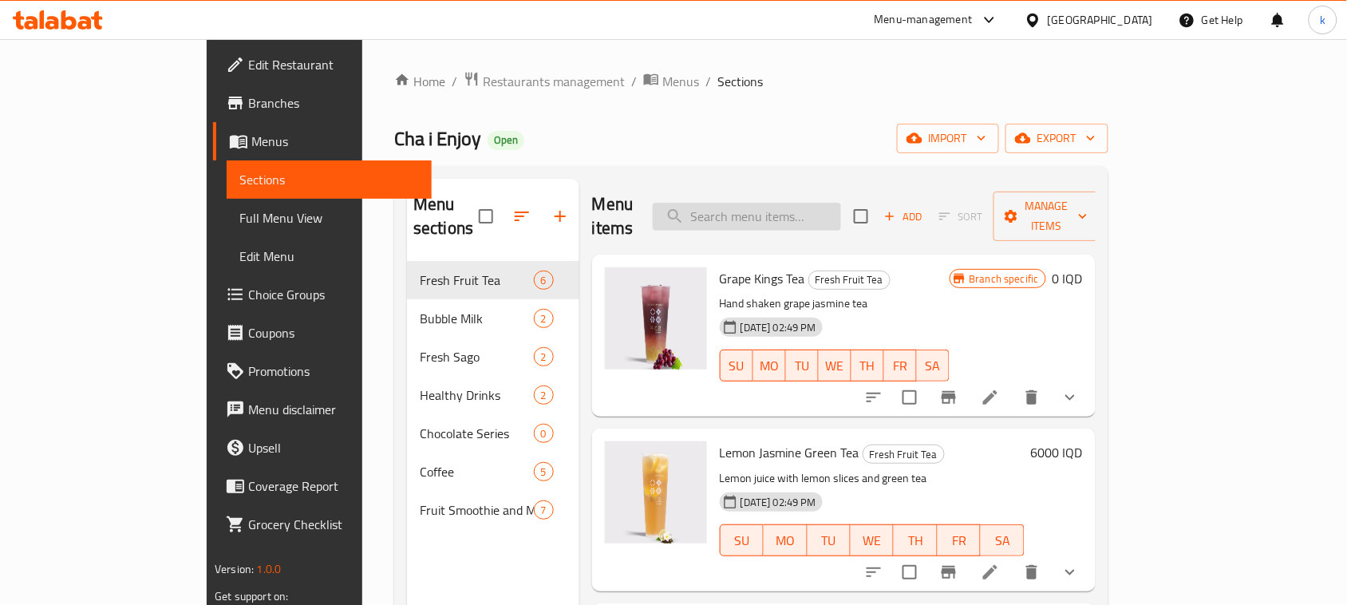
click at [793, 206] on input "search" at bounding box center [747, 217] width 188 height 28
paste input "[PERSON_NAME]"
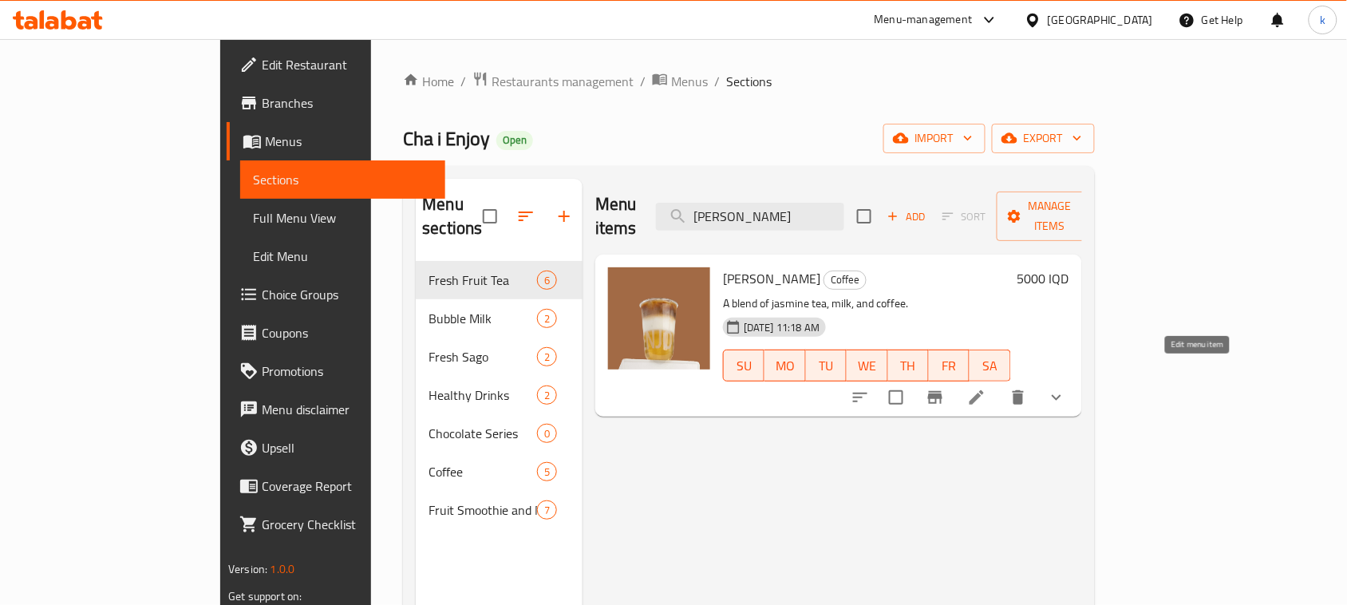
type input "[PERSON_NAME]"
click at [984, 390] on icon at bounding box center [977, 397] width 14 height 14
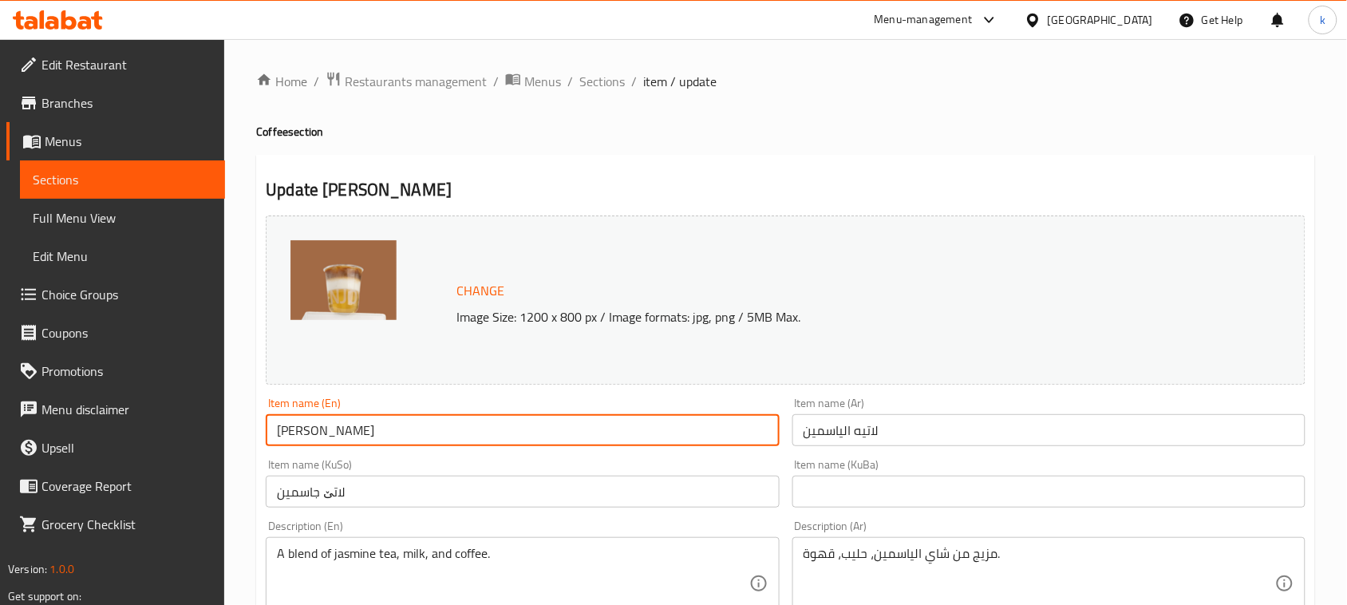
click at [282, 431] on input "[PERSON_NAME]" at bounding box center [522, 430] width 513 height 32
click at [1030, 435] on input "لاتيه الياسمين" at bounding box center [1049, 430] width 513 height 32
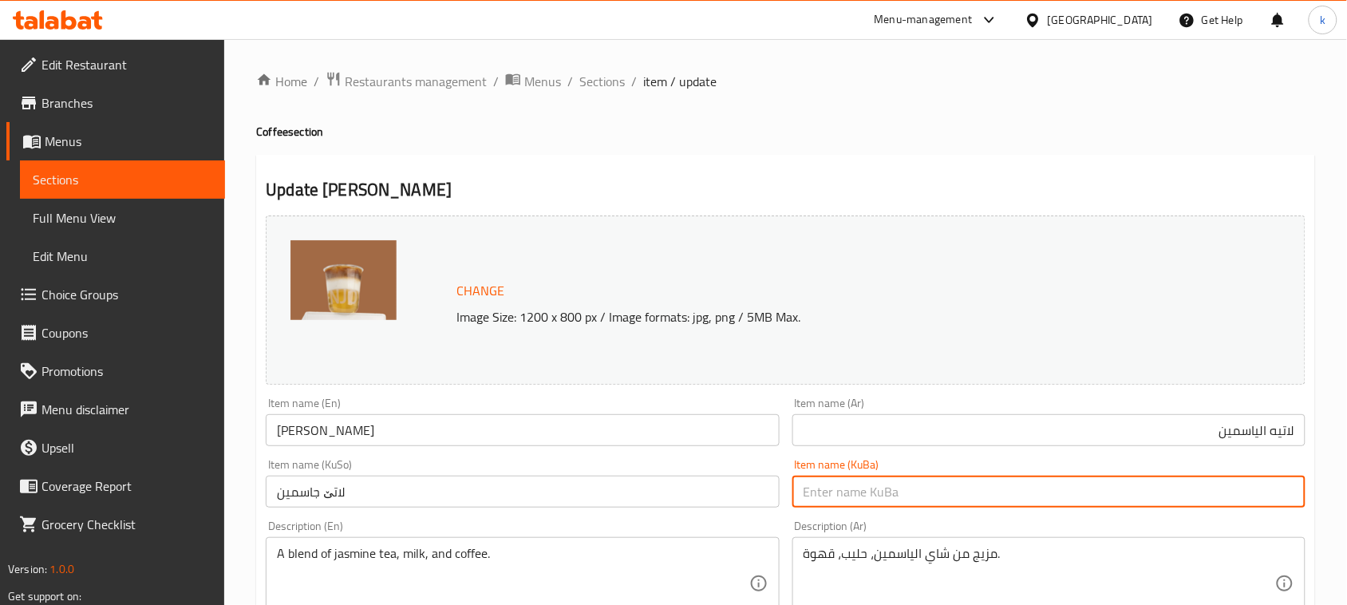
click at [1261, 499] on input "text" at bounding box center [1049, 492] width 513 height 32
paste input "یاسمین"
drag, startPoint x: 1219, startPoint y: 500, endPoint x: 1353, endPoint y: 508, distance: 134.3
click at [1346, 508] on html "​ Menu-management [GEOGRAPHIC_DATA] Get Help k Edit Restaurant Branches Menus S…" at bounding box center [673, 302] width 1347 height 605
type input "لاتێی یاسمین"
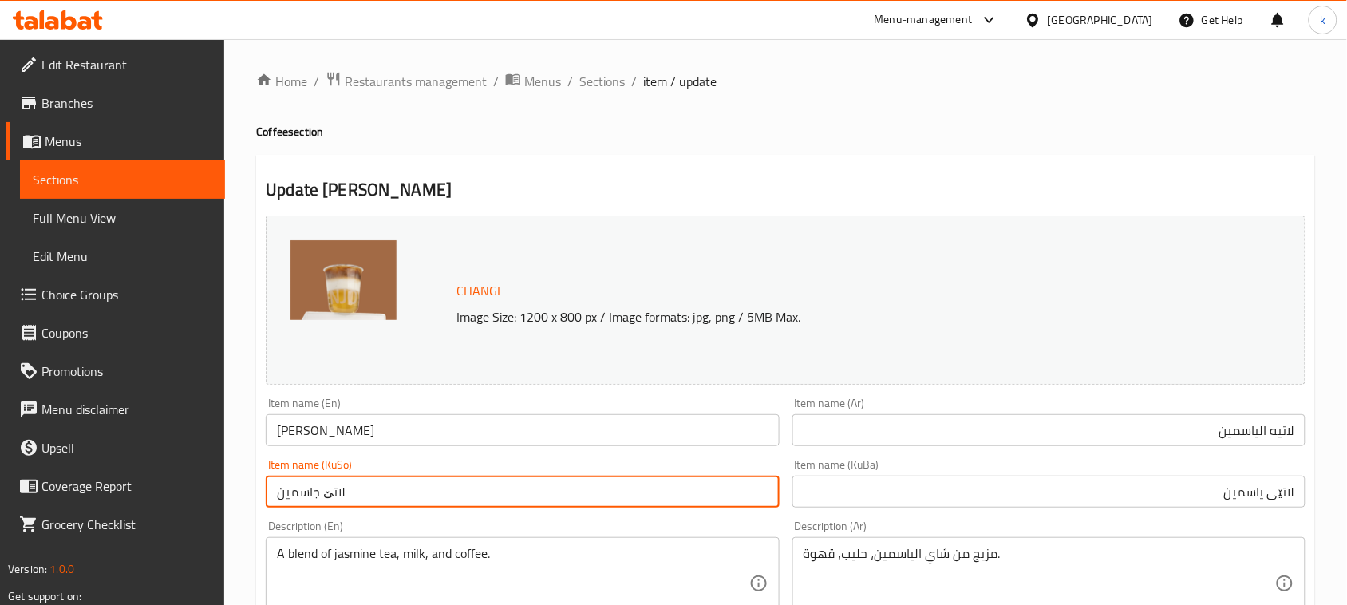
drag, startPoint x: 362, startPoint y: 485, endPoint x: 221, endPoint y: 504, distance: 141.8
paste input "ی یاسمین"
type input "لاتێی یاسمین"
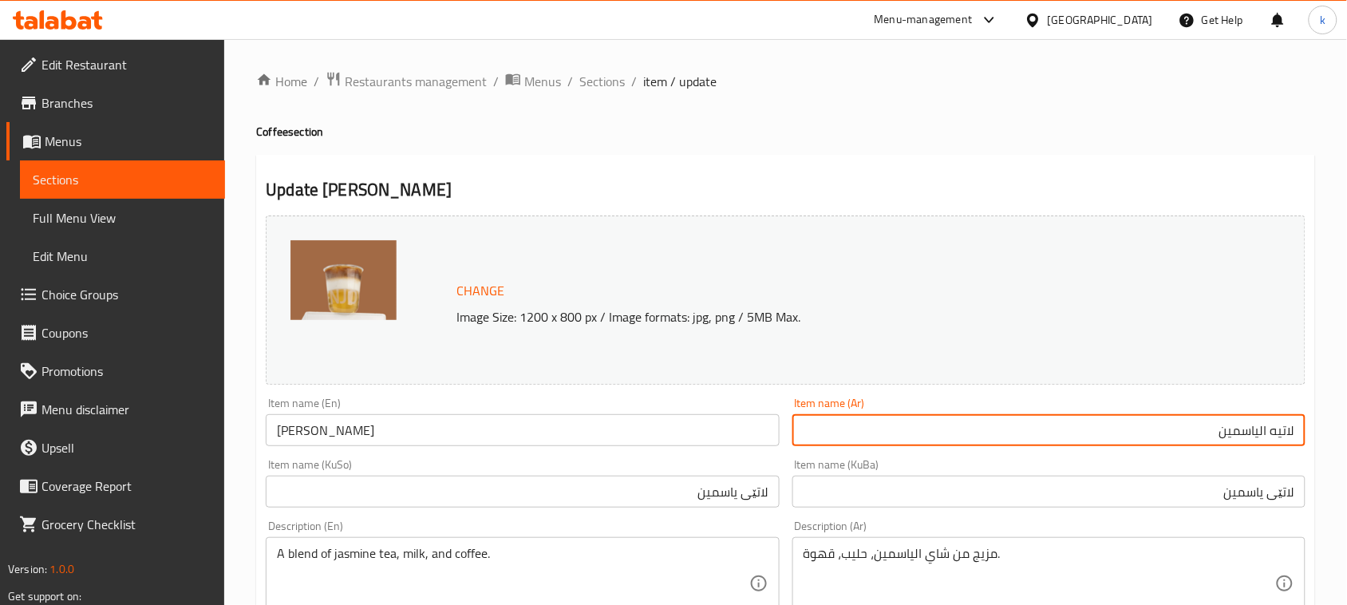
click at [1259, 429] on input "لاتيه الياسمين" at bounding box center [1049, 430] width 513 height 32
type input "لاتيه ياسمين"
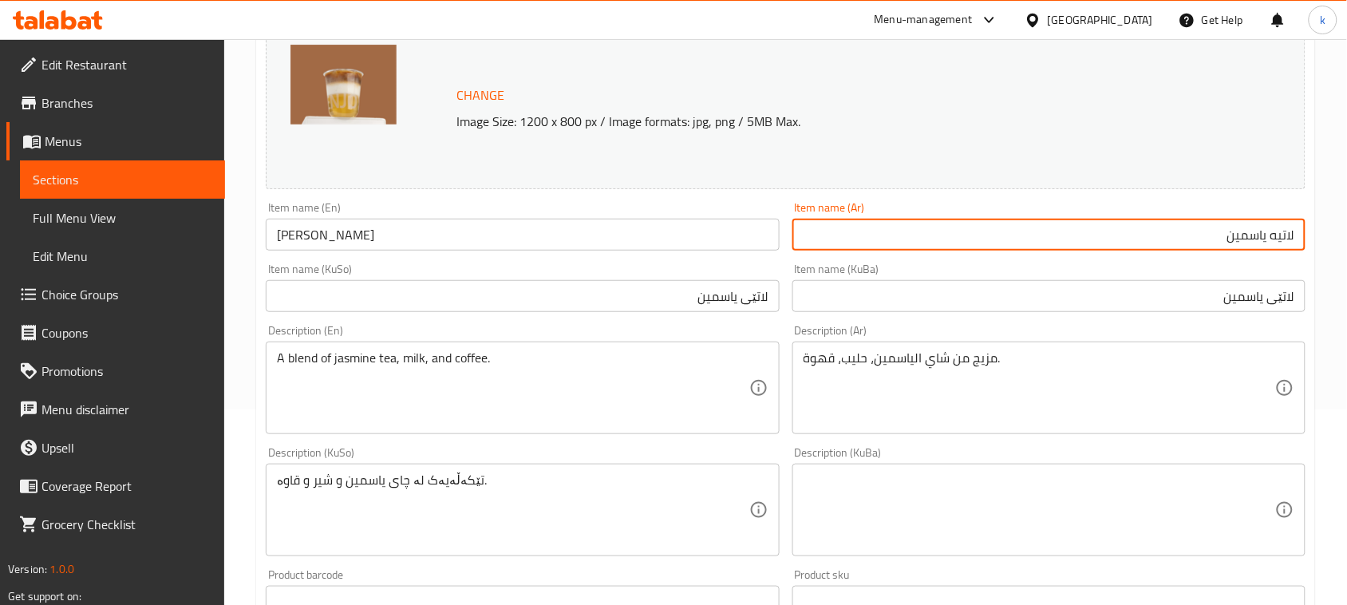
scroll to position [200, 0]
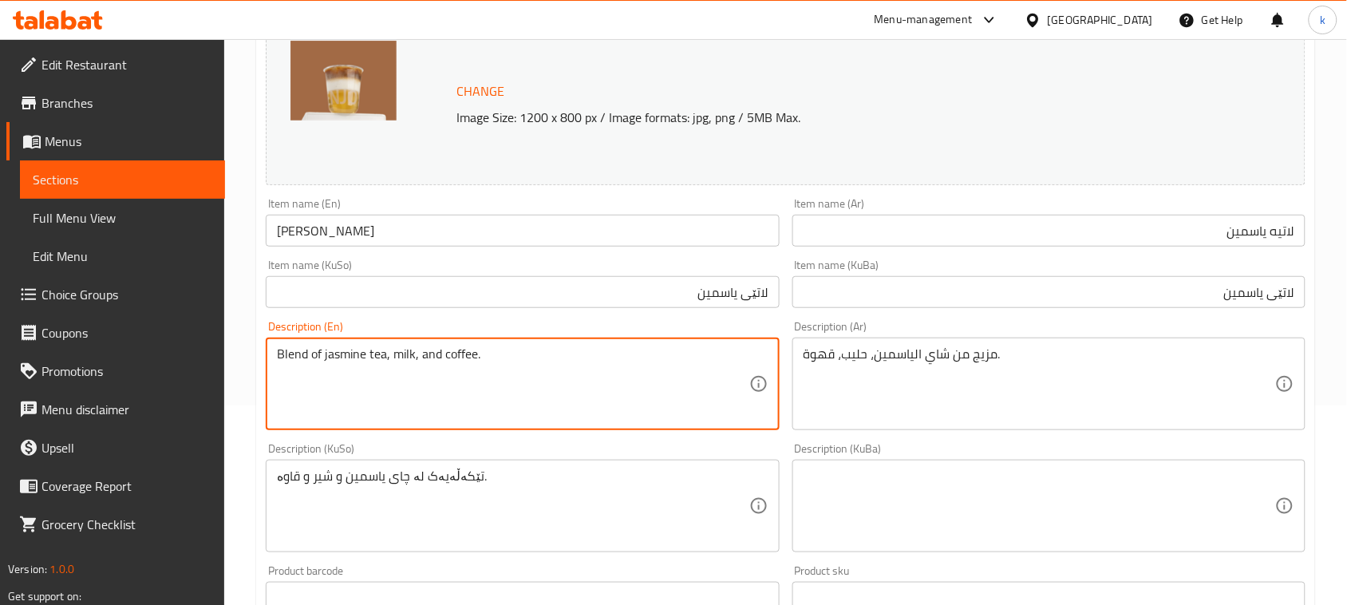
click at [417, 354] on textarea "Blend of jasmine tea, milk, and coffee." at bounding box center [513, 384] width 472 height 76
click at [496, 349] on textarea "Blend of jasmine tea, milk and coffee." at bounding box center [513, 384] width 472 height 76
type textarea "Blend of jasmine tea, milk and coffee"
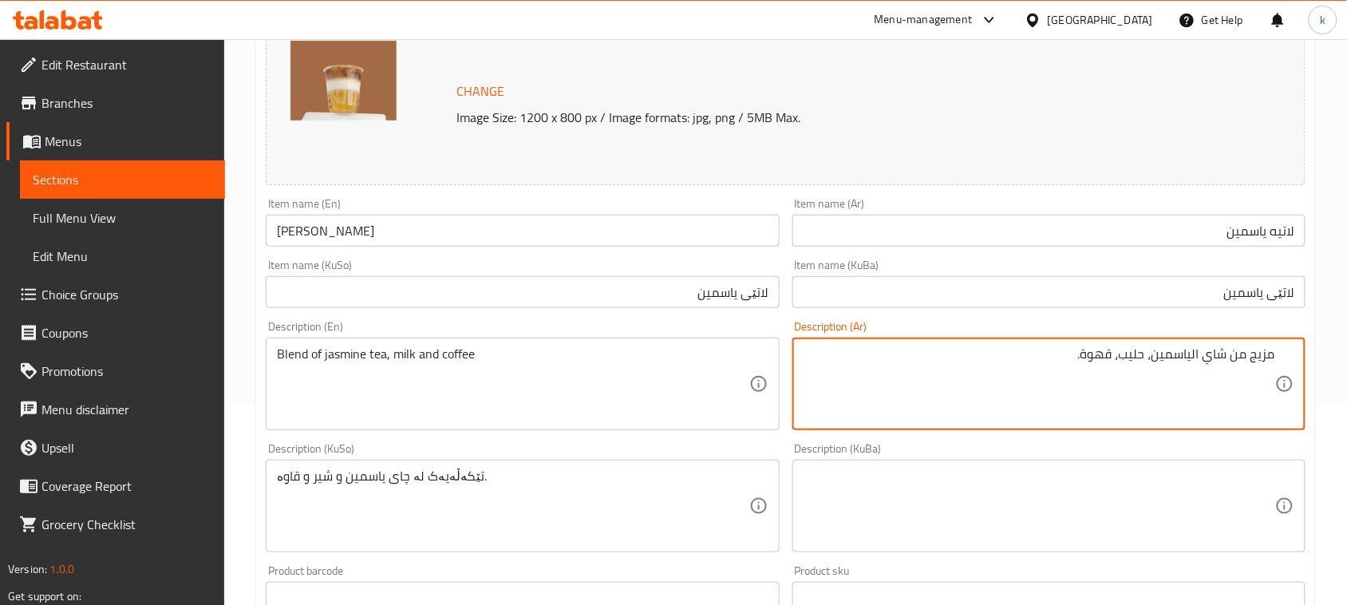
click at [1192, 354] on textarea "مزيج من شاي الياسمين، حليب، قهوة." at bounding box center [1040, 384] width 472 height 76
click at [1073, 354] on textarea "مزيج من [PERSON_NAME]، حليب، قهوة." at bounding box center [1040, 384] width 472 height 76
click at [1125, 362] on textarea "مزيج من [PERSON_NAME]، حليب، قهوة" at bounding box center [1040, 384] width 472 height 76
type textarea "مزيج من [PERSON_NAME]، حليب وقهوة"
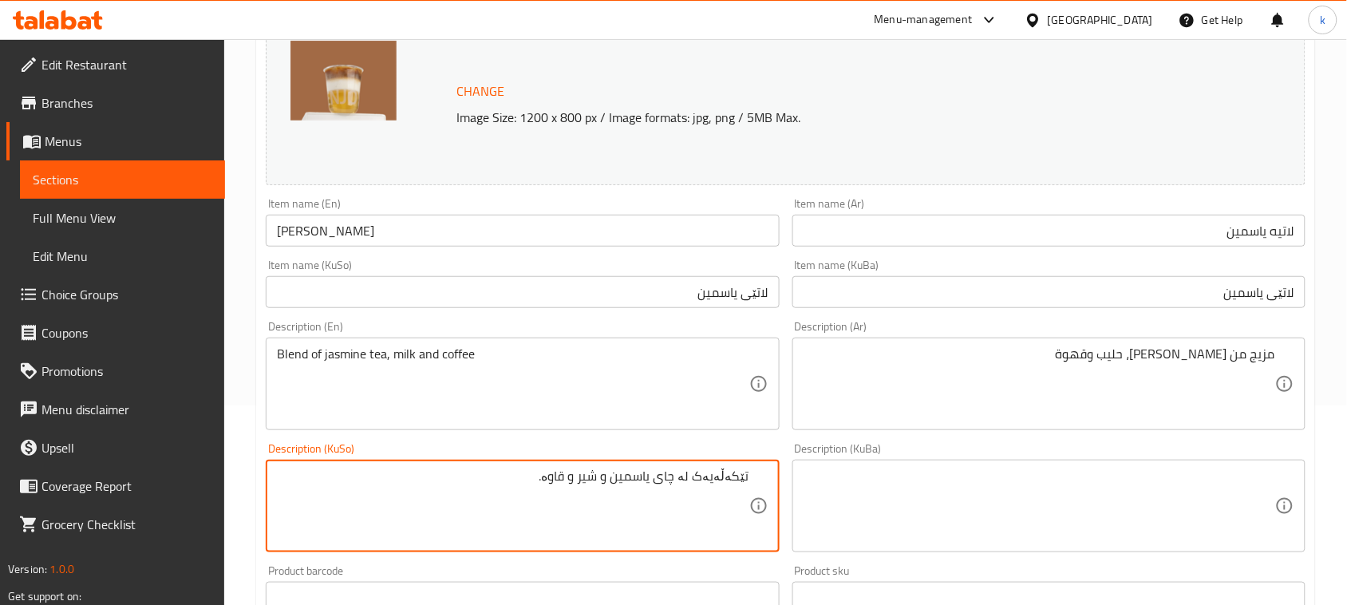
click at [617, 477] on textarea "تێکەڵەیەک لە چای یاسمین و شیر و قاوە." at bounding box center [513, 507] width 472 height 76
click at [533, 469] on textarea "تێکەڵەیەک لە چای یاسمین، شیر و قاوە." at bounding box center [513, 507] width 472 height 76
drag, startPoint x: 540, startPoint y: 477, endPoint x: 983, endPoint y: 512, distance: 444.3
click at [980, 512] on div "Change Image Size: 1200 x 800 px / Image formats: jpg, png / 5MB Max. Item name…" at bounding box center [785, 457] width 1053 height 895
type textarea "تێکەڵەیەک لە چای یاسمین، شیر و قاوە"
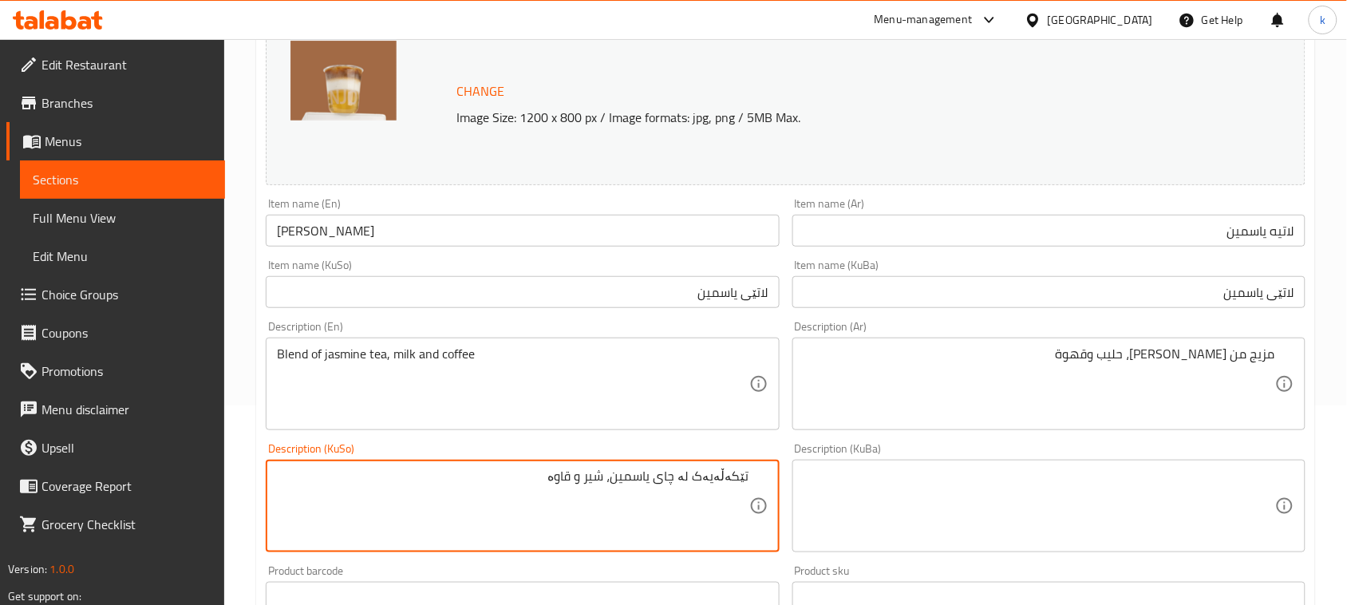
click at [1038, 508] on textarea at bounding box center [1040, 507] width 472 height 76
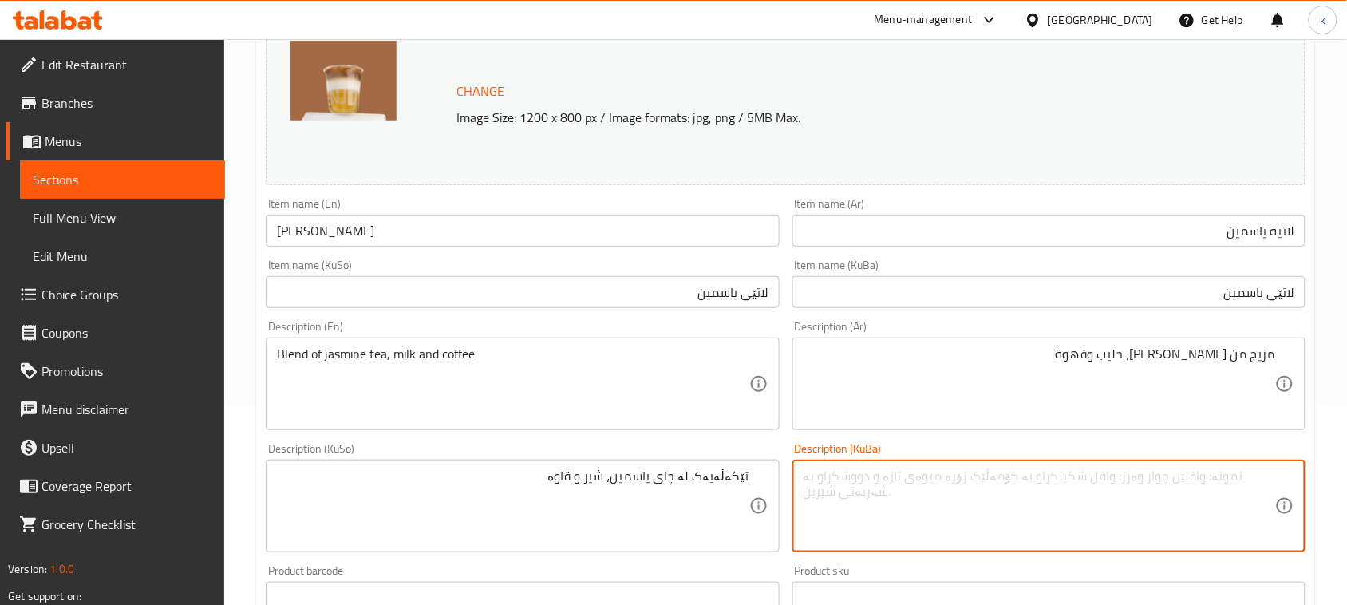
paste textarea "تێکەڵەیەک لە چای یاسمین، شیر و قاوە"
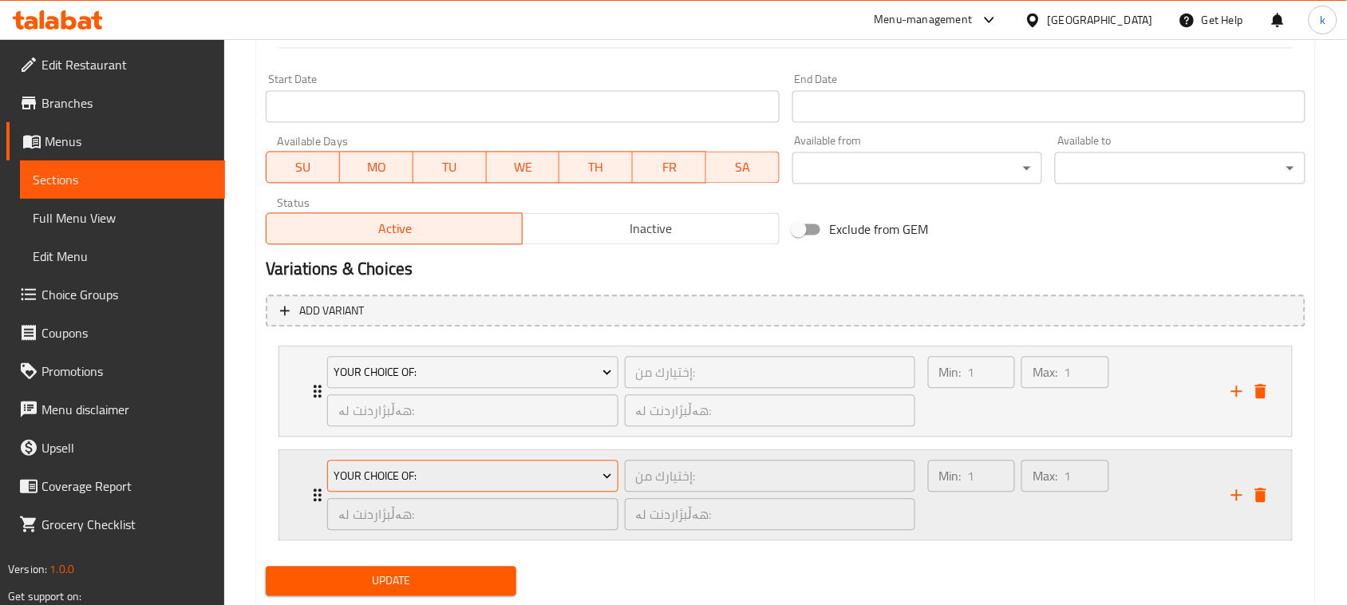
scroll to position [898, 0]
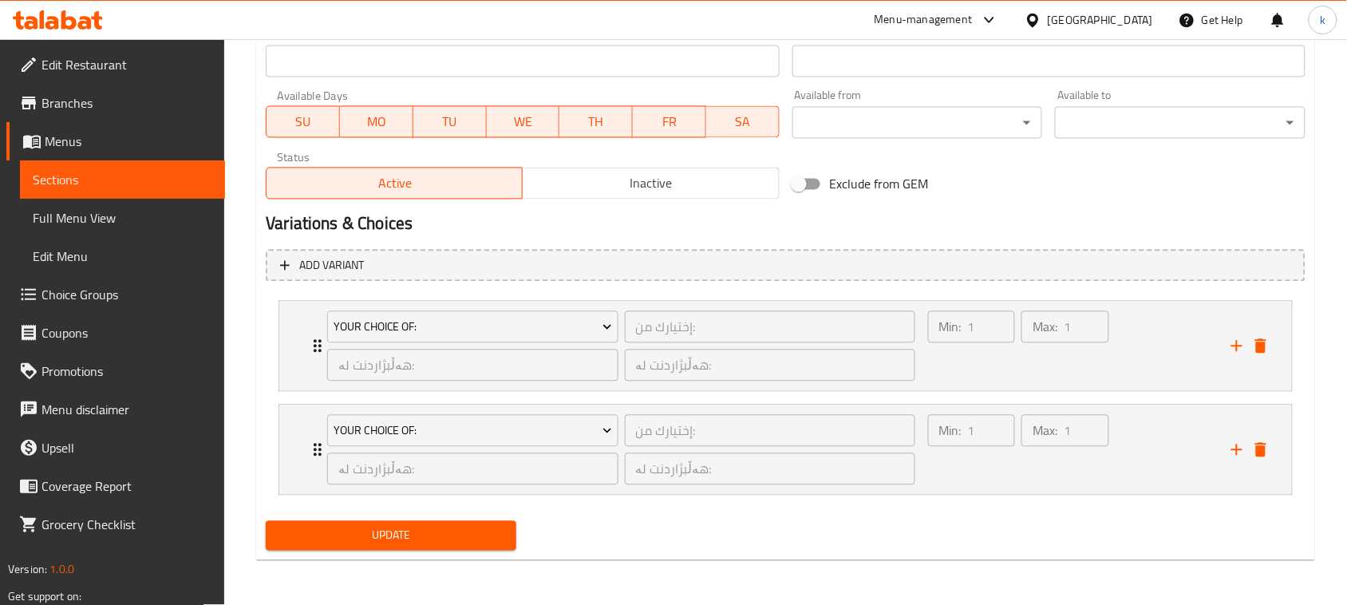
type textarea "تێکەڵەیەک لە چای یاسمین، شیر و قاوە"
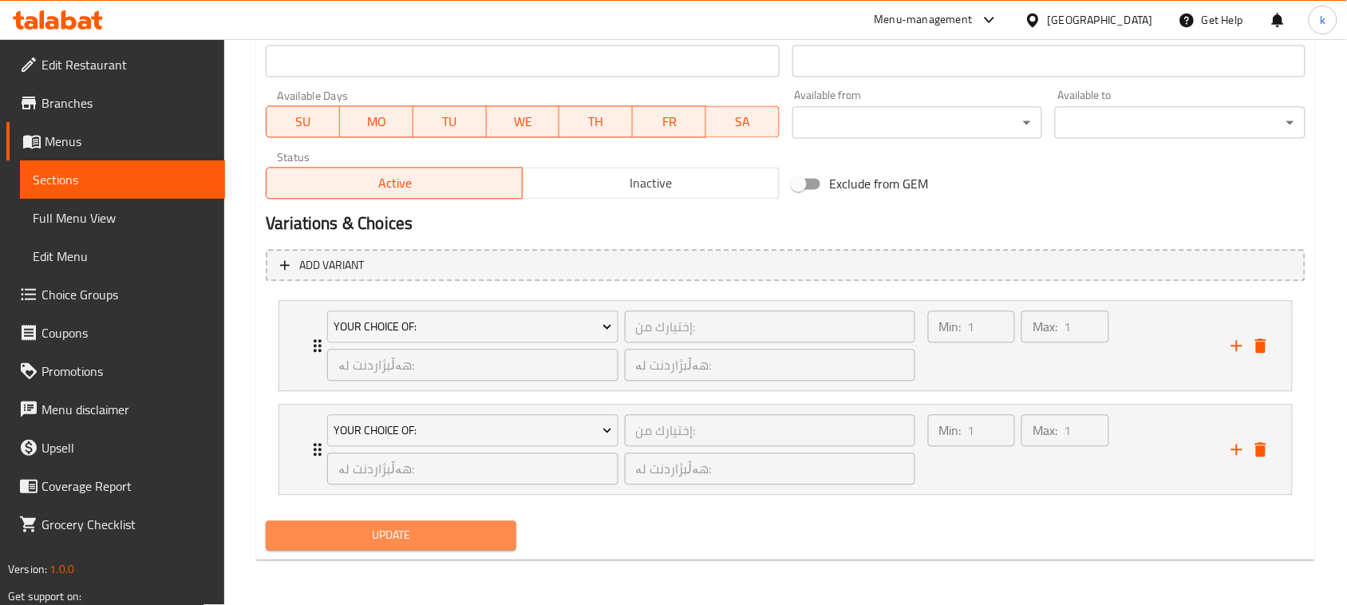
click at [437, 544] on span "Update" at bounding box center [391, 536] width 225 height 20
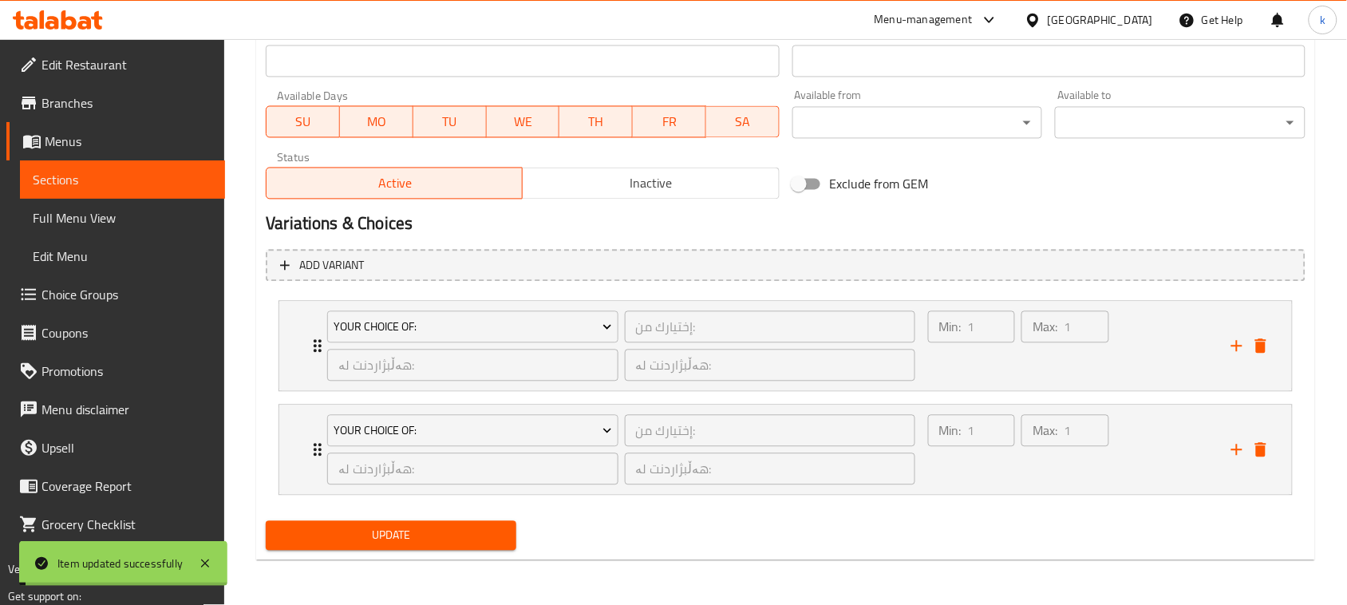
click at [100, 222] on span "Full Menu View" at bounding box center [123, 217] width 180 height 19
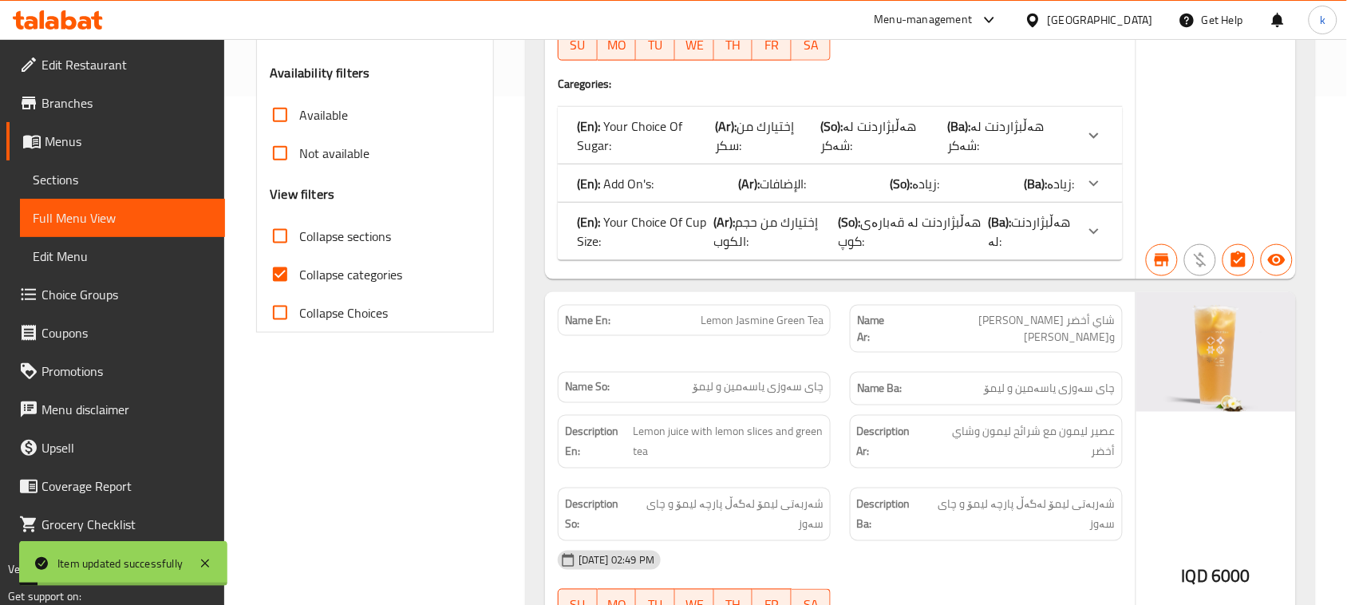
scroll to position [399, 0]
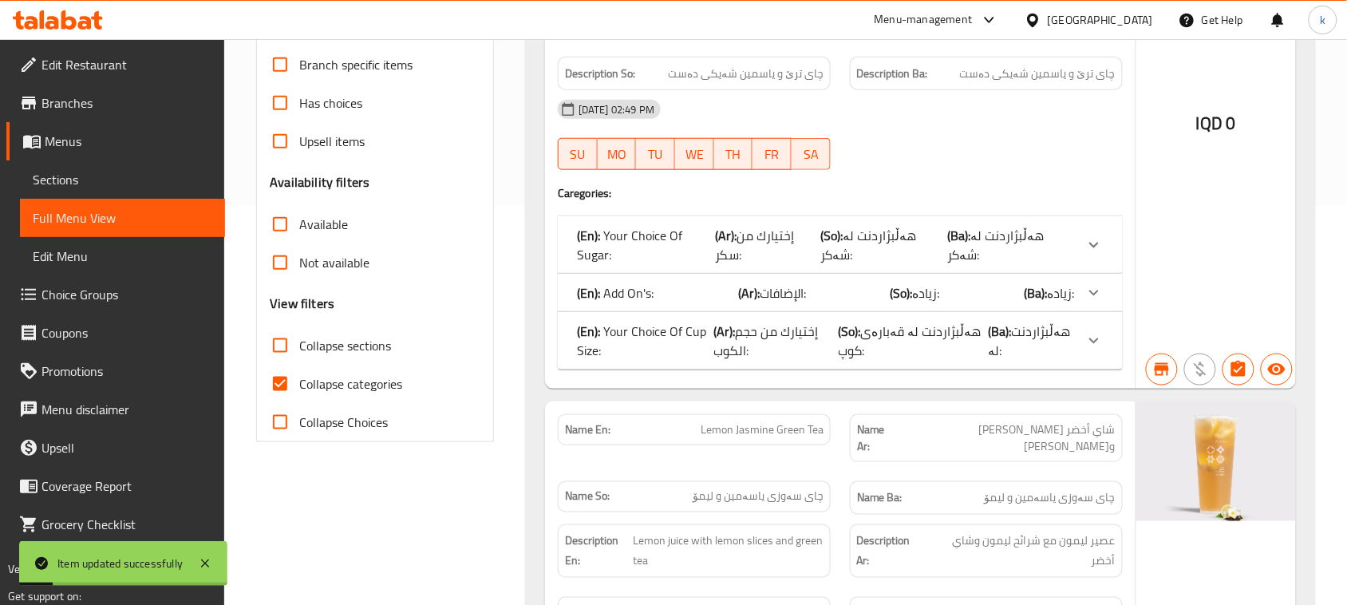
click at [284, 385] on input "Collapse categories" at bounding box center [280, 384] width 38 height 38
checkbox input "false"
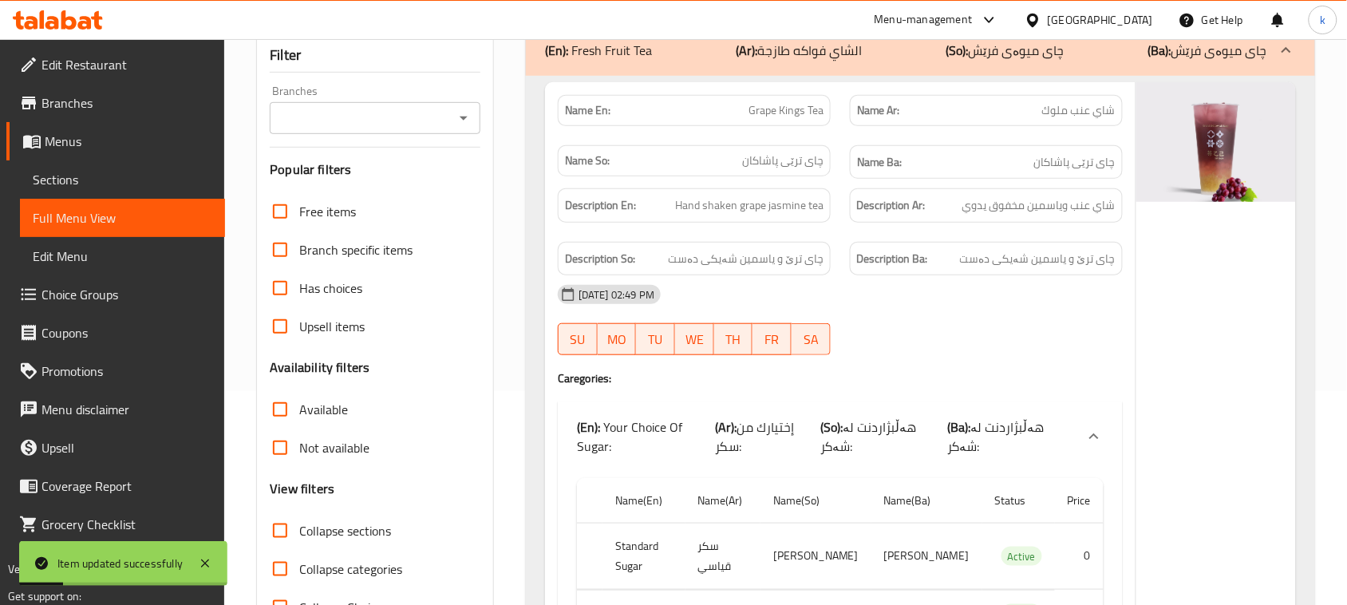
scroll to position [0, 0]
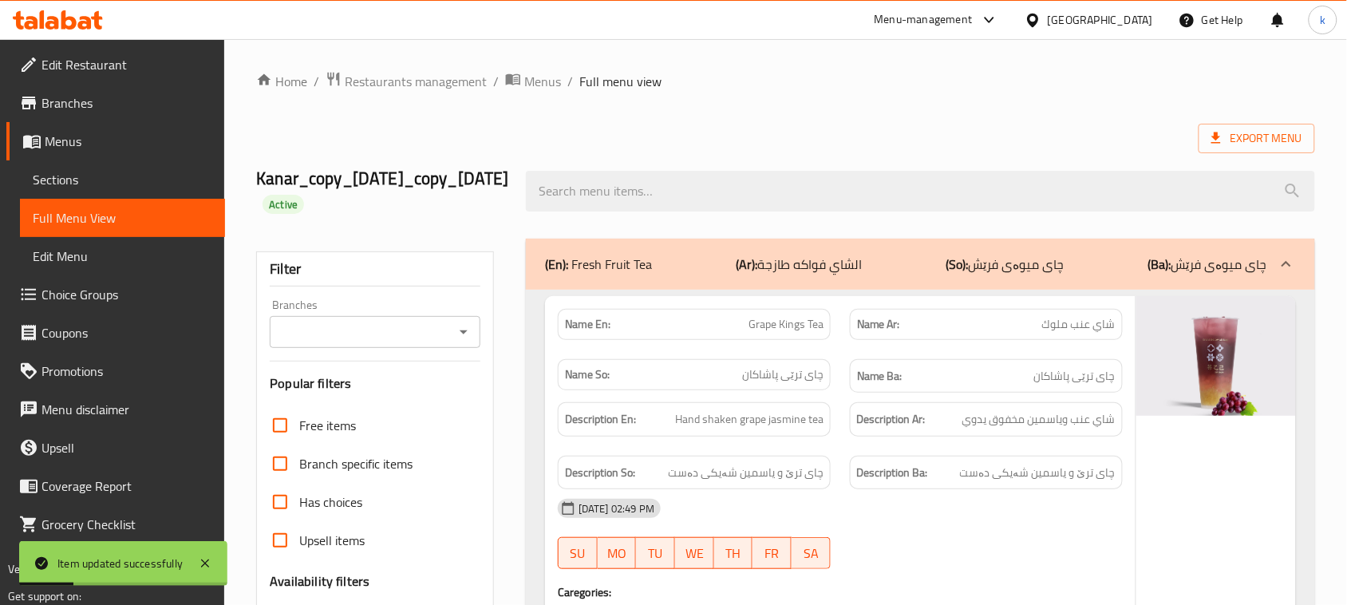
click at [451, 336] on div "Branches" at bounding box center [375, 332] width 211 height 32
click at [457, 333] on icon "Open" at bounding box center [463, 331] width 19 height 19
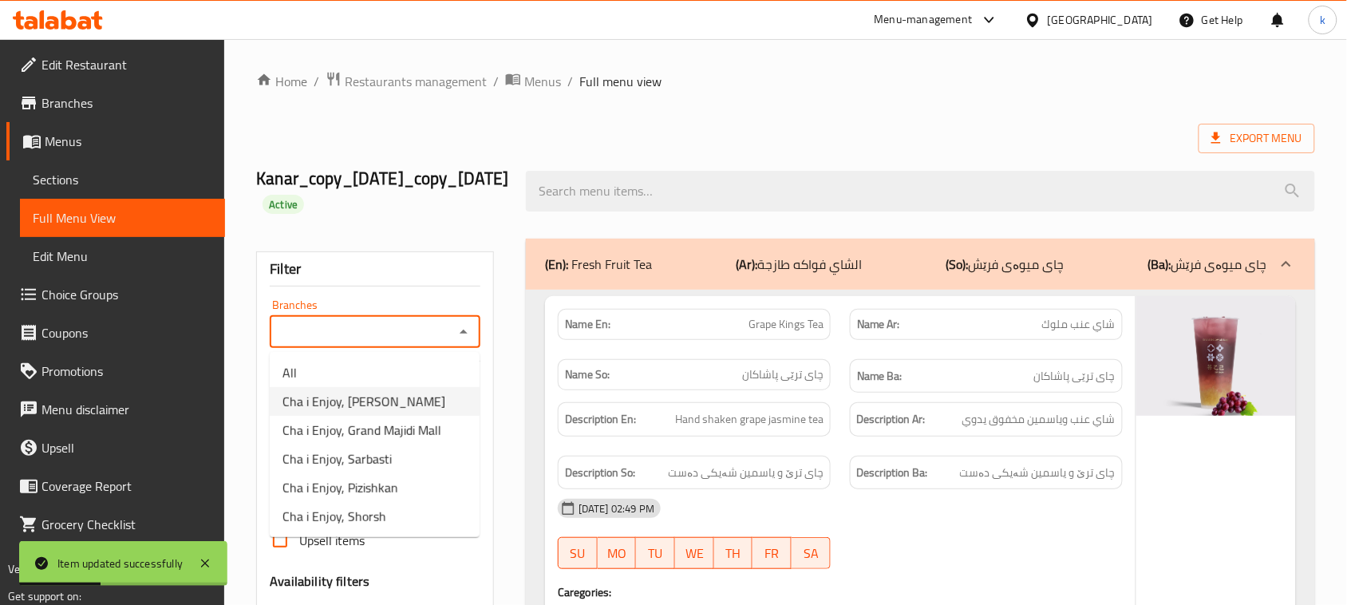
click at [387, 403] on span "Cha i Enjoy, Naz Naz" at bounding box center [364, 401] width 163 height 19
type input "Cha i Enjoy, Naz Naz"
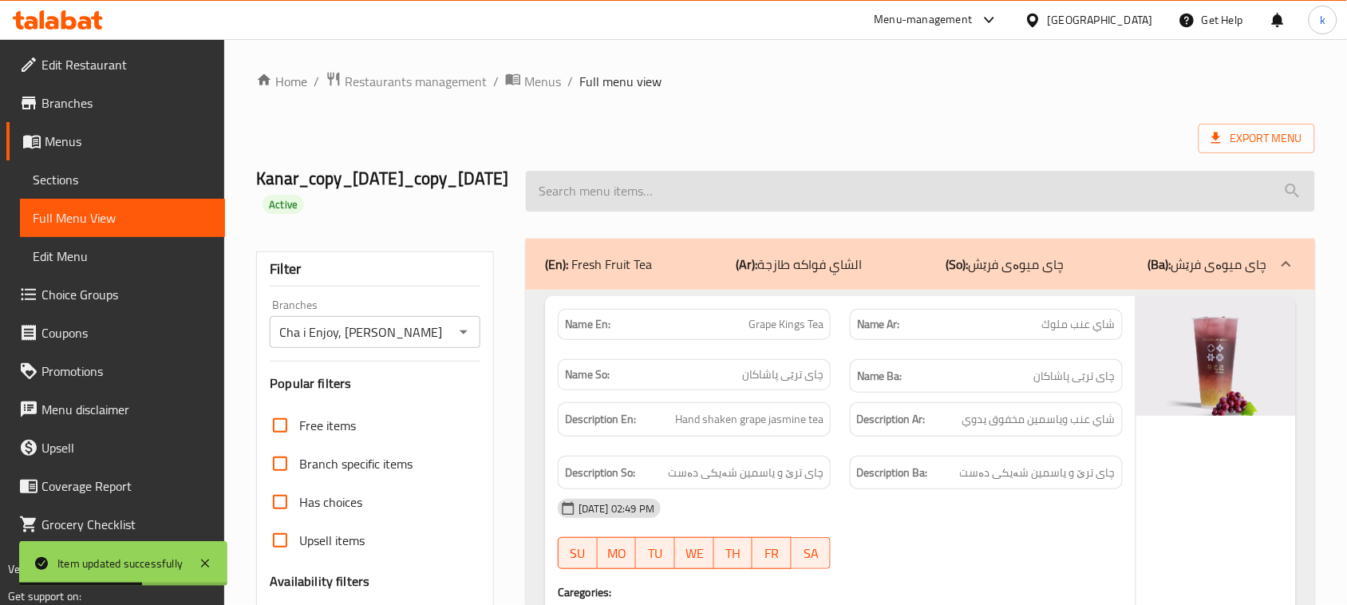
click at [609, 192] on input "search" at bounding box center [920, 191] width 789 height 41
paste input "Jasmine Latte"
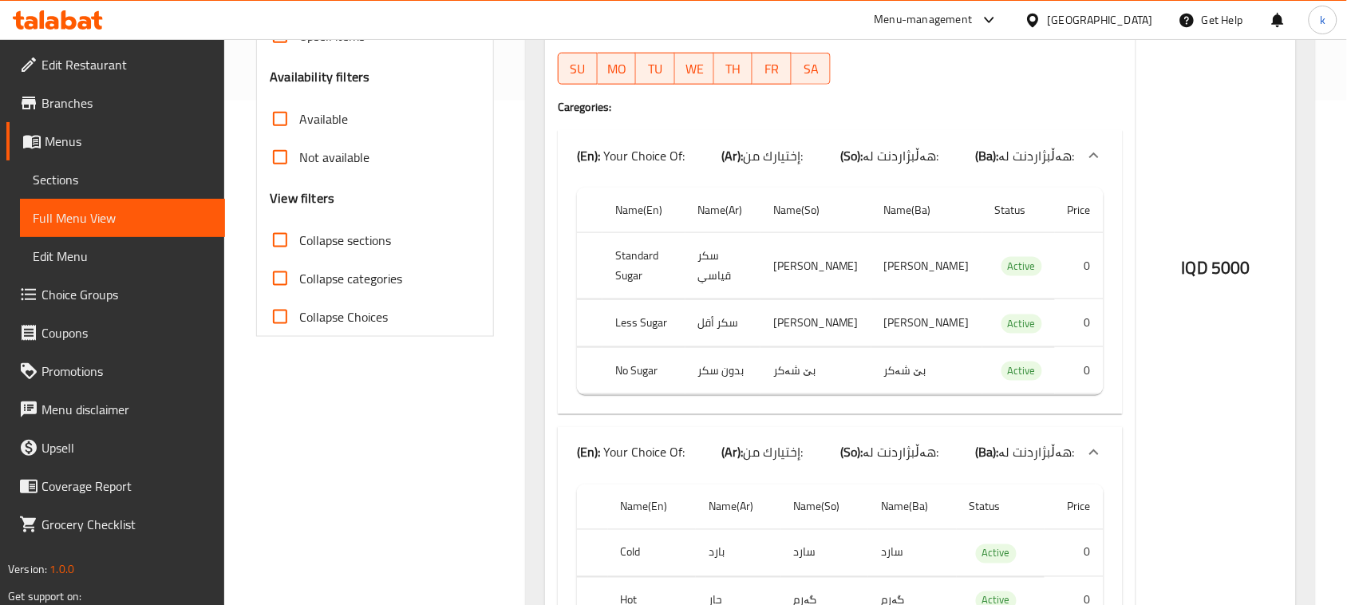
scroll to position [593, 0]
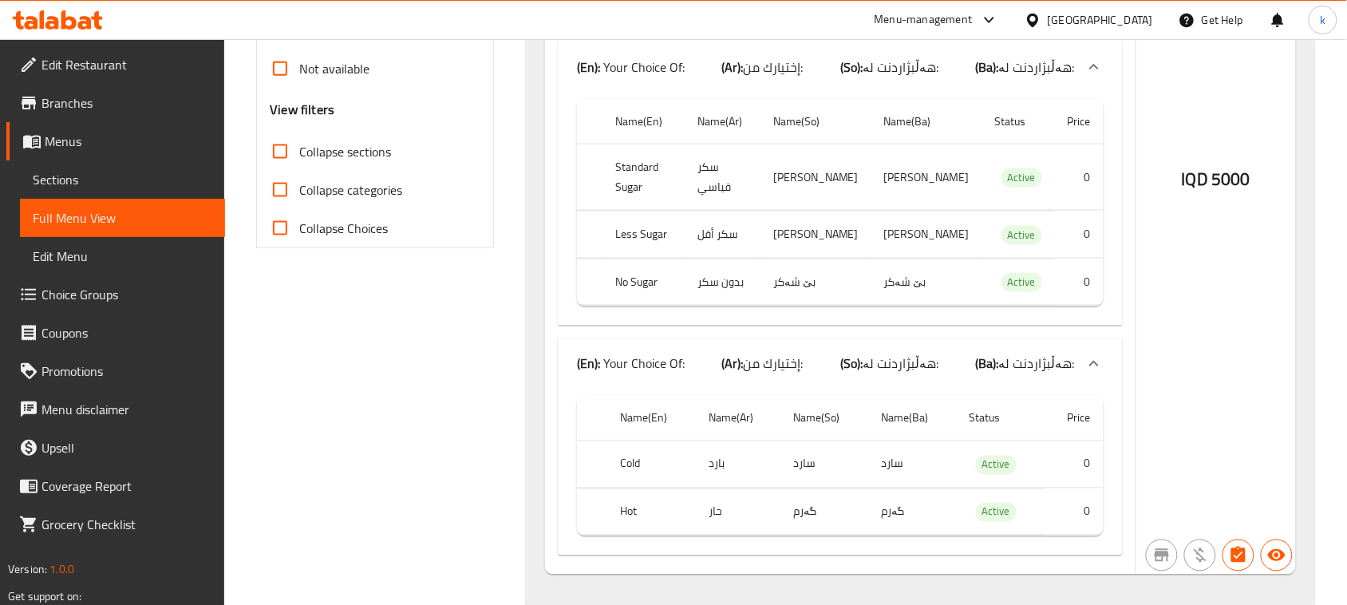
type input "Jasmine Latte"
click at [77, 144] on span "Menus" at bounding box center [129, 141] width 168 height 19
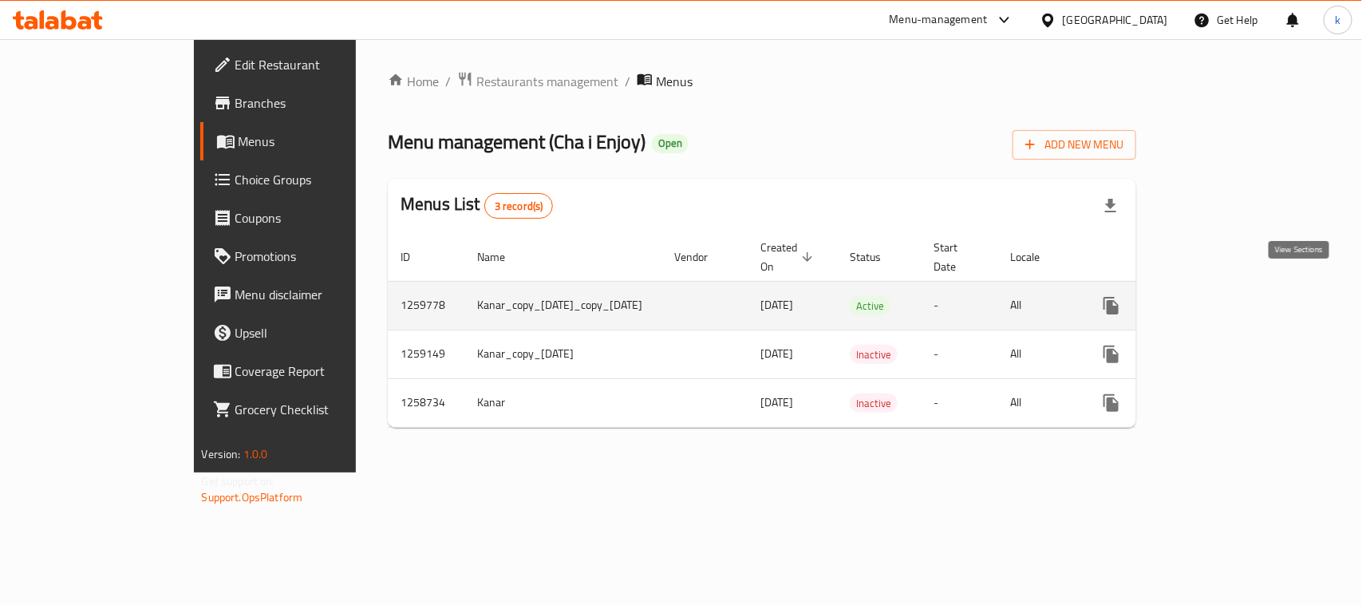
click at [1236, 296] on icon "enhanced table" at bounding box center [1226, 305] width 19 height 19
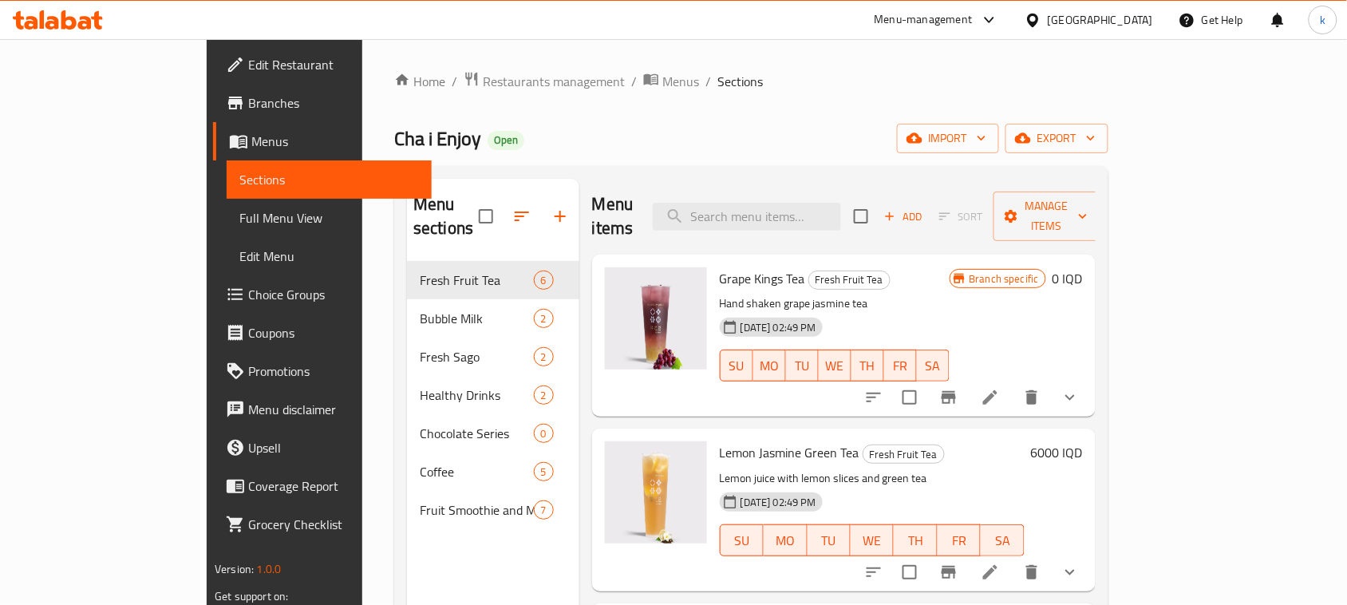
click at [85, 17] on icon at bounding box center [85, 23] width 14 height 14
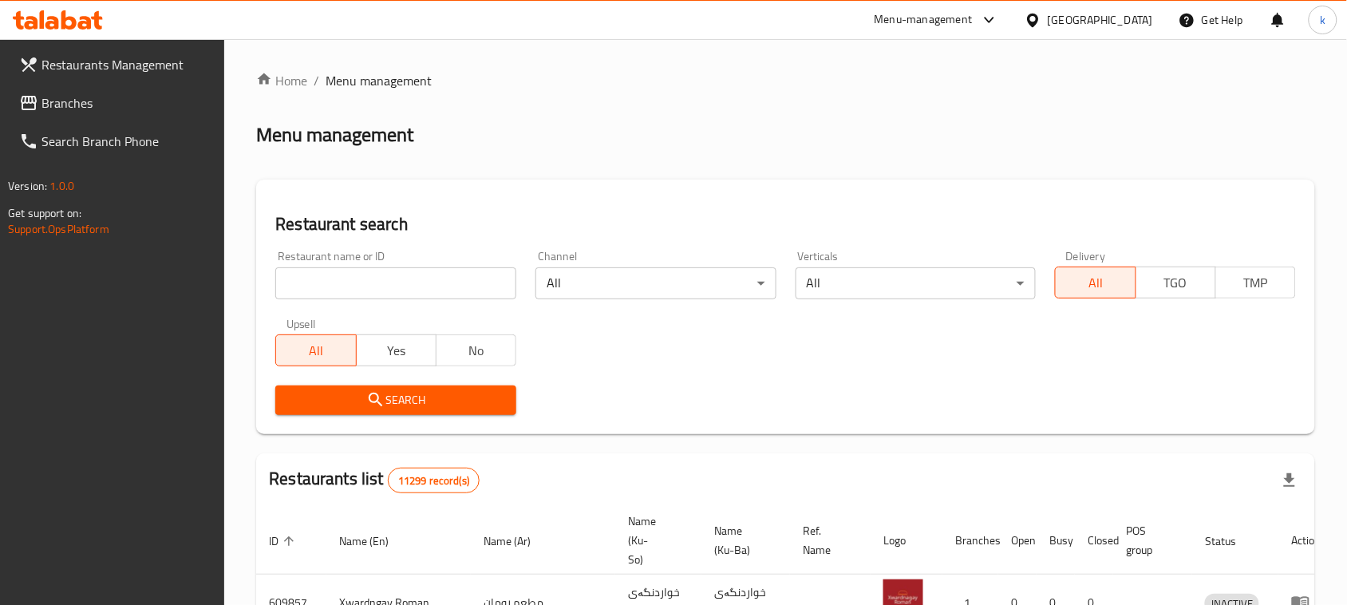
click at [46, 86] on link "Branches" at bounding box center [115, 103] width 219 height 38
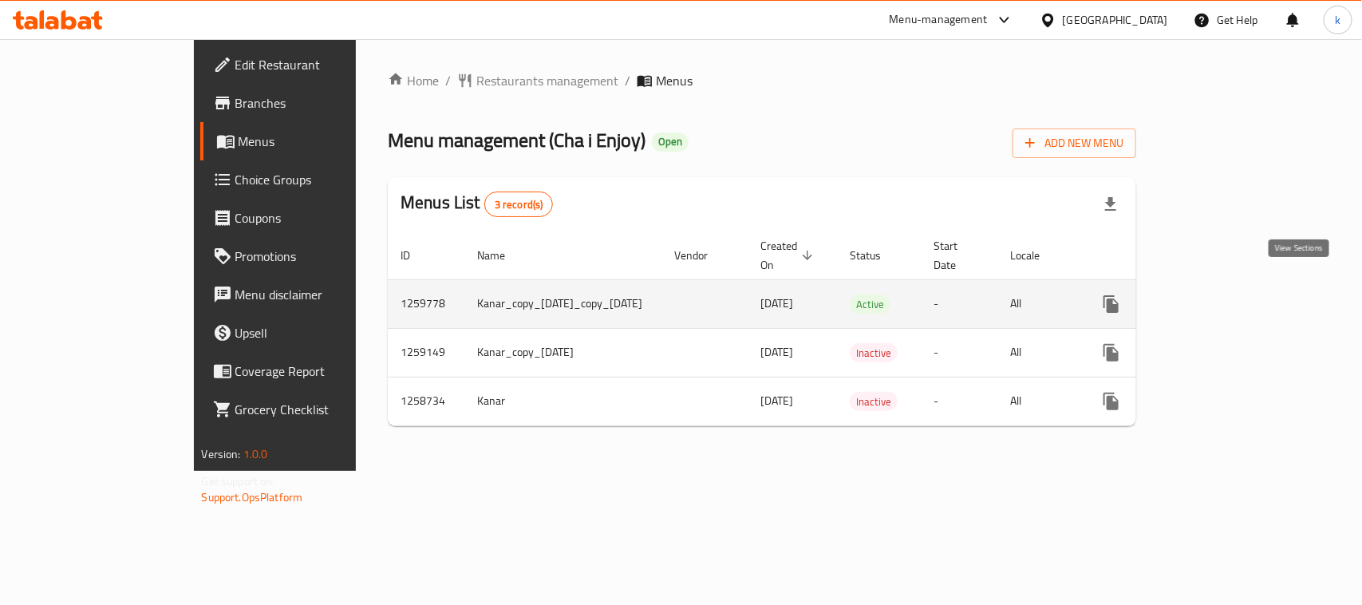
click at [1234, 297] on icon "enhanced table" at bounding box center [1227, 304] width 14 height 14
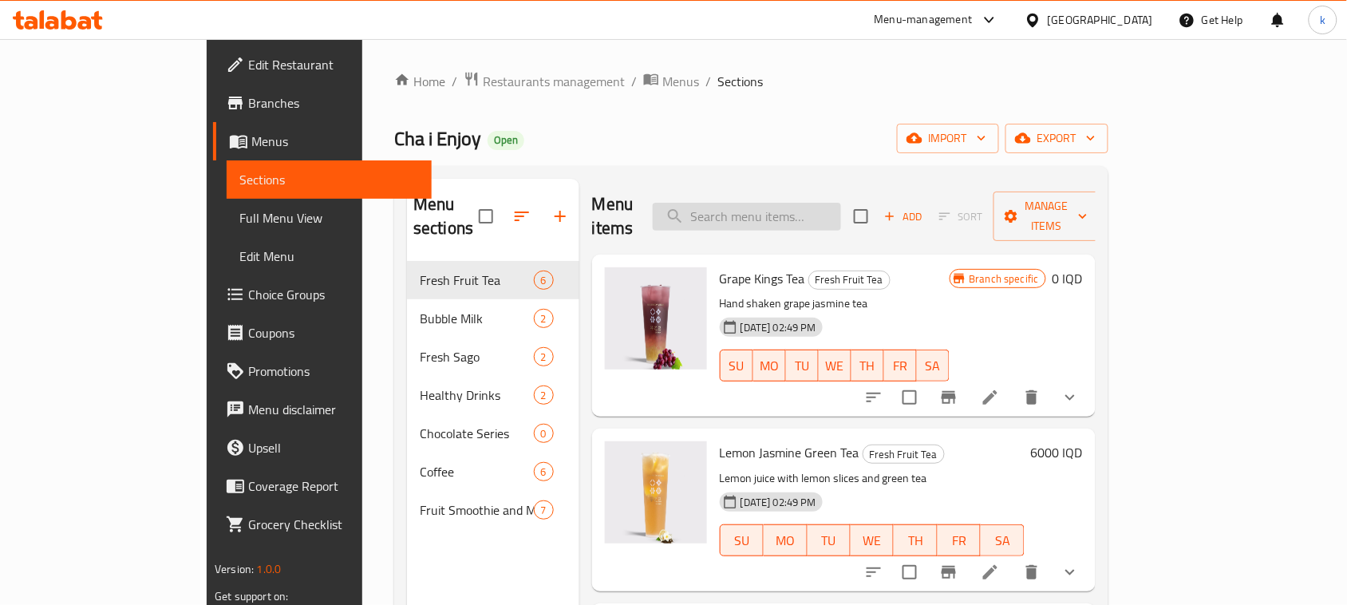
click at [816, 203] on input "search" at bounding box center [747, 217] width 188 height 28
paste input "[PERSON_NAME]"
type input "[PERSON_NAME]"
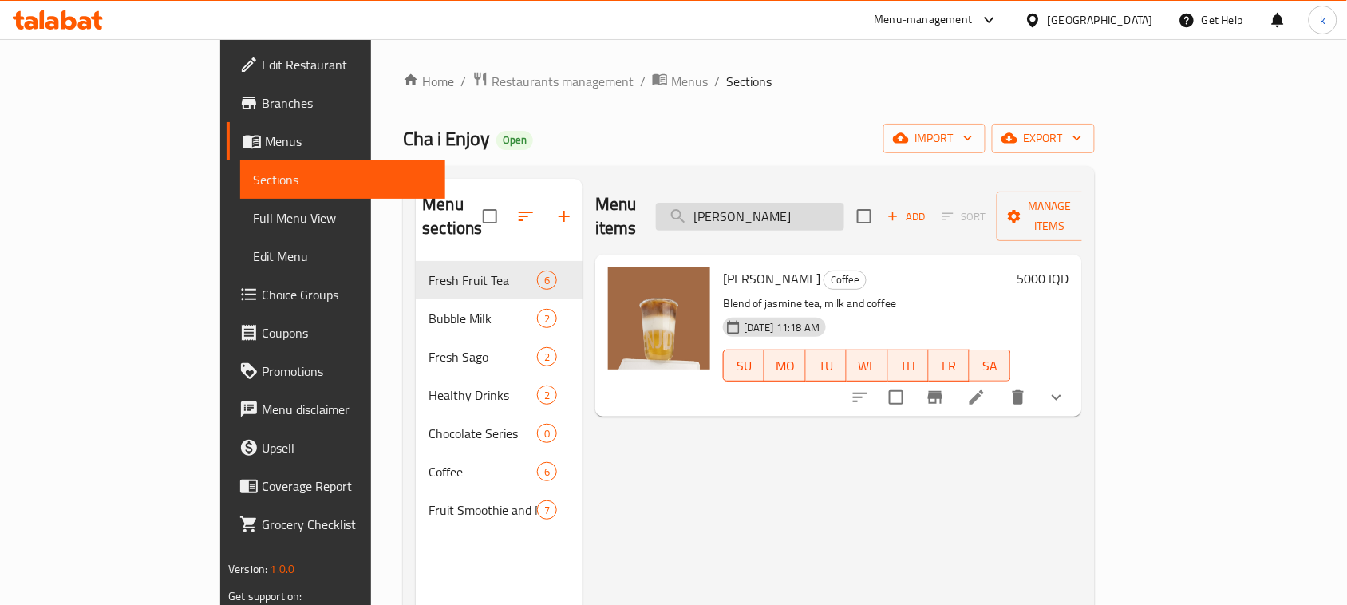
drag, startPoint x: 860, startPoint y: 205, endPoint x: 748, endPoint y: 210, distance: 111.8
click at [749, 210] on input "[PERSON_NAME]" at bounding box center [750, 217] width 188 height 28
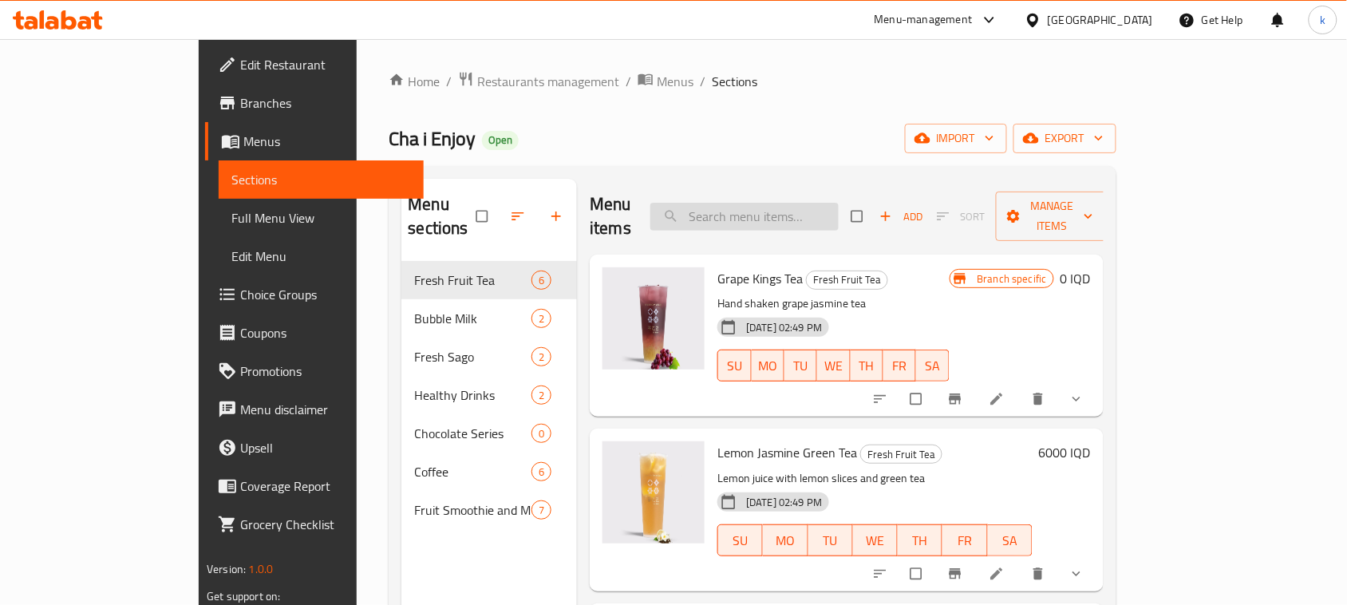
click at [828, 203] on input "search" at bounding box center [744, 217] width 188 height 28
paste input "Chocolate Matcha"
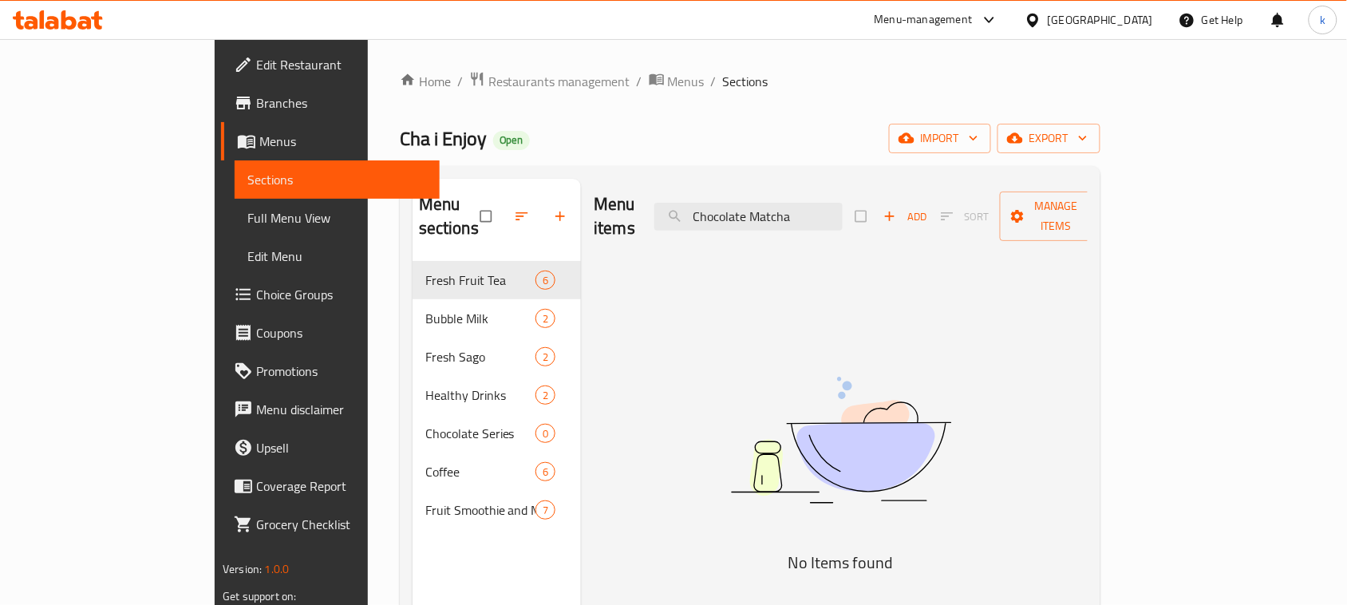
type input "Chocolate Matcha"
click at [843, 205] on input "Chocolate Matcha" at bounding box center [748, 217] width 188 height 28
click at [238, 136] on icon at bounding box center [247, 143] width 18 height 14
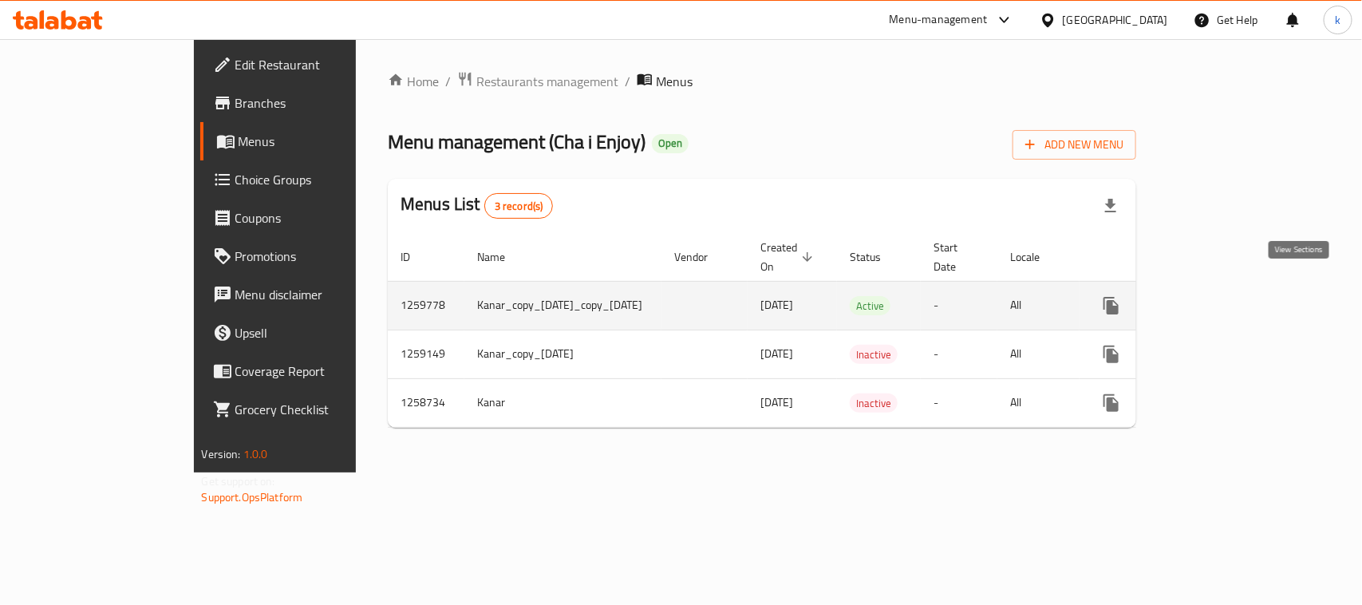
click at [1234, 299] on icon "enhanced table" at bounding box center [1227, 306] width 14 height 14
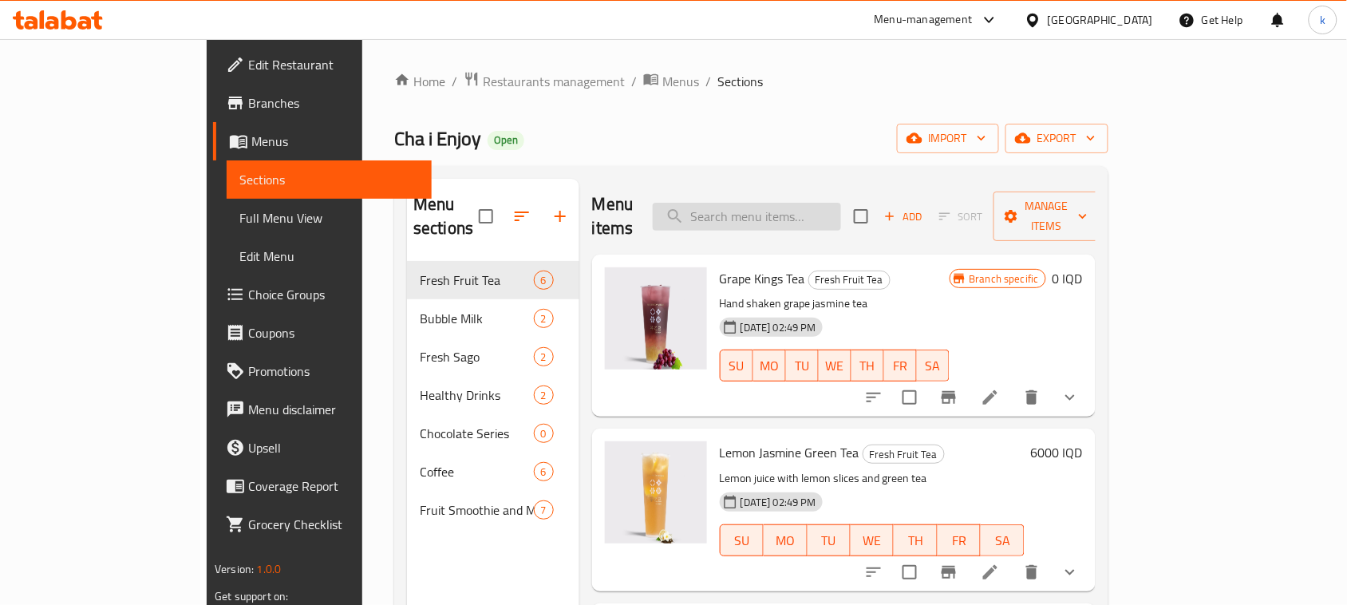
click at [805, 203] on input "search" at bounding box center [747, 217] width 188 height 28
paste input "Chocolate Smoothie"
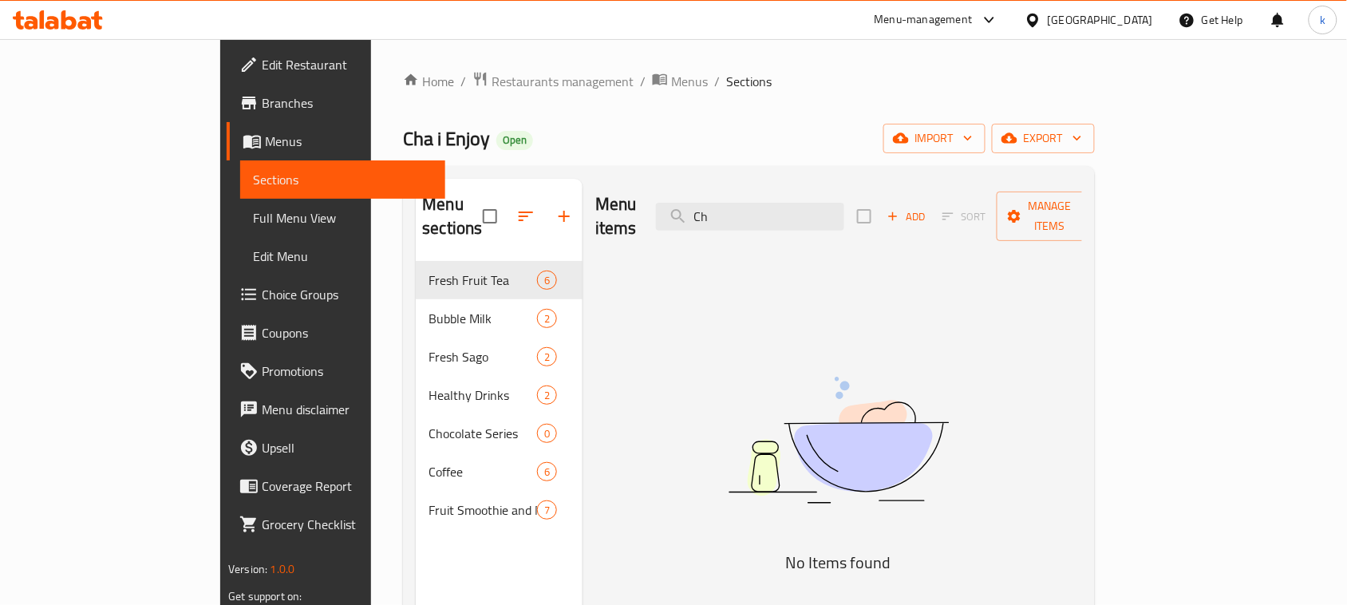
type input "C"
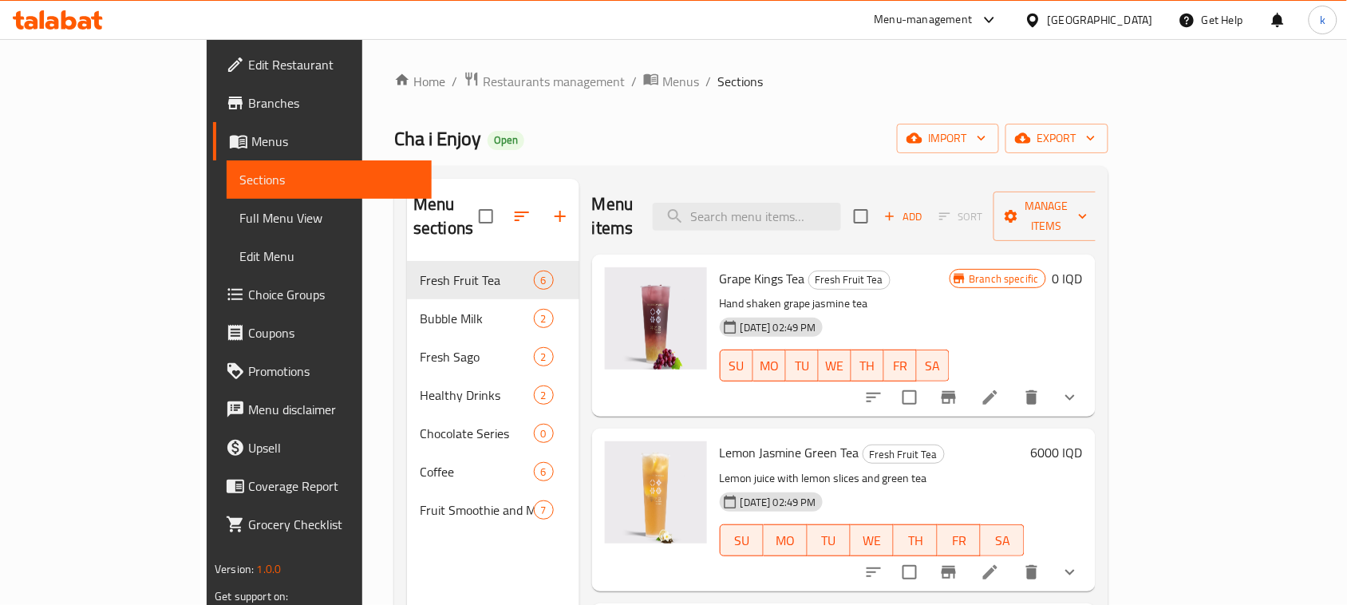
click at [251, 141] on span "Menus" at bounding box center [335, 141] width 168 height 19
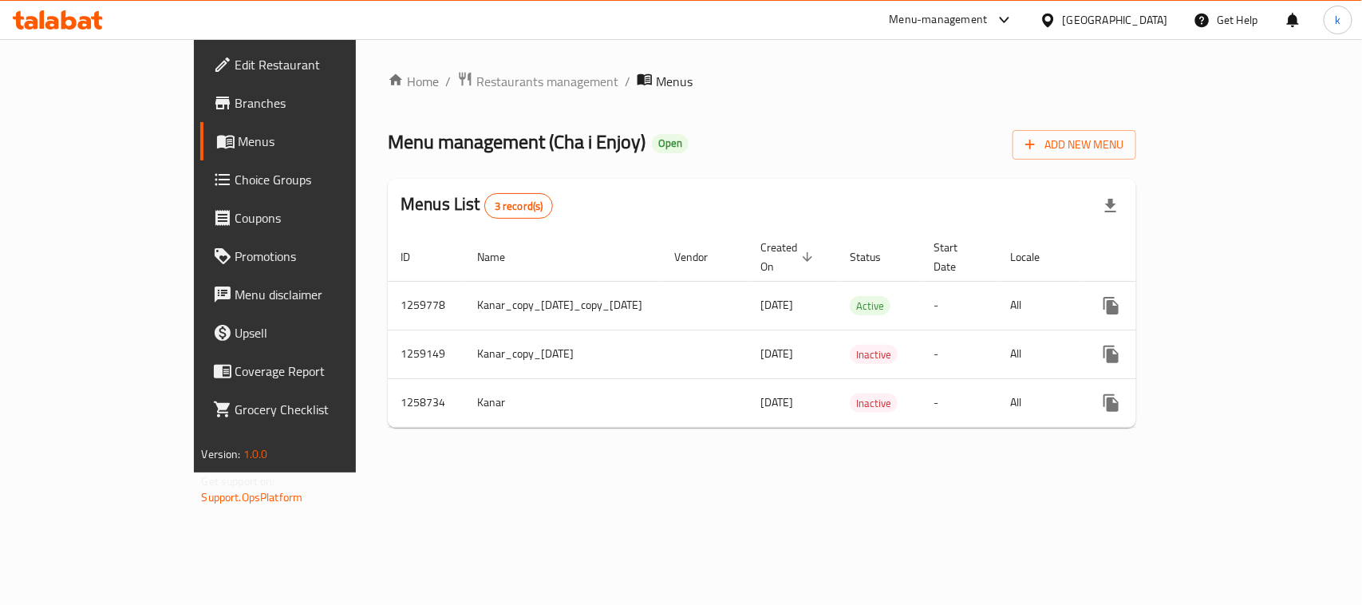
click at [56, 26] on icon at bounding box center [52, 23] width 14 height 14
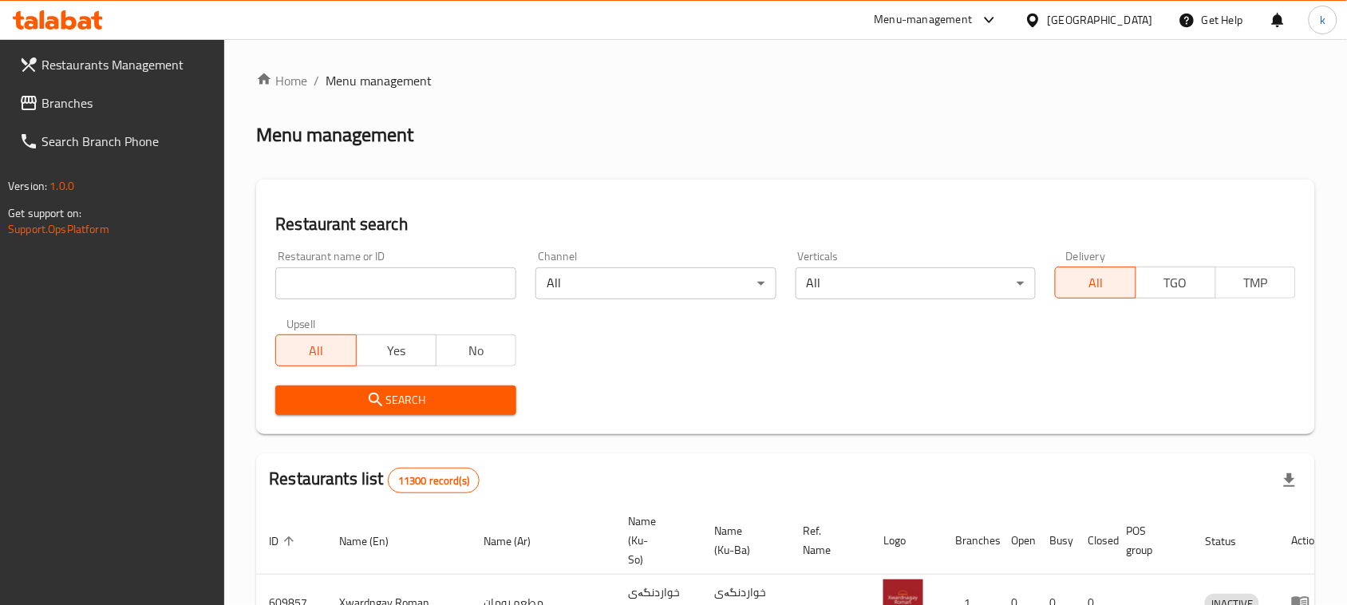
click at [85, 105] on span "Branches" at bounding box center [127, 102] width 171 height 19
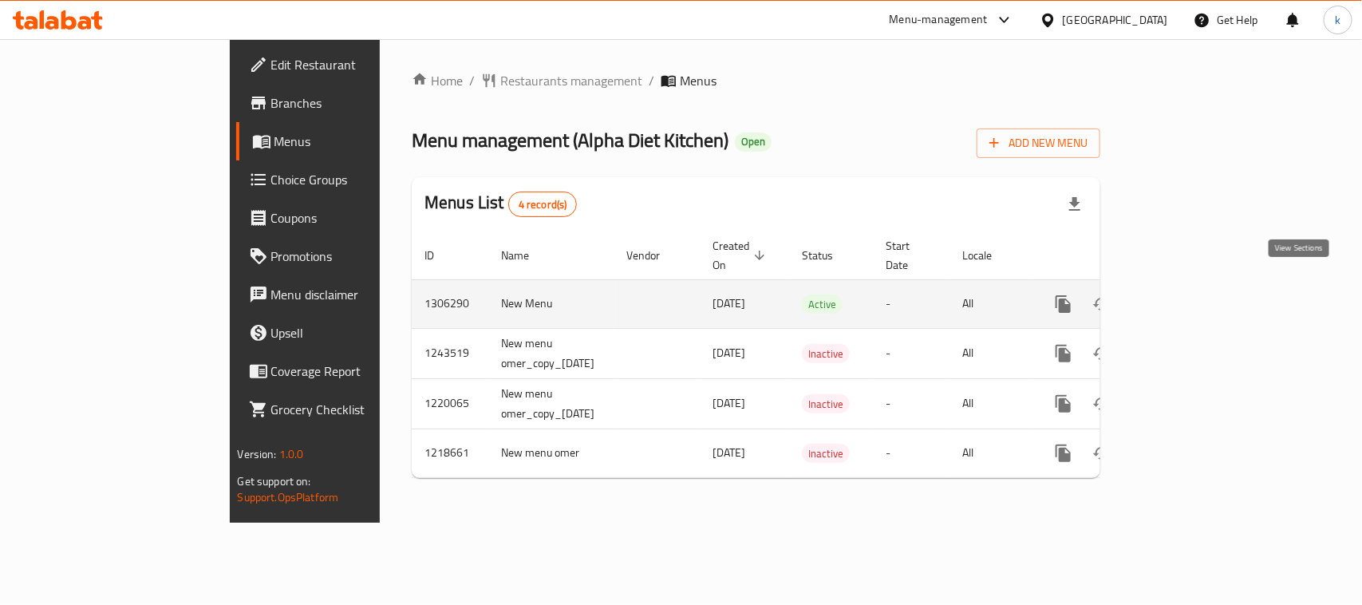
click at [1198, 300] on link "enhanced table" at bounding box center [1179, 304] width 38 height 38
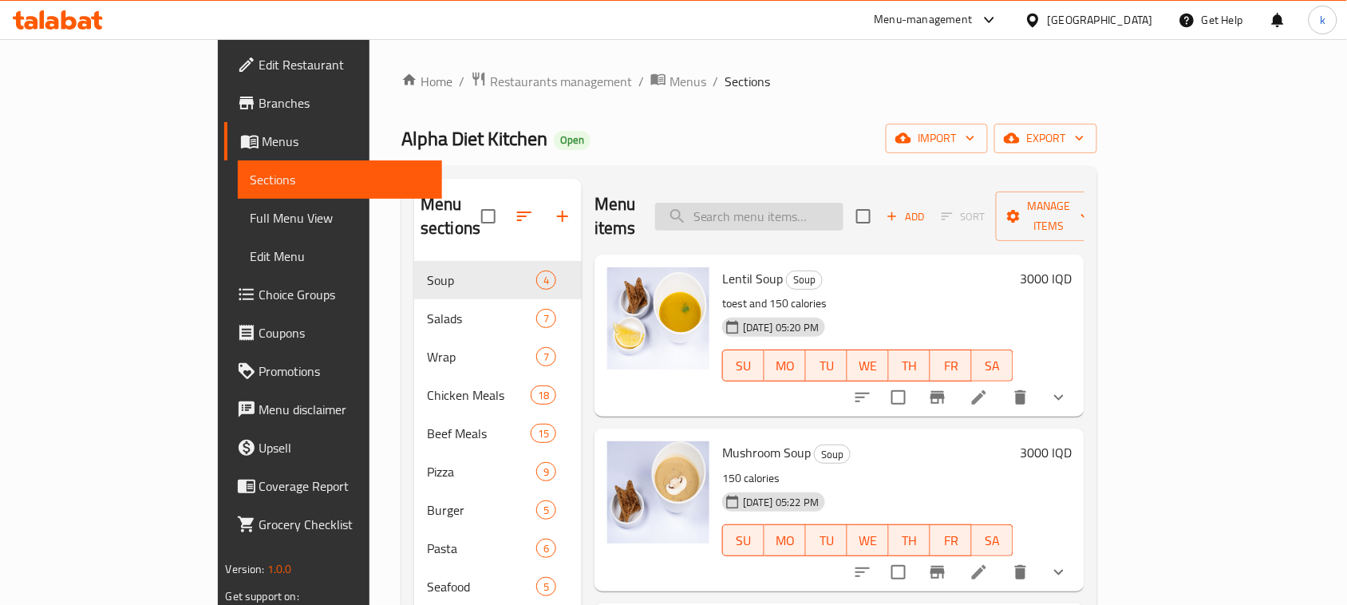
click at [840, 203] on input "search" at bounding box center [749, 217] width 188 height 28
paste input "Protein Muffin Banana"
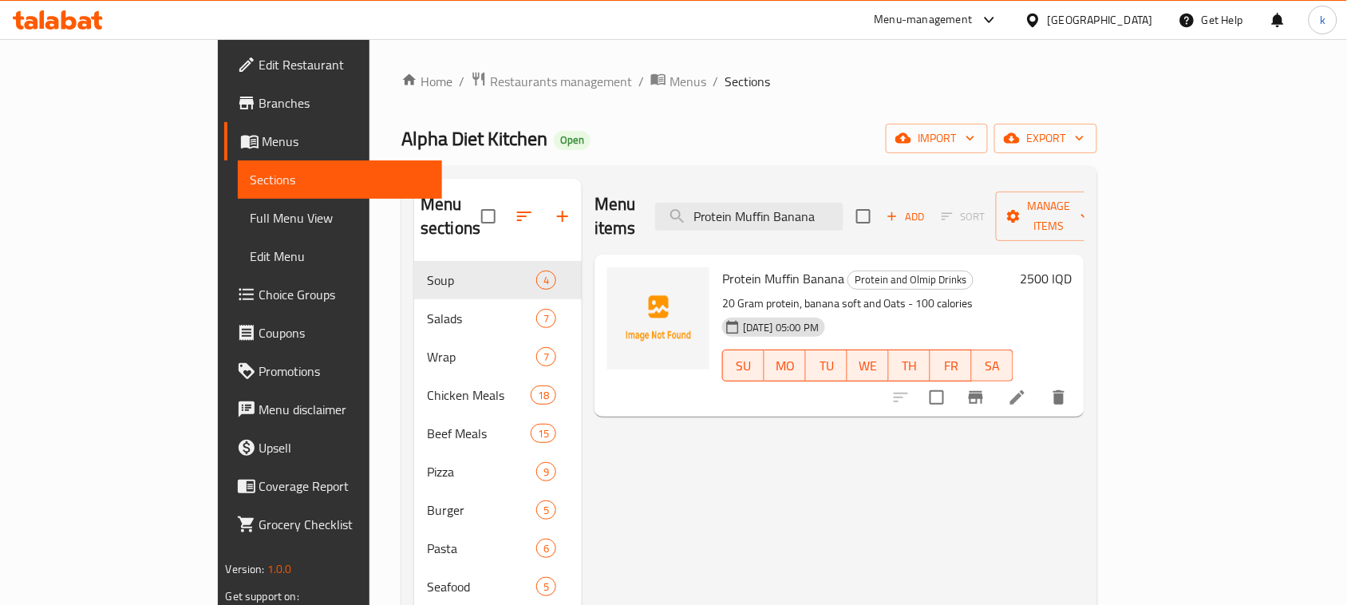
type input "Protein Muffin Banana"
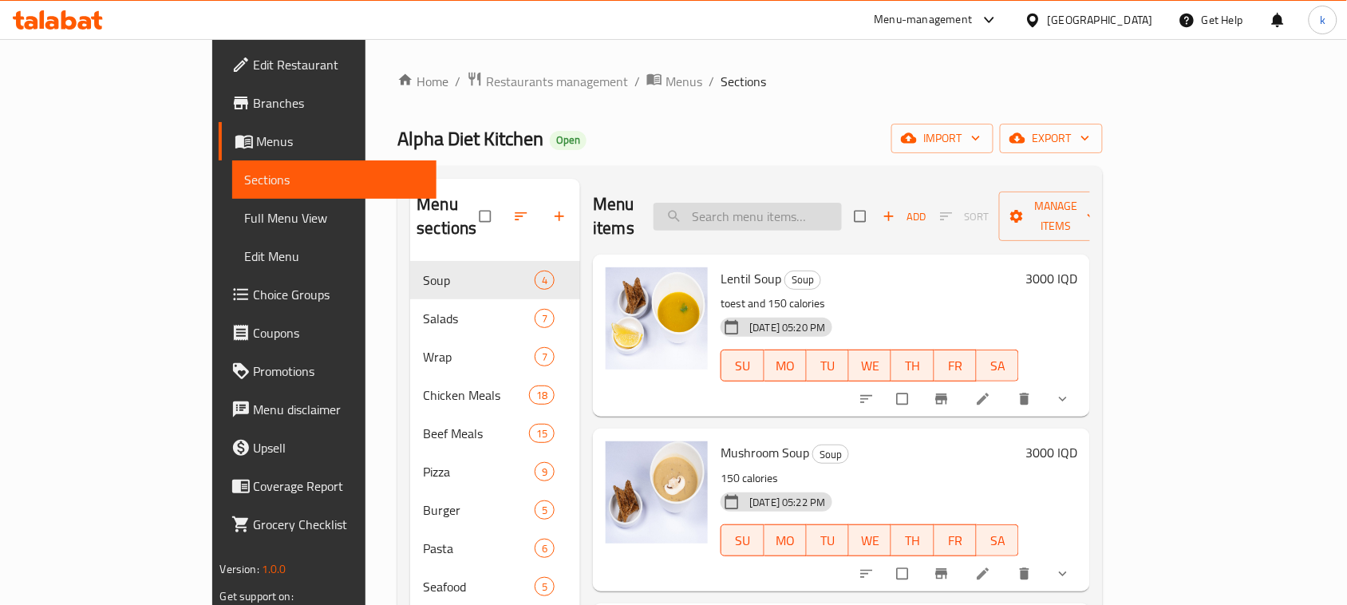
click at [792, 204] on input "search" at bounding box center [748, 217] width 188 height 28
paste input "Protein Muffin Banana"
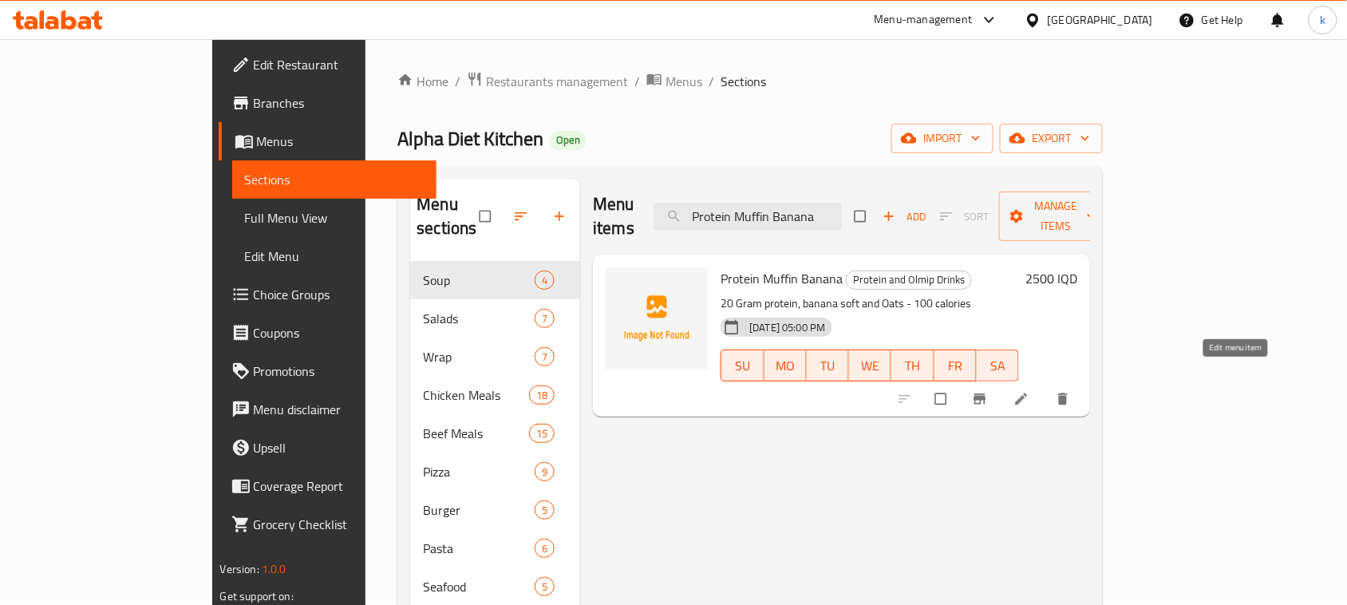
type input "Protein Muffin Banana"
click at [1028, 393] on icon at bounding box center [1022, 399] width 12 height 12
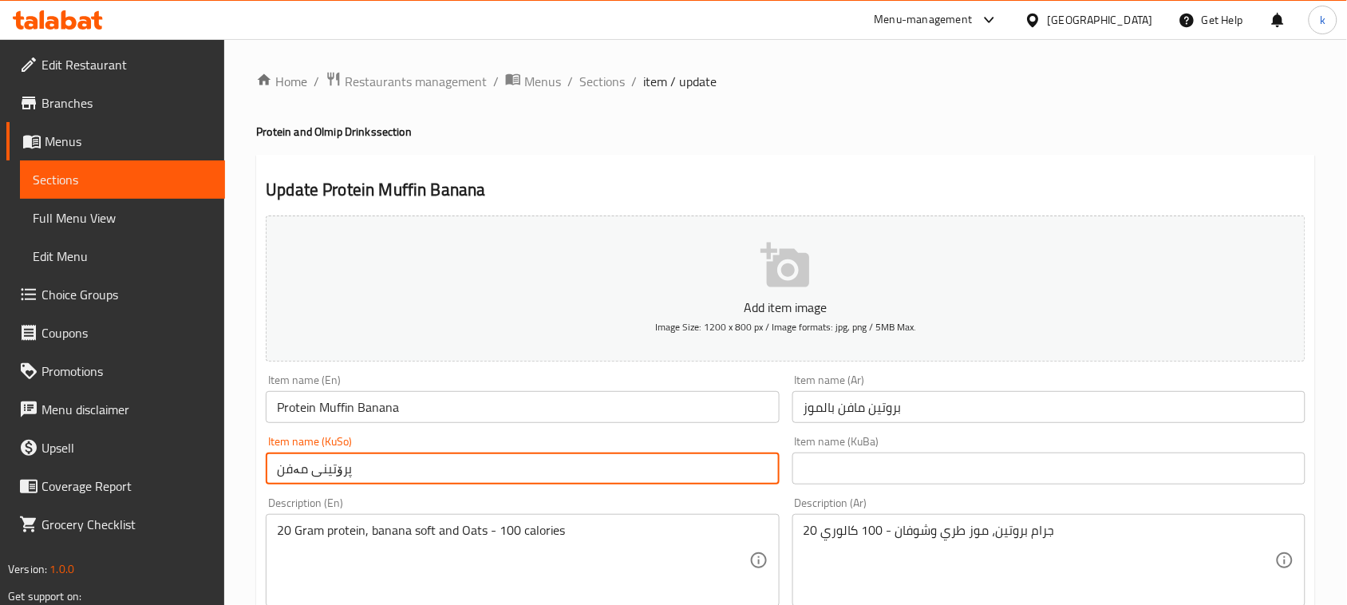
click at [473, 468] on input "پرۆتینی مەفن" at bounding box center [522, 469] width 513 height 32
click at [936, 413] on input "بروتين مافن بالموز" at bounding box center [1049, 407] width 513 height 32
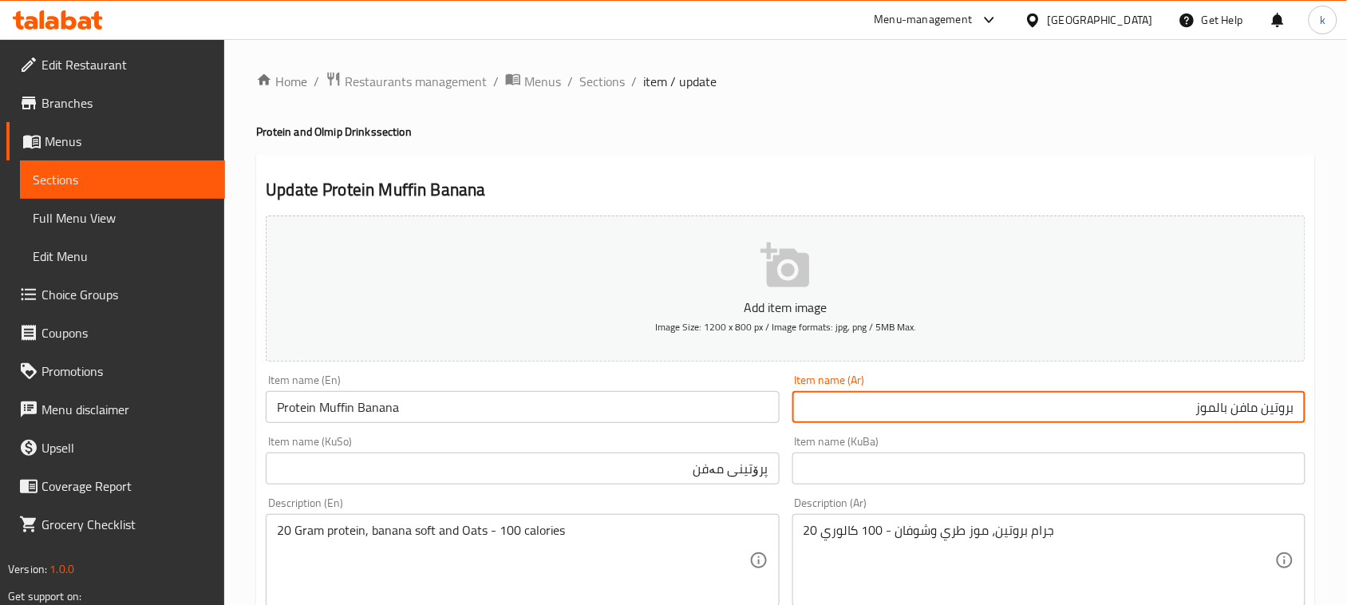
click at [1207, 405] on input "بروتين مافن بالموز" at bounding box center [1049, 407] width 513 height 32
type input "بروتين مافن"
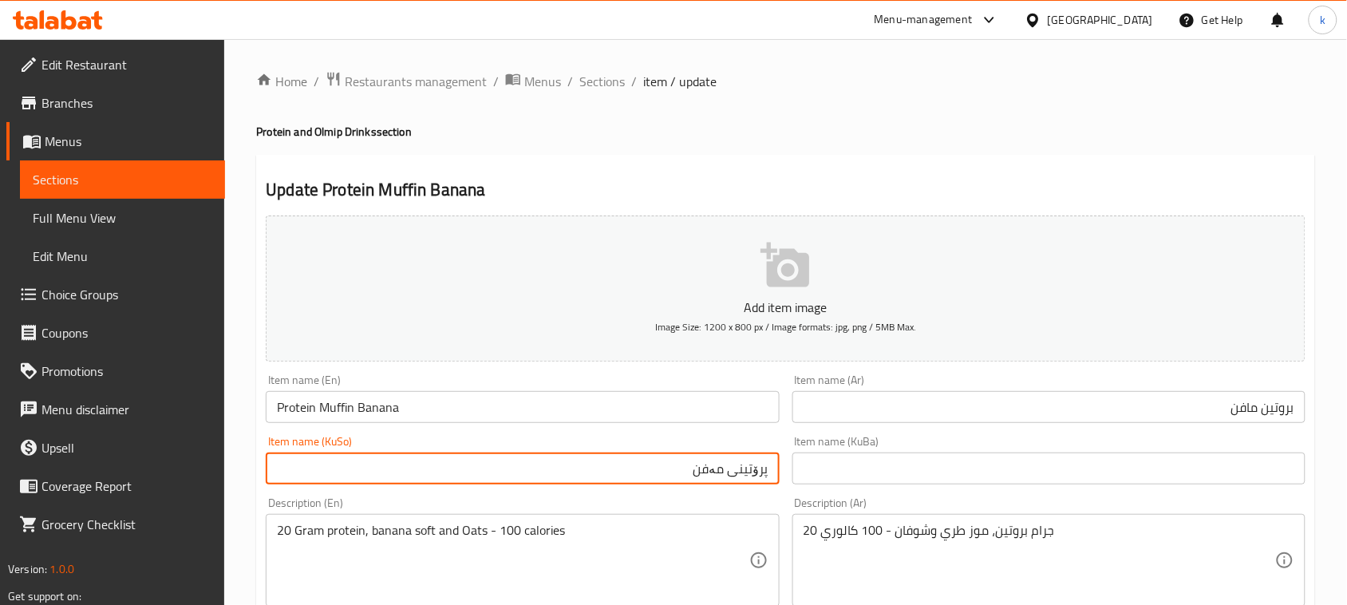
drag, startPoint x: 692, startPoint y: 465, endPoint x: 812, endPoint y: 489, distance: 122.1
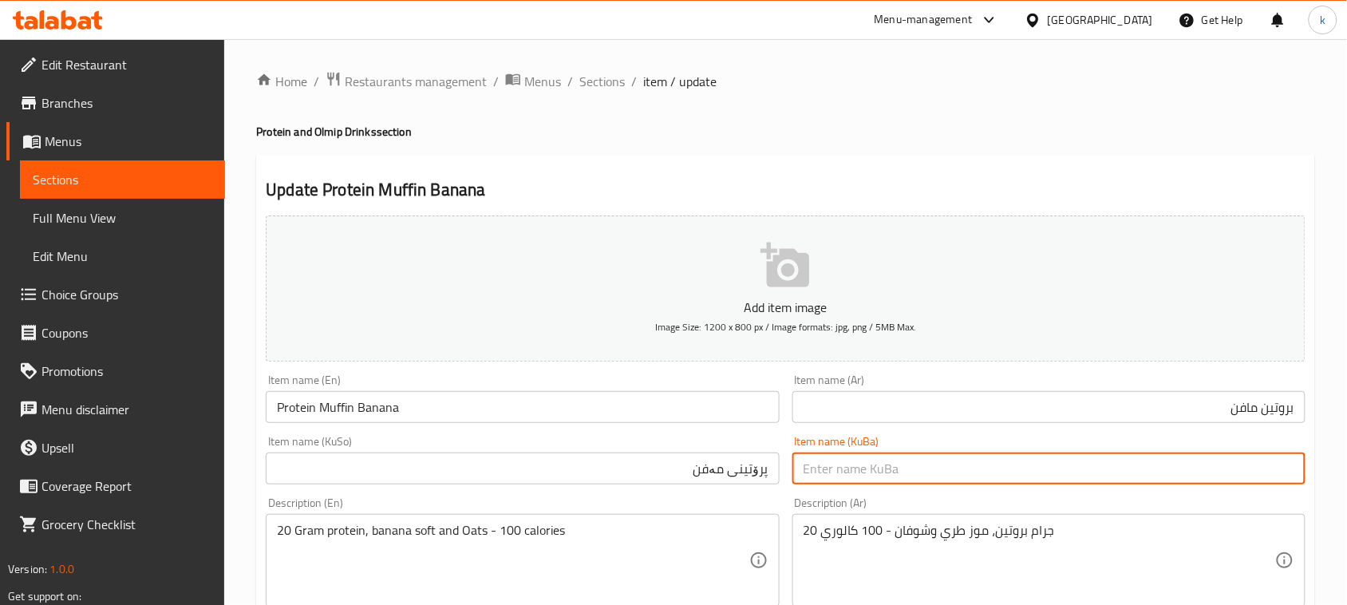
click at [971, 465] on input "text" at bounding box center [1049, 469] width 513 height 32
paste input "پرۆتینی مەفن"
type input "پرۆتینی مەفن"
click at [382, 413] on input "Protein Muffin Banana" at bounding box center [522, 407] width 513 height 32
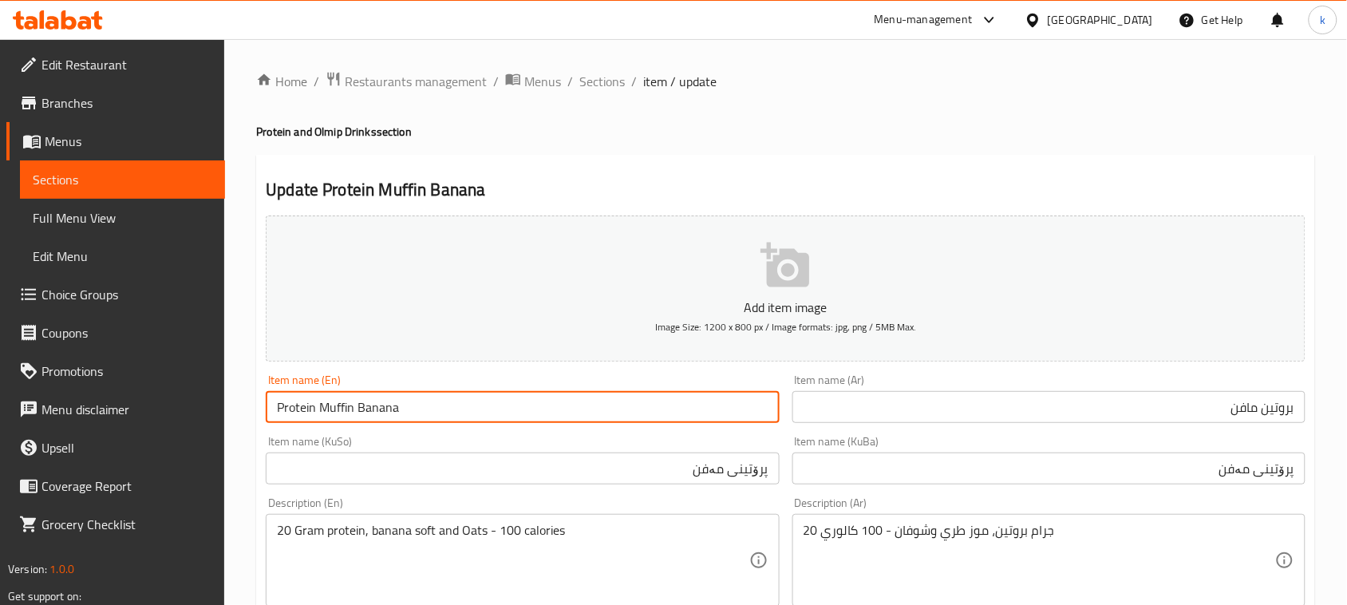
click at [382, 413] on input "Protein Muffin Banana" at bounding box center [522, 407] width 513 height 32
type input "Protein Muffin"
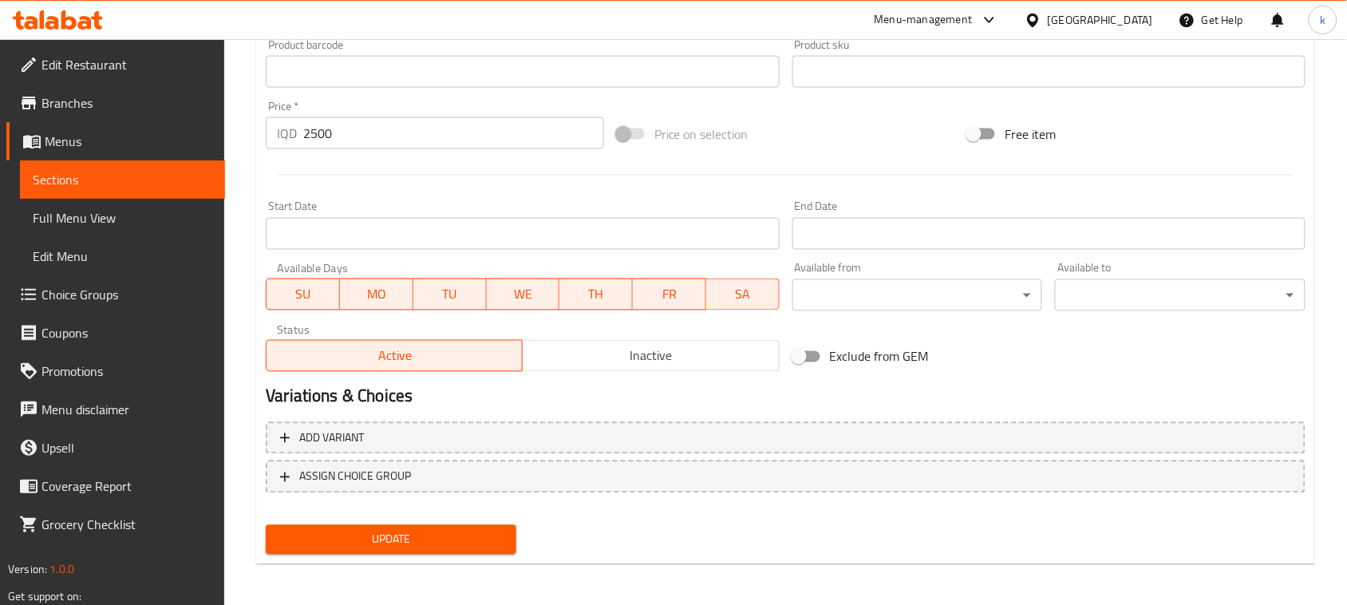
scroll to position [703, 0]
click at [383, 524] on button "Update" at bounding box center [391, 539] width 251 height 30
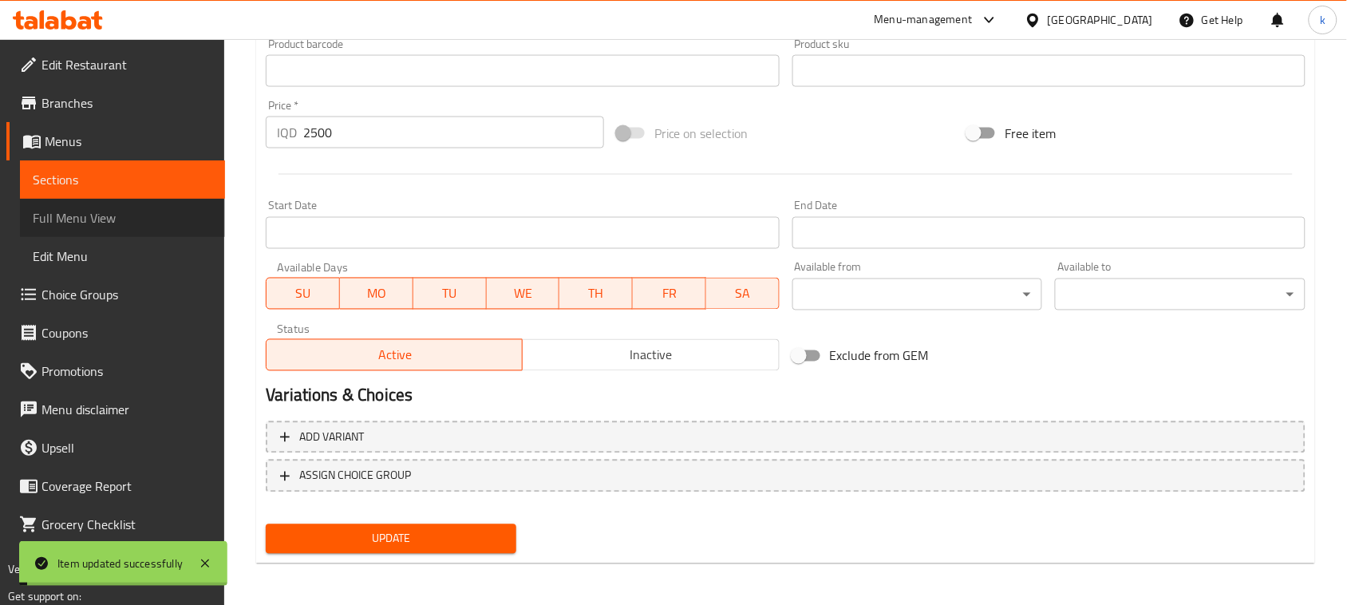
click at [89, 221] on span "Full Menu View" at bounding box center [123, 217] width 180 height 19
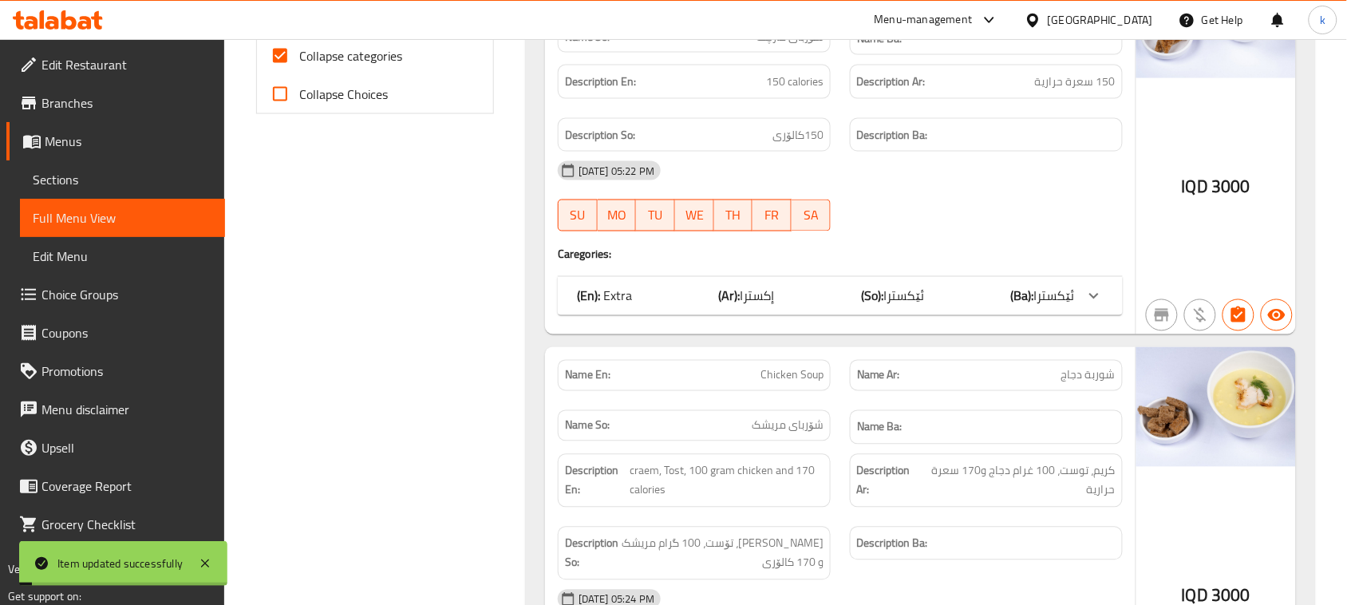
scroll to position [304, 0]
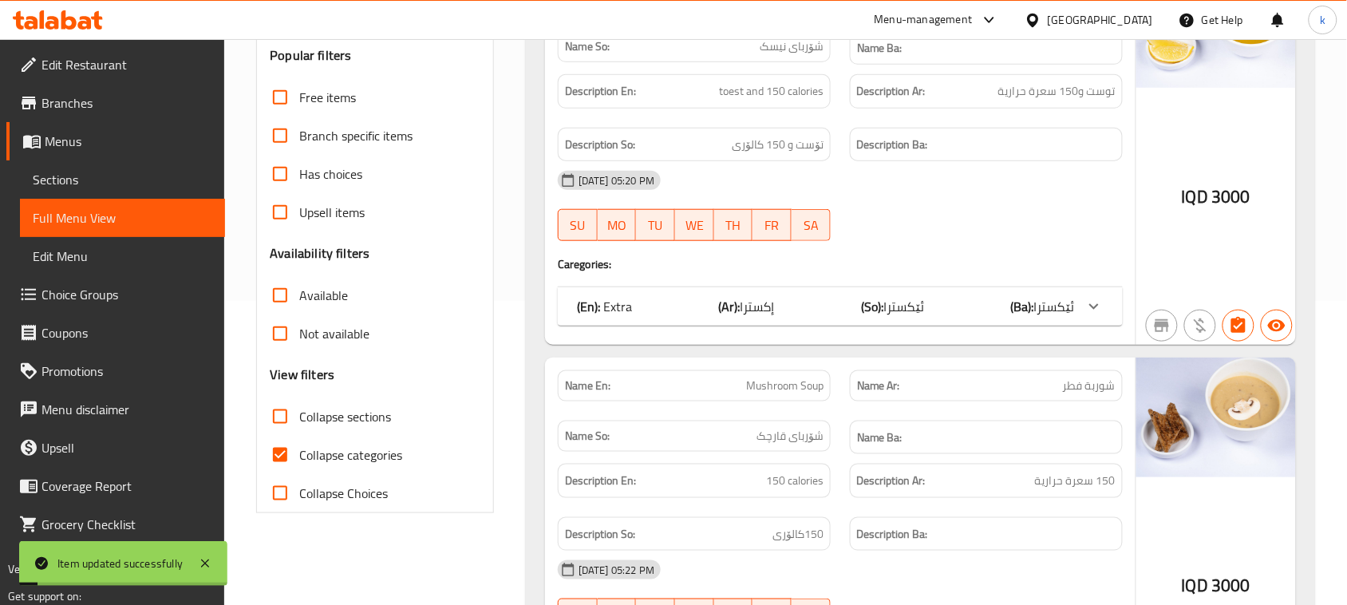
click at [285, 453] on input "Collapse categories" at bounding box center [280, 455] width 38 height 38
checkbox input "false"
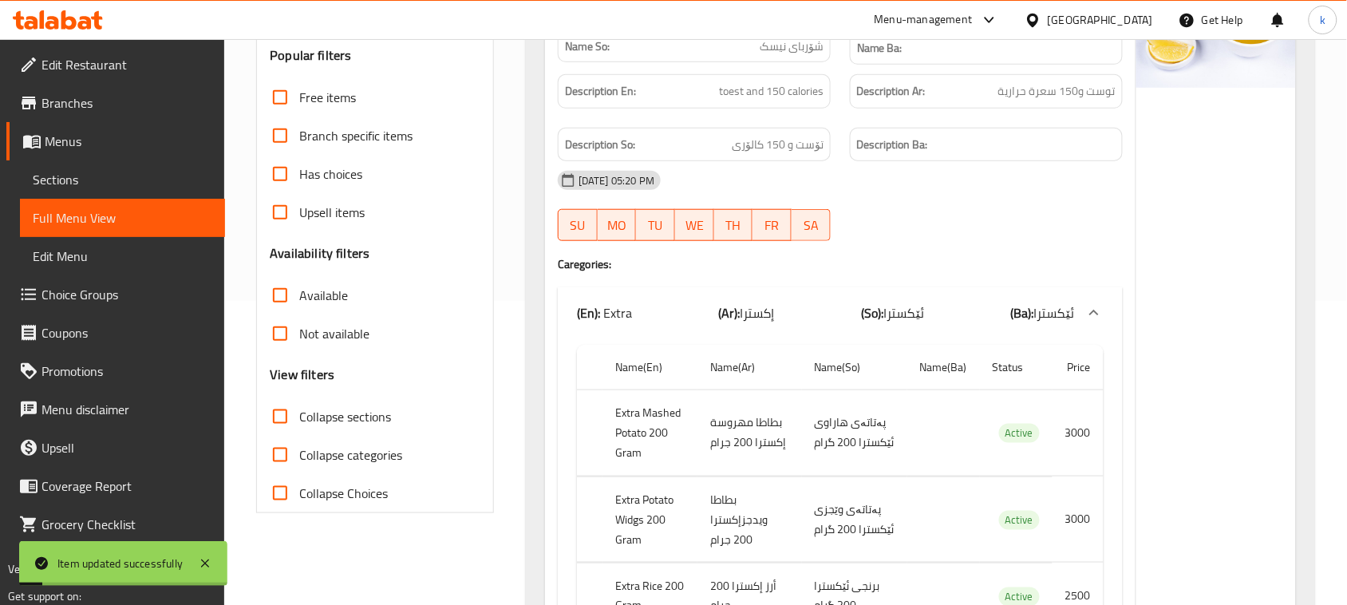
click at [468, 14] on icon "Open" at bounding box center [463, 3] width 19 height 19
click at [457, 14] on icon "Close" at bounding box center [463, 3] width 19 height 19
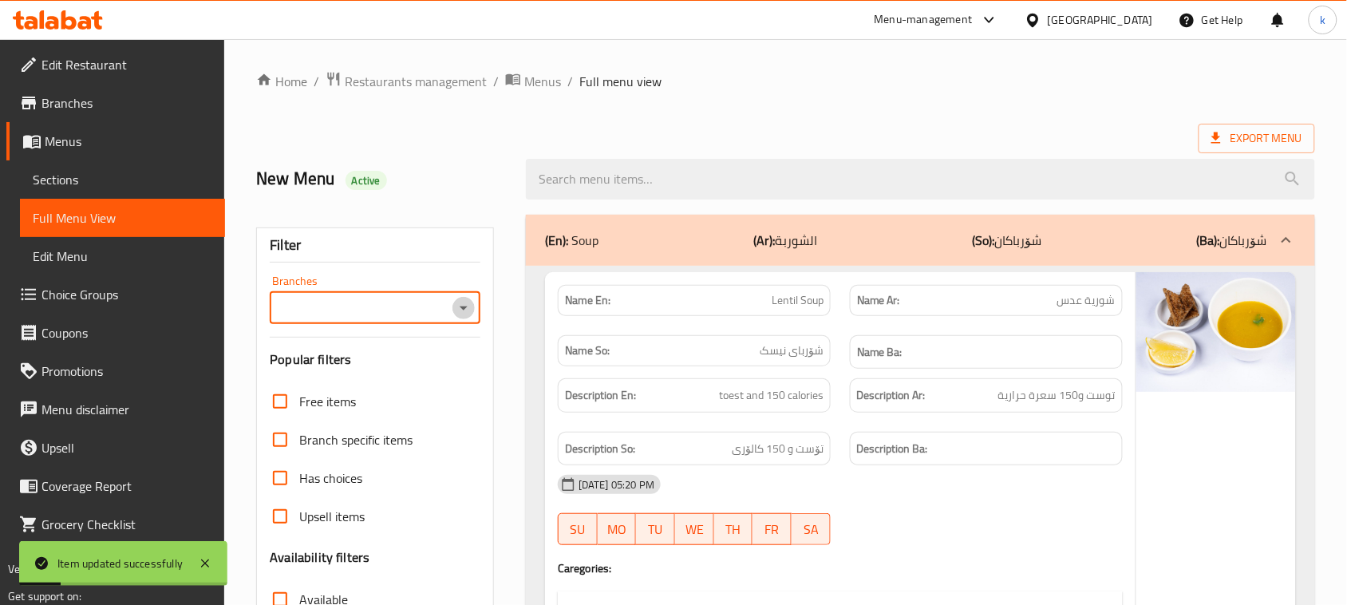
click at [457, 306] on icon "Open" at bounding box center [463, 308] width 19 height 19
click at [358, 387] on span "Alpha Diet Kitchen, Dream City" at bounding box center [366, 377] width 166 height 19
type input "Alpha Diet Kitchen, Dream City"
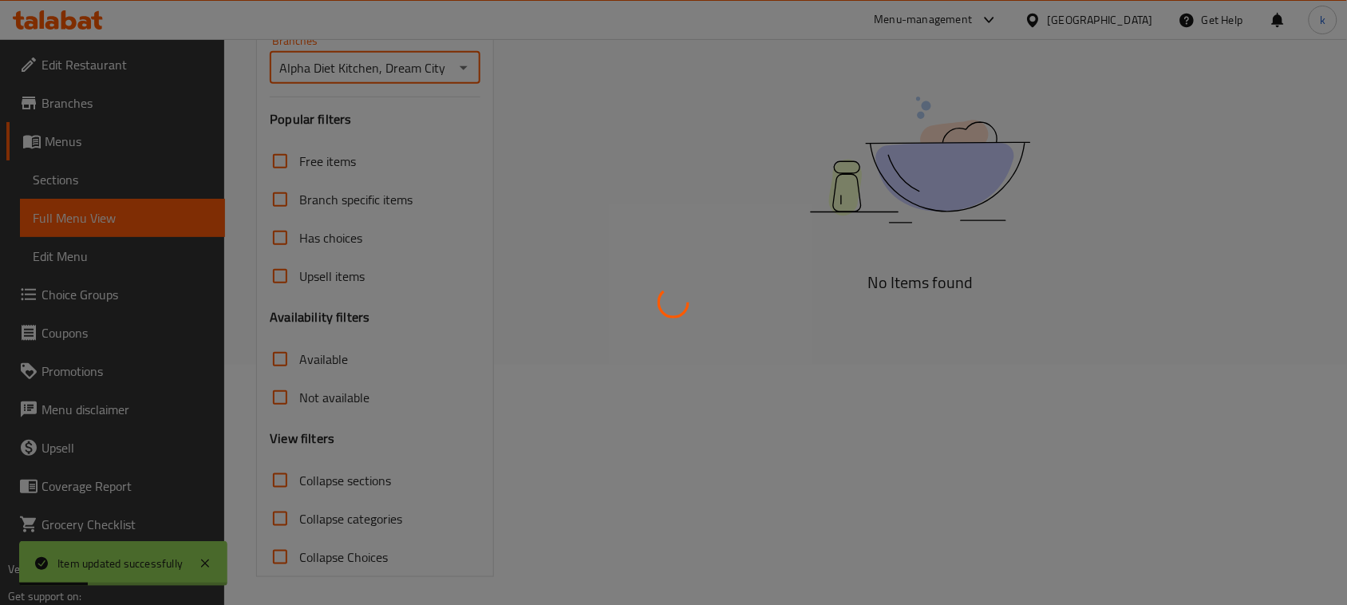
scroll to position [244, 0]
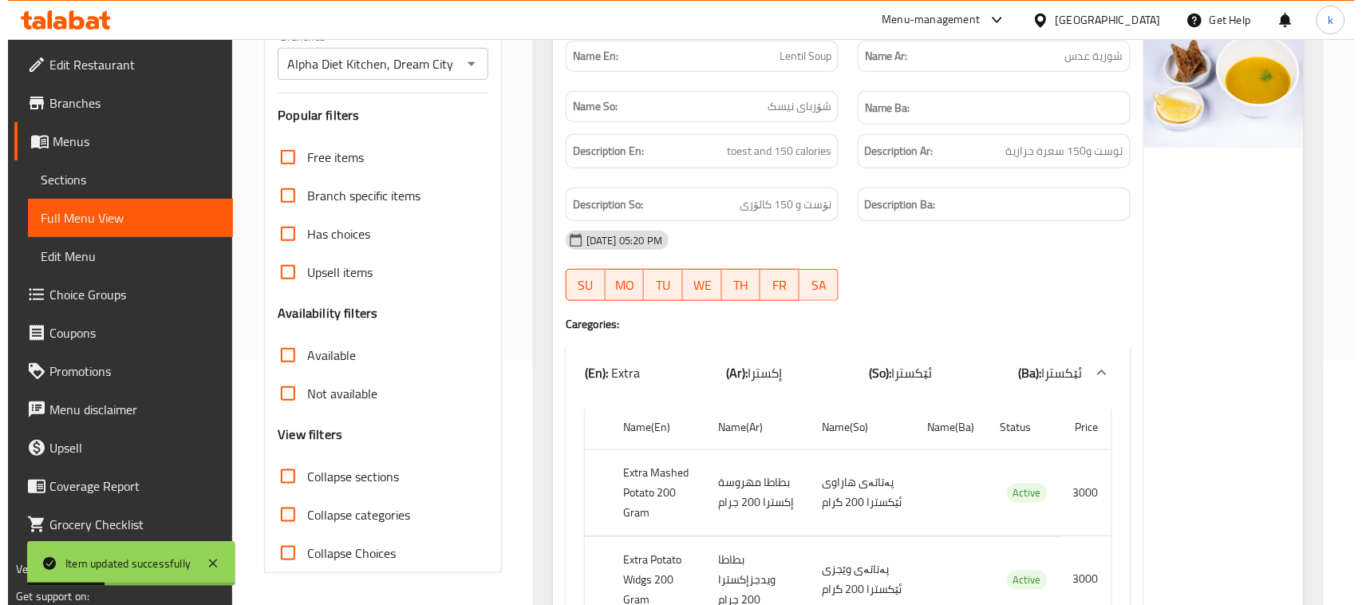
scroll to position [0, 0]
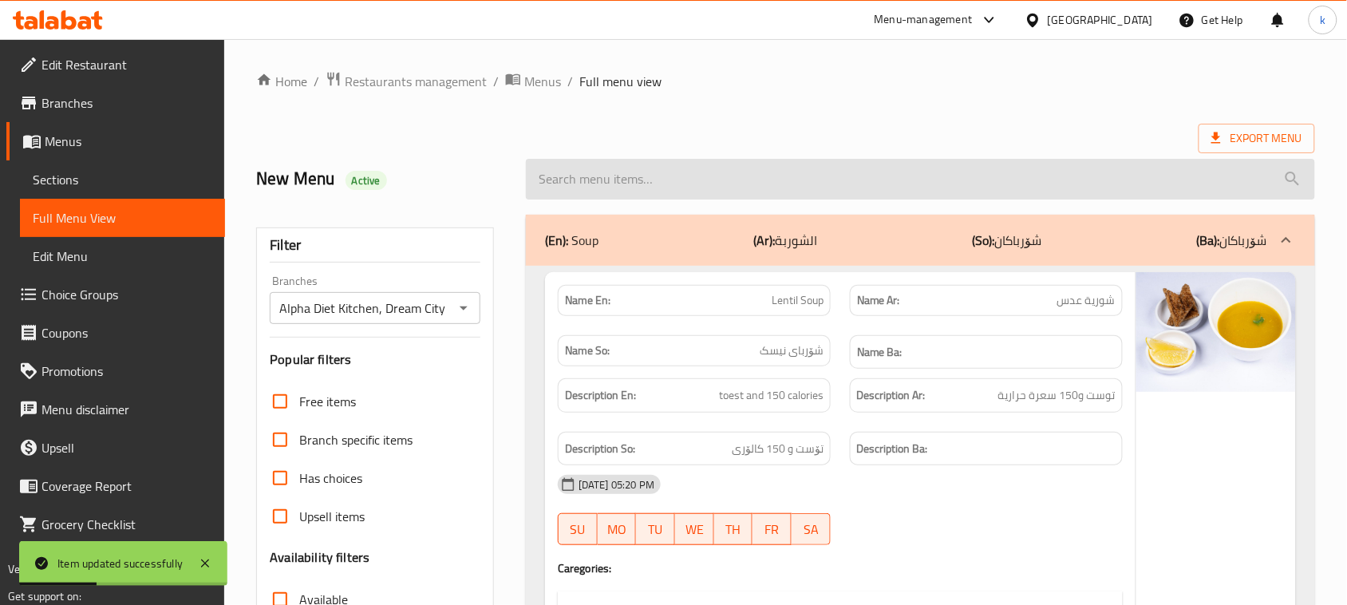
paste input "Protein Muffin Banana"
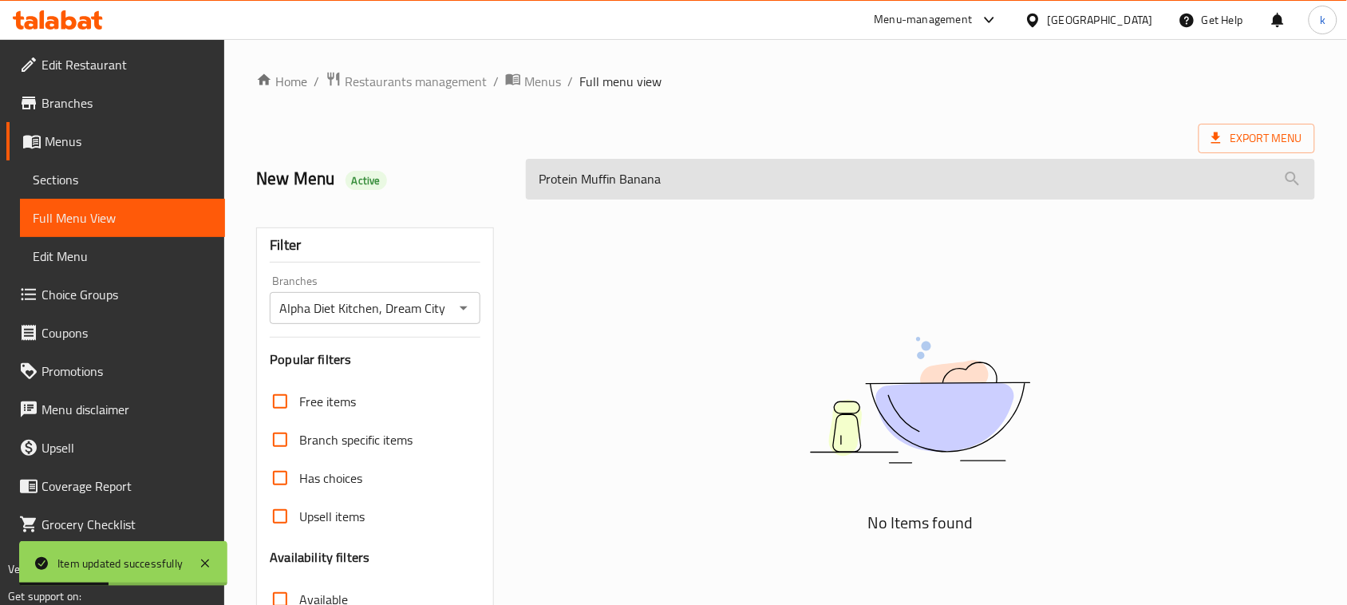
click at [640, 170] on input "Protein Muffin Banana" at bounding box center [920, 179] width 789 height 41
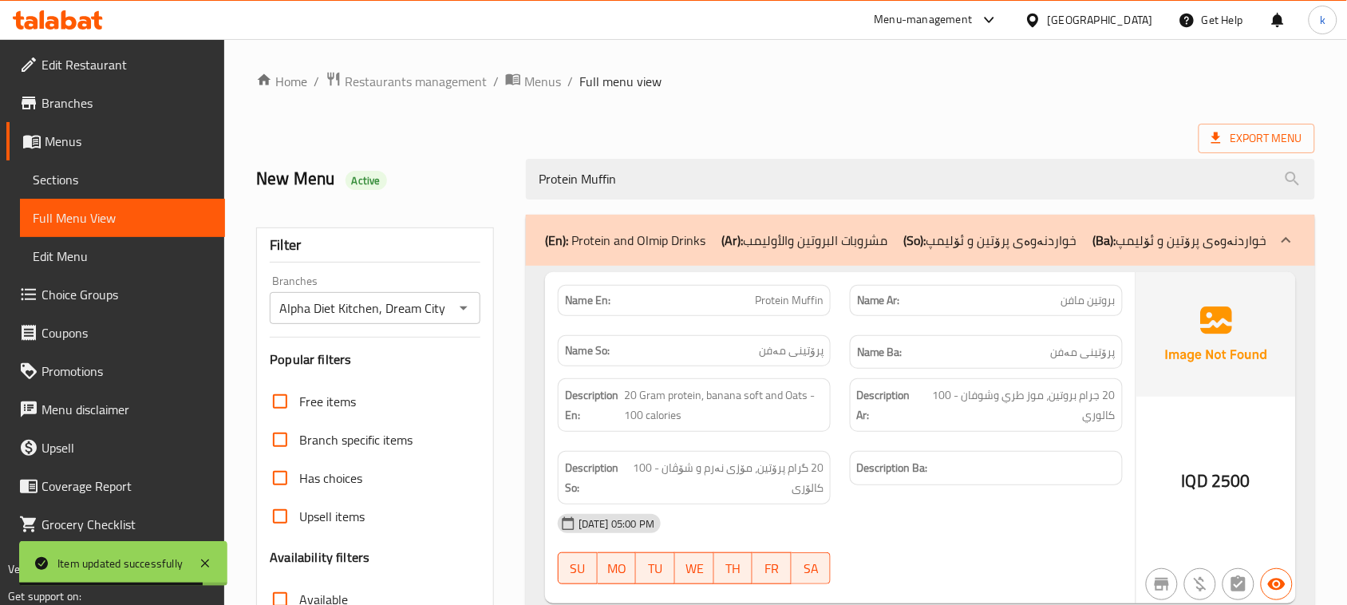
type input "Protein Muffin"
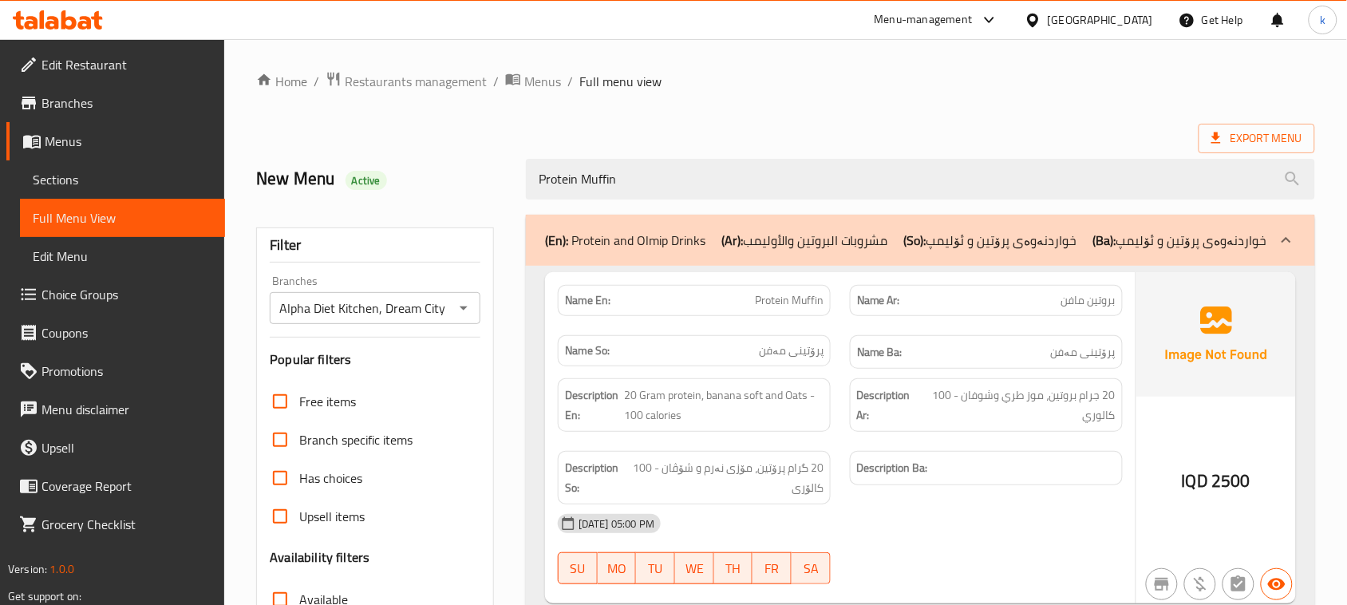
click at [77, 132] on span "Menus" at bounding box center [129, 141] width 168 height 19
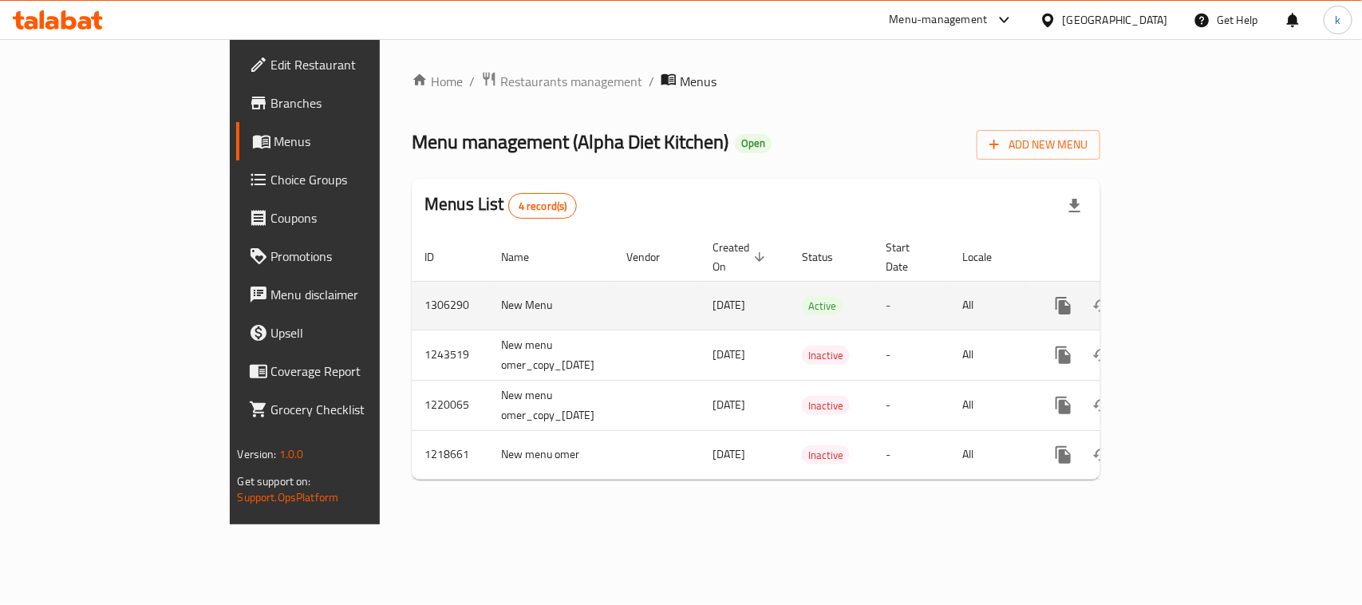
click at [1188, 296] on icon "enhanced table" at bounding box center [1178, 305] width 19 height 19
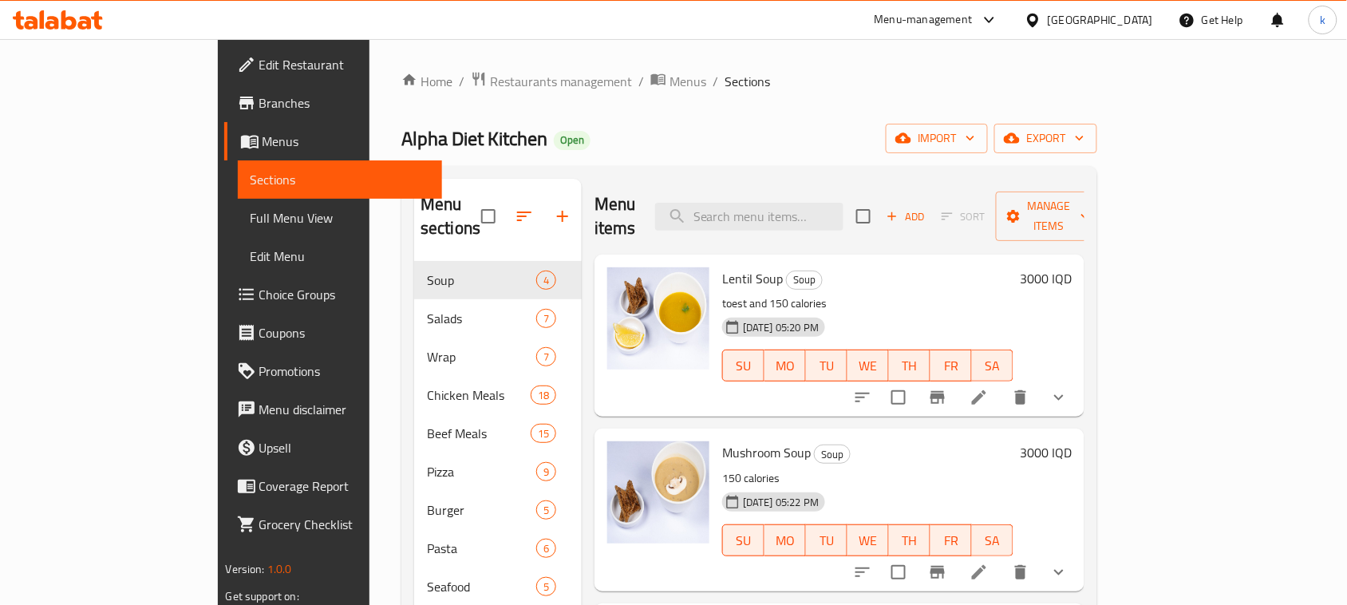
click at [77, 26] on icon at bounding box center [58, 19] width 90 height 19
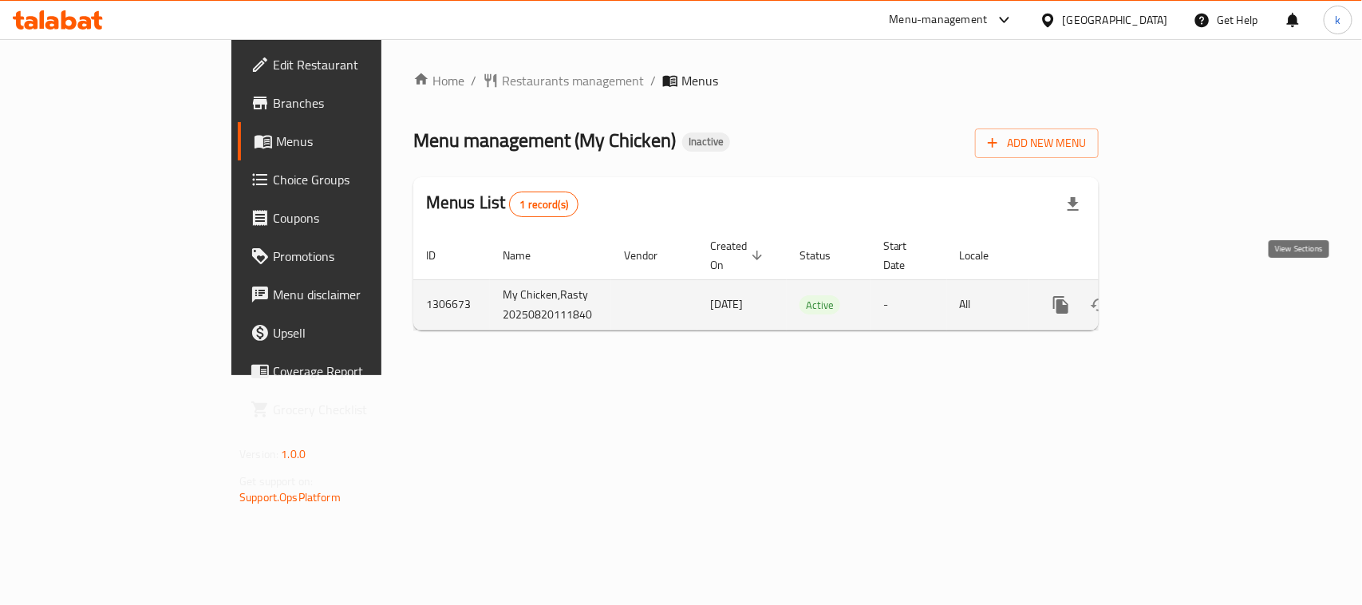
click at [1186, 295] on icon "enhanced table" at bounding box center [1176, 304] width 19 height 19
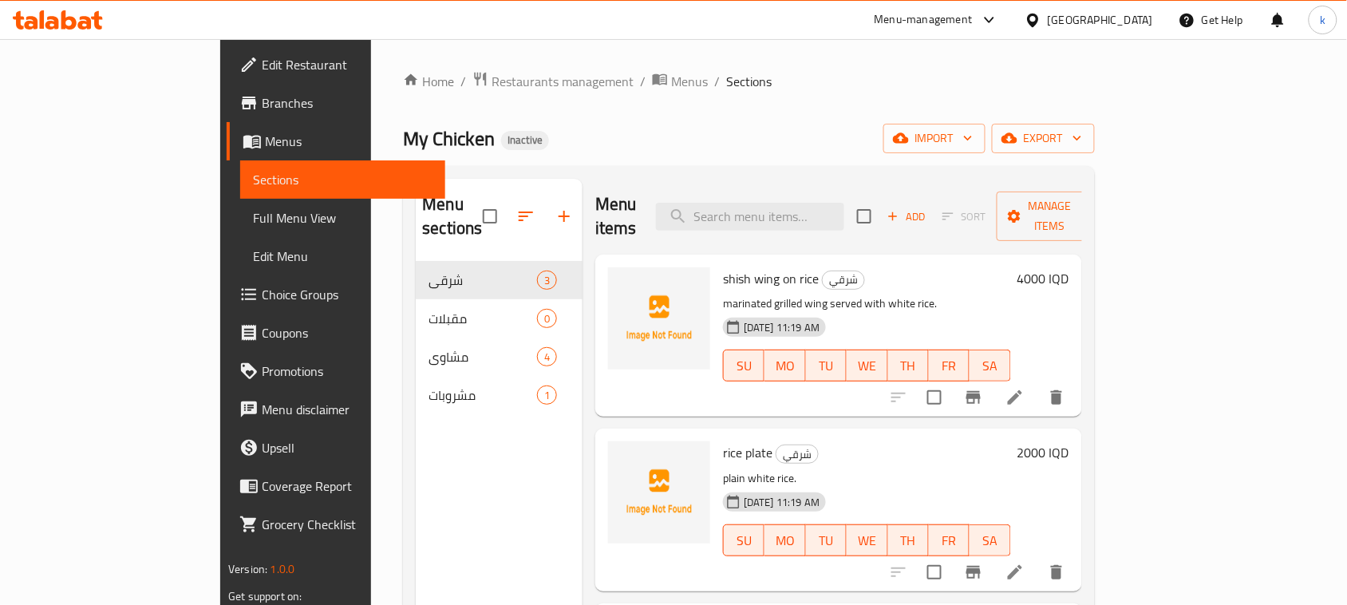
click at [265, 140] on span "Menus" at bounding box center [349, 141] width 168 height 19
